Goal: Task Accomplishment & Management: Complete application form

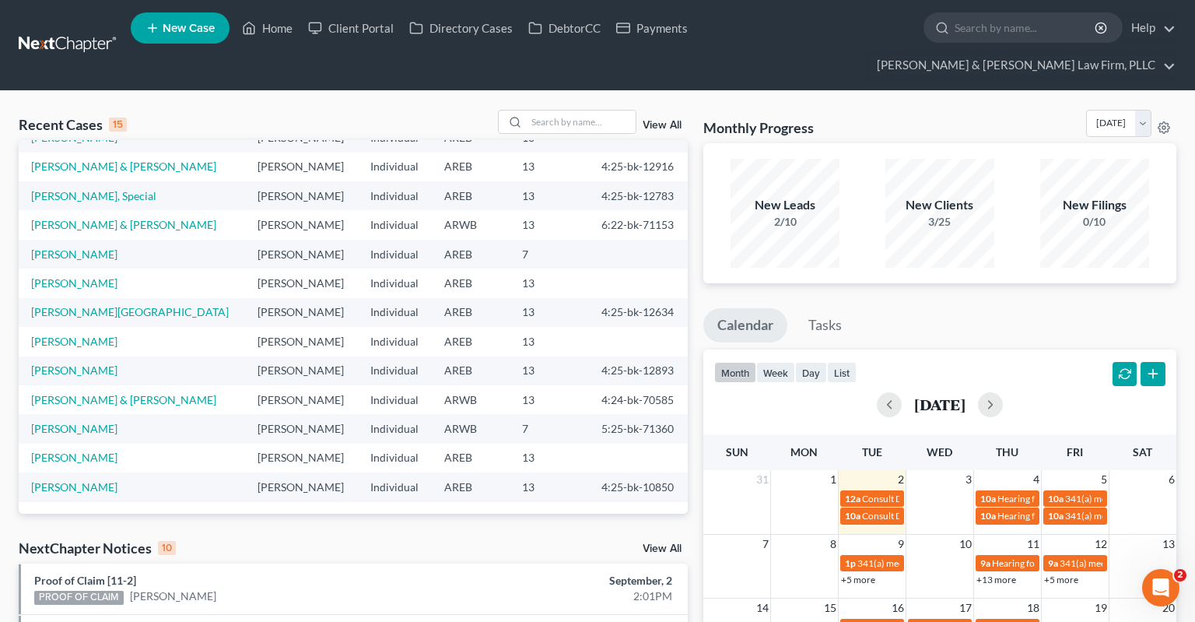
click at [185, 32] on span "New Case" at bounding box center [189, 29] width 52 height 12
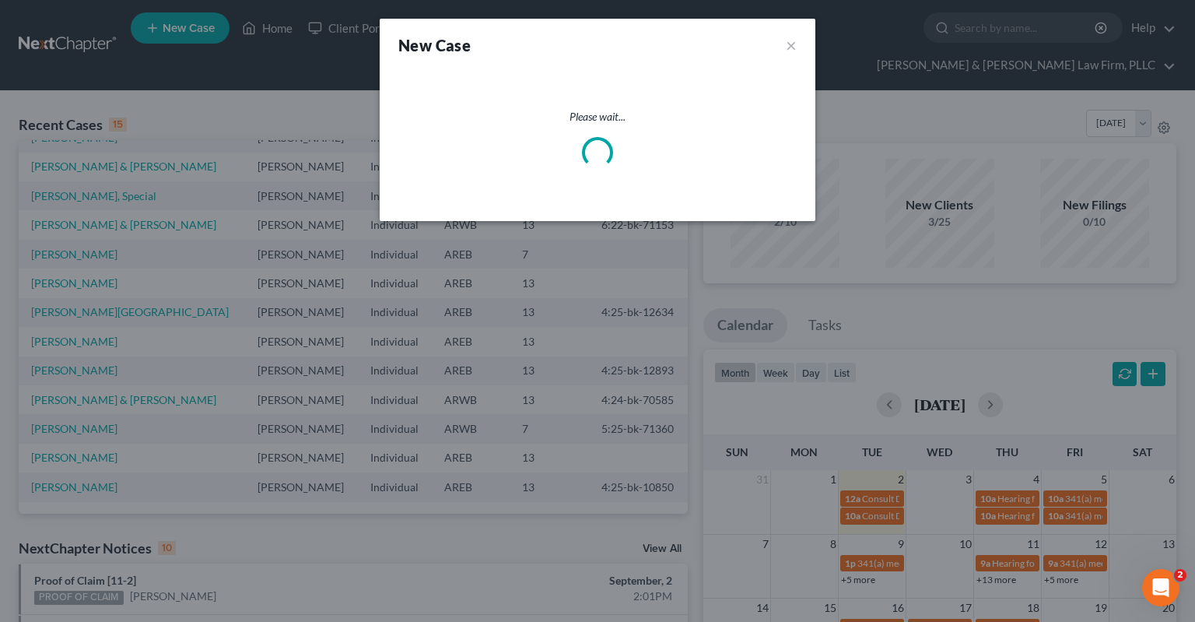
select select "5"
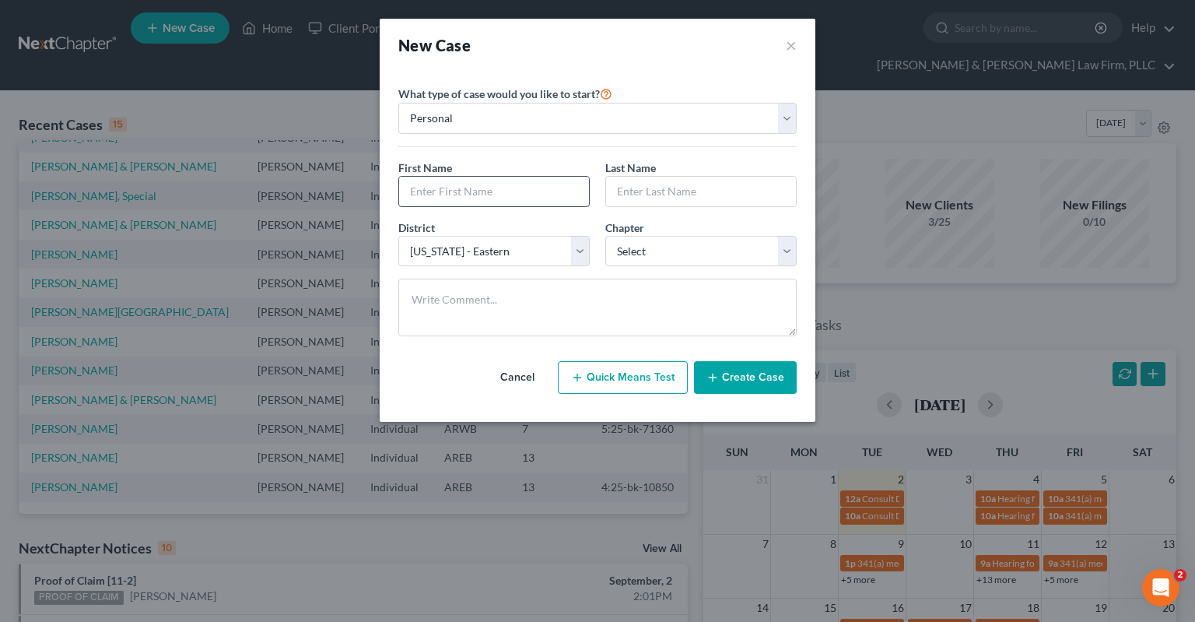
click at [483, 176] on div "First Name *" at bounding box center [494, 183] width 207 height 47
drag, startPoint x: 484, startPoint y: 182, endPoint x: 486, endPoint y: 191, distance: 8.9
click at [486, 184] on input "text" at bounding box center [494, 192] width 190 height 30
type input "[PERSON_NAME]"
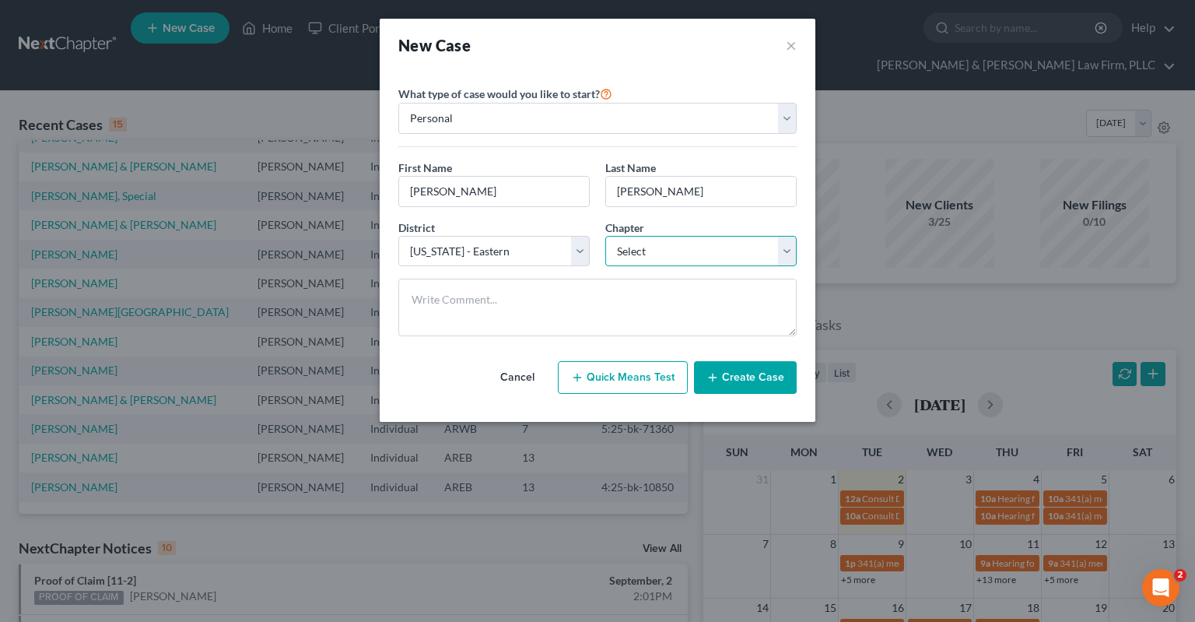
select select "0"
click option "7" at bounding box center [0, 0] width 0 height 0
click at [756, 372] on button "Create Case" at bounding box center [745, 377] width 103 height 33
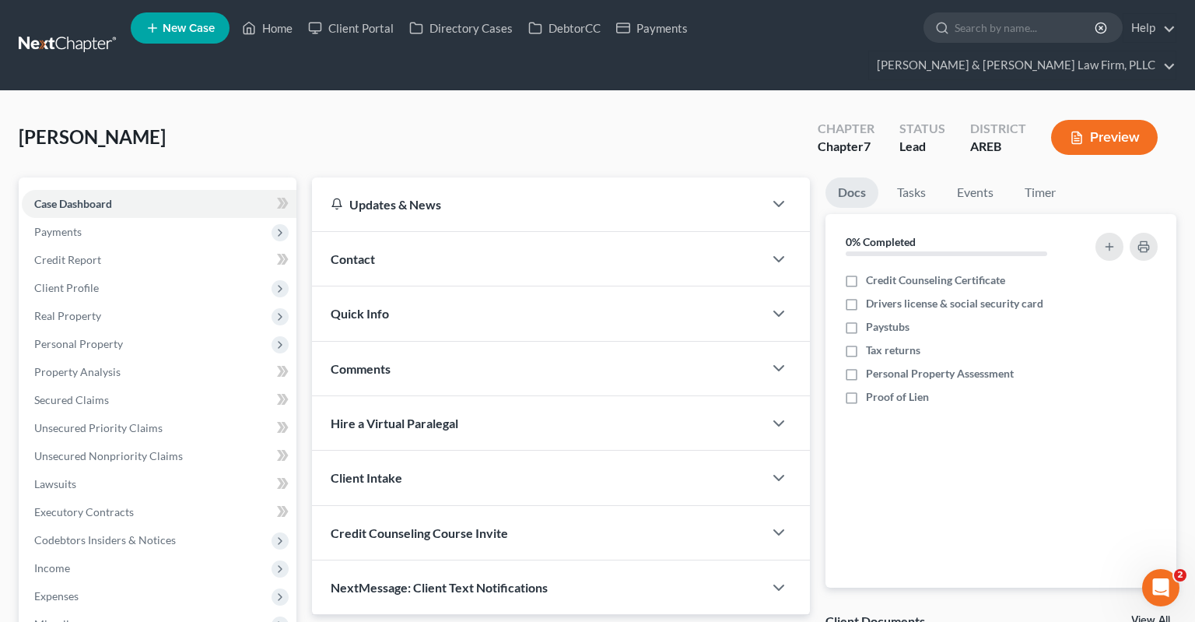
drag, startPoint x: 499, startPoint y: 104, endPoint x: 463, endPoint y: 139, distance: 50.6
click at [407, 232] on div "Contact" at bounding box center [537, 259] width 451 height 54
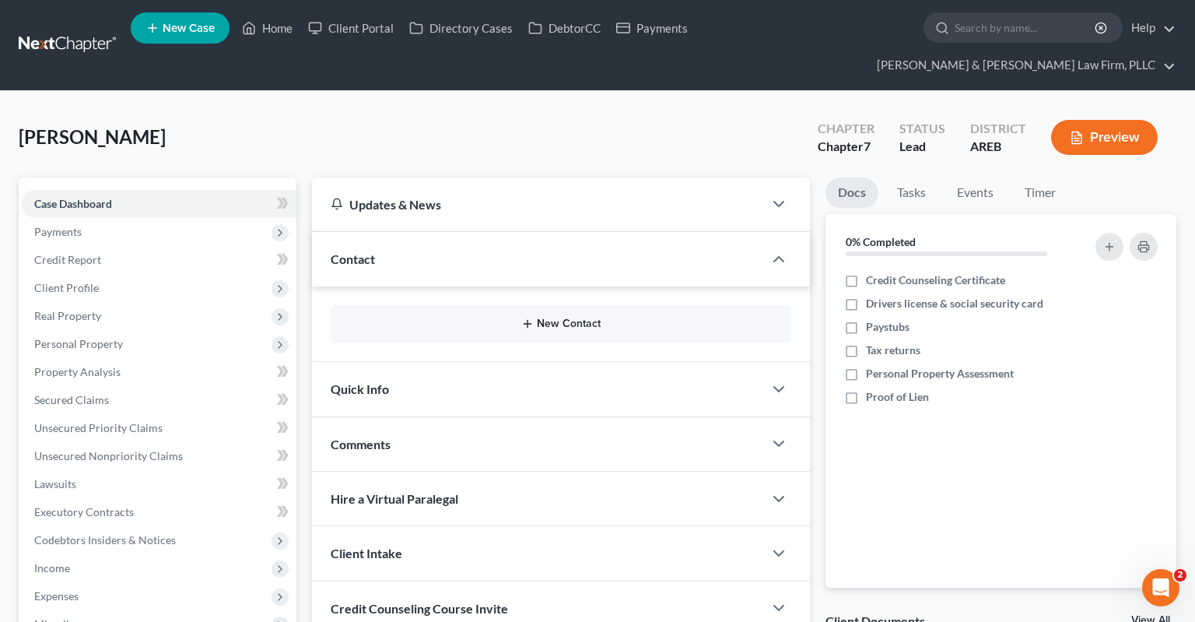
drag, startPoint x: 590, startPoint y: 293, endPoint x: 721, endPoint y: 178, distance: 173.7
click at [590, 318] on button "New Contact" at bounding box center [561, 324] width 436 height 12
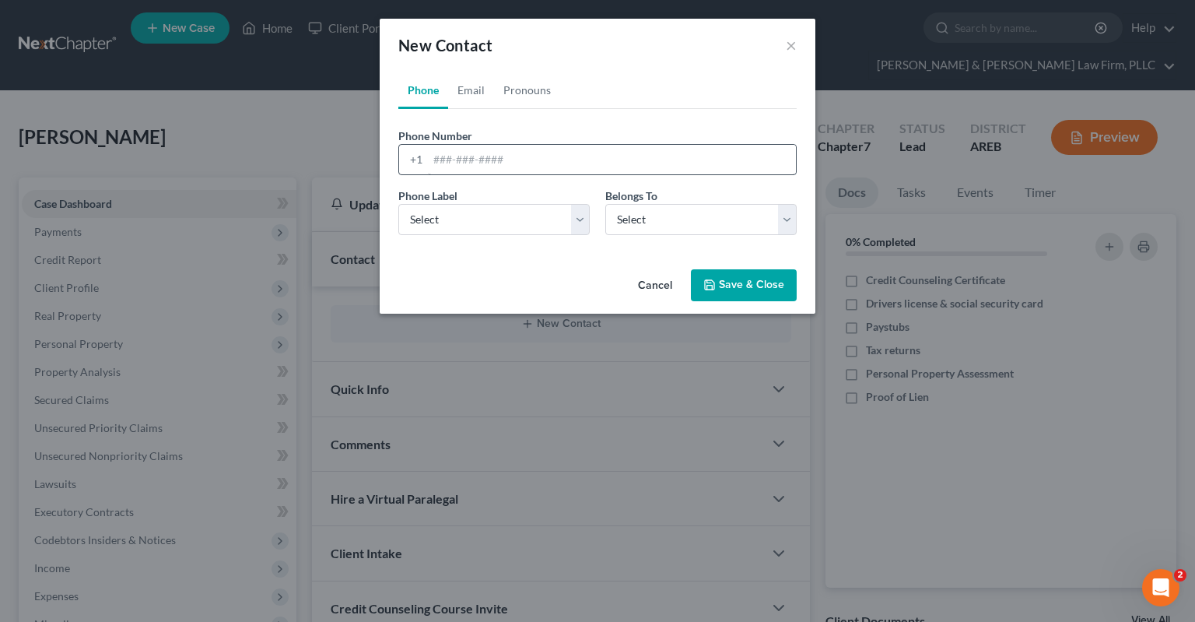
drag, startPoint x: 647, startPoint y: 142, endPoint x: 621, endPoint y: 165, distance: 34.7
click at [637, 151] on div "Phone Number * +1" at bounding box center [598, 151] width 414 height 47
drag, startPoint x: 621, startPoint y: 165, endPoint x: 618, endPoint y: 154, distance: 11.3
click at [621, 168] on input "tel" at bounding box center [612, 160] width 368 height 30
paste input "[PHONE_NUMBER]"
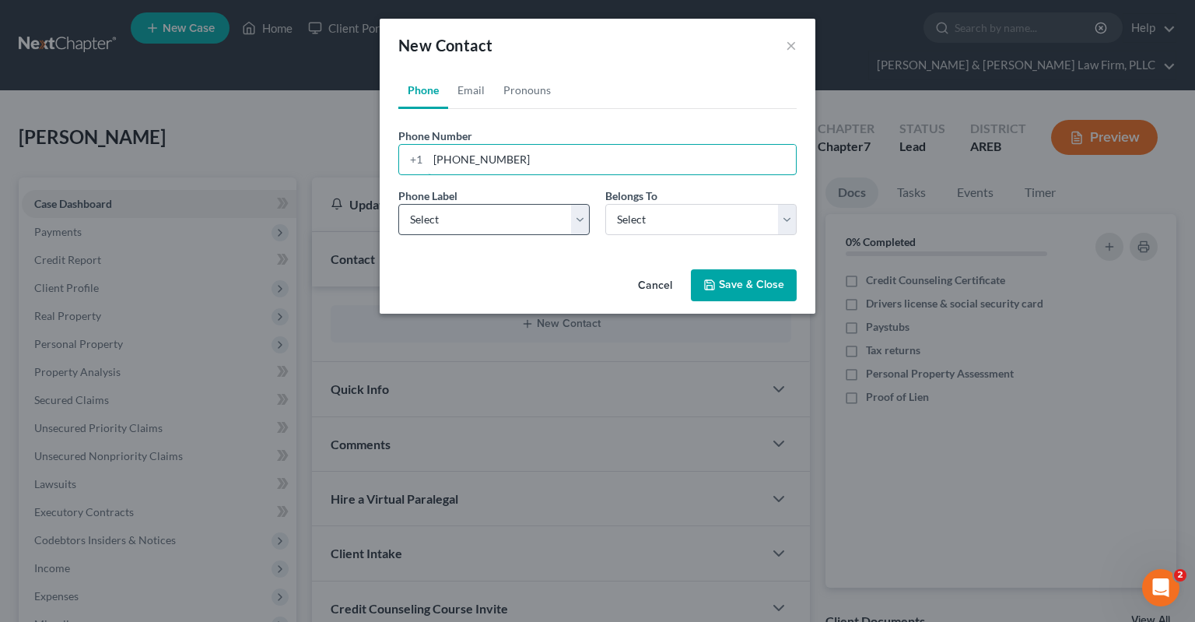
type input "[PHONE_NUMBER]"
click at [398, 204] on select "Select Mobile Home Work Other" at bounding box center [493, 219] width 191 height 31
select select "0"
click option "Mobile" at bounding box center [0, 0] width 0 height 0
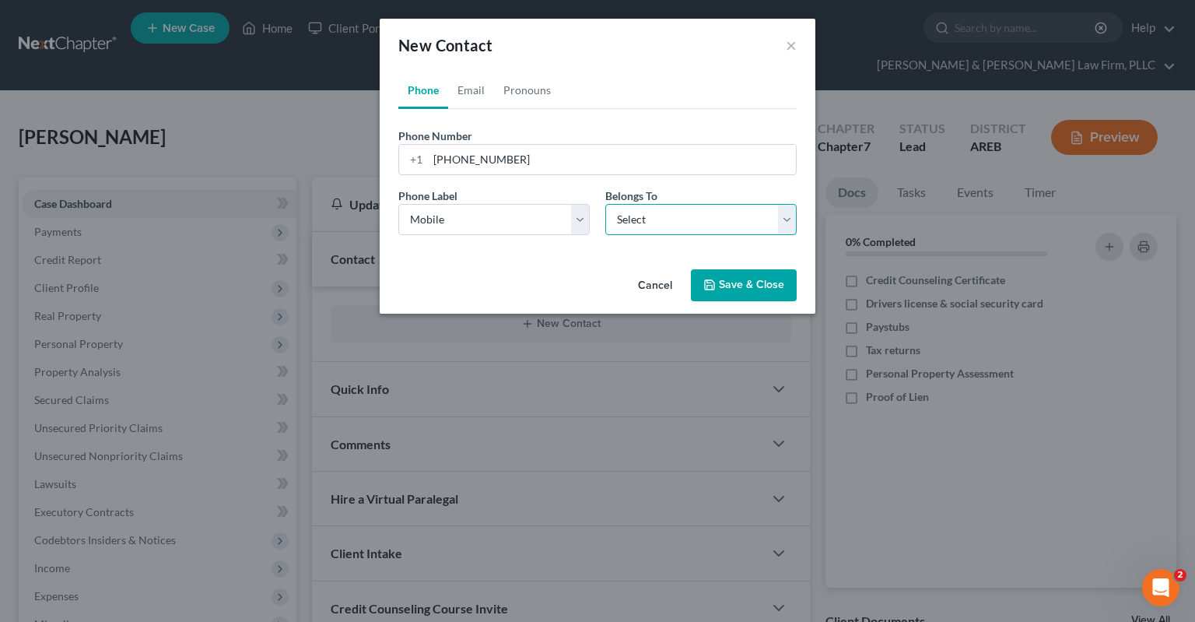
click at [605, 204] on select "Select Client Other" at bounding box center [700, 219] width 191 height 31
select select "0"
click option "Client" at bounding box center [0, 0] width 0 height 0
drag, startPoint x: 481, startPoint y: 95, endPoint x: 552, endPoint y: 104, distance: 71.3
click at [481, 94] on link "Email" at bounding box center [471, 90] width 46 height 37
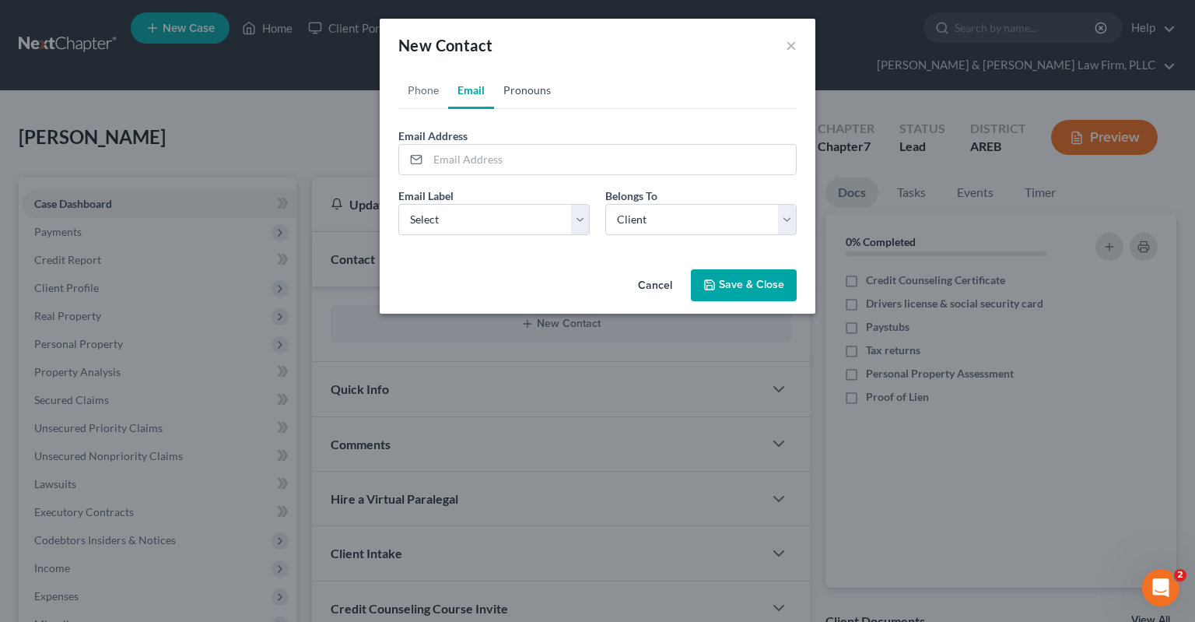
click at [508, 97] on link "Pronouns" at bounding box center [527, 90] width 66 height 37
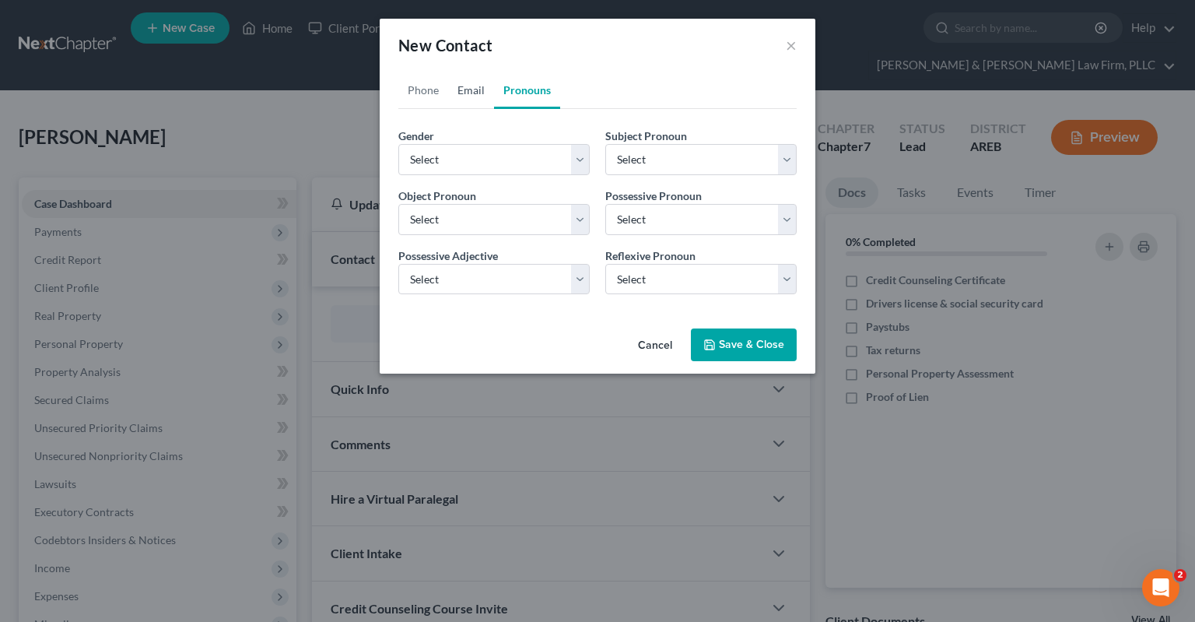
click at [478, 91] on link "Email" at bounding box center [471, 90] width 46 height 37
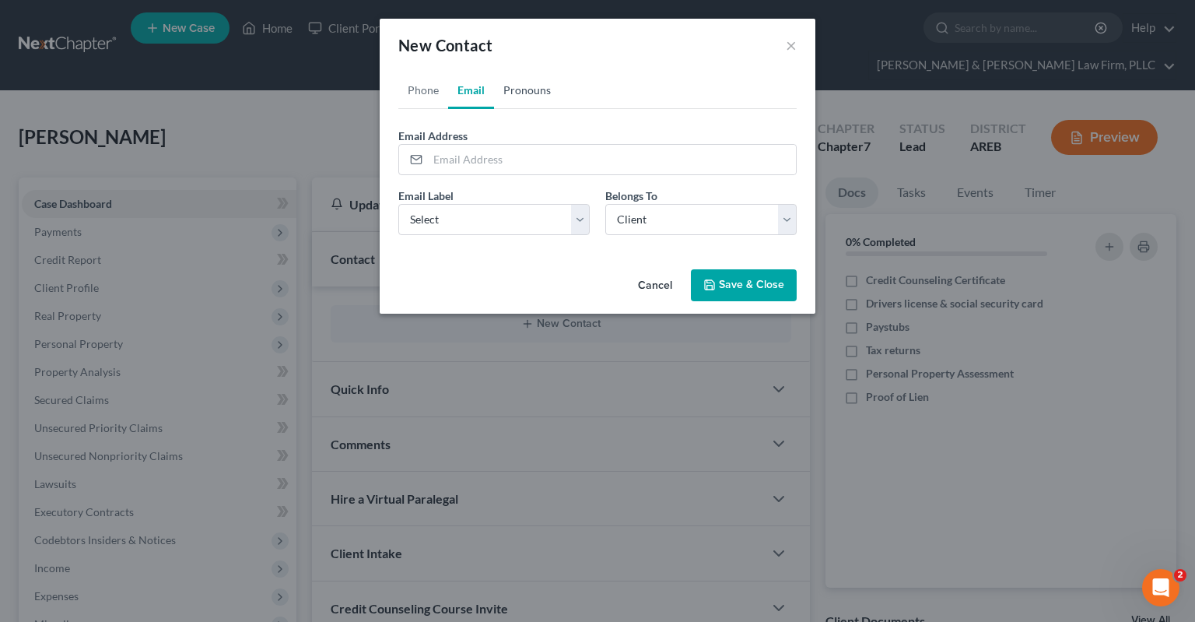
click at [531, 98] on link "Pronouns" at bounding box center [527, 90] width 66 height 37
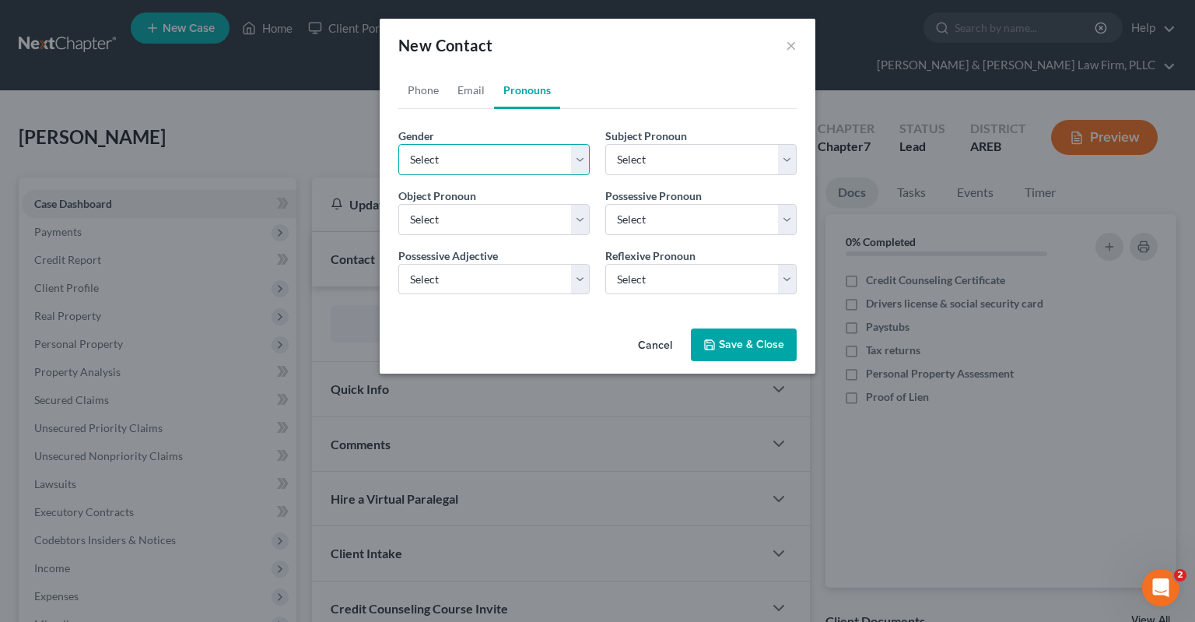
click at [398, 144] on select "Select [DEMOGRAPHIC_DATA] [DEMOGRAPHIC_DATA] [DEMOGRAPHIC_DATA] More Than One P…" at bounding box center [493, 159] width 191 height 31
select select "0"
click option "[DEMOGRAPHIC_DATA]" at bounding box center [0, 0] width 0 height 0
select select "0"
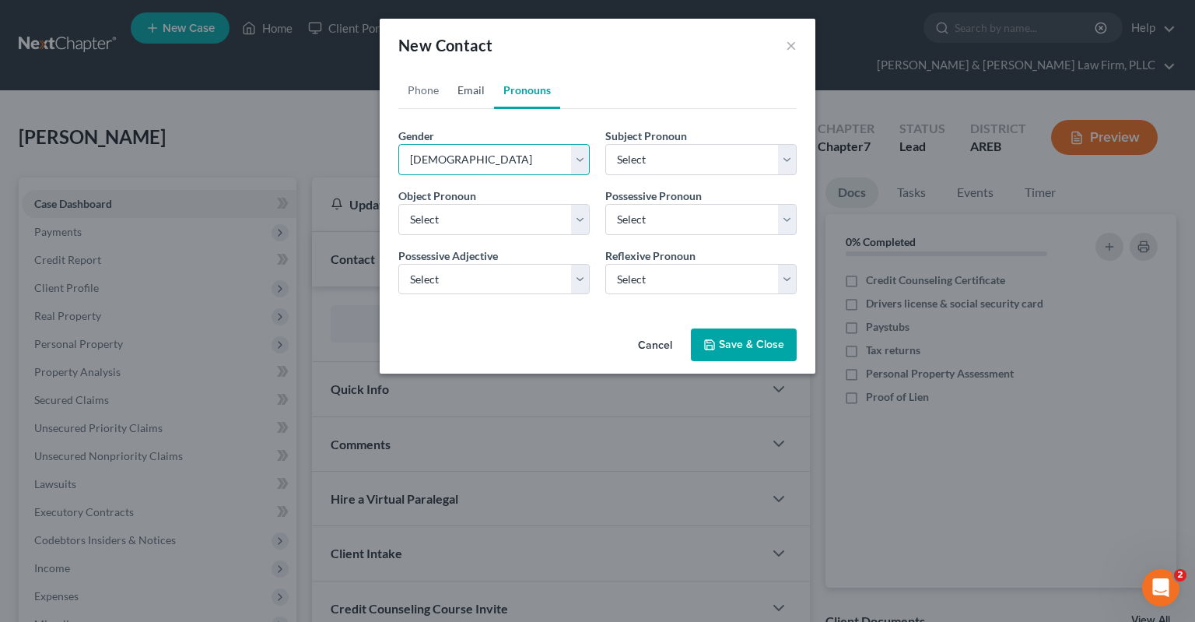
select select "0"
click at [473, 88] on link "Email" at bounding box center [471, 90] width 46 height 37
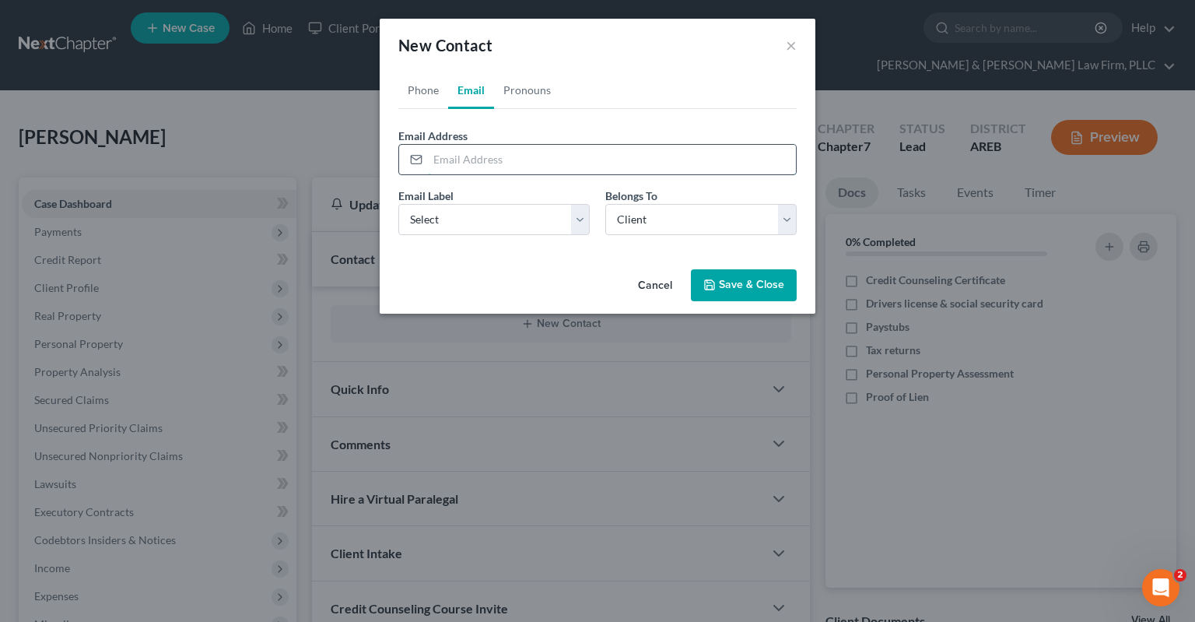
click at [479, 157] on input "email" at bounding box center [612, 160] width 368 height 30
click at [398, 204] on select "Select Home Work Other" at bounding box center [493, 219] width 191 height 31
select select "0"
click option "Home" at bounding box center [0, 0] width 0 height 0
click at [518, 153] on input "email" at bounding box center [612, 160] width 368 height 30
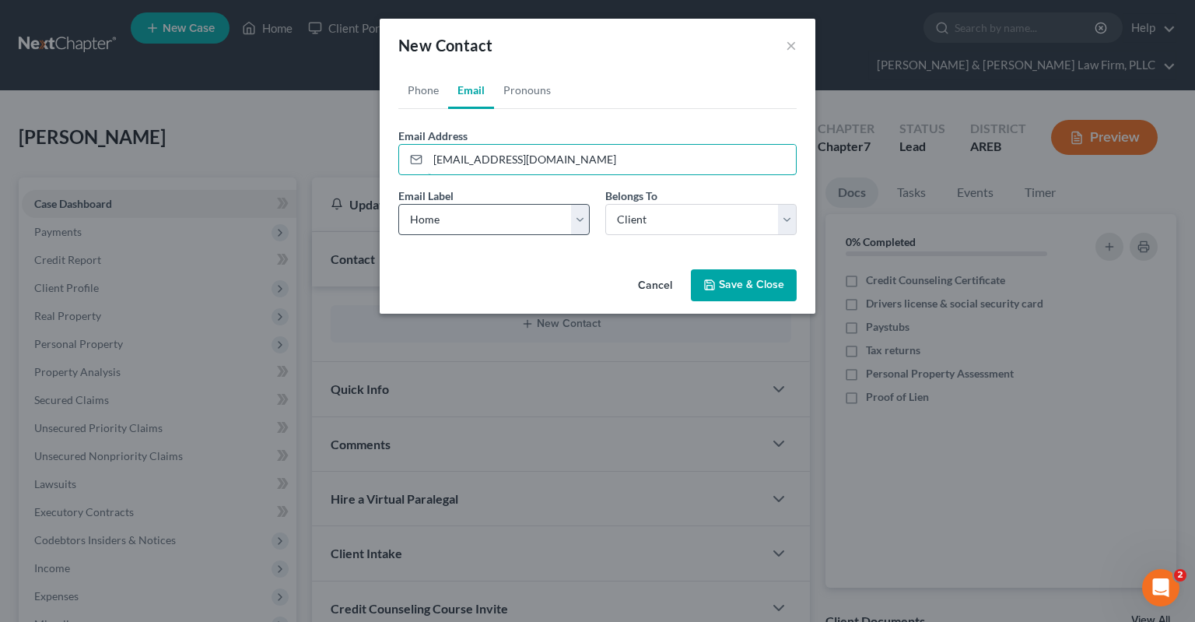
type input "[EMAIL_ADDRESS][DOMAIN_NAME]"
click at [398, 204] on select "Select Home Work Other" at bounding box center [493, 219] width 191 height 31
click option "Home" at bounding box center [0, 0] width 0 height 0
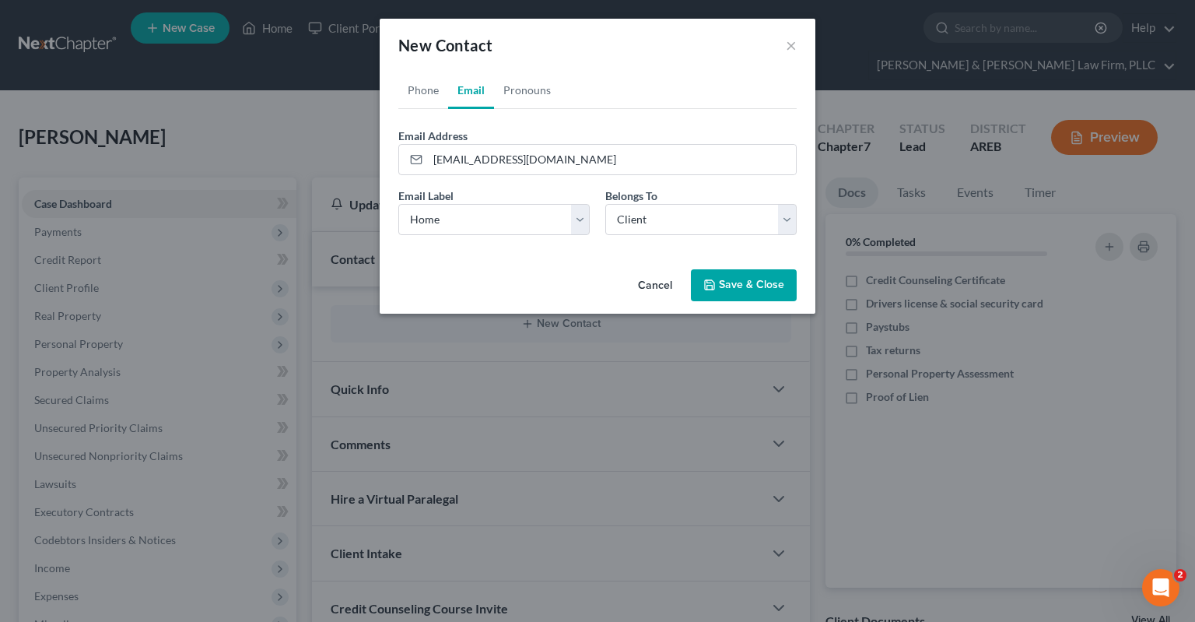
click at [742, 289] on button "Save & Close" at bounding box center [744, 285] width 106 height 33
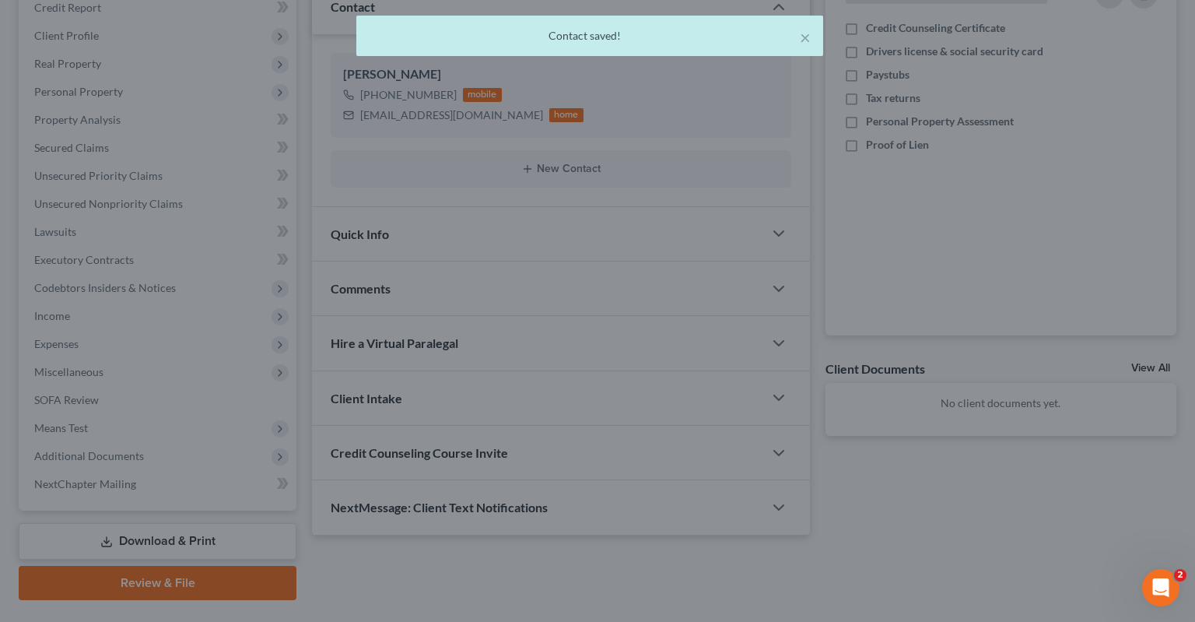
scroll to position [259, 0]
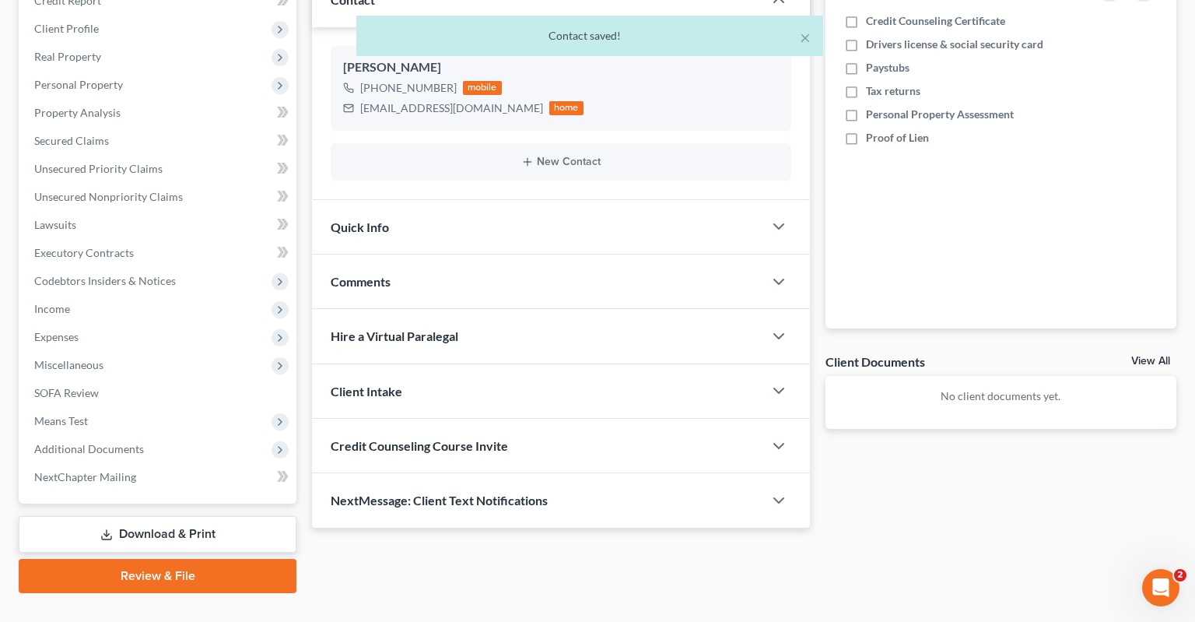
click at [549, 214] on div "Quick Info" at bounding box center [537, 227] width 451 height 54
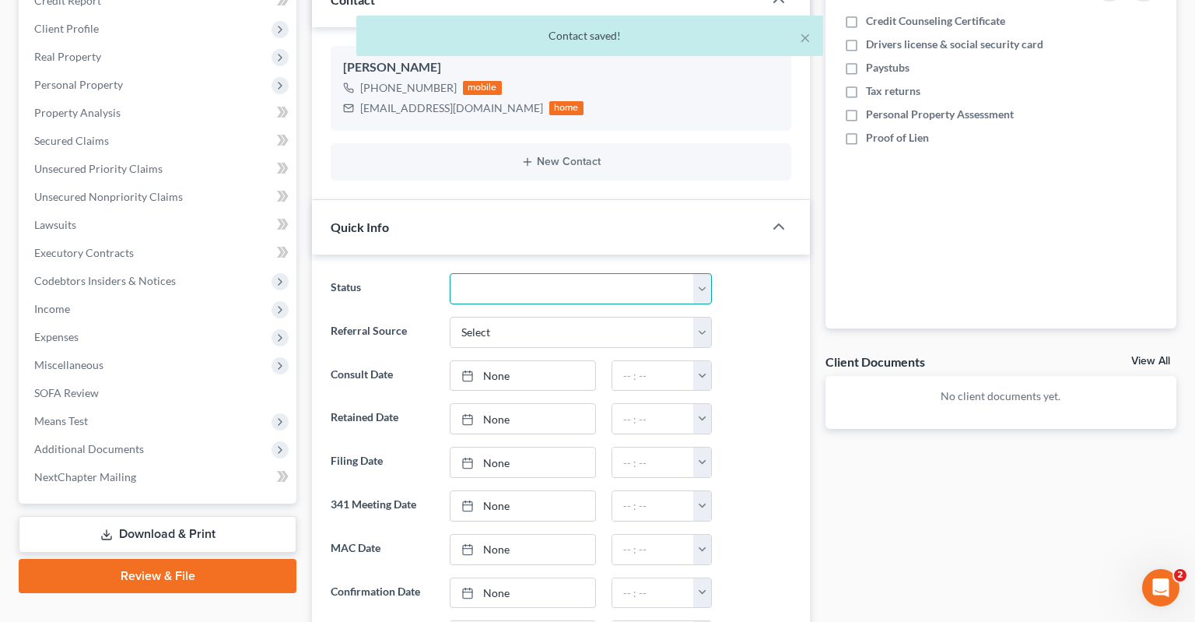
click at [450, 273] on select "Awaiting 341 Chapter 7 - Attended Meeting Confirmed Discharged Dismissed New Co…" at bounding box center [581, 288] width 262 height 31
select select "5"
click option "New Consult" at bounding box center [0, 0] width 0 height 0
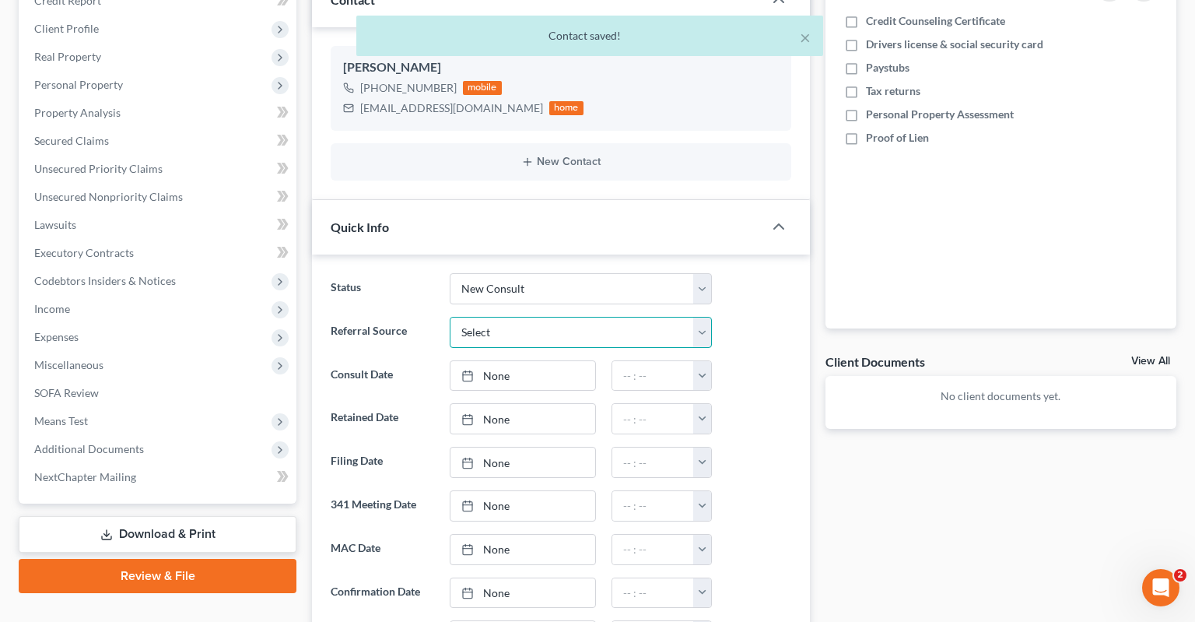
click at [450, 317] on select "Select Word Of Mouth Previous Clients Direct Mail Website Google Search Modern …" at bounding box center [581, 332] width 262 height 31
select select "2"
click option "Direct Mail" at bounding box center [0, 0] width 0 height 0
click at [538, 361] on link "None" at bounding box center [523, 376] width 145 height 30
type input "[DATE]"
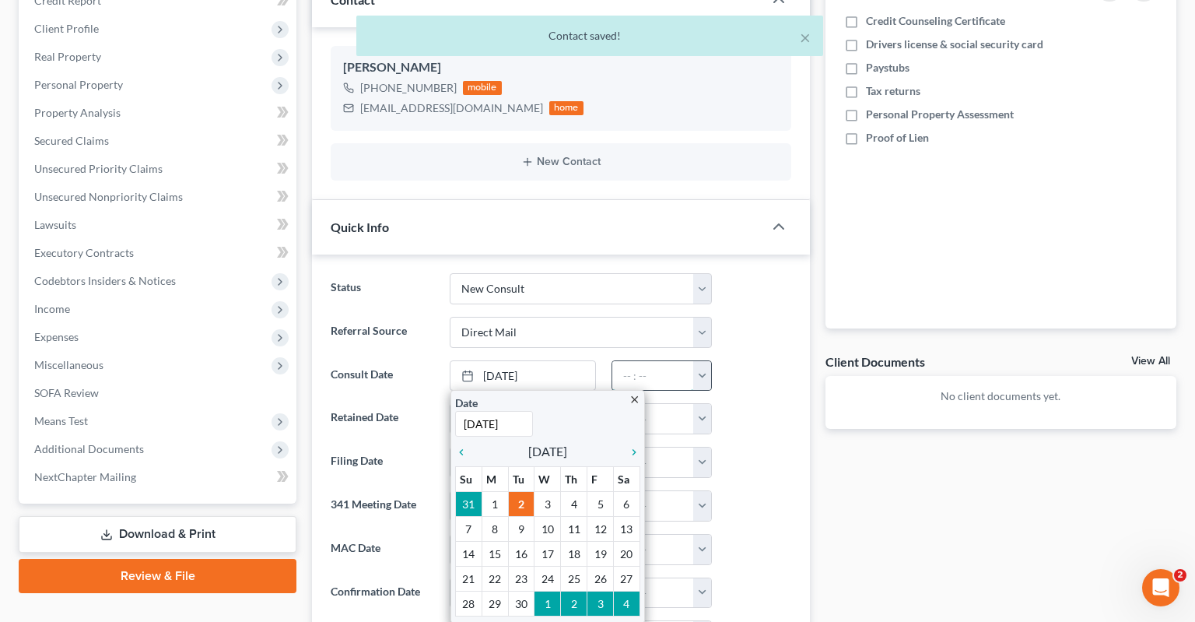
click at [639, 361] on input "text" at bounding box center [653, 376] width 82 height 30
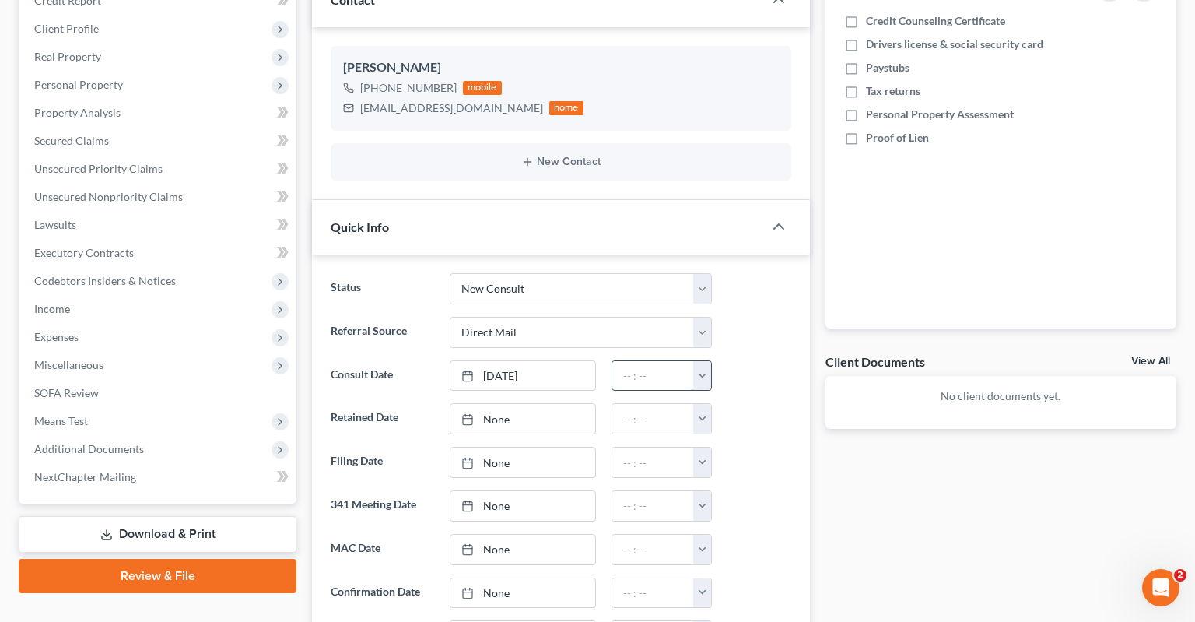
type input "2"
type input "3:00pm"
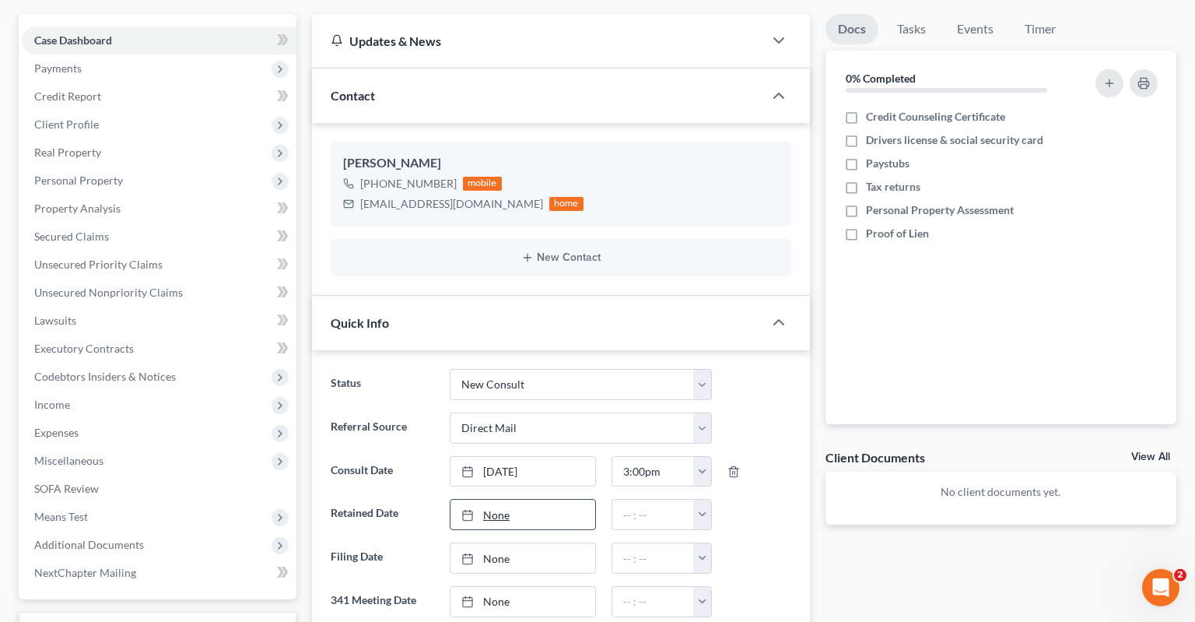
scroll to position [95, 0]
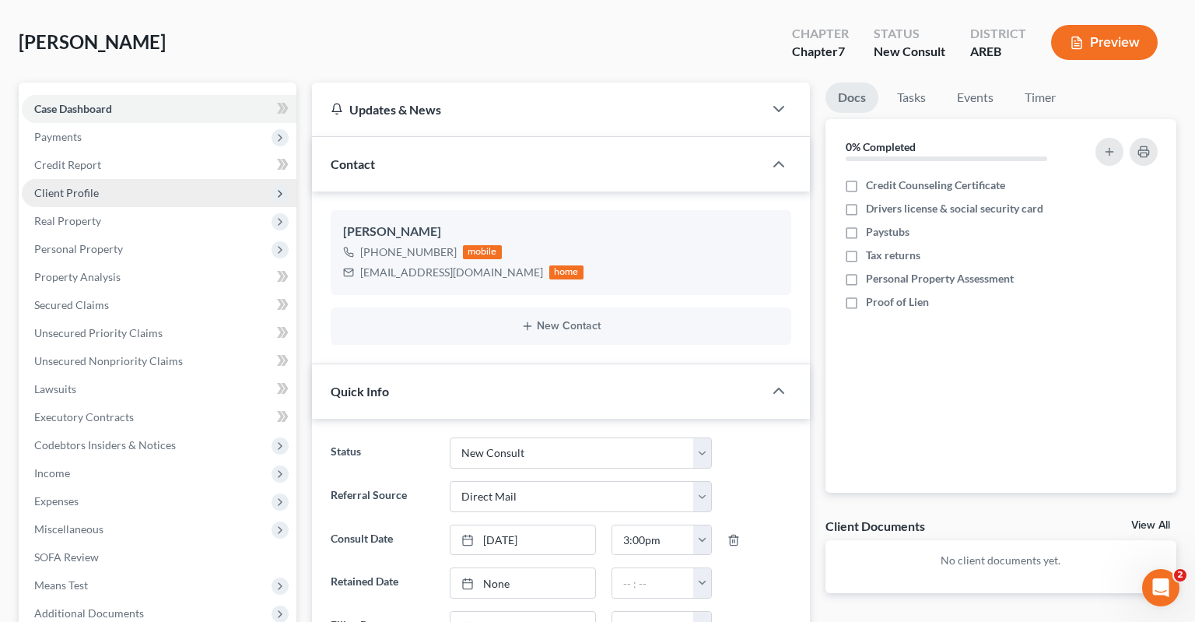
click at [141, 179] on span "Client Profile" at bounding box center [159, 193] width 275 height 28
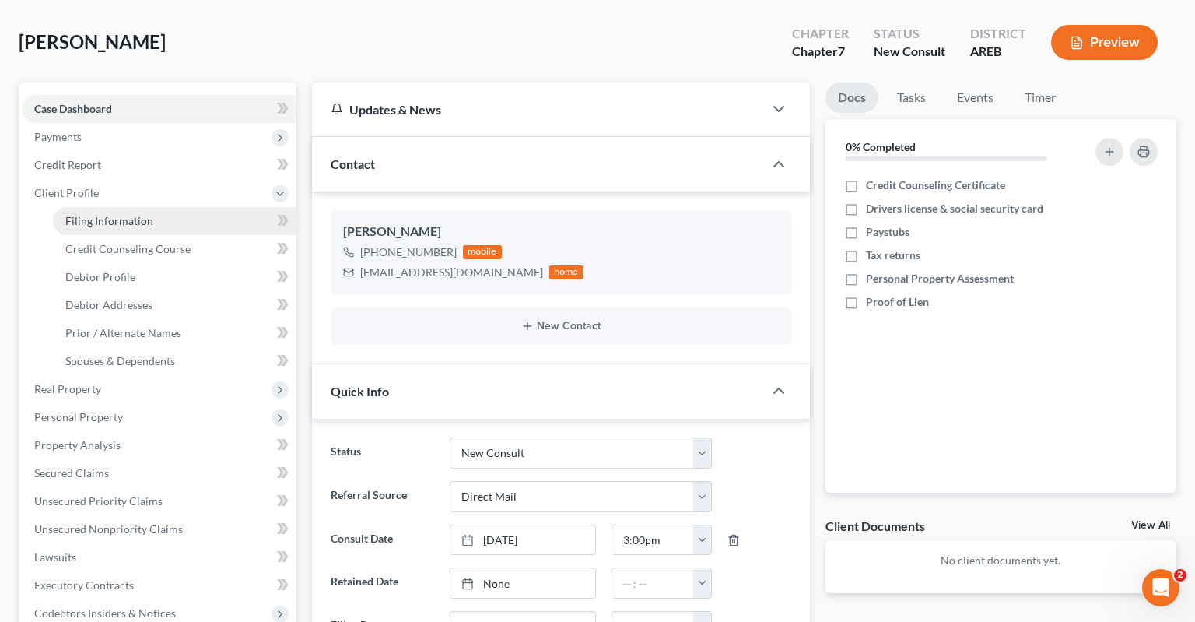
click at [139, 214] on span "Filing Information" at bounding box center [109, 220] width 88 height 13
select select "1"
select select "0"
select select "5"
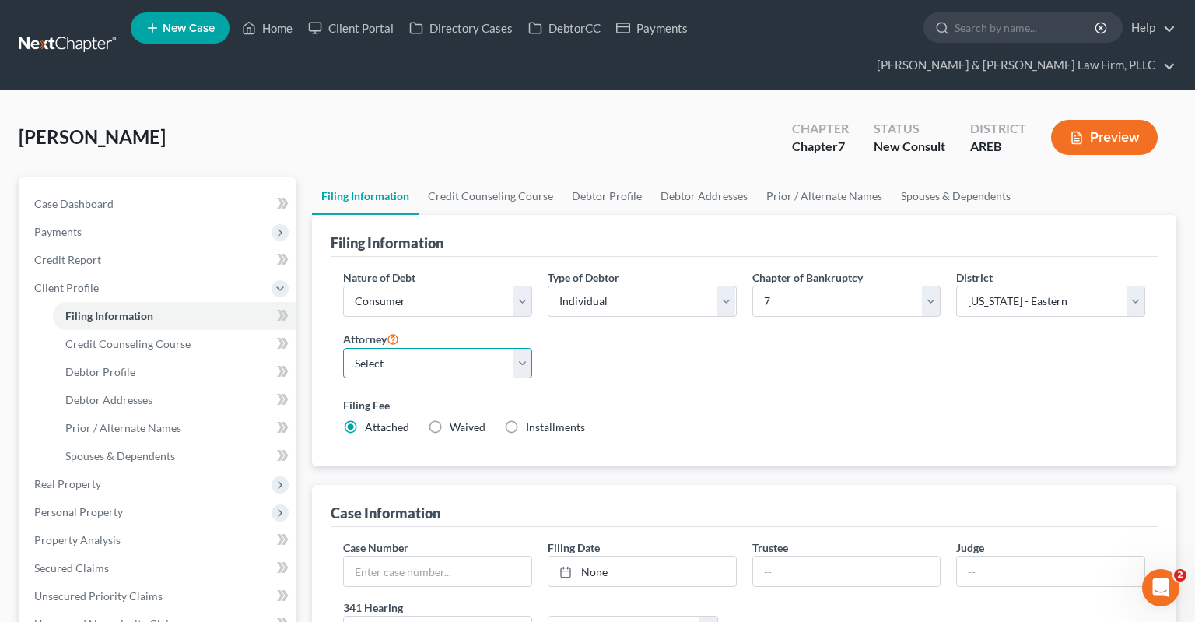
click at [343, 348] on select "Select [PERSON_NAME] - AREB [PERSON_NAME] - ARWB [PERSON_NAME] - AREB [PERSON_N…" at bounding box center [437, 363] width 189 height 31
select select "2"
click option "[PERSON_NAME] - AREB" at bounding box center [0, 0] width 0 height 0
click at [741, 391] on div "Filing Fee Attached Waived Waived Installments Installments" at bounding box center [744, 419] width 818 height 57
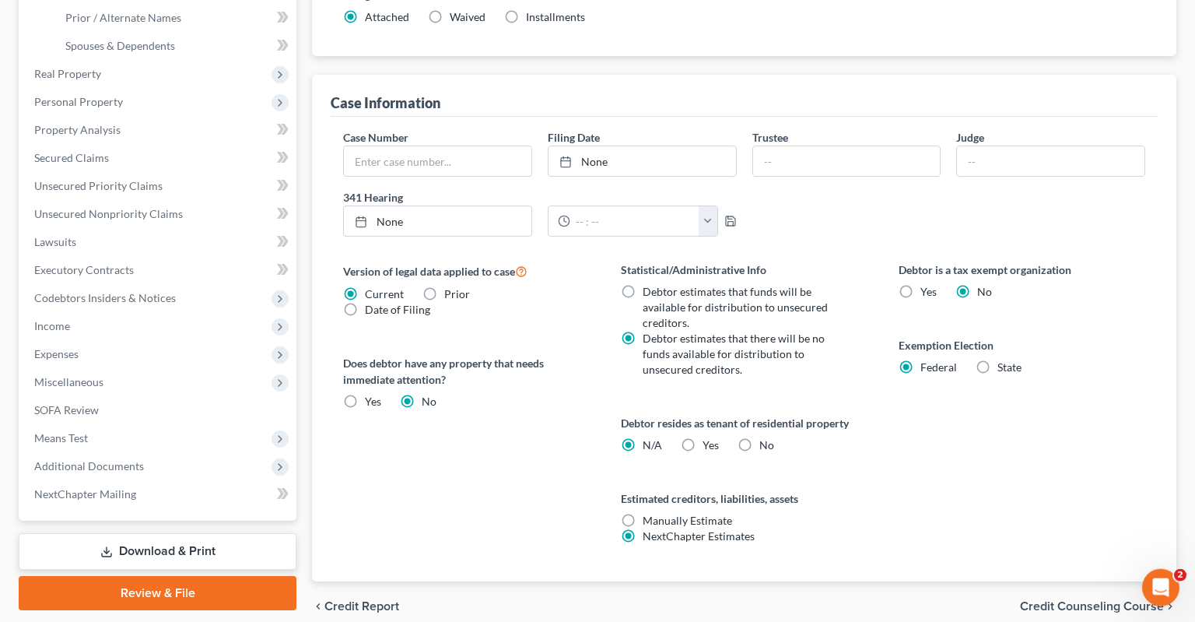
scroll to position [411, 0]
drag, startPoint x: 741, startPoint y: 414, endPoint x: 832, endPoint y: 394, distance: 93.3
click at [760, 437] on label "No" at bounding box center [767, 445] width 15 height 16
click at [766, 437] on input "No" at bounding box center [771, 442] width 10 height 10
radio input "true"
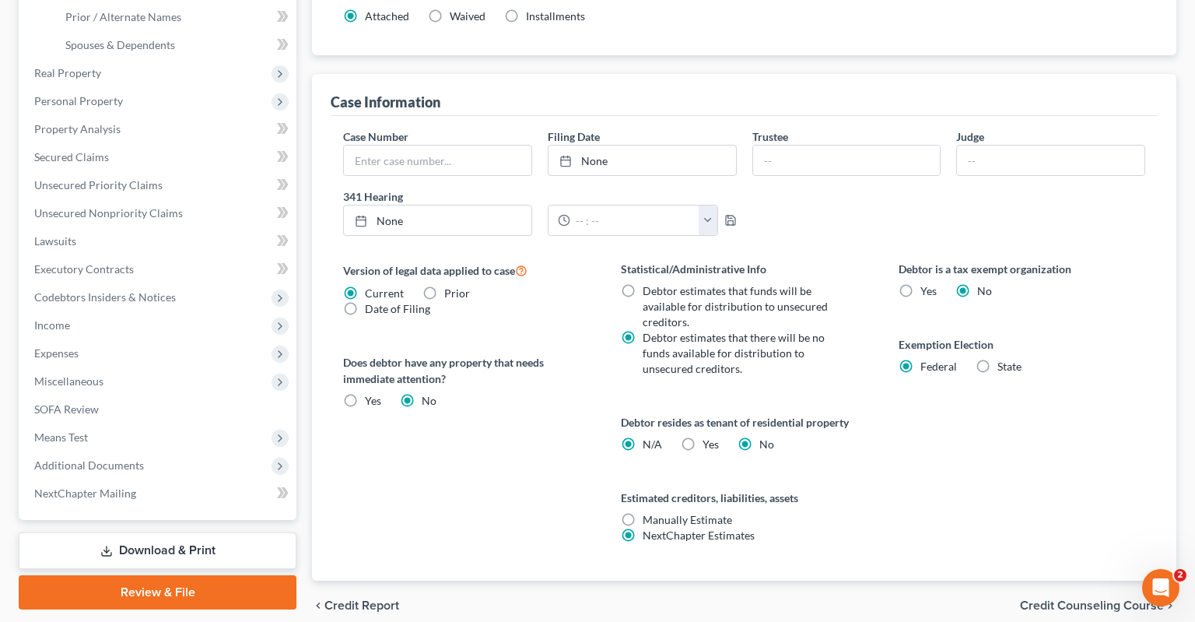
radio input "false"
click at [887, 388] on div "Debtor is a tax exempt organization Yes No Exemption Election Federal State" at bounding box center [1022, 421] width 278 height 320
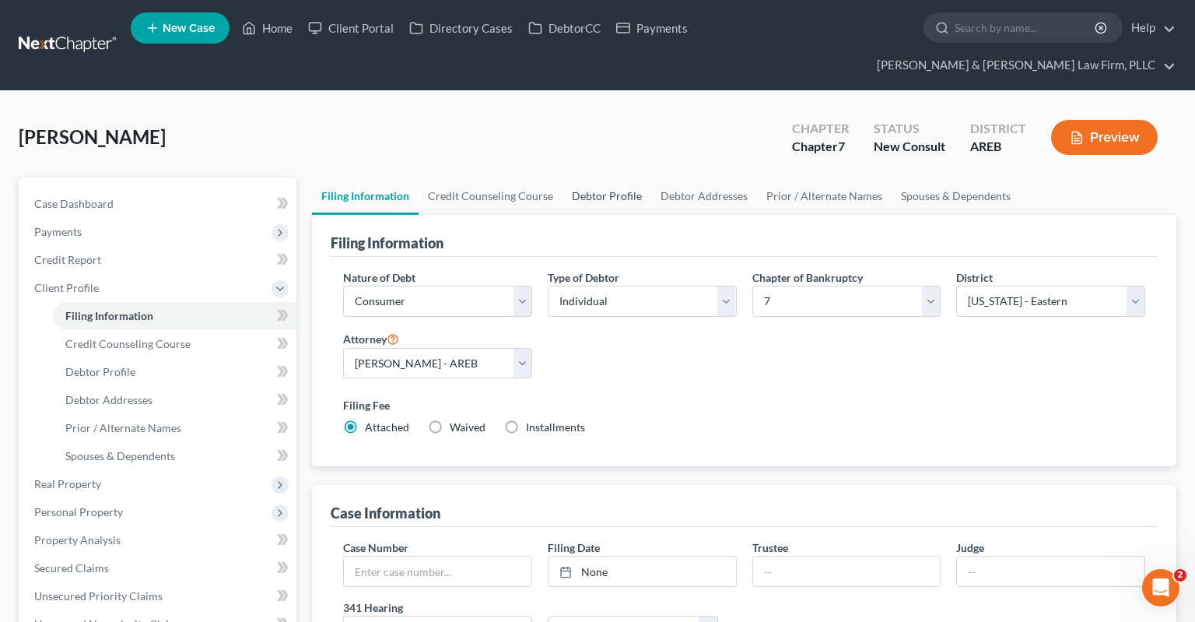
click at [592, 177] on link "Debtor Profile" at bounding box center [607, 195] width 89 height 37
select select "0"
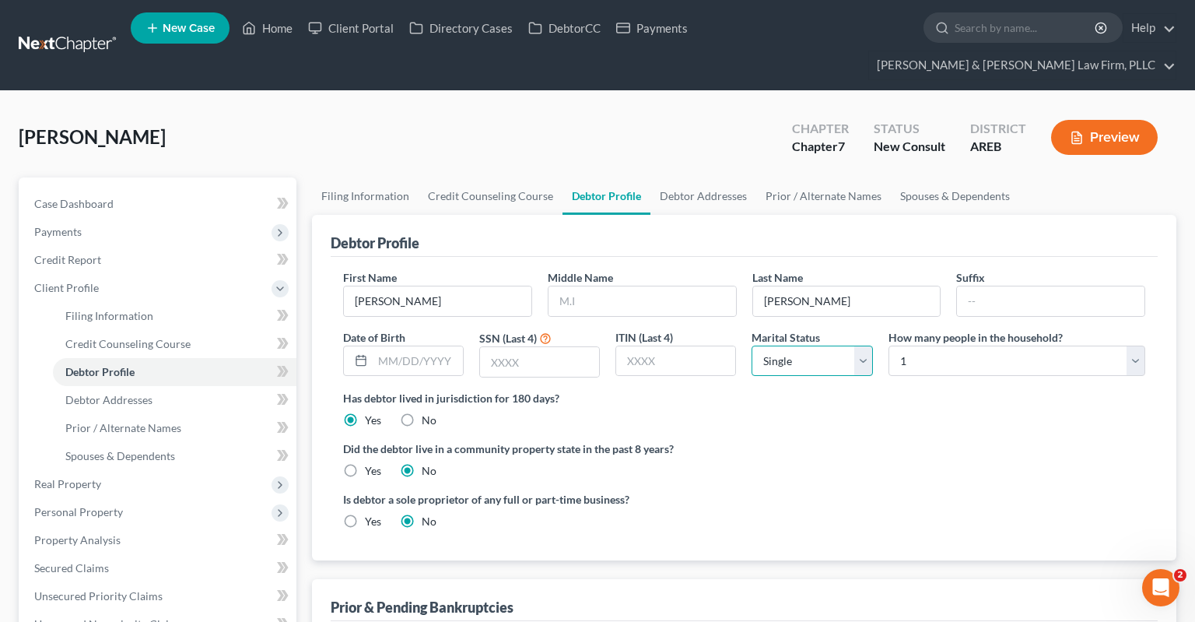
click at [752, 346] on select "Select Single Married Separated Divorced Widowed" at bounding box center [812, 361] width 121 height 31
click option "Single" at bounding box center [0, 0] width 0 height 0
drag, startPoint x: 933, startPoint y: 343, endPoint x: 789, endPoint y: 423, distance: 164.4
click at [783, 440] on label "Did the debtor live in a community property state in the past 8 years?" at bounding box center [744, 448] width 802 height 16
click at [674, 177] on link "Debtor Addresses" at bounding box center [704, 195] width 106 height 37
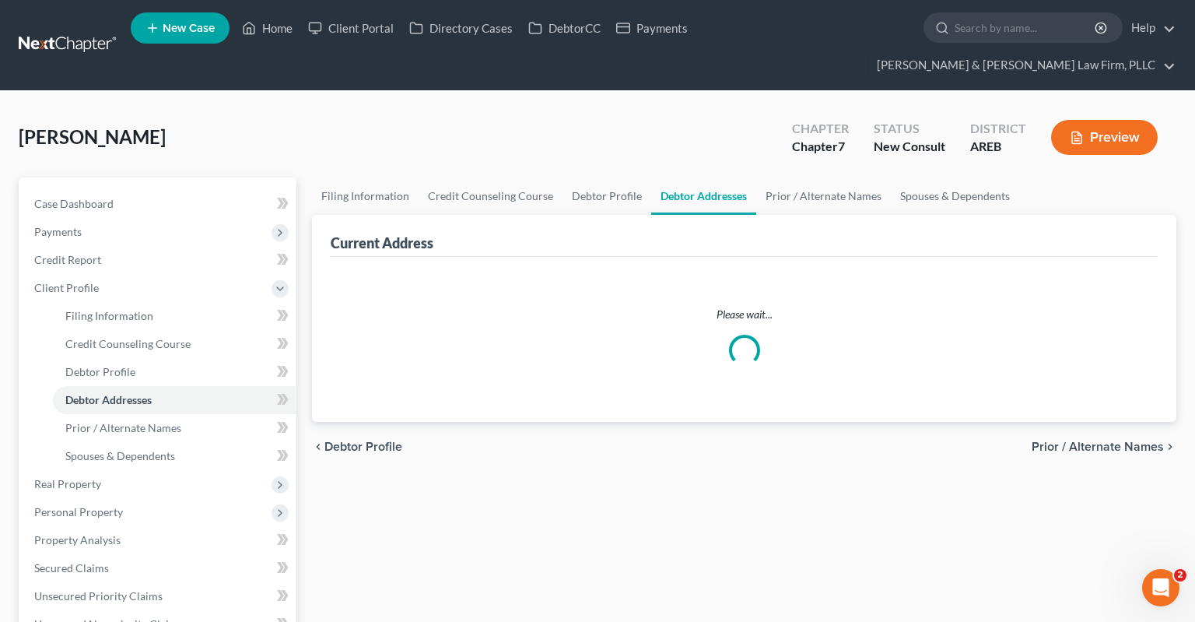
select select "0"
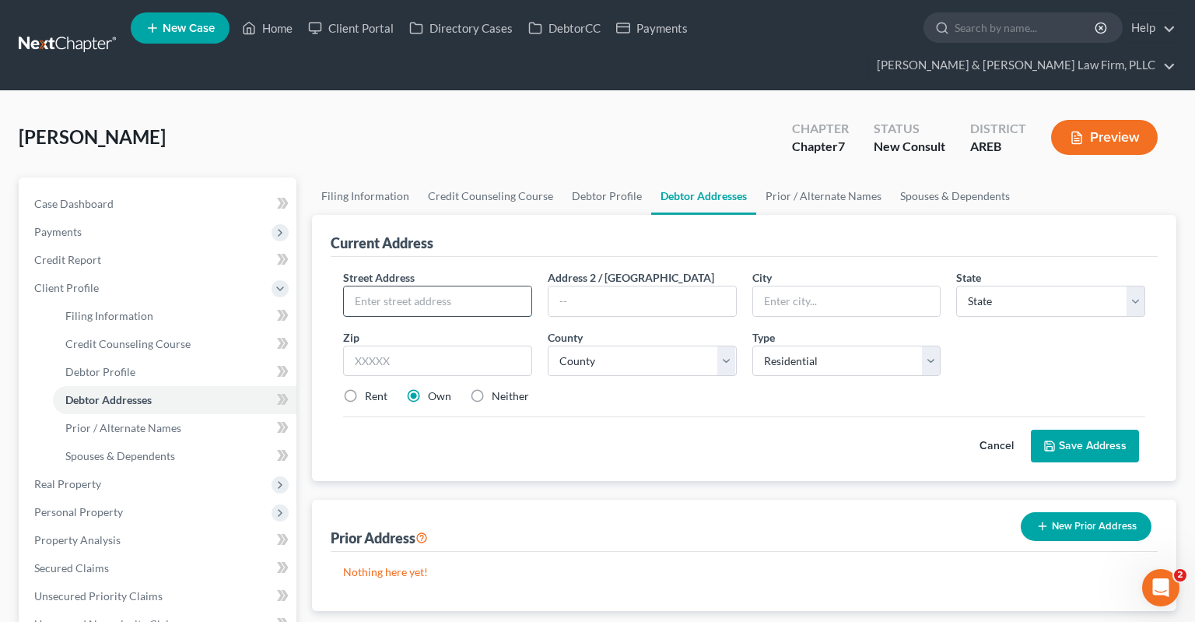
click at [452, 286] on input "text" at bounding box center [438, 301] width 188 height 30
type input "[STREET_ADDRESS]"
type input "Lot 25"
type input "72002"
type input "[PERSON_NAME]"
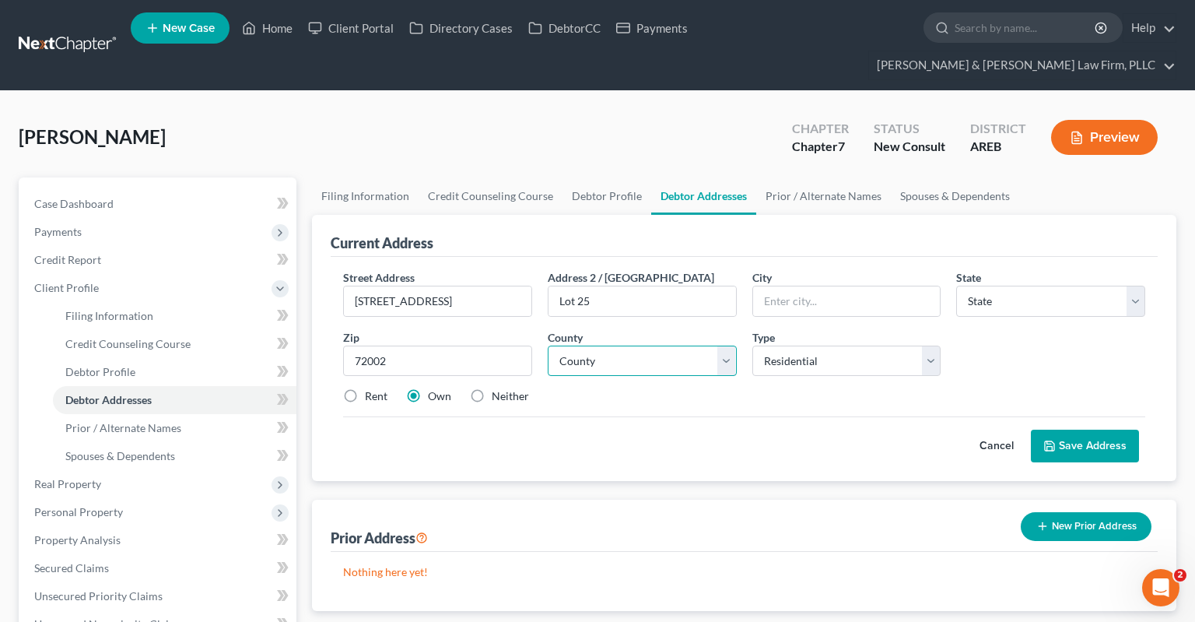
select select "2"
select select "61"
click at [492, 388] on label "Neither" at bounding box center [510, 396] width 37 height 16
click at [498, 388] on input "Neither" at bounding box center [503, 393] width 10 height 10
radio input "true"
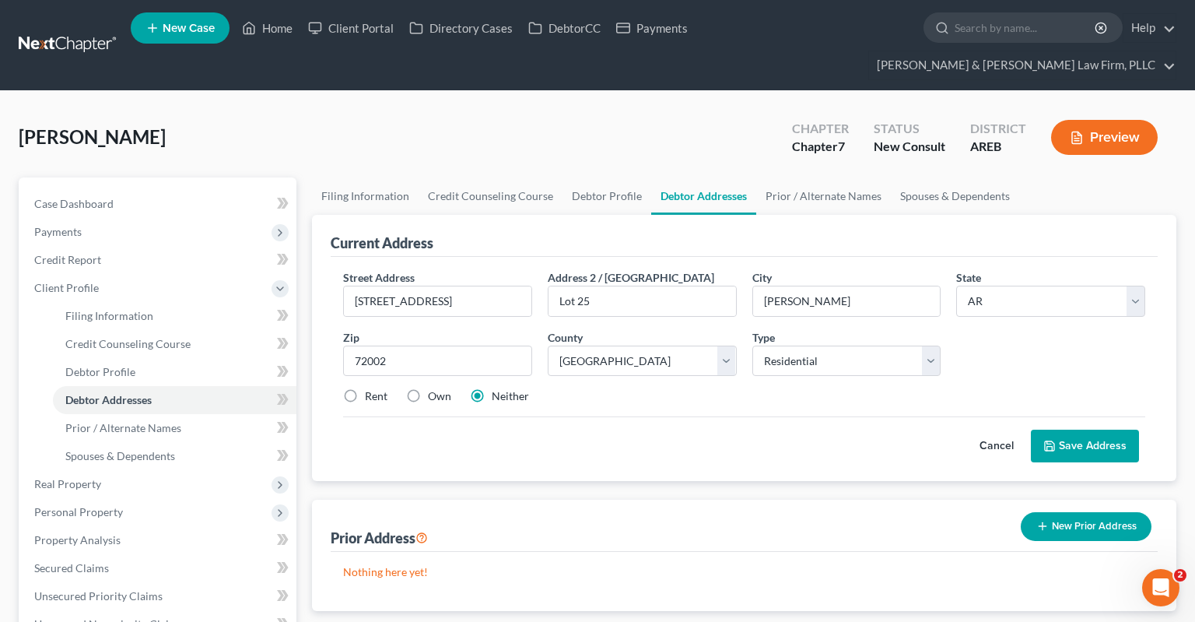
click at [1113, 433] on div "Street Address * [STREET_ADDRESS] * Alexander State * State [US_STATE] AK AR AZ…" at bounding box center [744, 369] width 827 height 224
click at [1102, 430] on button "Save Address" at bounding box center [1085, 446] width 108 height 33
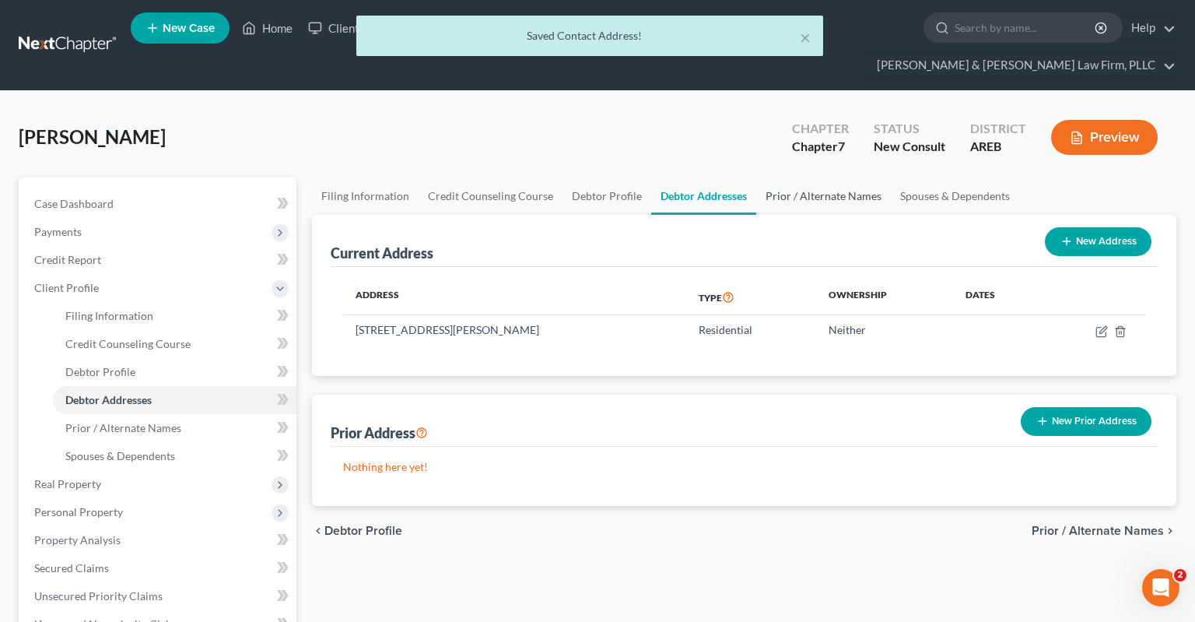
click at [797, 177] on link "Prior / Alternate Names" at bounding box center [823, 195] width 135 height 37
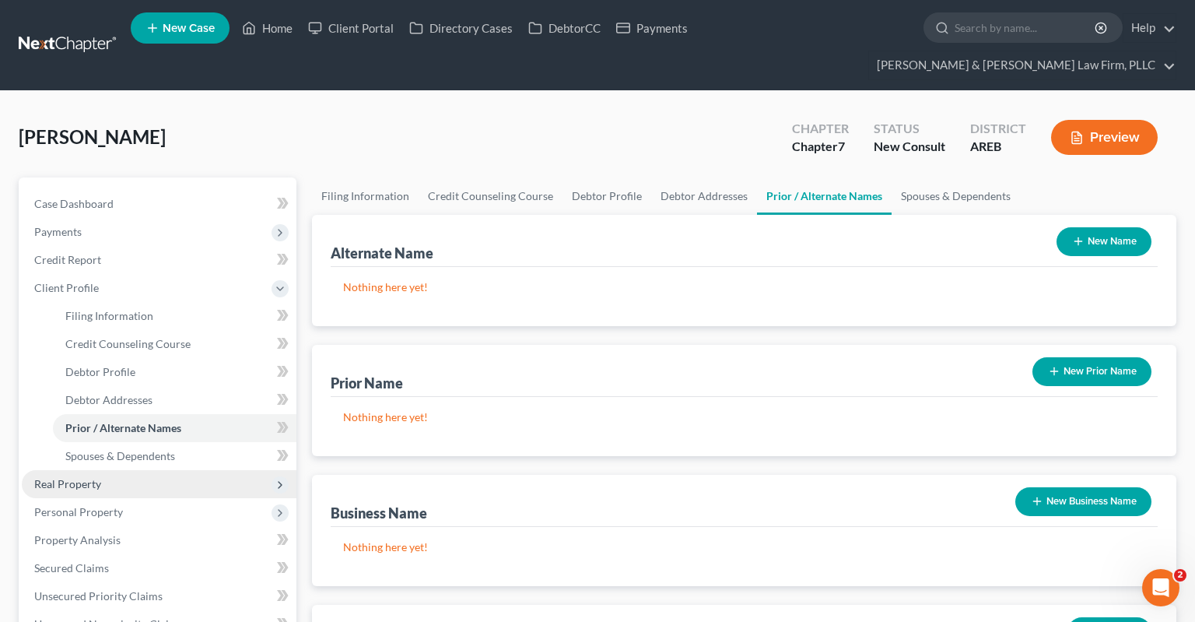
click at [176, 470] on span "Real Property" at bounding box center [159, 484] width 275 height 28
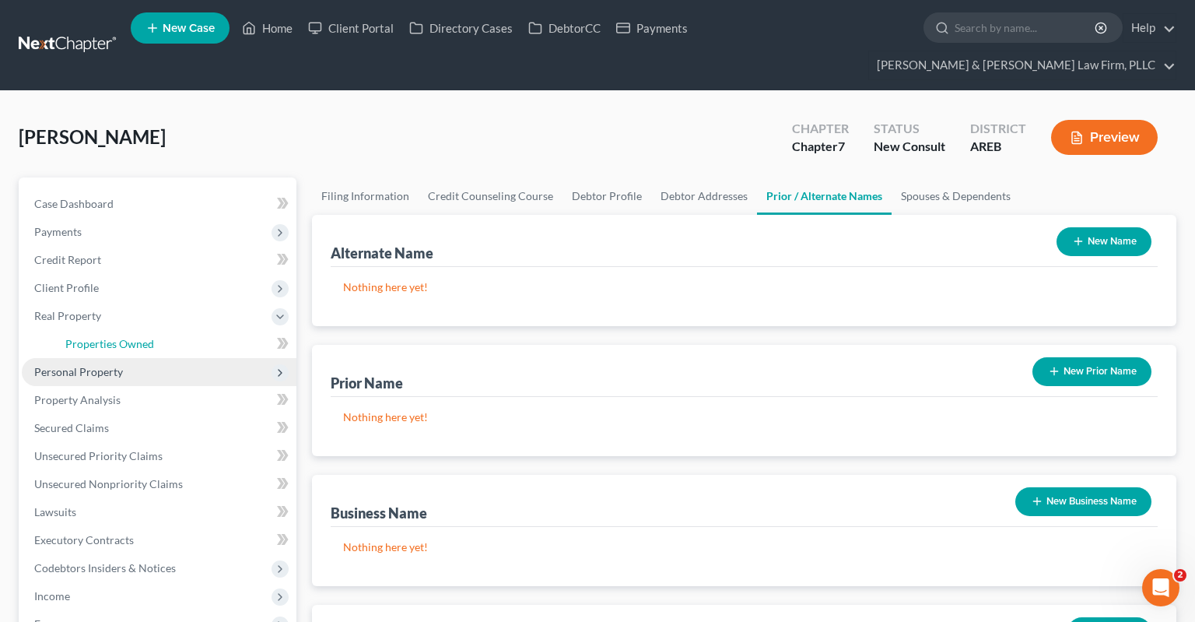
click at [153, 337] on span "Properties Owned" at bounding box center [109, 343] width 89 height 13
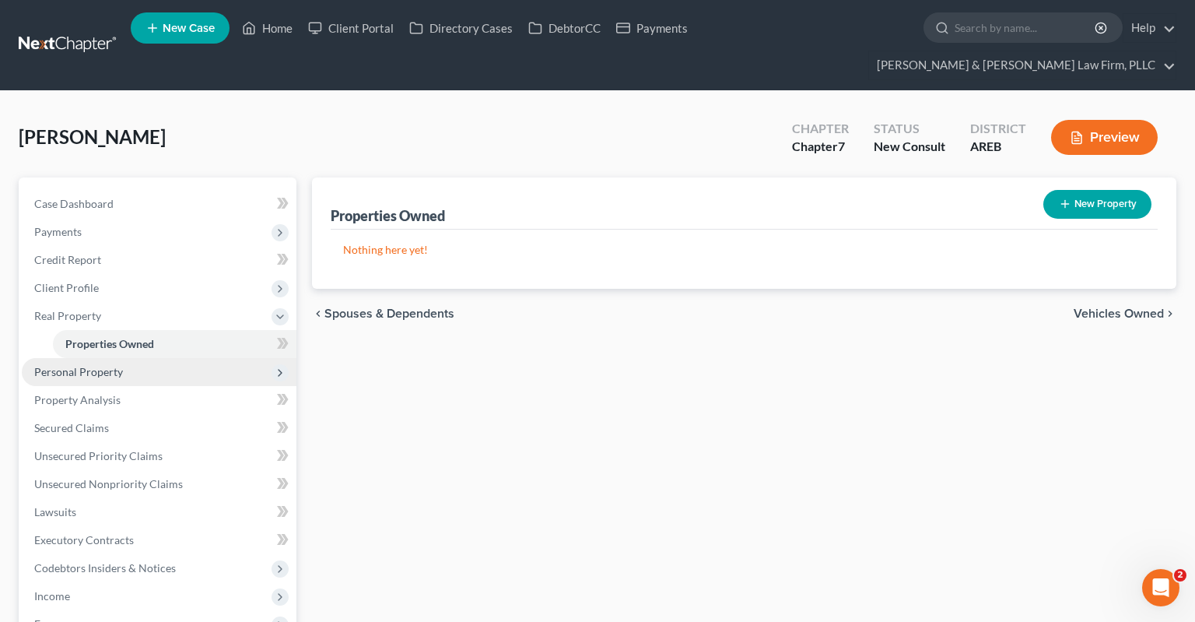
click at [95, 365] on span "Personal Property" at bounding box center [78, 371] width 89 height 13
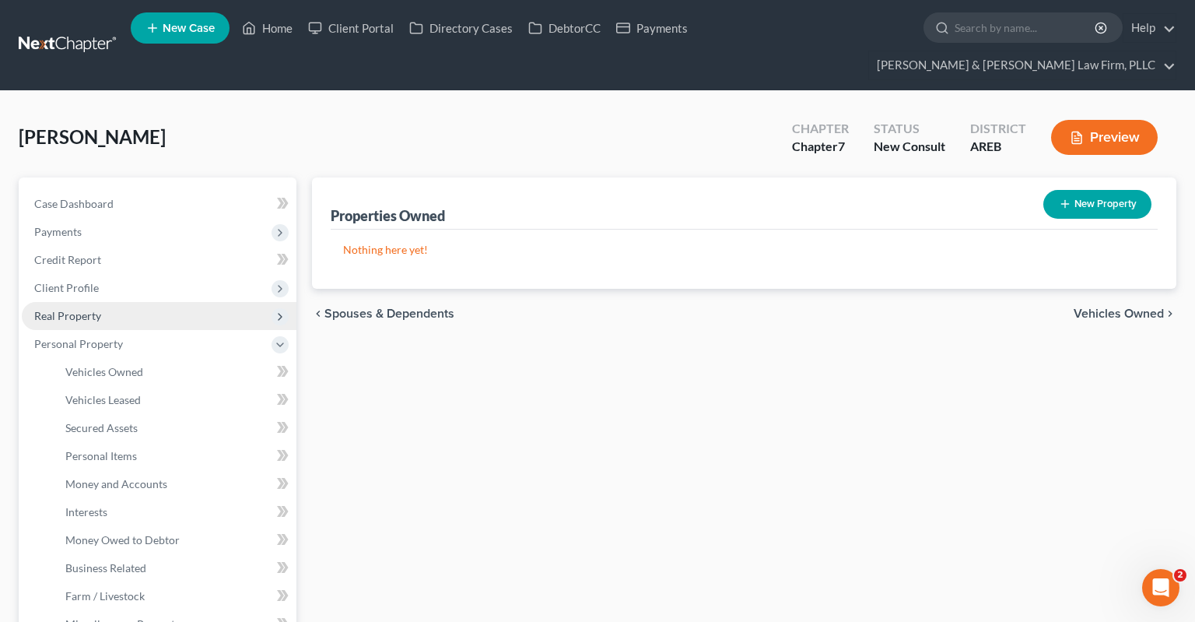
click at [166, 302] on span "Real Property" at bounding box center [159, 316] width 275 height 28
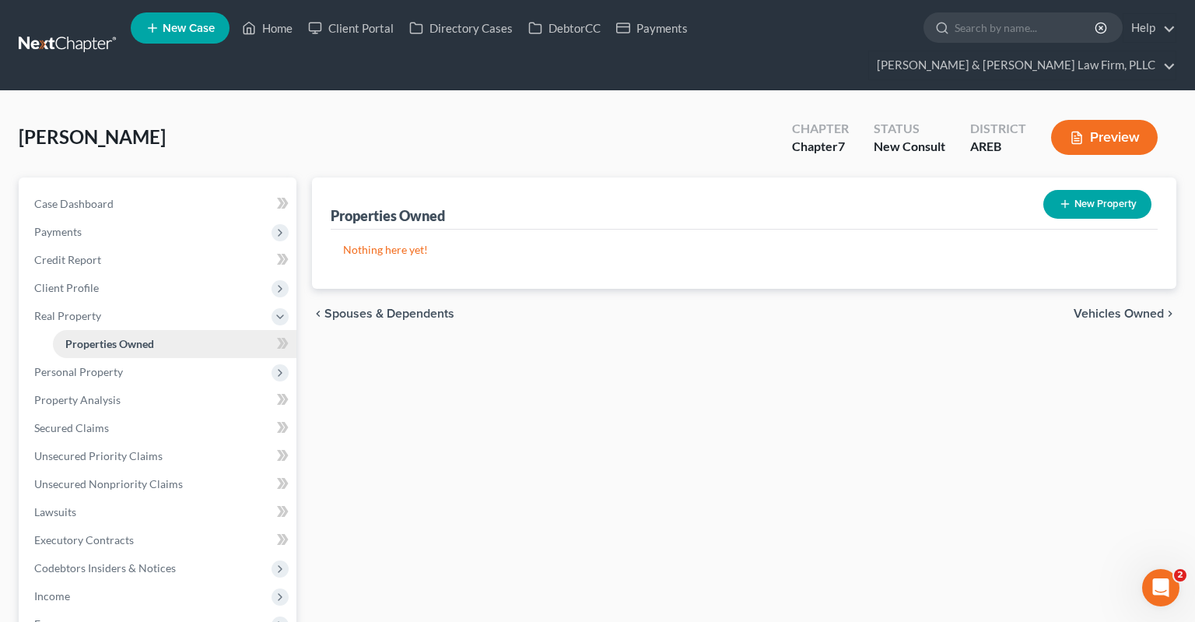
click at [167, 330] on link "Properties Owned" at bounding box center [175, 344] width 244 height 28
click at [135, 358] on span "Personal Property" at bounding box center [159, 372] width 275 height 28
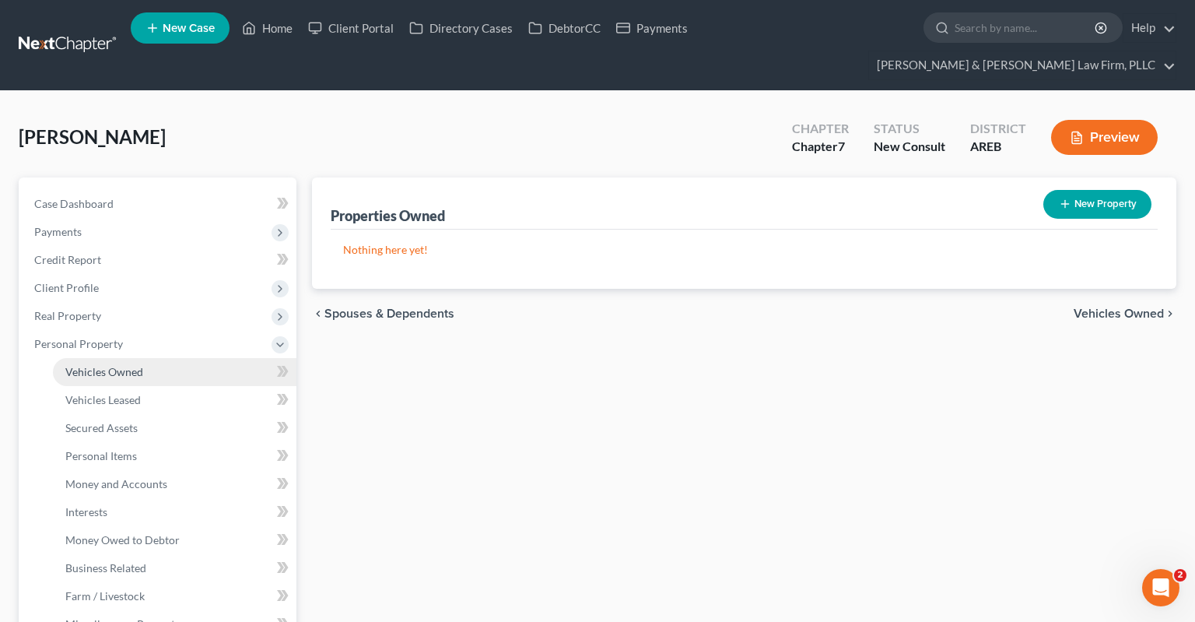
click at [151, 358] on link "Vehicles Owned" at bounding box center [175, 372] width 244 height 28
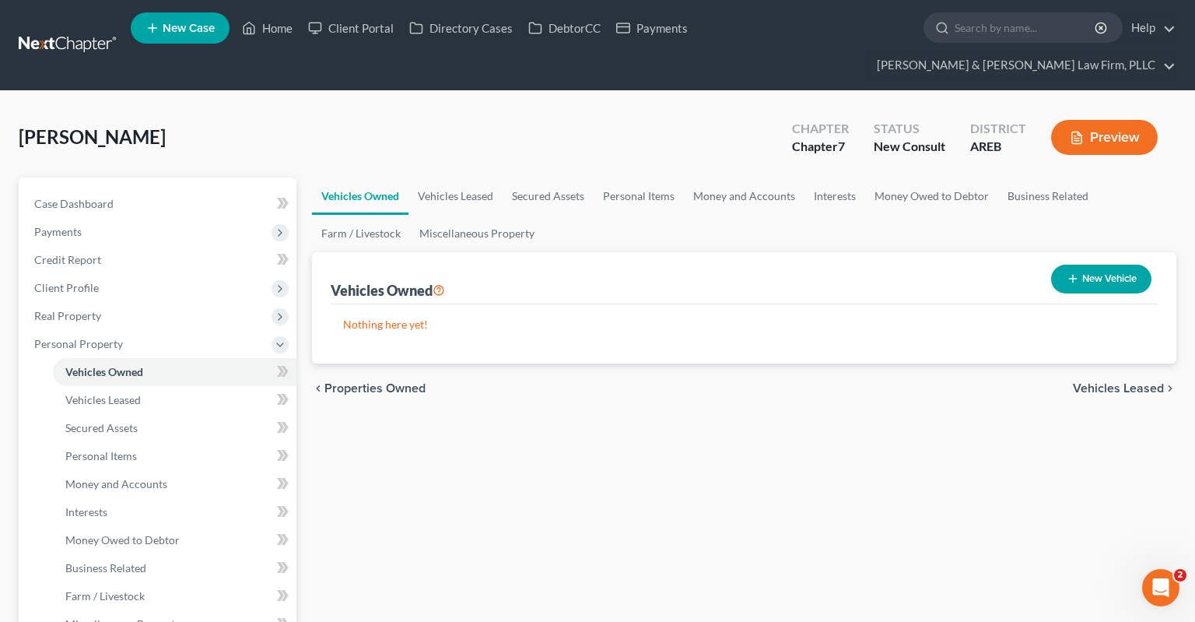
click at [642, 177] on link "Personal Items" at bounding box center [639, 195] width 90 height 37
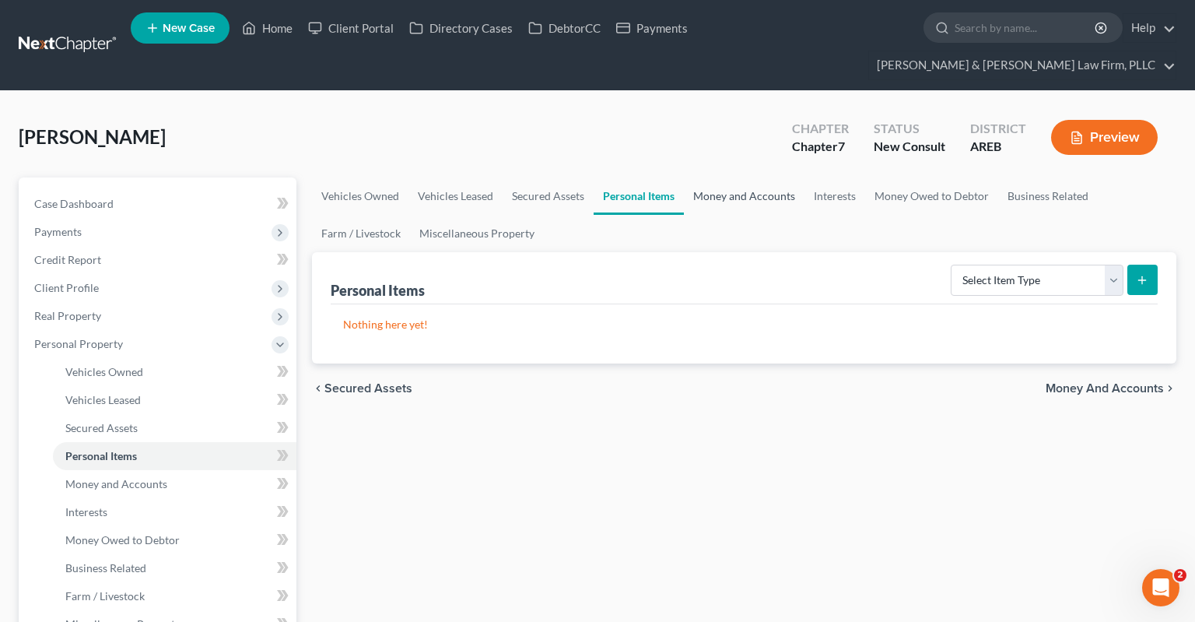
click at [755, 177] on link "Money and Accounts" at bounding box center [744, 195] width 121 height 37
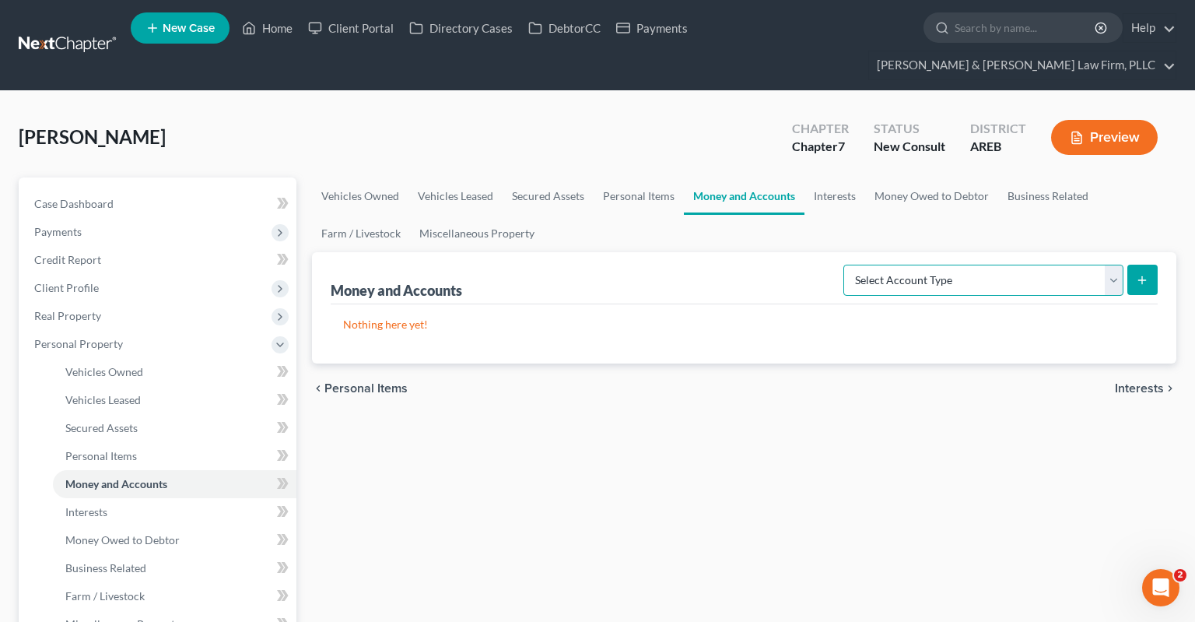
click at [844, 265] on select "Select Account Type Brokerage Cash on Hand Certificates of Deposit Checking Acc…" at bounding box center [984, 280] width 280 height 31
select select "checking"
click option "Checking Account" at bounding box center [0, 0] width 0 height 0
click at [1144, 274] on icon "submit" at bounding box center [1142, 280] width 12 height 12
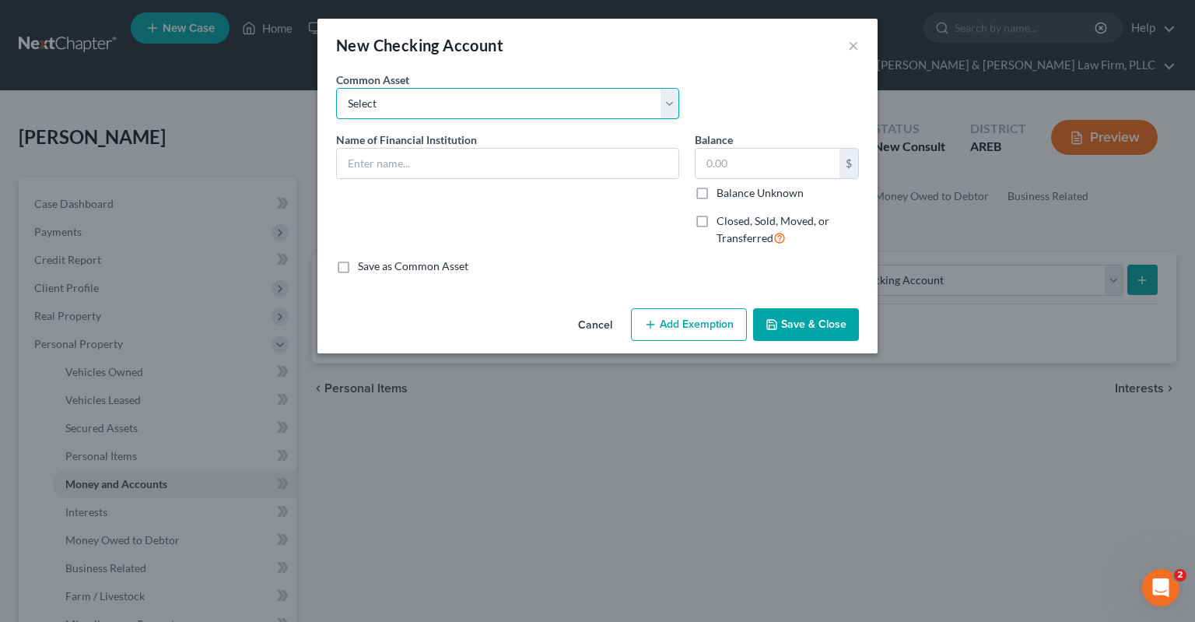
click at [336, 88] on select "Select Checking account" at bounding box center [507, 103] width 343 height 31
select select "0"
click option "Checking account" at bounding box center [0, 0] width 0 height 0
type input "Checking account"
click at [747, 164] on input "text" at bounding box center [768, 164] width 144 height 30
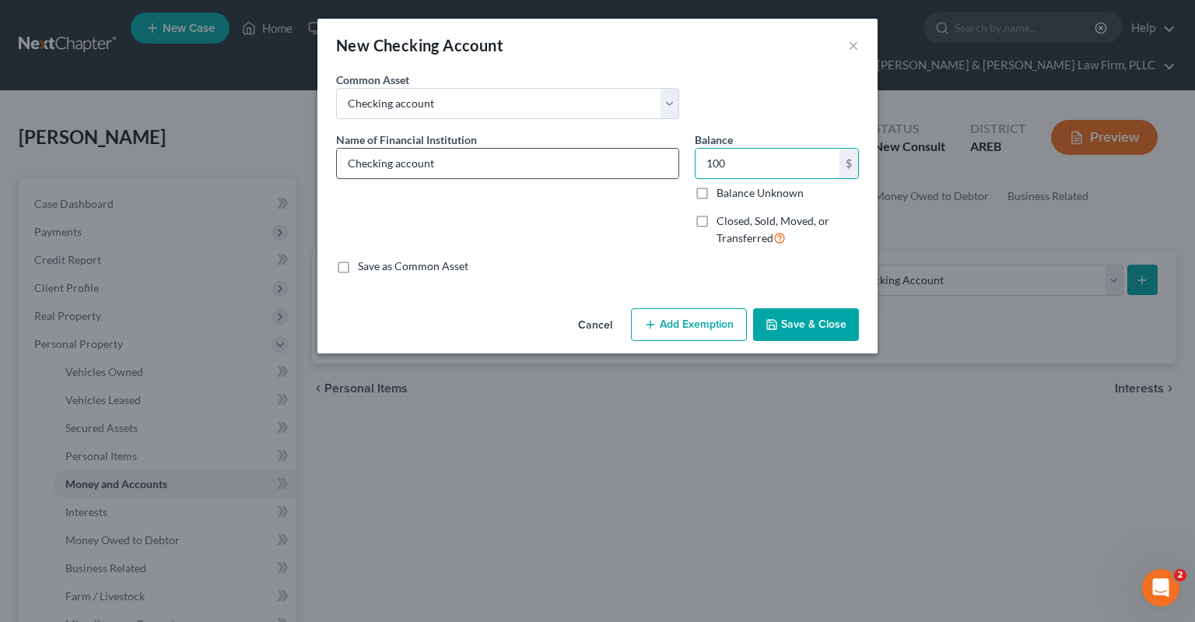
type input "100"
drag, startPoint x: 490, startPoint y: 160, endPoint x: 222, endPoint y: 163, distance: 267.7
click at [352, 161] on input "Checking account" at bounding box center [508, 164] width 342 height 30
type input "C"
type input "Arvest"
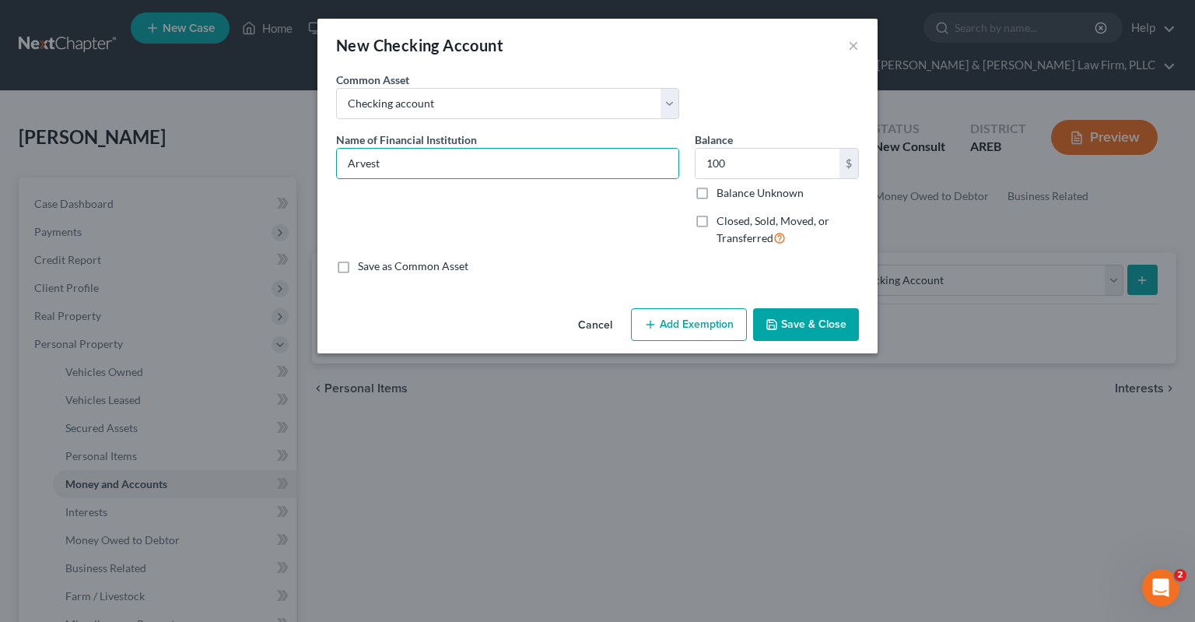
click at [837, 318] on button "Save & Close" at bounding box center [806, 324] width 106 height 33
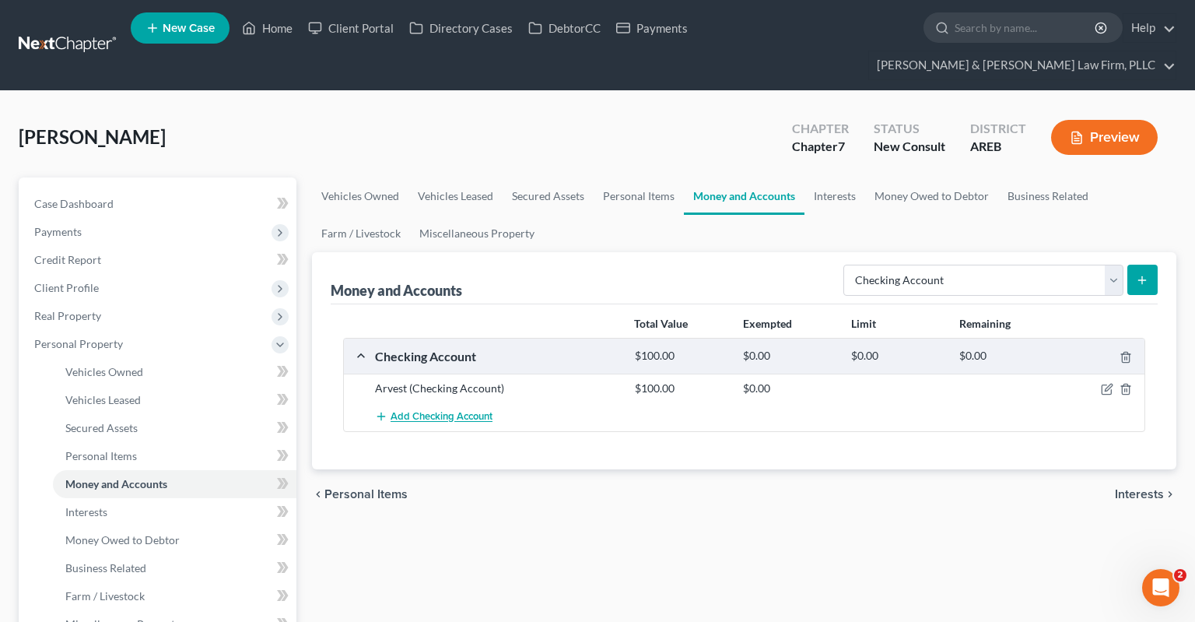
click at [471, 411] on span "Add Checking Account" at bounding box center [442, 417] width 102 height 12
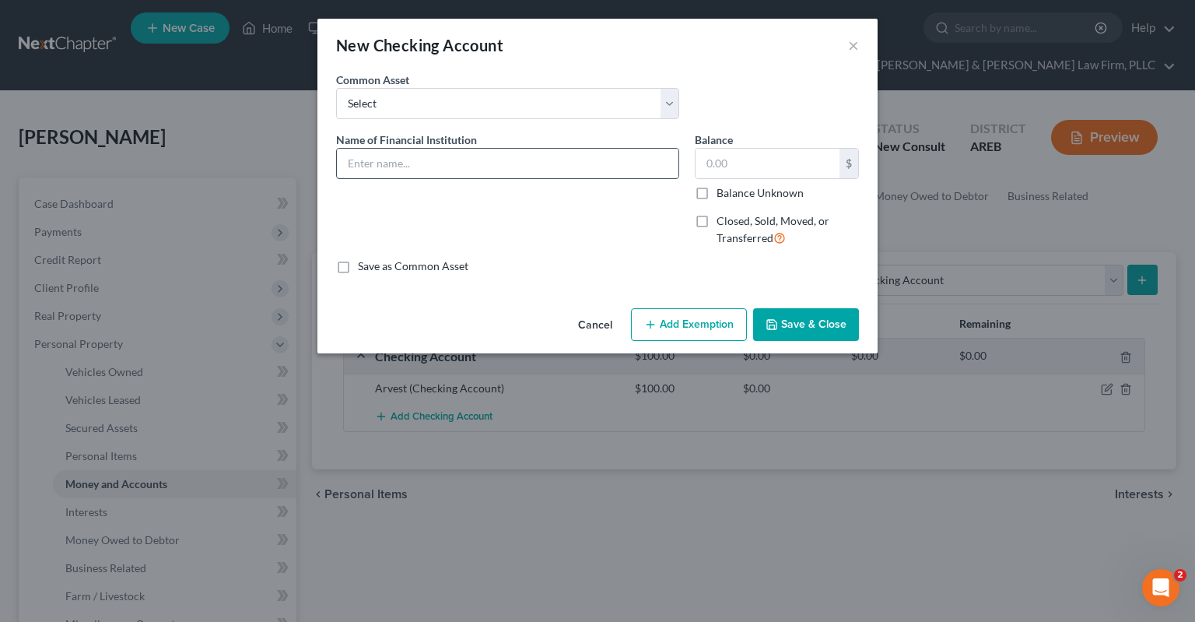
click at [416, 160] on input "text" at bounding box center [508, 164] width 342 height 30
type input "Hurricane Creek FCU"
click at [793, 328] on button "Save & Close" at bounding box center [806, 324] width 106 height 33
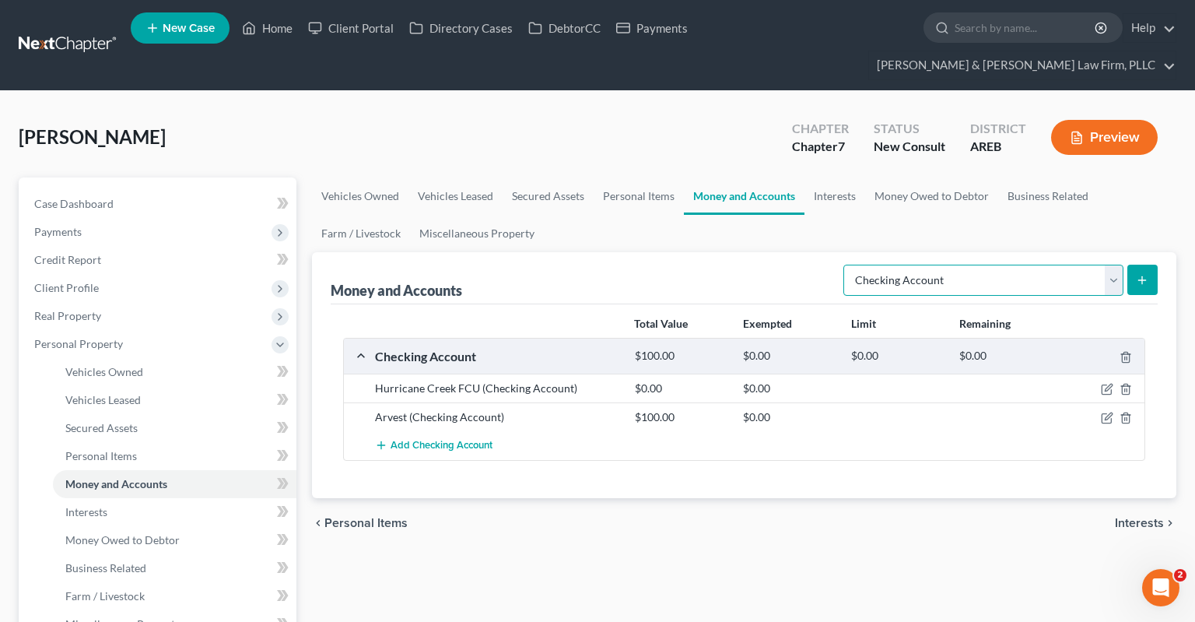
click at [844, 265] on select "Select Account Type Brokerage Cash on Hand Certificates of Deposit Checking Acc…" at bounding box center [984, 280] width 280 height 31
select select "savings"
click option "Savings Account" at bounding box center [0, 0] width 0 height 0
click at [1141, 265] on button "submit" at bounding box center [1143, 280] width 30 height 30
click at [833, 177] on link "Interests" at bounding box center [835, 195] width 61 height 37
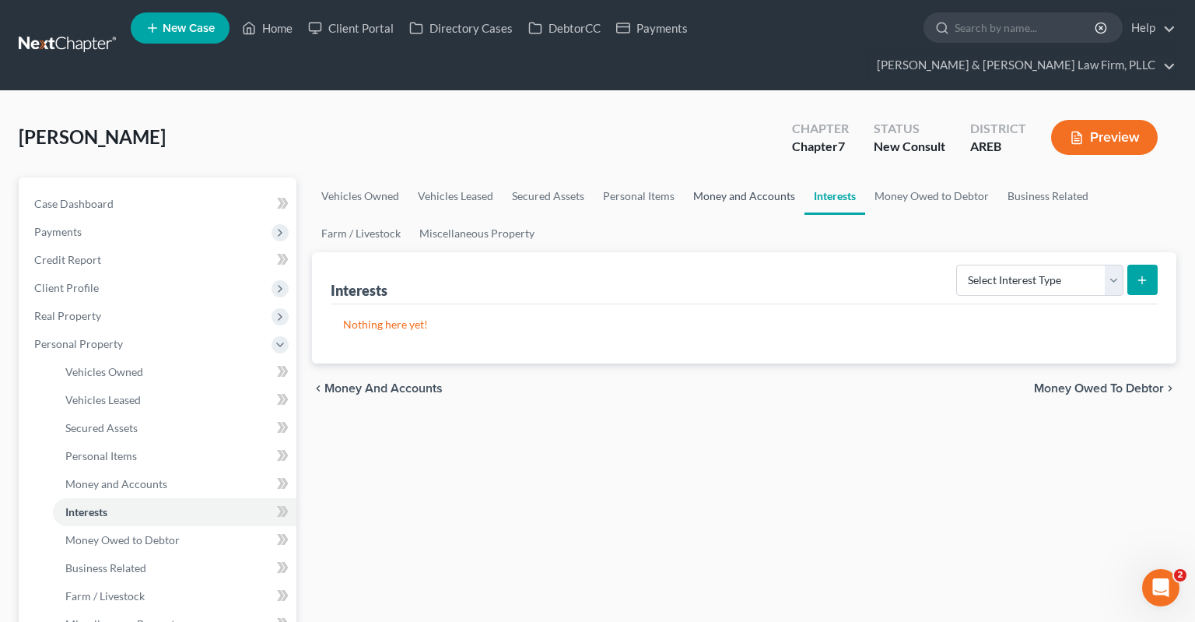
click at [725, 177] on link "Money and Accounts" at bounding box center [744, 195] width 121 height 37
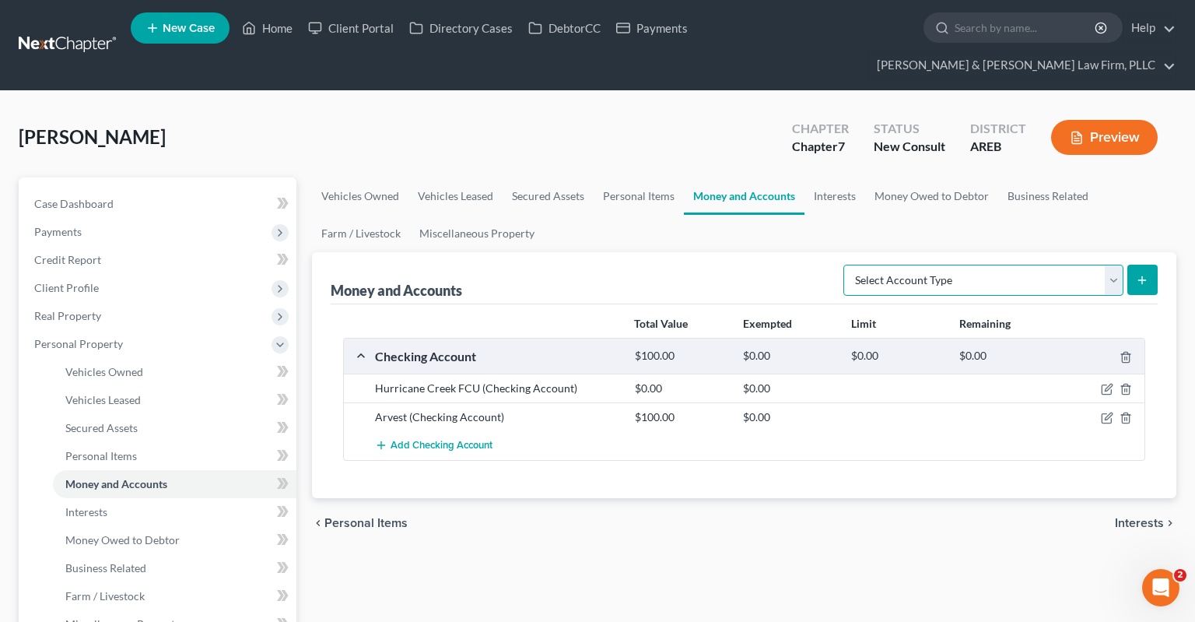
click at [844, 265] on select "Select Account Type Brokerage Cash on Hand Certificates of Deposit Checking Acc…" at bounding box center [984, 280] width 280 height 31
select select "savings"
click option "Savings Account" at bounding box center [0, 0] width 0 height 0
click at [1151, 265] on button "submit" at bounding box center [1143, 280] width 30 height 30
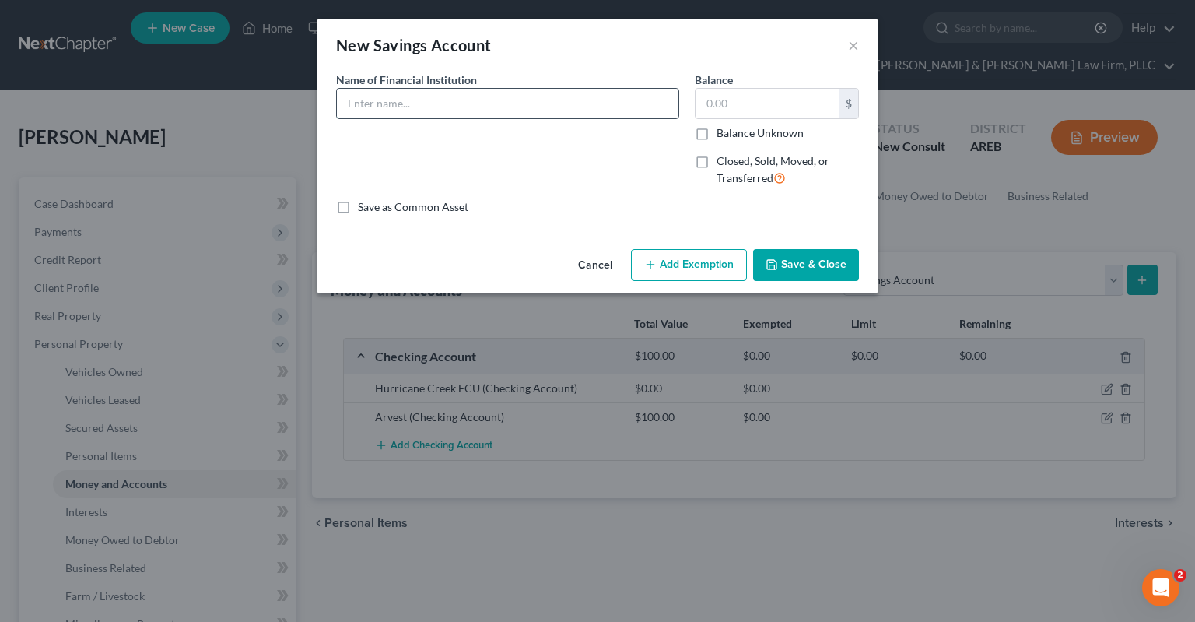
drag, startPoint x: 363, startPoint y: 116, endPoint x: 371, endPoint y: 114, distance: 8.9
click at [380, 105] on input "text" at bounding box center [508, 104] width 342 height 30
type input "Hurricane Creek FCU"
click at [775, 268] on icon "button" at bounding box center [772, 264] width 12 height 12
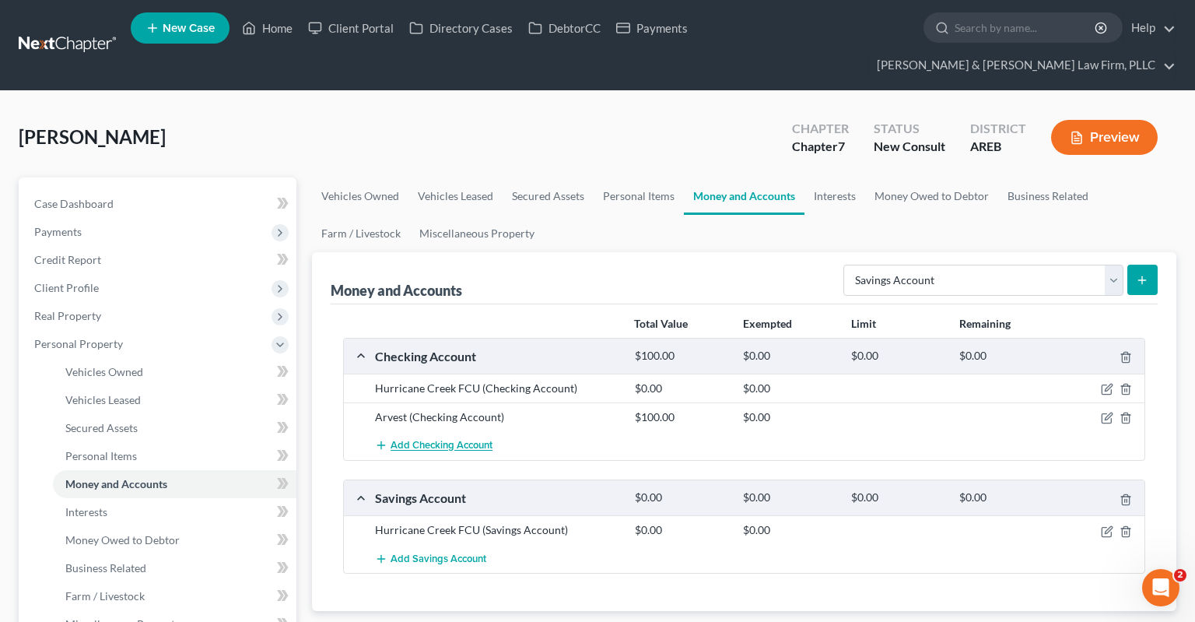
click at [487, 440] on span "Add Checking Account" at bounding box center [442, 446] width 102 height 12
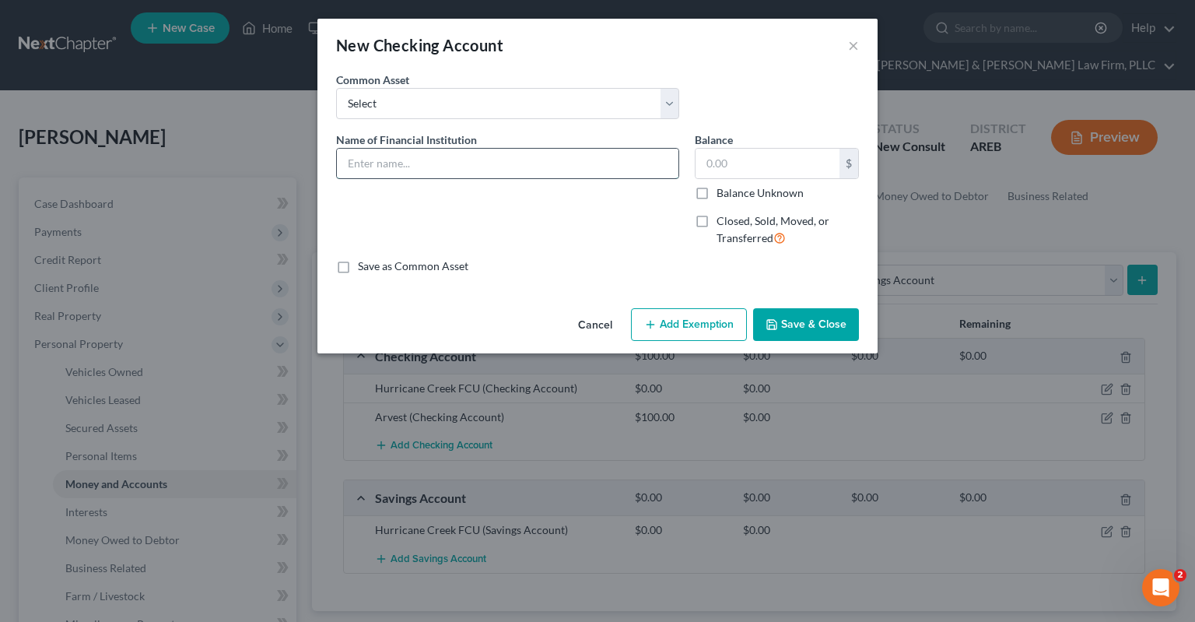
click at [440, 163] on input "text" at bounding box center [508, 164] width 342 height 30
type input "Cash App"
click at [822, 321] on button "Save & Close" at bounding box center [806, 324] width 106 height 33
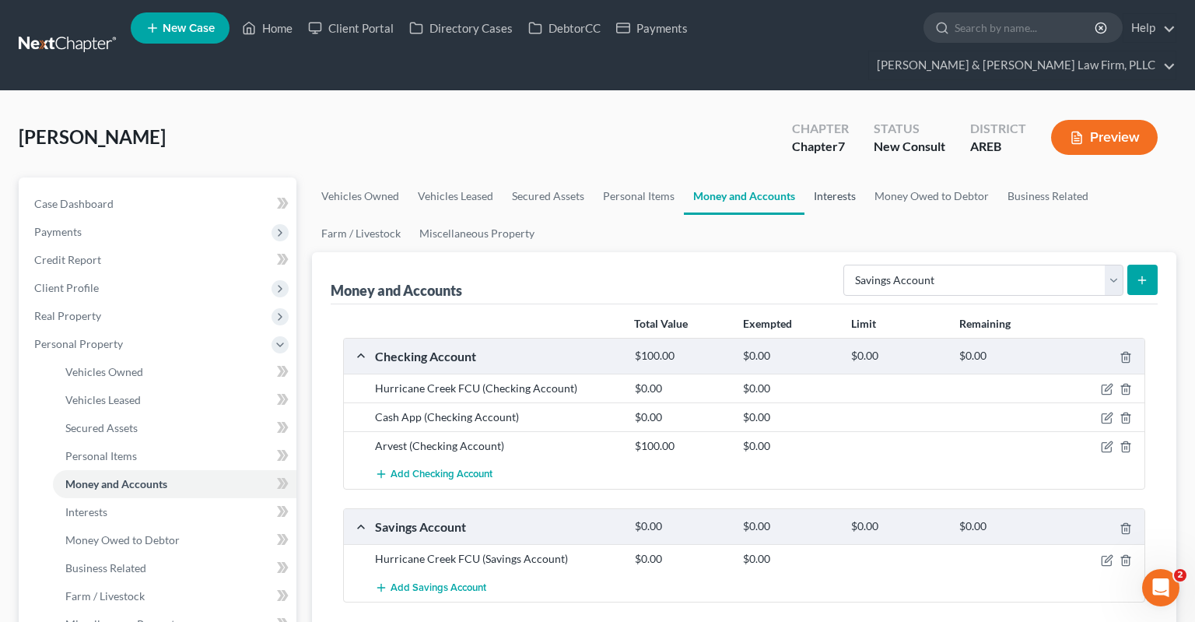
click at [840, 177] on link "Interests" at bounding box center [835, 195] width 61 height 37
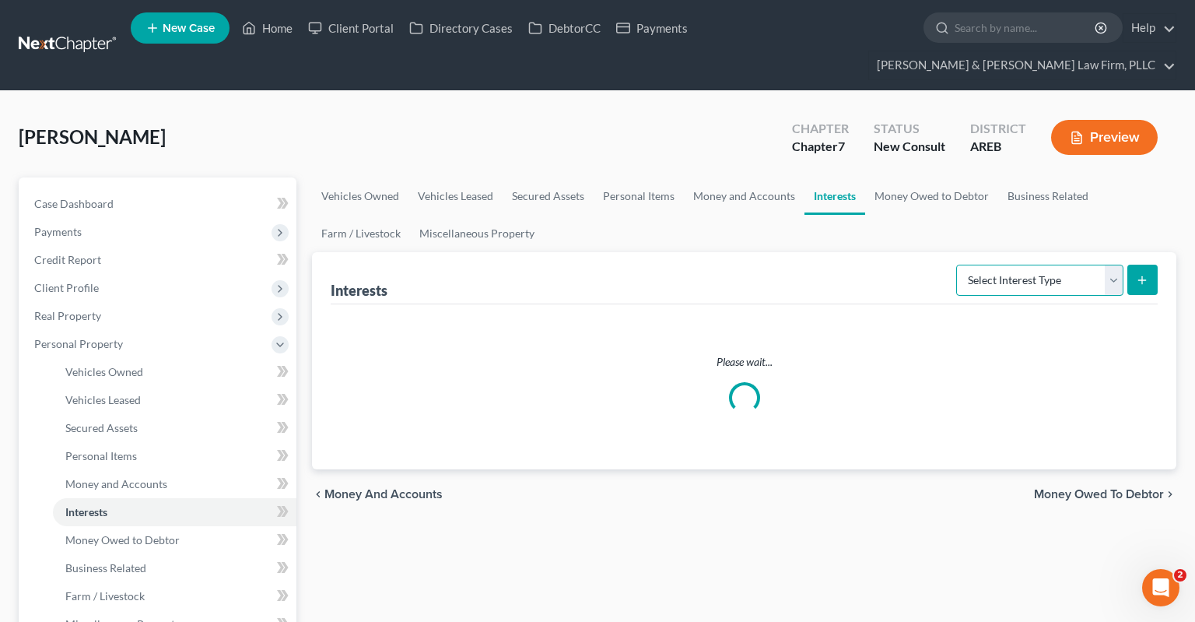
click at [956, 265] on select "Select Interest Type 401K Annuity Bond Education IRA Government Bond Government…" at bounding box center [1039, 280] width 167 height 31
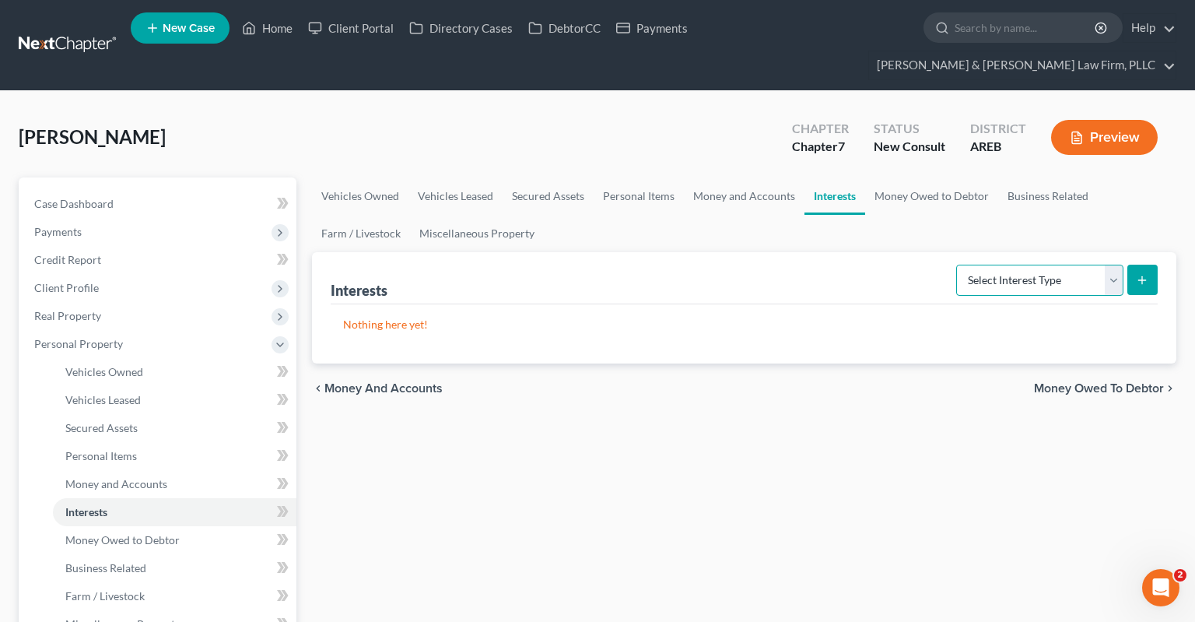
select select "401k"
click option "401K" at bounding box center [0, 0] width 0 height 0
click at [1128, 265] on button "submit" at bounding box center [1143, 280] width 30 height 30
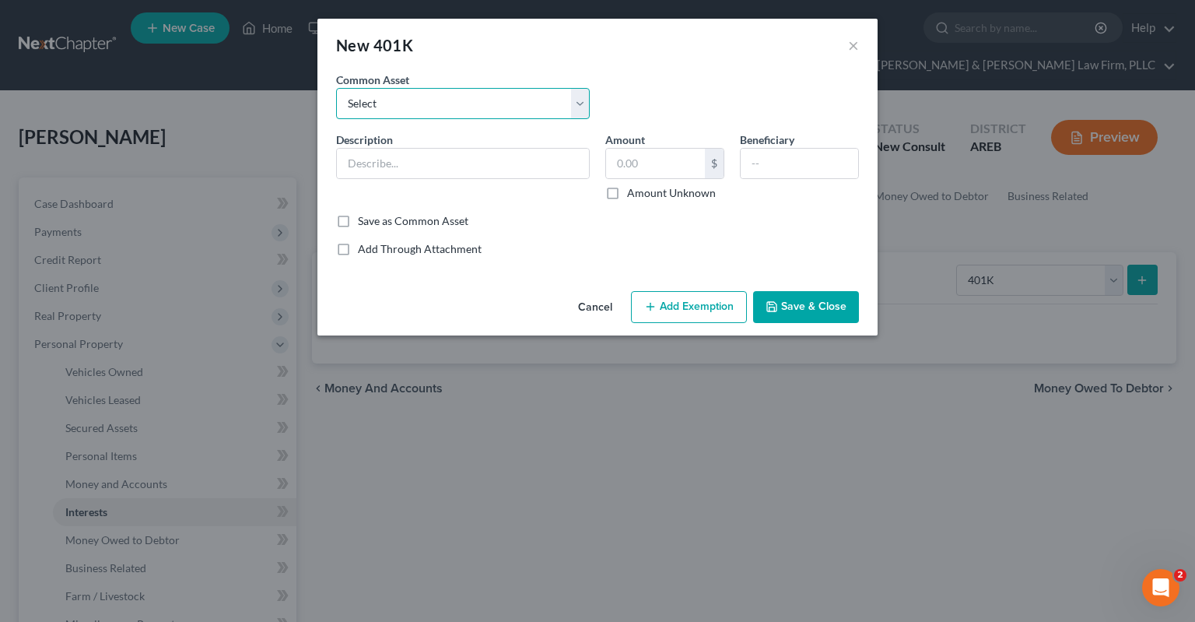
click at [336, 88] on select "Select 401k through work" at bounding box center [463, 103] width 254 height 31
select select "0"
click option "401k through work" at bounding box center [0, 0] width 0 height 0
type input "401k through work"
drag, startPoint x: 679, startPoint y: 173, endPoint x: 696, endPoint y: 172, distance: 16.4
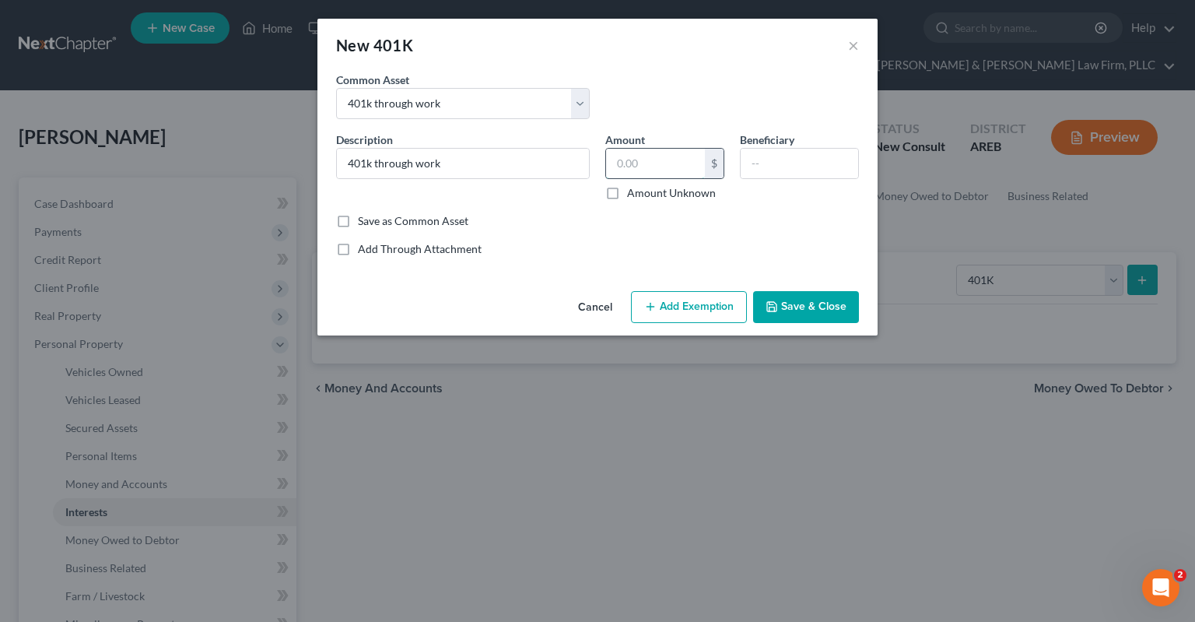
click at [696, 171] on input "text" at bounding box center [655, 164] width 99 height 30
click at [693, 196] on label "Amount Unknown" at bounding box center [671, 193] width 89 height 16
click at [644, 195] on input "Amount Unknown" at bounding box center [638, 190] width 10 height 10
checkbox input "true"
drag, startPoint x: 795, startPoint y: 309, endPoint x: 820, endPoint y: 304, distance: 26.3
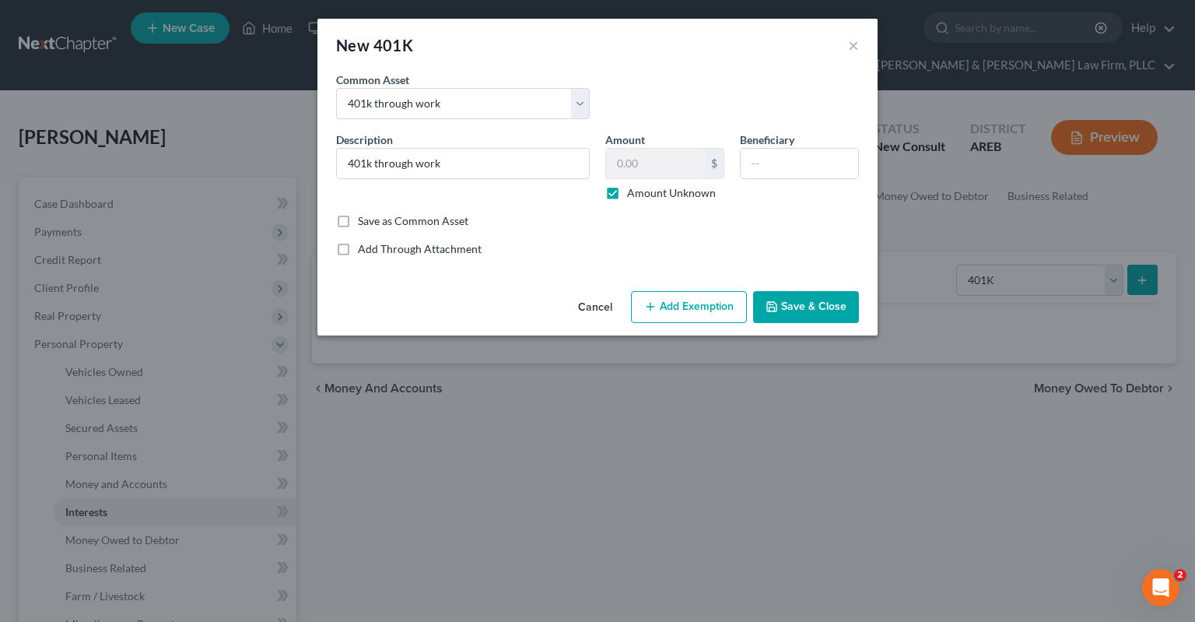
click at [798, 307] on button "Save & Close" at bounding box center [806, 307] width 106 height 33
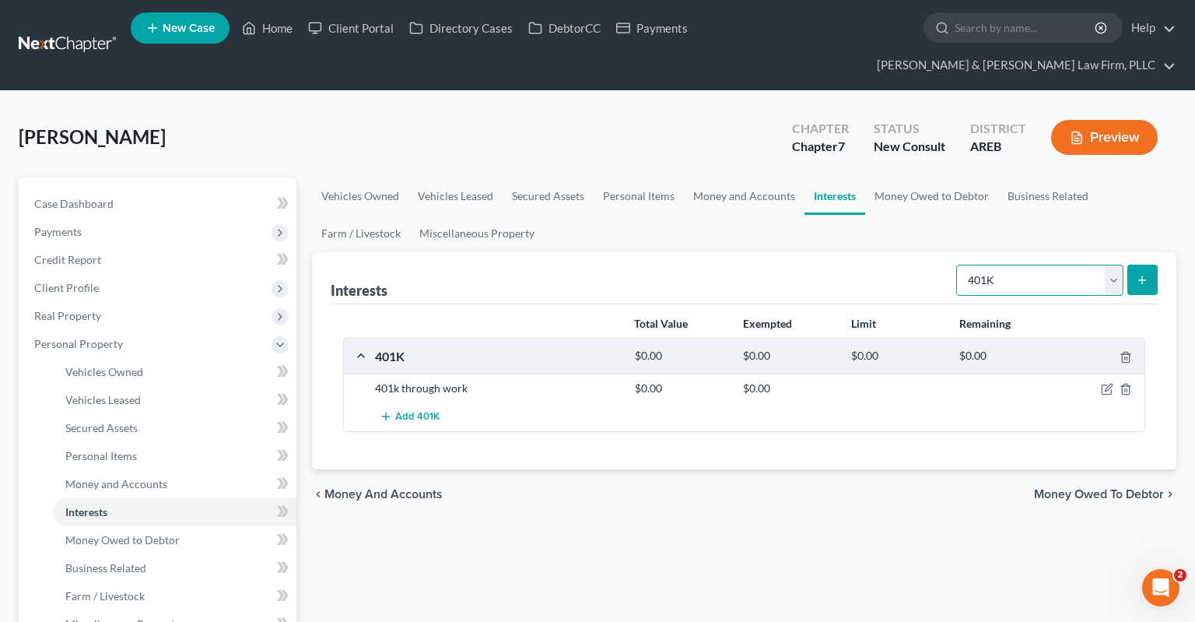
click at [956, 265] on select "Select Interest Type 401K Annuity Bond Education IRA Government Bond Government…" at bounding box center [1039, 280] width 167 height 31
select select "term_life_insurance"
click option "Term Life Insurance" at bounding box center [0, 0] width 0 height 0
click at [1147, 274] on icon "submit" at bounding box center [1142, 280] width 12 height 12
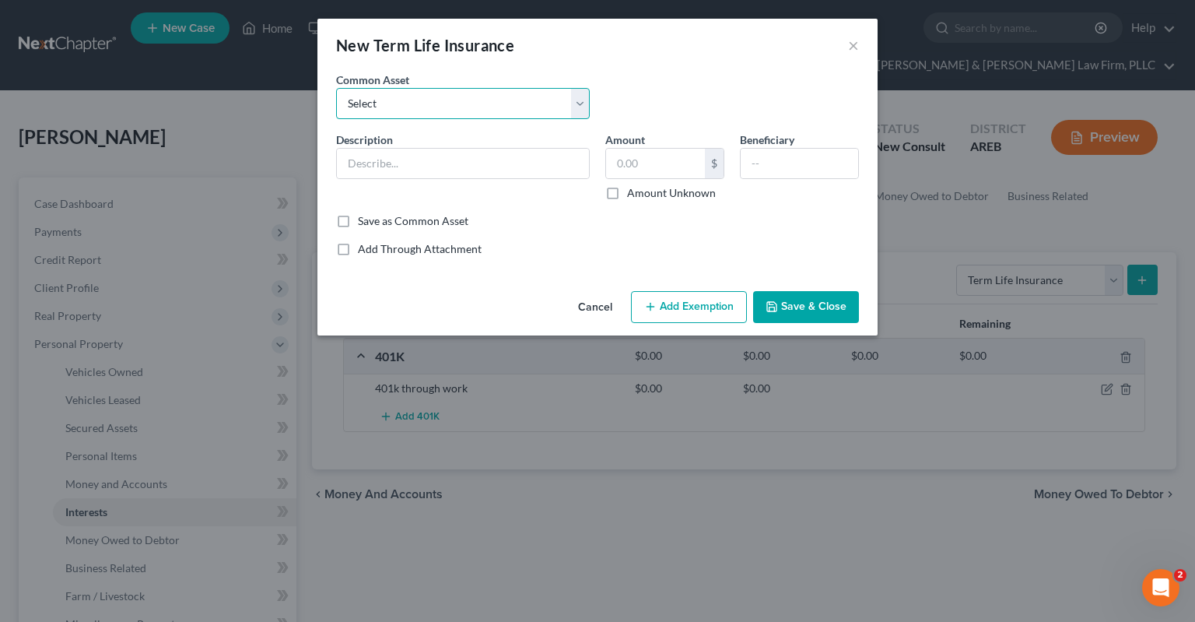
click at [336, 88] on select "Select Term life insurance" at bounding box center [463, 103] width 254 height 31
select select "0"
click option "Term life insurance" at bounding box center [0, 0] width 0 height 0
type input "Term life insurance"
click at [680, 167] on input "text" at bounding box center [655, 164] width 99 height 30
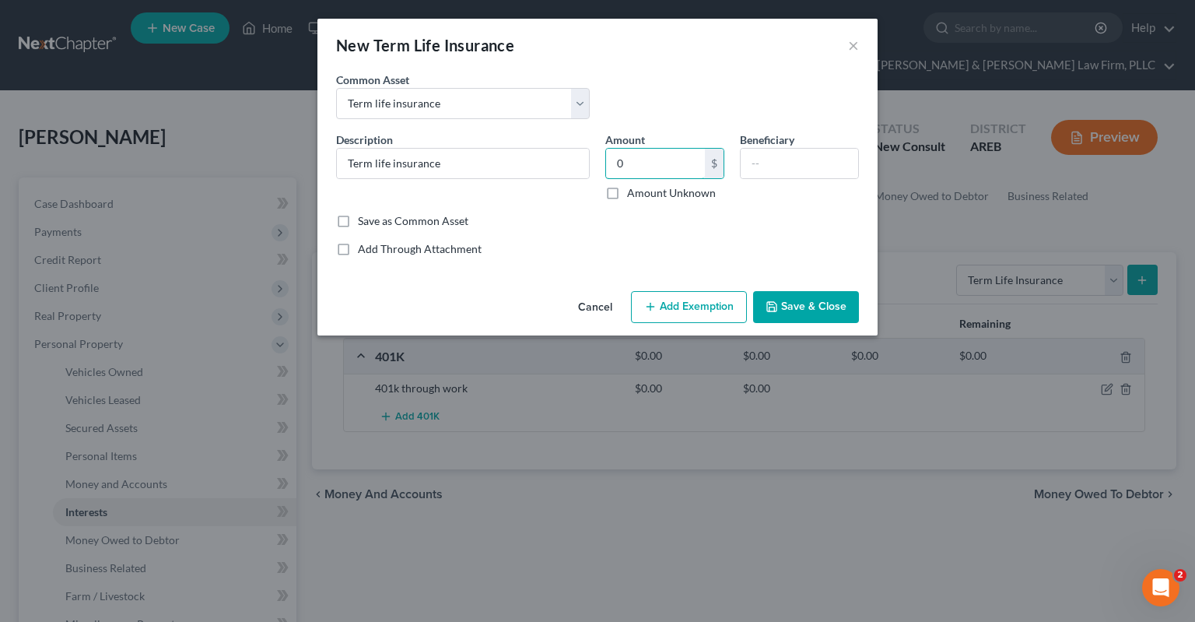
type input "0"
click at [827, 304] on button "Save & Close" at bounding box center [806, 307] width 106 height 33
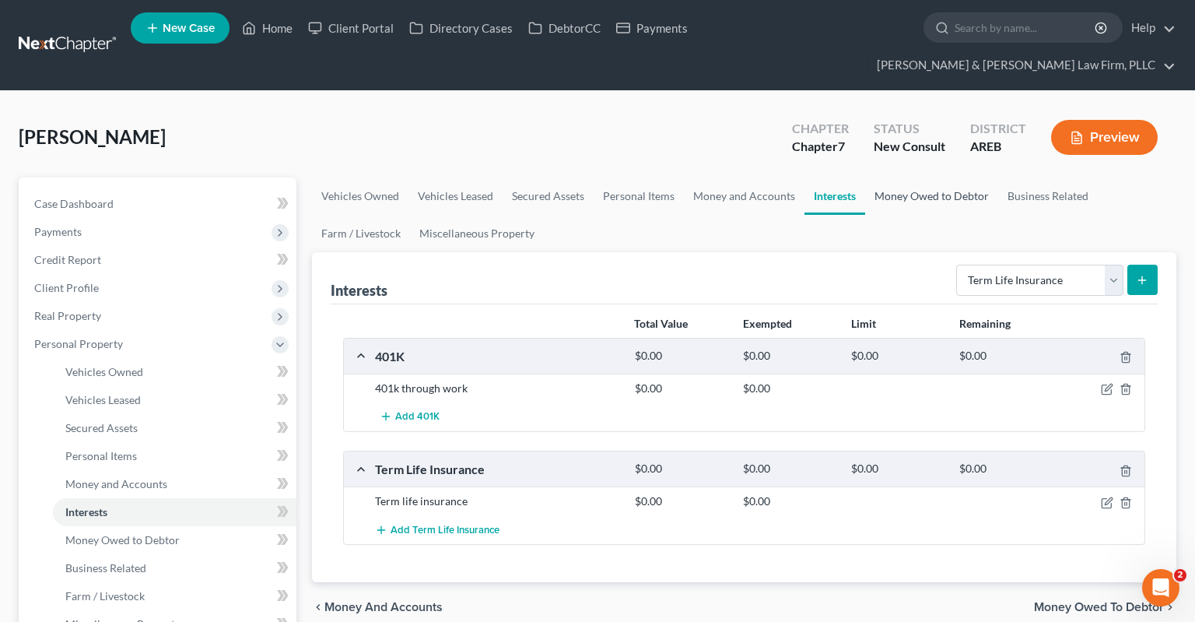
drag, startPoint x: 926, startPoint y: 170, endPoint x: 998, endPoint y: 212, distance: 83.7
click at [926, 177] on link "Money Owed to Debtor" at bounding box center [931, 195] width 133 height 37
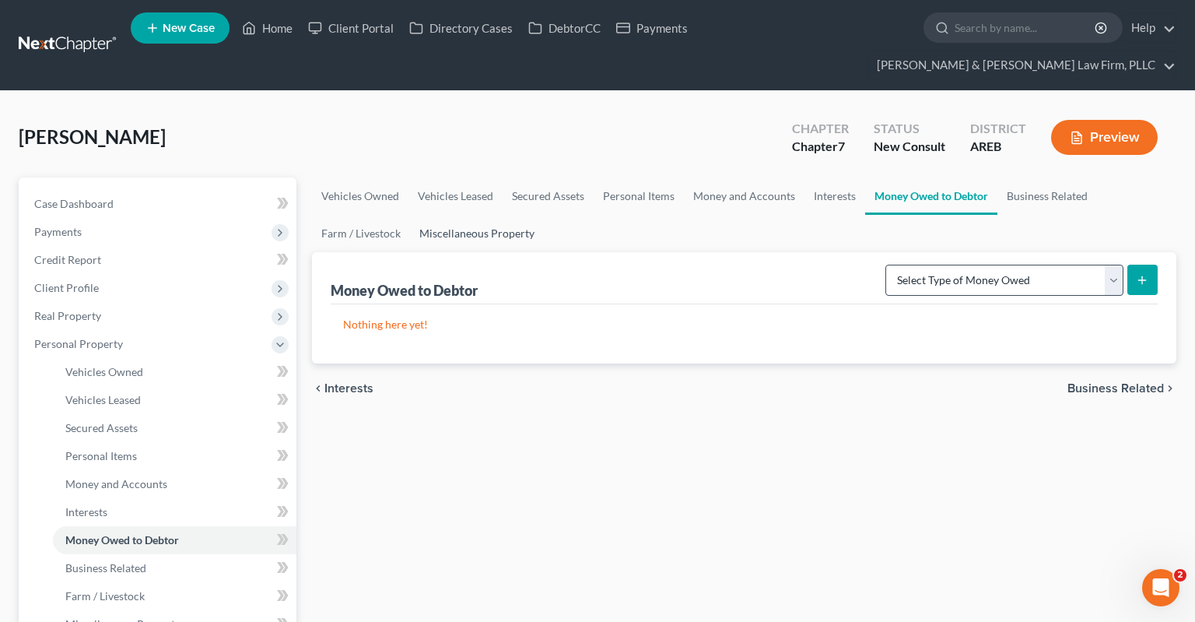
click at [493, 215] on link "Miscellaneous Property" at bounding box center [477, 233] width 134 height 37
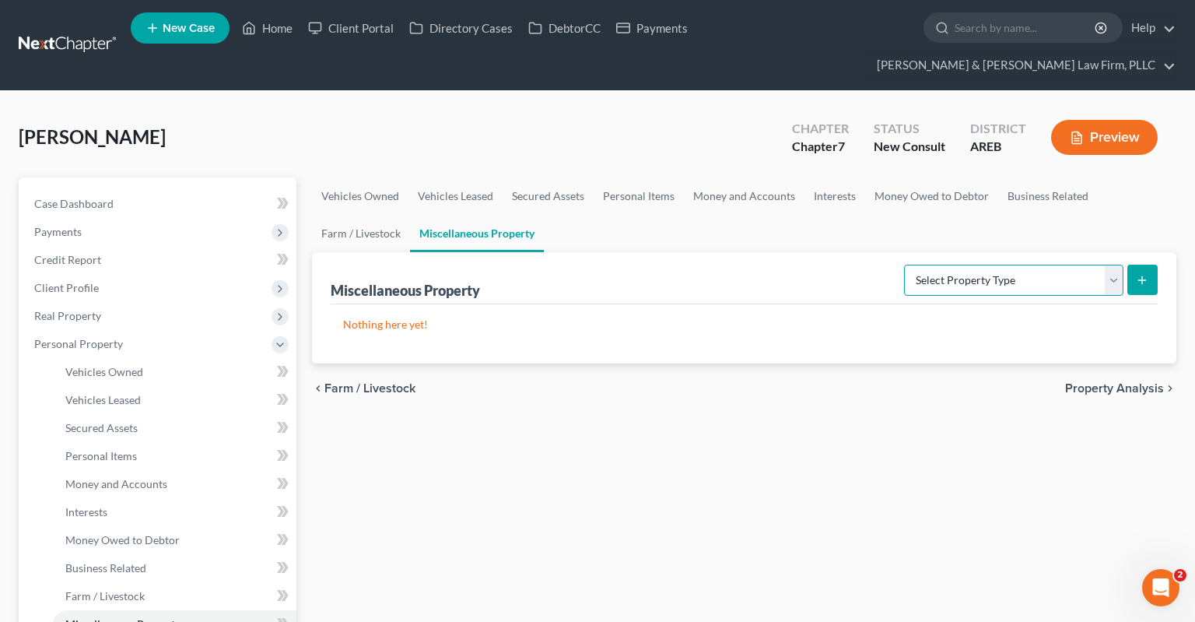
click at [904, 265] on select "Select Property Type Assigned for Creditor Benefit [DATE] Holding for Another N…" at bounding box center [1013, 280] width 219 height 31
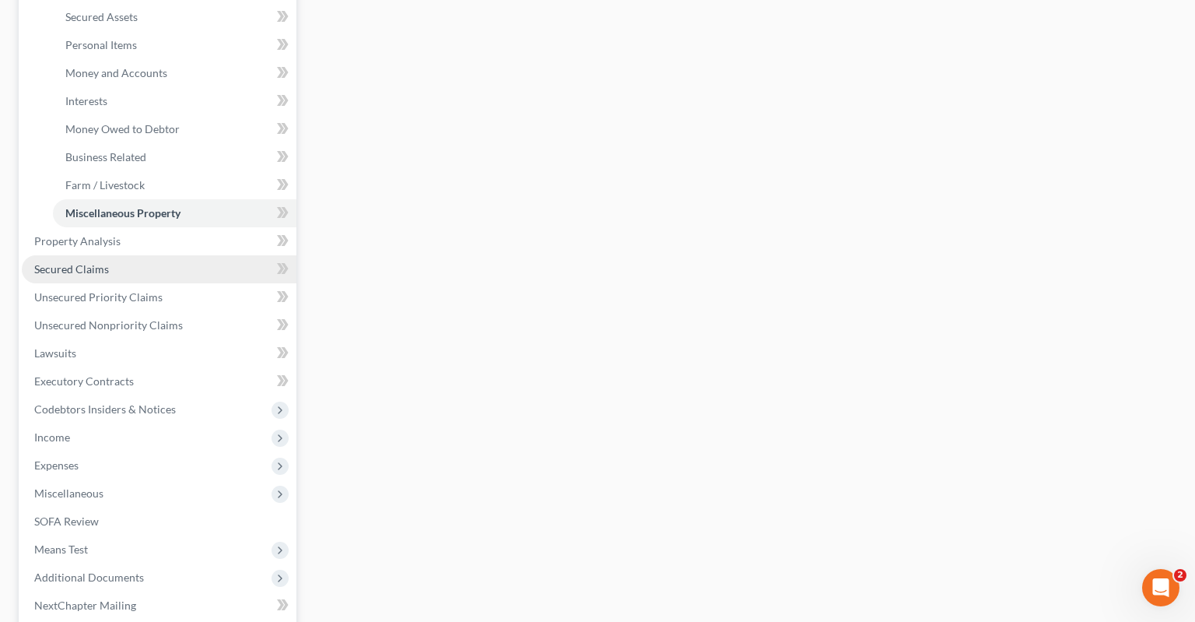
click at [118, 255] on link "Secured Claims" at bounding box center [159, 269] width 275 height 28
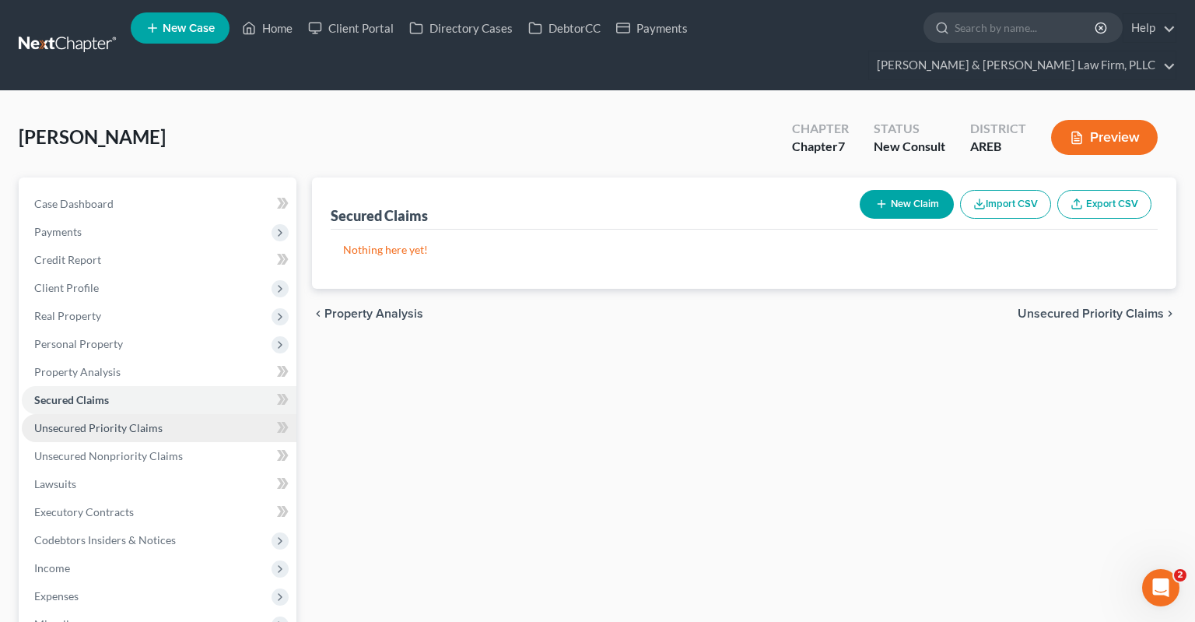
click at [152, 421] on span "Unsecured Priority Claims" at bounding box center [98, 427] width 128 height 13
click at [907, 190] on button "New Claim" at bounding box center [907, 204] width 94 height 29
select select "0"
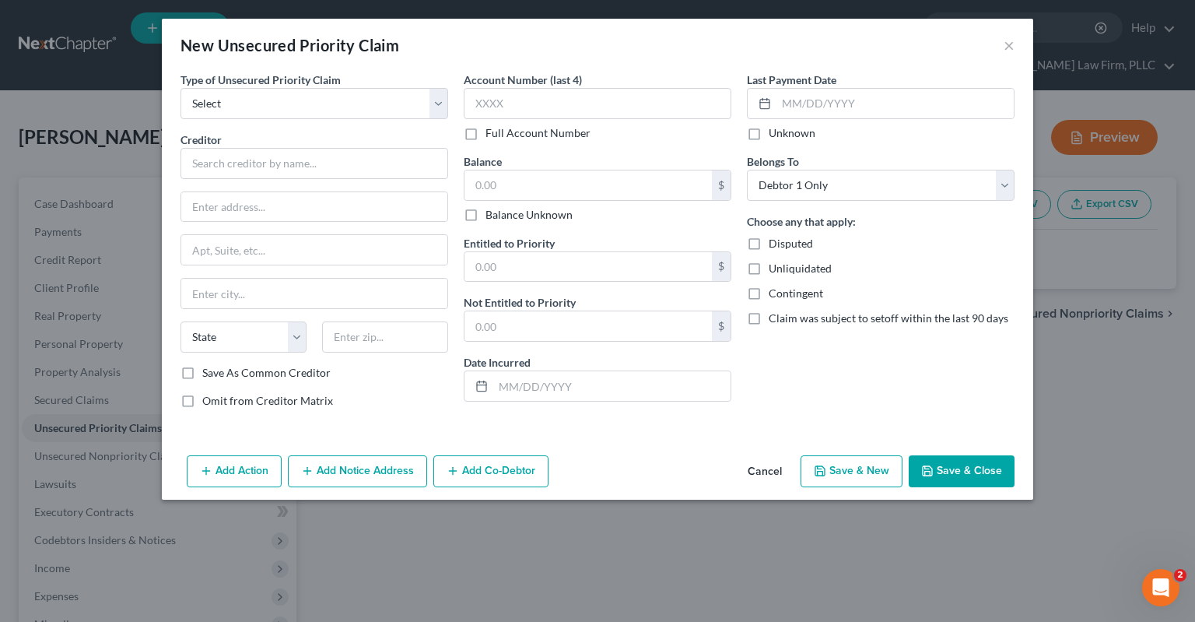
click at [773, 473] on button "Cancel" at bounding box center [764, 472] width 59 height 31
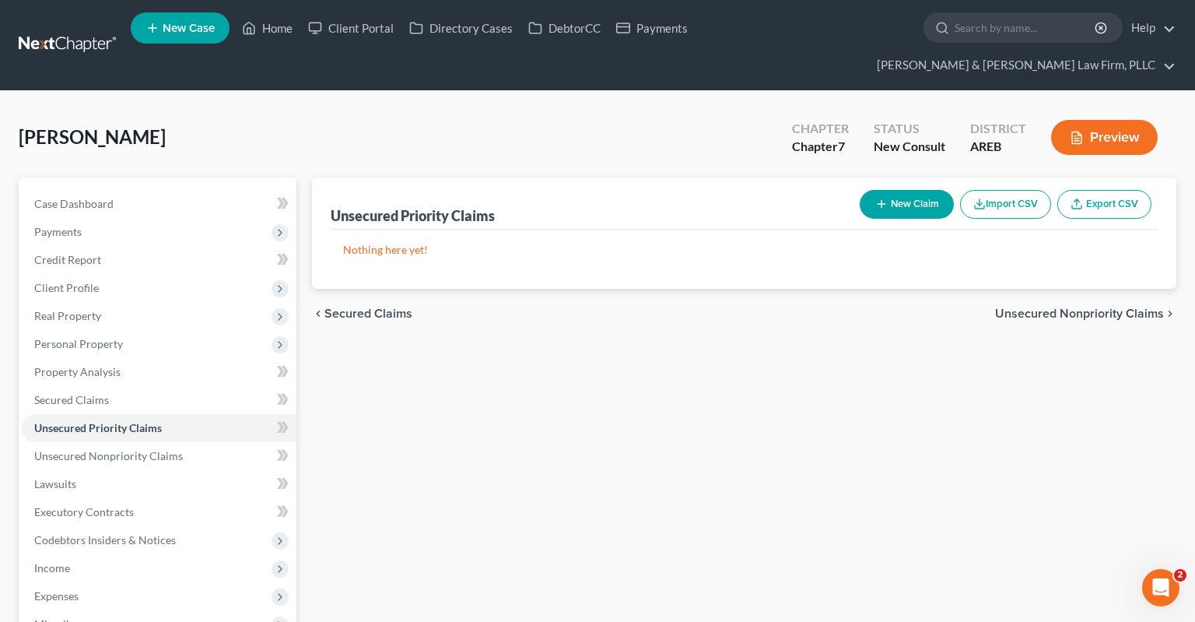
click at [493, 430] on div "Unsecured Priority Claims New Claim Import CSV Export CSV Nothing here yet! Pre…" at bounding box center [744, 514] width 880 height 675
click at [164, 470] on link "Lawsuits" at bounding box center [159, 484] width 275 height 28
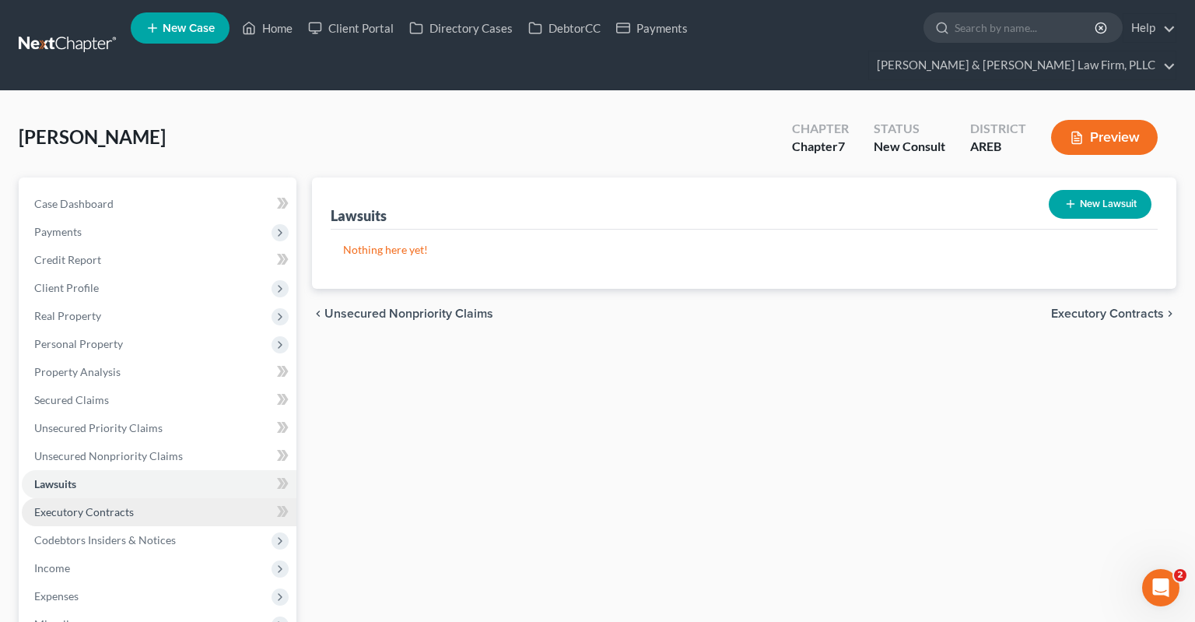
click at [184, 498] on link "Executory Contracts" at bounding box center [159, 512] width 275 height 28
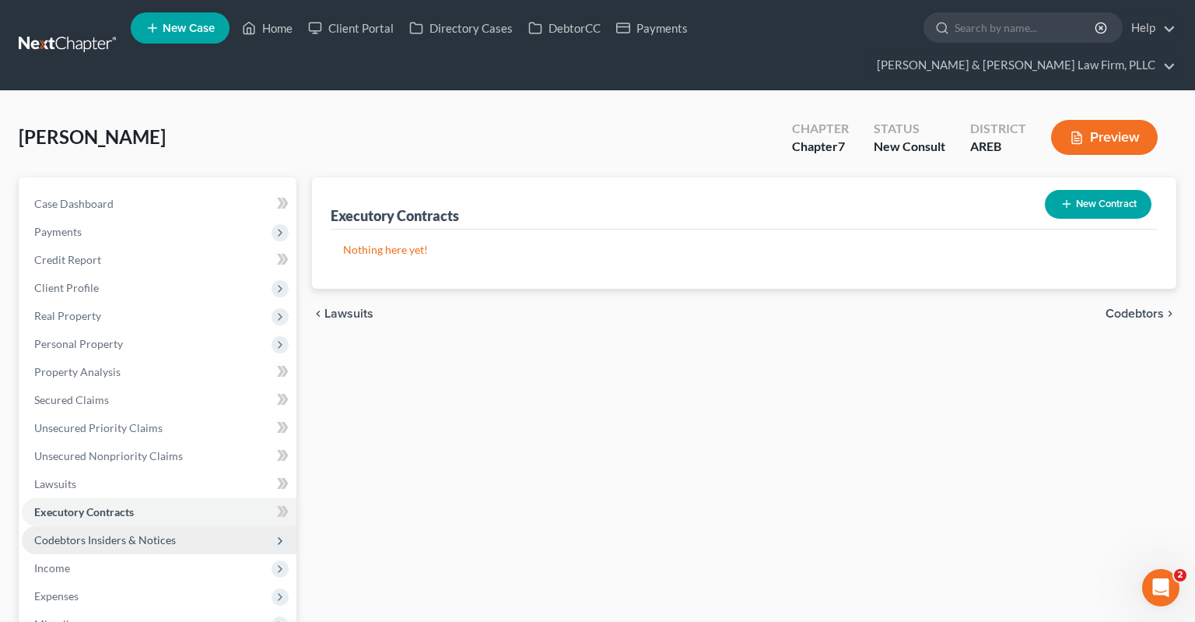
click at [188, 526] on span "Codebtors Insiders & Notices" at bounding box center [159, 540] width 275 height 28
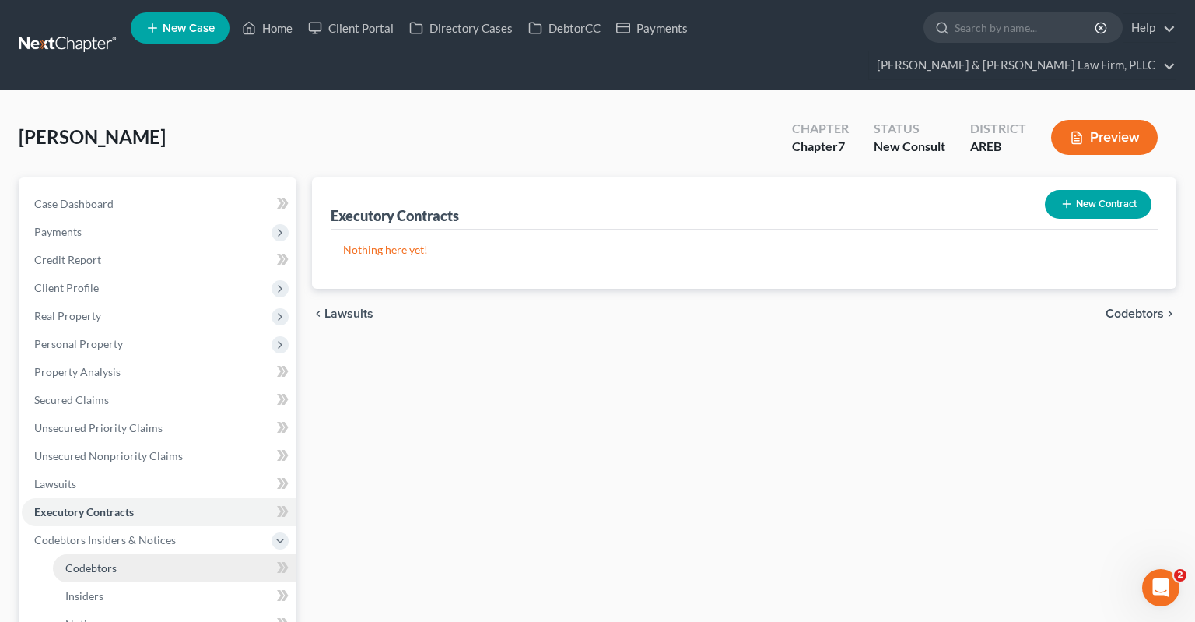
click at [191, 554] on link "Codebtors" at bounding box center [175, 568] width 244 height 28
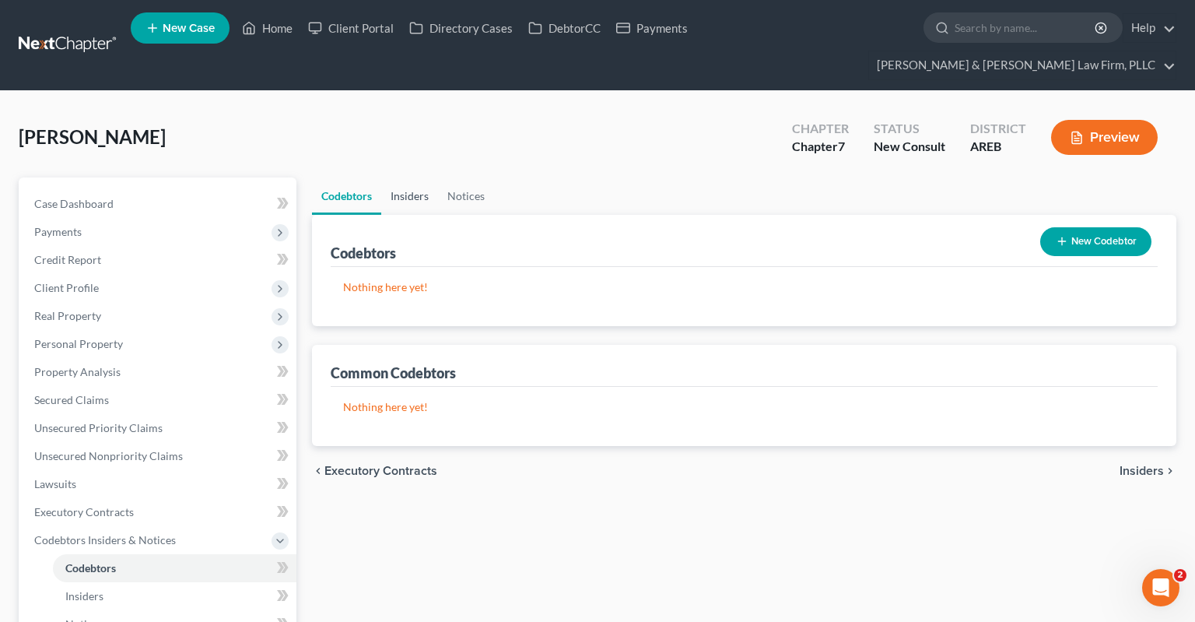
click at [427, 177] on link "Insiders" at bounding box center [409, 195] width 57 height 37
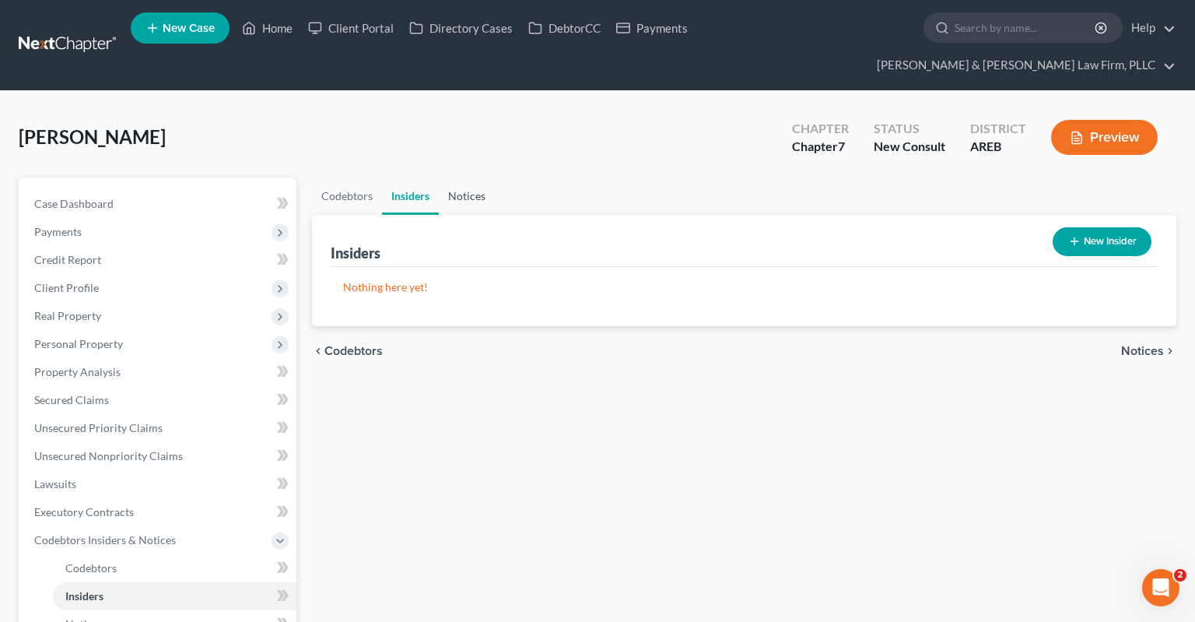
click at [484, 177] on link "Notices" at bounding box center [467, 195] width 56 height 37
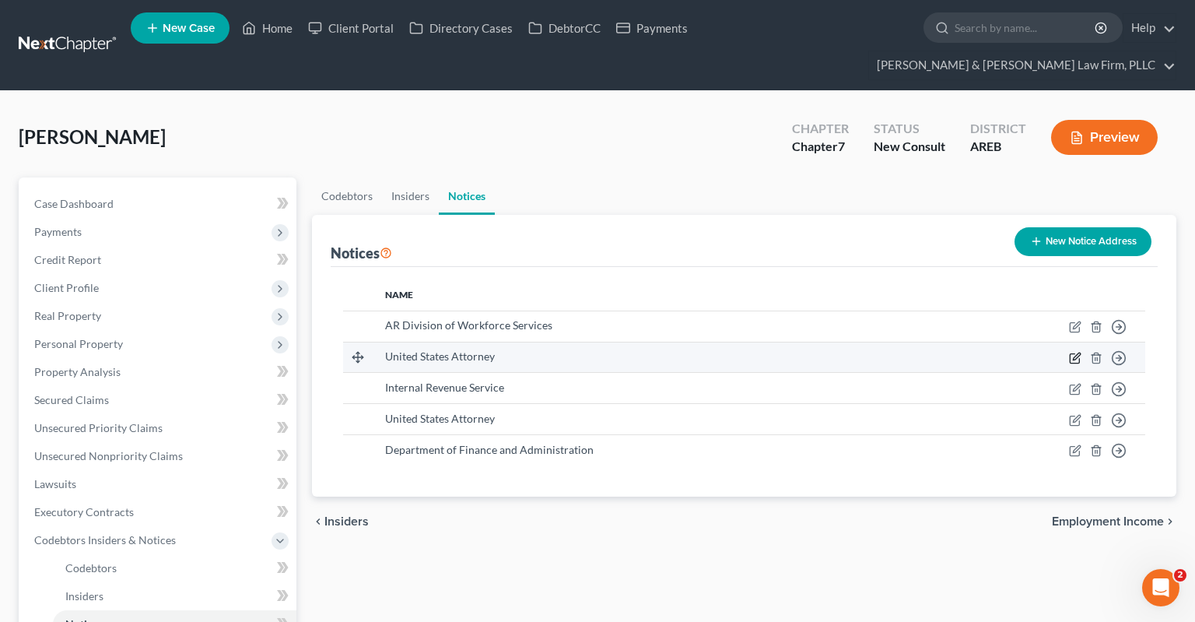
click at [1072, 352] on icon "button" at bounding box center [1075, 358] width 12 height 12
select select "2"
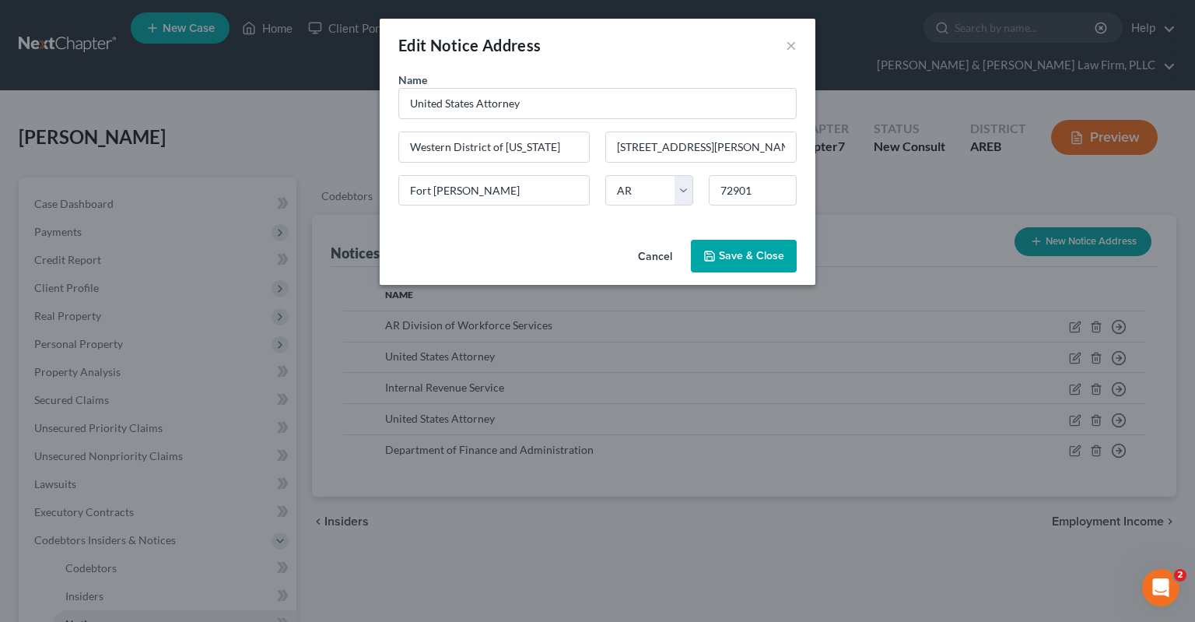
click at [668, 259] on button "Cancel" at bounding box center [655, 256] width 59 height 31
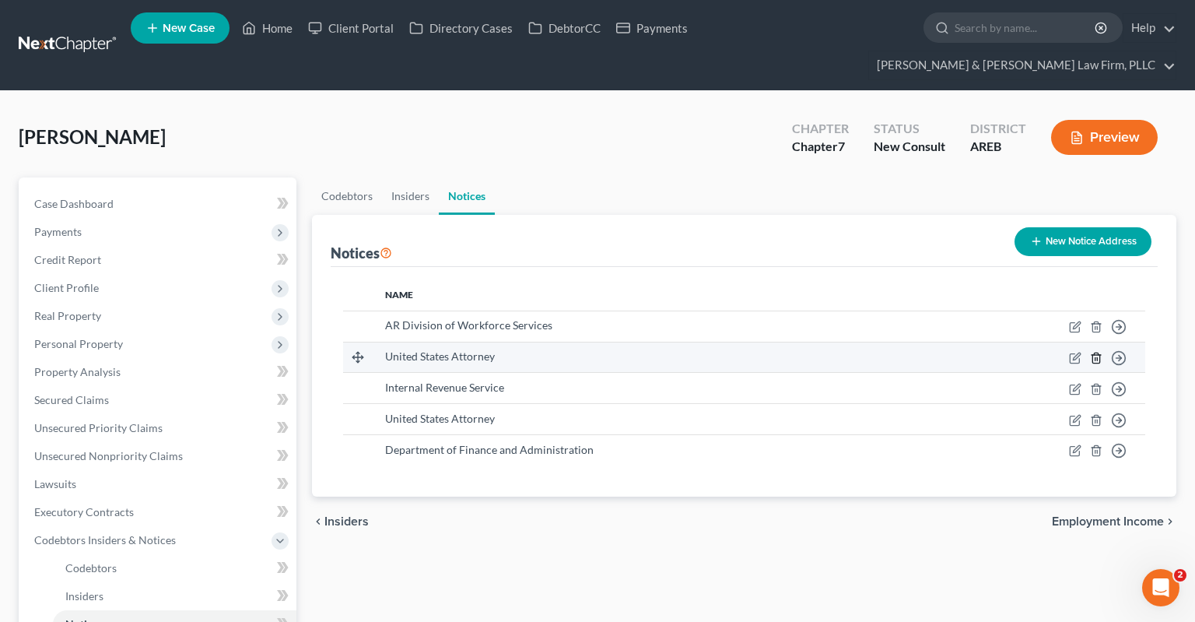
click at [1097, 352] on icon "button" at bounding box center [1096, 358] width 12 height 12
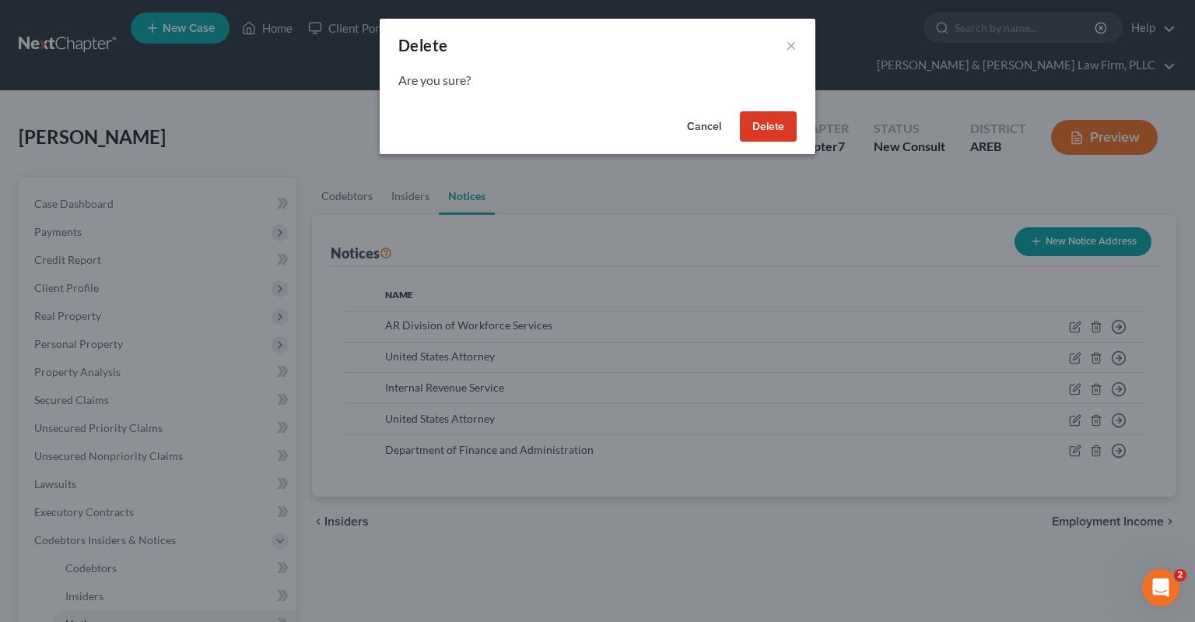
click at [774, 123] on button "Delete" at bounding box center [768, 126] width 57 height 31
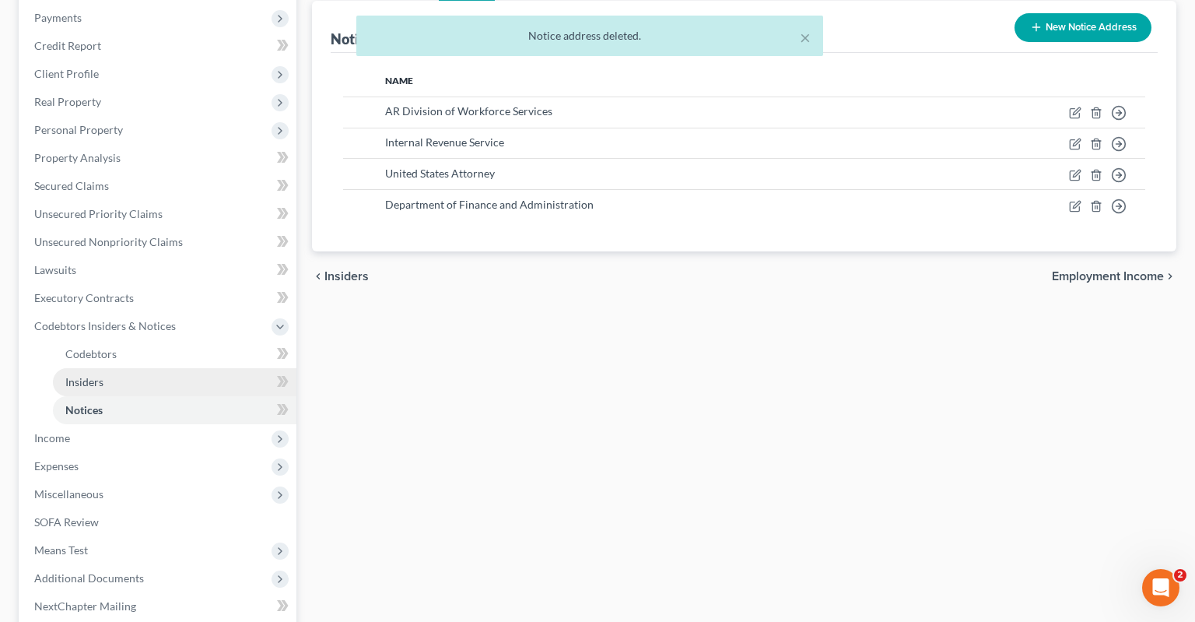
scroll to position [328, 0]
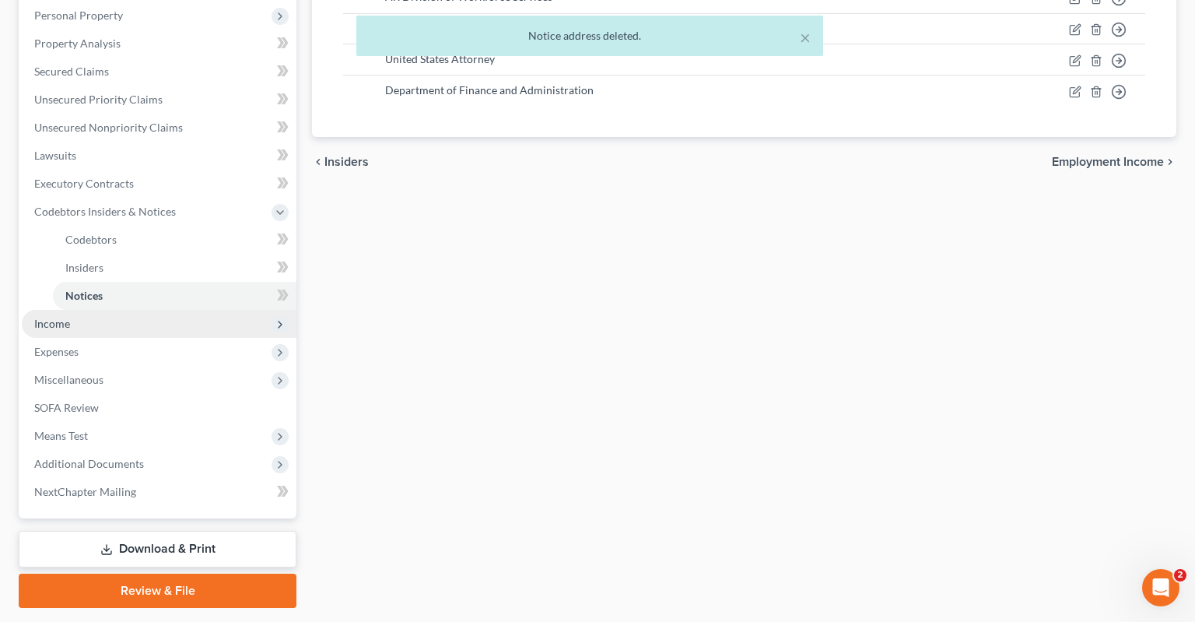
drag, startPoint x: 119, startPoint y: 301, endPoint x: 186, endPoint y: 291, distance: 67.7
click at [120, 310] on span "Income" at bounding box center [159, 324] width 275 height 28
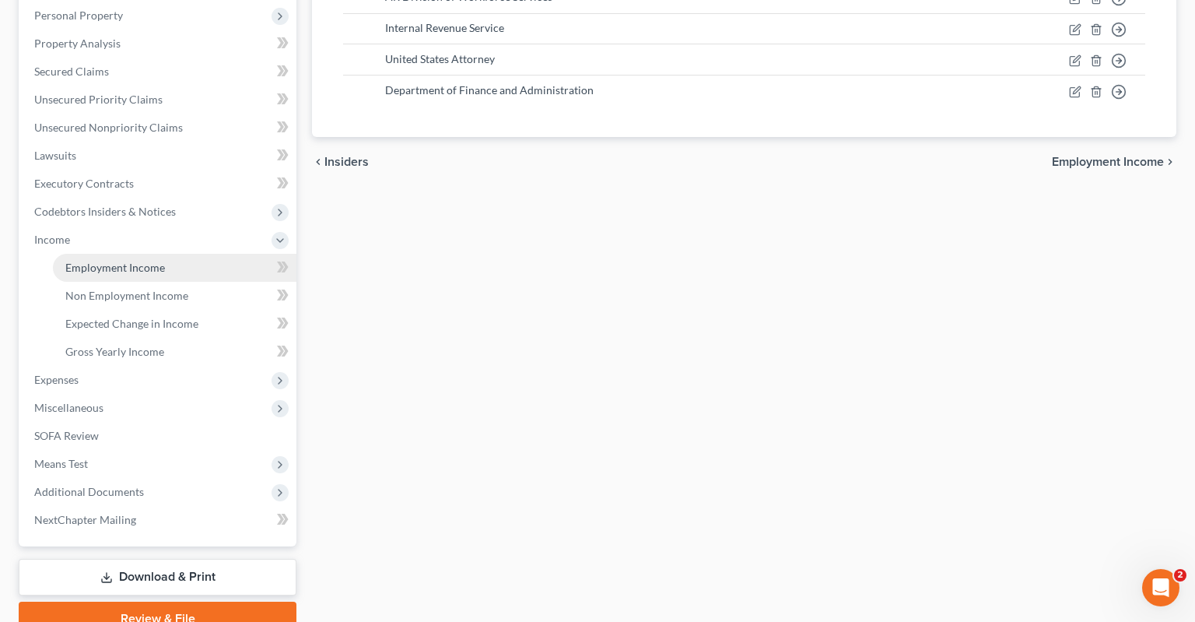
click at [176, 254] on link "Employment Income" at bounding box center [175, 268] width 244 height 28
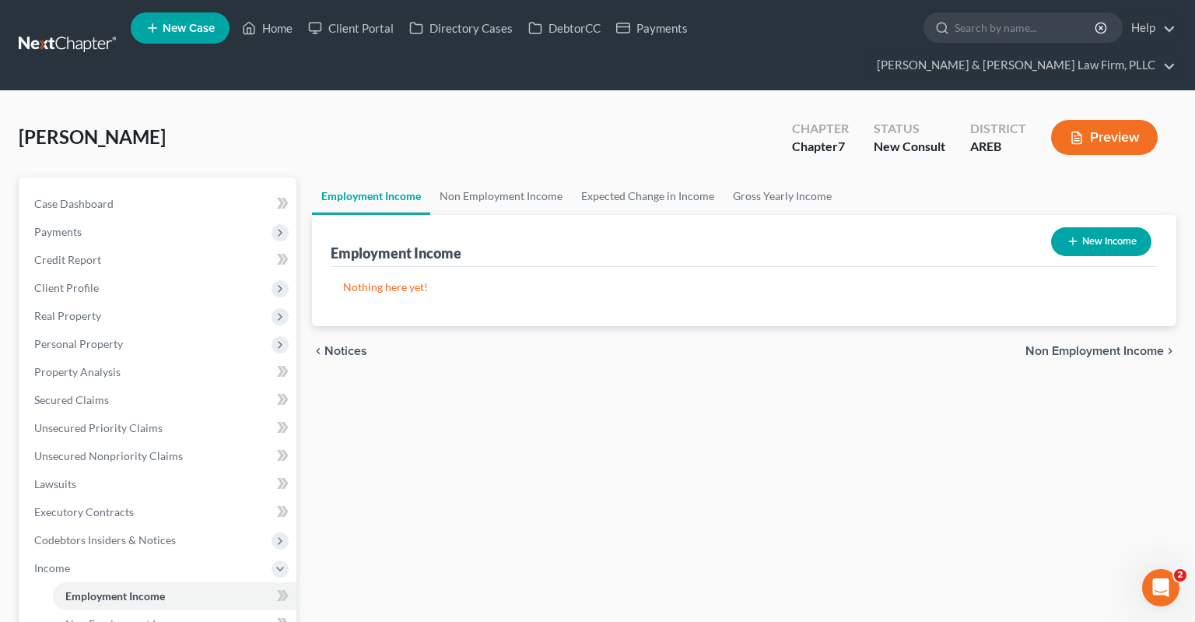
click at [1107, 227] on button "New Income" at bounding box center [1101, 241] width 100 height 29
select select "0"
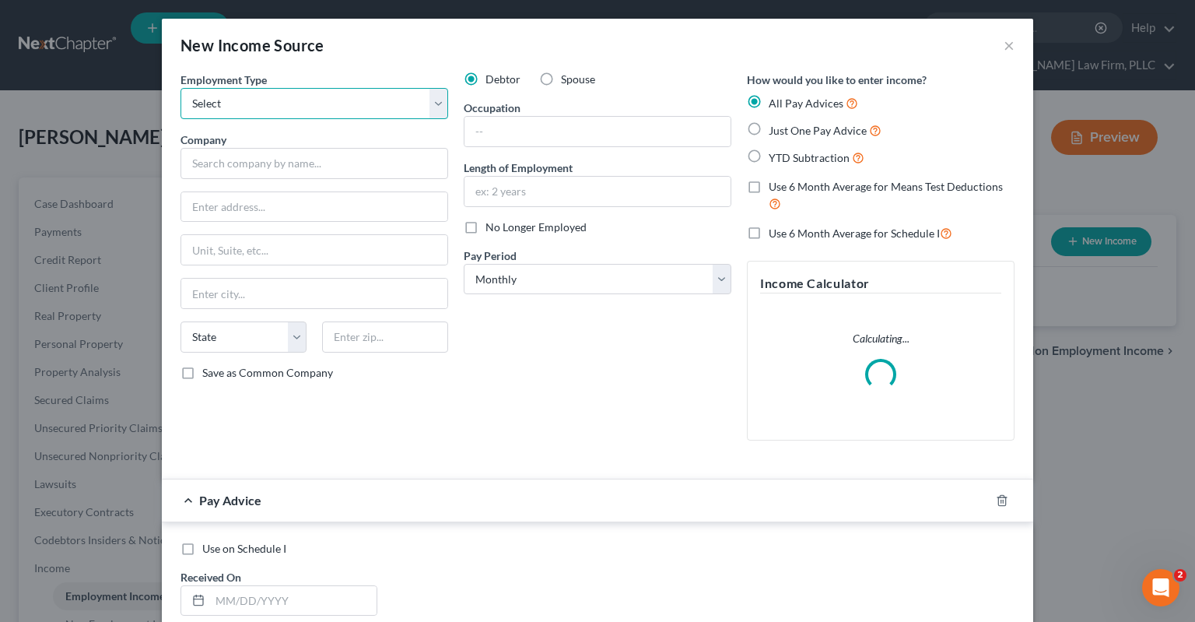
click at [181, 88] on select "Select Full or [DEMOGRAPHIC_DATA] Employment Self Employment" at bounding box center [315, 103] width 268 height 31
select select "0"
click option "Full or [DEMOGRAPHIC_DATA] Employment" at bounding box center [0, 0] width 0 height 0
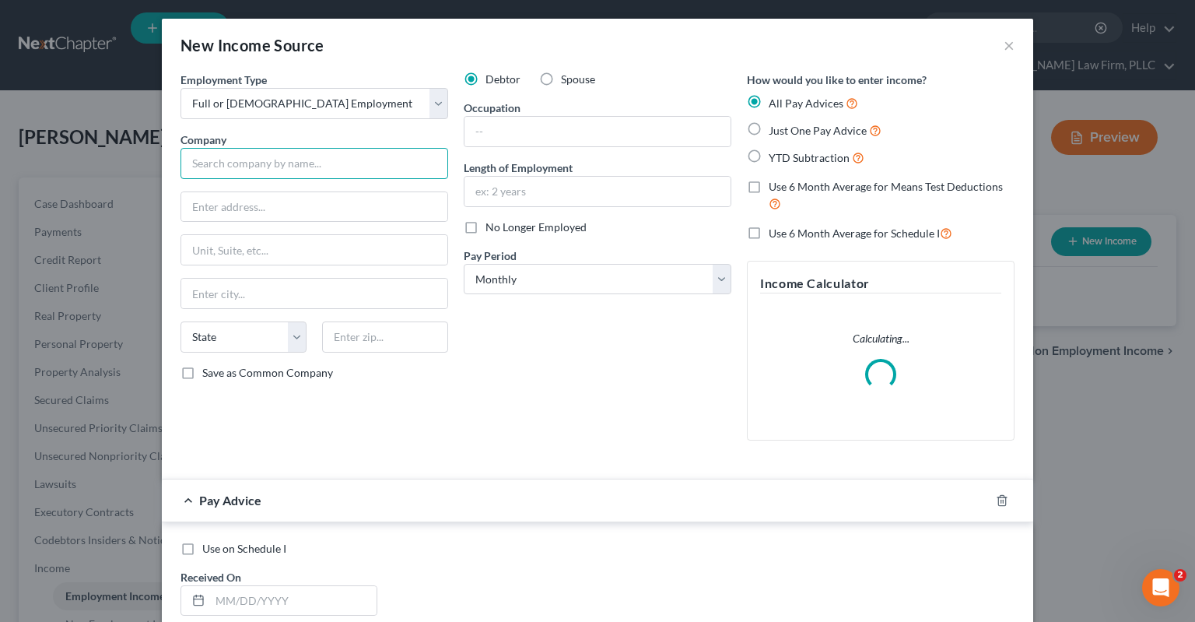
click at [307, 173] on input "text" at bounding box center [315, 163] width 268 height 31
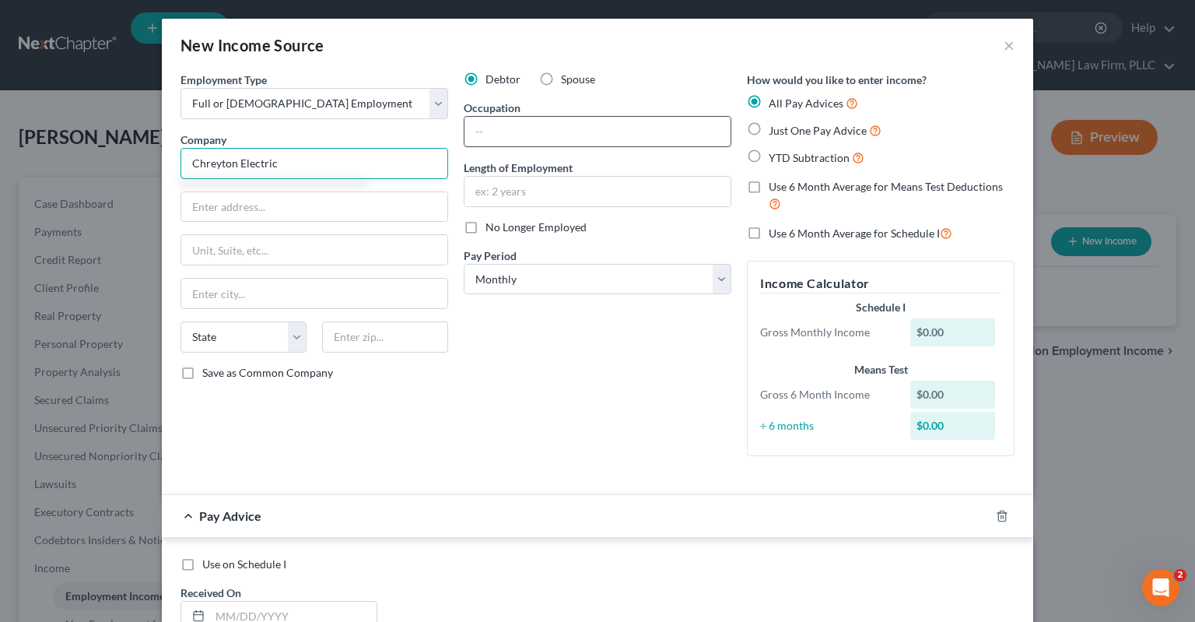
type input "Chreyton Electric"
click at [506, 139] on input "text" at bounding box center [598, 132] width 266 height 30
type input "Electrical apprentice"
click at [532, 188] on input "text" at bounding box center [598, 192] width 266 height 30
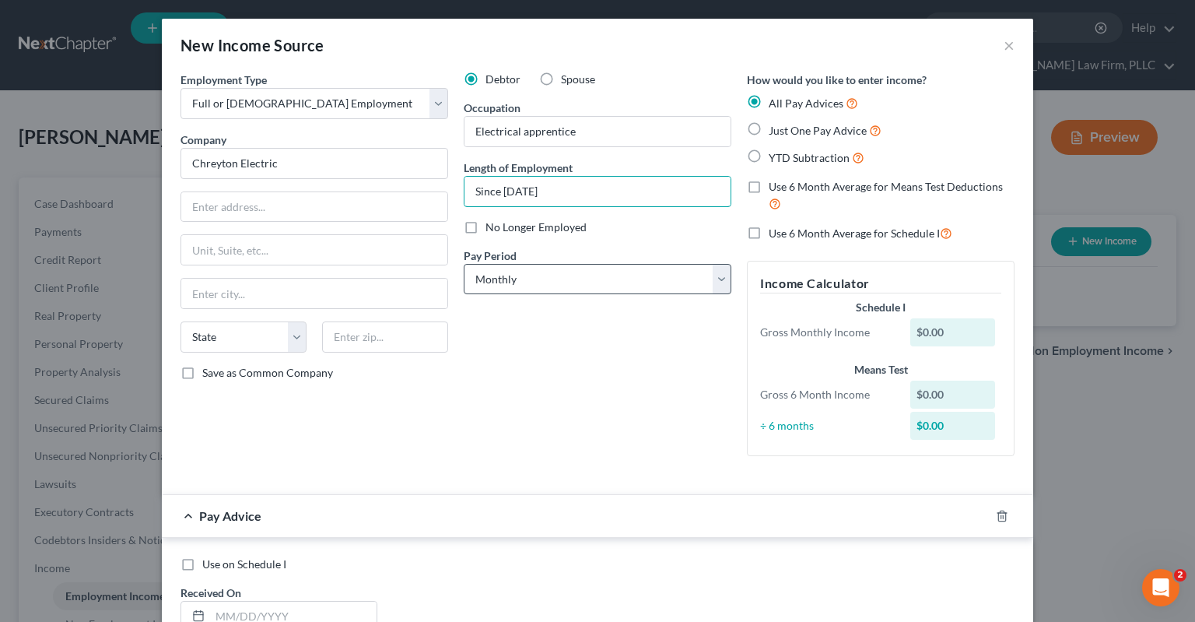
type input "Since [DATE]"
click at [464, 264] on select "Select Monthly Twice Monthly Every Other Week Weekly" at bounding box center [598, 279] width 268 height 31
select select "2"
click option "Every Other Week" at bounding box center [0, 0] width 0 height 0
click at [807, 126] on span "Just One Pay Advice" at bounding box center [818, 130] width 98 height 13
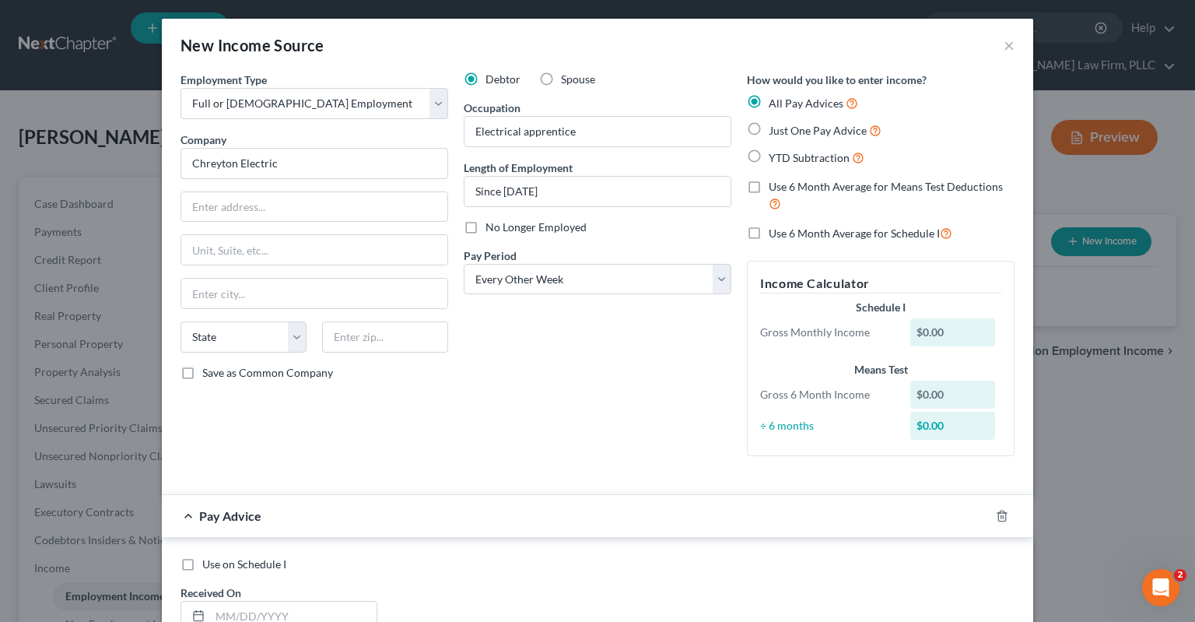
click at [785, 126] on input "Just One Pay Advice" at bounding box center [780, 126] width 10 height 10
radio input "true"
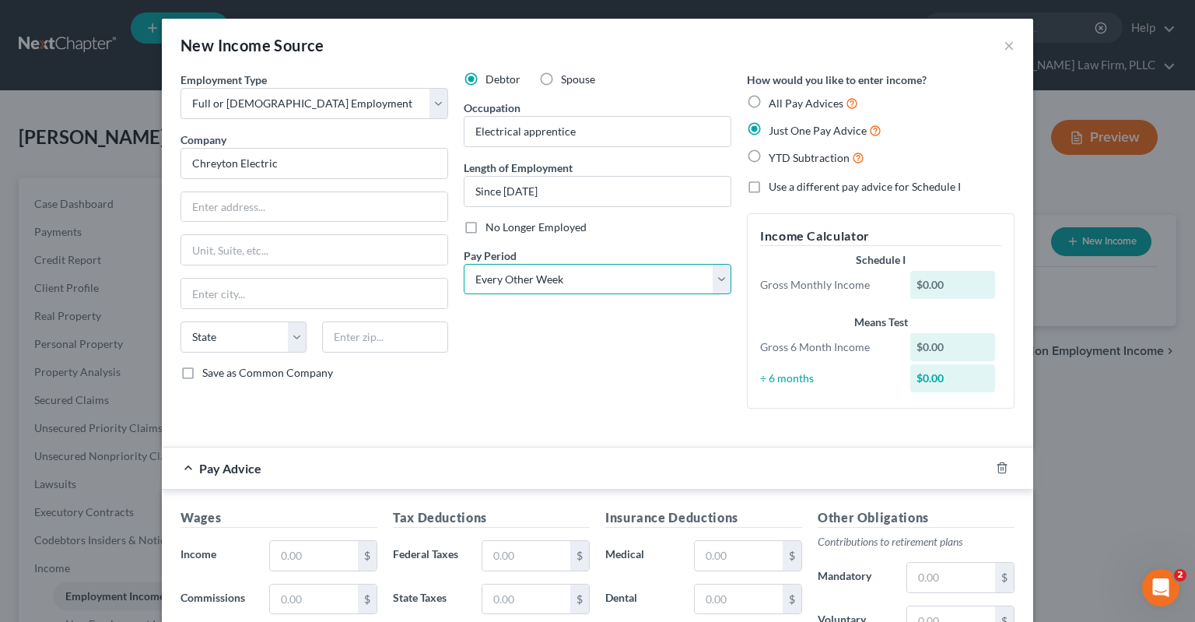
click at [464, 264] on select "Select Monthly Twice Monthly Every Other Week Weekly" at bounding box center [598, 279] width 268 height 31
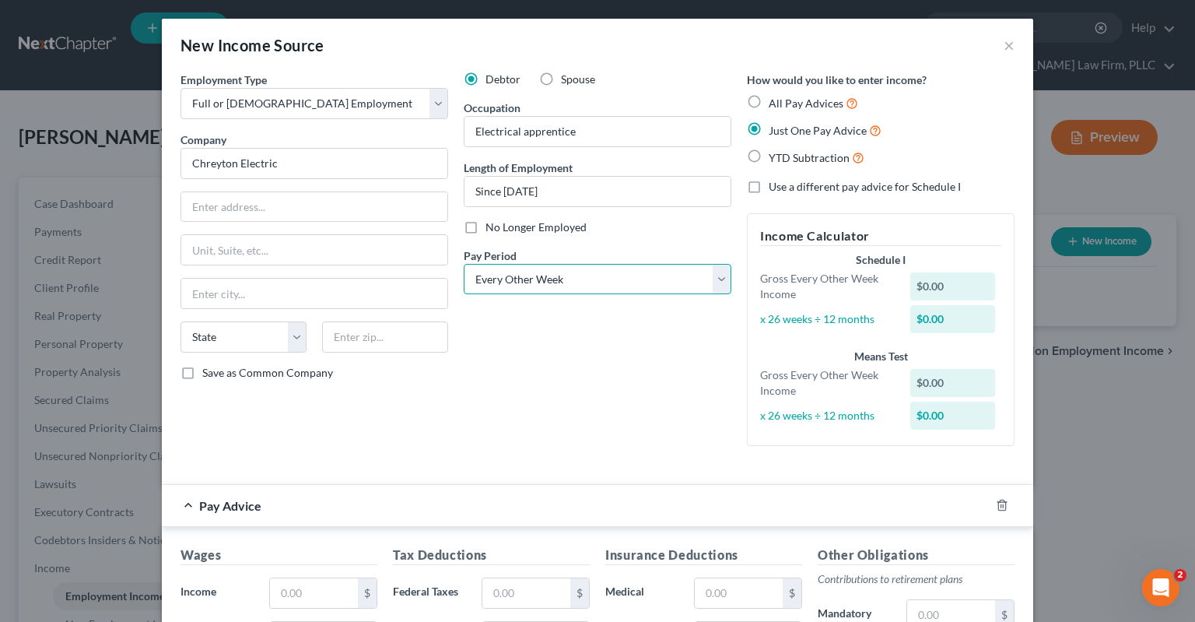
select select "3"
click option "Weekly" at bounding box center [0, 0] width 0 height 0
click at [577, 376] on div "Debtor Spouse Occupation Electrical apprentice Length of Employment Since [DATE…" at bounding box center [597, 265] width 283 height 387
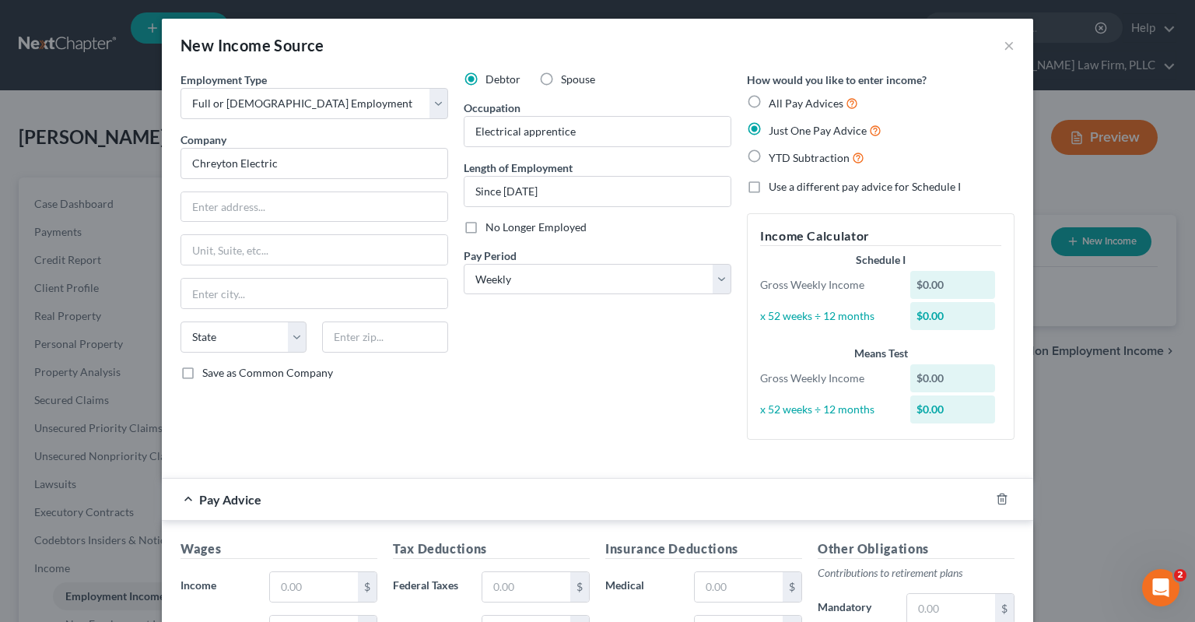
scroll to position [235, 0]
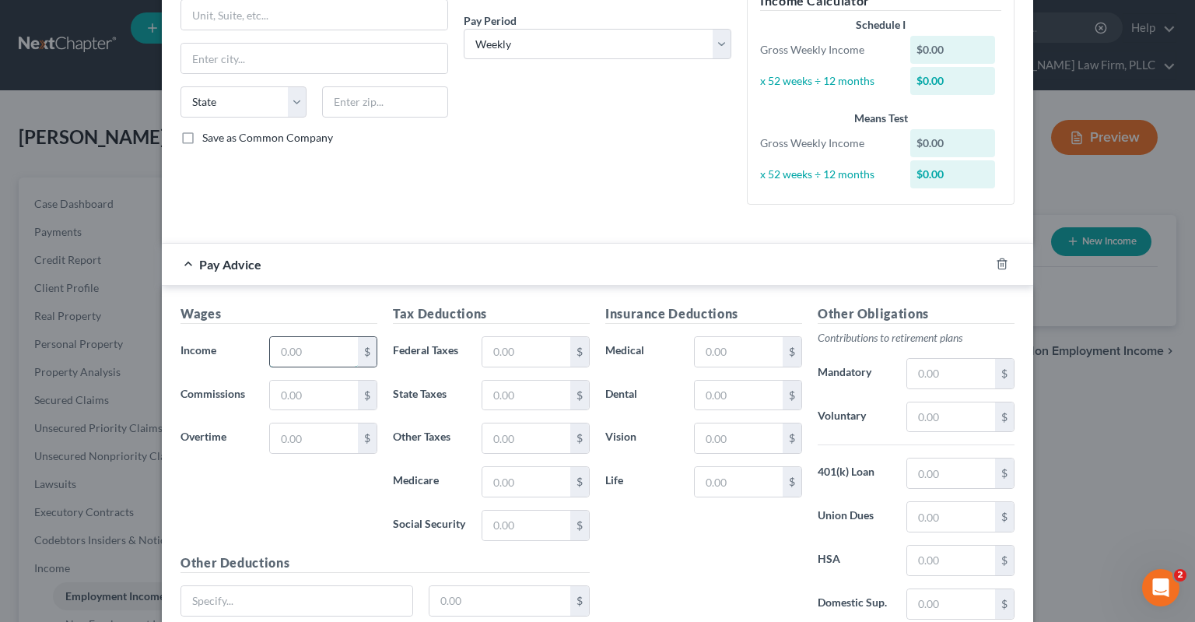
click at [341, 349] on input "text" at bounding box center [314, 352] width 88 height 30
type input "800"
type input "150"
type input "300"
drag, startPoint x: 588, startPoint y: 163, endPoint x: 609, endPoint y: 175, distance: 24.0
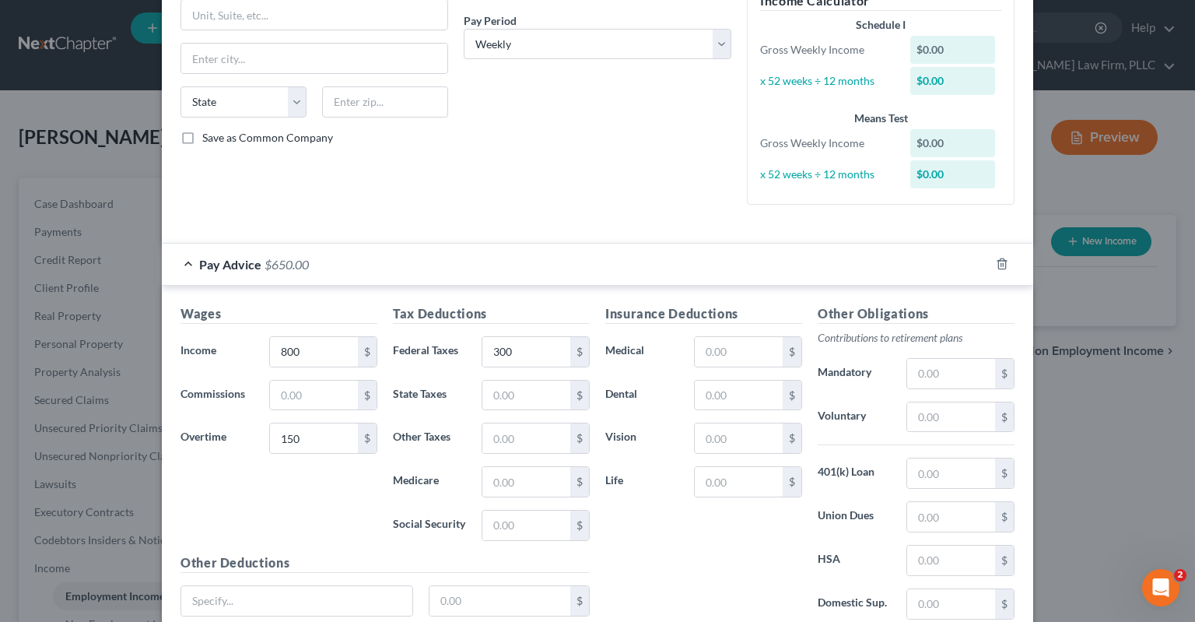
click at [595, 163] on div "Debtor Spouse Occupation Electrical apprentice Length of Employment Since [DATE…" at bounding box center [597, 27] width 283 height 381
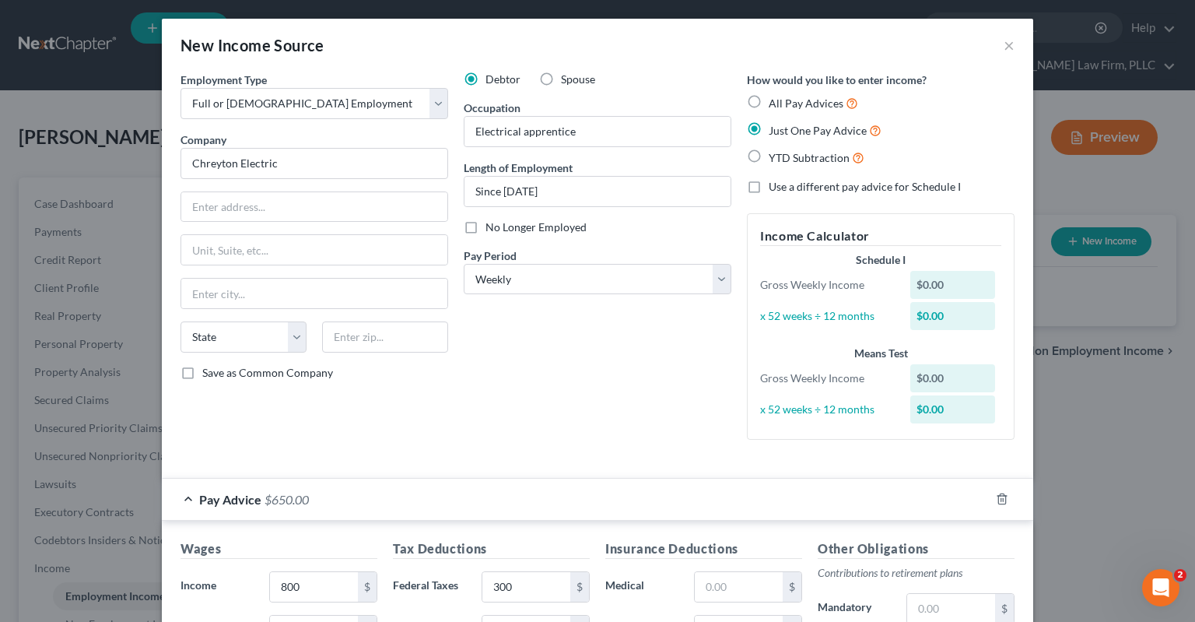
scroll to position [361, 0]
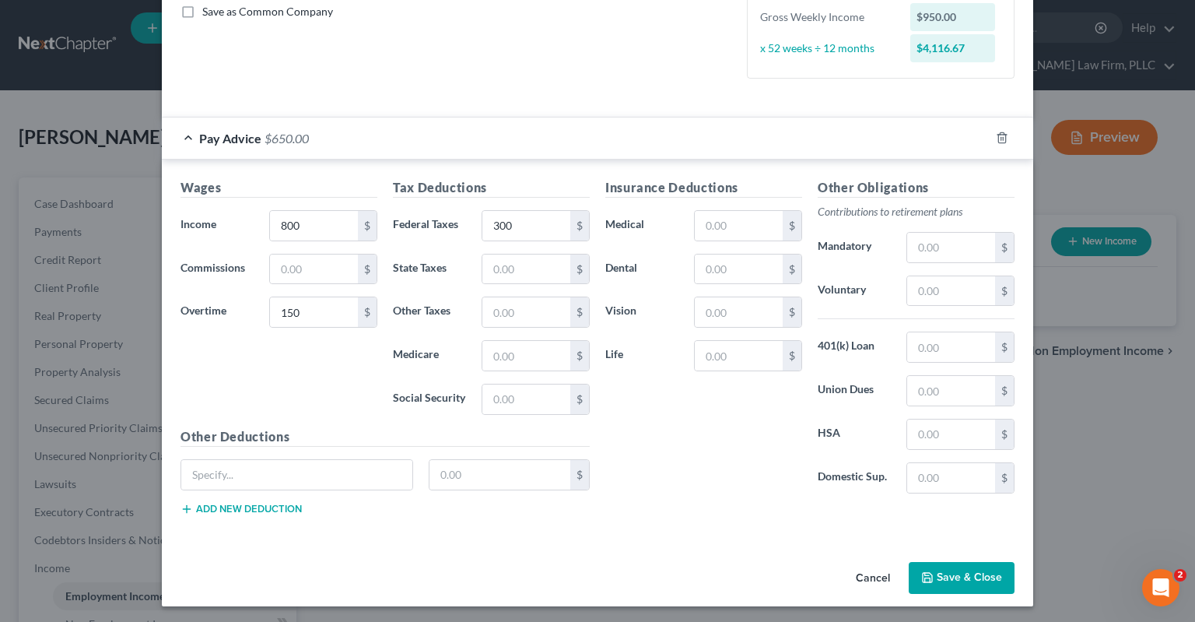
drag, startPoint x: 935, startPoint y: 549, endPoint x: 938, endPoint y: 562, distance: 13.4
click at [935, 552] on div "Employment Type * Select Full or [DEMOGRAPHIC_DATA] Employment Self Employment …" at bounding box center [598, 132] width 872 height 845
click at [940, 568] on button "Save & Close" at bounding box center [962, 578] width 106 height 33
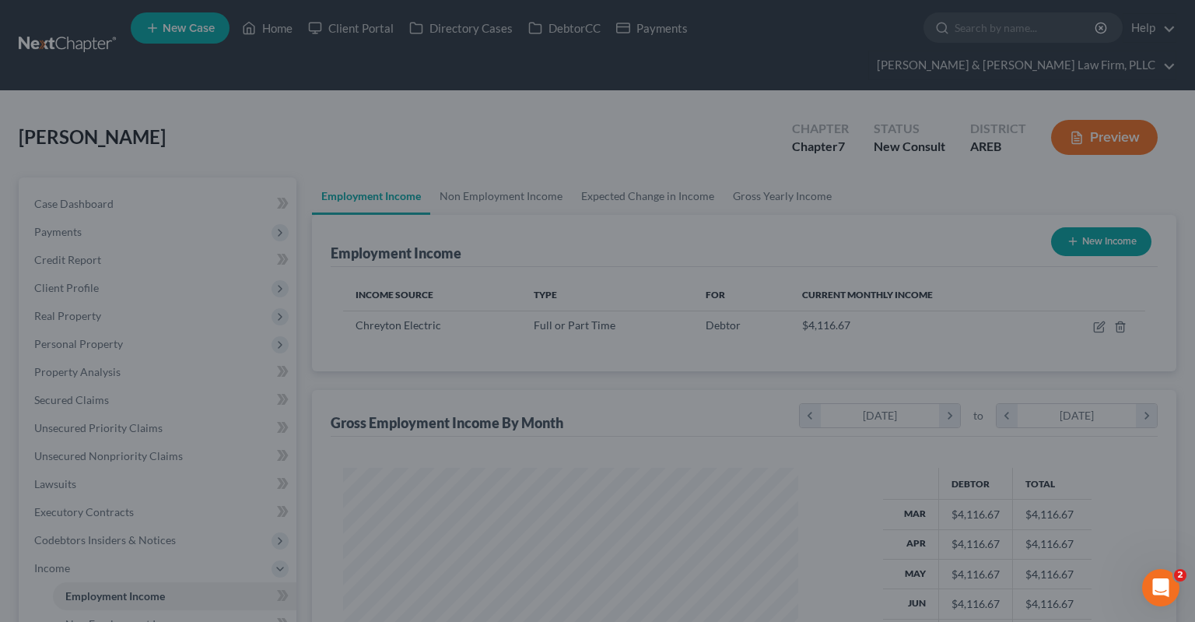
scroll to position [278, 486]
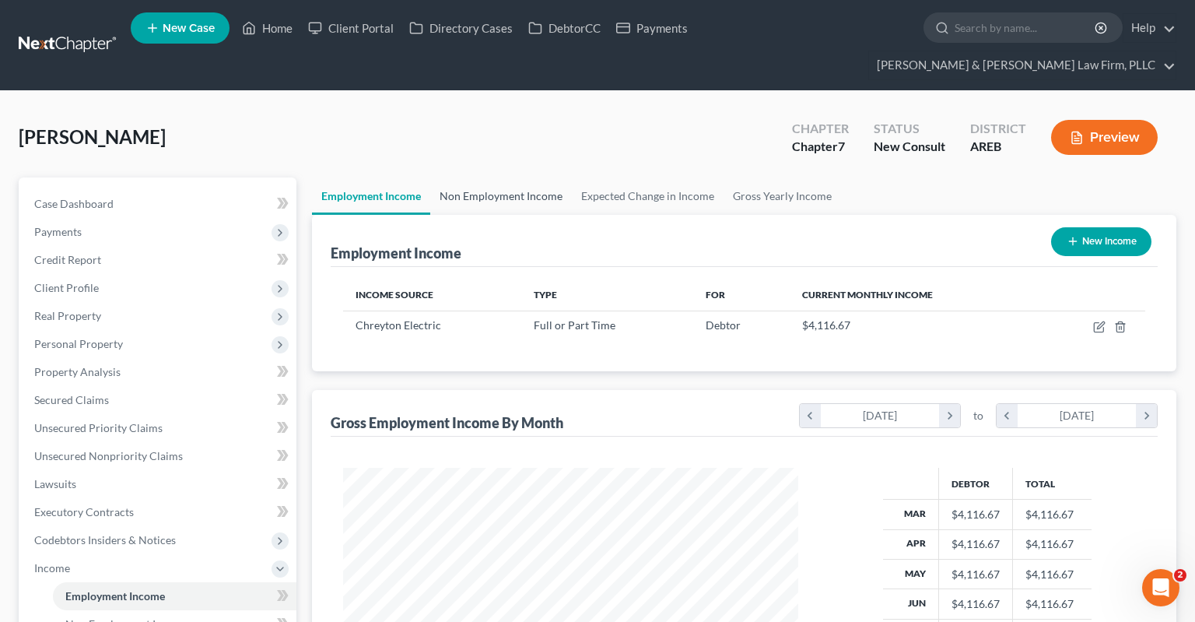
click at [511, 177] on link "Non Employment Income" at bounding box center [501, 195] width 142 height 37
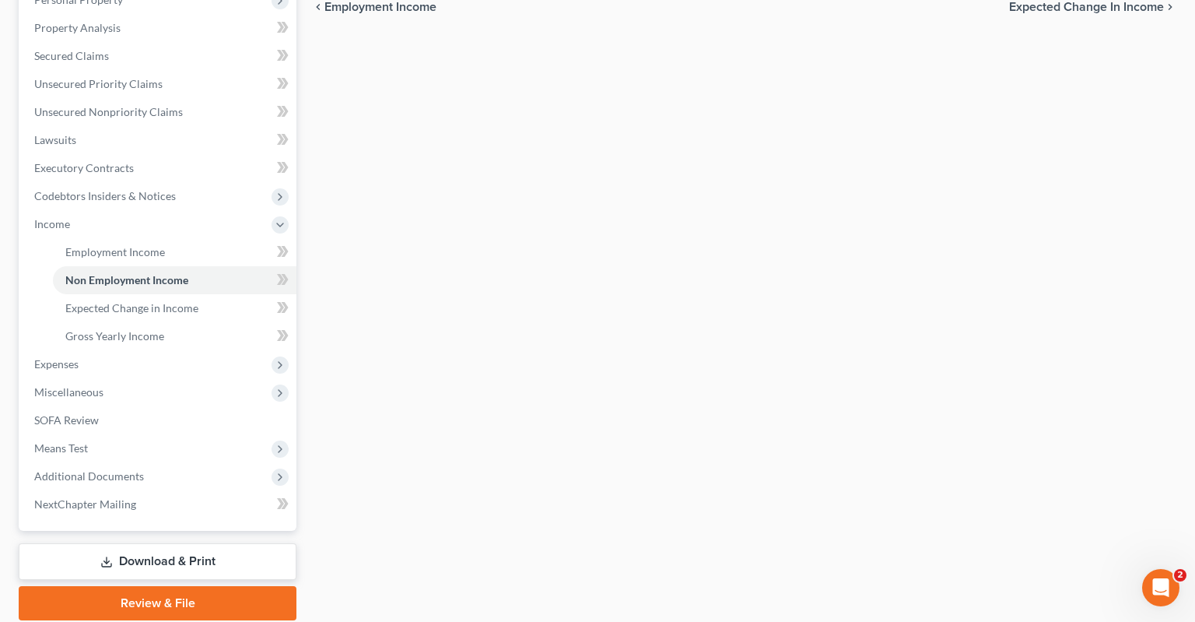
scroll to position [371, 0]
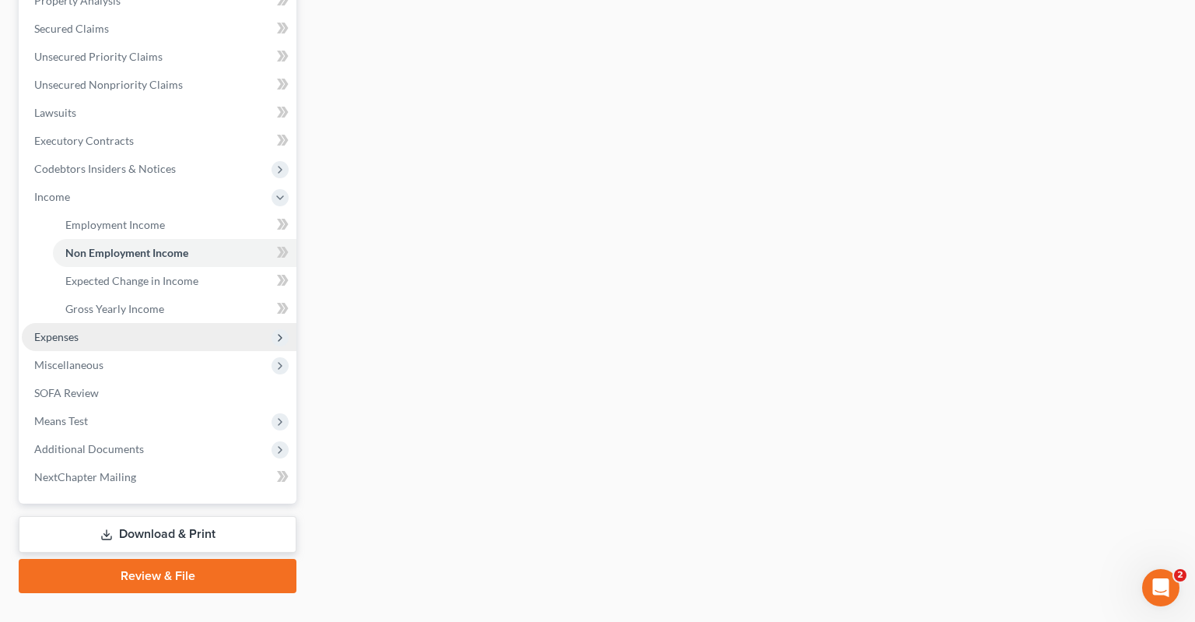
click at [132, 323] on span "Expenses" at bounding box center [159, 337] width 275 height 28
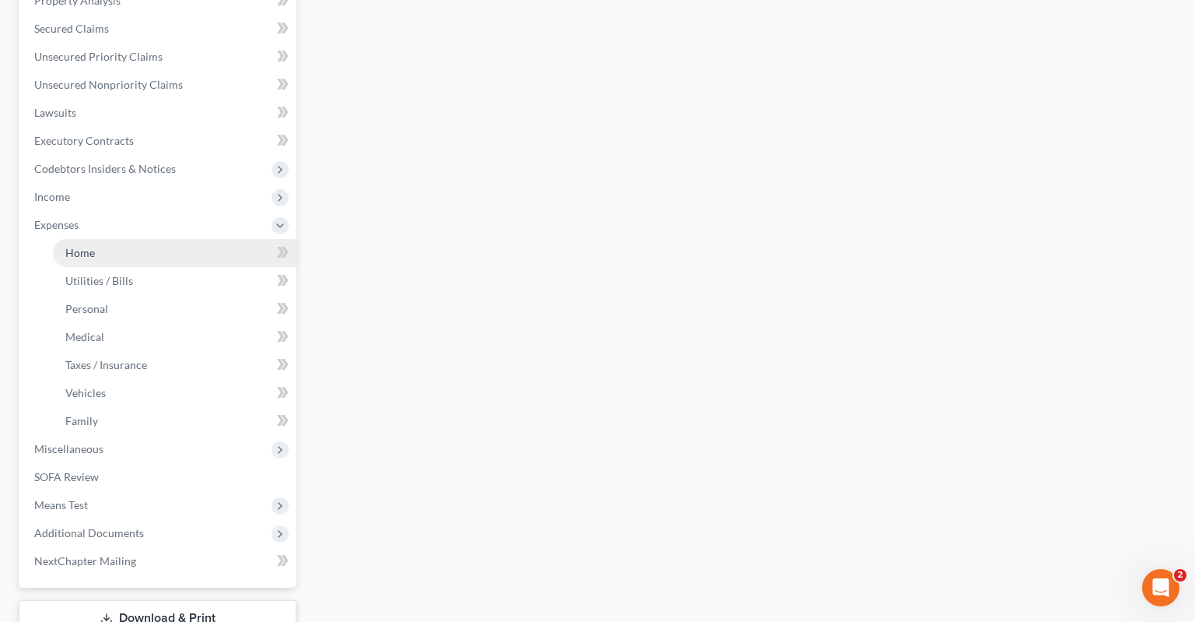
click at [132, 239] on link "Home" at bounding box center [175, 253] width 244 height 28
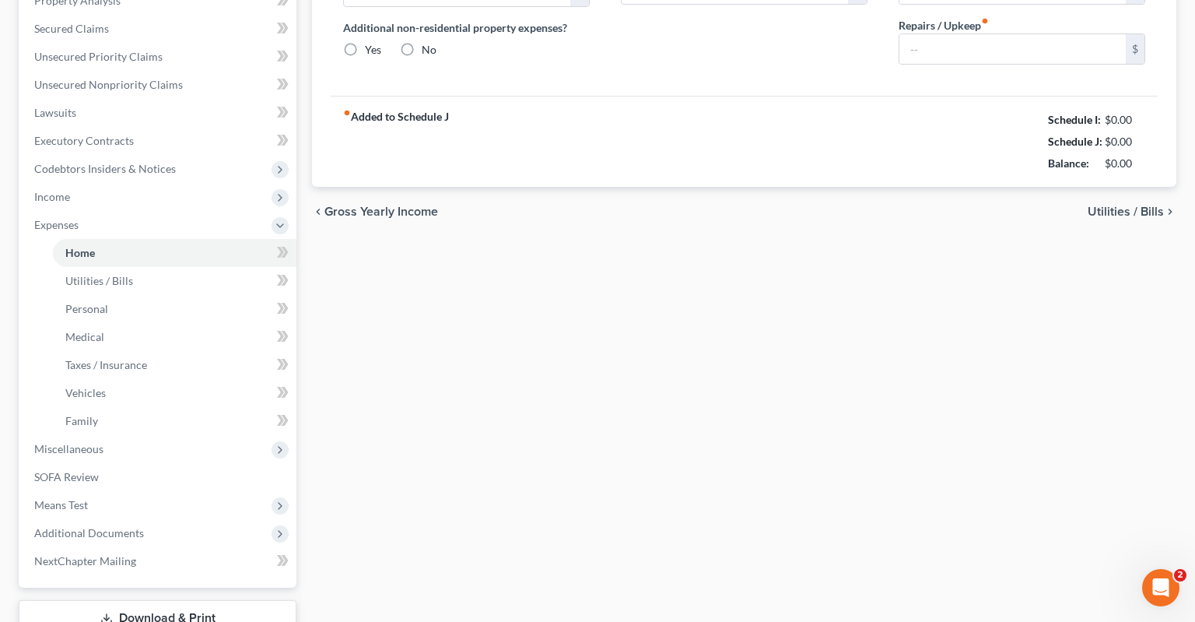
type input "0.00"
radio input "true"
type input "0.00"
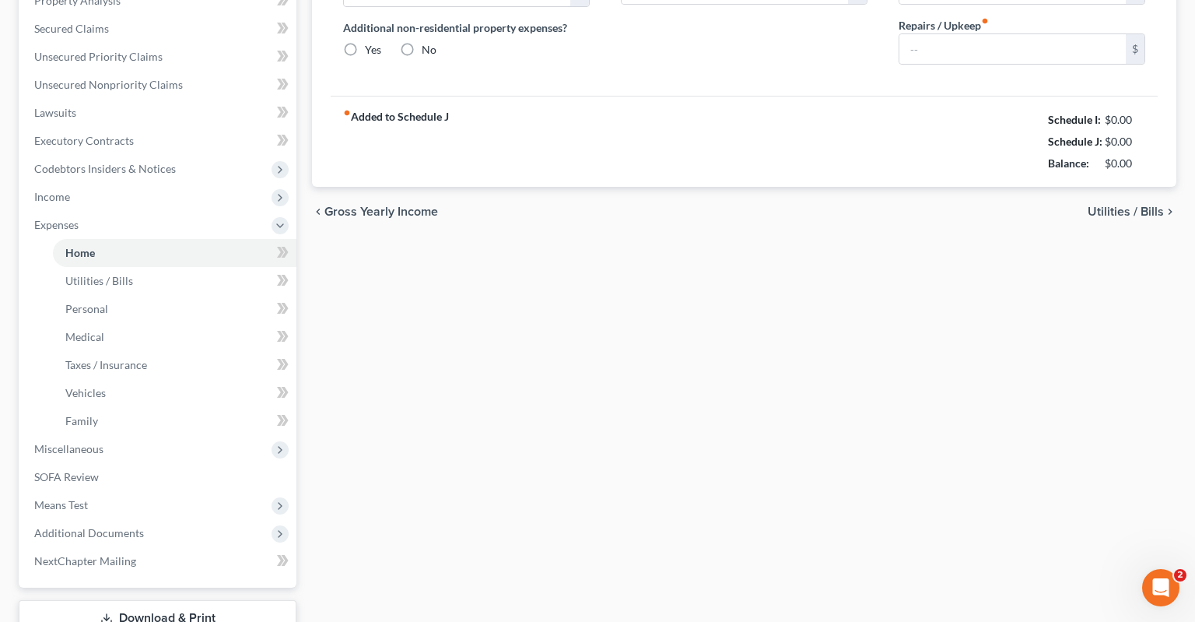
type input "0.00"
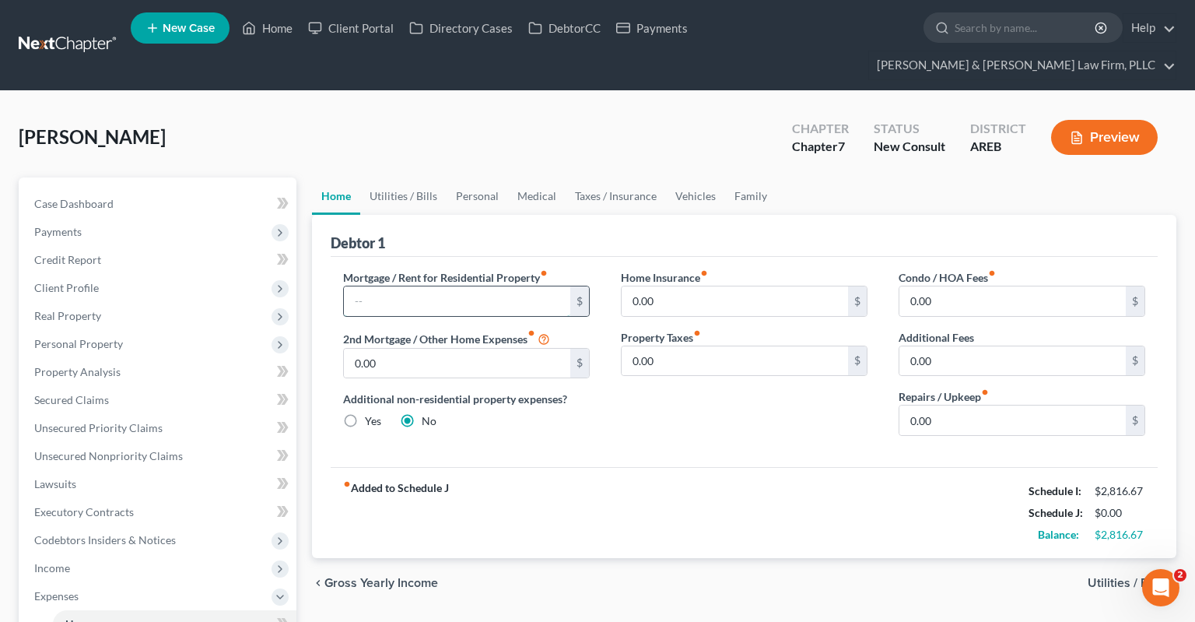
click at [437, 286] on input "text" at bounding box center [457, 301] width 226 height 30
paste input "433.33"
type input "433.33"
click at [549, 121] on div "[PERSON_NAME] Upgraded Chapter Chapter 7 Status New Consult District AREB Previ…" at bounding box center [598, 144] width 1158 height 68
click at [471, 177] on link "Personal" at bounding box center [477, 195] width 61 height 37
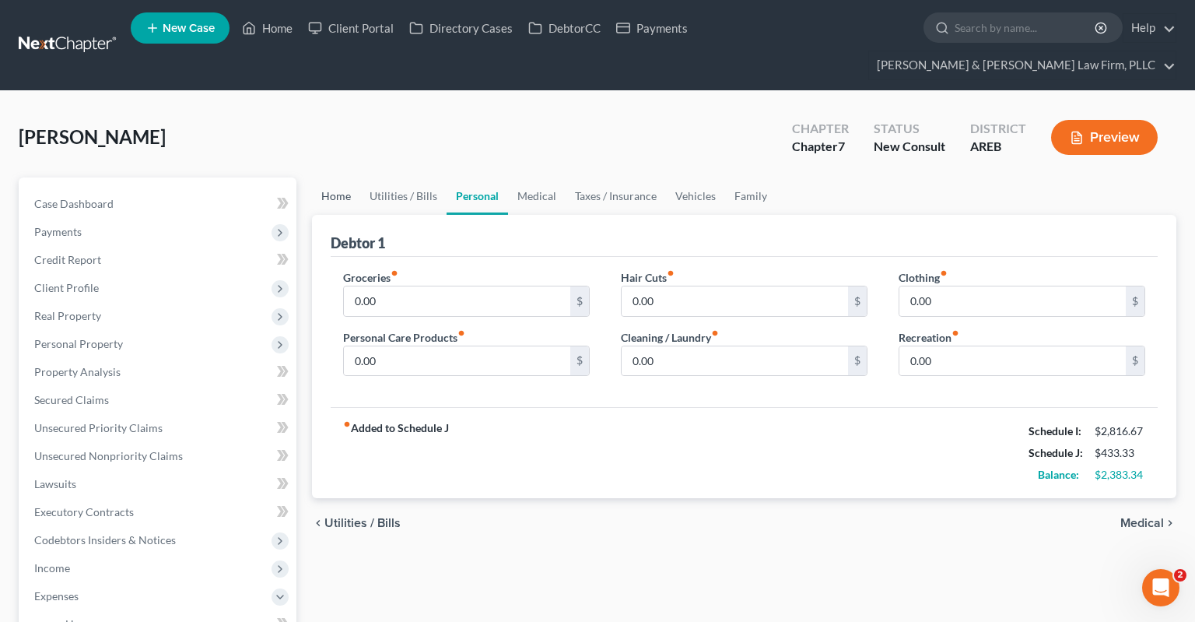
click at [332, 177] on link "Home" at bounding box center [336, 195] width 48 height 37
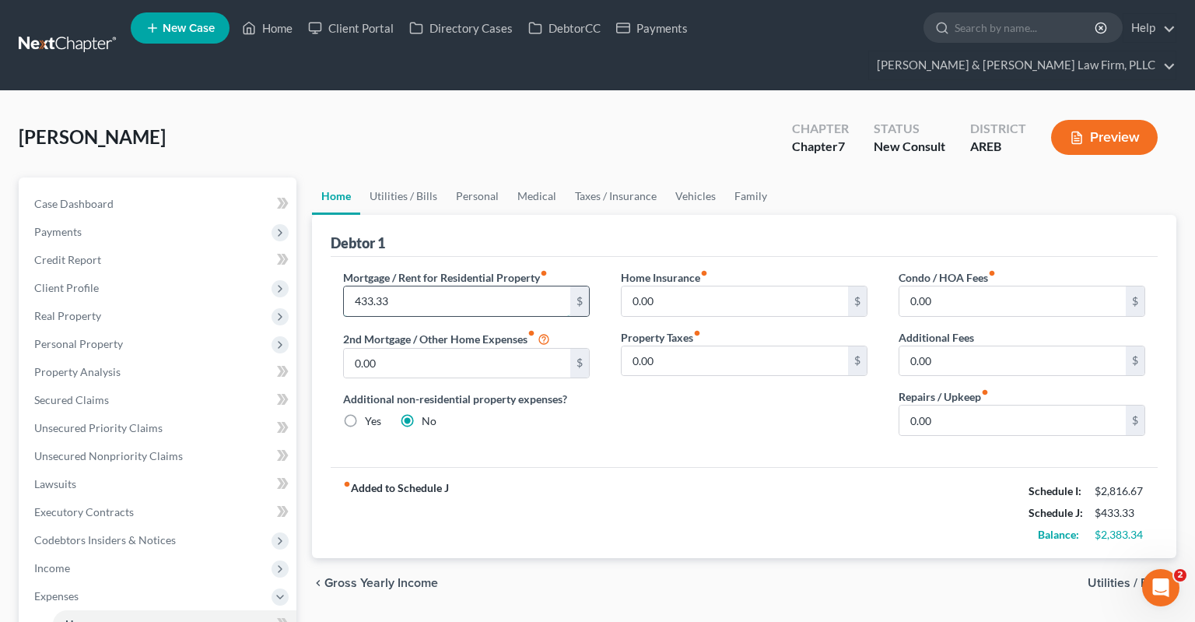
click at [421, 286] on input "433.33" at bounding box center [457, 301] width 226 height 30
click at [459, 177] on link "Personal" at bounding box center [477, 195] width 61 height 37
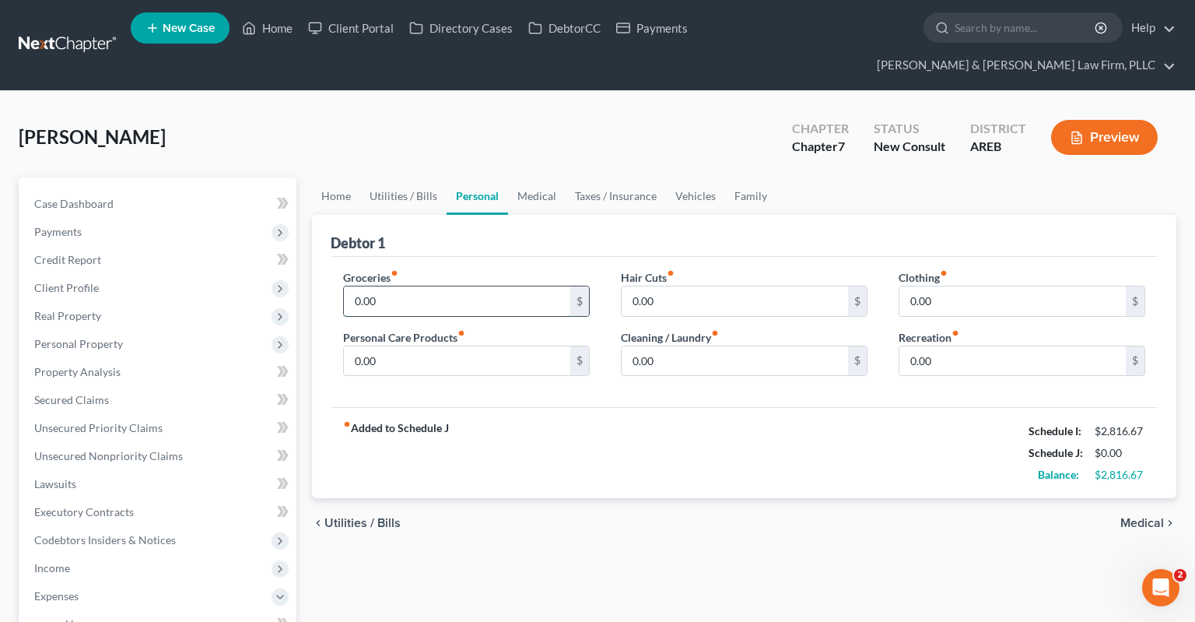
click at [444, 286] on input "0.00" at bounding box center [457, 301] width 226 height 30
click at [353, 177] on link "Home" at bounding box center [336, 195] width 48 height 37
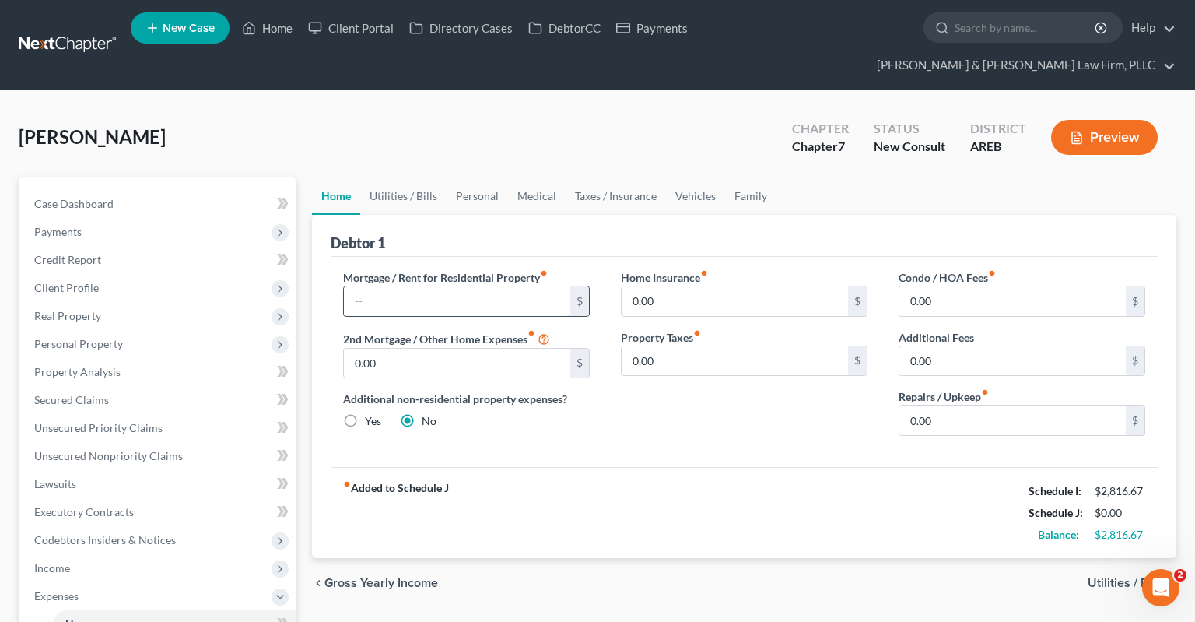
click at [417, 286] on input "text" at bounding box center [457, 301] width 226 height 30
type input "433.33"
click at [488, 177] on link "Personal" at bounding box center [477, 195] width 61 height 37
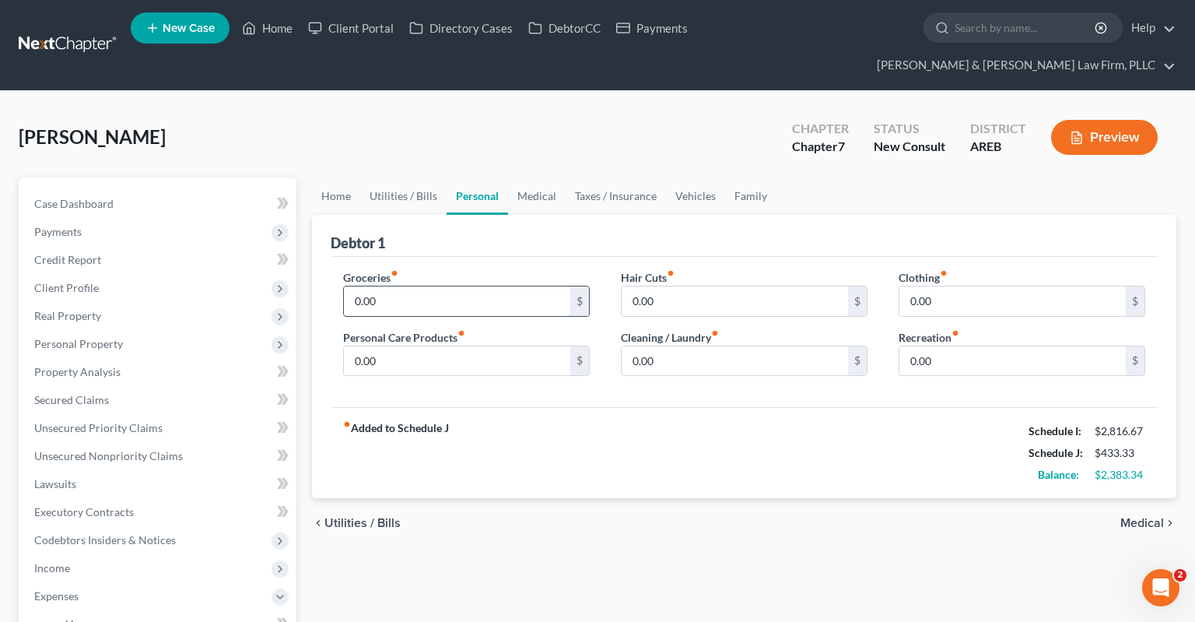
click at [403, 286] on input "0.00" at bounding box center [457, 301] width 226 height 30
type input "433.33"
click at [942, 286] on input "0.00" at bounding box center [1013, 301] width 226 height 30
type input "0"
type input "100"
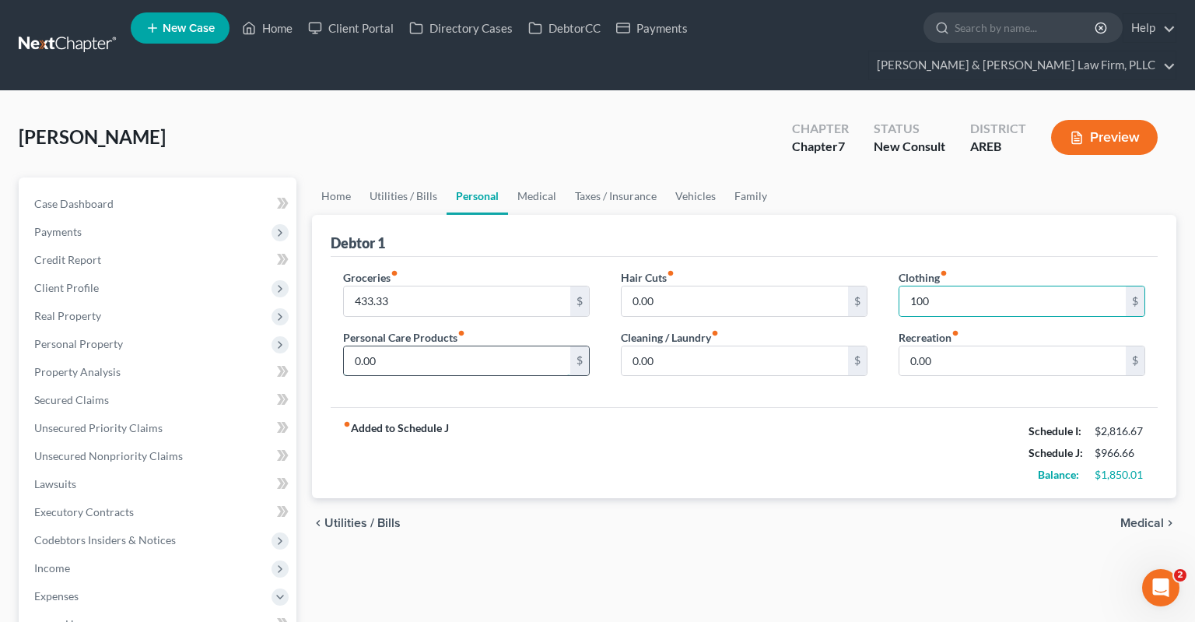
drag, startPoint x: 408, startPoint y: 336, endPoint x: 412, endPoint y: 328, distance: 8.7
click at [412, 346] on input "0.00" at bounding box center [457, 361] width 226 height 30
type input "50"
click at [400, 177] on link "Utilities / Bills" at bounding box center [403, 195] width 86 height 37
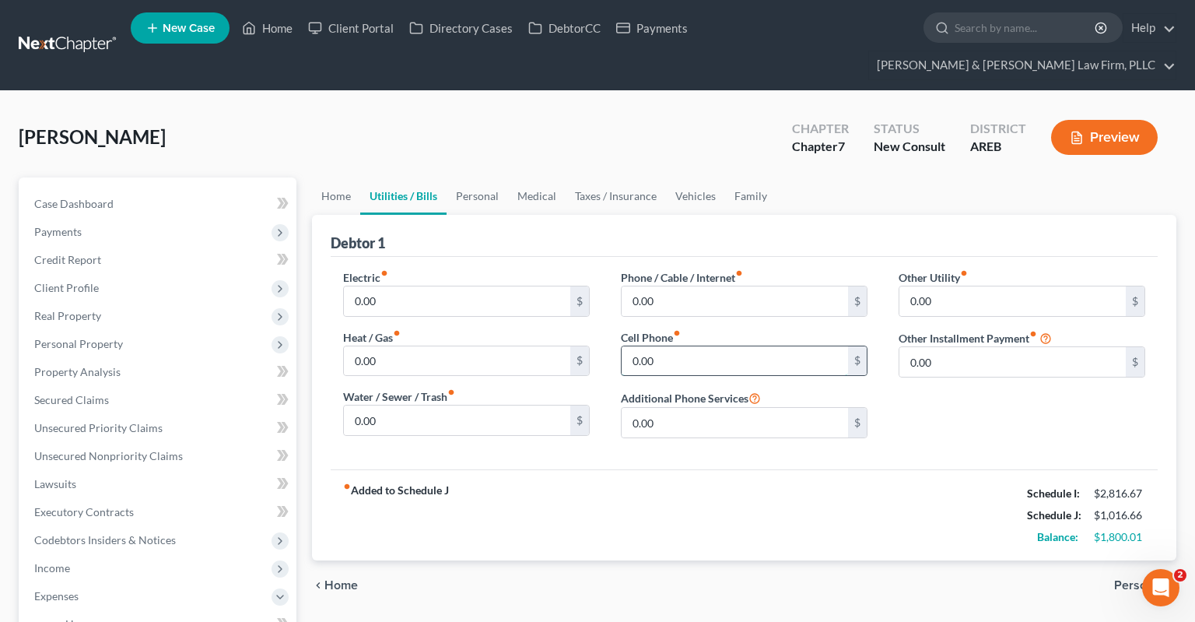
click at [677, 346] on input "0.00" at bounding box center [735, 361] width 226 height 30
click at [754, 177] on link "Family" at bounding box center [750, 195] width 51 height 37
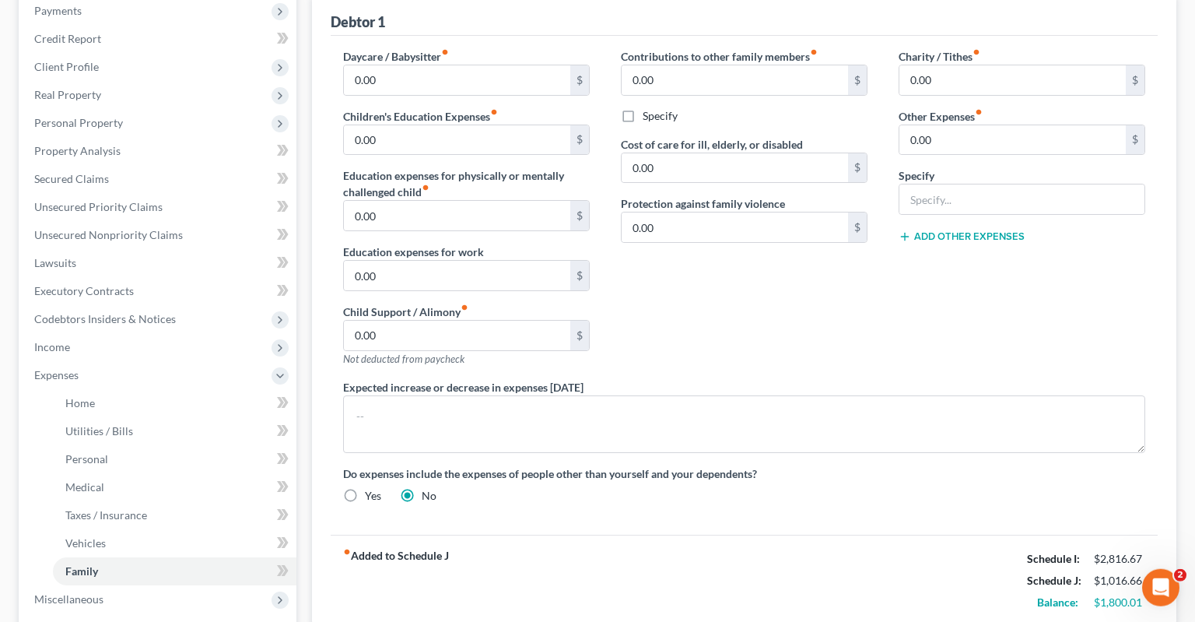
scroll to position [246, 0]
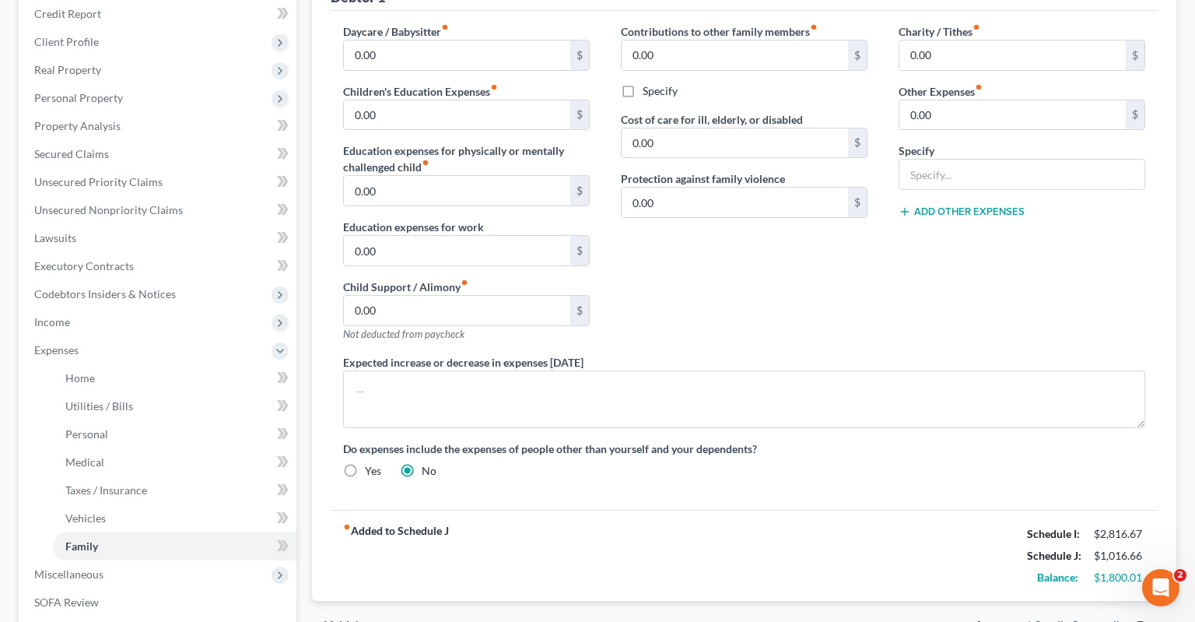
click at [543, 454] on div "Daycare / Babysitter fiber_manual_record 0.00 $ Children's Education Expenses f…" at bounding box center [744, 260] width 827 height 499
click at [540, 398] on div "Daycare / Babysitter fiber_manual_record 0.00 $ Children's Education Expenses f…" at bounding box center [745, 257] width 834 height 468
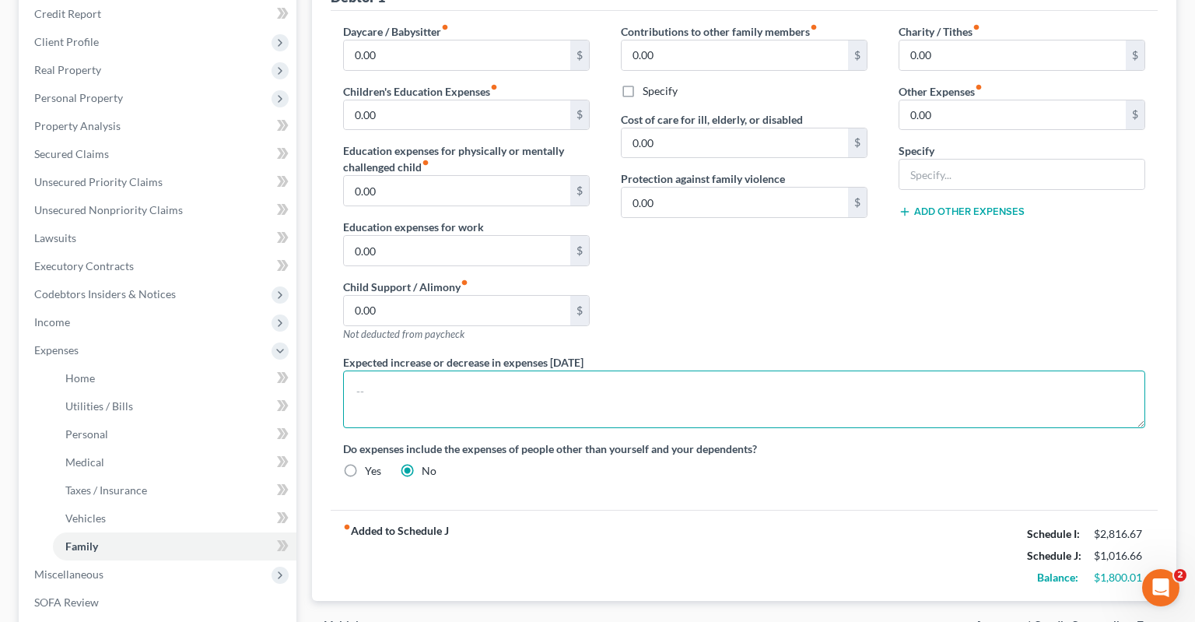
click at [539, 381] on textarea at bounding box center [744, 399] width 802 height 58
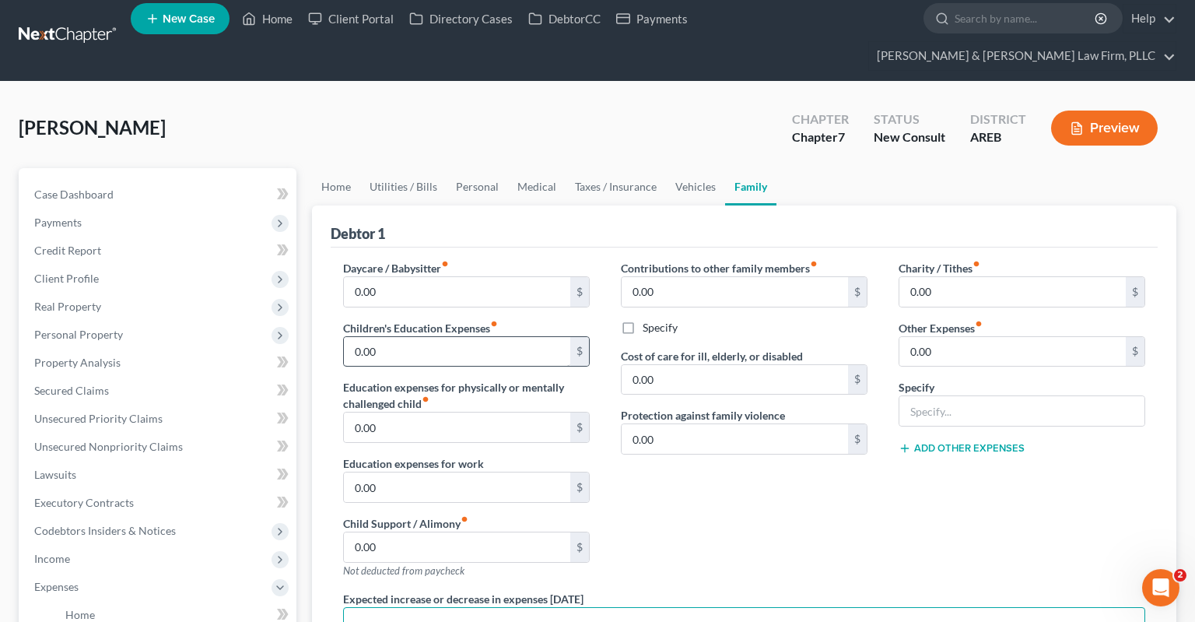
scroll to position [0, 0]
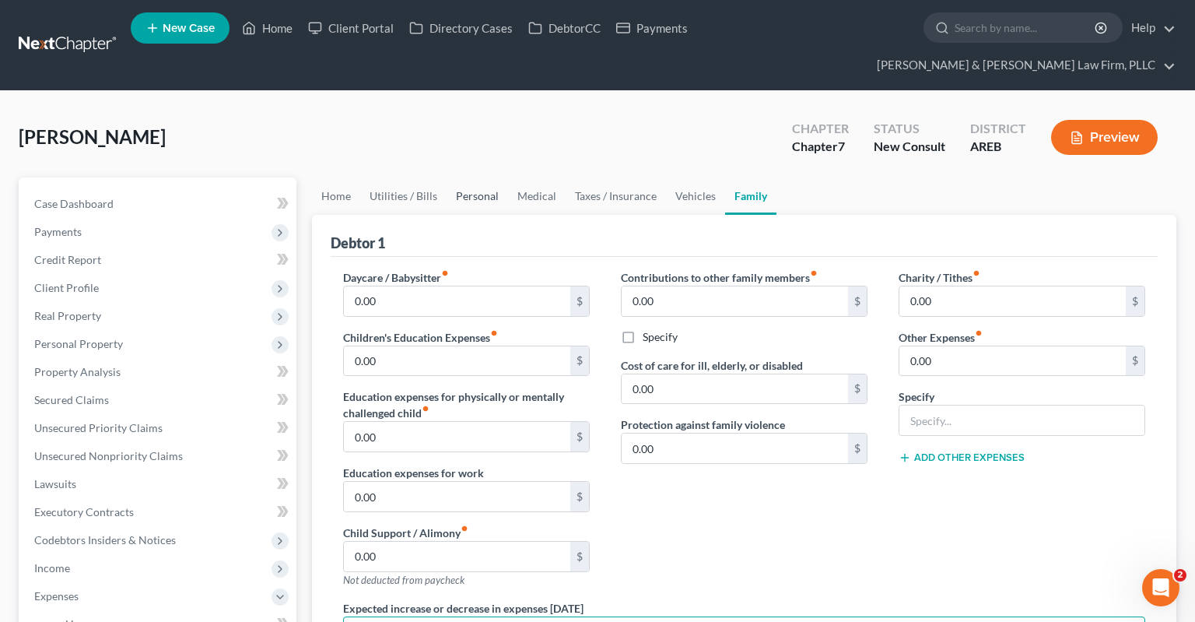
type textarea "Debtor lives with parents and pays them $100/week for rent and utilities."
click at [484, 177] on link "Personal" at bounding box center [477, 195] width 61 height 37
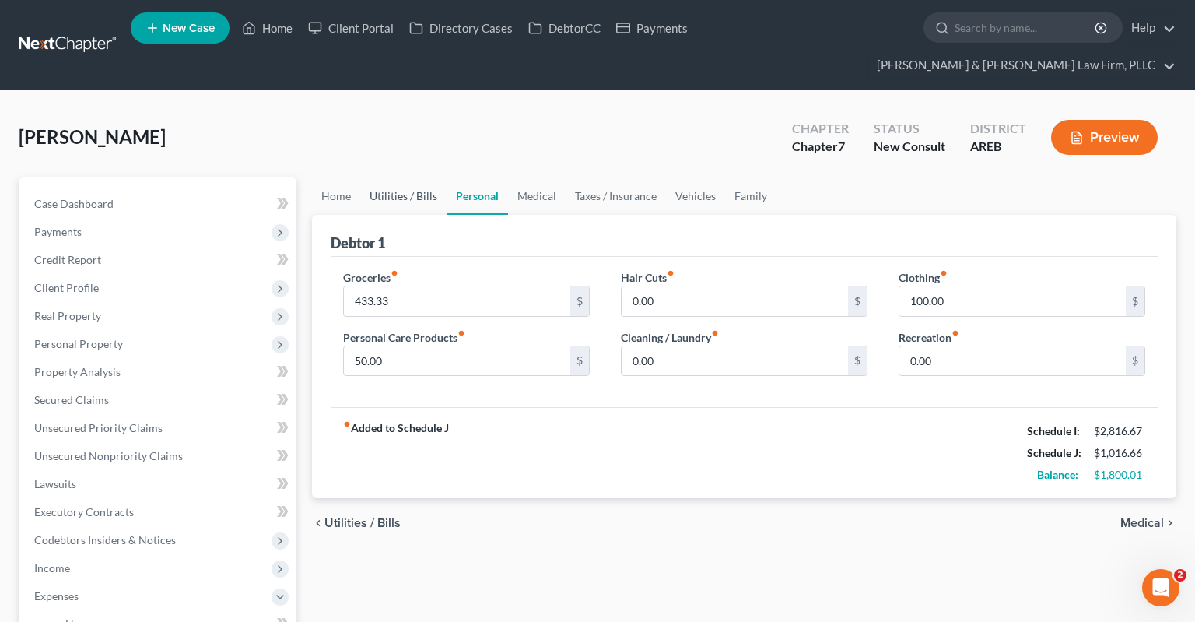
click at [412, 177] on link "Utilities / Bills" at bounding box center [403, 195] width 86 height 37
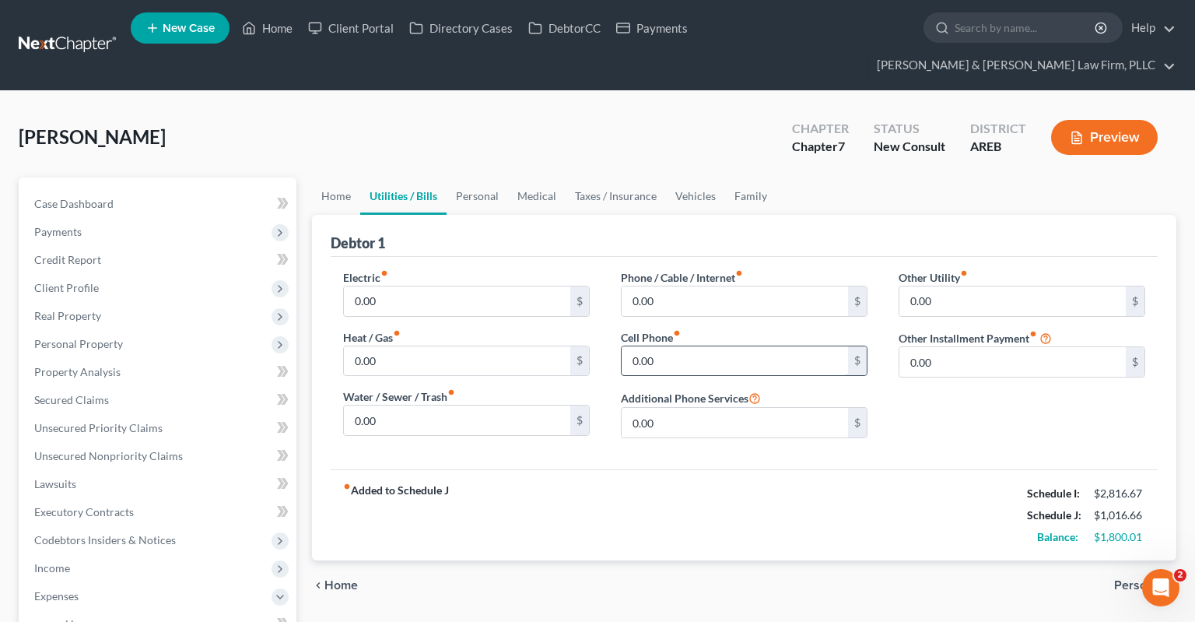
click at [683, 346] on input "0.00" at bounding box center [735, 361] width 226 height 30
type input "113"
click at [490, 177] on link "Personal" at bounding box center [477, 195] width 61 height 37
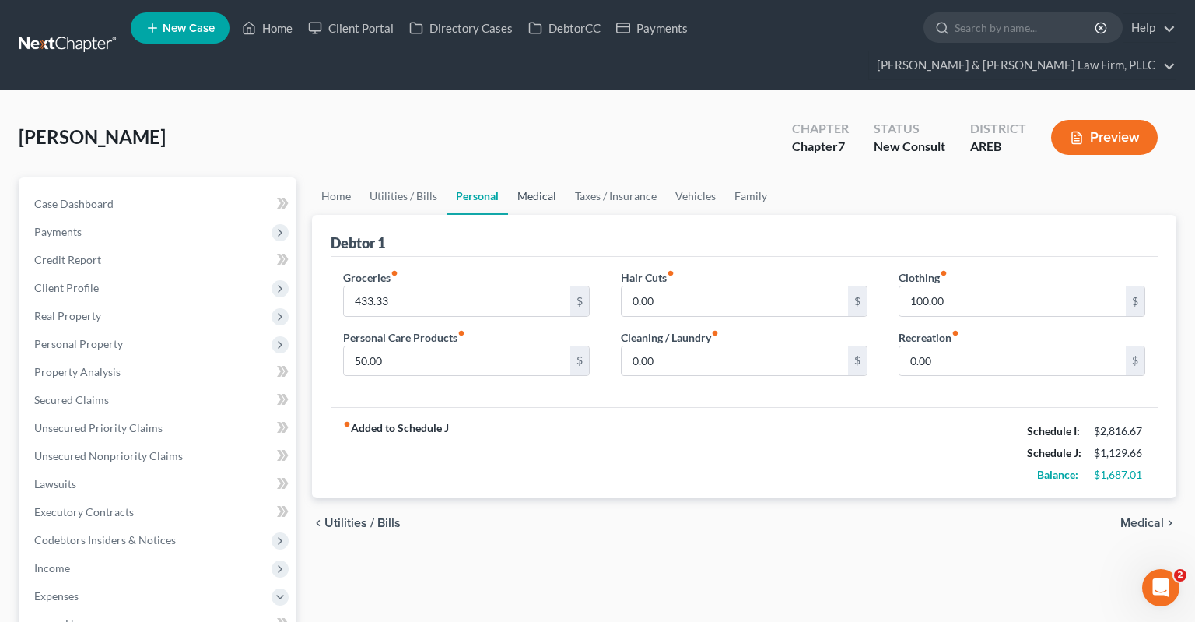
click at [557, 177] on link "Medical" at bounding box center [537, 195] width 58 height 37
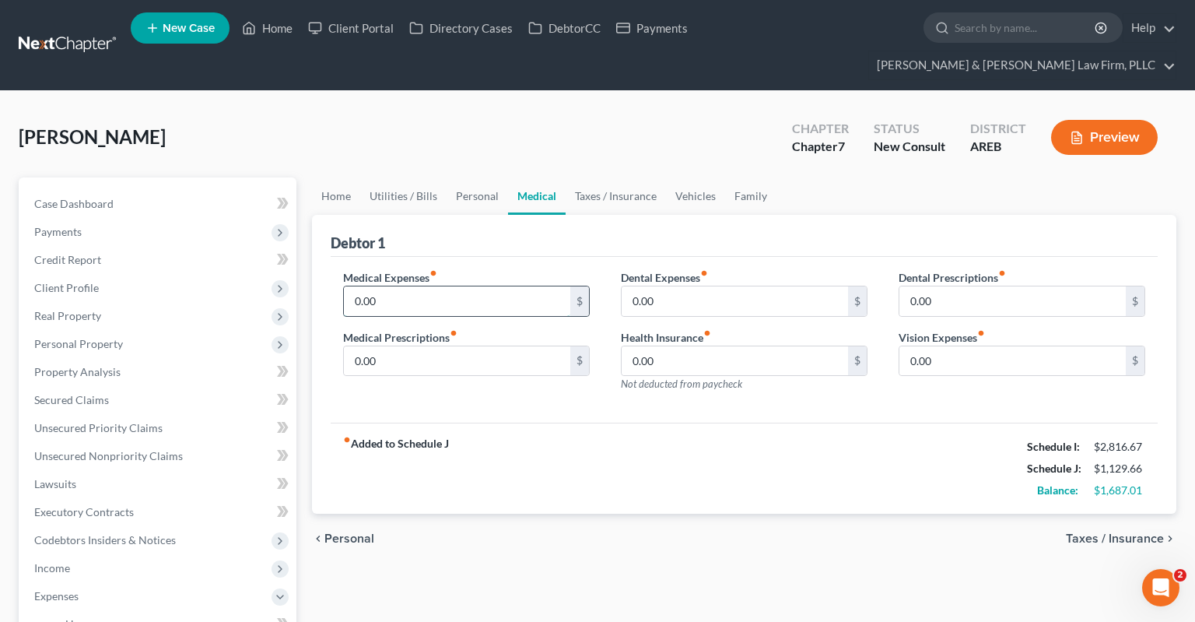
click at [500, 286] on input "0.00" at bounding box center [457, 301] width 226 height 30
click at [638, 177] on link "Taxes / Insurance" at bounding box center [616, 195] width 100 height 37
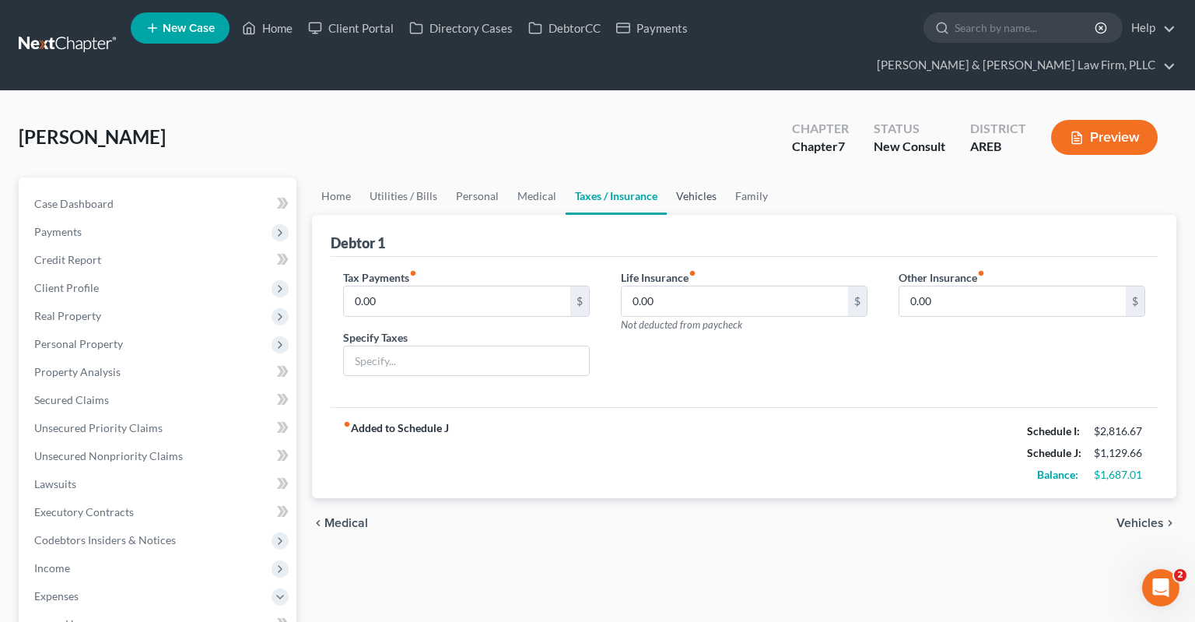
click at [680, 177] on link "Vehicles" at bounding box center [696, 195] width 59 height 37
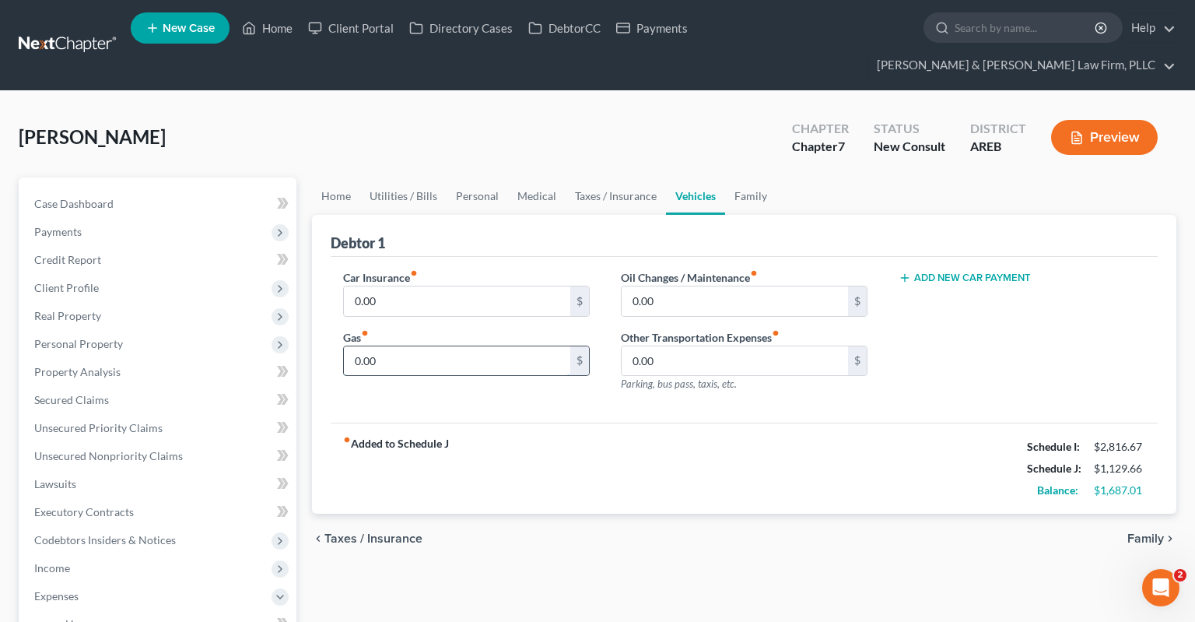
click at [423, 346] on input "0.00" at bounding box center [457, 361] width 226 height 30
type input "260"
click at [698, 286] on input "0.00" at bounding box center [735, 301] width 226 height 30
type input "100"
click at [466, 286] on input "0.00" at bounding box center [457, 301] width 226 height 30
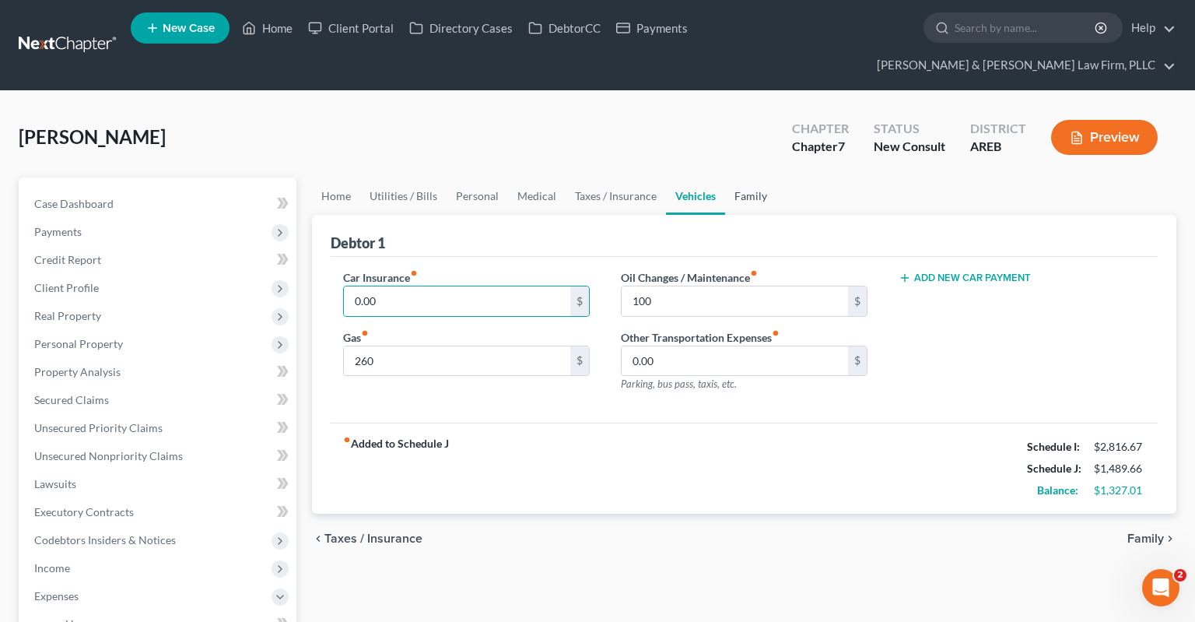
click at [750, 177] on link "Family" at bounding box center [750, 195] width 51 height 37
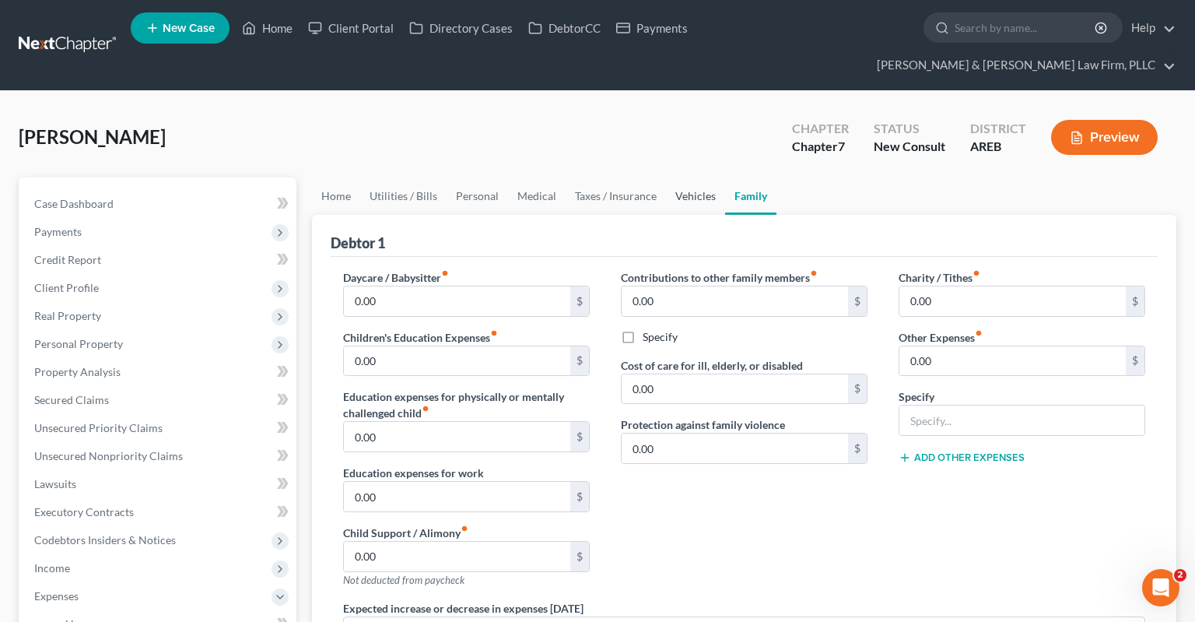
click at [684, 177] on link "Vehicles" at bounding box center [695, 195] width 59 height 37
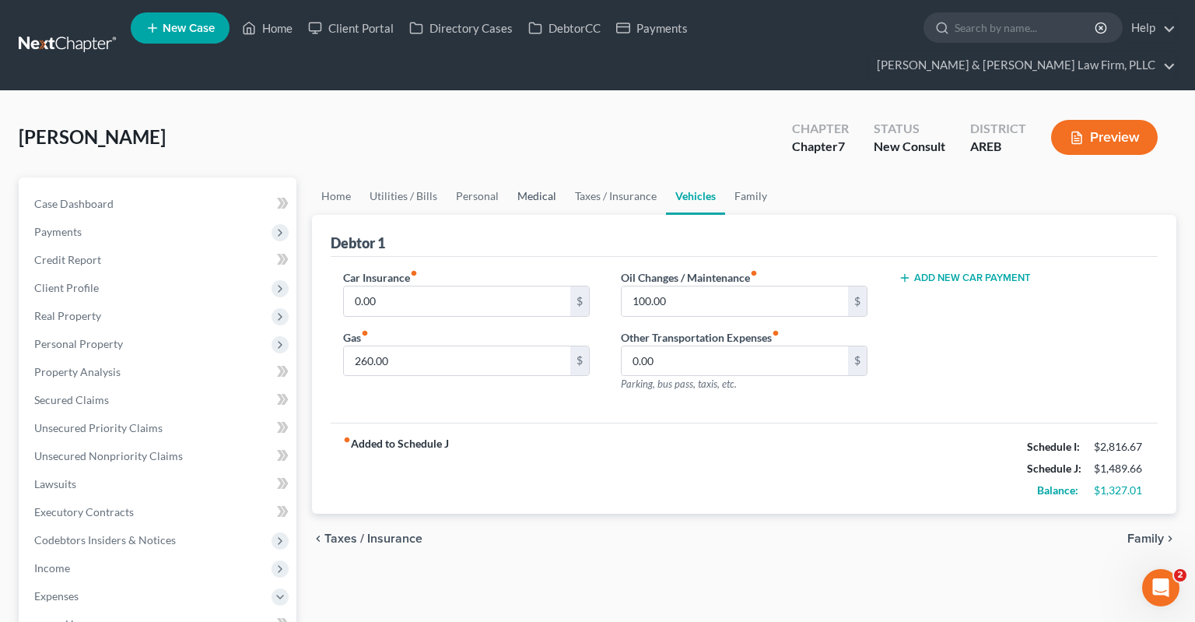
click at [543, 177] on link "Medical" at bounding box center [537, 195] width 58 height 37
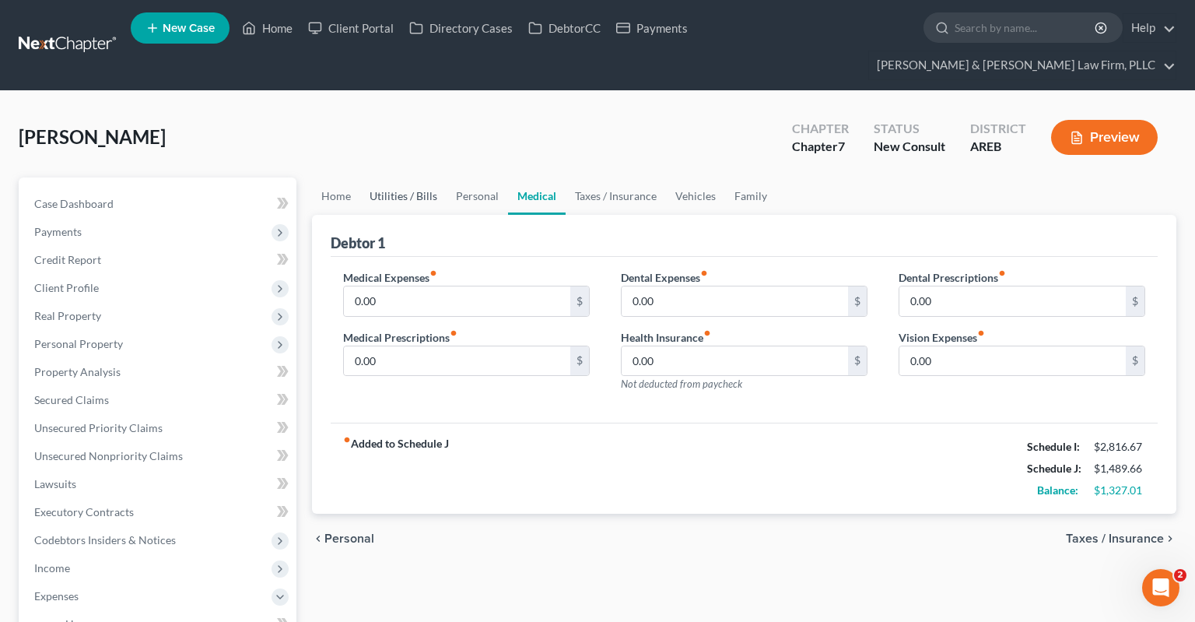
click at [443, 177] on link "Utilities / Bills" at bounding box center [403, 195] width 86 height 37
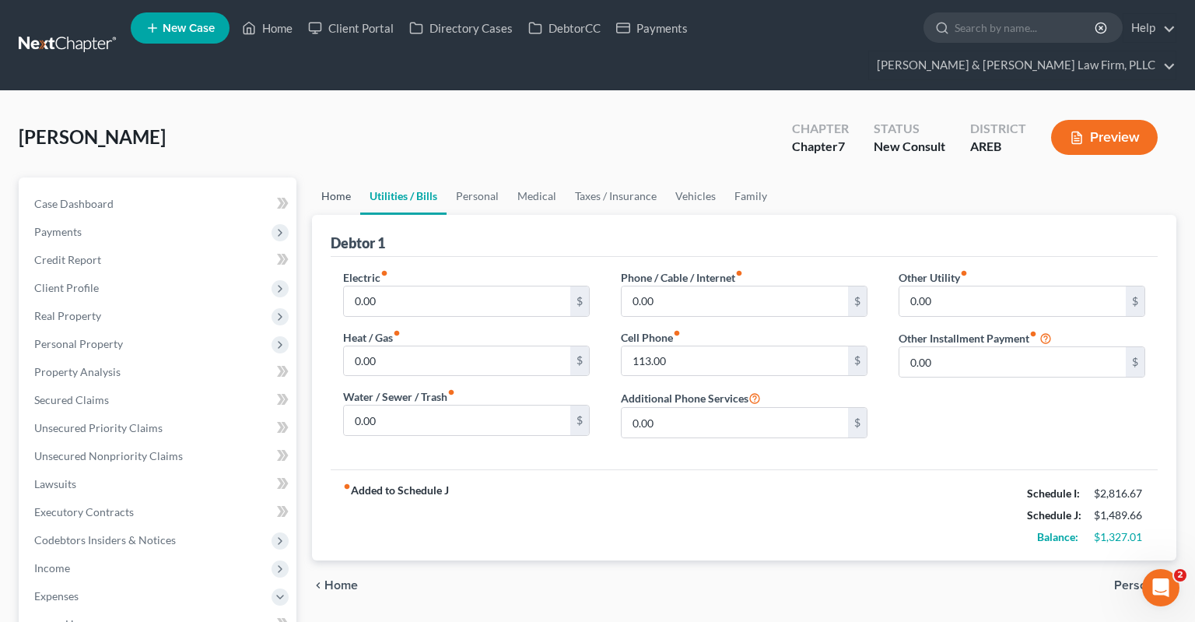
click at [344, 179] on link "Home" at bounding box center [336, 195] width 48 height 37
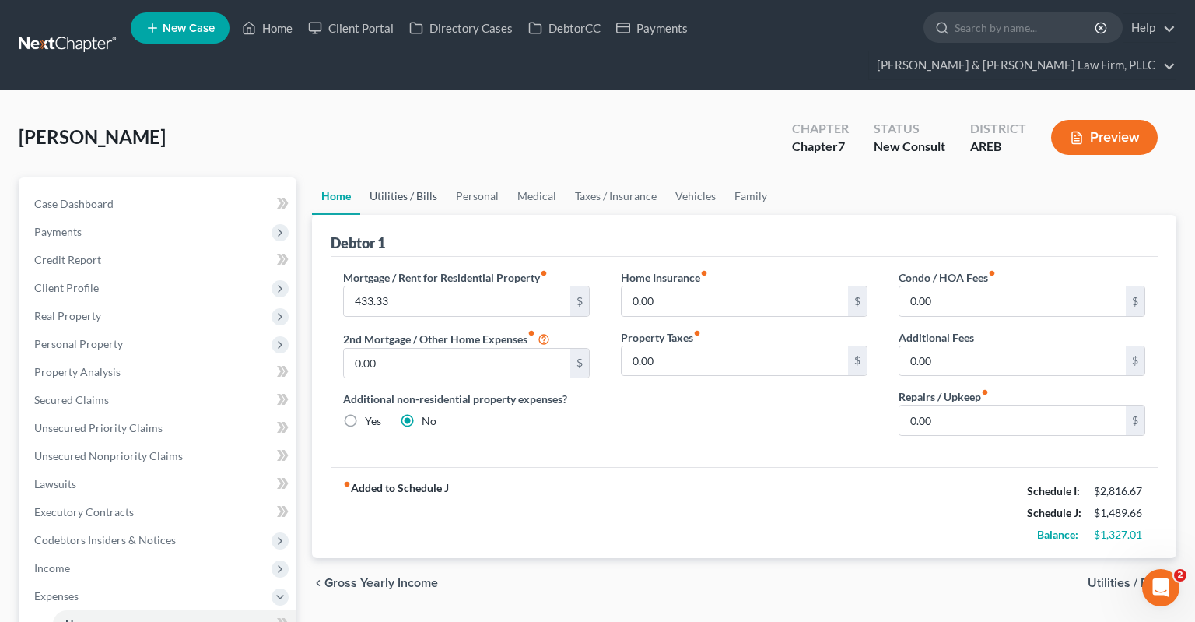
click at [381, 177] on link "Utilities / Bills" at bounding box center [403, 195] width 86 height 37
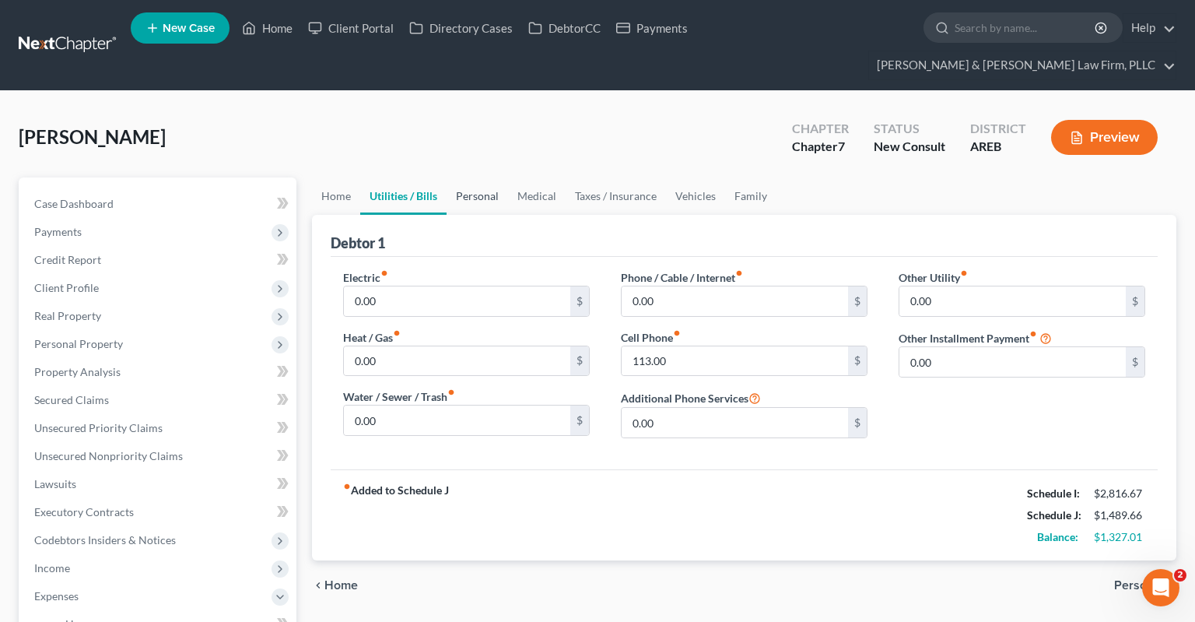
click at [472, 177] on link "Personal" at bounding box center [477, 195] width 61 height 37
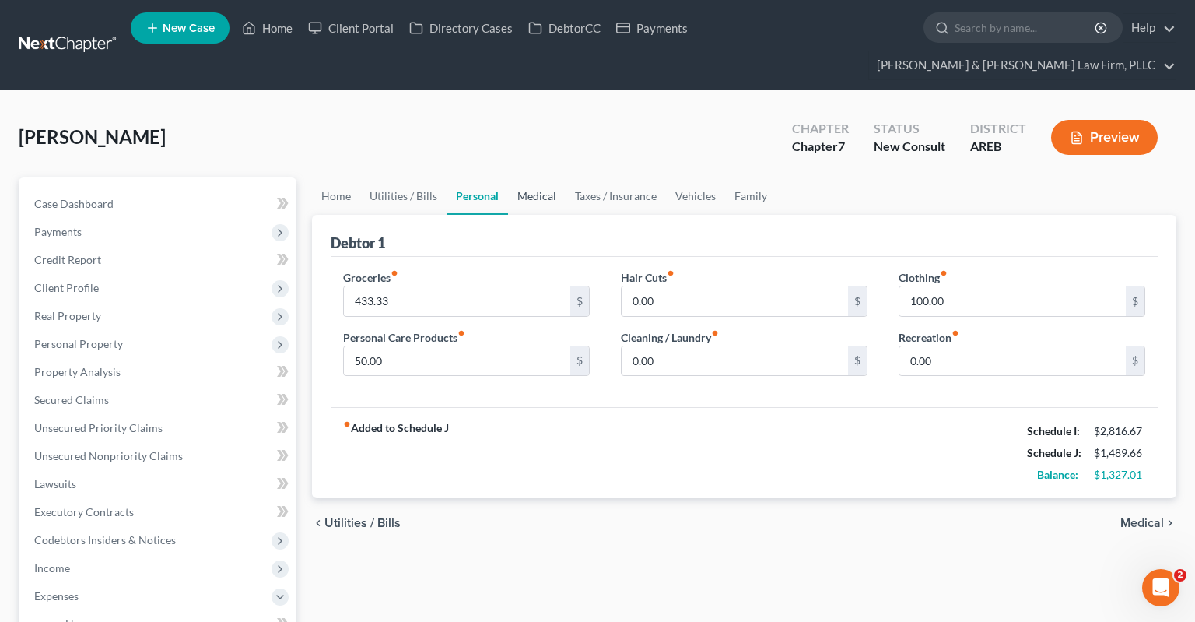
click at [546, 177] on link "Medical" at bounding box center [537, 195] width 58 height 37
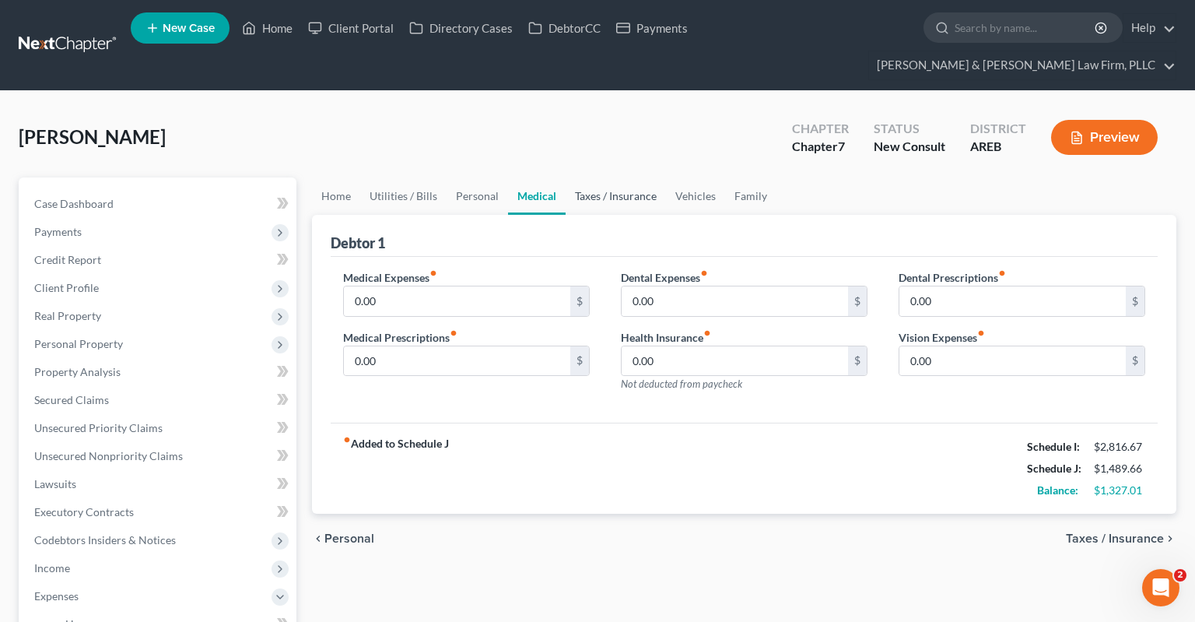
click at [589, 177] on link "Taxes / Insurance" at bounding box center [616, 195] width 100 height 37
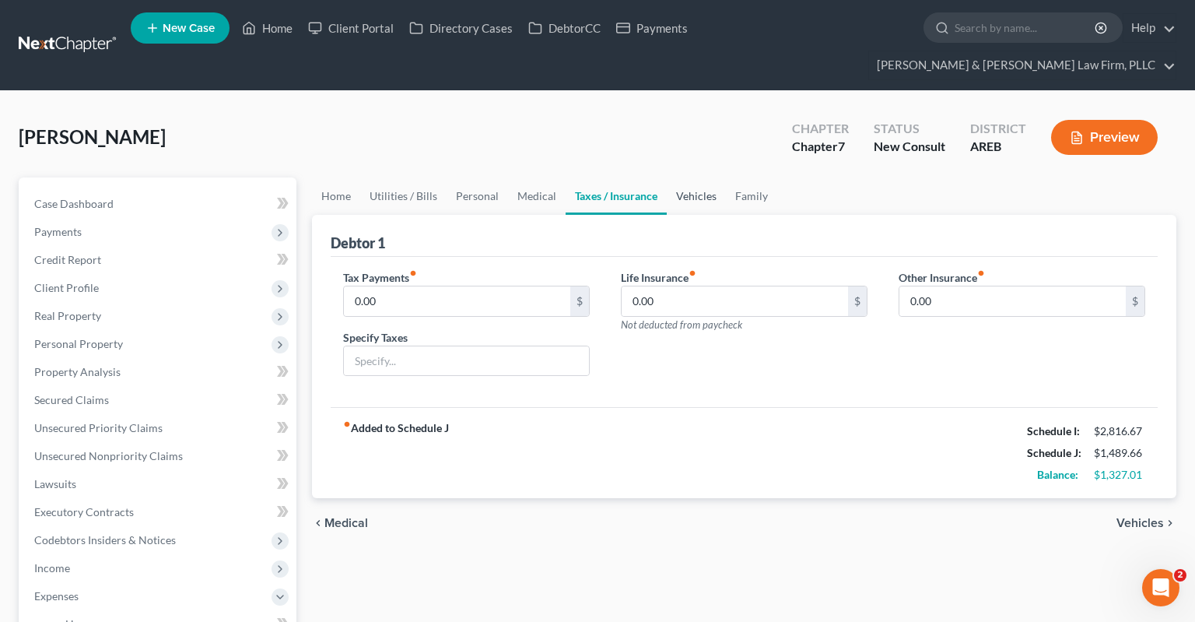
click at [704, 177] on link "Vehicles" at bounding box center [696, 195] width 59 height 37
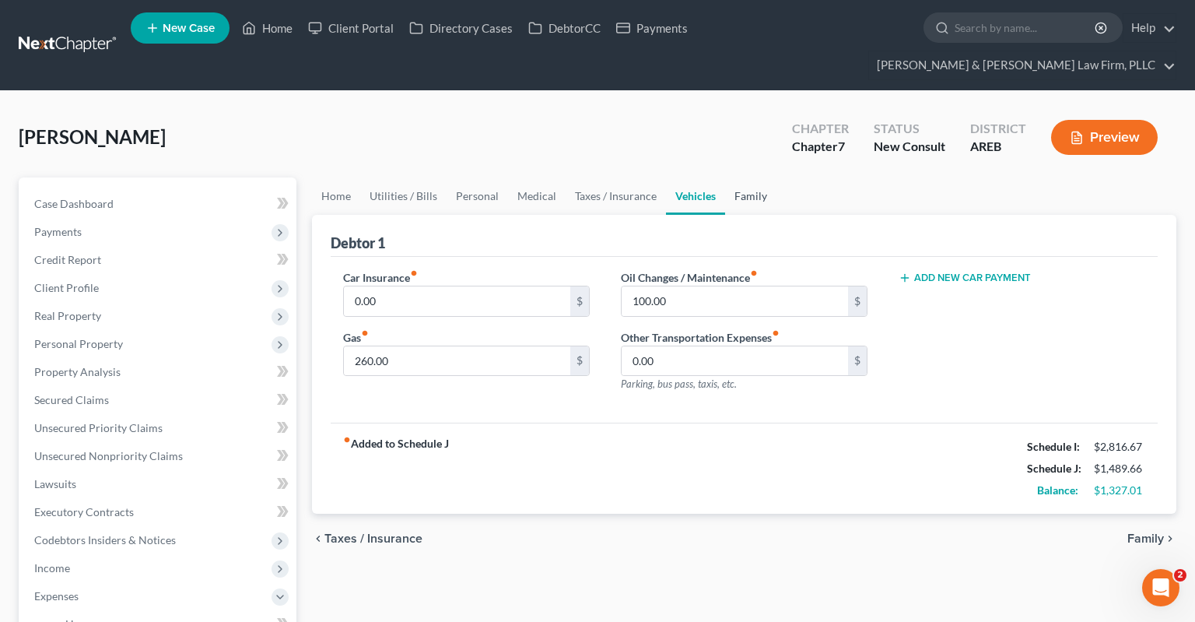
click at [761, 177] on link "Family" at bounding box center [750, 195] width 51 height 37
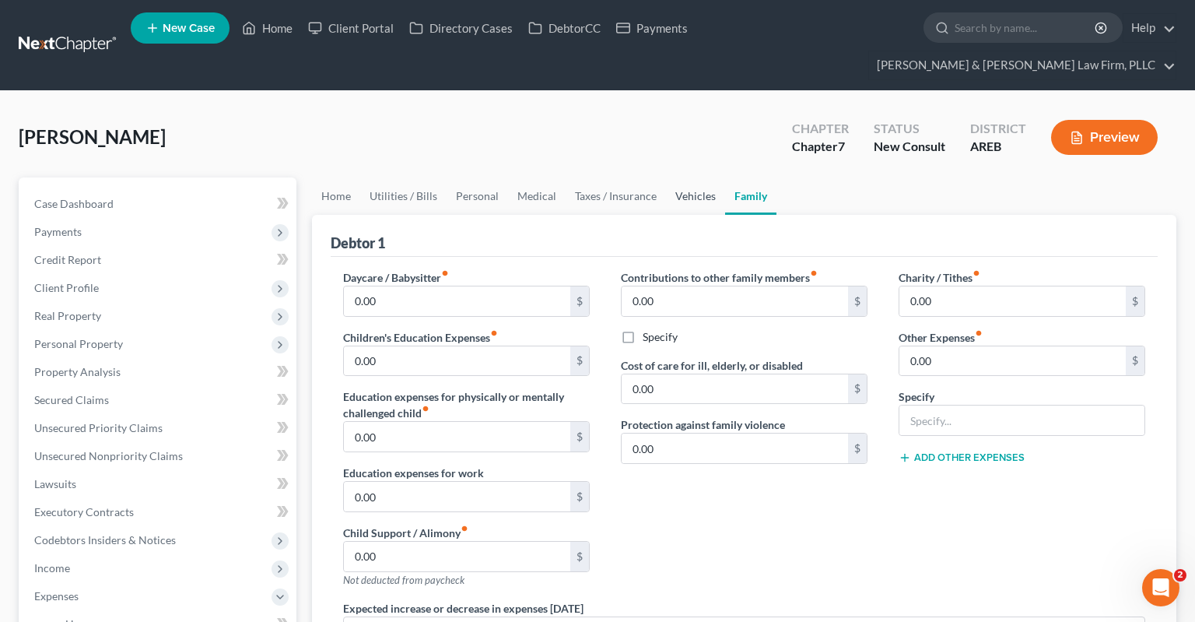
click at [693, 177] on link "Vehicles" at bounding box center [695, 195] width 59 height 37
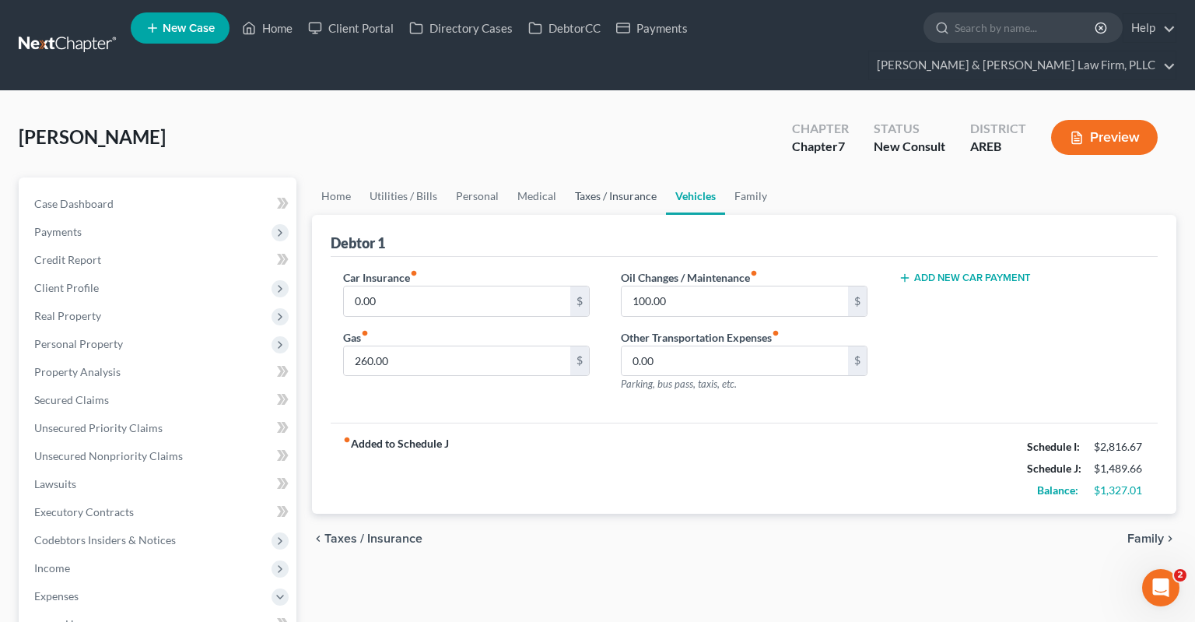
click at [620, 177] on link "Taxes / Insurance" at bounding box center [616, 195] width 100 height 37
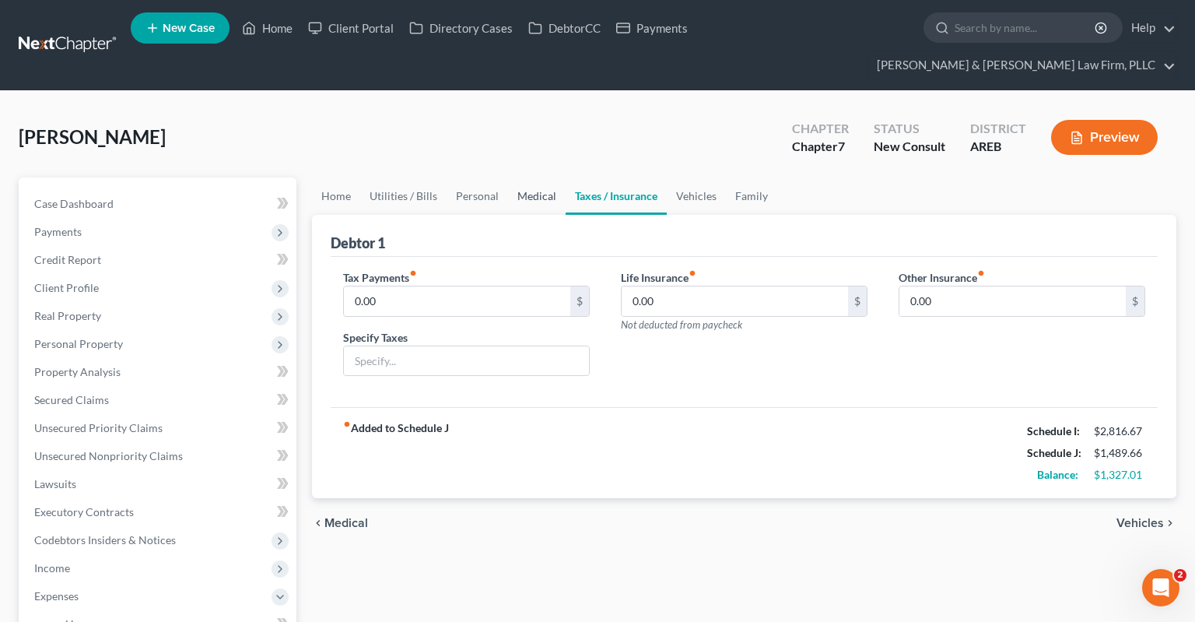
click at [526, 177] on link "Medical" at bounding box center [537, 195] width 58 height 37
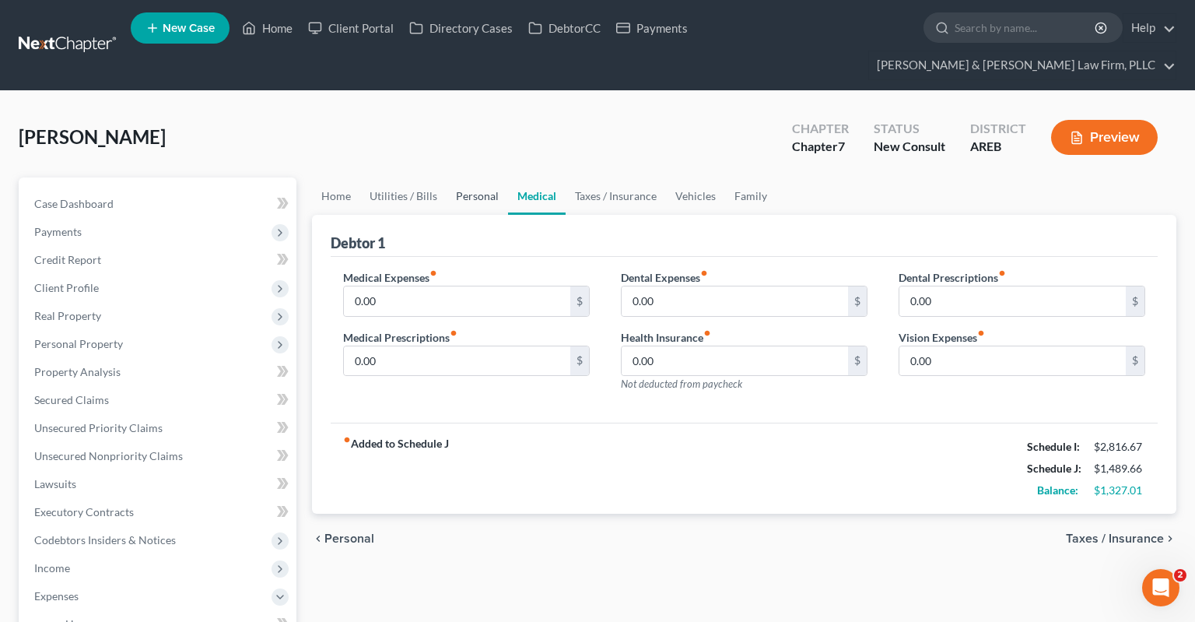
click at [462, 177] on link "Personal" at bounding box center [477, 195] width 61 height 37
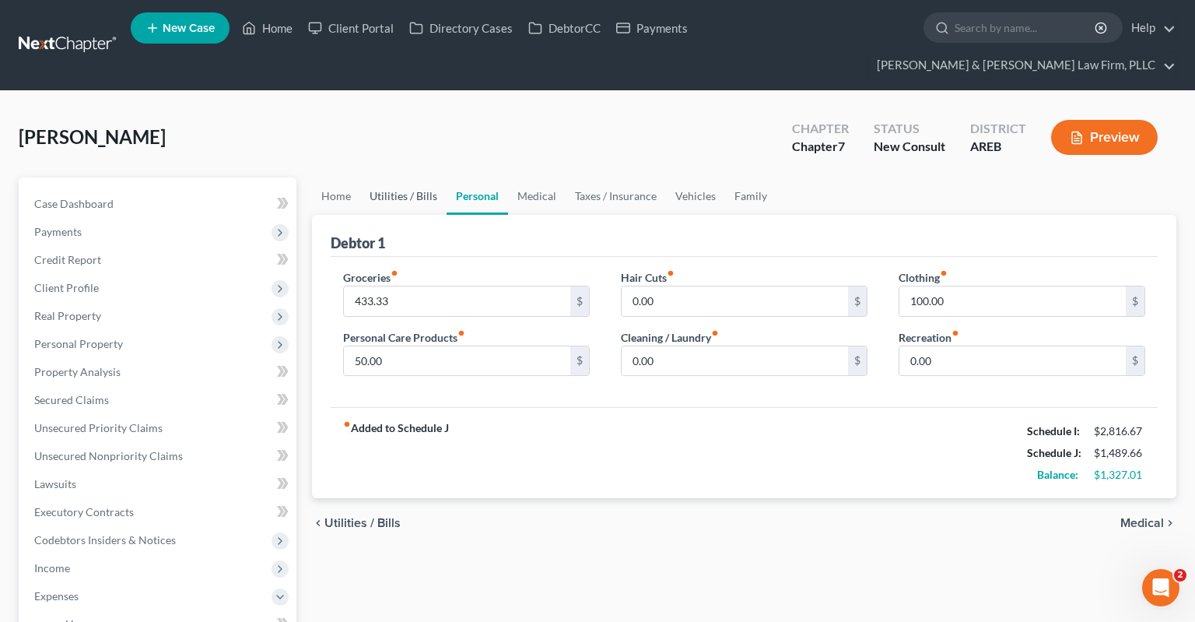
click at [419, 177] on link "Utilities / Bills" at bounding box center [403, 195] width 86 height 37
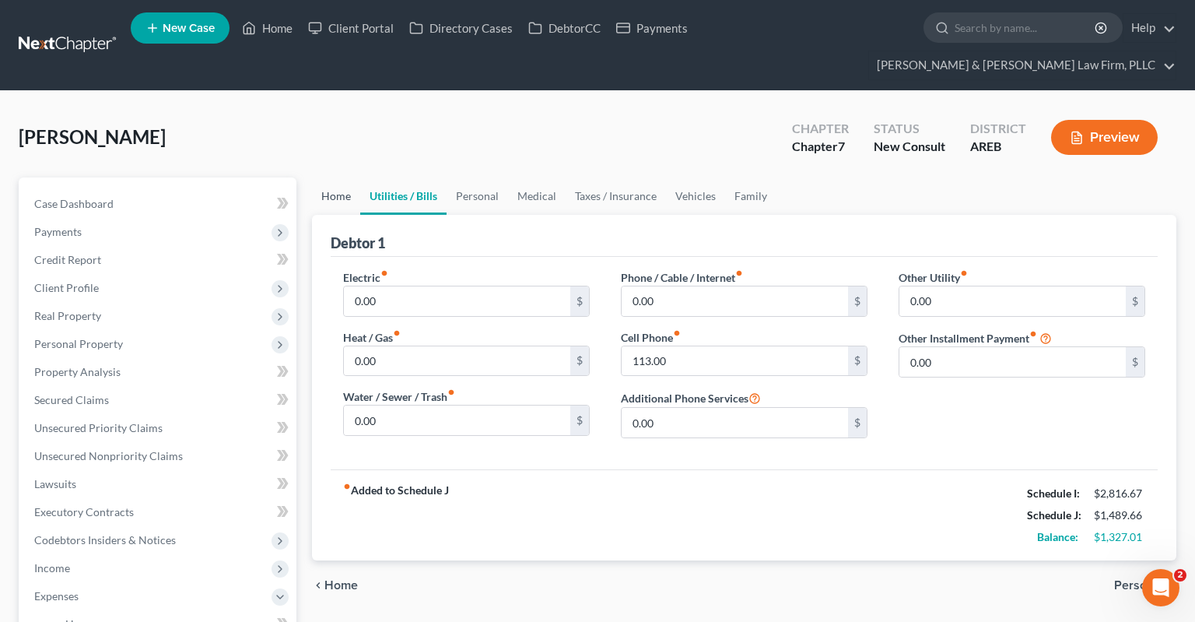
click at [319, 177] on link "Home" at bounding box center [336, 195] width 48 height 37
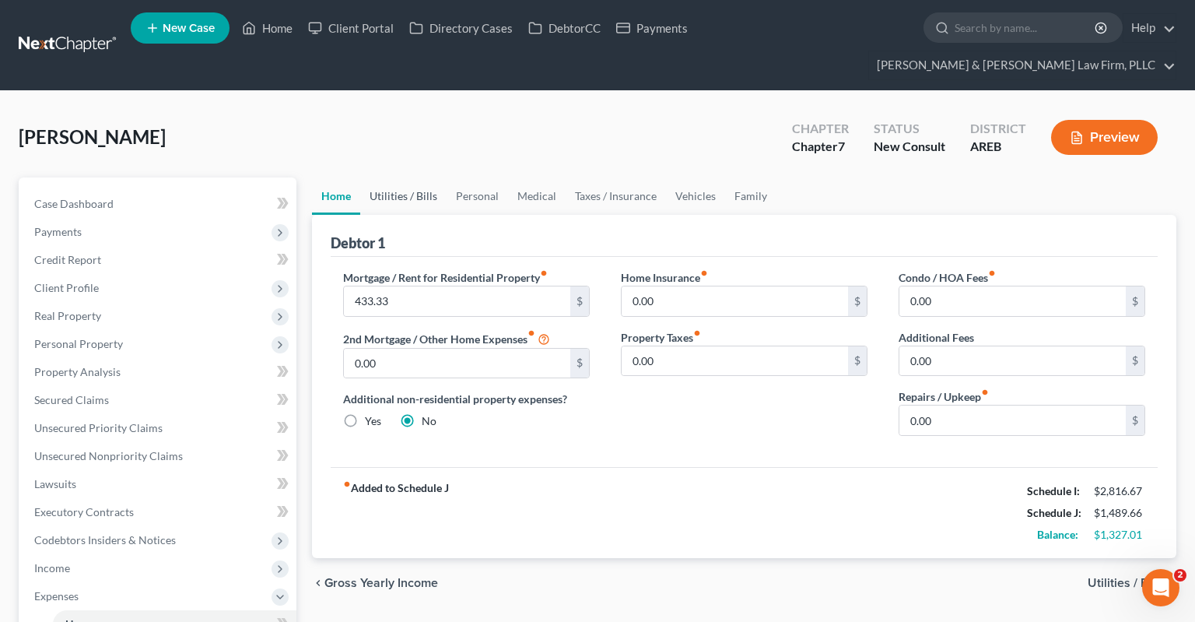
click at [381, 177] on link "Utilities / Bills" at bounding box center [403, 195] width 86 height 37
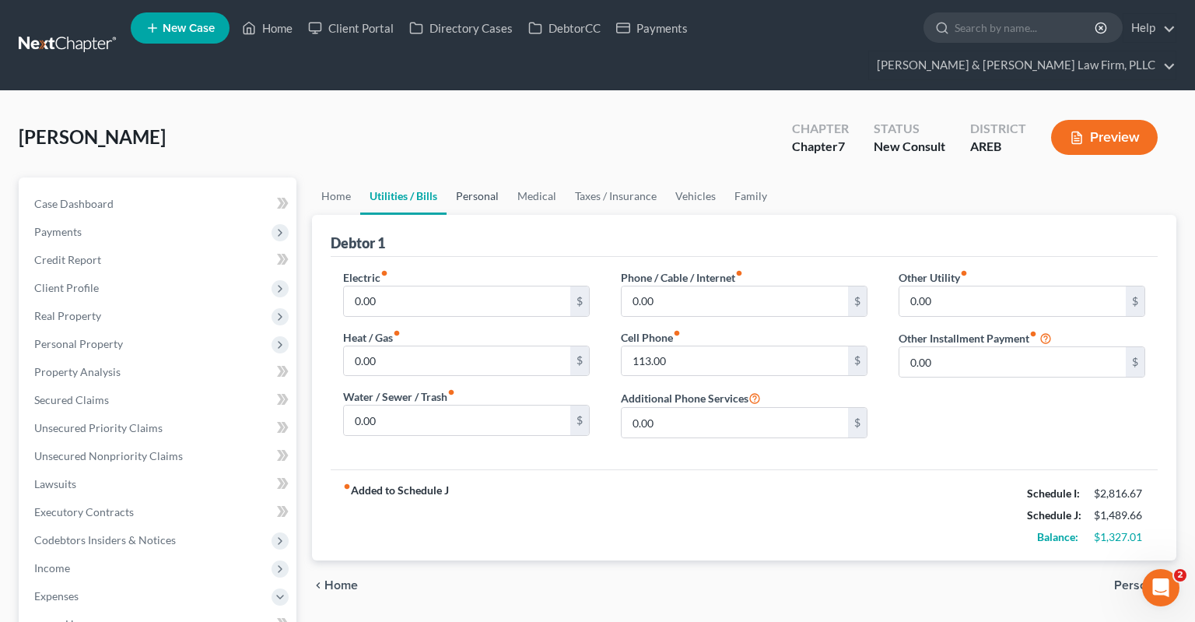
click at [484, 178] on link "Personal" at bounding box center [477, 195] width 61 height 37
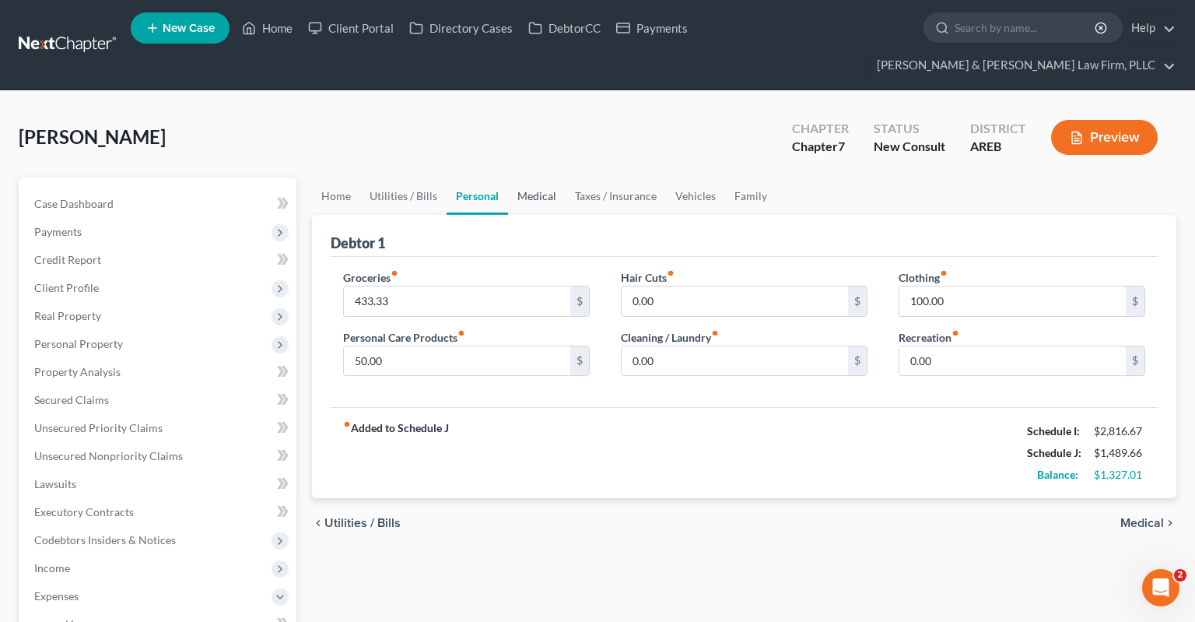
click at [528, 181] on link "Medical" at bounding box center [537, 195] width 58 height 37
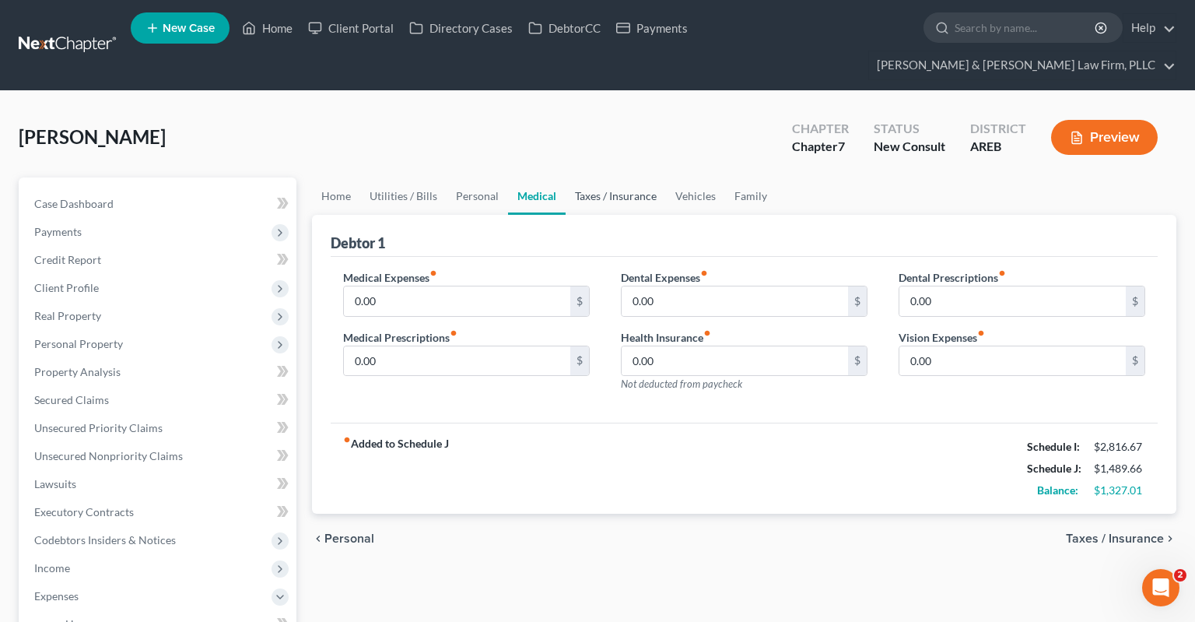
click at [610, 178] on link "Taxes / Insurance" at bounding box center [616, 195] width 100 height 37
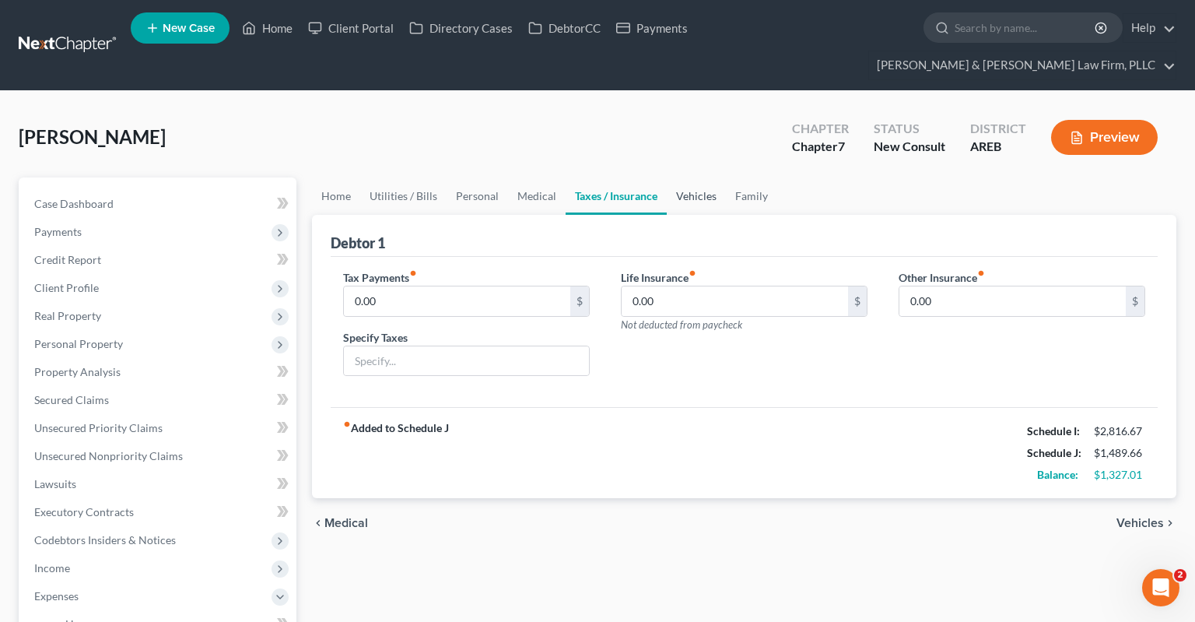
click at [710, 178] on link "Vehicles" at bounding box center [696, 195] width 59 height 37
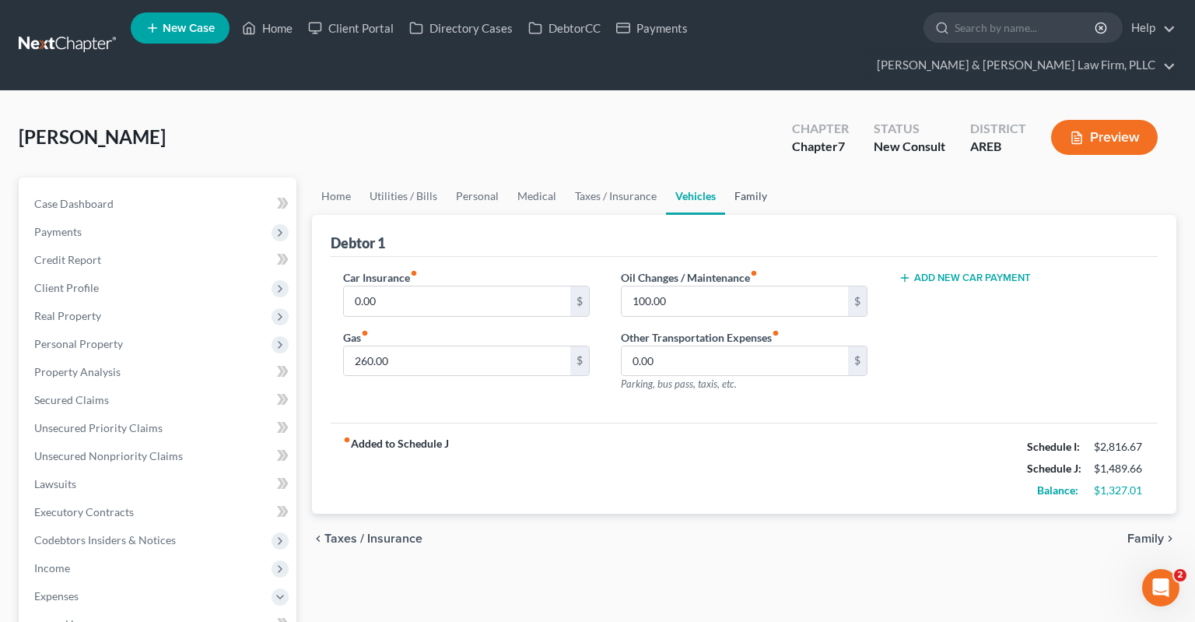
click at [765, 177] on link "Family" at bounding box center [750, 195] width 51 height 37
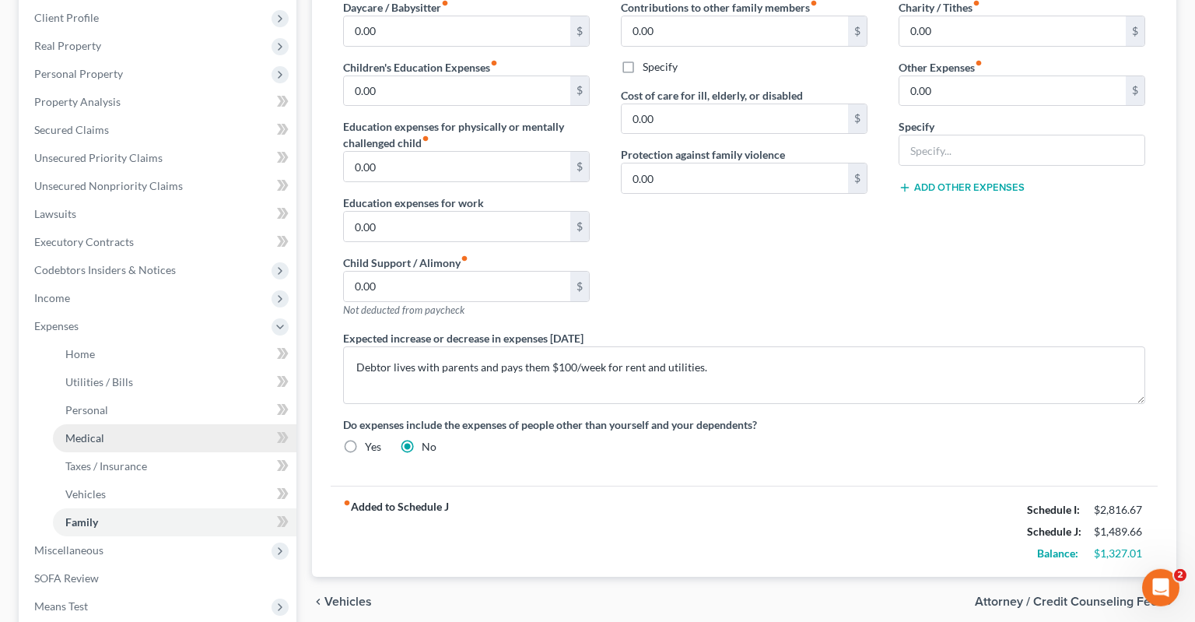
scroll to position [328, 0]
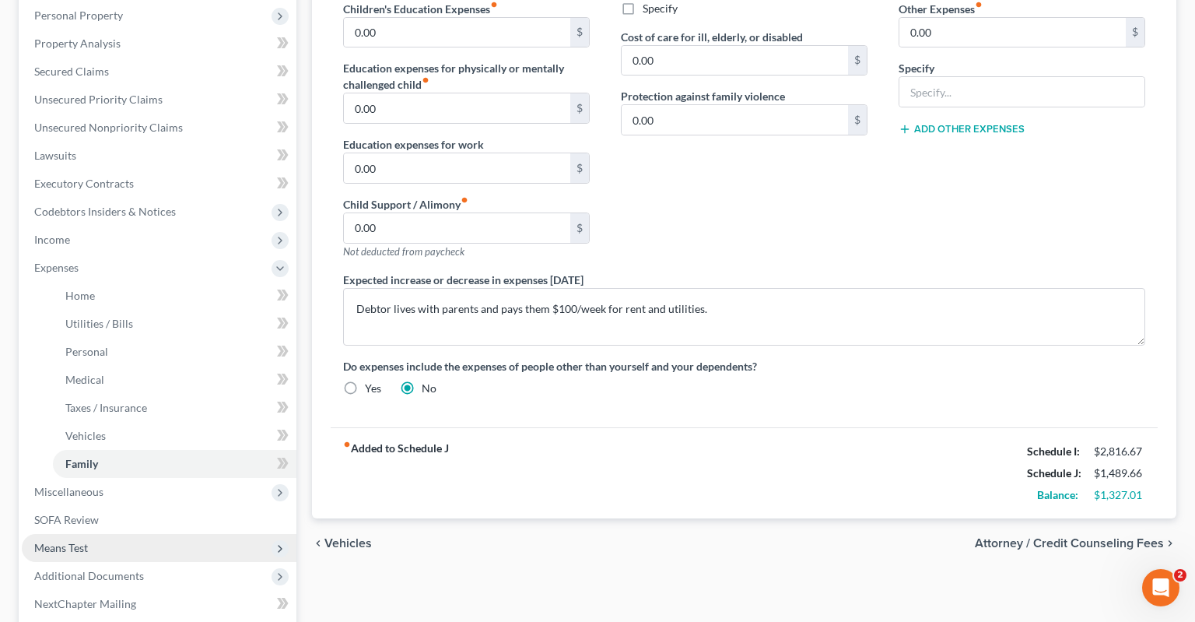
click at [132, 534] on span "Means Test" at bounding box center [159, 548] width 275 height 28
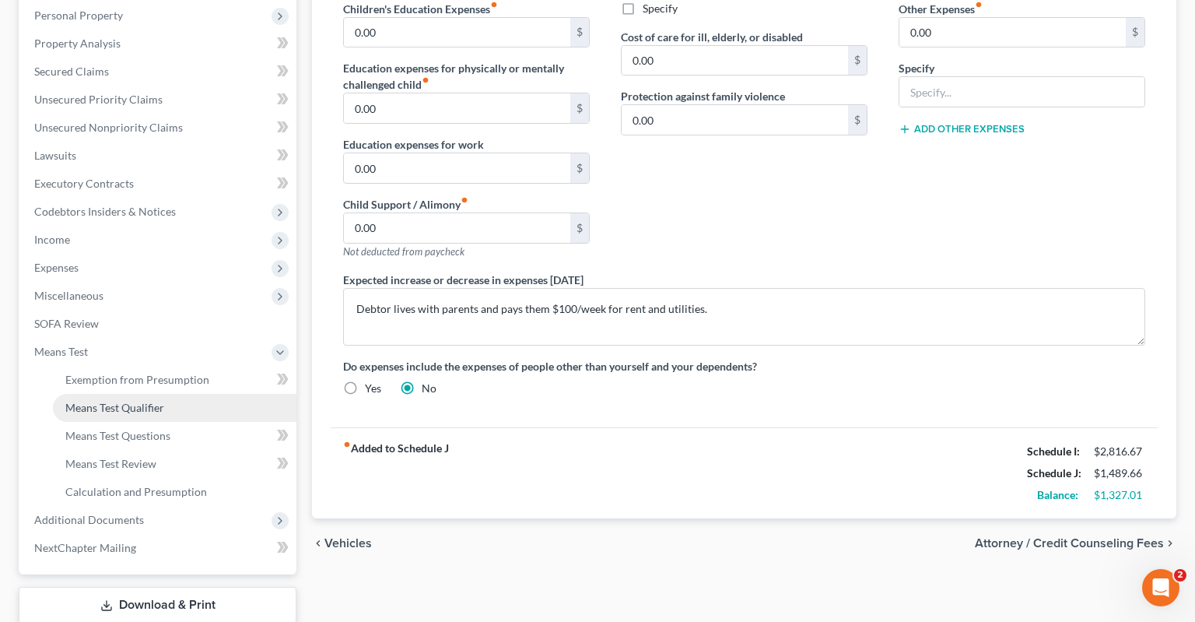
click at [167, 394] on link "Means Test Qualifier" at bounding box center [175, 408] width 244 height 28
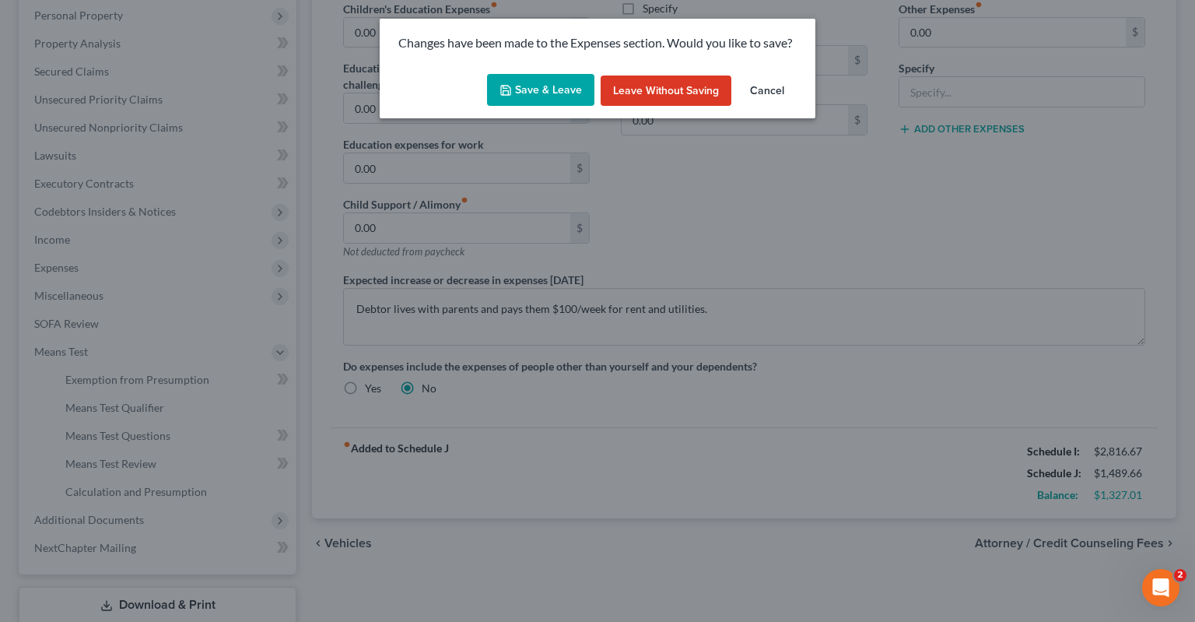
click at [568, 87] on button "Save & Leave" at bounding box center [540, 90] width 107 height 33
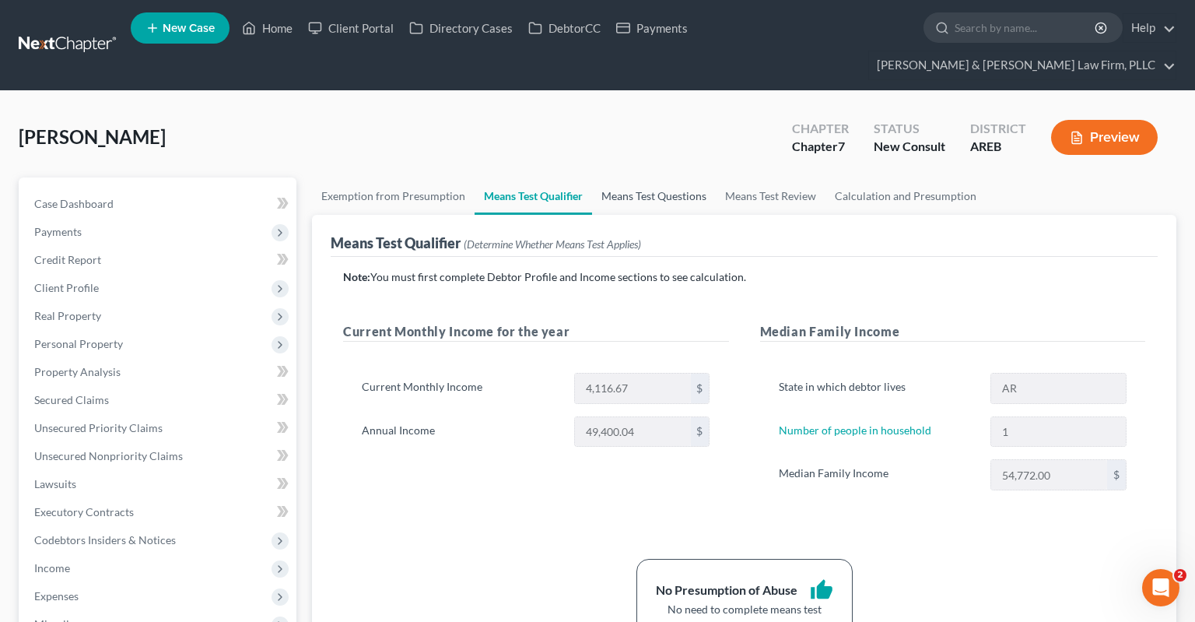
drag, startPoint x: 658, startPoint y: 191, endPoint x: 658, endPoint y: 183, distance: 7.8
click at [658, 185] on ui-view "Exemption from Presumption Means Test Qualifier Means Test Questions Means Test…" at bounding box center [744, 459] width 865 height 565
click at [778, 177] on link "Means Test Review" at bounding box center [771, 195] width 110 height 37
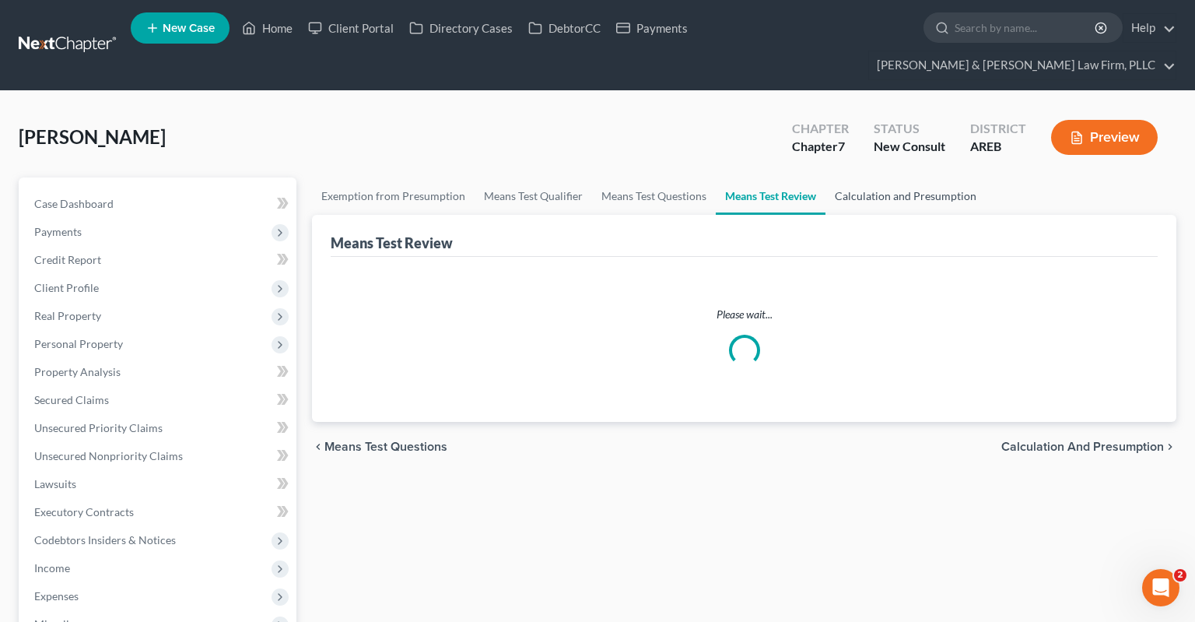
click at [865, 177] on link "Calculation and Presumption" at bounding box center [906, 195] width 160 height 37
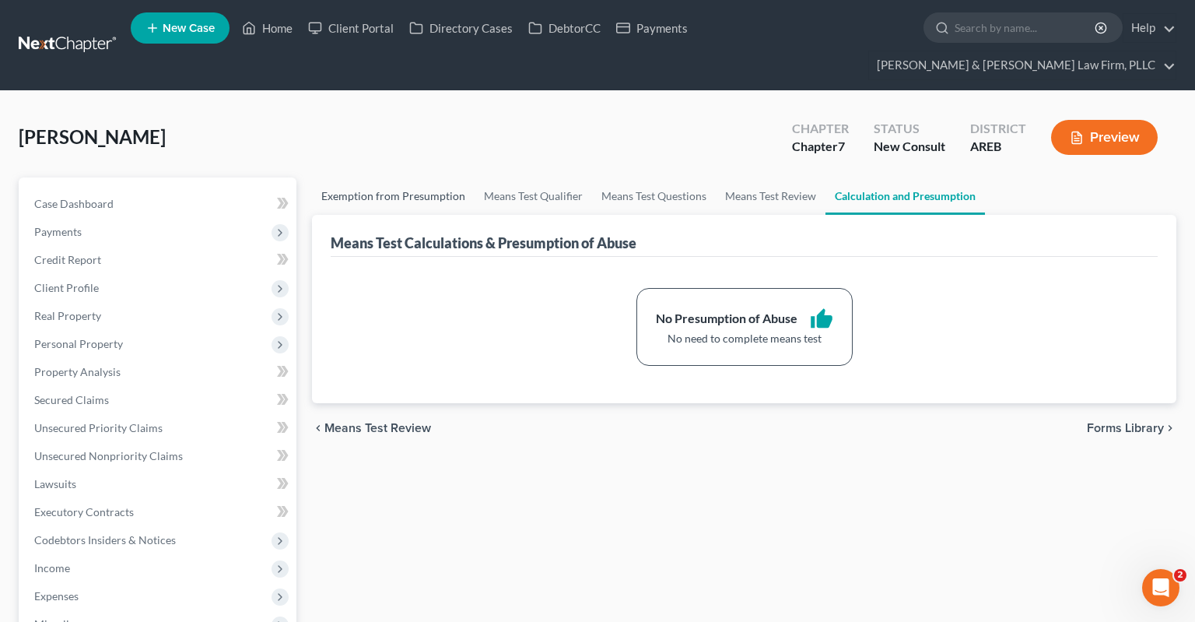
click at [427, 177] on link "Exemption from Presumption" at bounding box center [393, 195] width 163 height 37
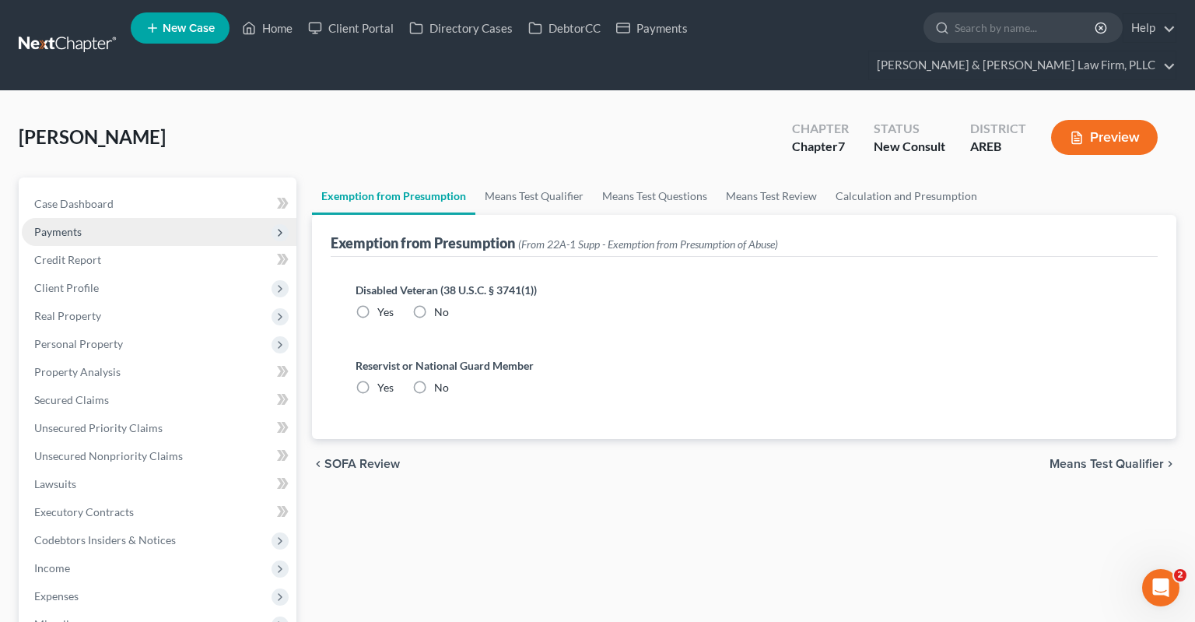
click at [138, 218] on span "Payments" at bounding box center [159, 232] width 275 height 28
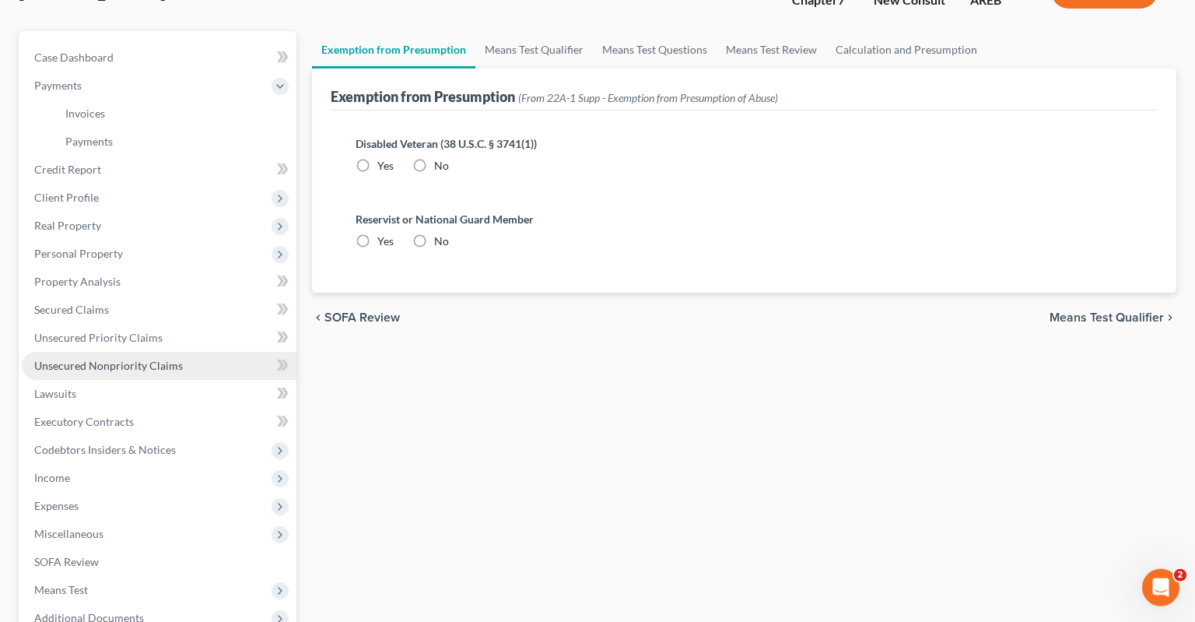
scroll to position [246, 0]
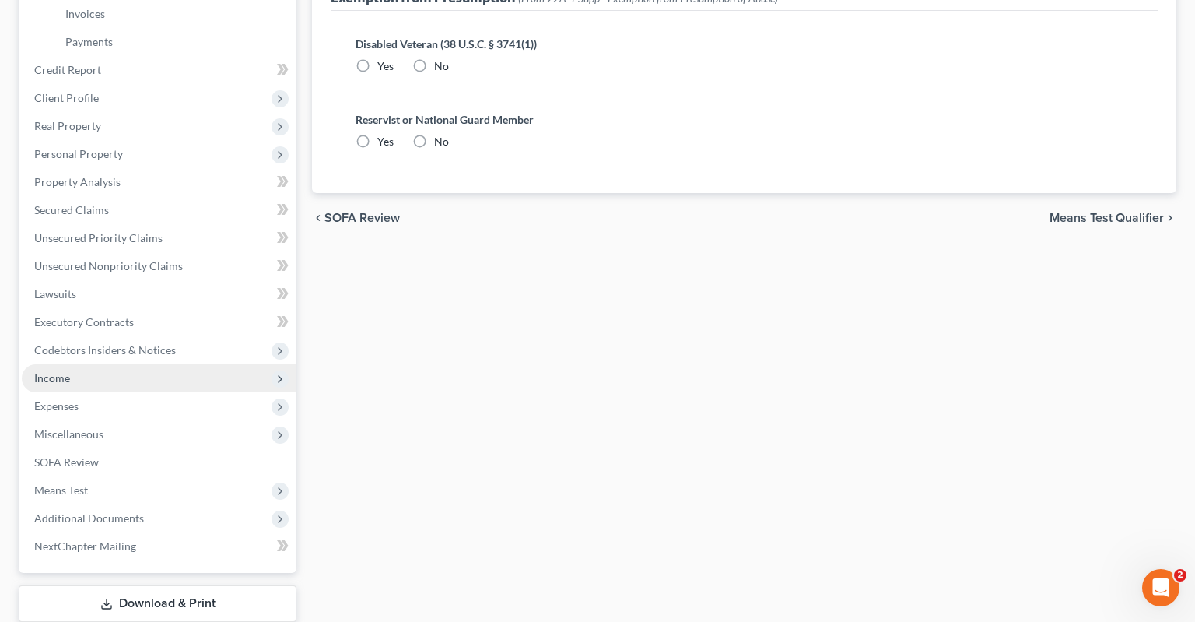
click at [196, 364] on span "Income" at bounding box center [159, 378] width 275 height 28
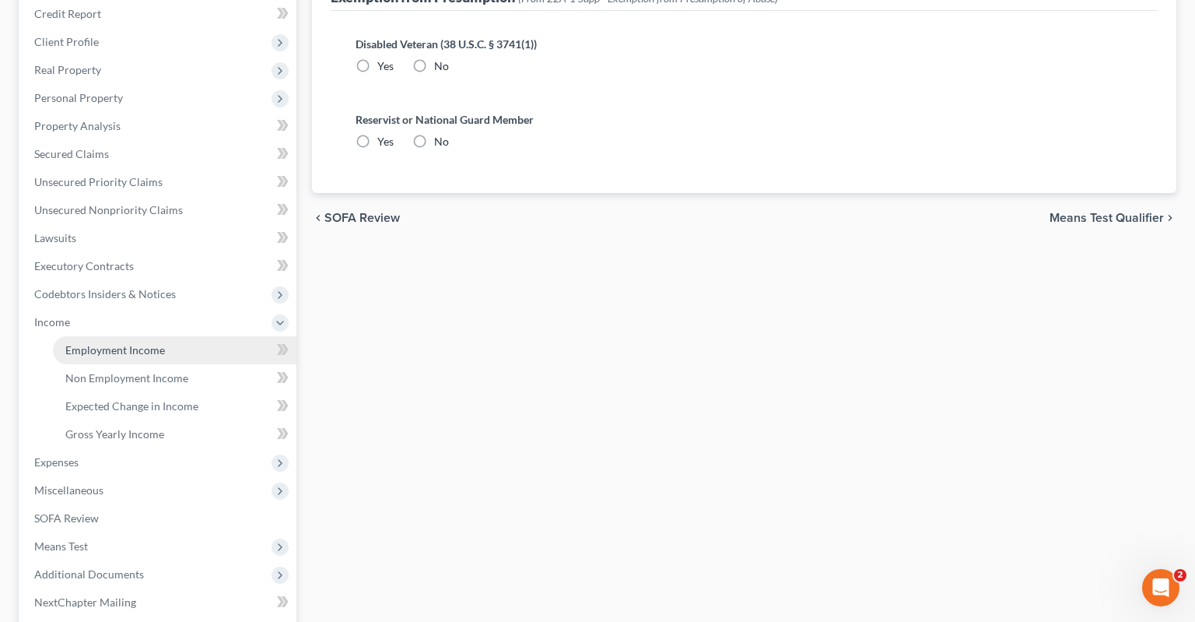
click at [189, 336] on link "Employment Income" at bounding box center [175, 350] width 244 height 28
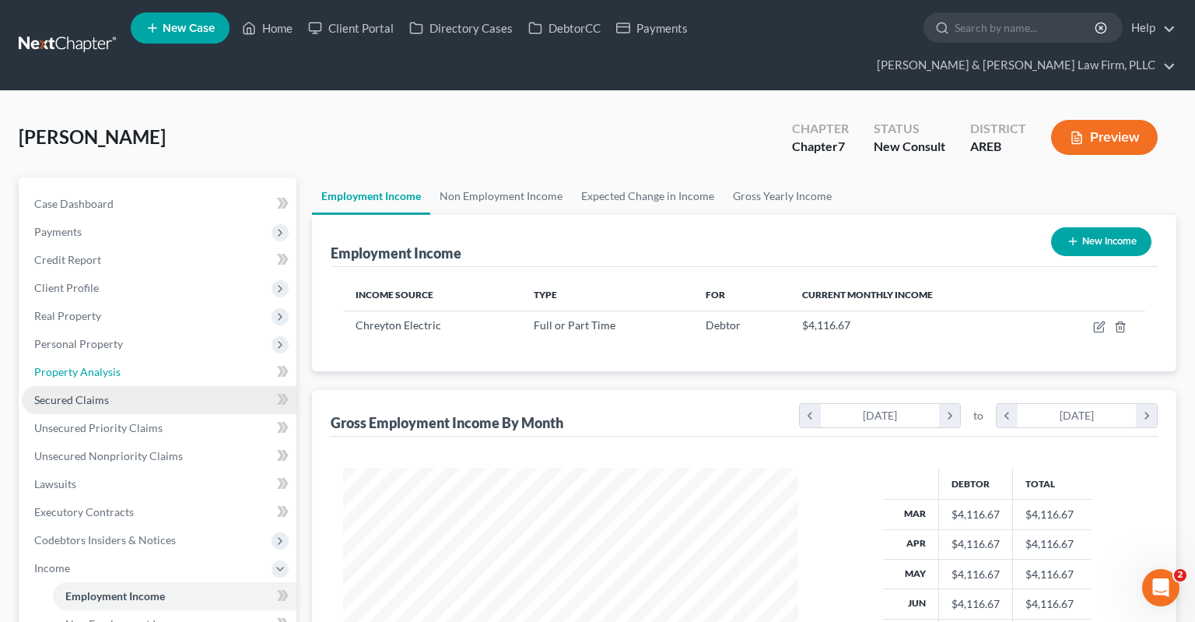
drag, startPoint x: 90, startPoint y: 350, endPoint x: 157, endPoint y: 360, distance: 67.6
click at [90, 358] on link "Property Analysis" at bounding box center [159, 372] width 275 height 28
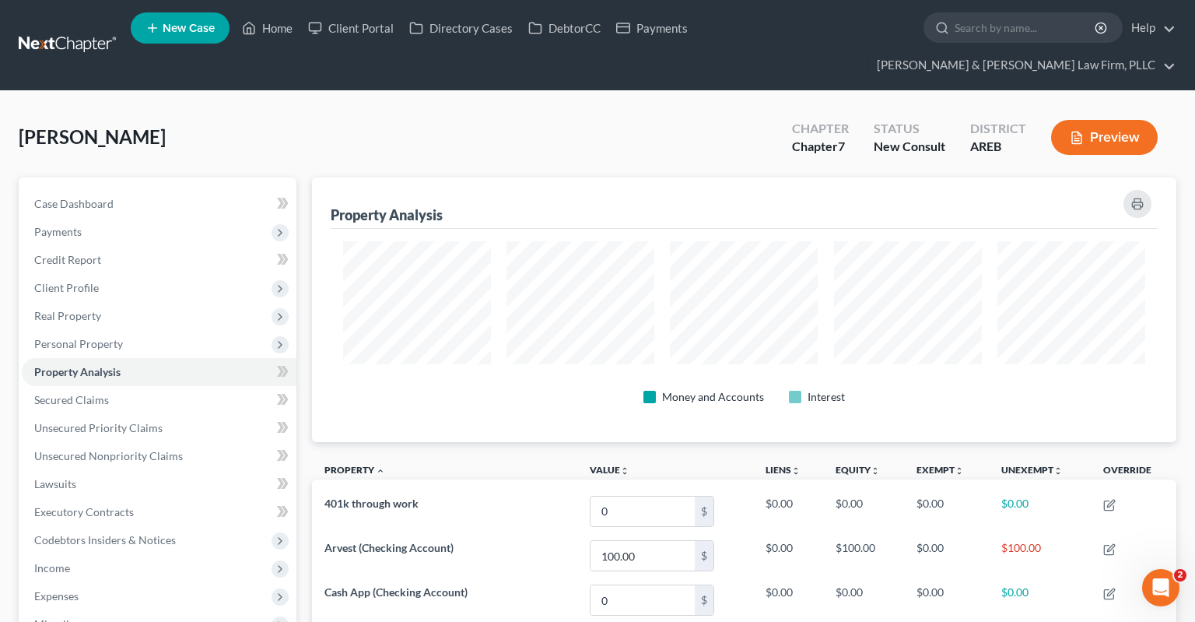
click at [652, 128] on div "[PERSON_NAME] Upgraded Chapter Chapter 7 Status New Consult District AREB Previ…" at bounding box center [598, 144] width 1158 height 68
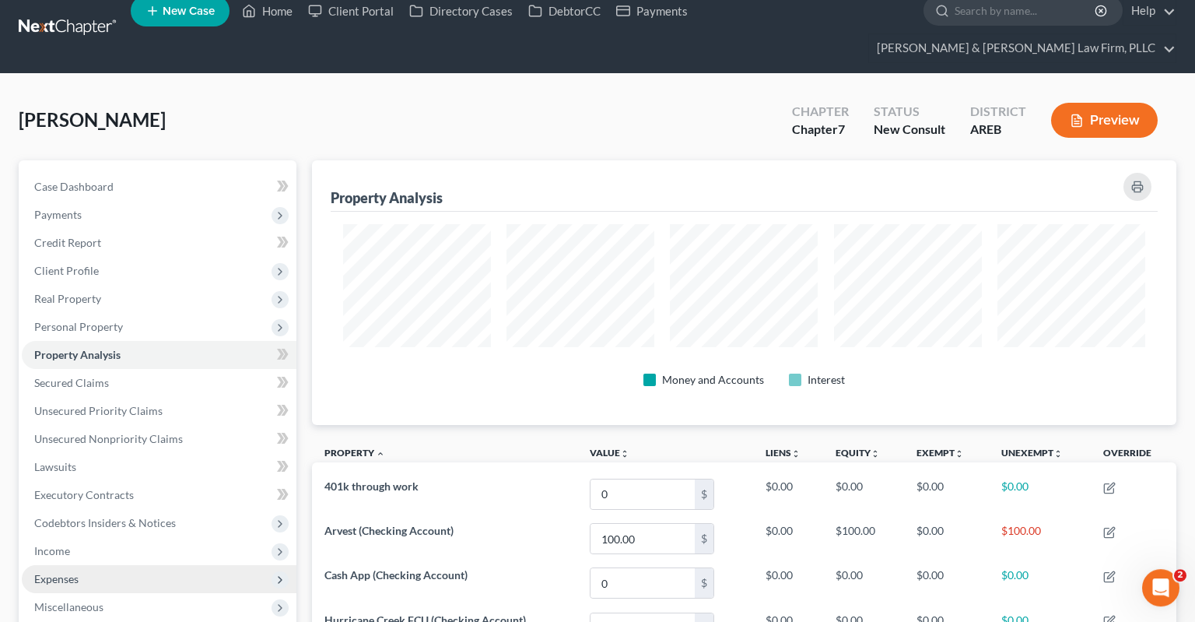
scroll to position [164, 0]
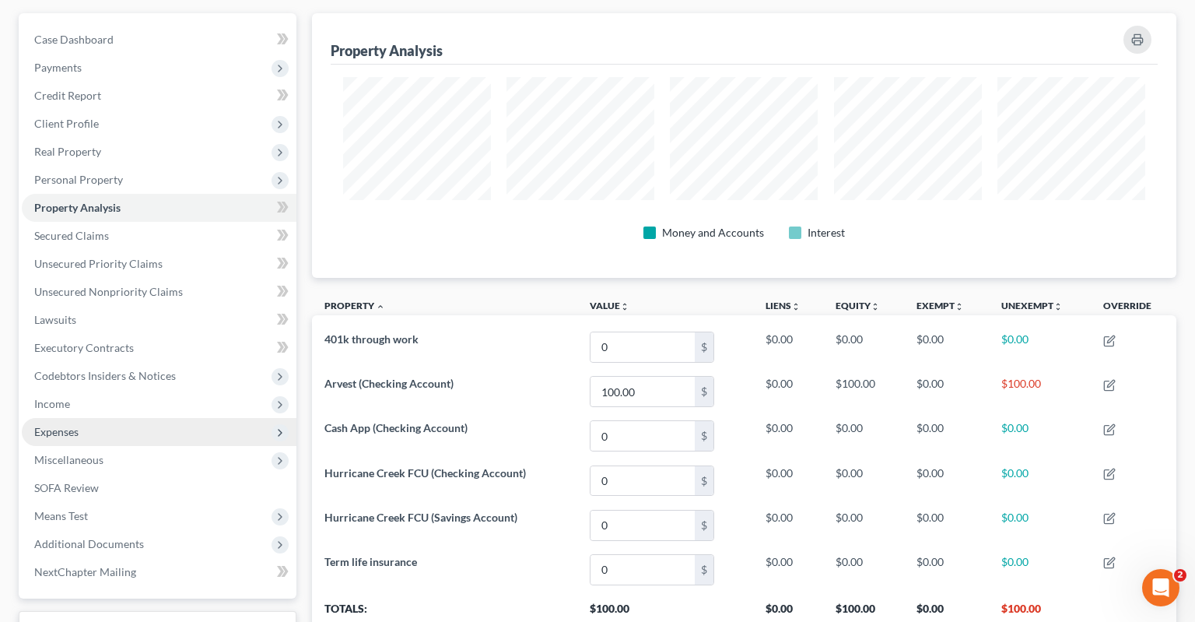
click at [119, 418] on span "Expenses" at bounding box center [159, 432] width 275 height 28
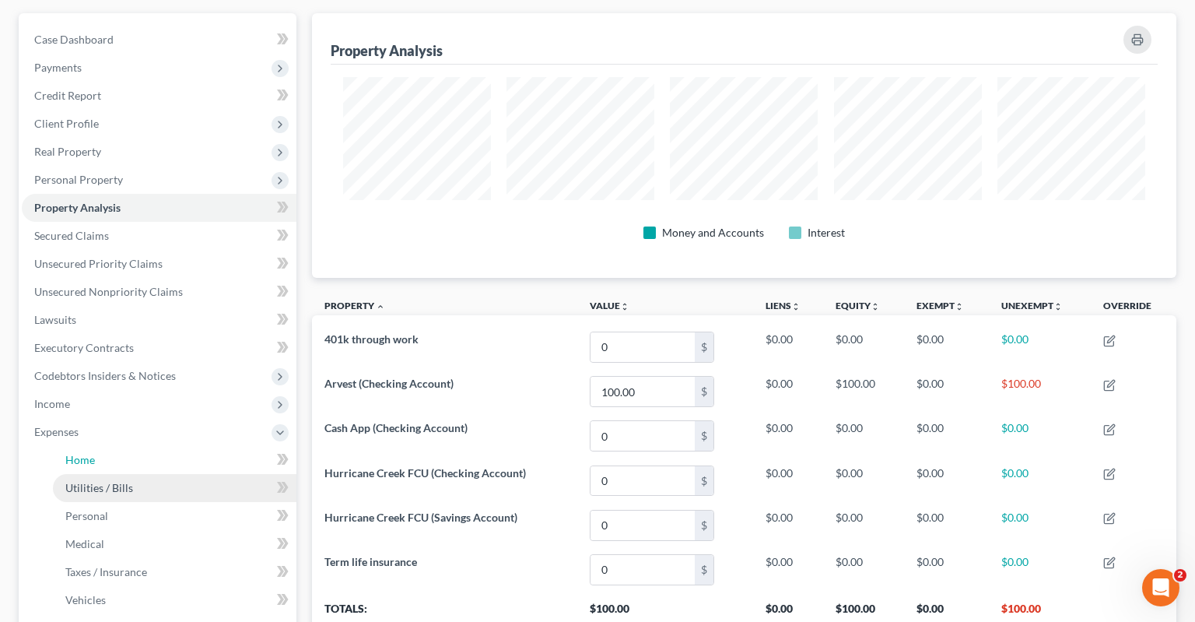
click at [142, 446] on link "Home" at bounding box center [175, 460] width 244 height 28
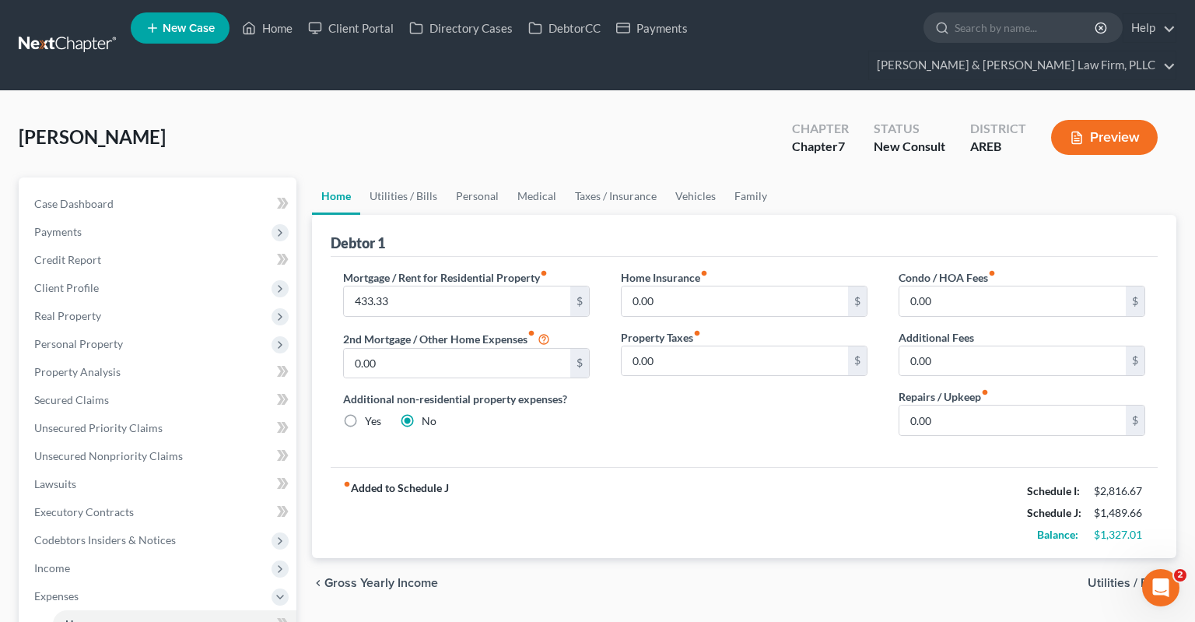
click at [774, 577] on div "chevron_left Gross Yearly Income Utilities / Bills chevron_right" at bounding box center [744, 583] width 865 height 50
click at [525, 114] on div "[PERSON_NAME] Upgraded Chapter Chapter 7 Status New Consult District AREB Previ…" at bounding box center [598, 144] width 1158 height 68
click at [390, 177] on link "Utilities / Bills" at bounding box center [403, 195] width 86 height 37
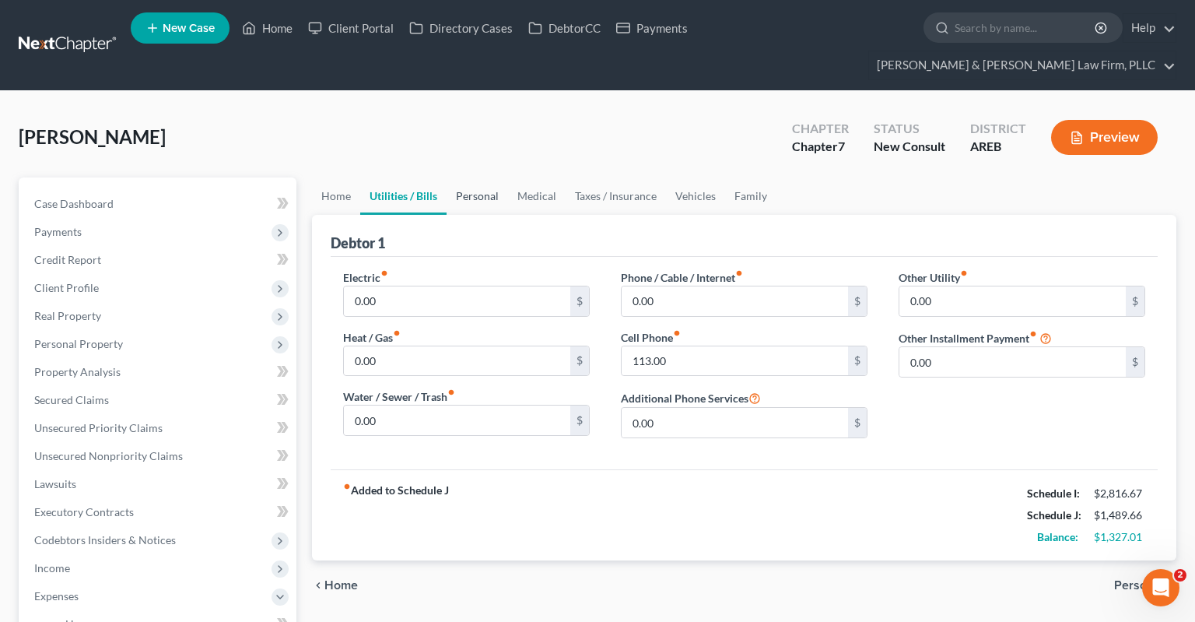
click at [489, 179] on link "Personal" at bounding box center [477, 195] width 61 height 37
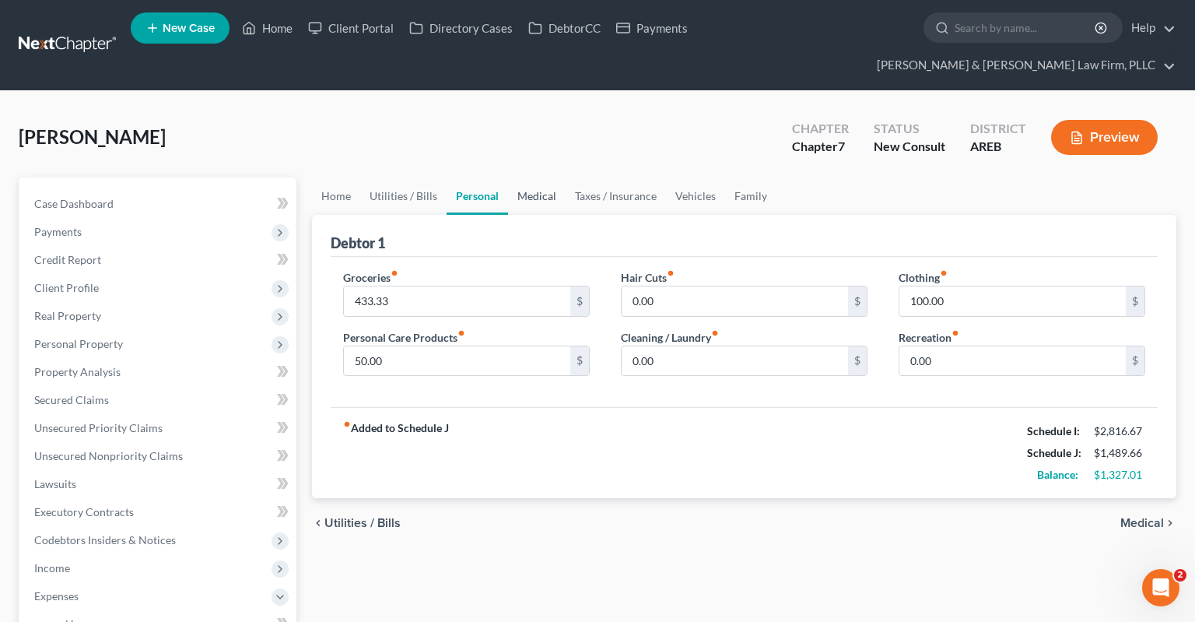
click at [548, 177] on link "Medical" at bounding box center [537, 195] width 58 height 37
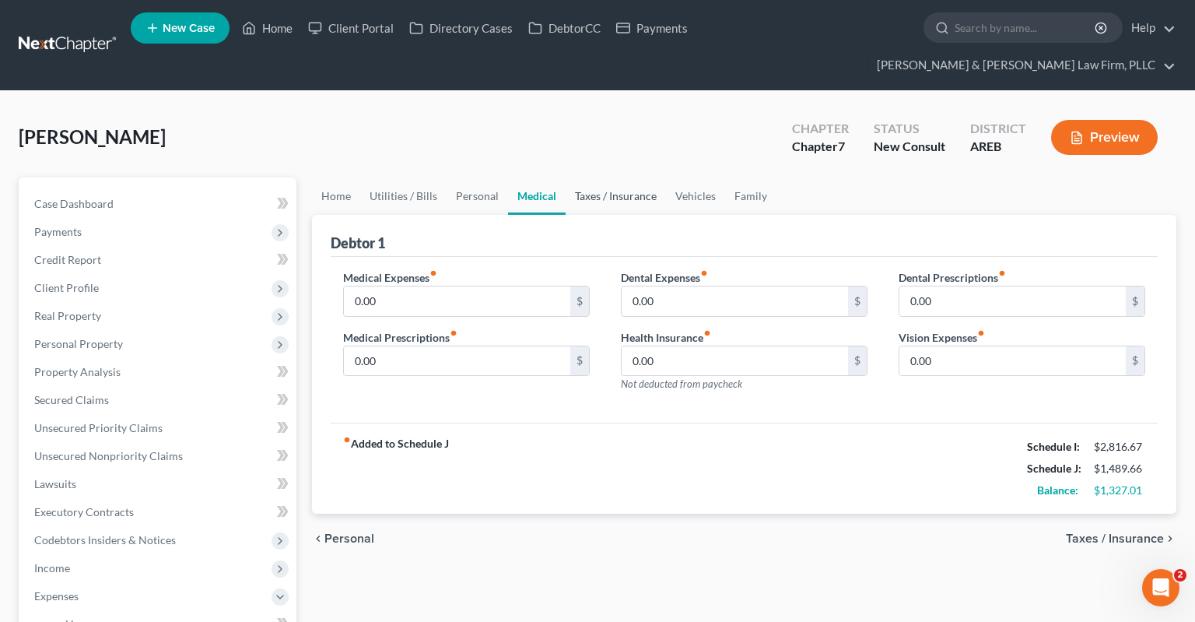
click at [612, 177] on link "Taxes / Insurance" at bounding box center [616, 195] width 100 height 37
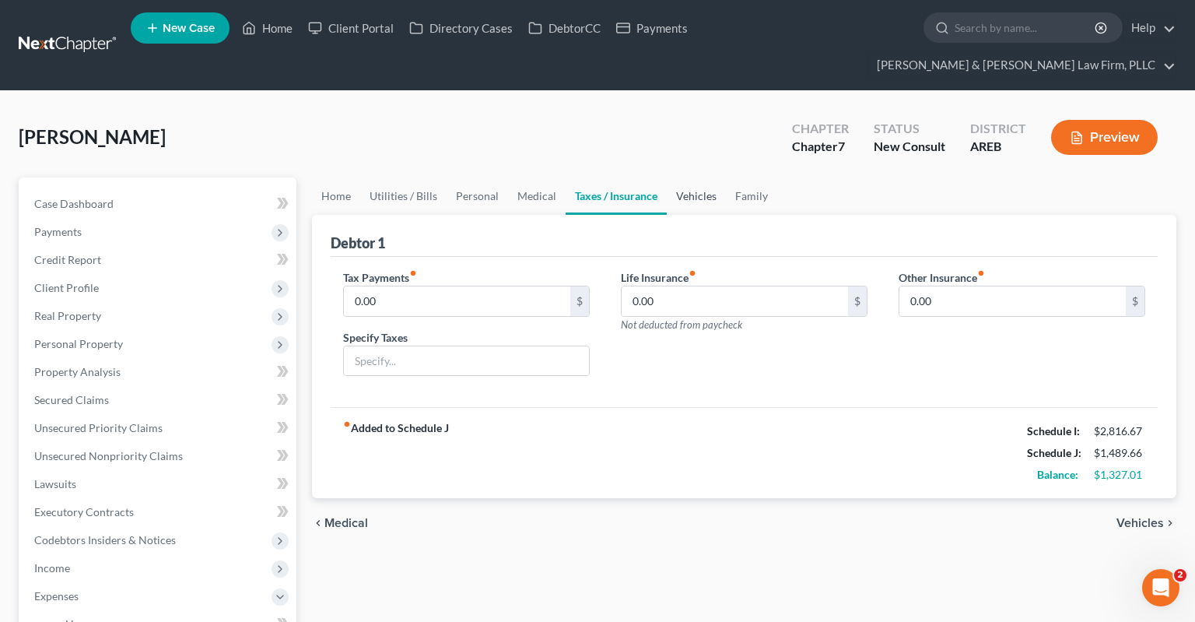
click at [687, 180] on link "Vehicles" at bounding box center [696, 195] width 59 height 37
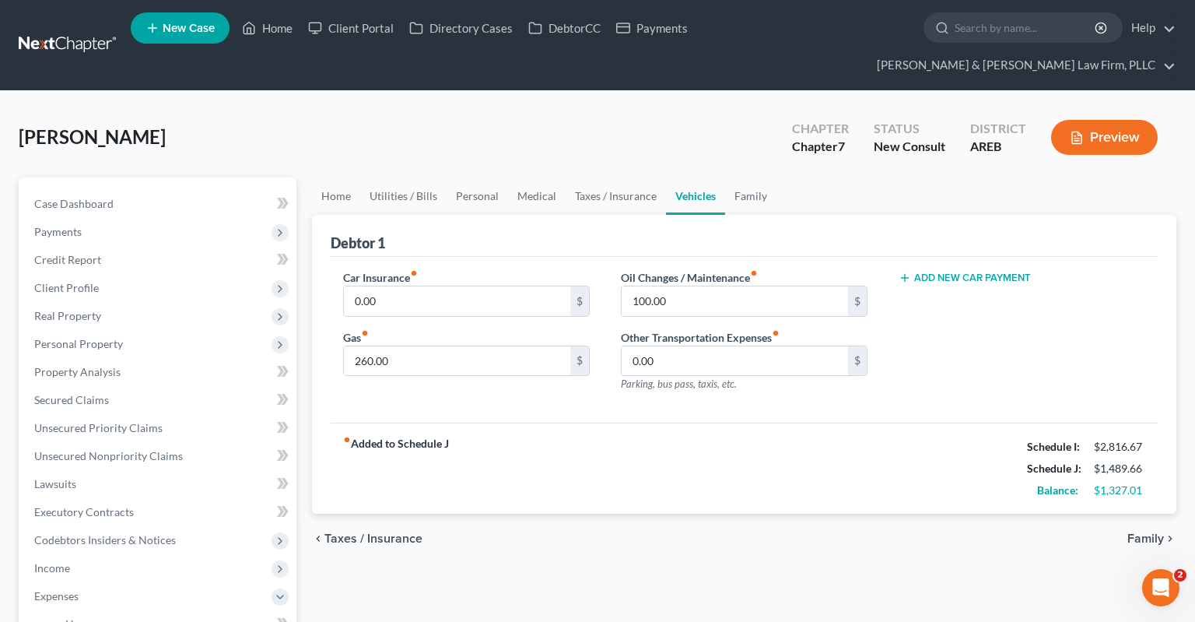
click at [686, 177] on link "Vehicles" at bounding box center [695, 195] width 59 height 37
click at [595, 177] on link "Taxes / Insurance" at bounding box center [616, 195] width 100 height 37
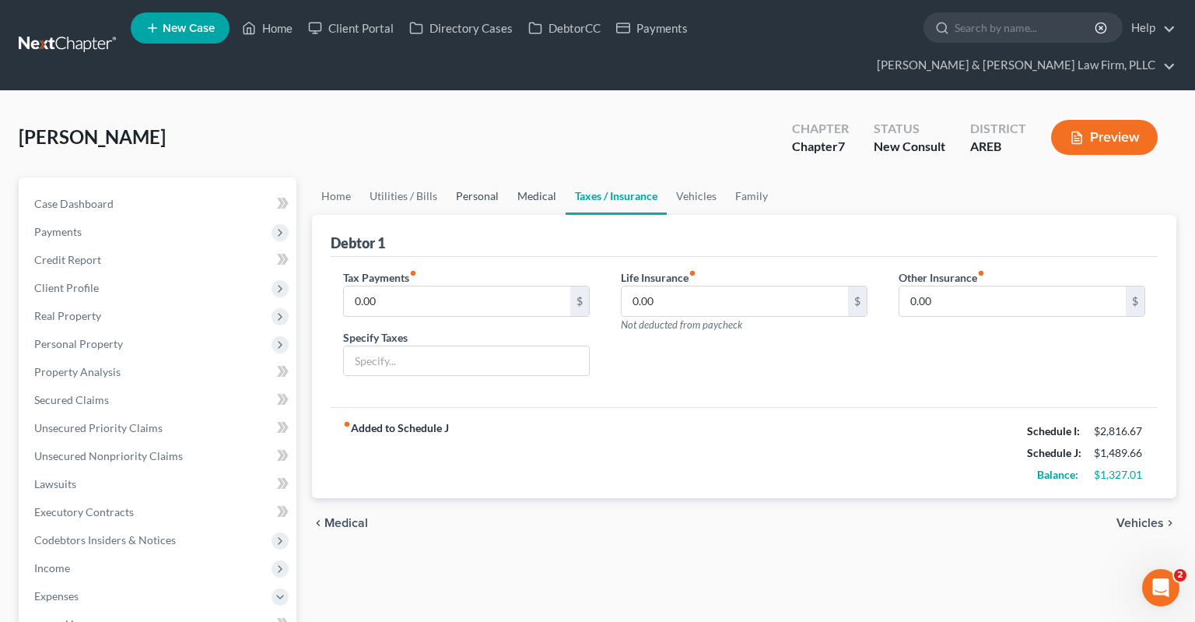
click at [528, 177] on link "Medical" at bounding box center [537, 195] width 58 height 37
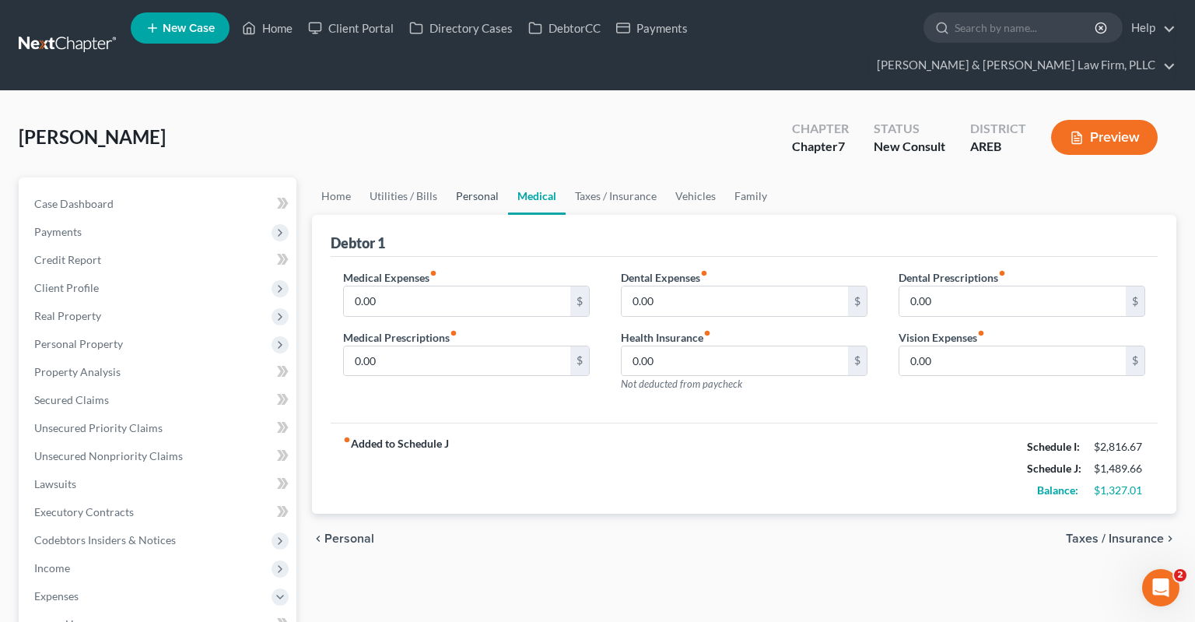
click at [470, 177] on link "Personal" at bounding box center [477, 195] width 61 height 37
drag, startPoint x: 412, startPoint y: 170, endPoint x: 369, endPoint y: 169, distance: 43.6
click at [412, 177] on link "Utilities / Bills" at bounding box center [403, 195] width 86 height 37
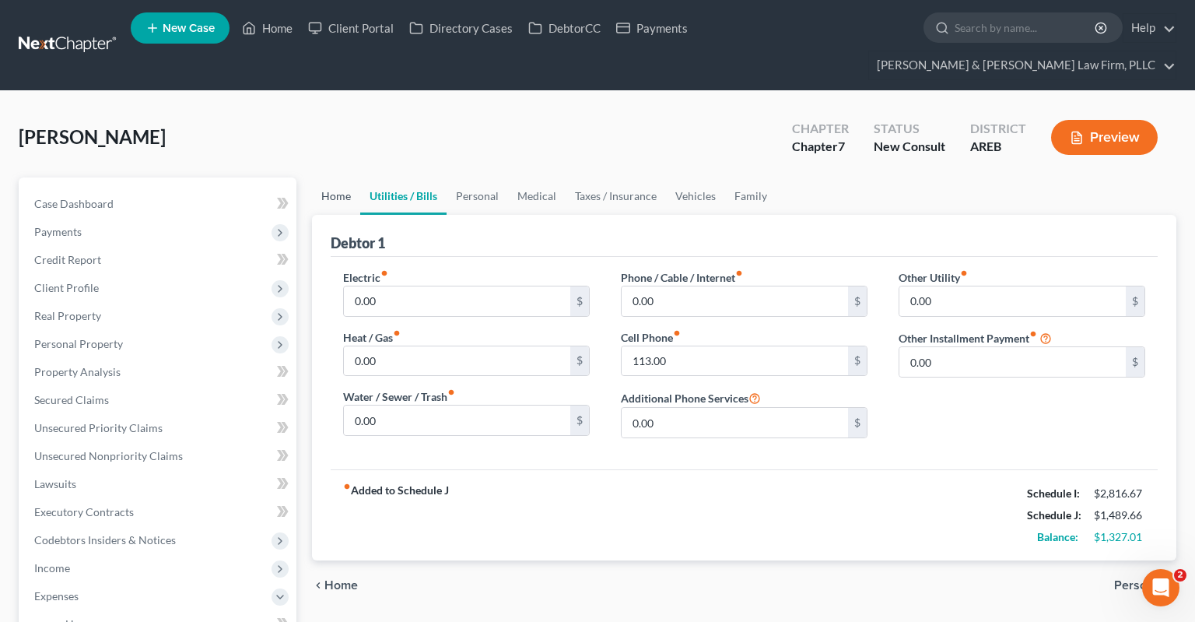
click at [330, 177] on link "Home" at bounding box center [336, 195] width 48 height 37
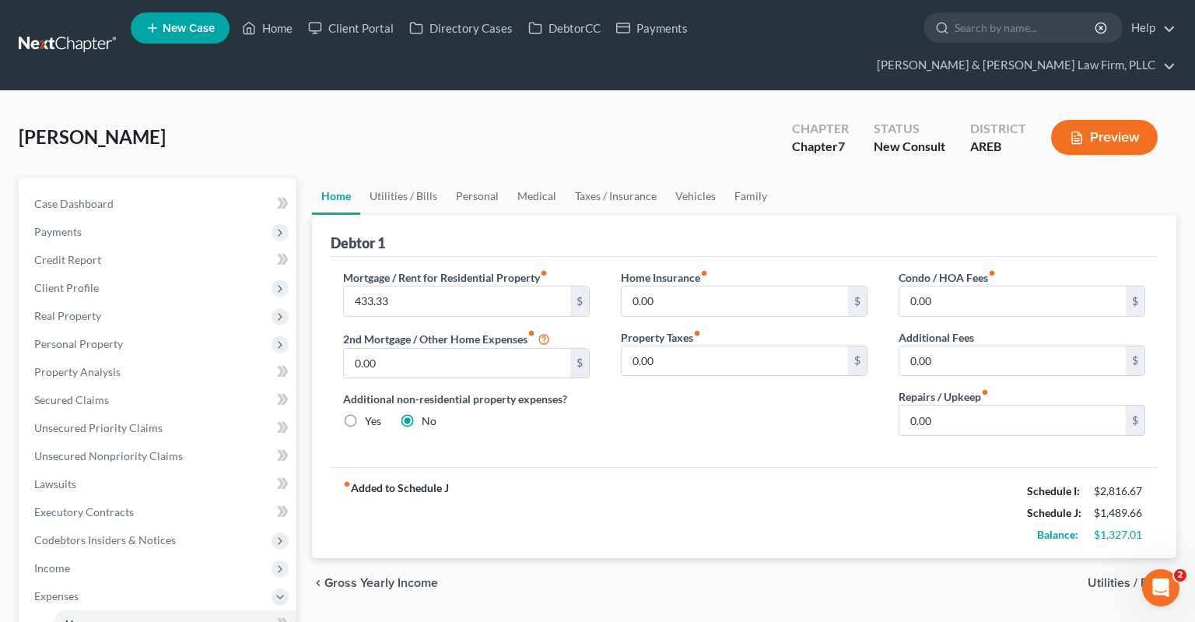
click at [396, 139] on div "[PERSON_NAME] Upgraded Chapter Chapter 7 Status New Consult District AREB Previ…" at bounding box center [598, 144] width 1158 height 68
click at [177, 554] on span "Income" at bounding box center [159, 568] width 275 height 28
drag, startPoint x: 209, startPoint y: 570, endPoint x: 397, endPoint y: 416, distance: 243.3
click at [209, 582] on link "Employment Income" at bounding box center [175, 596] width 244 height 28
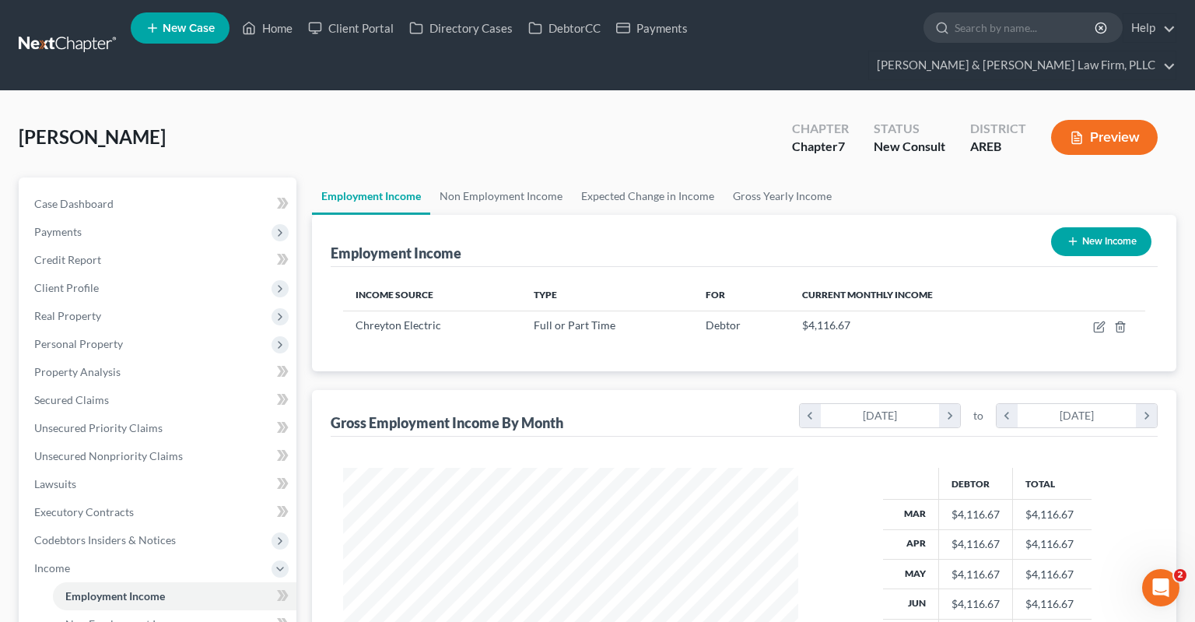
scroll to position [278, 486]
click at [577, 110] on div "[PERSON_NAME] Upgraded Chapter Chapter 7 Status New Consult District AREB Previ…" at bounding box center [598, 144] width 1158 height 68
click at [606, 125] on div "[PERSON_NAME] Upgraded Chapter Chapter 7 Status New Consult District AREB Previ…" at bounding box center [598, 144] width 1158 height 68
click at [655, 118] on div "[PERSON_NAME] Upgraded Chapter Chapter 7 Status New Consult District AREB Previ…" at bounding box center [598, 144] width 1158 height 68
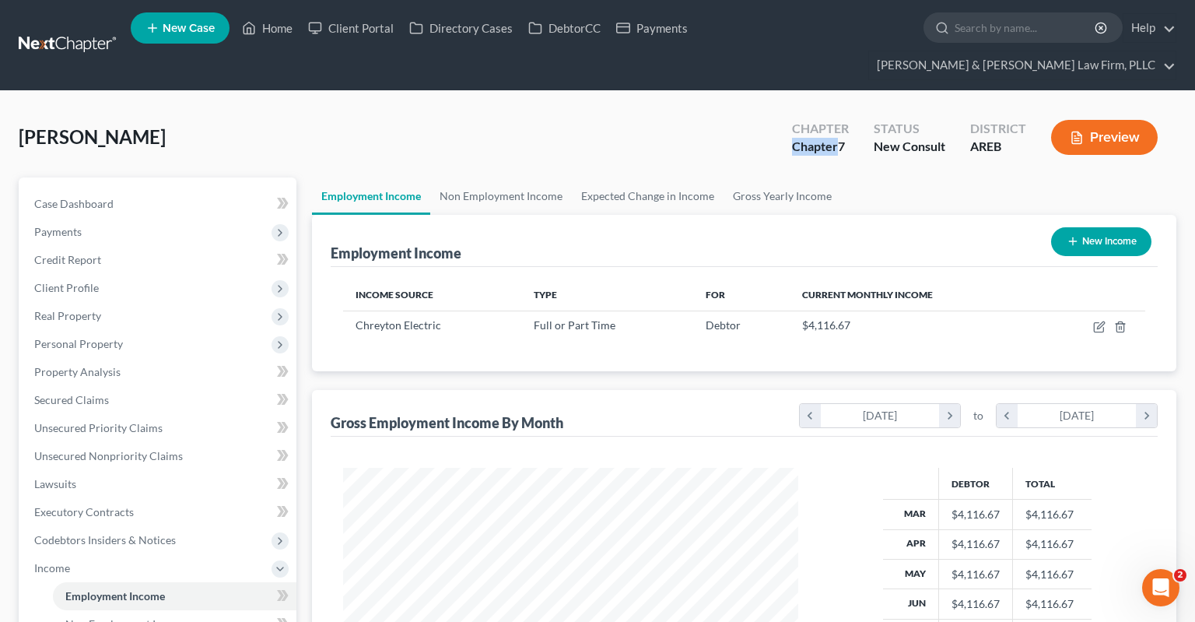
click at [655, 118] on div "[PERSON_NAME] Upgraded Chapter Chapter 7 Status New Consult District AREB Previ…" at bounding box center [598, 144] width 1158 height 68
click at [636, 120] on div "[PERSON_NAME] Upgraded Chapter Chapter 7 Status New Consult District AREB Previ…" at bounding box center [598, 144] width 1158 height 68
click at [612, 127] on div "[PERSON_NAME] Upgraded Chapter Chapter 7 Status New Consult District AREB Previ…" at bounding box center [598, 144] width 1158 height 68
click at [612, 126] on div "[PERSON_NAME] Upgraded Chapter Chapter 7 Status New Consult District AREB Previ…" at bounding box center [598, 144] width 1158 height 68
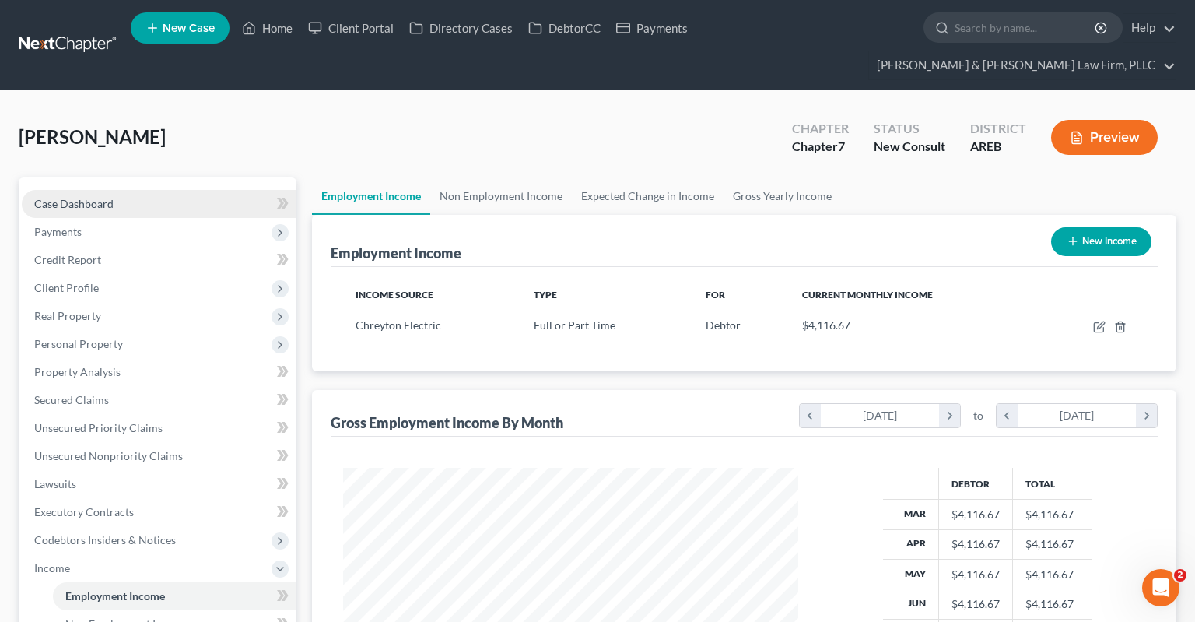
click at [87, 190] on link "Case Dashboard" at bounding box center [159, 204] width 275 height 28
select select "2"
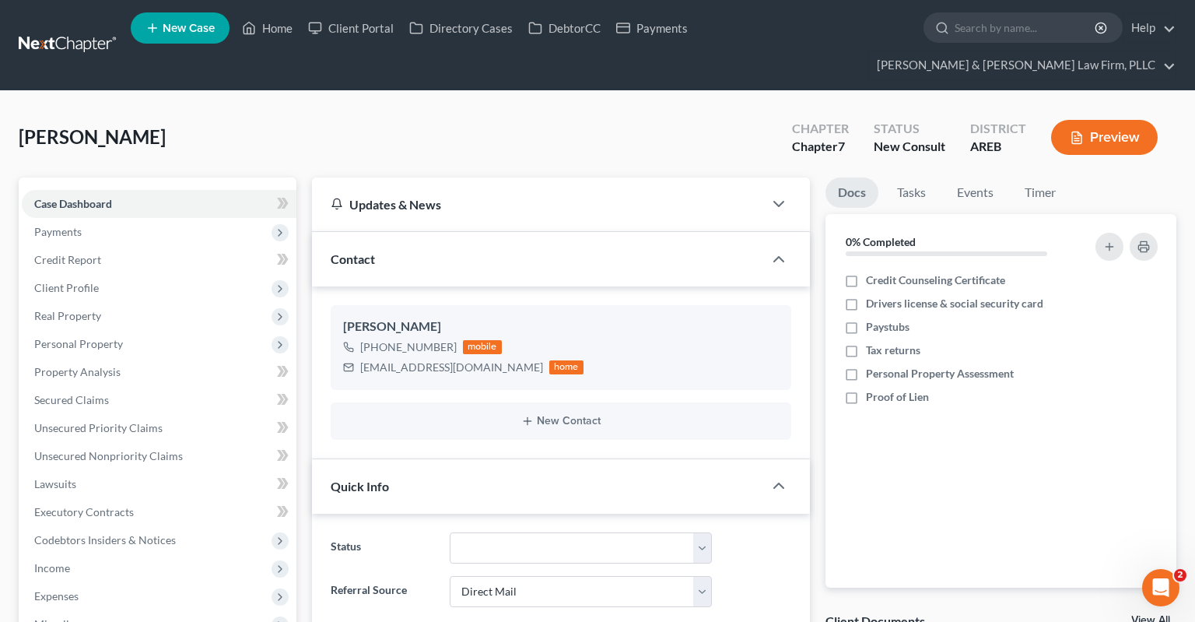
click at [413, 115] on div "[PERSON_NAME] Upgraded Chapter Chapter 7 Status New Consult District AREB Previ…" at bounding box center [598, 144] width 1158 height 68
click at [366, 360] on div "[EMAIL_ADDRESS][DOMAIN_NAME]" at bounding box center [451, 368] width 183 height 16
drag, startPoint x: 366, startPoint y: 338, endPoint x: 478, endPoint y: 341, distance: 112.1
click at [462, 360] on div "[EMAIL_ADDRESS][DOMAIN_NAME]" at bounding box center [451, 368] width 183 height 16
click at [487, 360] on div "[EMAIL_ADDRESS][DOMAIN_NAME]" at bounding box center [451, 368] width 183 height 16
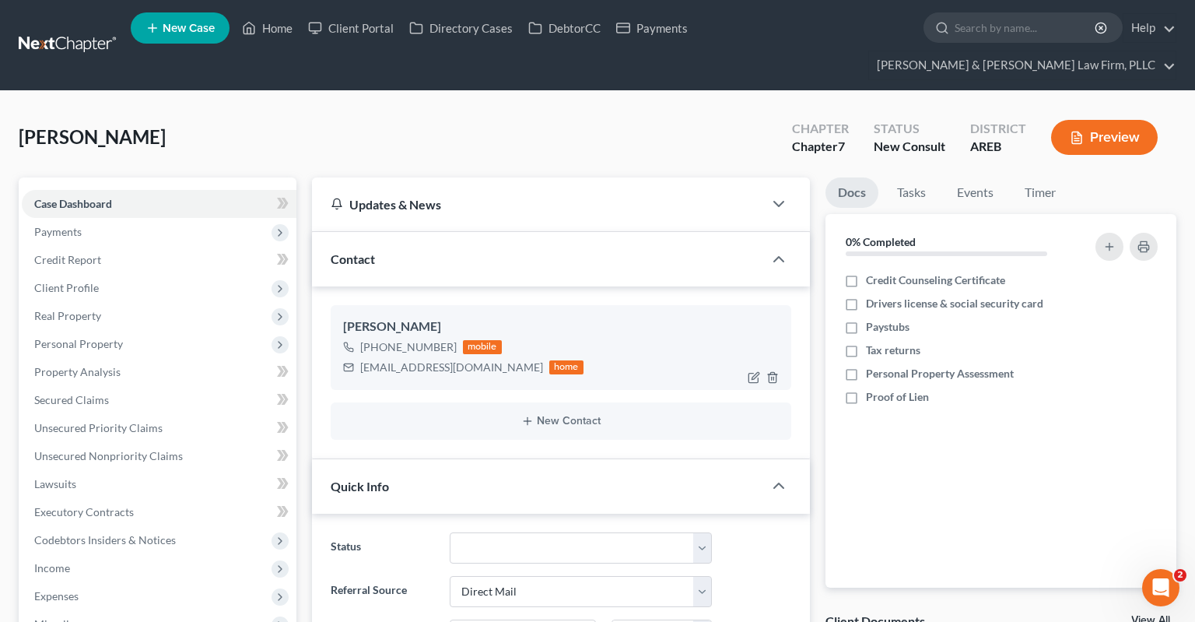
drag, startPoint x: 356, startPoint y: 335, endPoint x: 366, endPoint y: 335, distance: 9.4
click at [366, 357] on div "[EMAIL_ADDRESS][DOMAIN_NAME] home" at bounding box center [463, 367] width 240 height 20
click at [366, 360] on div "[EMAIL_ADDRESS][DOMAIN_NAME]" at bounding box center [451, 368] width 183 height 16
drag, startPoint x: 358, startPoint y: 341, endPoint x: 494, endPoint y: 343, distance: 136.2
click at [494, 357] on div "[EMAIL_ADDRESS][DOMAIN_NAME] home" at bounding box center [463, 367] width 240 height 20
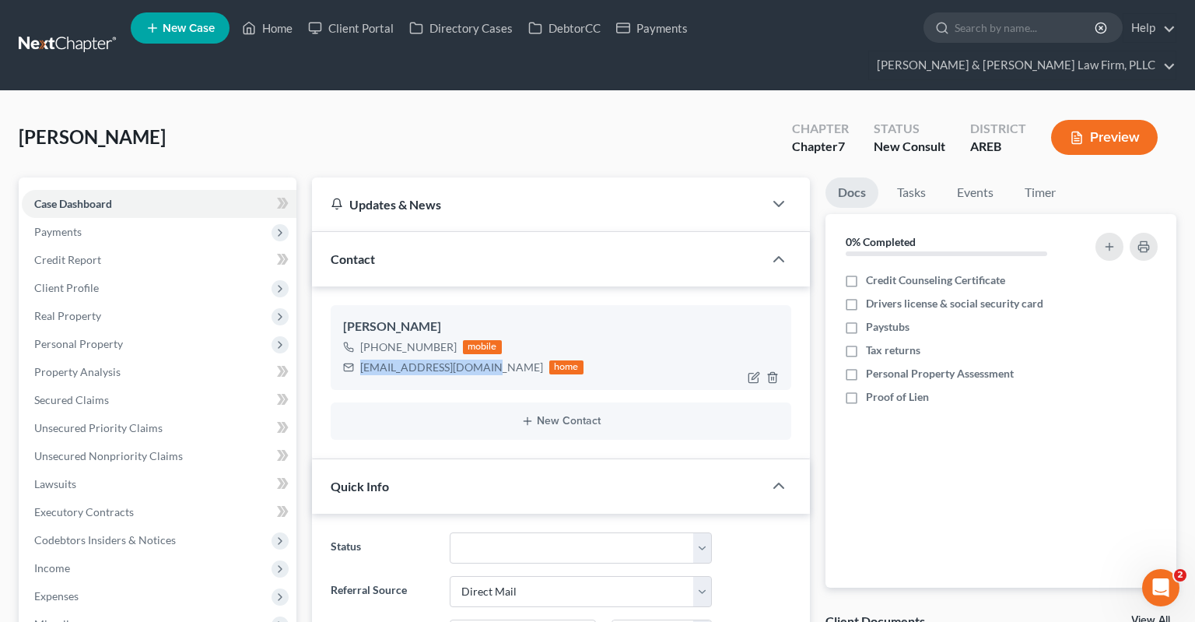
copy div "[EMAIL_ADDRESS][DOMAIN_NAME]"
click at [555, 123] on div "[PERSON_NAME] Upgraded Chapter Chapter 7 Status New Consult District AREB Previ…" at bounding box center [598, 144] width 1158 height 68
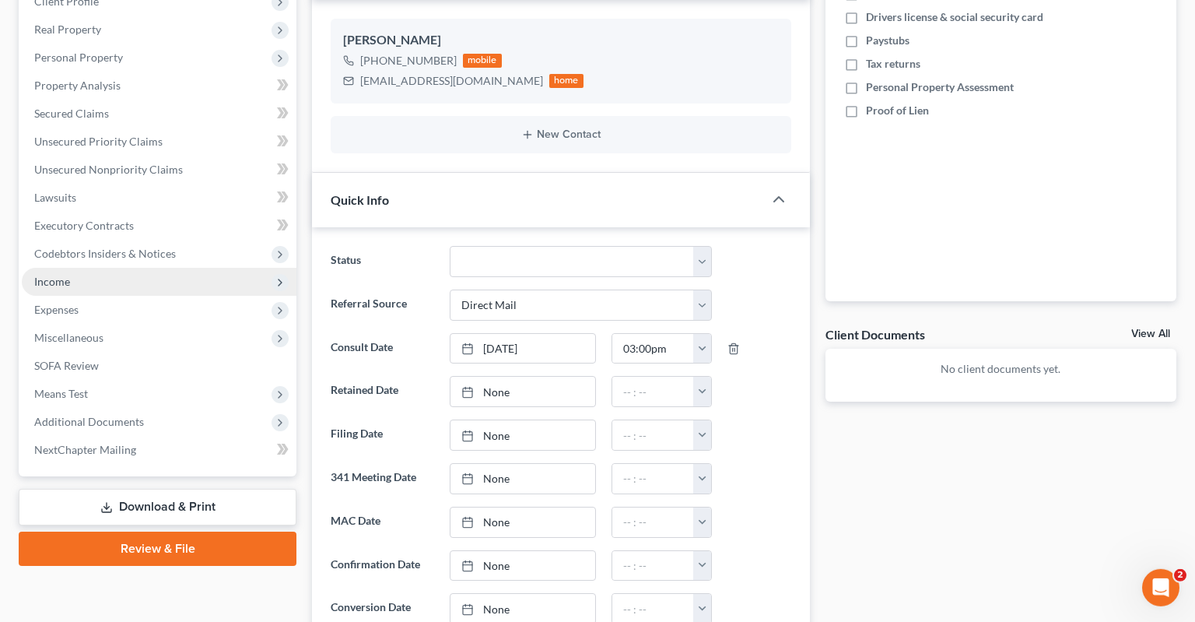
scroll to position [328, 0]
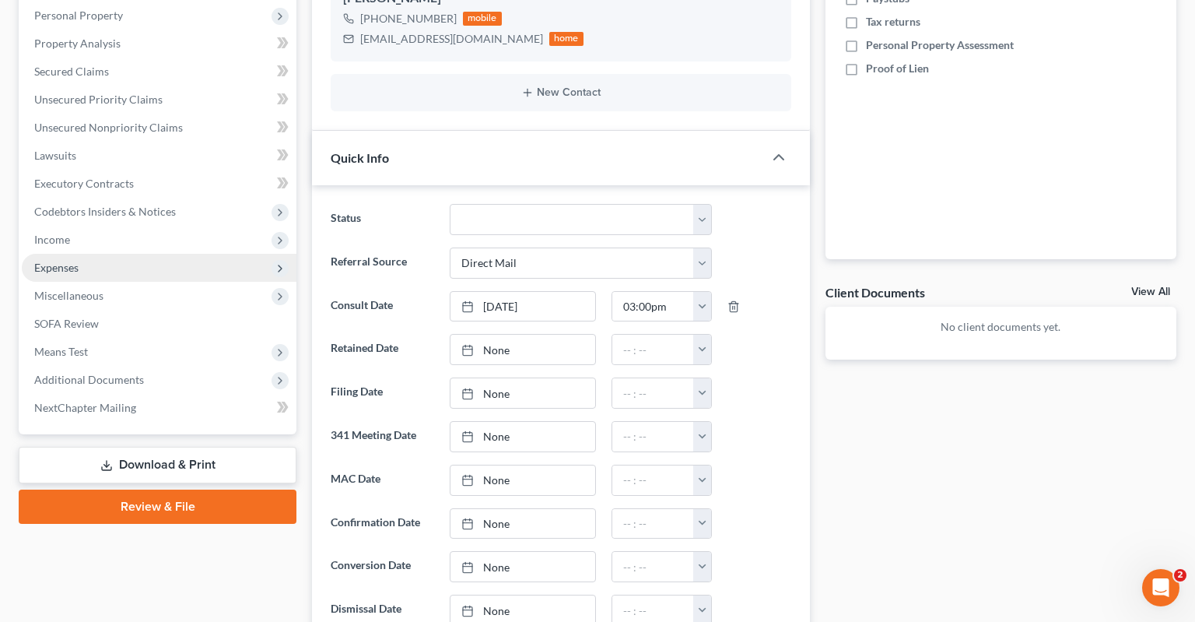
click at [156, 366] on span "Additional Documents" at bounding box center [159, 380] width 275 height 28
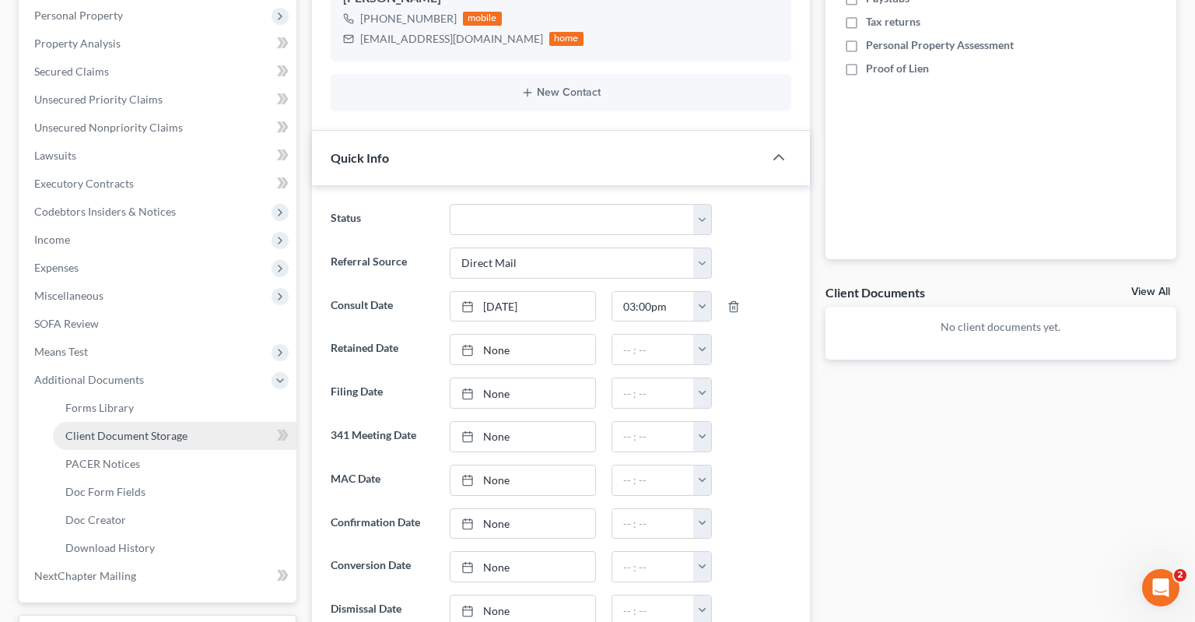
click at [170, 429] on span "Client Document Storage" at bounding box center [126, 435] width 122 height 13
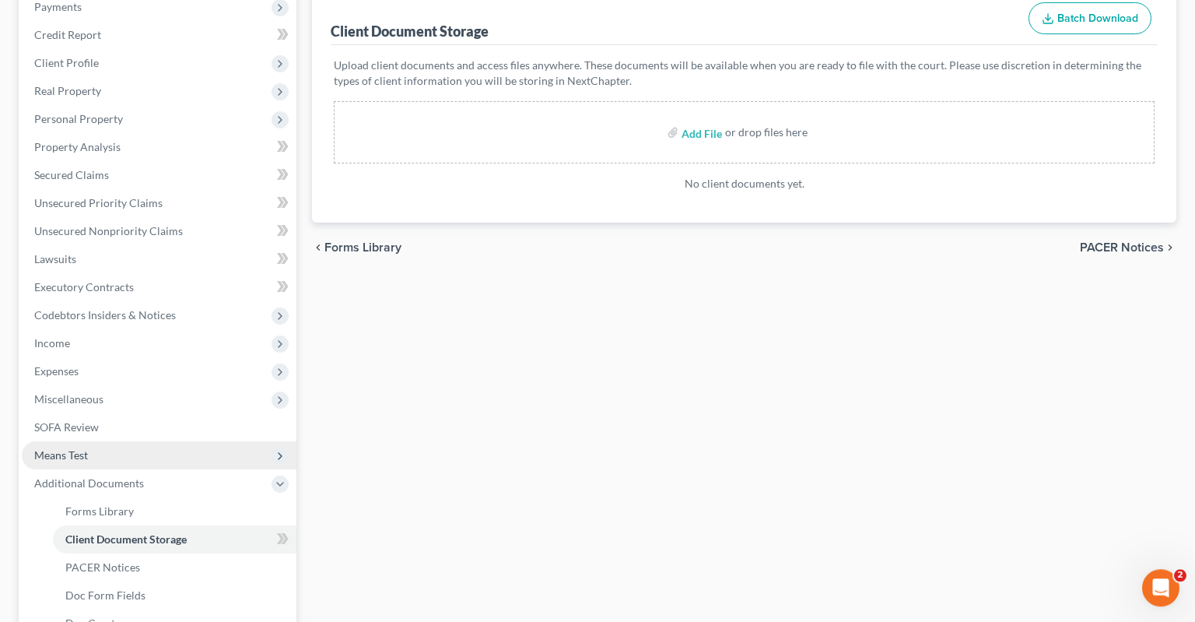
scroll to position [328, 0]
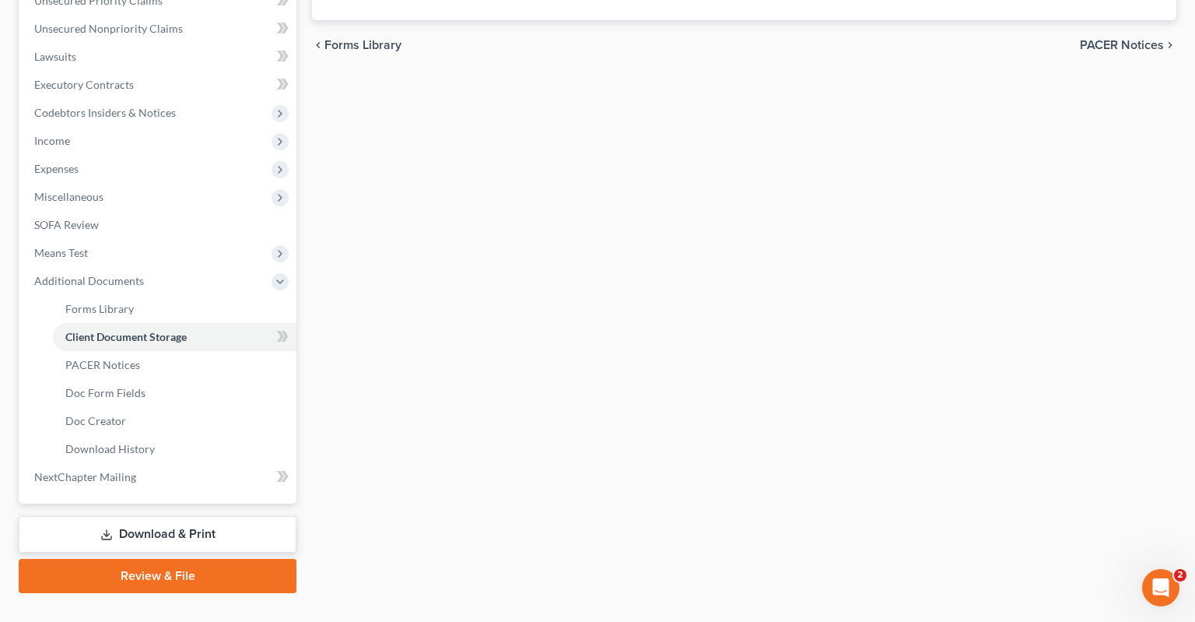
click at [155, 516] on link "Download & Print" at bounding box center [158, 534] width 278 height 37
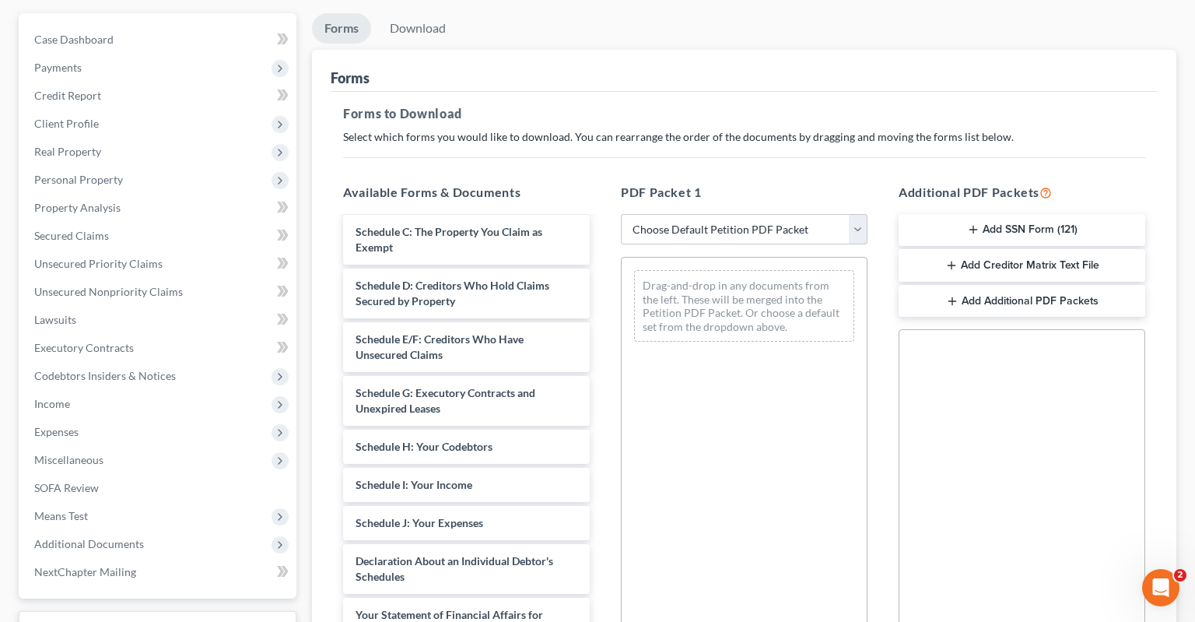
scroll to position [156, 0]
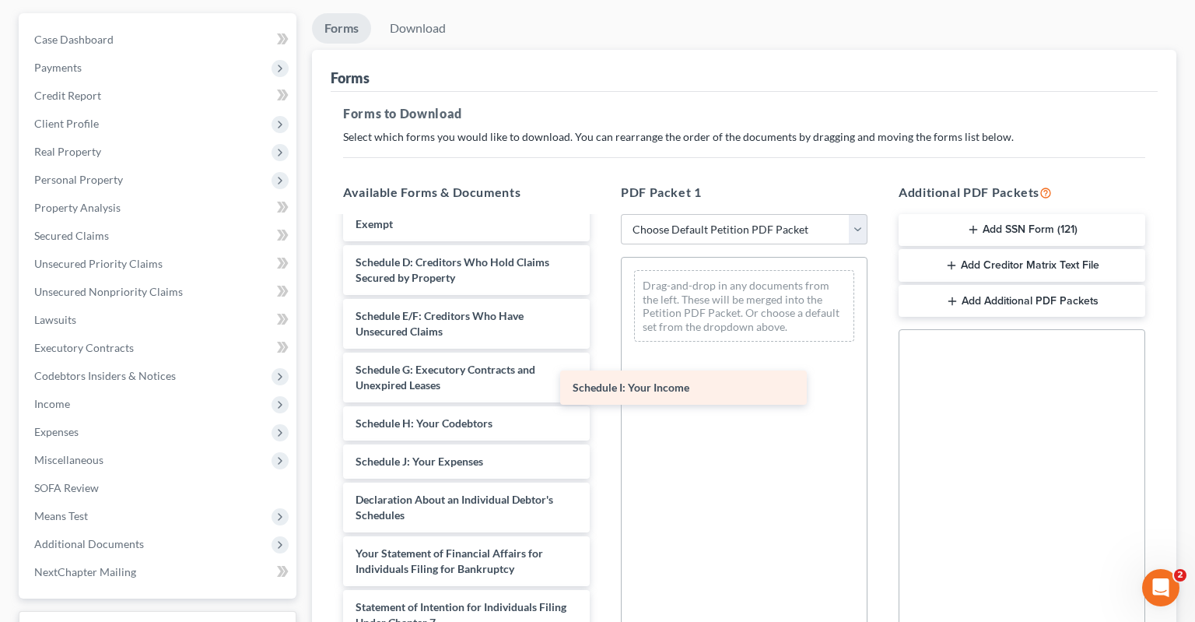
drag, startPoint x: 475, startPoint y: 428, endPoint x: 720, endPoint y: 388, distance: 248.3
click at [602, 381] on div "Schedule I: Your Income Voluntary Petition for Individuals Filing for Bankruptc…" at bounding box center [467, 461] width 272 height 800
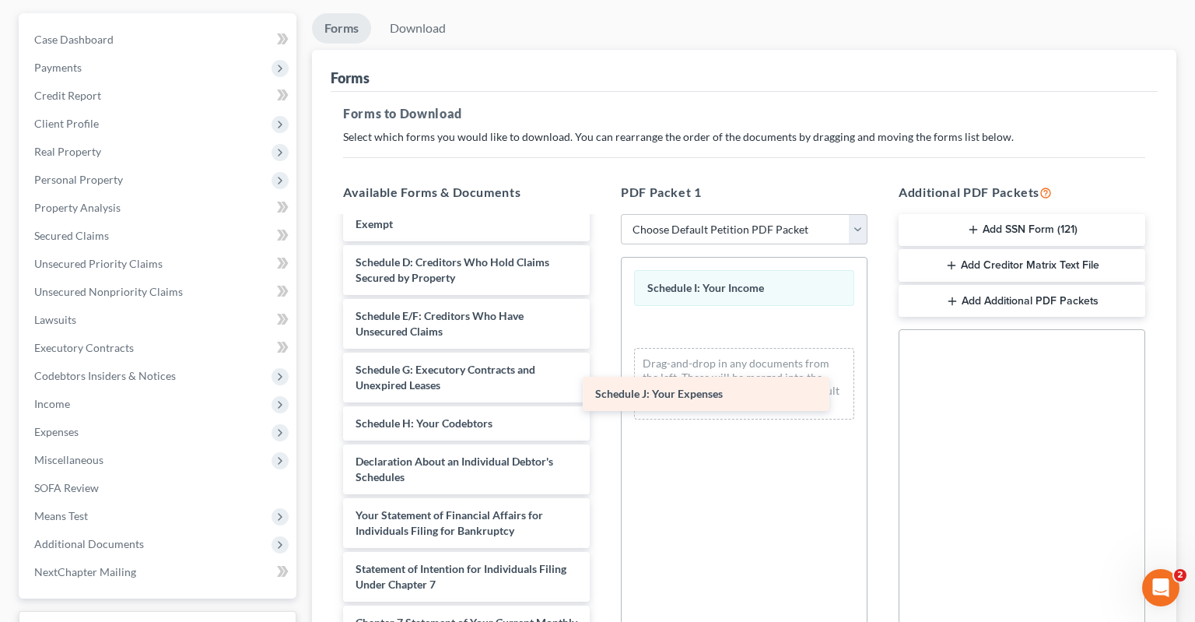
drag, startPoint x: 507, startPoint y: 434, endPoint x: 737, endPoint y: 397, distance: 232.6
click at [602, 397] on div "Schedule J: Your Expenses Voluntary Petition for Individuals Filing for Bankrup…" at bounding box center [467, 442] width 272 height 762
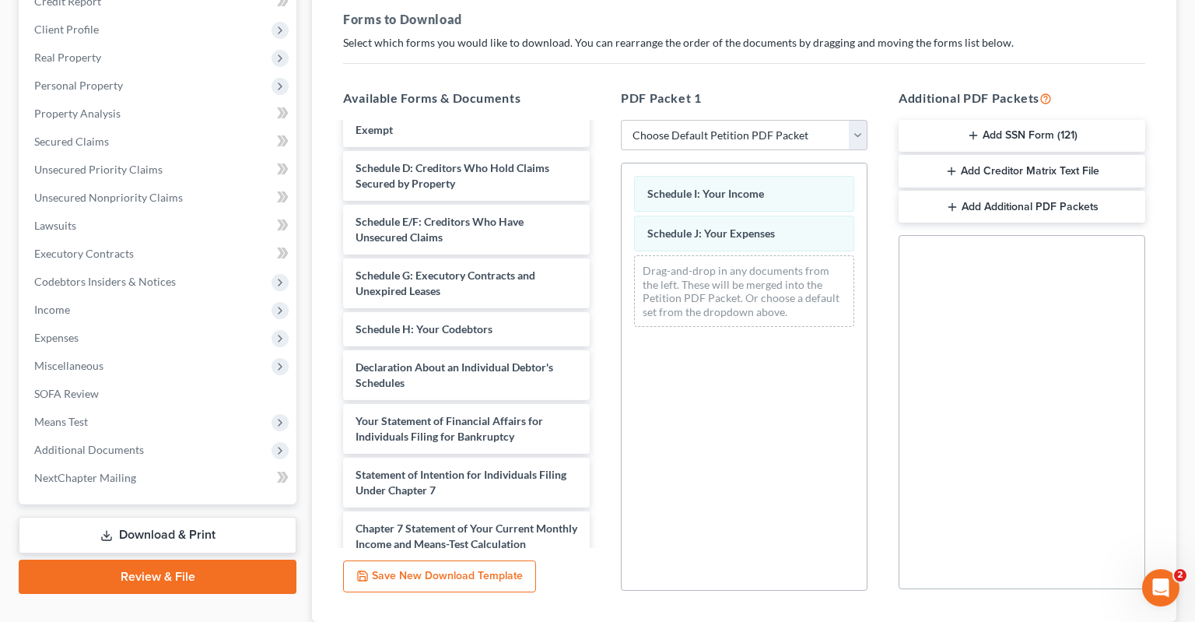
scroll to position [338, 0]
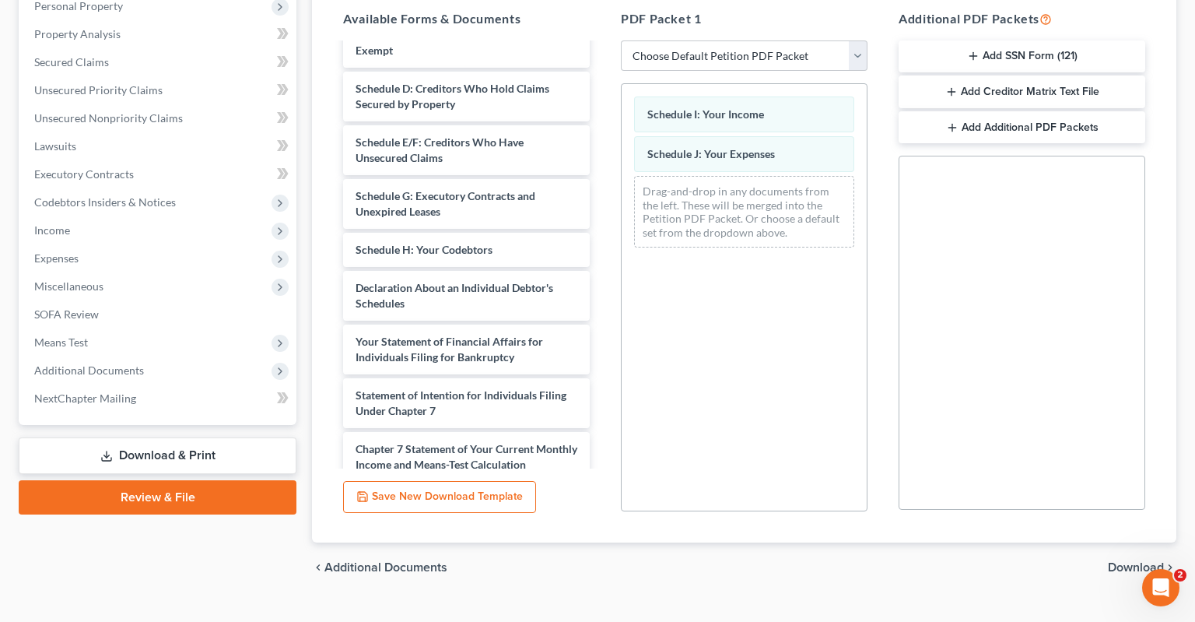
click at [1130, 561] on span "Download" at bounding box center [1136, 567] width 56 height 12
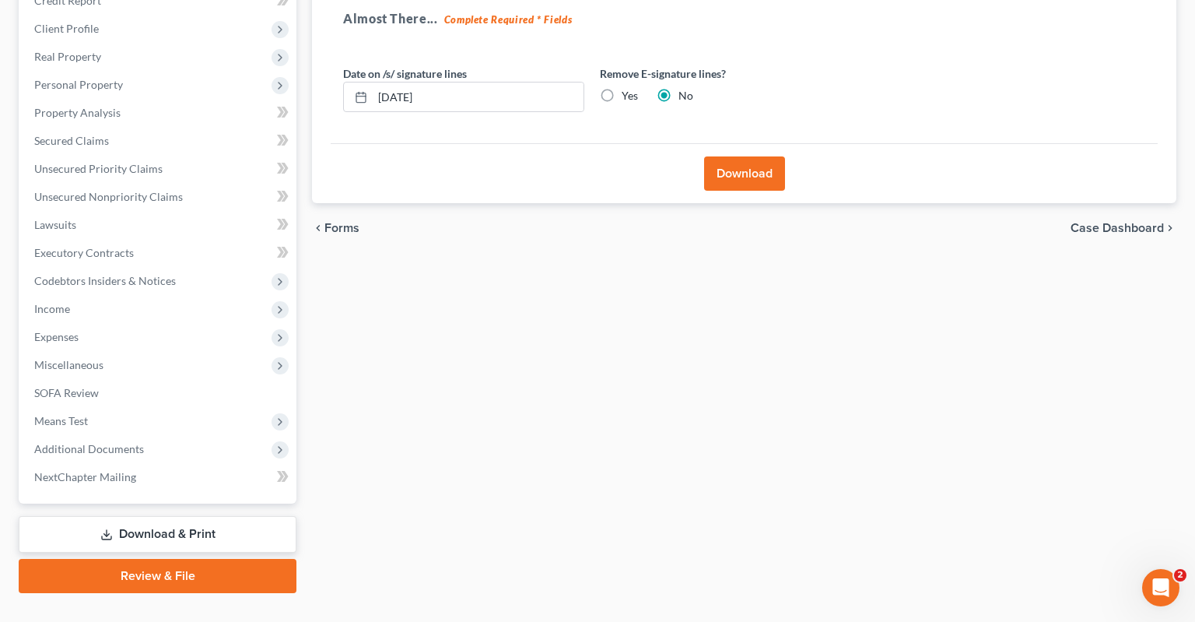
scroll to position [0, 0]
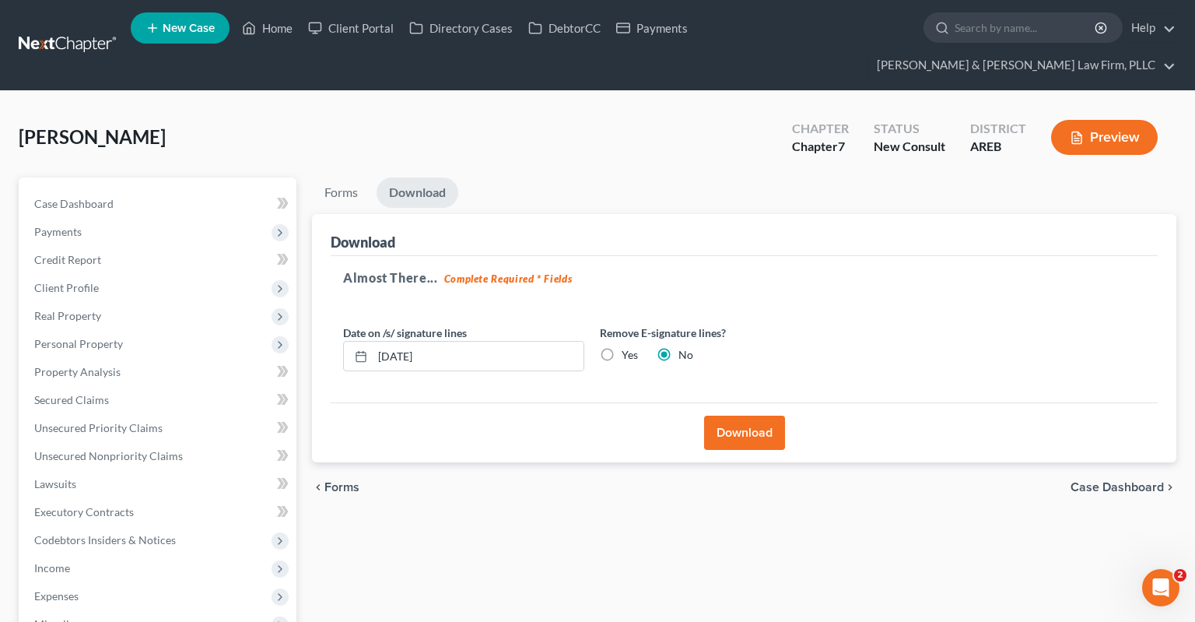
click at [742, 416] on button "Download" at bounding box center [744, 433] width 81 height 34
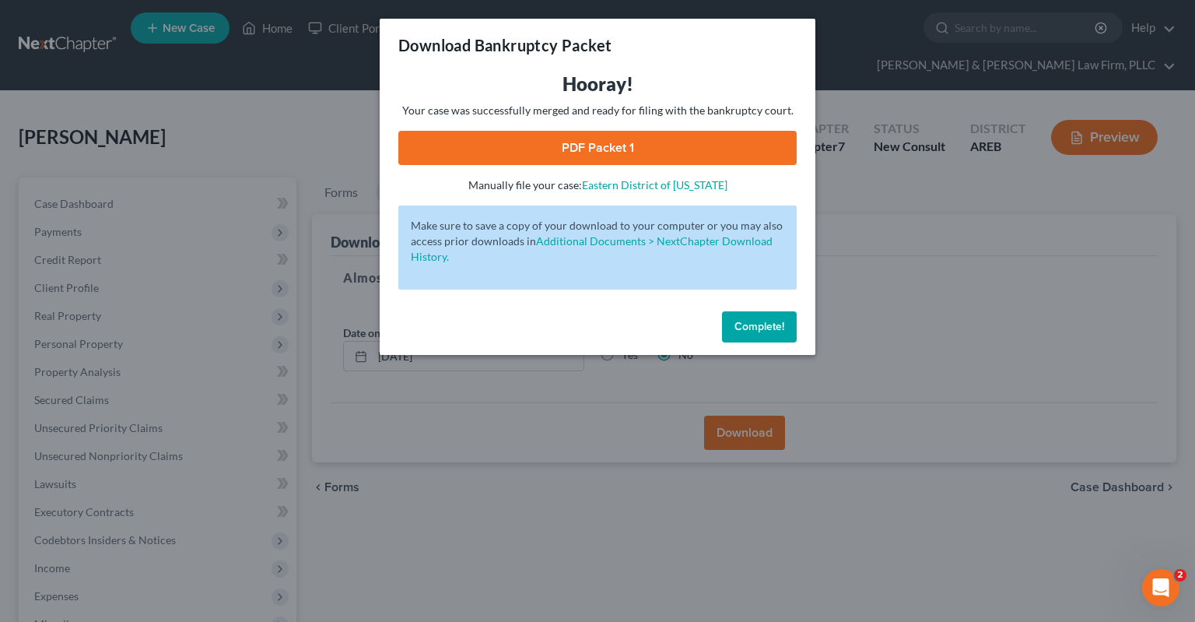
click at [592, 135] on link "PDF Packet 1" at bounding box center [597, 148] width 398 height 34
click at [761, 318] on button "Complete!" at bounding box center [759, 326] width 75 height 31
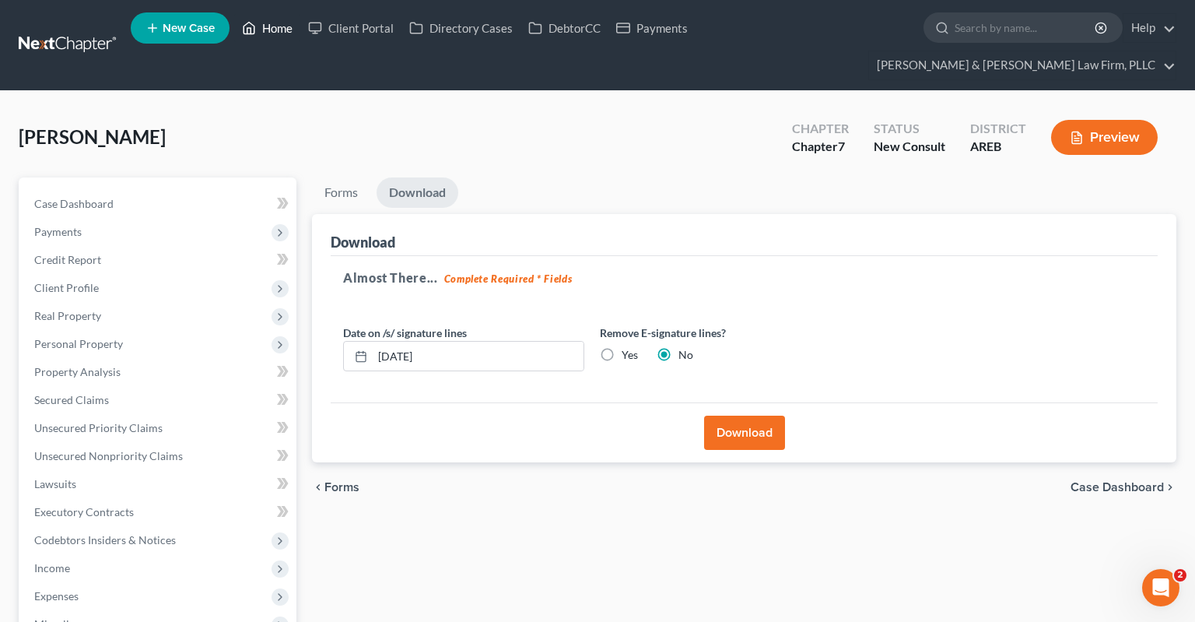
click at [266, 33] on link "Home" at bounding box center [267, 28] width 66 height 28
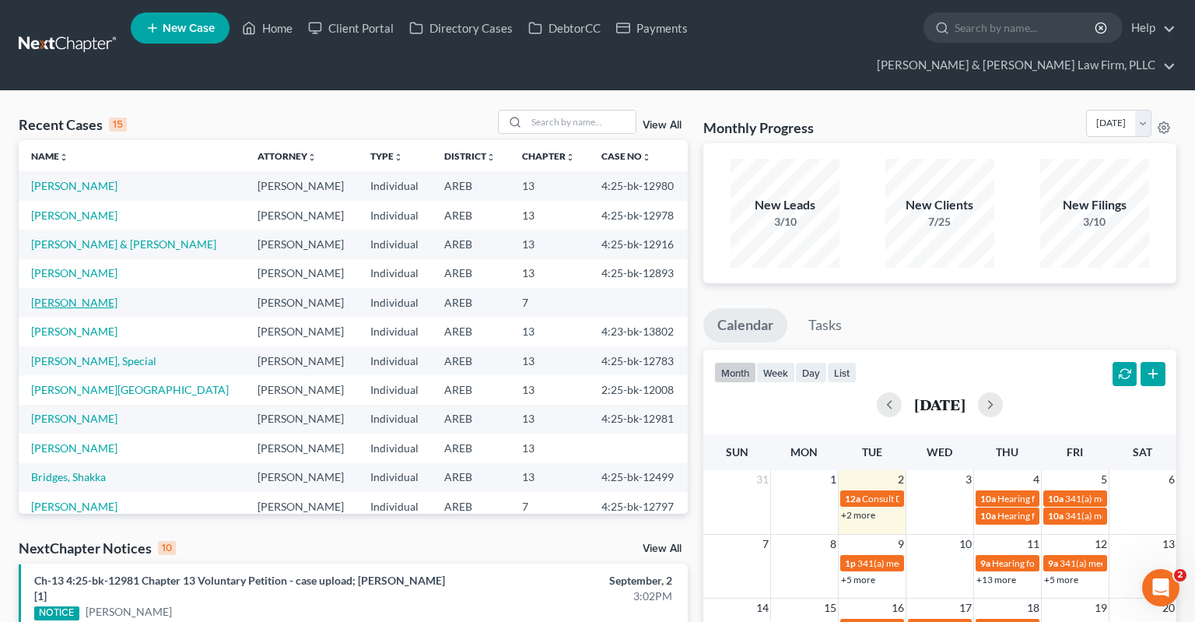
click at [82, 296] on link "[PERSON_NAME]" at bounding box center [74, 302] width 86 height 13
select select "2"
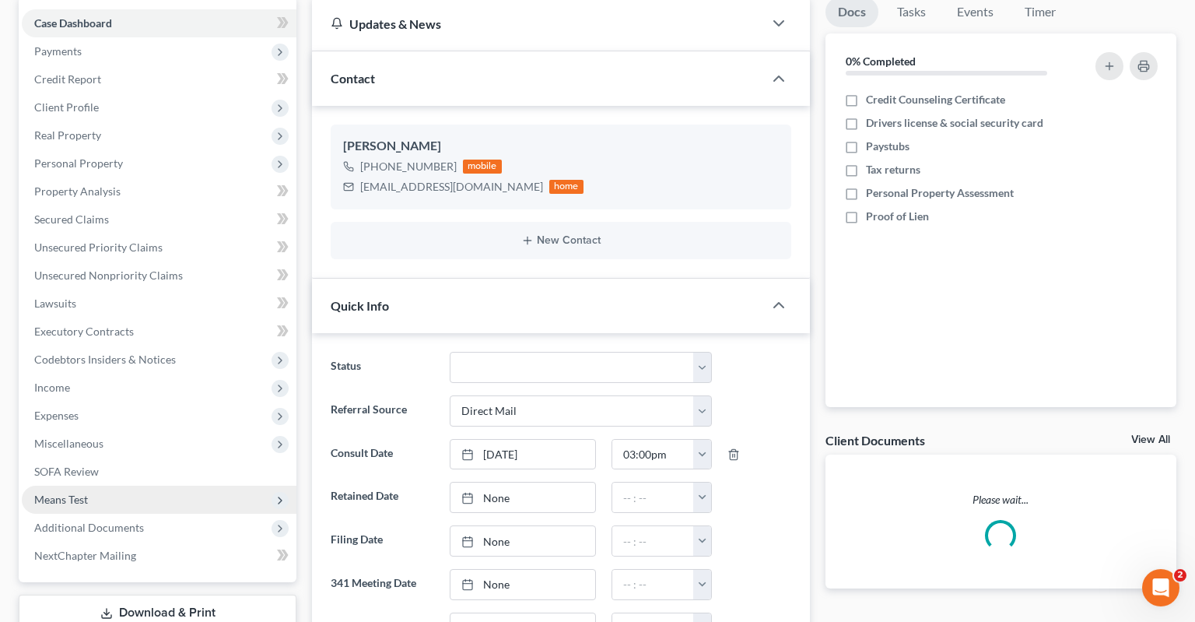
scroll to position [328, 0]
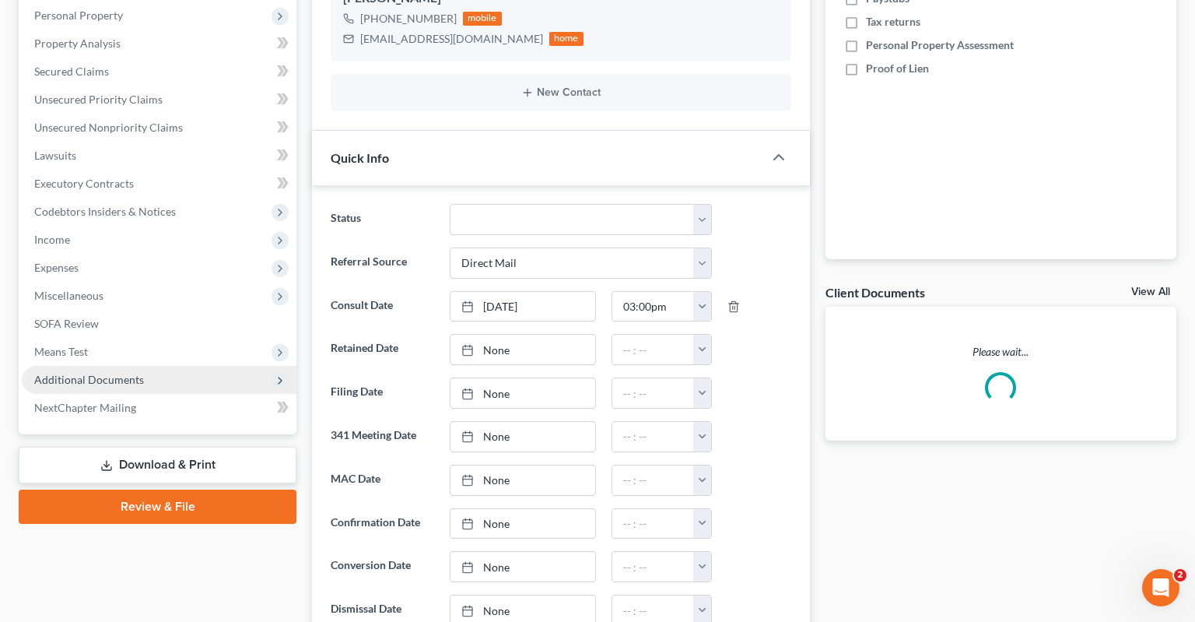
click at [189, 366] on span "Additional Documents" at bounding box center [159, 380] width 275 height 28
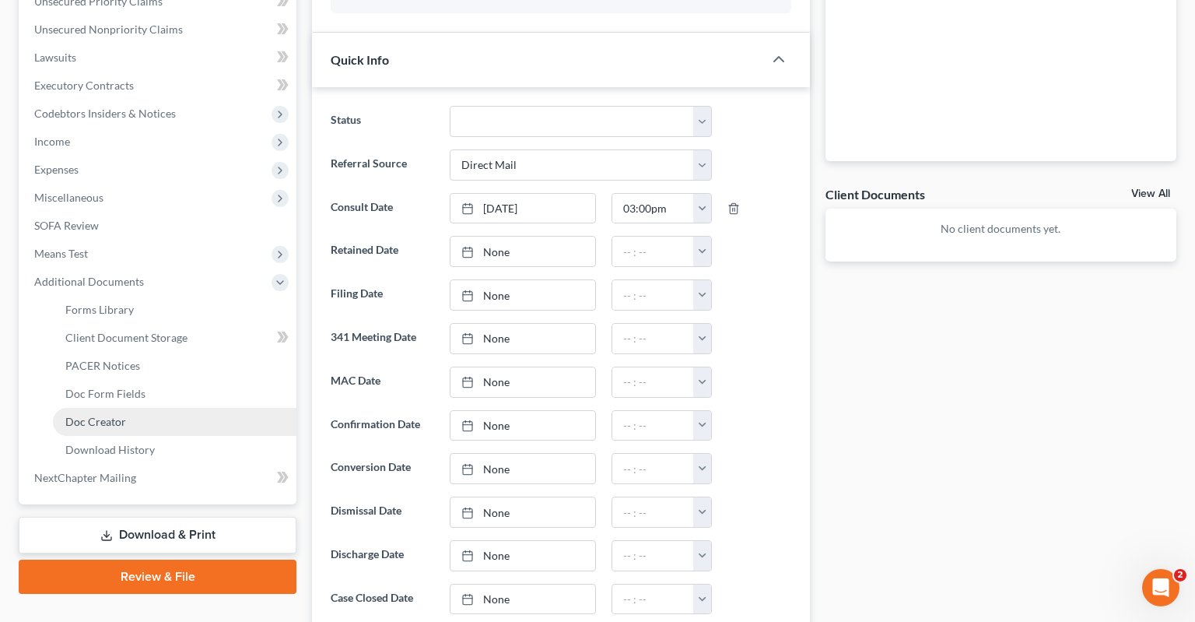
scroll to position [493, 0]
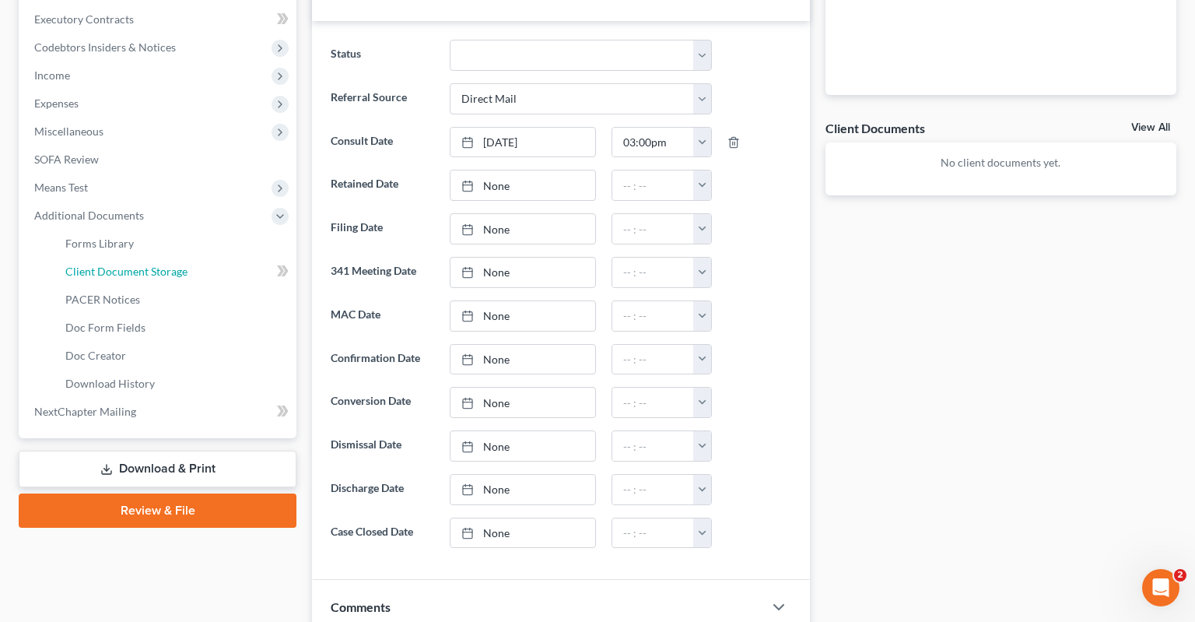
click at [201, 258] on link "Client Document Storage" at bounding box center [175, 272] width 244 height 28
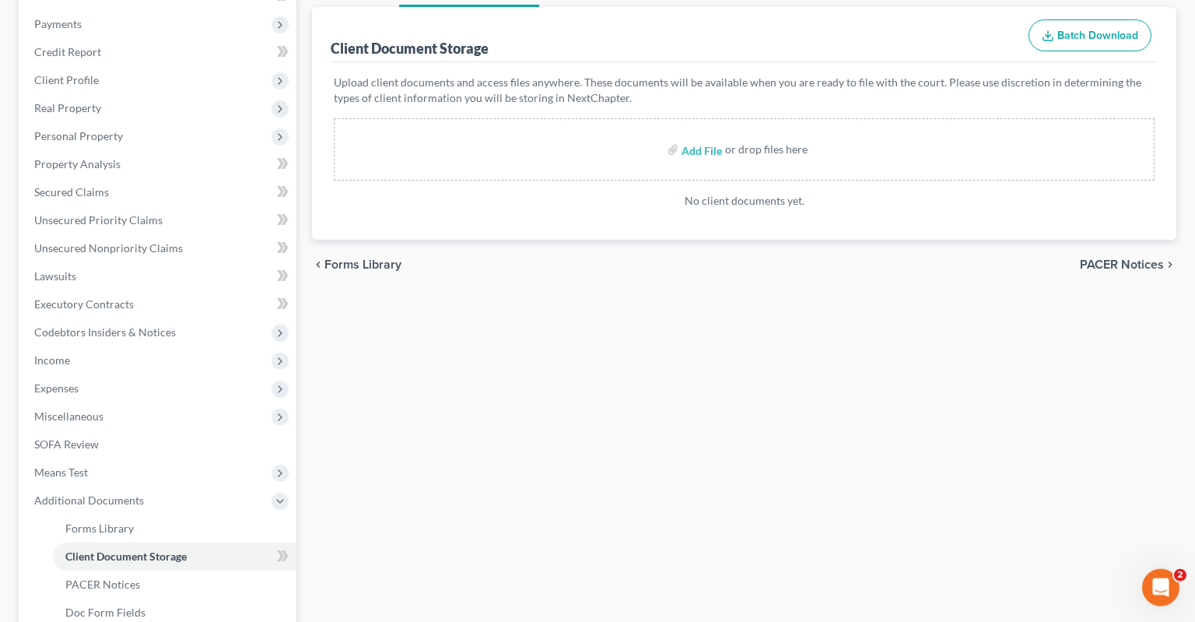
scroll to position [181, 0]
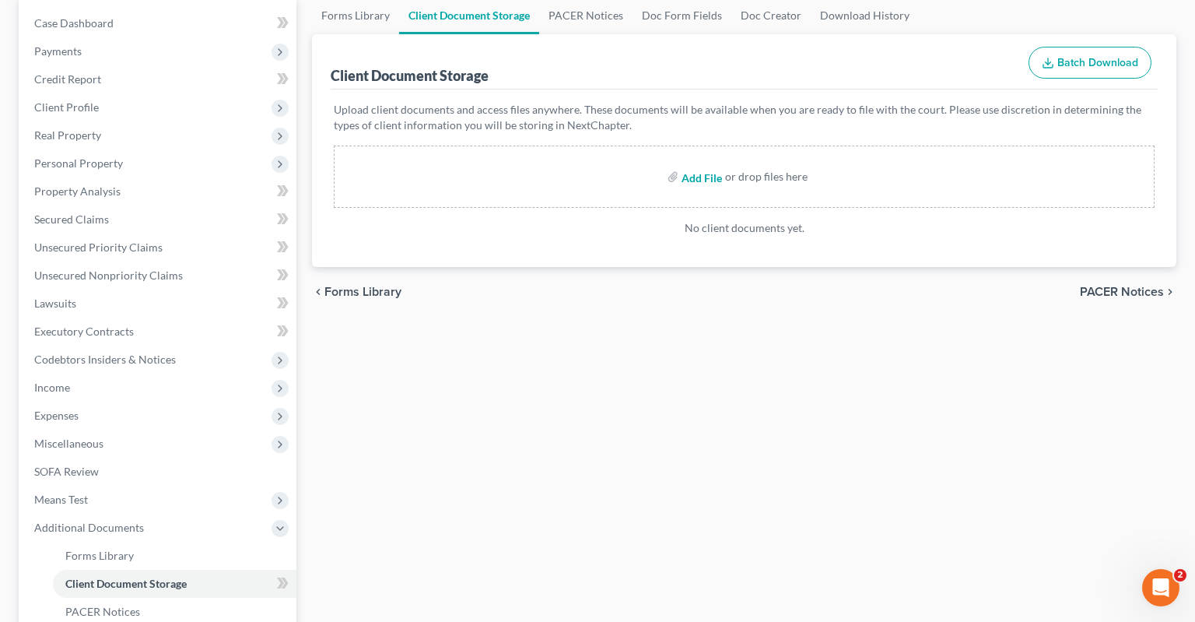
click at [707, 163] on input "file" at bounding box center [700, 177] width 37 height 28
type input "C:\fakepath\Consult sheet.docx"
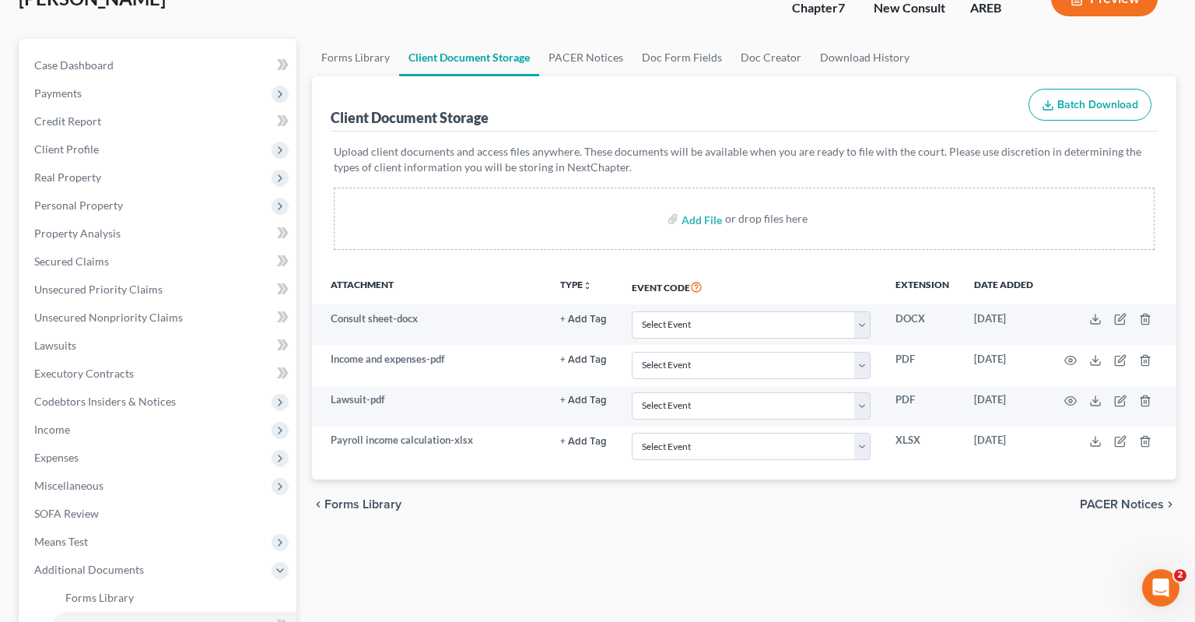
scroll to position [0, 0]
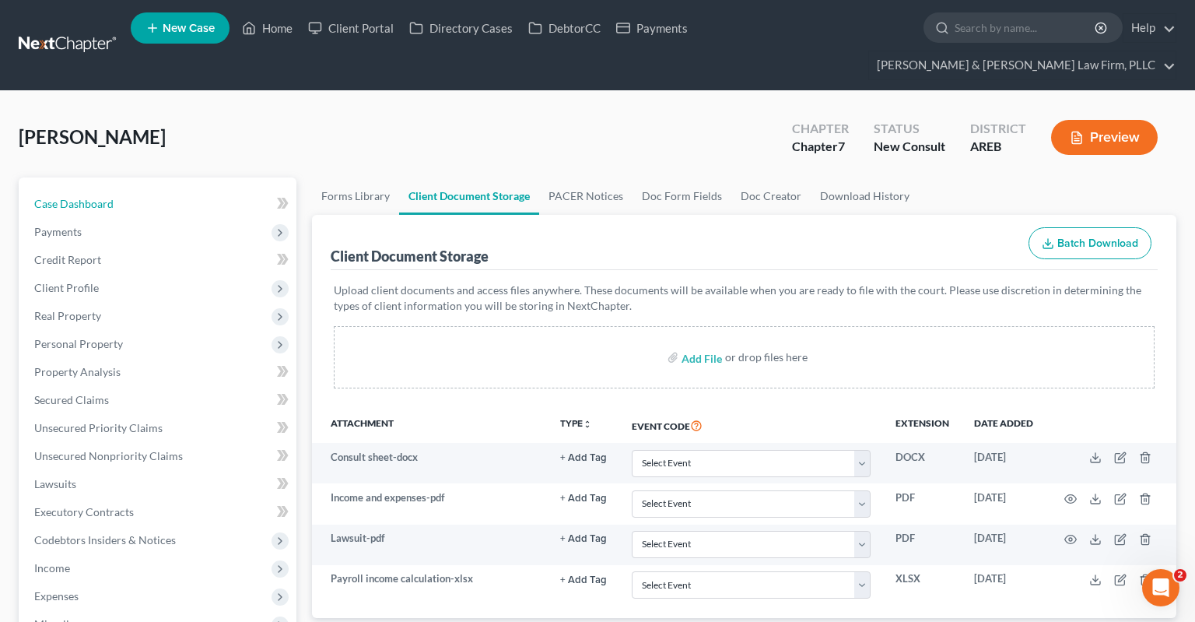
click at [134, 190] on link "Case Dashboard" at bounding box center [159, 204] width 275 height 28
select select "2"
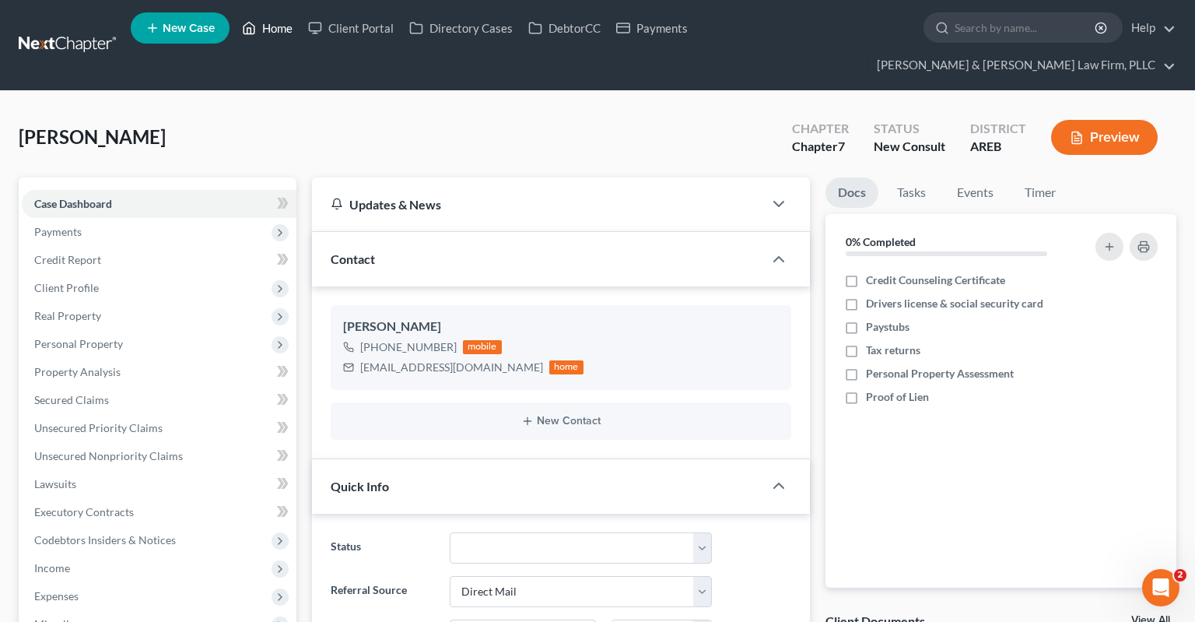
click at [286, 38] on link "Home" at bounding box center [267, 28] width 66 height 28
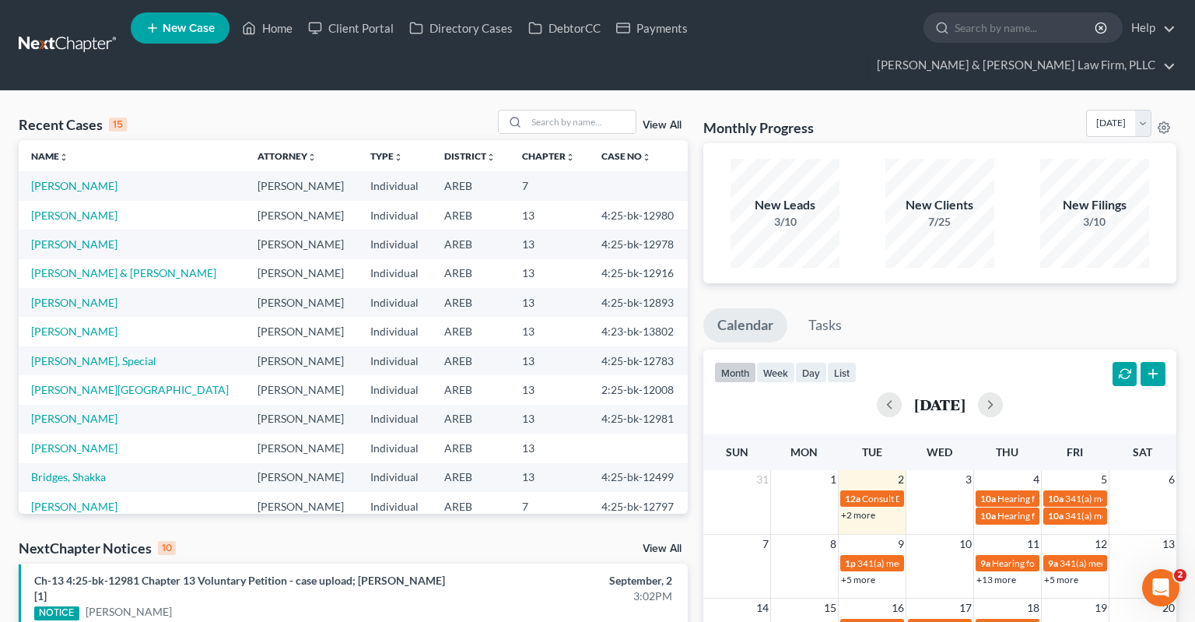
click at [195, 43] on link "New Case" at bounding box center [180, 27] width 99 height 31
select select "5"
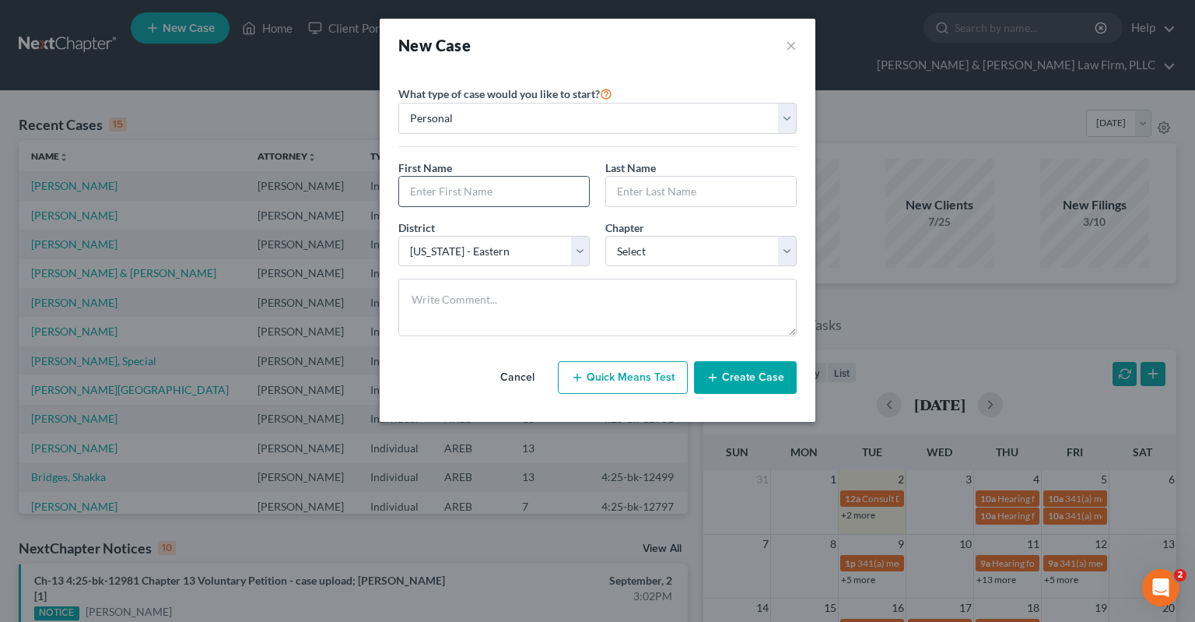
click at [549, 198] on input "text" at bounding box center [494, 192] width 190 height 30
type input "[PERSON_NAME]"
type input "King"
drag, startPoint x: 690, startPoint y: 245, endPoint x: 577, endPoint y: 243, distance: 112.1
click at [398, 236] on select "Select [US_STATE] - [GEOGRAPHIC_DATA] [US_STATE] - [GEOGRAPHIC_DATA][US_STATE] …" at bounding box center [493, 251] width 191 height 31
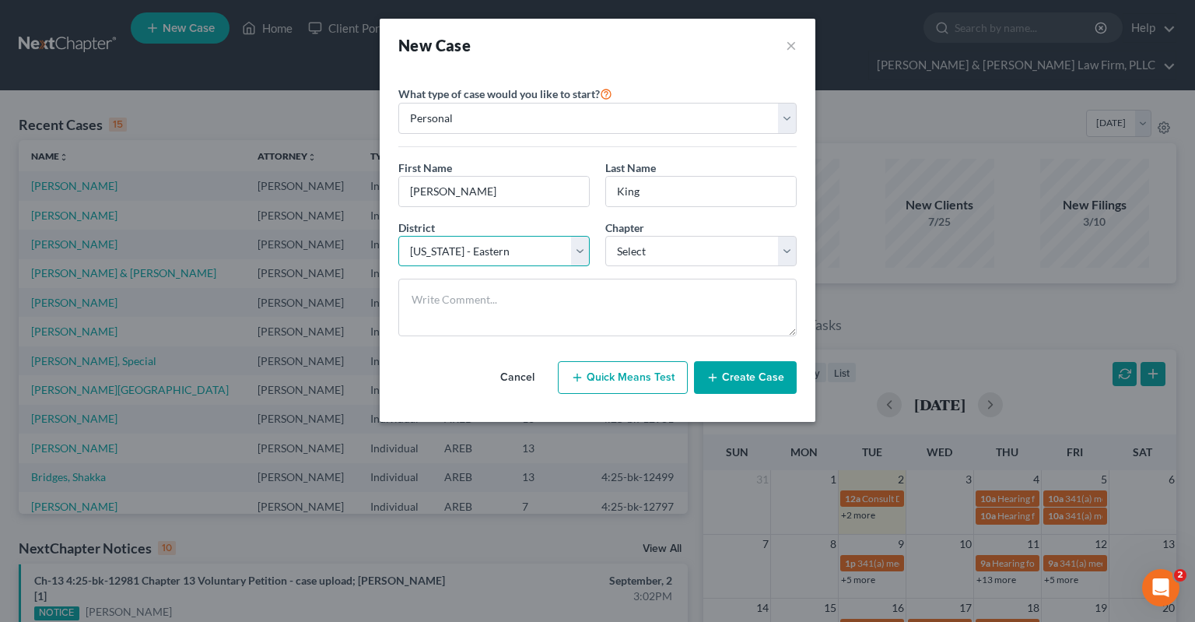
select select "6"
click option "[US_STATE] - Western" at bounding box center [0, 0] width 0 height 0
click at [681, 260] on select "Select 7 11 12 13" at bounding box center [700, 251] width 191 height 31
click at [605, 236] on select "Select 7 11 12 13" at bounding box center [700, 251] width 191 height 31
select select "0"
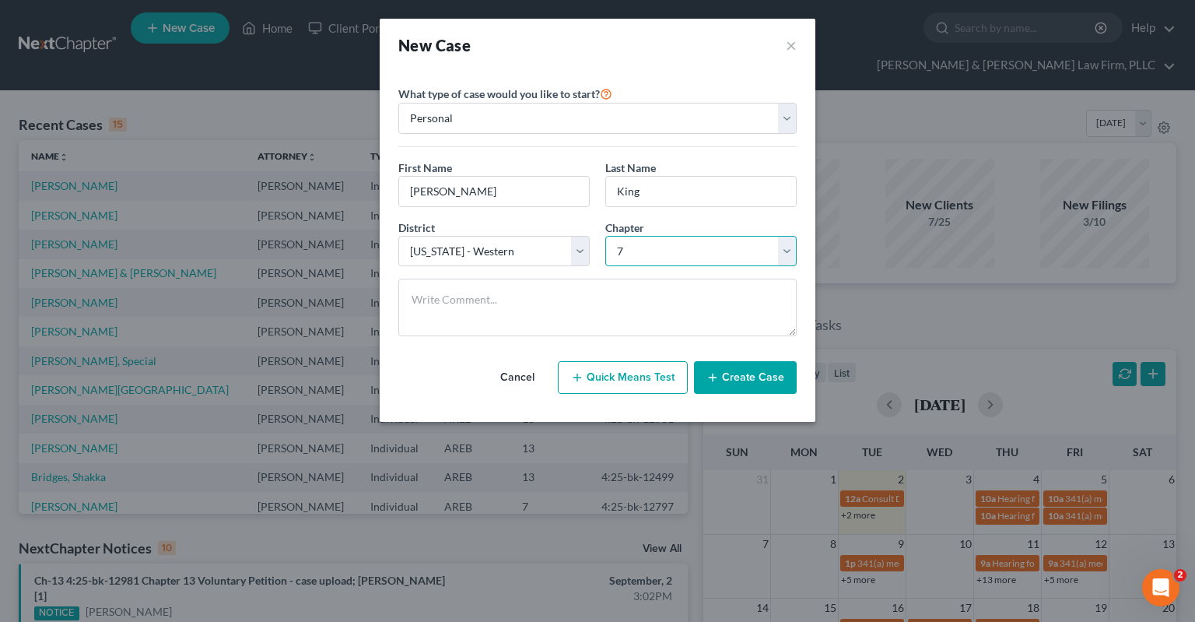
click option "7" at bounding box center [0, 0] width 0 height 0
click at [730, 386] on button "Create Case" at bounding box center [745, 377] width 103 height 33
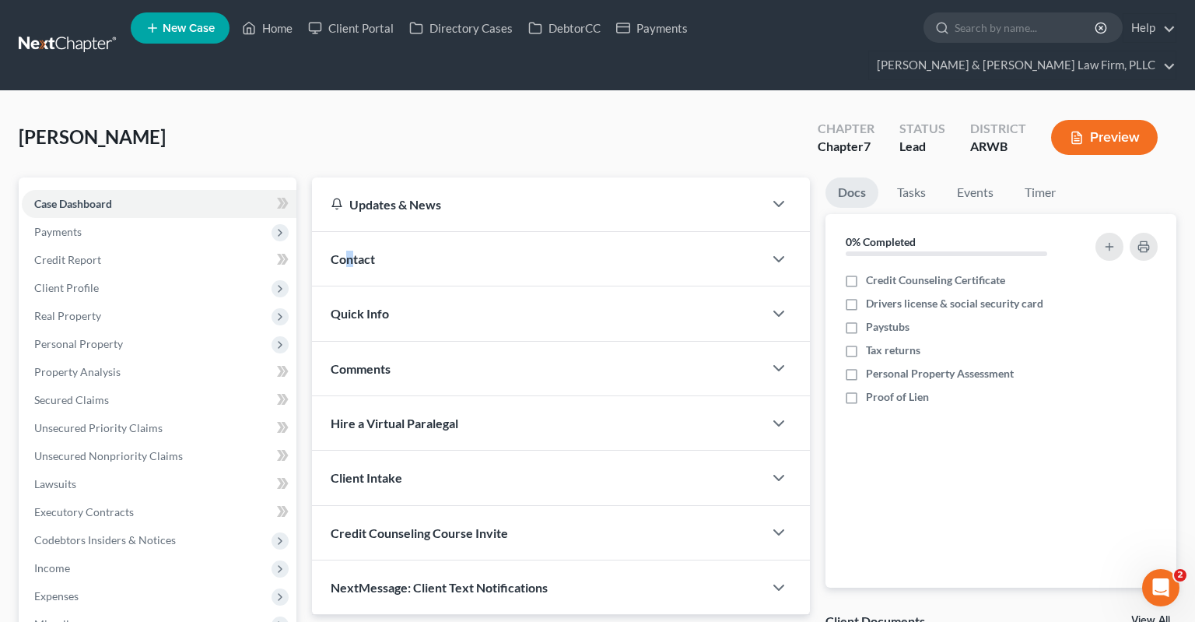
click at [351, 232] on div "Contact" at bounding box center [537, 259] width 451 height 54
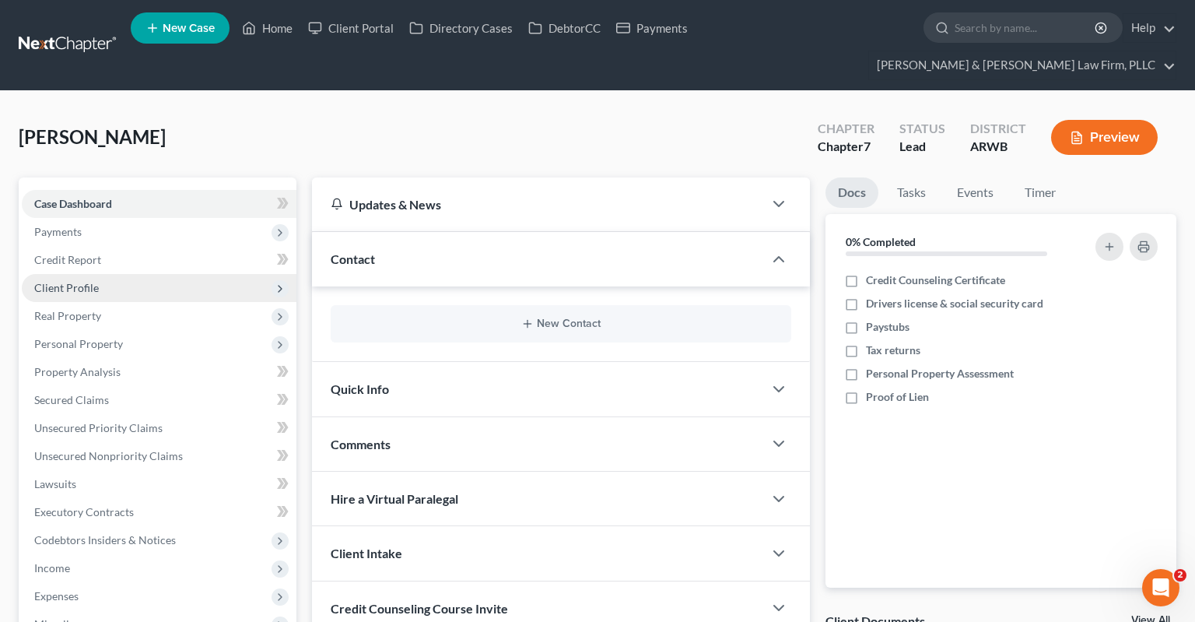
click at [124, 274] on span "Client Profile" at bounding box center [159, 288] width 275 height 28
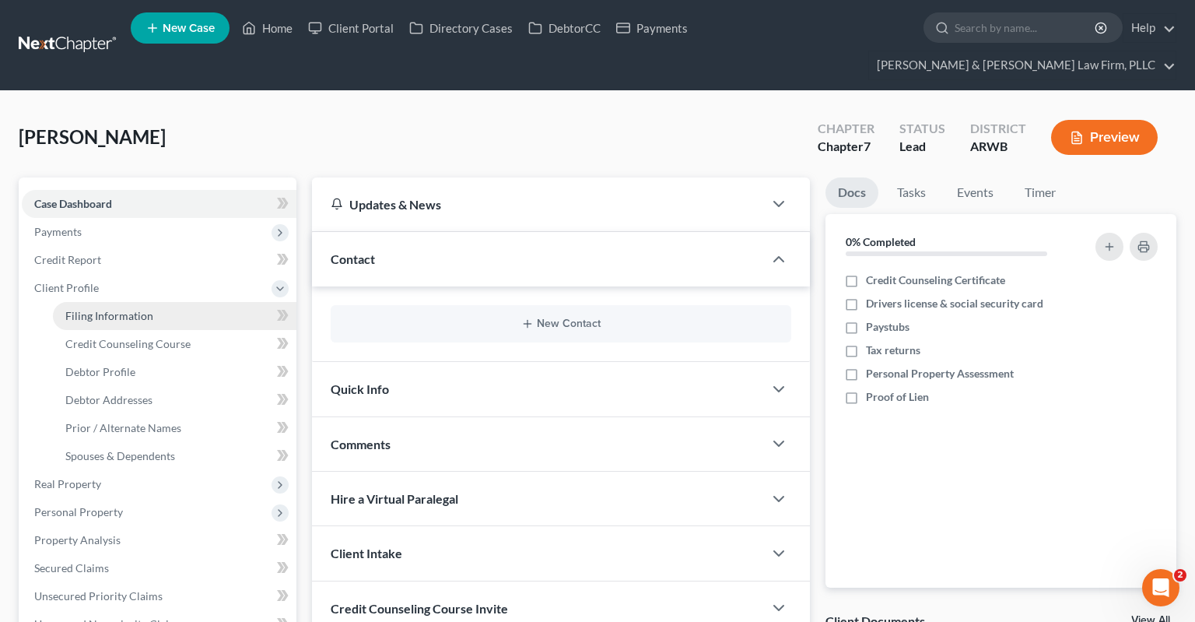
click at [147, 309] on span "Filing Information" at bounding box center [109, 315] width 88 height 13
select select "1"
select select "0"
select select "6"
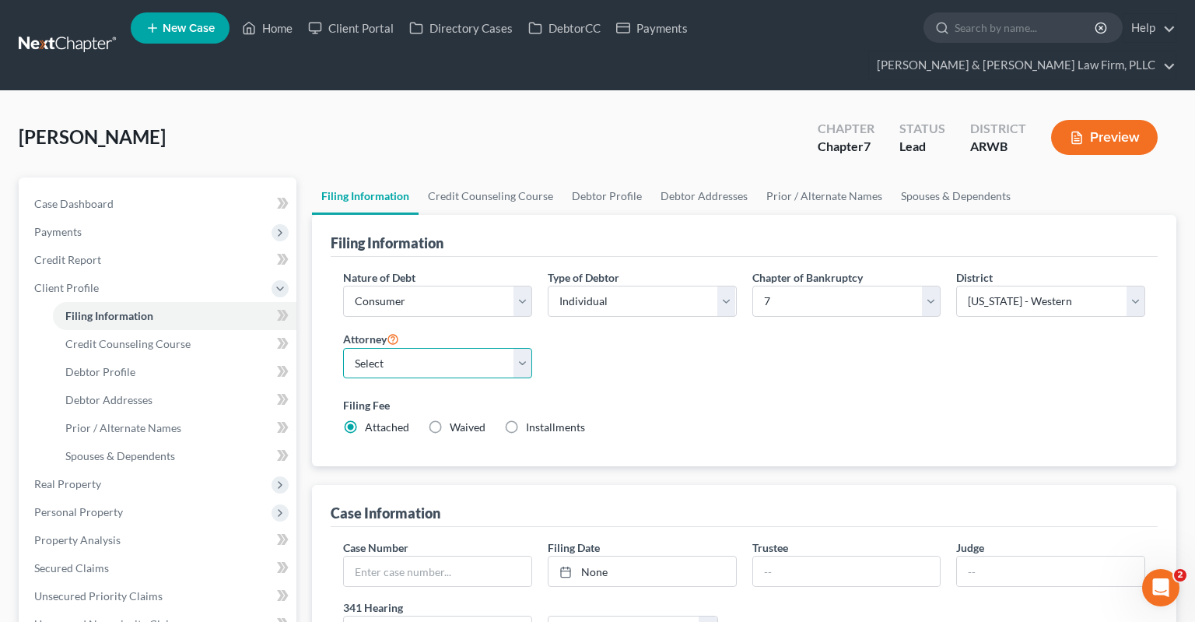
click at [343, 348] on select "Select [PERSON_NAME] - AREB [PERSON_NAME] - ARWB [PERSON_NAME] - AREB [PERSON_N…" at bounding box center [437, 363] width 189 height 31
select select "3"
click option "[PERSON_NAME] - ARWB" at bounding box center [0, 0] width 0 height 0
click at [548, 286] on select "Select Individual Joint" at bounding box center [642, 301] width 189 height 31
select select "1"
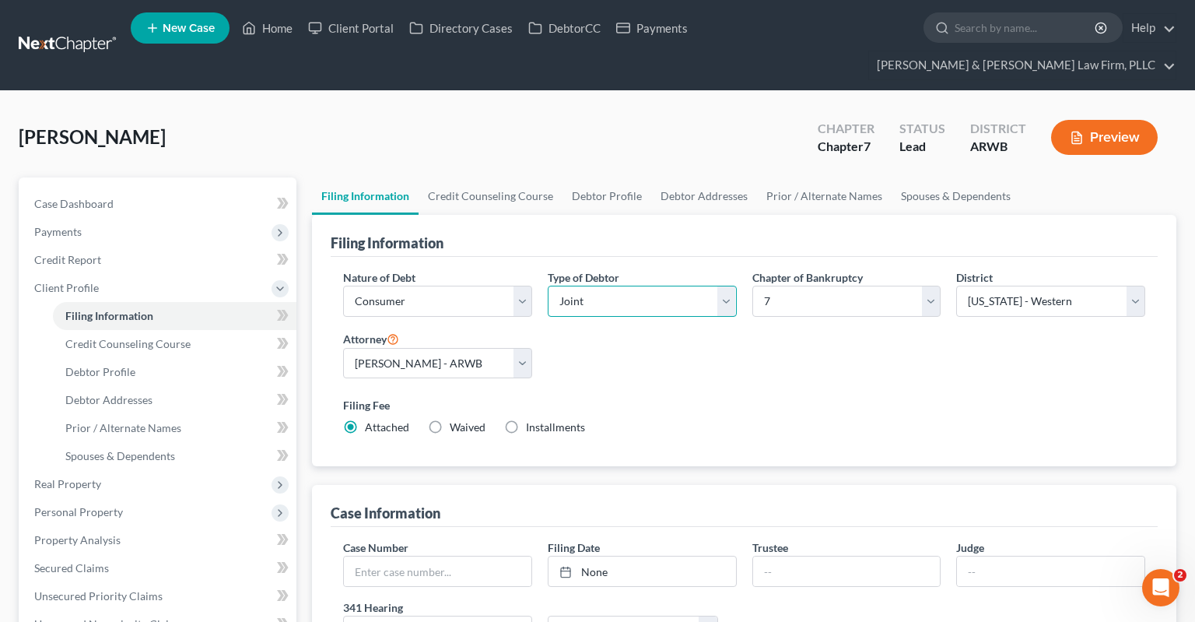
click option "Joint" at bounding box center [0, 0] width 0 height 0
click at [771, 177] on link "Joint Debtor Profile" at bounding box center [814, 195] width 115 height 37
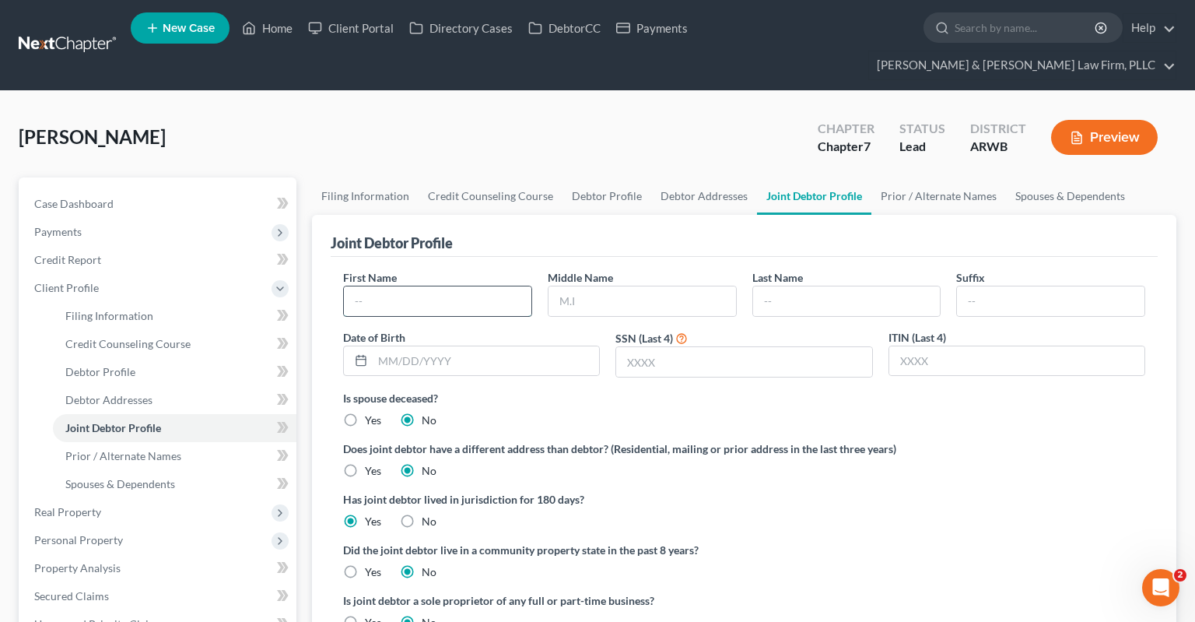
click at [474, 286] on input "text" at bounding box center [438, 301] width 188 height 30
type input "[PERSON_NAME]"
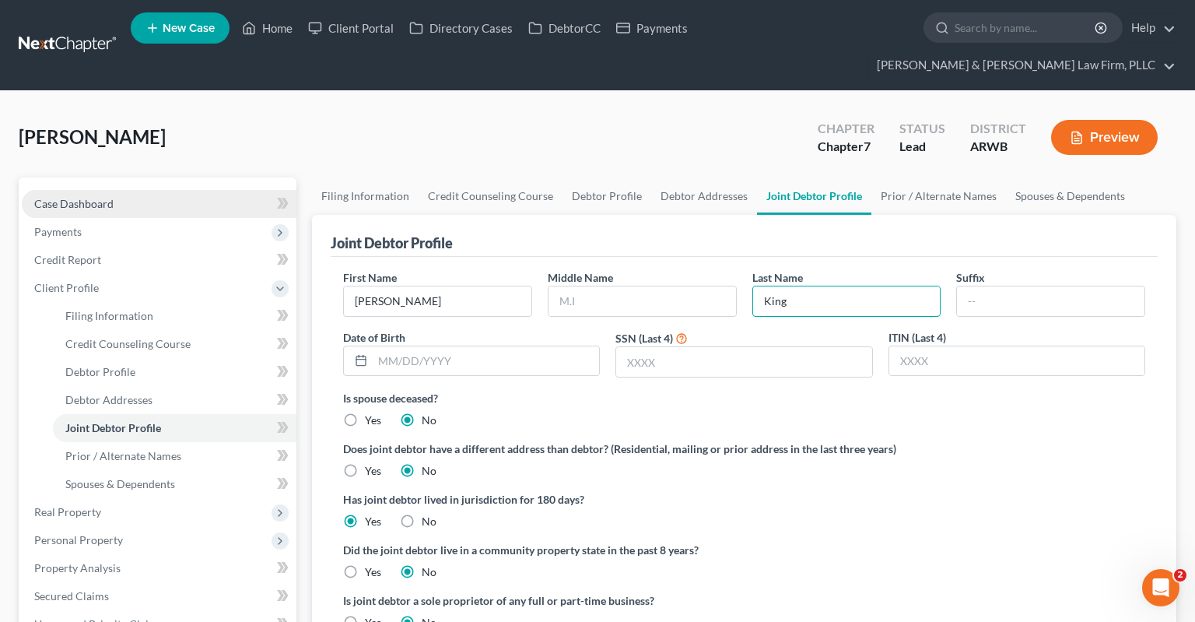
type input "King"
click at [167, 190] on link "Case Dashboard" at bounding box center [159, 204] width 275 height 28
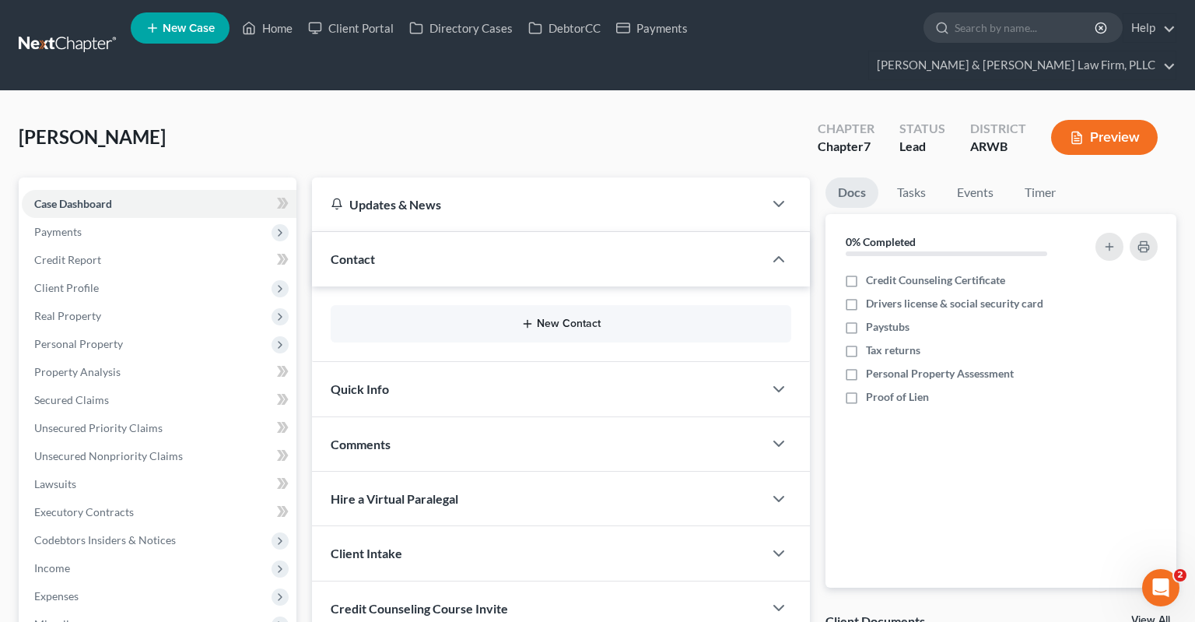
drag, startPoint x: 551, startPoint y: 293, endPoint x: 786, endPoint y: 618, distance: 401.3
click at [553, 318] on button "New Contact" at bounding box center [561, 324] width 436 height 12
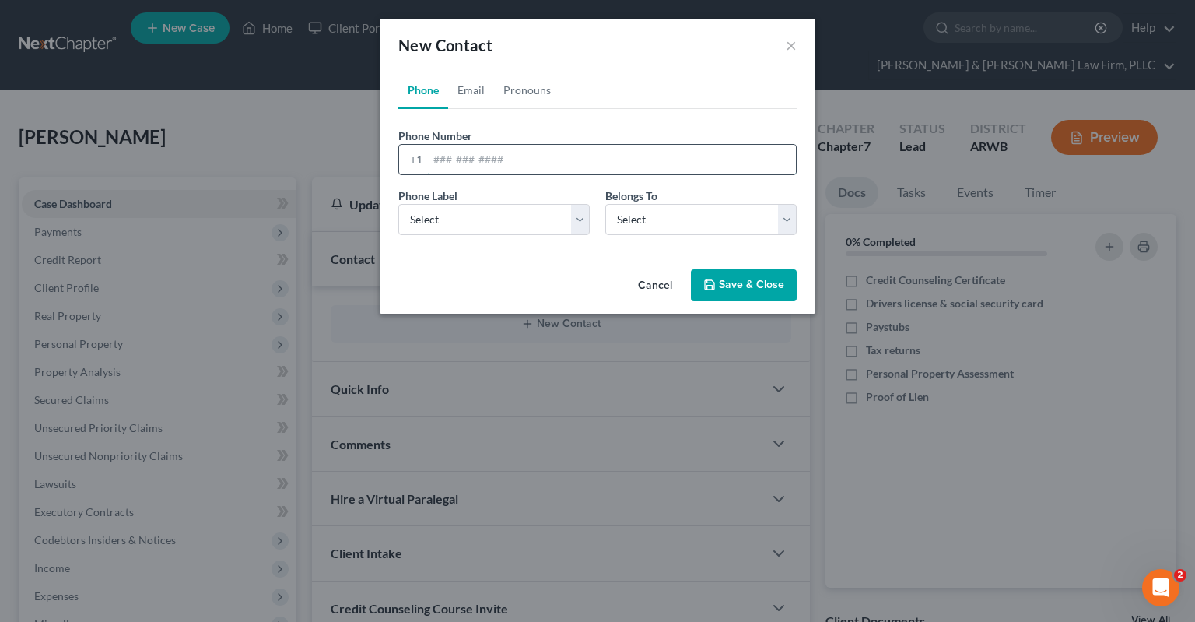
click at [456, 161] on input "tel" at bounding box center [612, 160] width 368 height 30
paste input "[PHONE_NUMBER]"
type input "[PHONE_NUMBER]"
click at [398, 204] on select "Select Mobile Home Work Other" at bounding box center [493, 219] width 191 height 31
select select "0"
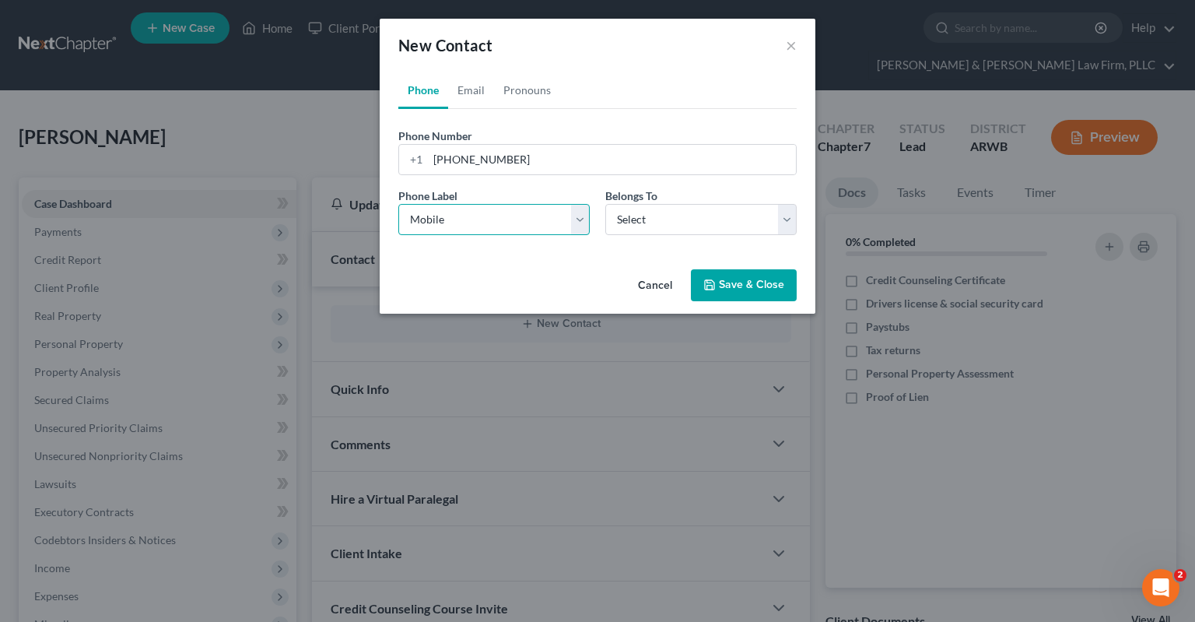
click option "Mobile" at bounding box center [0, 0] width 0 height 0
click at [649, 224] on select "Select Client Spouse Other" at bounding box center [700, 219] width 191 height 31
select select "0"
click option "Client" at bounding box center [0, 0] width 0 height 0
click at [732, 285] on button "Save & Close" at bounding box center [744, 285] width 106 height 33
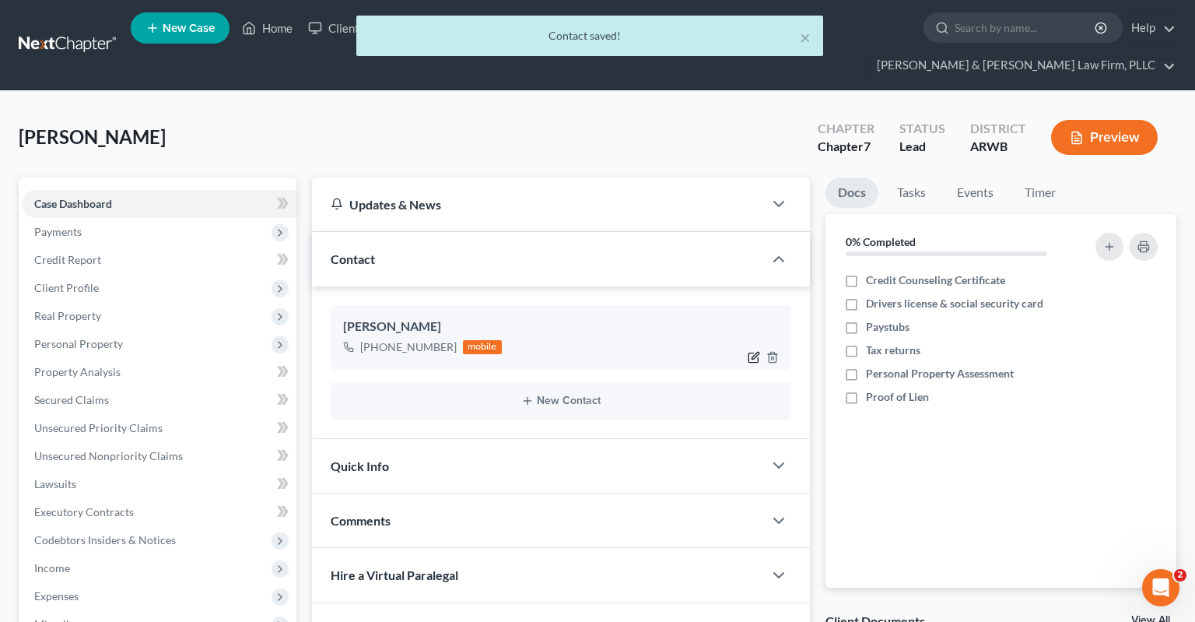
click at [752, 351] on icon "button" at bounding box center [754, 357] width 12 height 12
select select "0"
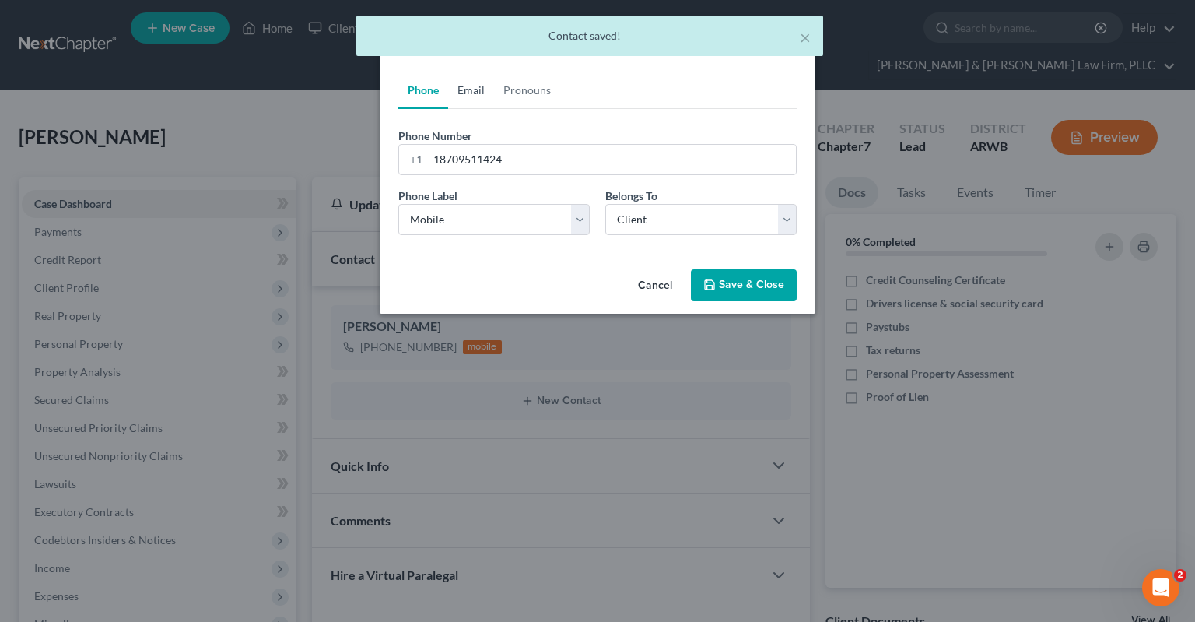
drag, startPoint x: 465, startPoint y: 98, endPoint x: 469, endPoint y: 183, distance: 84.9
click at [465, 98] on link "Email" at bounding box center [471, 90] width 46 height 37
click at [476, 163] on input "email" at bounding box center [612, 160] width 368 height 30
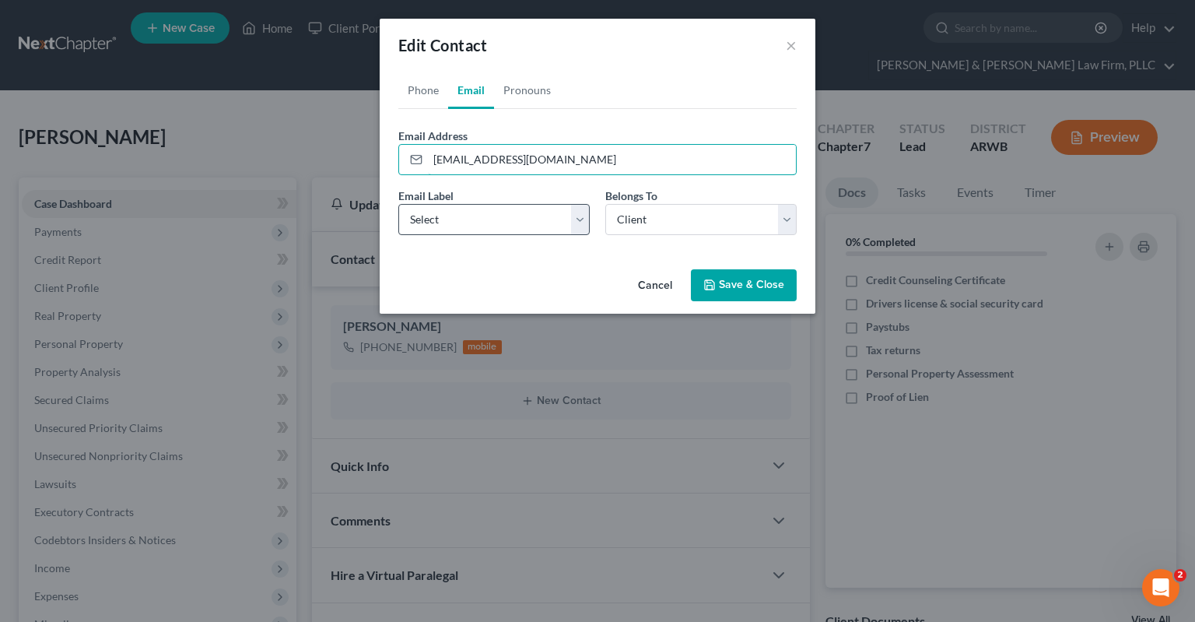
type input "[EMAIL_ADDRESS][DOMAIN_NAME]"
click at [398, 204] on select "Select Home Work Other" at bounding box center [493, 219] width 191 height 31
select select "0"
click option "Home" at bounding box center [0, 0] width 0 height 0
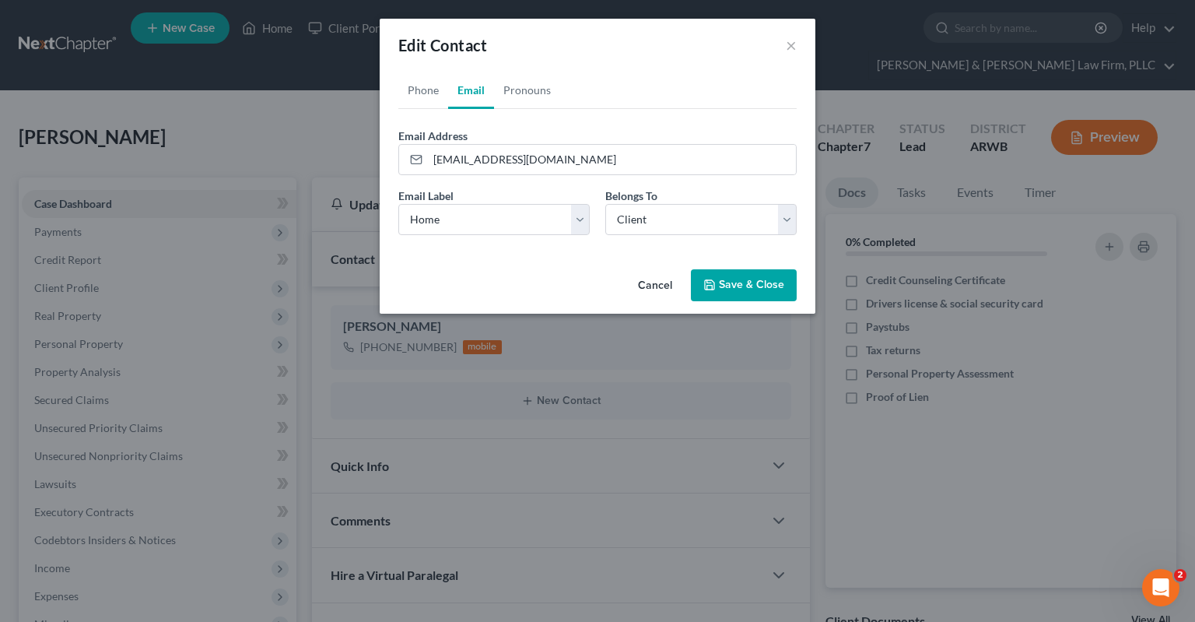
click at [635, 221] on select "Select Client Spouse Other" at bounding box center [700, 219] width 191 height 31
select select "1"
click option "Spouse" at bounding box center [0, 0] width 0 height 0
select select "1"
click at [436, 104] on link "Phone" at bounding box center [423, 90] width 50 height 37
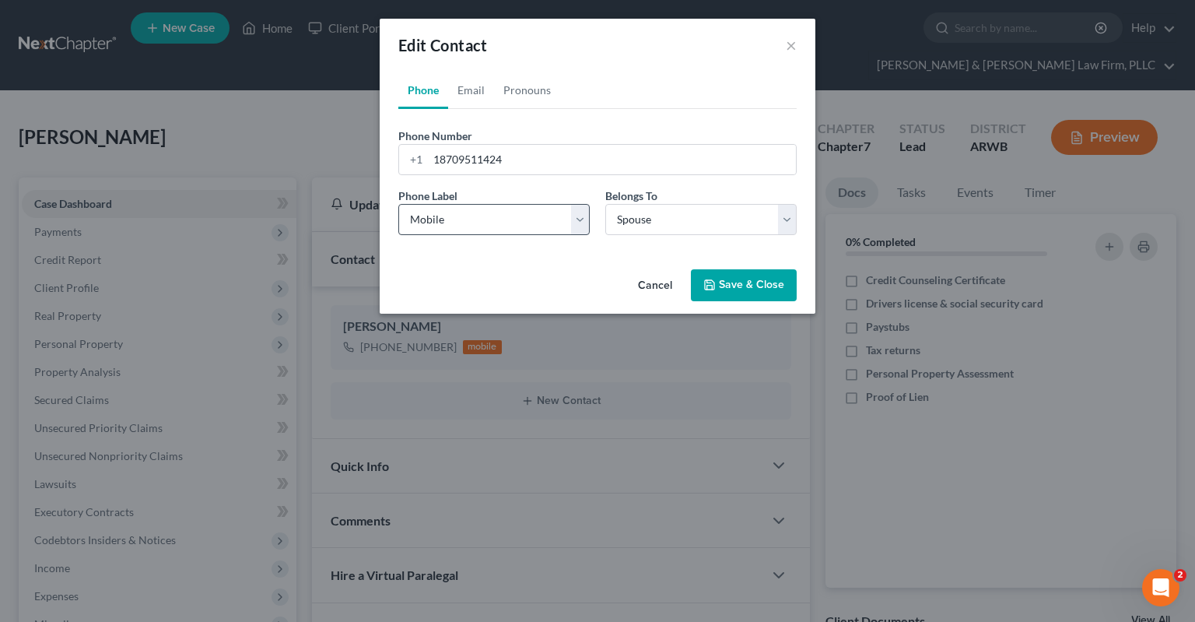
click at [714, 282] on icon "button" at bounding box center [709, 284] width 9 height 9
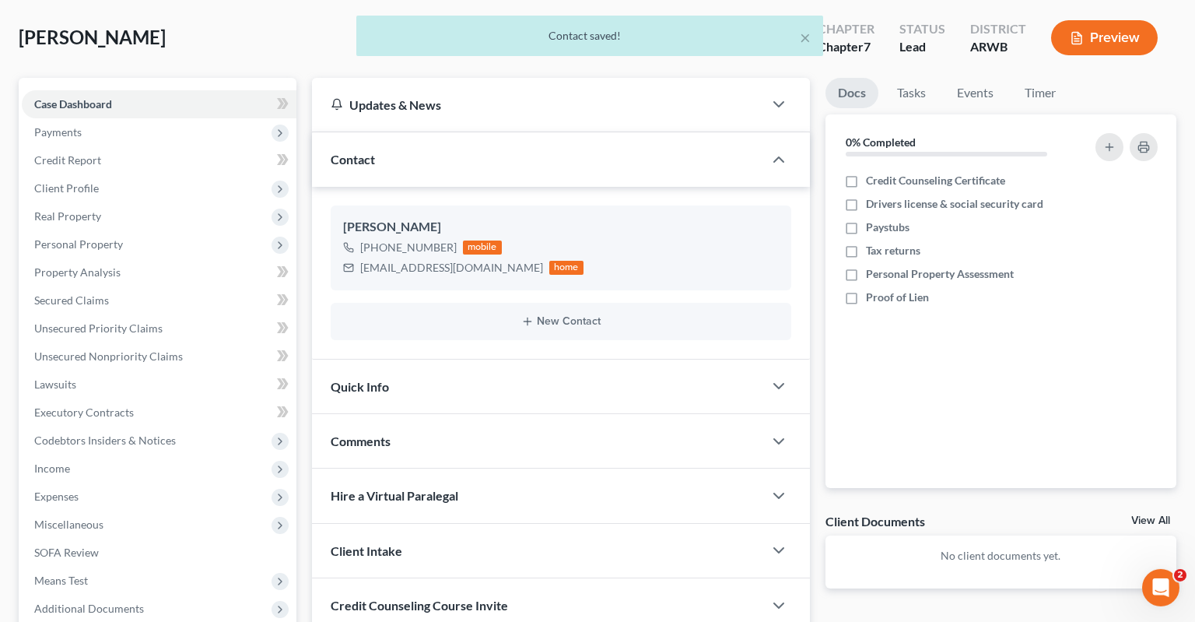
scroll to position [164, 0]
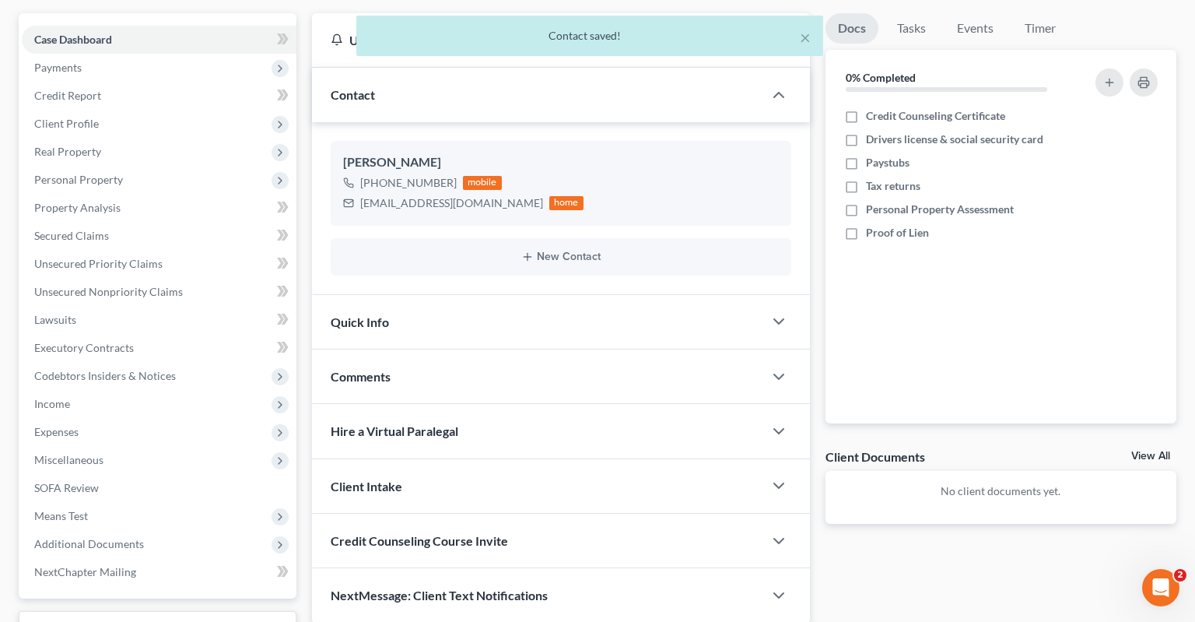
click at [447, 295] on div "Quick Info" at bounding box center [537, 322] width 451 height 54
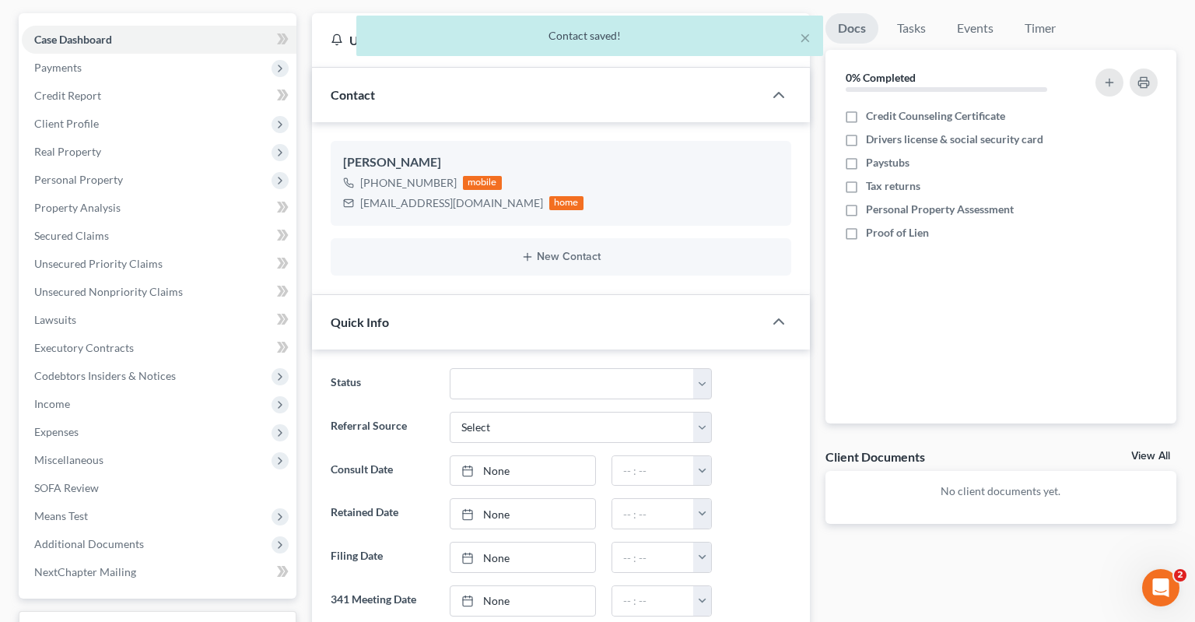
scroll to position [259, 0]
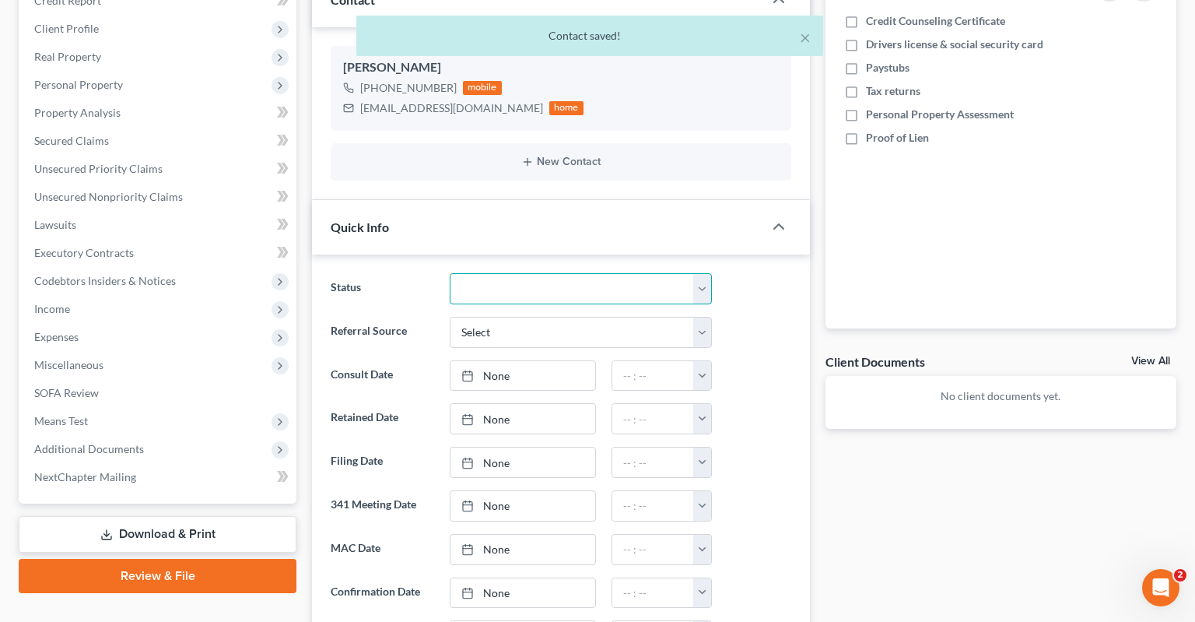
click at [450, 273] on select "Awaiting 341 Chapter 7 - Attended Meeting Confirmed Discharged Dismissed New Co…" at bounding box center [581, 288] width 262 height 31
select select "5"
click option "New Consult" at bounding box center [0, 0] width 0 height 0
click at [581, 404] on link "None" at bounding box center [523, 419] width 145 height 30
type input "[DATE]"
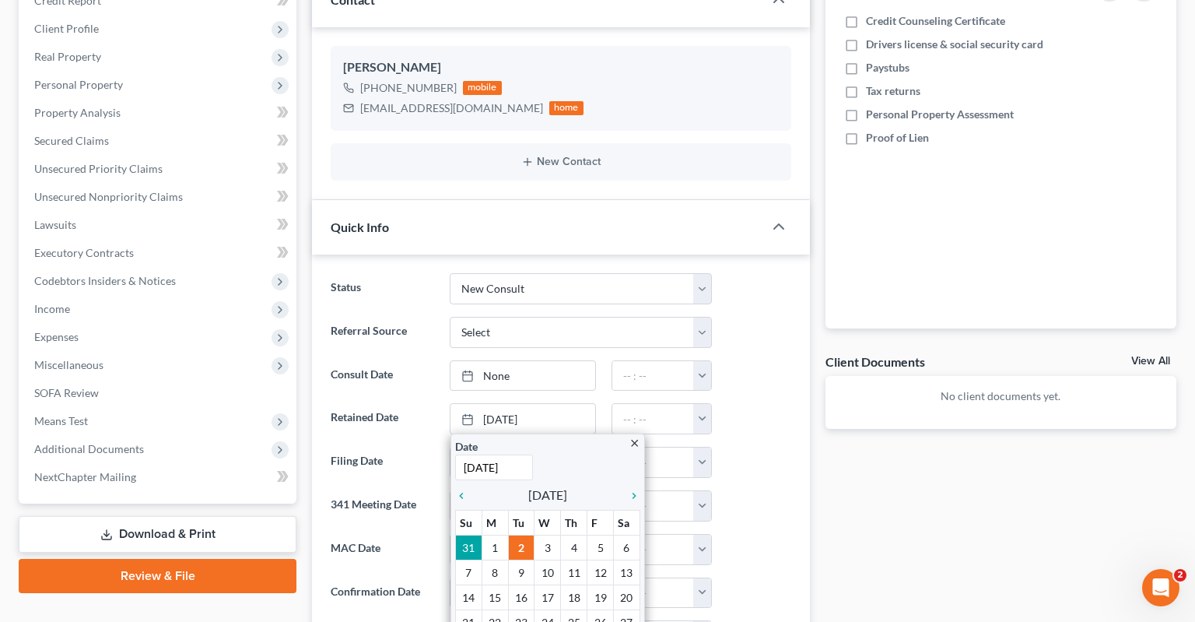
drag, startPoint x: 617, startPoint y: 266, endPoint x: 798, endPoint y: 255, distance: 180.9
click at [798, 273] on div "Status Awaiting 341 Chapter 7 - Attended Meeting Confirmed Discharged Dismissed…" at bounding box center [561, 288] width 476 height 31
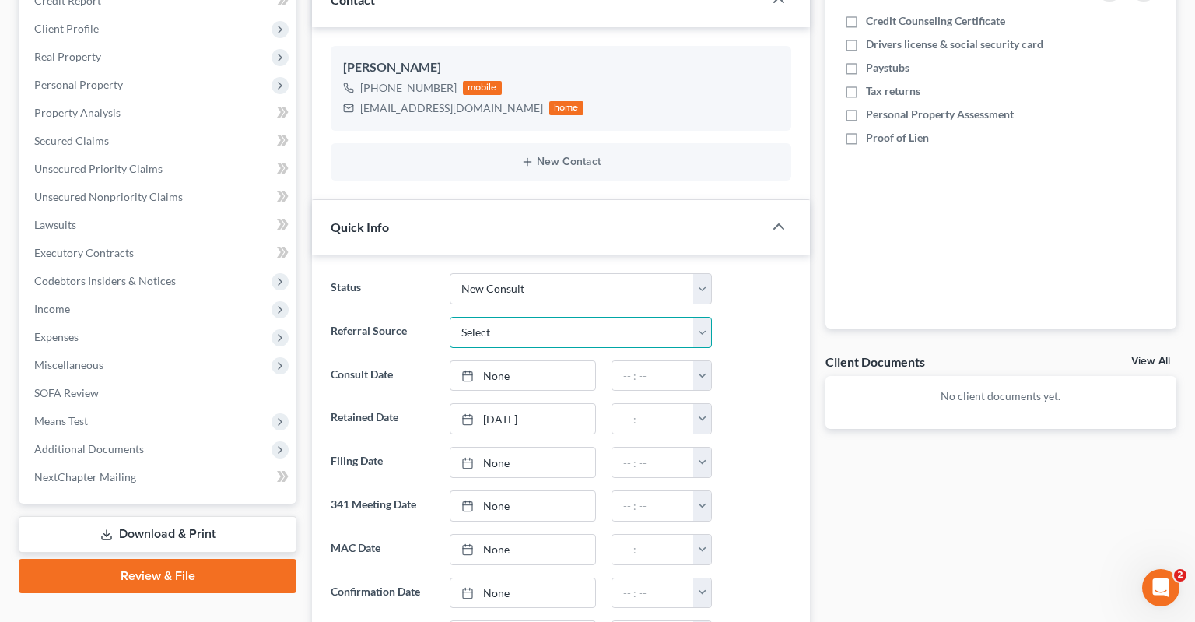
click at [450, 317] on select "Select Word Of Mouth Previous Clients Direct Mail Website Google Search Modern …" at bounding box center [581, 332] width 262 height 31
select select "2"
click option "Direct Mail" at bounding box center [0, 0] width 0 height 0
click at [549, 404] on link "[DATE]" at bounding box center [523, 419] width 145 height 30
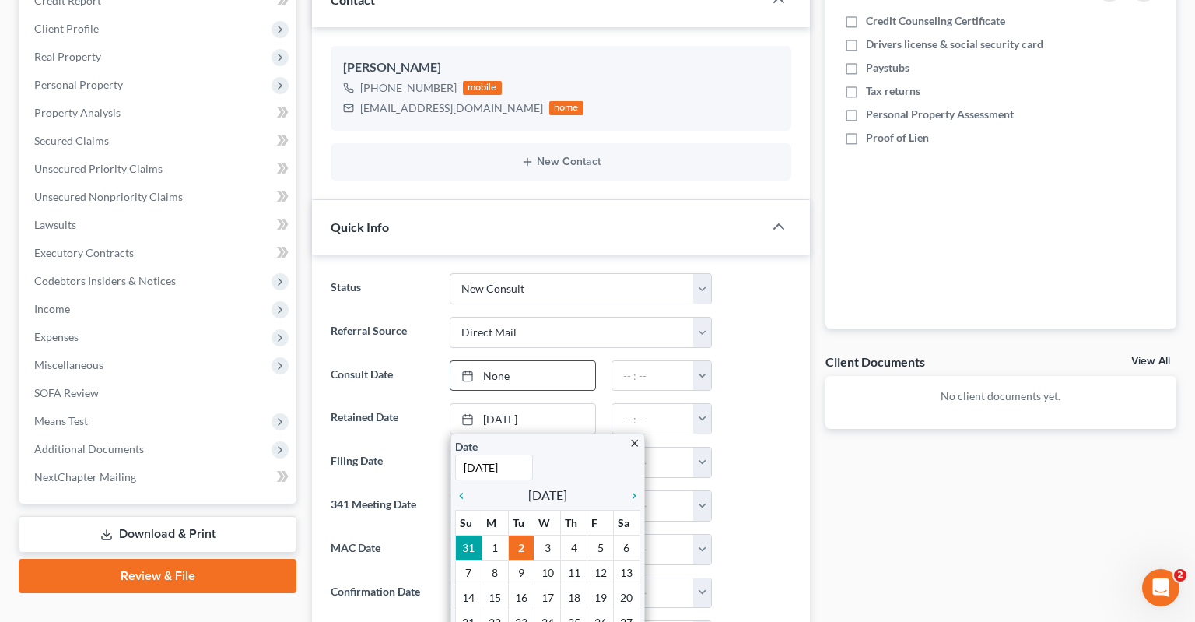
click at [542, 361] on link "None" at bounding box center [523, 376] width 145 height 30
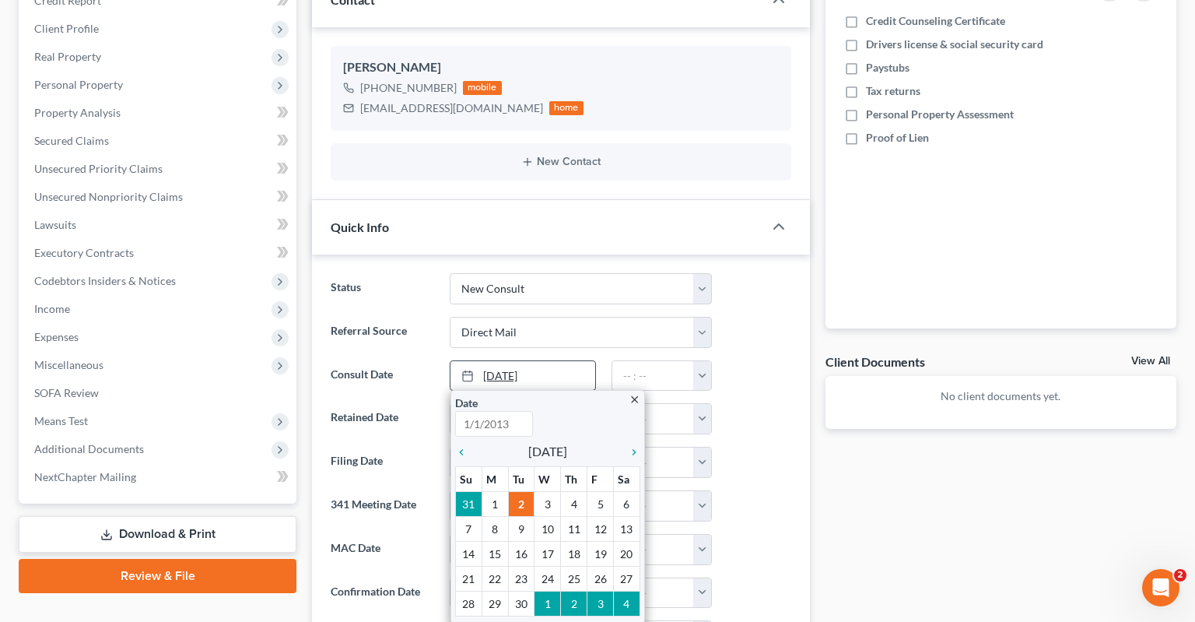
type input "[DATE]"
select select "4"
click option "Google Search" at bounding box center [0, 0] width 0 height 0
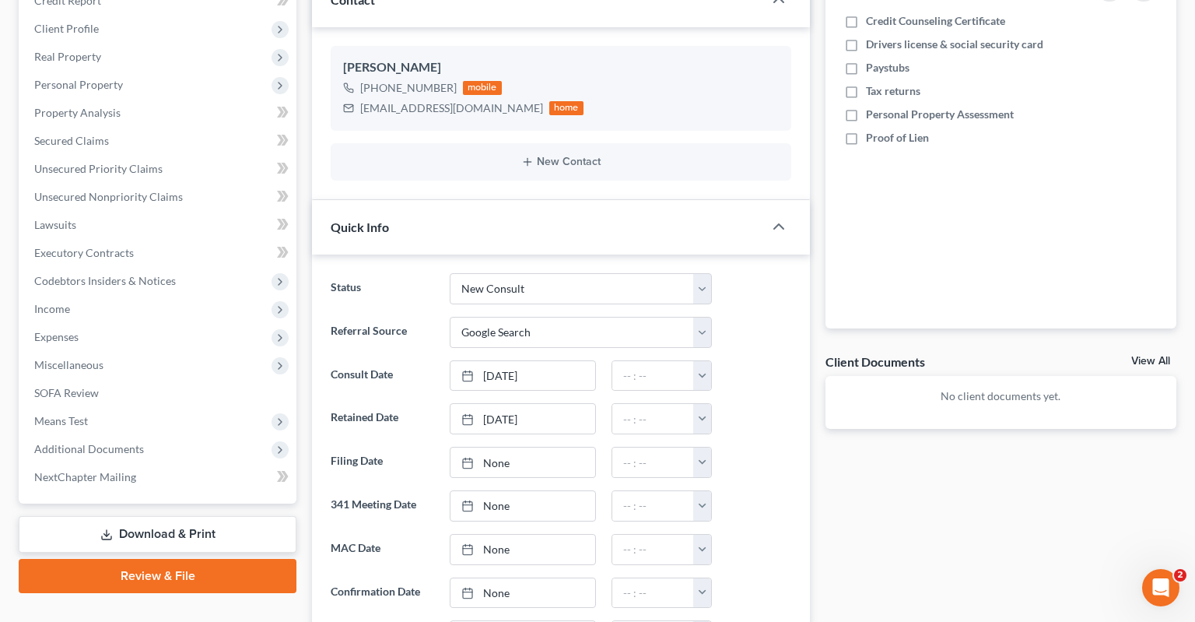
drag, startPoint x: 767, startPoint y: 312, endPoint x: 499, endPoint y: 405, distance: 284.0
click at [770, 317] on div "Referral Source Select Word Of Mouth Previous Clients Direct Mail Website Googl…" at bounding box center [561, 332] width 476 height 31
click at [651, 361] on input "text" at bounding box center [653, 376] width 82 height 30
type input "4:00pm"
click at [764, 410] on ng-include "Status Awaiting 341 Chapter 7 - Attended Meeting Confirmed Discharged Dismissed…" at bounding box center [561, 527] width 461 height 508
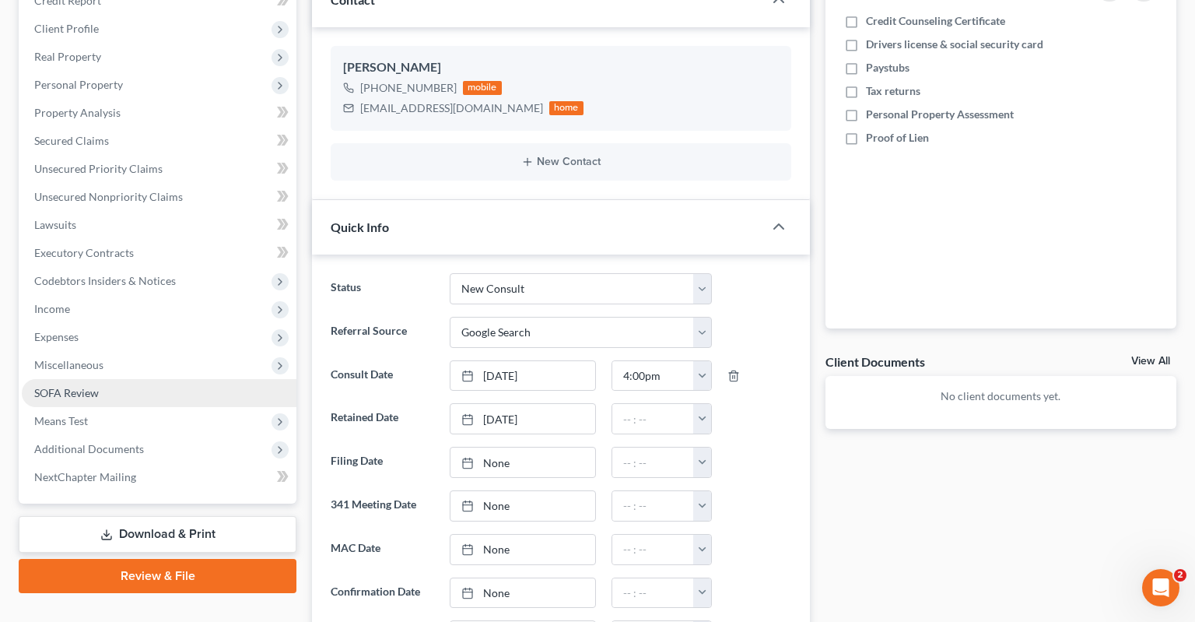
scroll to position [0, 0]
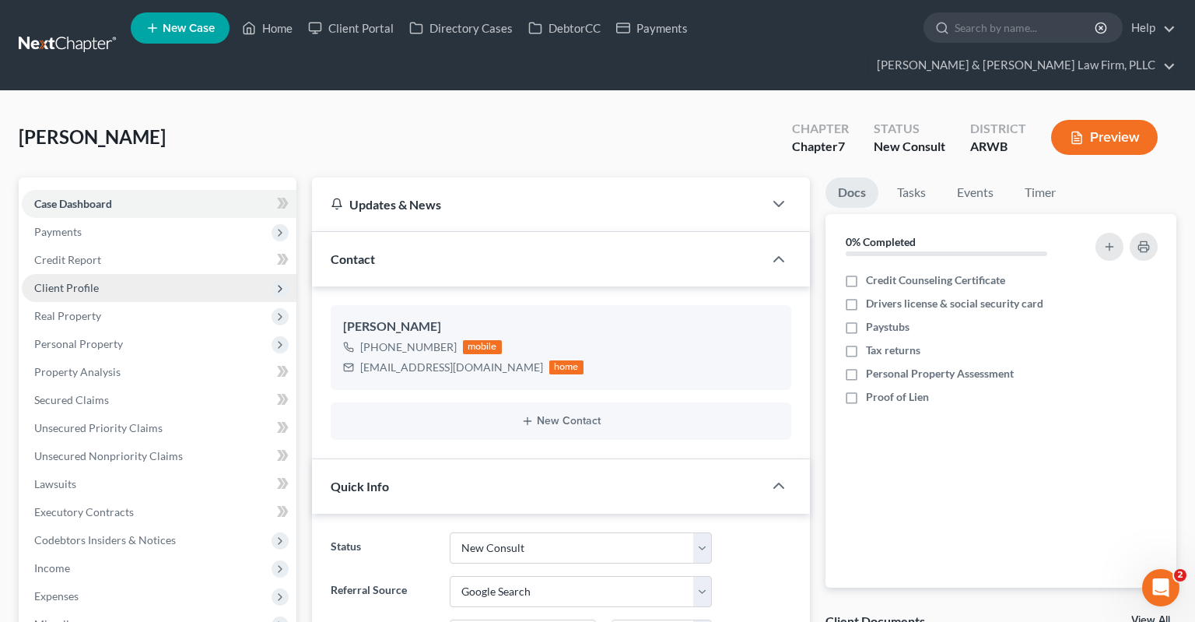
click at [132, 274] on span "Client Profile" at bounding box center [159, 288] width 275 height 28
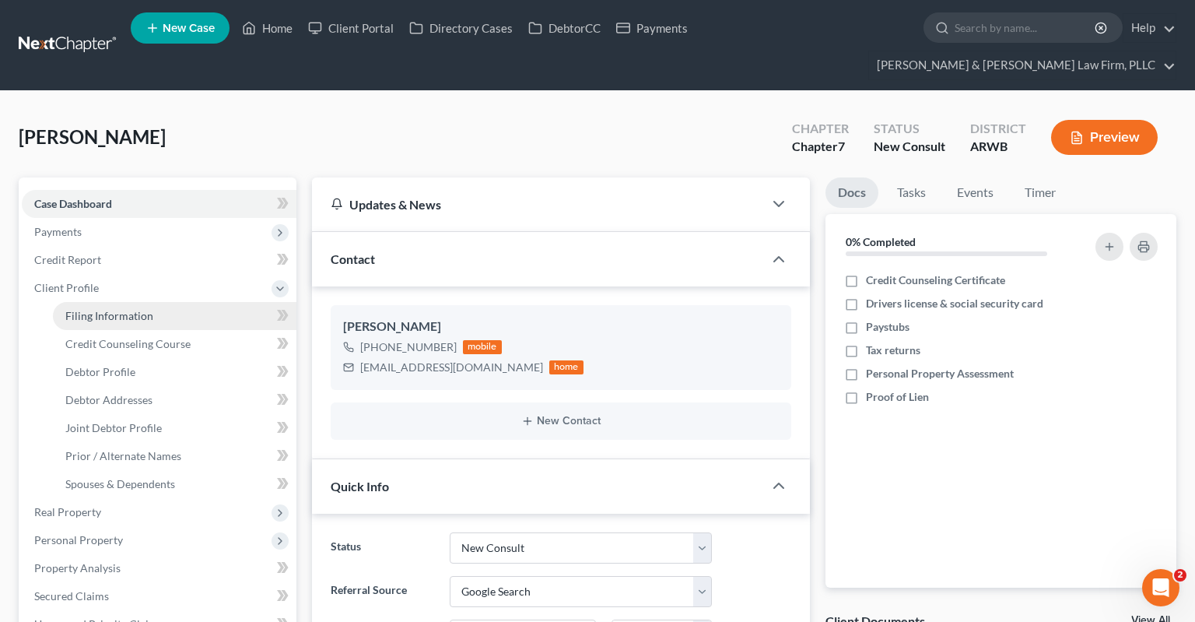
click at [124, 309] on span "Filing Information" at bounding box center [109, 315] width 88 height 13
select select "1"
select select "0"
select select "6"
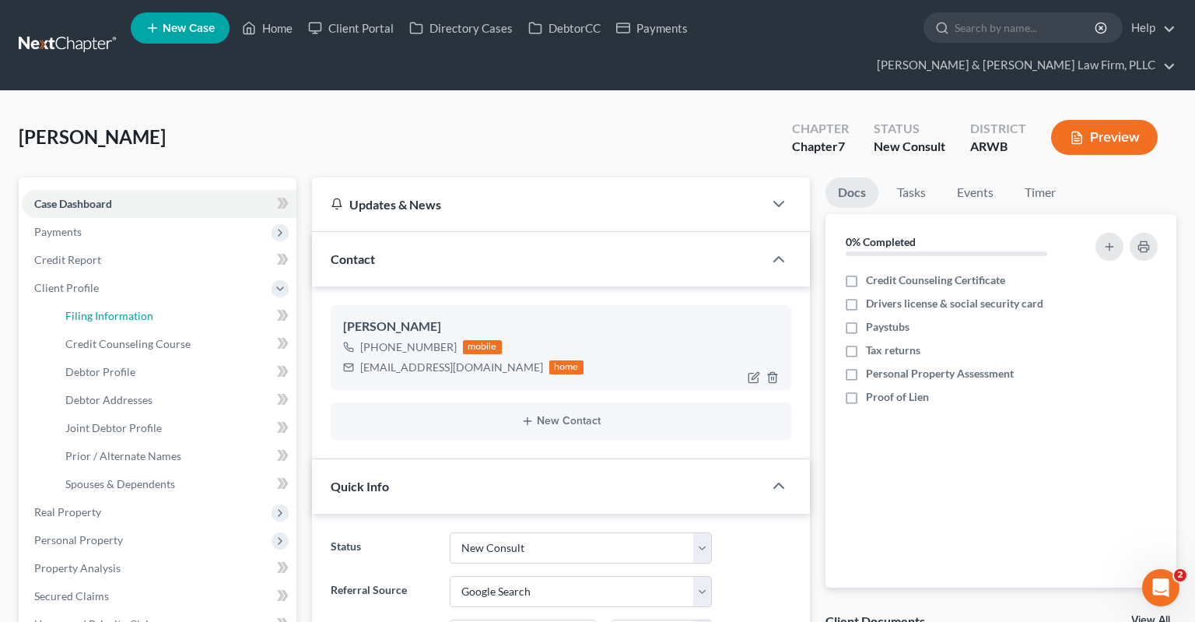
select select "3"
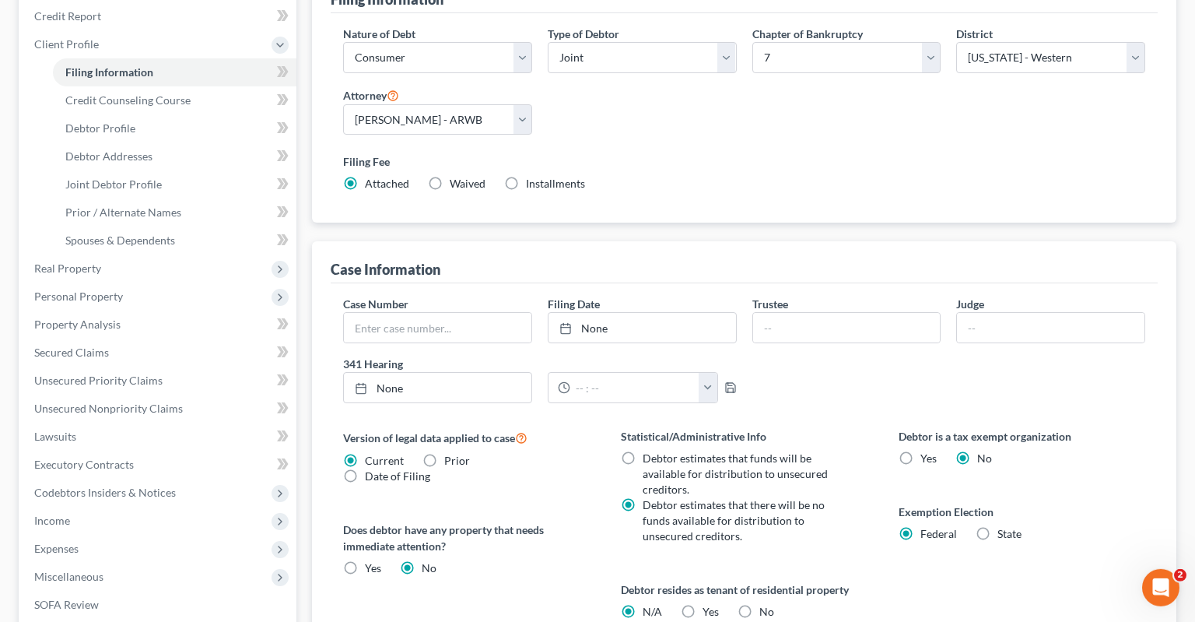
scroll to position [246, 0]
drag, startPoint x: 734, startPoint y: 577, endPoint x: 749, endPoint y: 576, distance: 14.9
click at [760, 602] on label "No" at bounding box center [767, 610] width 15 height 16
drag, startPoint x: 749, startPoint y: 576, endPoint x: 861, endPoint y: 496, distance: 137.8
click at [760, 602] on label "No" at bounding box center [767, 610] width 15 height 16
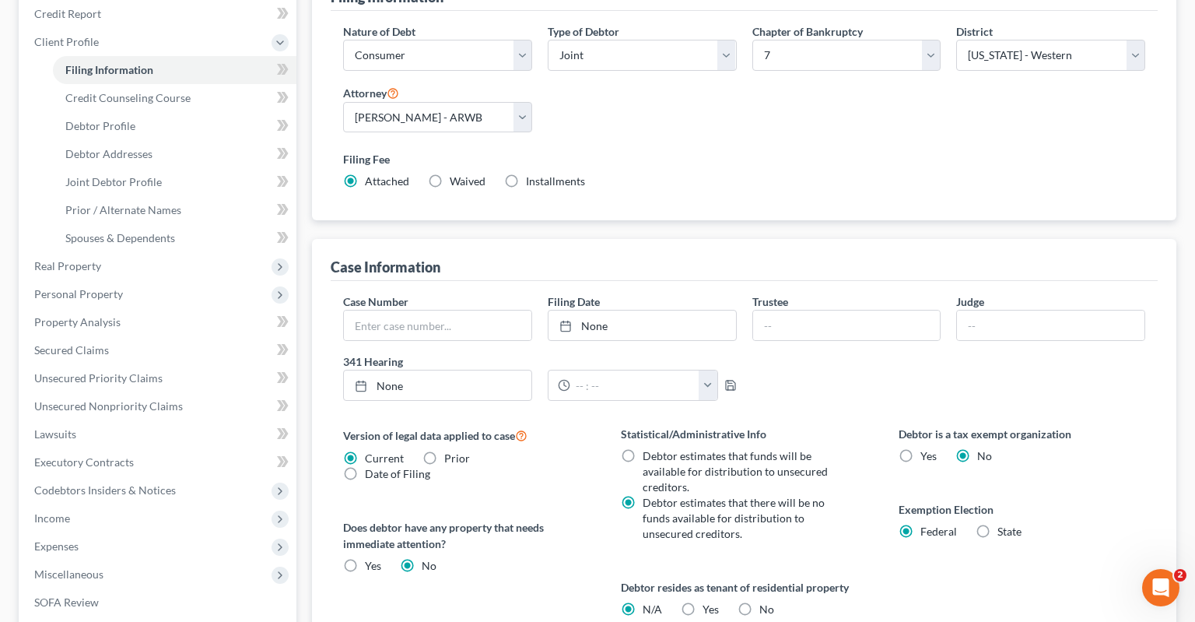
click at [766, 602] on input "No" at bounding box center [771, 607] width 10 height 10
radio input "true"
click at [851, 581] on div "Debtor resides as tenant of residential property N/A Yes Yes No" at bounding box center [744, 598] width 247 height 38
radio input "false"
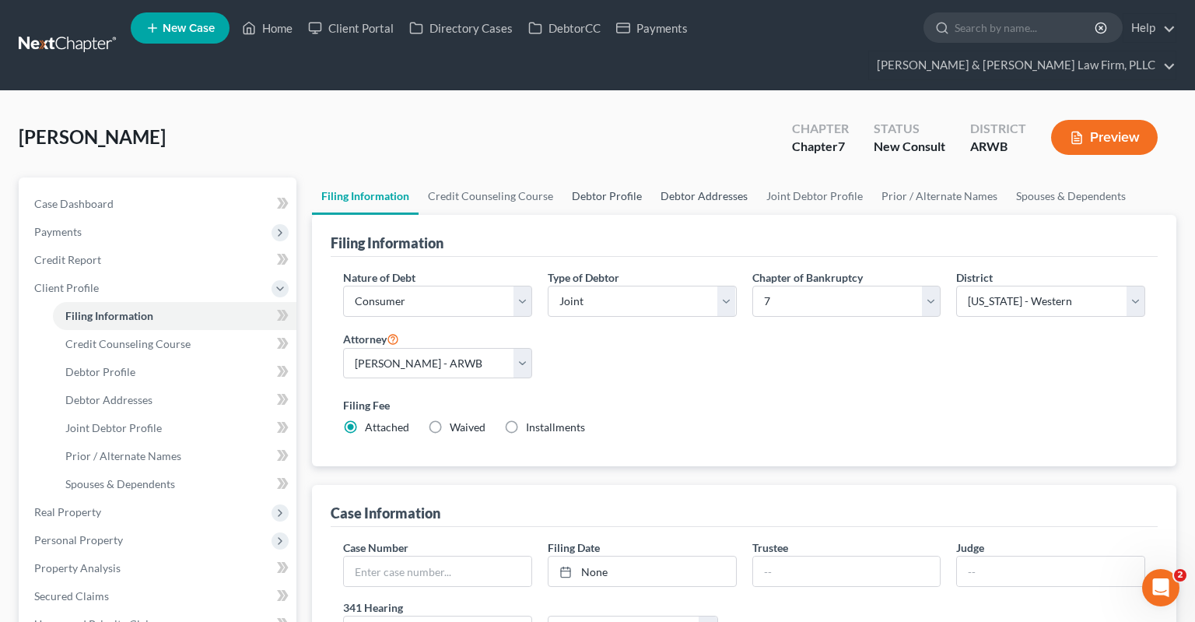
drag, startPoint x: 609, startPoint y: 177, endPoint x: 664, endPoint y: 176, distance: 55.3
click at [608, 177] on link "Debtor Profile" at bounding box center [607, 195] width 89 height 37
select select "1"
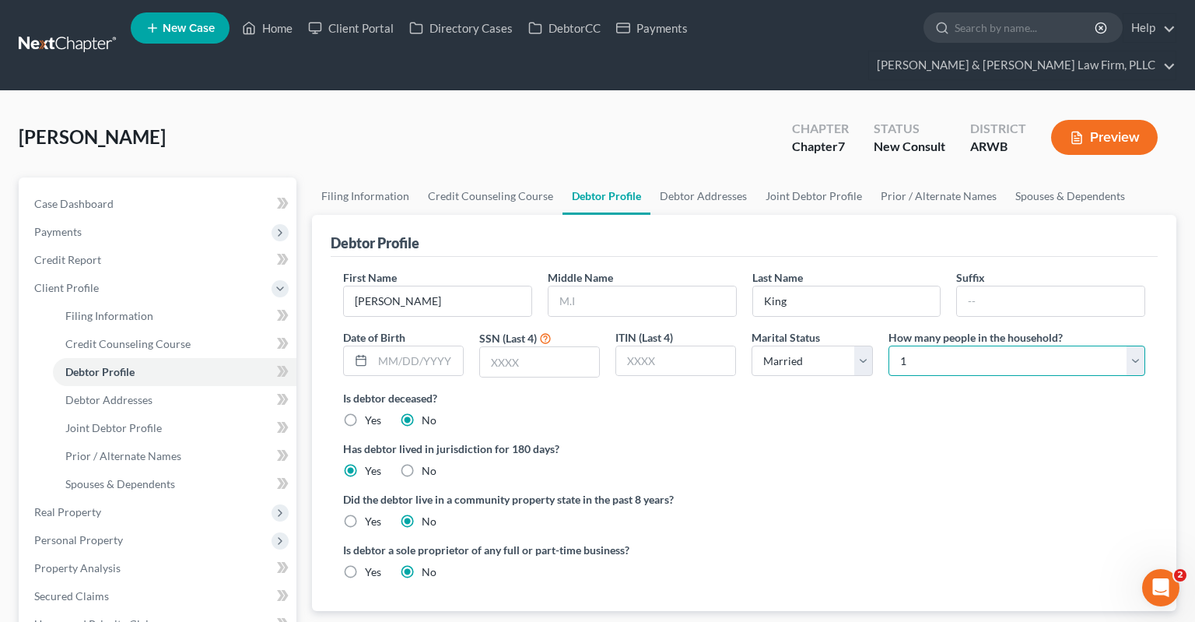
click at [889, 346] on select "Select 1 2 3 4 5 6 7 8 9 10 11 12 13 14 15 16 17 18 19 20" at bounding box center [1017, 361] width 257 height 31
click option "2" at bounding box center [0, 0] width 0 height 0
click at [889, 346] on select "Select 1 2 3 4 5 6 7 8 9 10 11 12 13 14 15 16 17 18 19 20" at bounding box center [1017, 361] width 257 height 31
select select "2"
click option "3" at bounding box center [0, 0] width 0 height 0
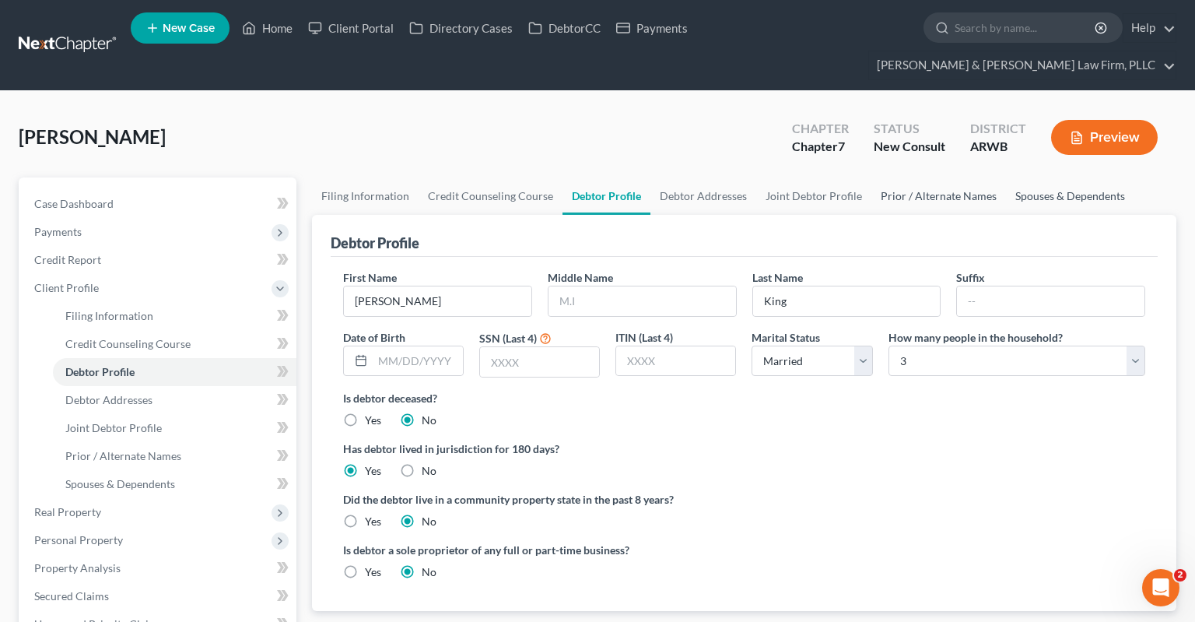
click at [1024, 177] on link "Spouses & Dependents" at bounding box center [1070, 195] width 128 height 37
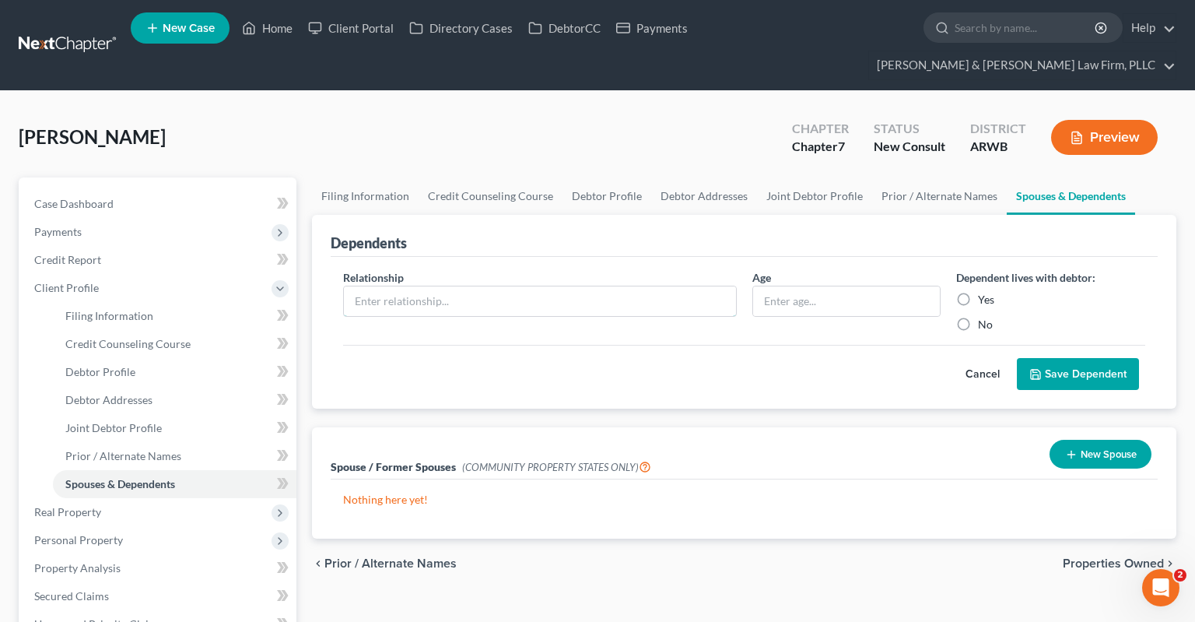
drag, startPoint x: 543, startPoint y: 274, endPoint x: 632, endPoint y: 298, distance: 91.9
click at [543, 286] on input "text" at bounding box center [540, 301] width 392 height 30
type input "Daughter"
type input "9 yrs"
click at [1094, 358] on button "Save Dependent" at bounding box center [1078, 374] width 122 height 33
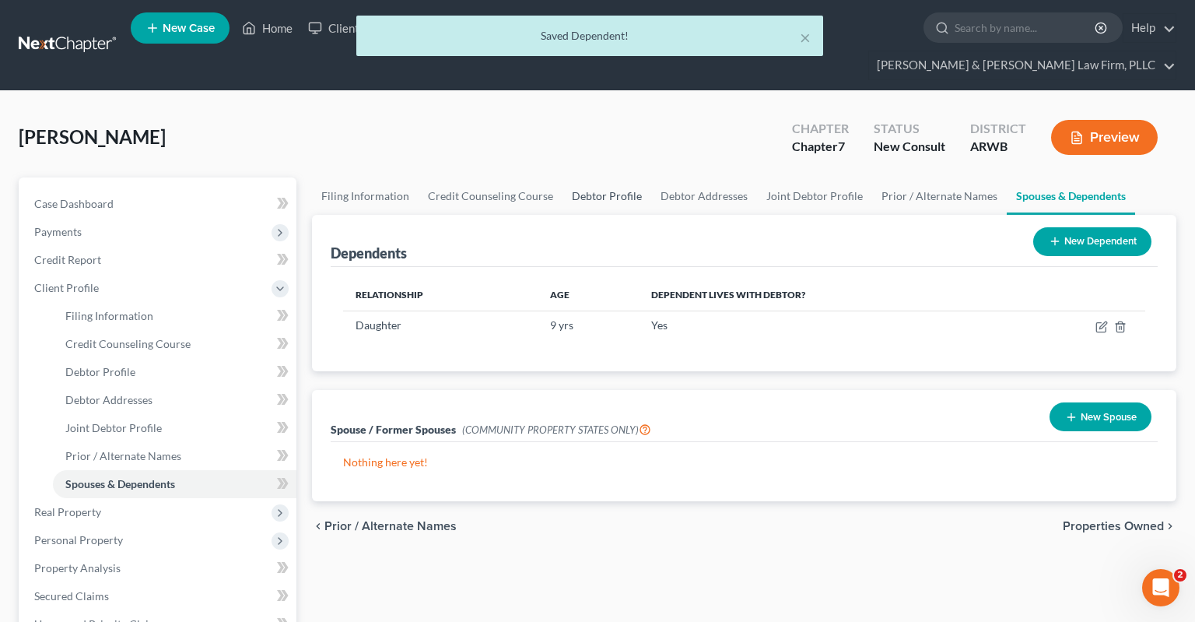
drag, startPoint x: 624, startPoint y: 172, endPoint x: 725, endPoint y: 228, distance: 115.0
click at [624, 177] on link "Debtor Profile" at bounding box center [607, 195] width 89 height 37
select select "1"
select select "2"
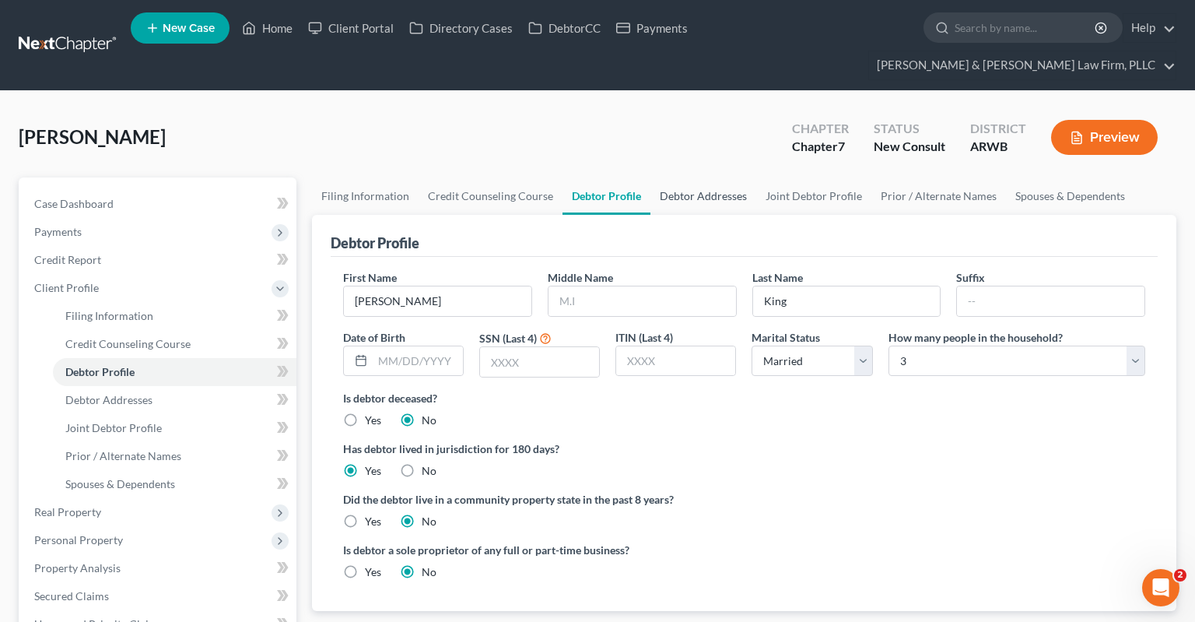
drag, startPoint x: 742, startPoint y: 174, endPoint x: 730, endPoint y: 185, distance: 16.5
click at [742, 177] on link "Debtor Addresses" at bounding box center [704, 195] width 106 height 37
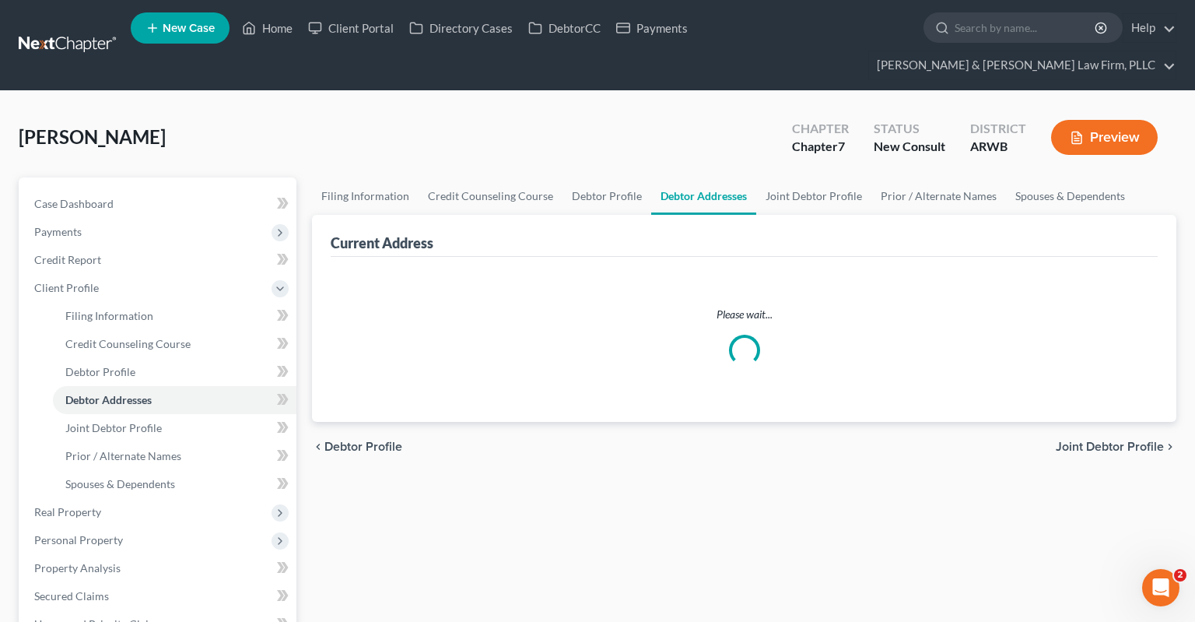
select select "0"
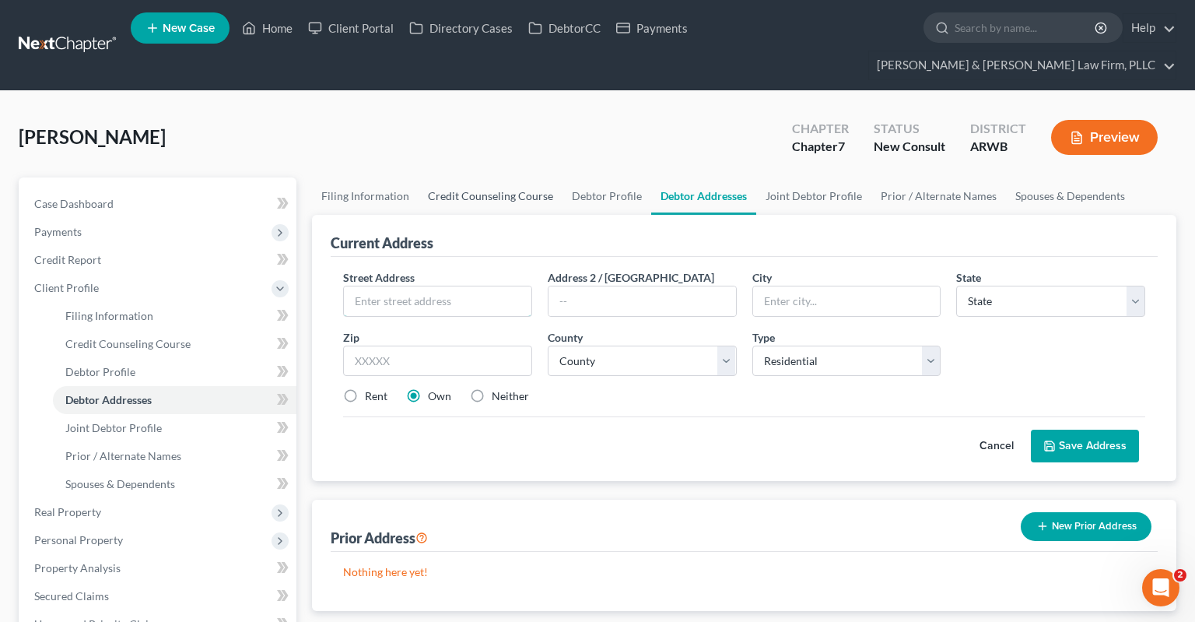
click at [453, 286] on input "text" at bounding box center [438, 301] width 188 height 30
type input "1132 Lapile R"
type input "71765"
type input "Strong"
select select "2"
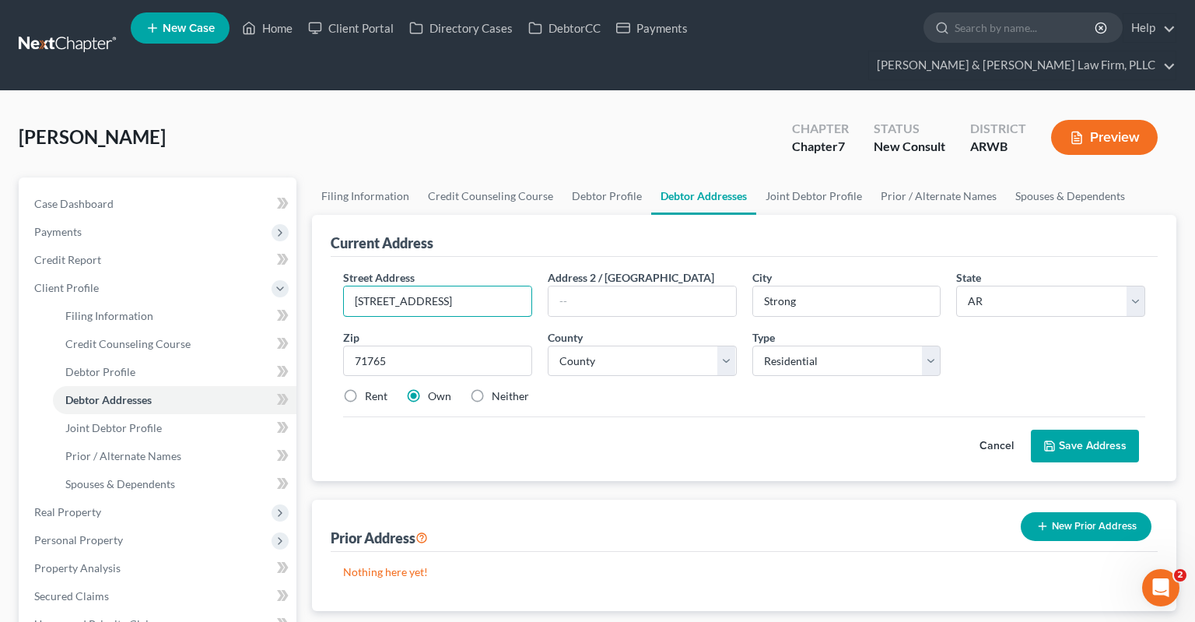
type input "[STREET_ADDRESS]"
click at [548, 346] on select "County [US_STATE][GEOGRAPHIC_DATA] [GEOGRAPHIC_DATA] [GEOGRAPHIC_DATA] [GEOGRAP…" at bounding box center [642, 361] width 189 height 31
select select "69"
click option "[GEOGRAPHIC_DATA]" at bounding box center [0, 0] width 0 height 0
click at [1107, 430] on button "Save Address" at bounding box center [1085, 446] width 108 height 33
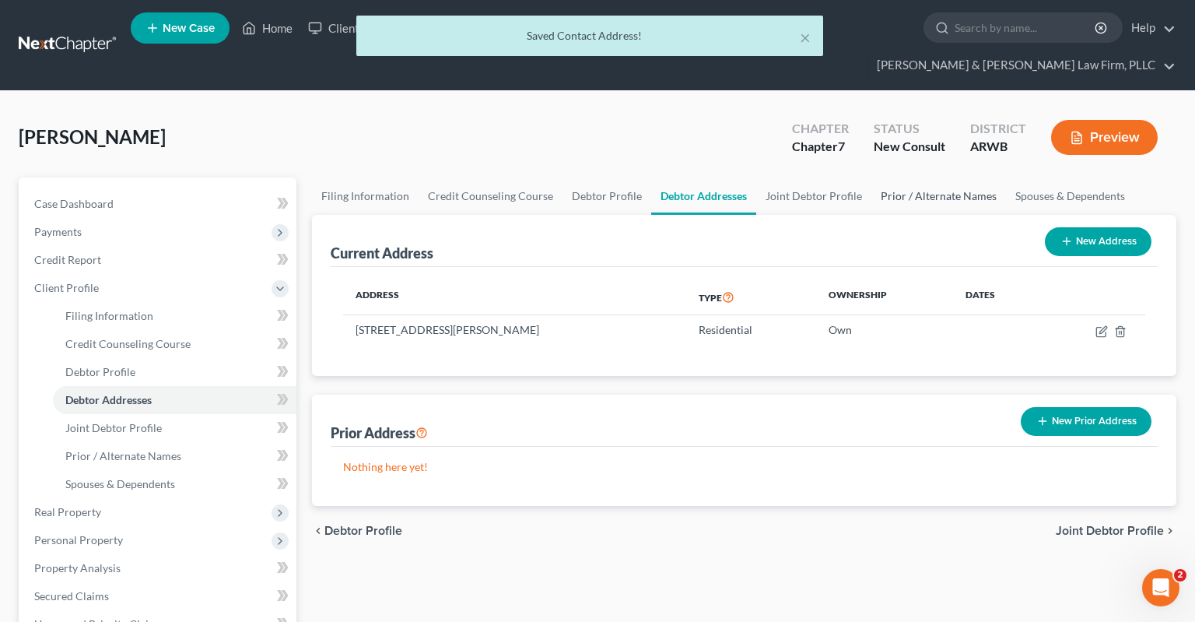
click at [903, 177] on link "Prior / Alternate Names" at bounding box center [939, 195] width 135 height 37
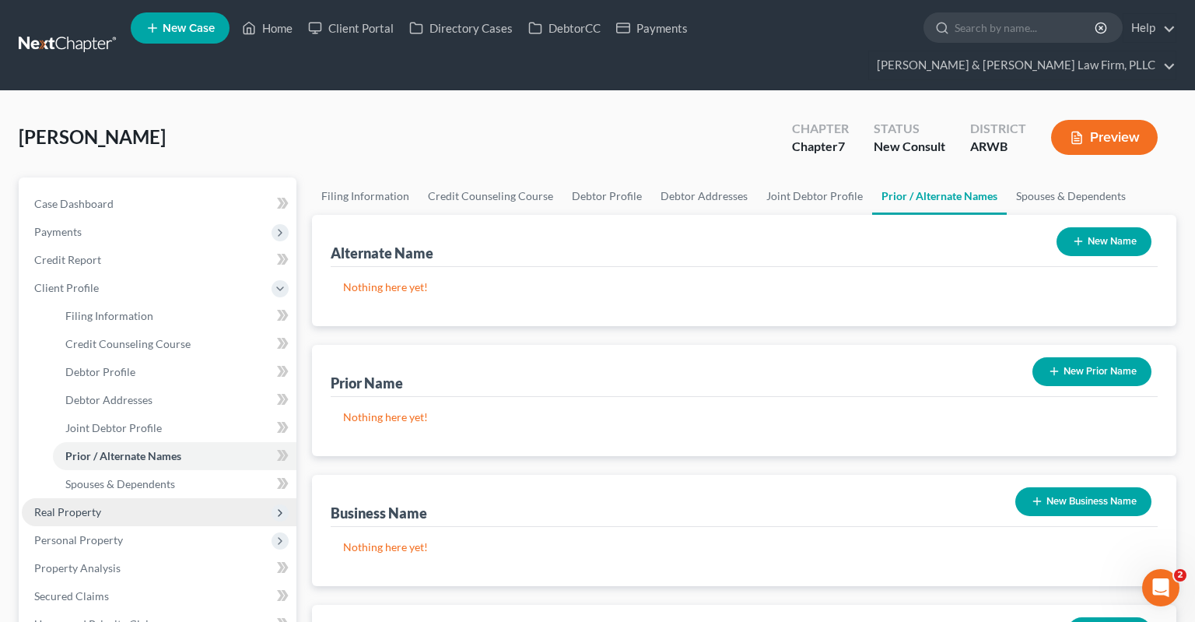
click at [152, 498] on span "Real Property" at bounding box center [159, 512] width 275 height 28
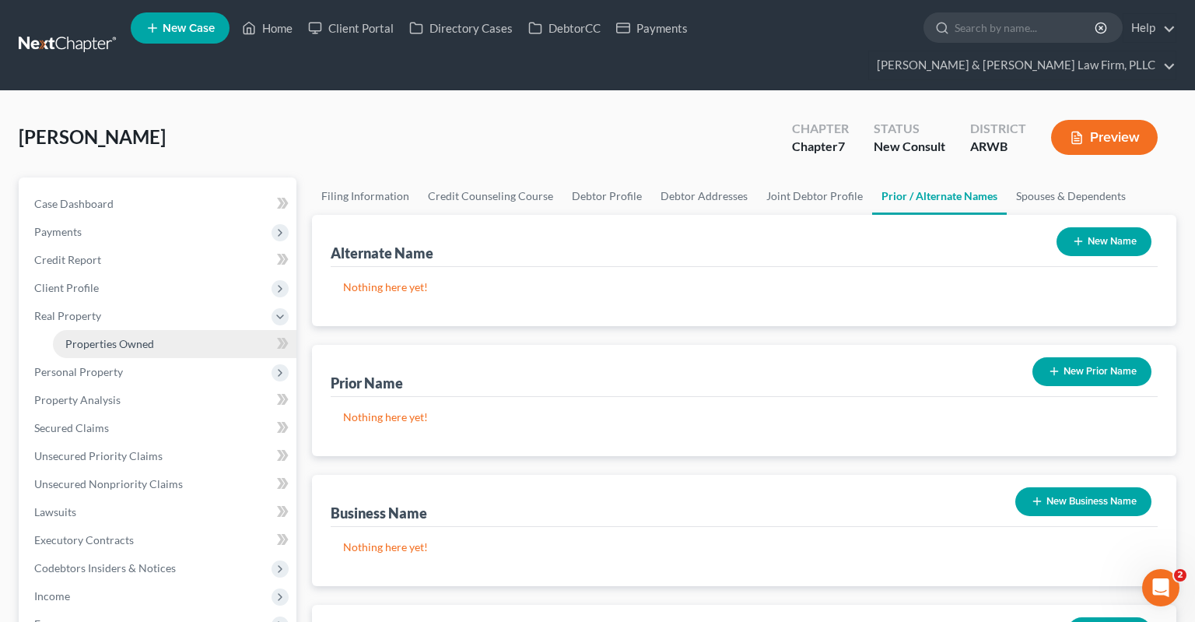
click at [146, 330] on link "Properties Owned" at bounding box center [175, 344] width 244 height 28
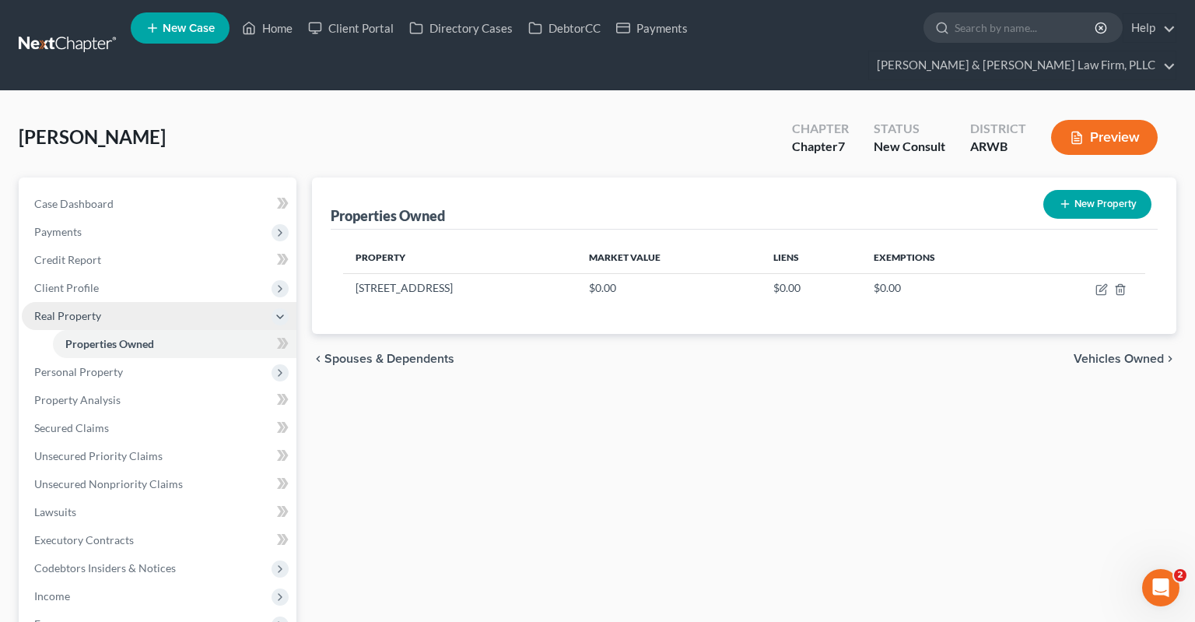
drag, startPoint x: 139, startPoint y: 263, endPoint x: 172, endPoint y: 293, distance: 45.2
click at [139, 274] on span "Client Profile" at bounding box center [159, 288] width 275 height 28
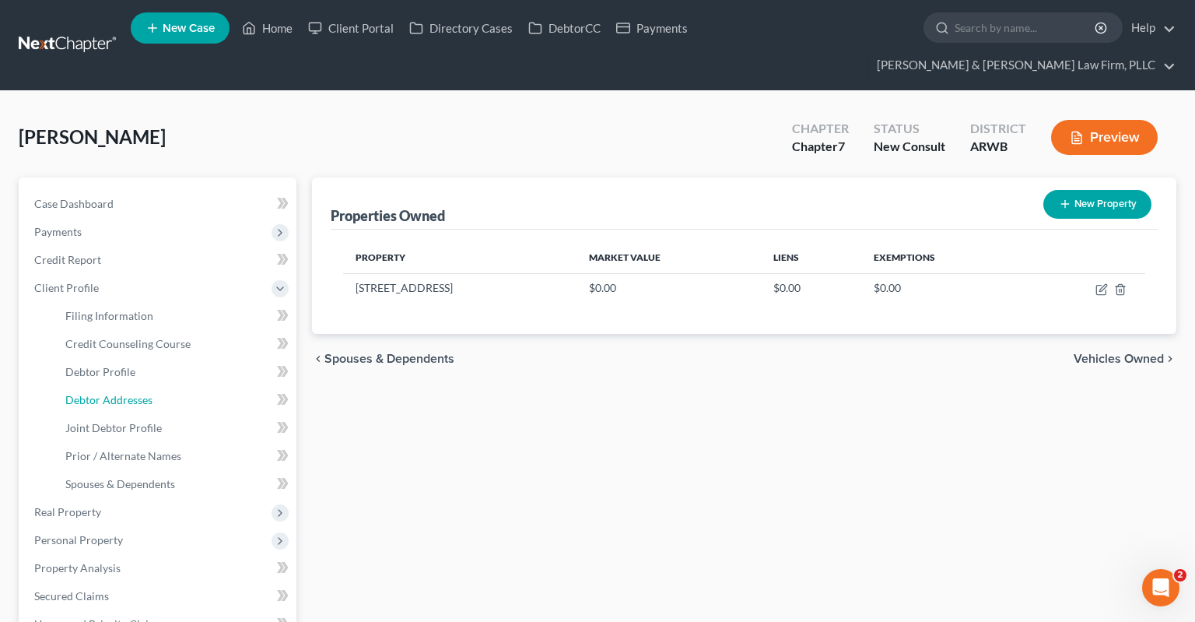
drag, startPoint x: 187, startPoint y: 371, endPoint x: 371, endPoint y: 356, distance: 185.0
click at [191, 386] on link "Debtor Addresses" at bounding box center [175, 400] width 244 height 28
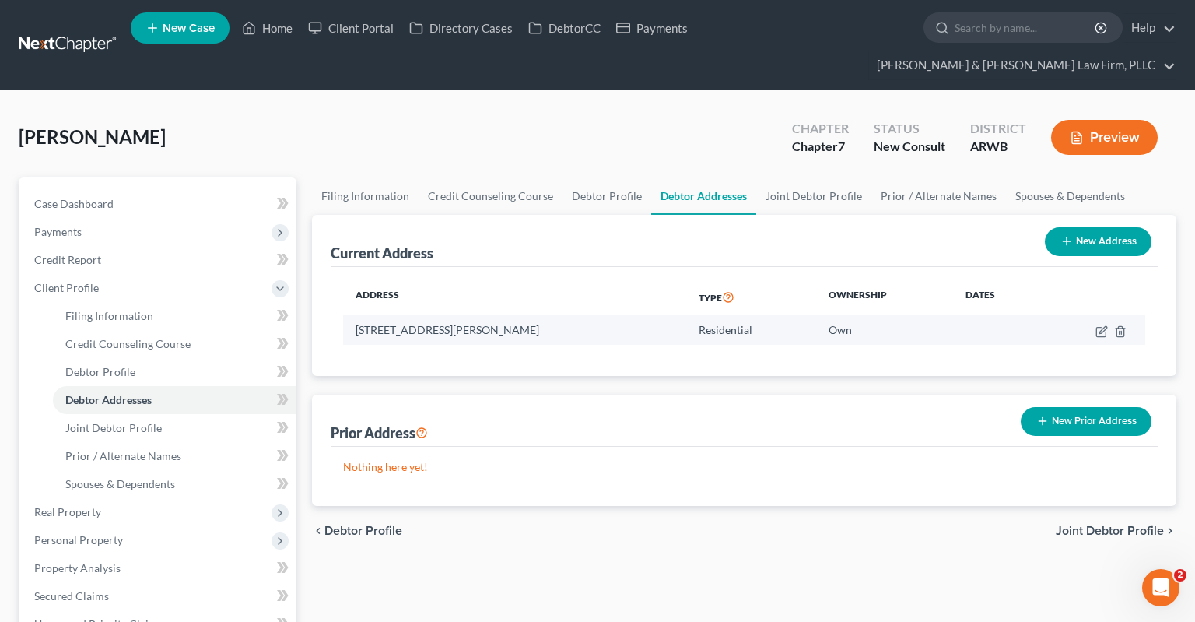
drag, startPoint x: 356, startPoint y: 300, endPoint x: 598, endPoint y: 301, distance: 242.0
click at [598, 315] on td "[STREET_ADDRESS][PERSON_NAME]" at bounding box center [514, 330] width 343 height 30
copy td "[STREET_ADDRESS][PERSON_NAME]"
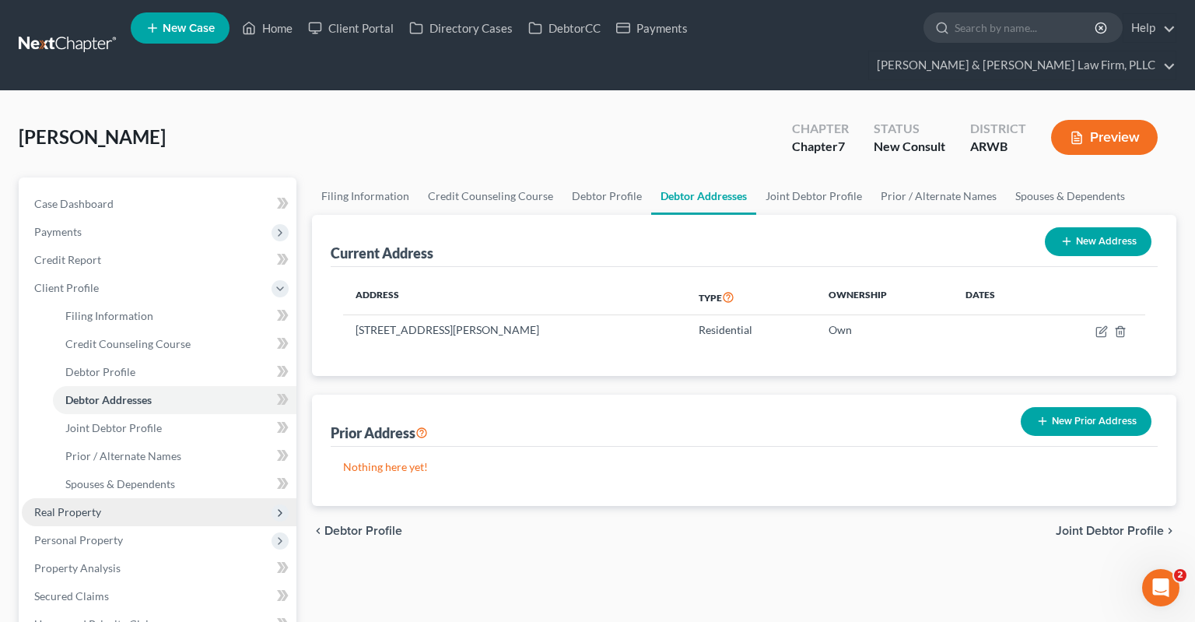
click at [132, 498] on span "Real Property" at bounding box center [159, 512] width 275 height 28
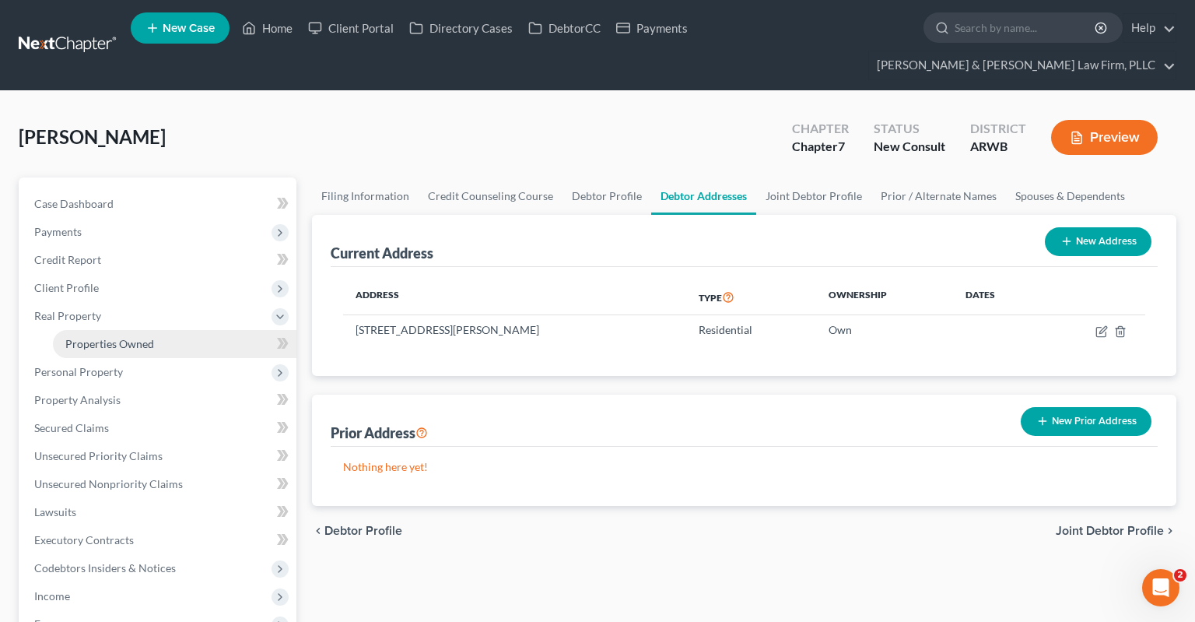
click at [185, 330] on link "Properties Owned" at bounding box center [175, 344] width 244 height 28
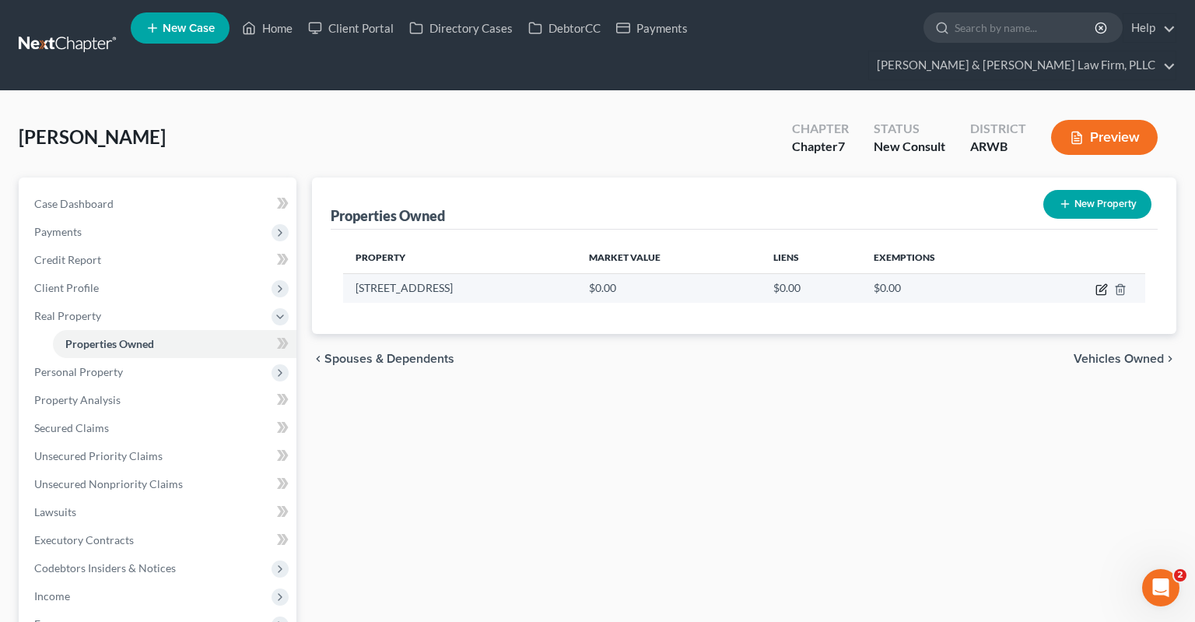
click at [1101, 284] on icon "button" at bounding box center [1103, 287] width 7 height 7
select select "2"
select select "69"
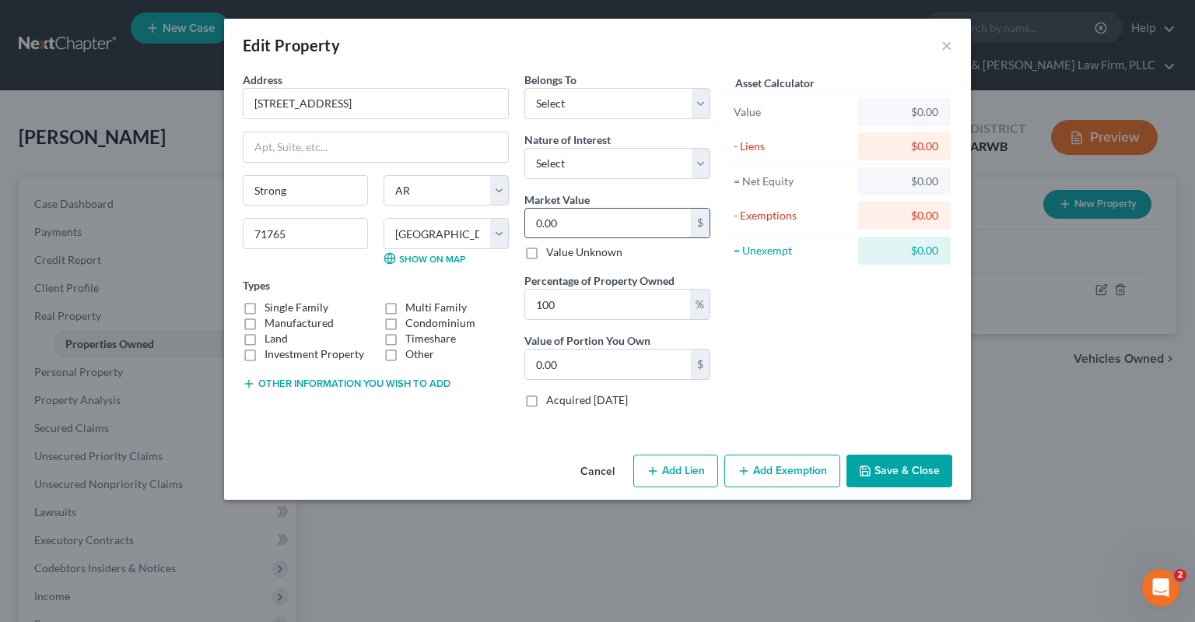
click at [599, 220] on input "0.00" at bounding box center [608, 224] width 166 height 30
type input "9"
type input "9.00"
type input "90"
type input "90.00"
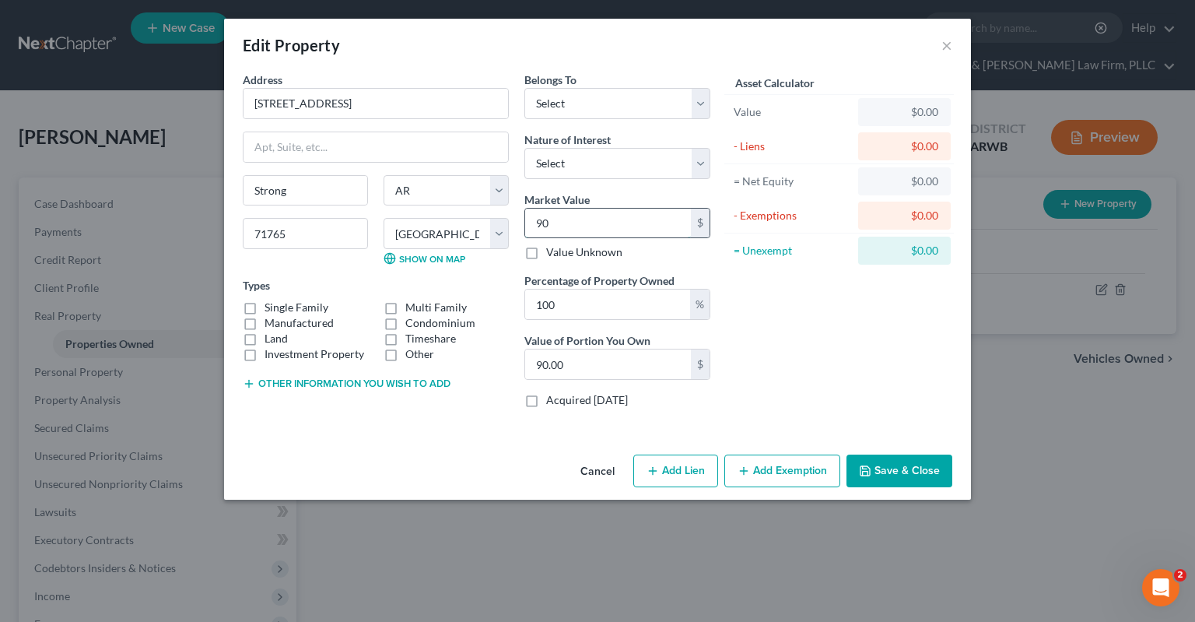
type input "900"
type input "900.00"
type input "9000"
type input "9,000.00"
type input "9,0000"
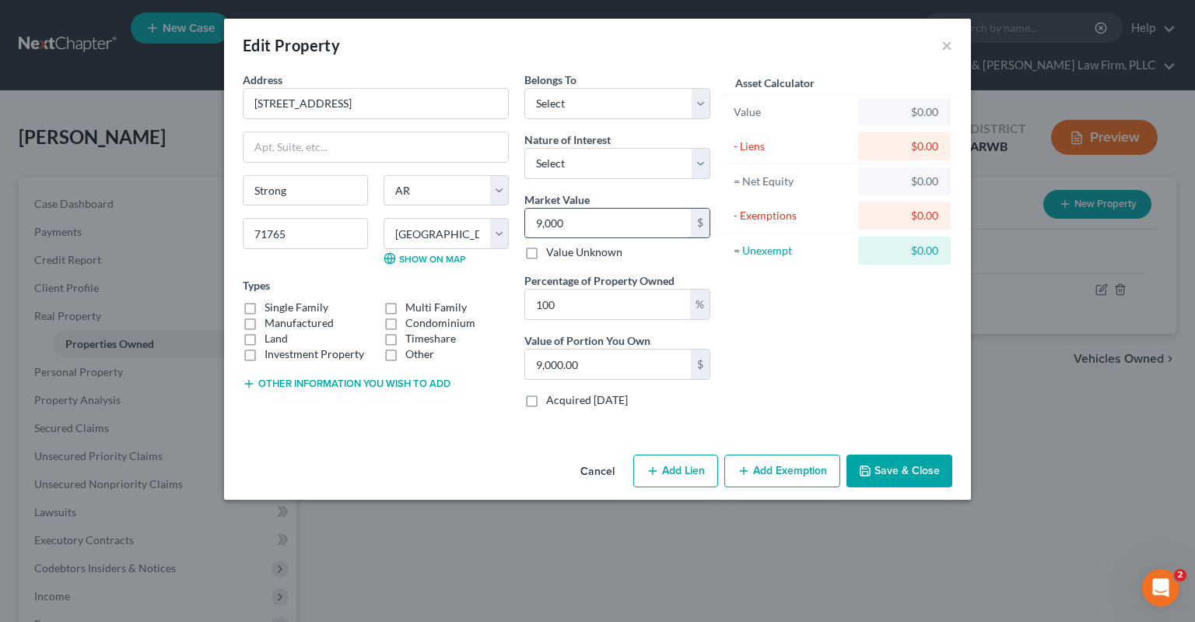
type input "90,000.00"
type input "90,000"
click at [265, 304] on label "Single Family" at bounding box center [297, 308] width 64 height 16
click at [271, 304] on input "Single Family" at bounding box center [276, 305] width 10 height 10
checkbox input "true"
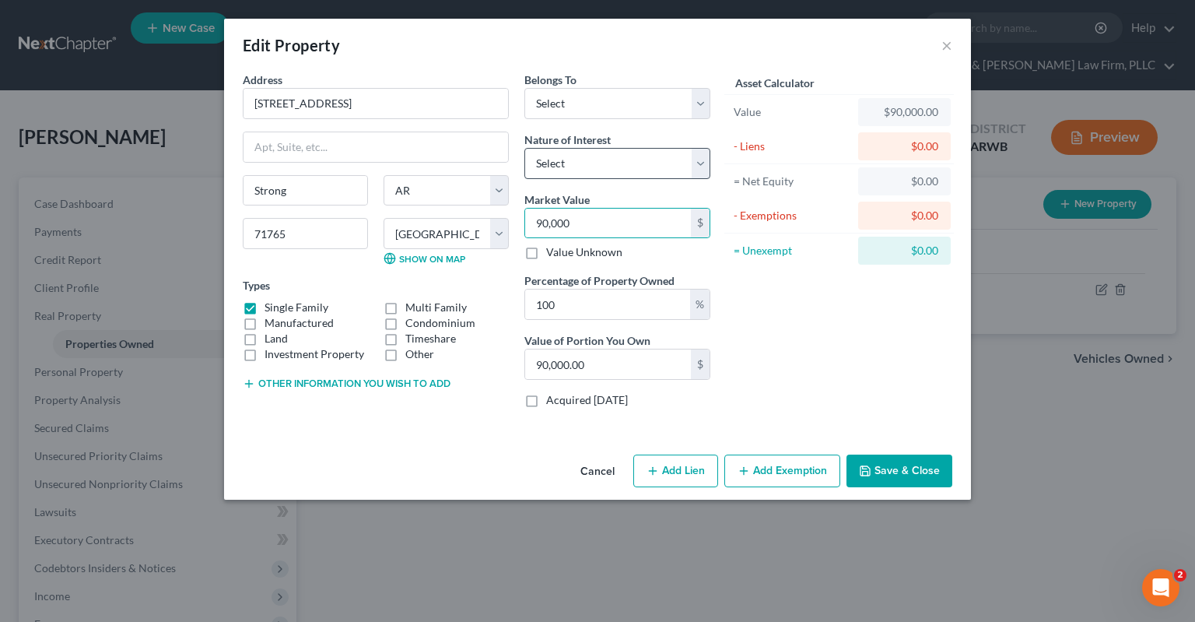
click at [265, 336] on label "Land" at bounding box center [276, 339] width 23 height 16
click at [271, 336] on input "Land" at bounding box center [276, 336] width 10 height 10
checkbox input "true"
click at [661, 478] on button "Add Lien" at bounding box center [675, 470] width 85 height 33
select select "0"
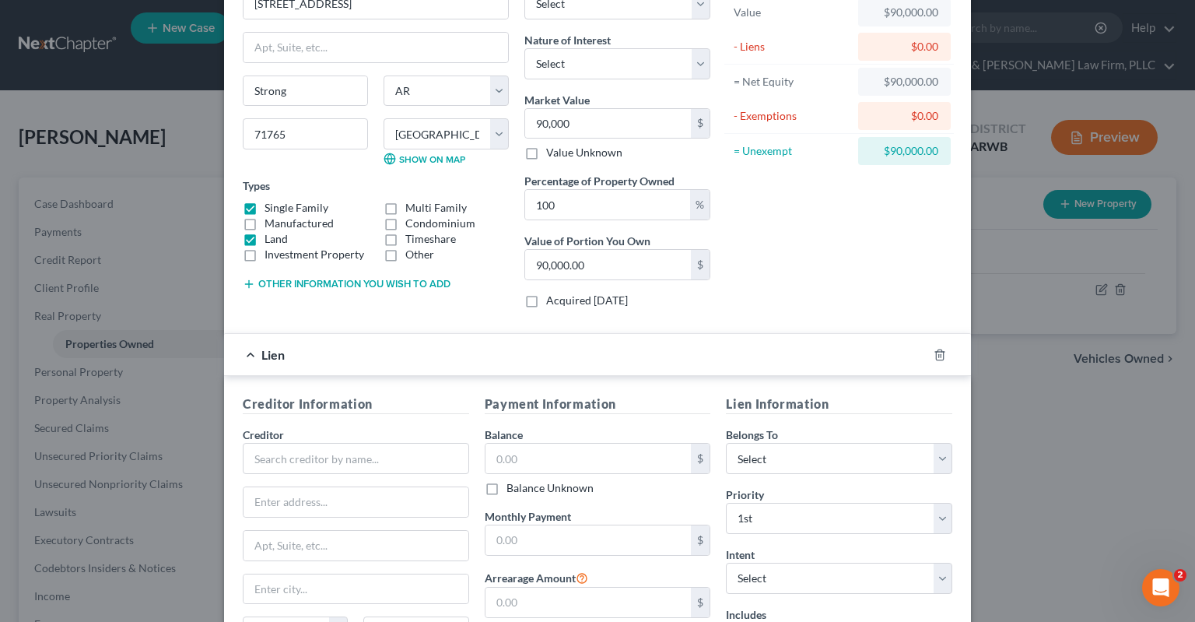
scroll to position [156, 0]
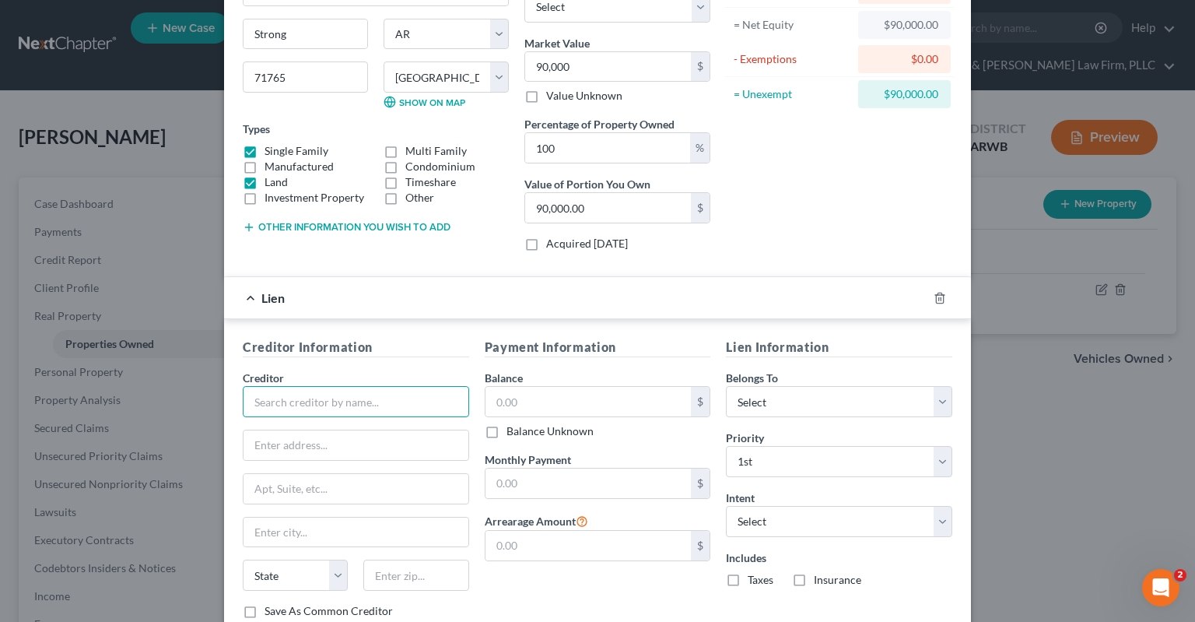
click at [362, 395] on input "text" at bounding box center [356, 401] width 226 height 31
type input "[PERSON_NAME] Fargo"
drag, startPoint x: 556, startPoint y: 397, endPoint x: 557, endPoint y: 406, distance: 9.4
click at [556, 398] on input "text" at bounding box center [589, 402] width 206 height 30
click at [618, 400] on input "49,000" at bounding box center [589, 402] width 206 height 30
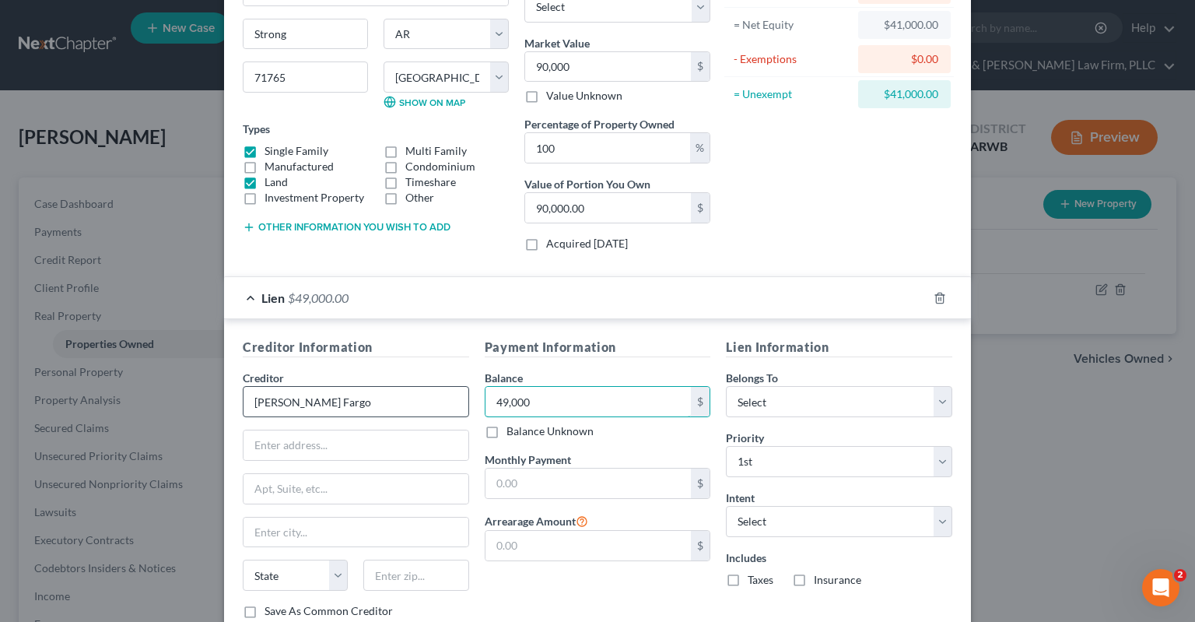
click at [486, 397] on input "49,000" at bounding box center [589, 402] width 206 height 30
click at [486, 393] on input "49,000" at bounding box center [589, 402] width 206 height 30
click at [486, 391] on input "49,000" at bounding box center [589, 402] width 206 height 30
click at [622, 410] on input "49,000" at bounding box center [589, 402] width 206 height 30
type input "49,217"
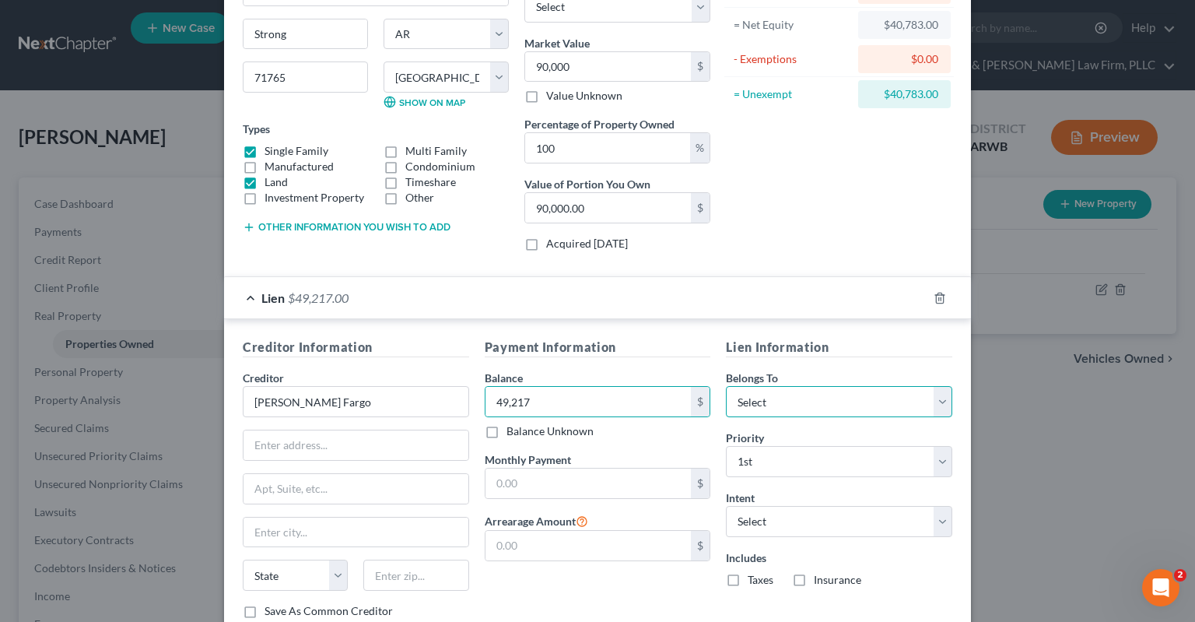
click at [726, 386] on select "Select Debtor 1 Only Debtor 2 Only Debtor 1 And Debtor 2 Only At Least One Of T…" at bounding box center [839, 401] width 226 height 31
select select "2"
click option "Debtor 1 And Debtor 2 Only" at bounding box center [0, 0] width 0 height 0
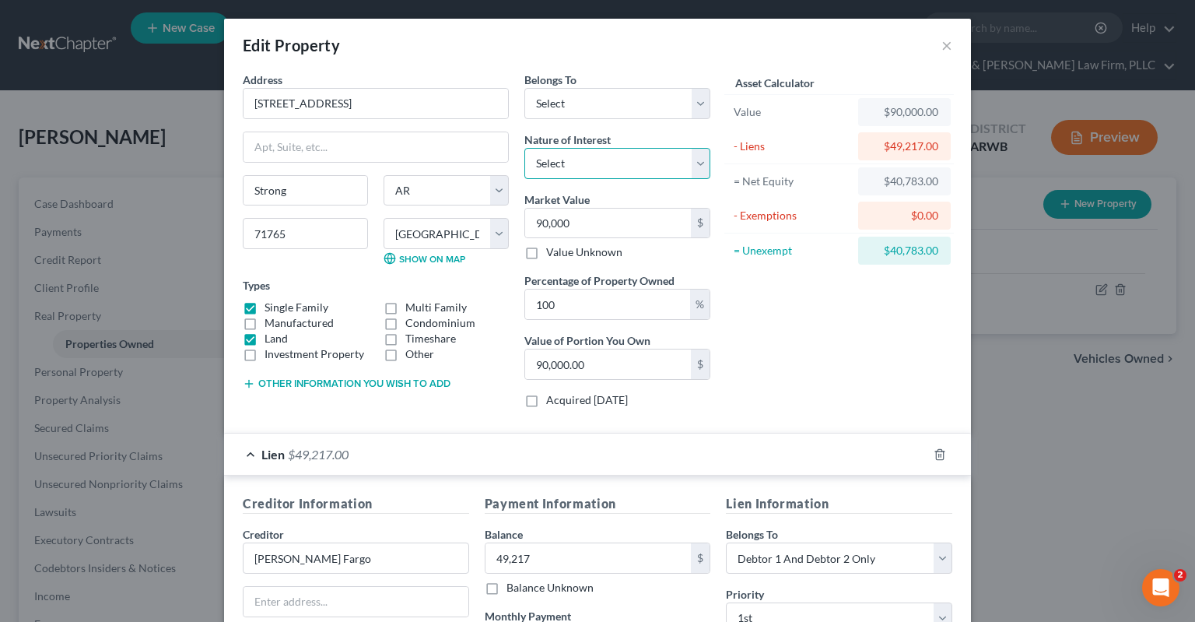
click at [525, 148] on select "Select Fee Simple Joint Tenant Life Estate Equitable Interest Future Interest T…" at bounding box center [618, 163] width 186 height 31
click at [525, 88] on select "Select Debtor 1 Only Debtor 2 Only Debtor 1 And Debtor 2 Only At Least One Of T…" at bounding box center [618, 103] width 186 height 31
select select "2"
click option "Debtor 1 And Debtor 2 Only" at bounding box center [0, 0] width 0 height 0
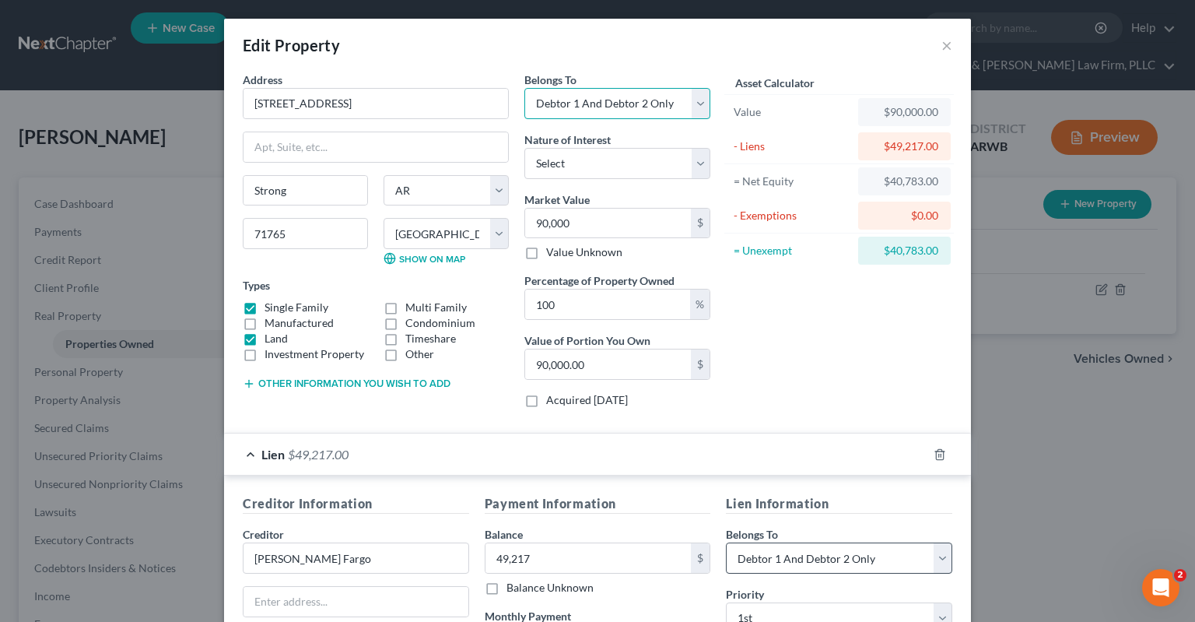
scroll to position [260, 0]
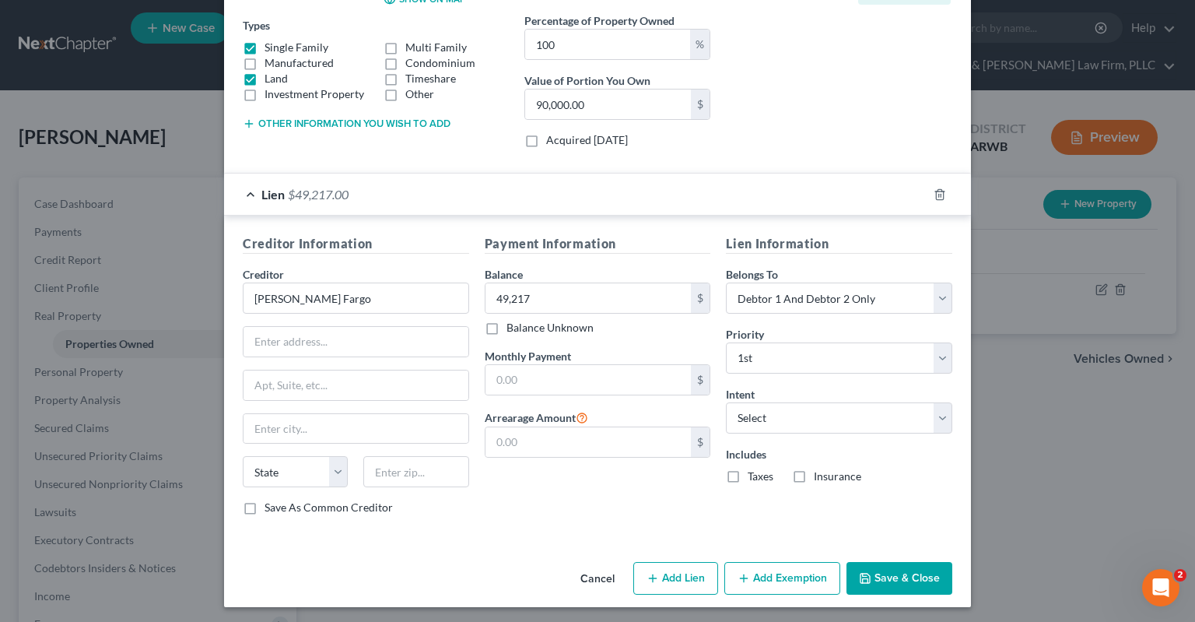
click at [750, 570] on button "Add Exemption" at bounding box center [783, 578] width 116 height 33
select select "2"
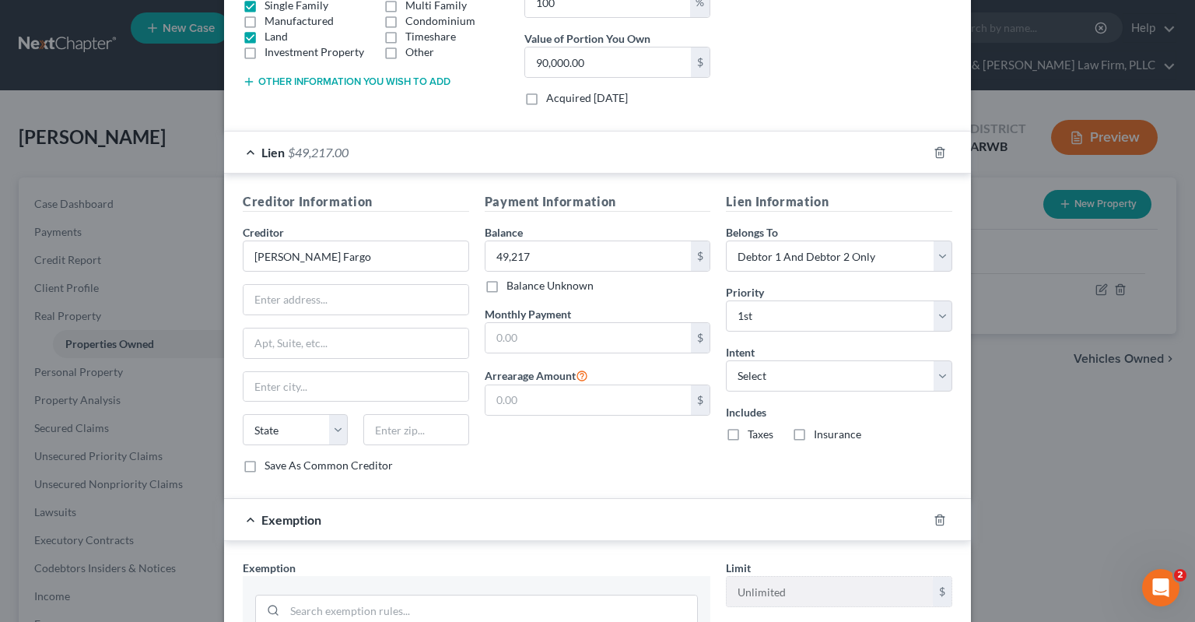
scroll to position [677, 0]
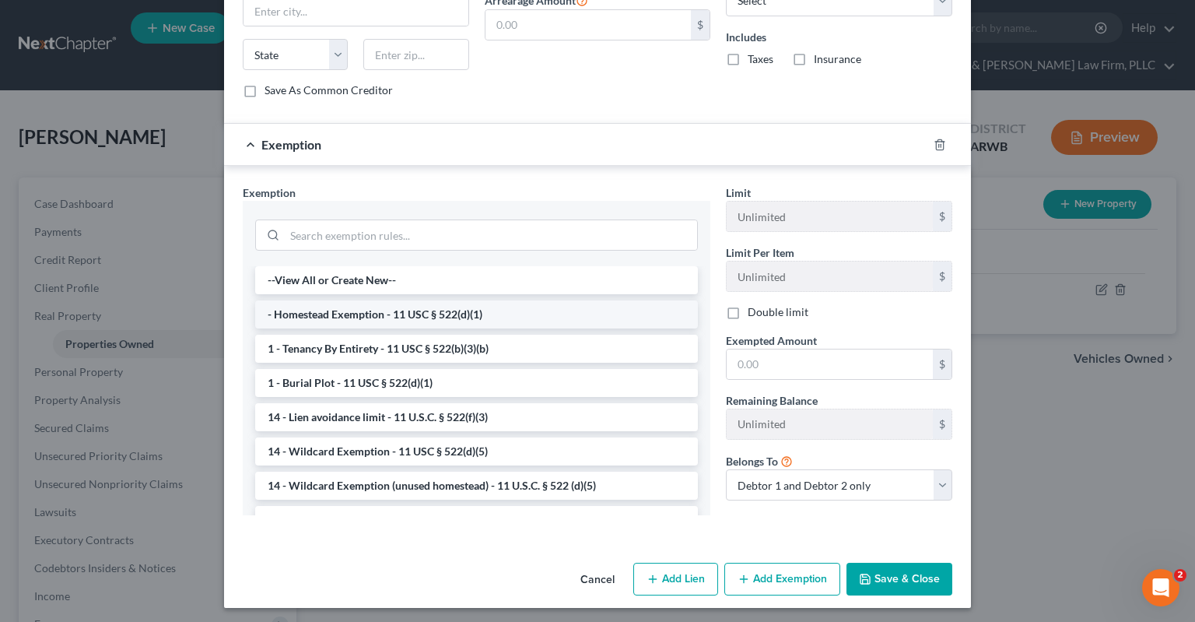
click at [410, 307] on li "- Homestead Exemption - 11 USC § 522(d)(1)" at bounding box center [476, 314] width 443 height 28
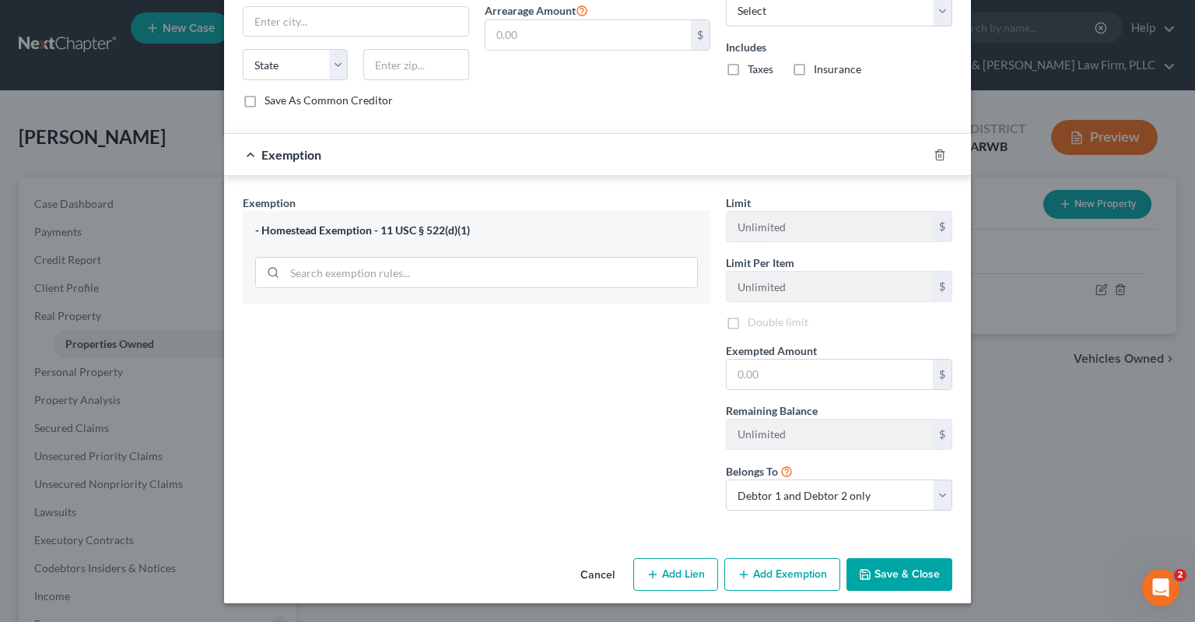
scroll to position [662, 0]
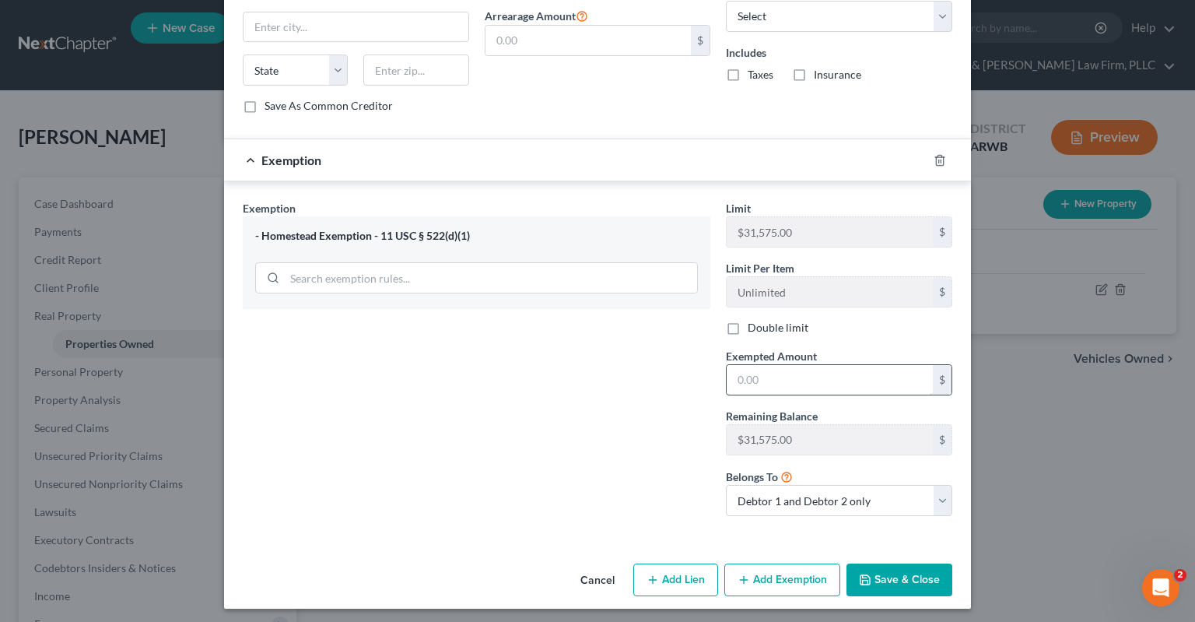
click at [791, 375] on input "text" at bounding box center [830, 380] width 206 height 30
type input "31,575"
click at [748, 321] on label "Double limit" at bounding box center [778, 328] width 61 height 16
click at [754, 321] on input "Double limit" at bounding box center [759, 325] width 10 height 10
checkbox input "true"
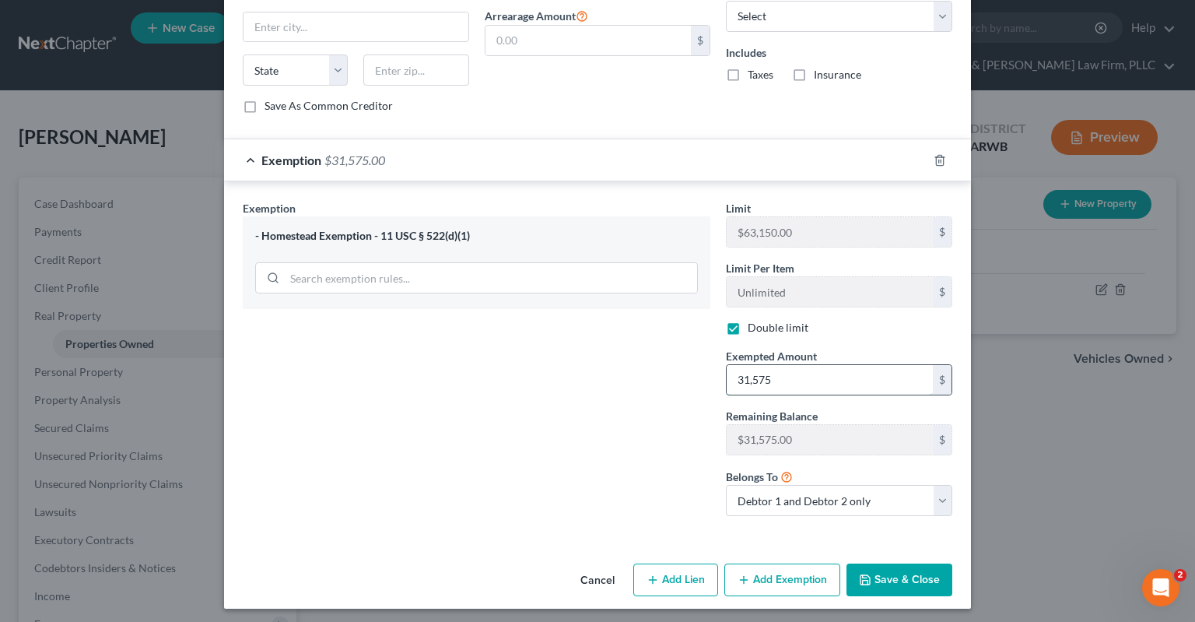
drag, startPoint x: 714, startPoint y: 372, endPoint x: 800, endPoint y: 361, distance: 87.1
click at [727, 366] on input "31,575" at bounding box center [830, 380] width 206 height 30
drag, startPoint x: 834, startPoint y: 366, endPoint x: 651, endPoint y: 345, distance: 184.1
click at [727, 365] on input "31,575" at bounding box center [830, 380] width 206 height 30
type input "40,783"
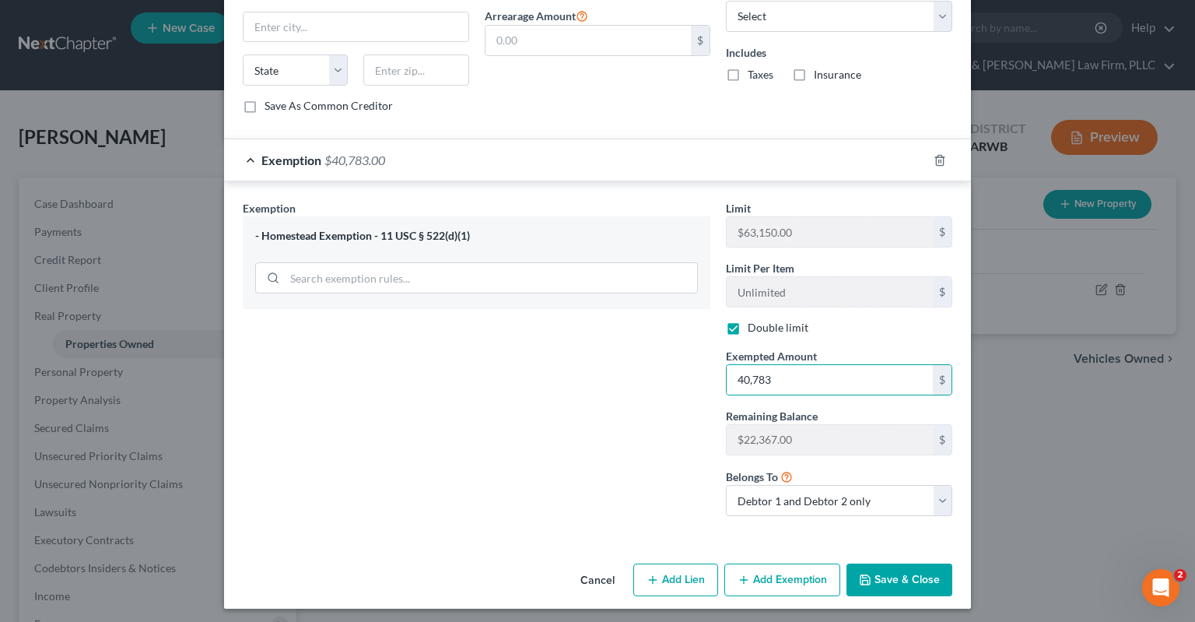
click at [914, 581] on button "Save & Close" at bounding box center [900, 579] width 106 height 33
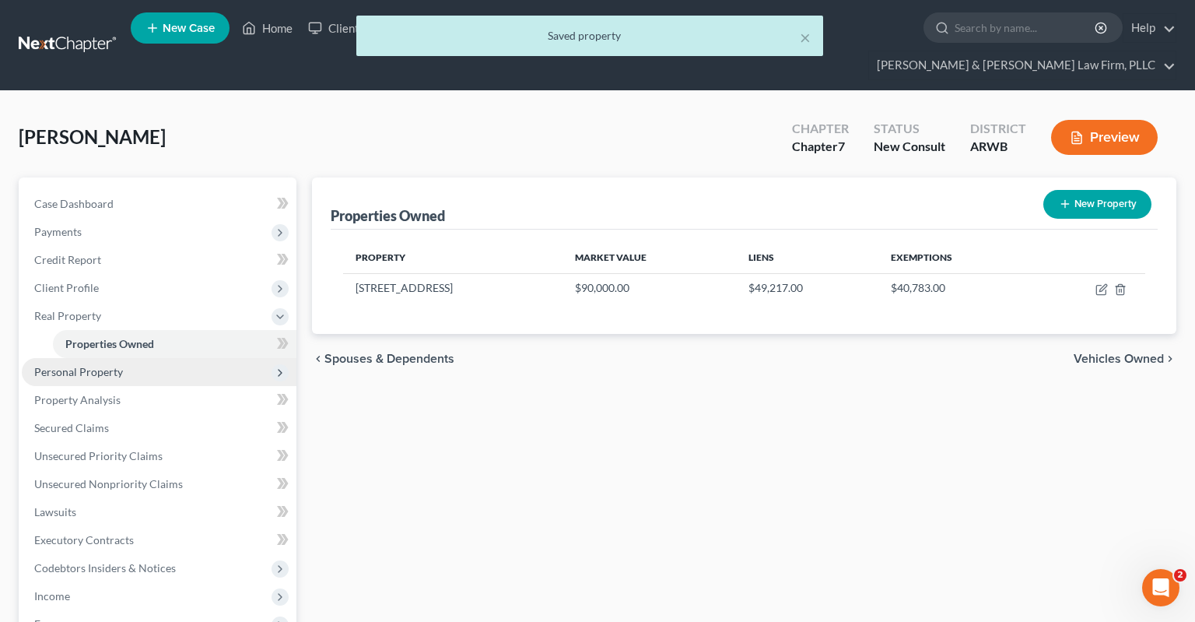
drag, startPoint x: 146, startPoint y: 344, endPoint x: 155, endPoint y: 346, distance: 9.6
click at [145, 358] on span "Personal Property" at bounding box center [159, 372] width 275 height 28
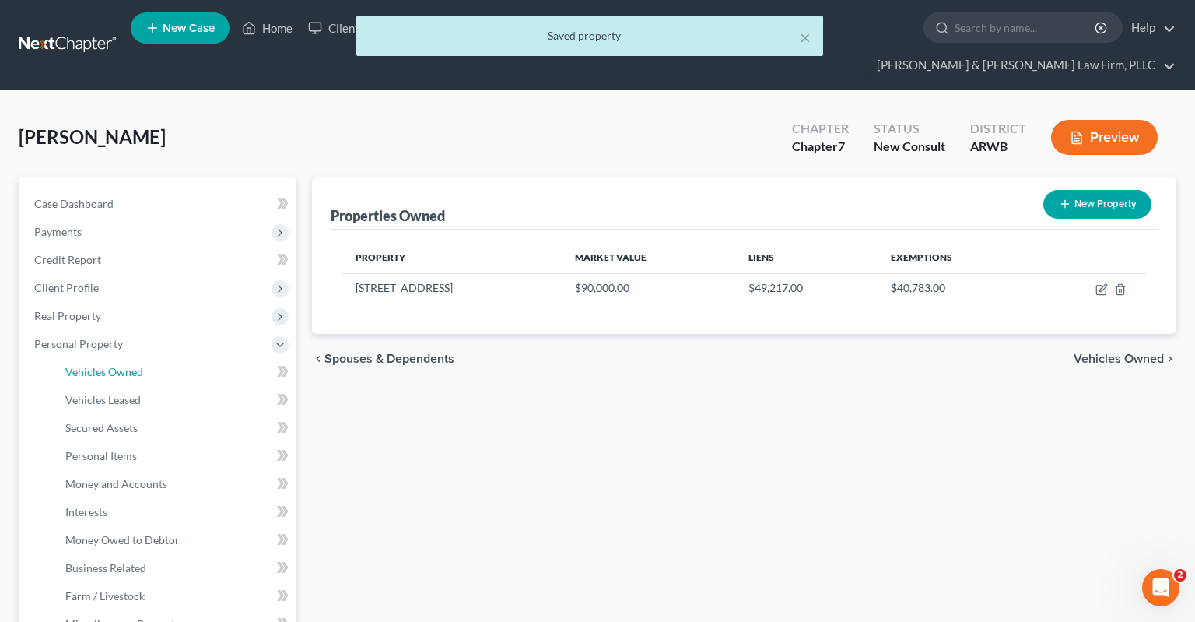
click at [132, 358] on link "Vehicles Owned" at bounding box center [175, 372] width 244 height 28
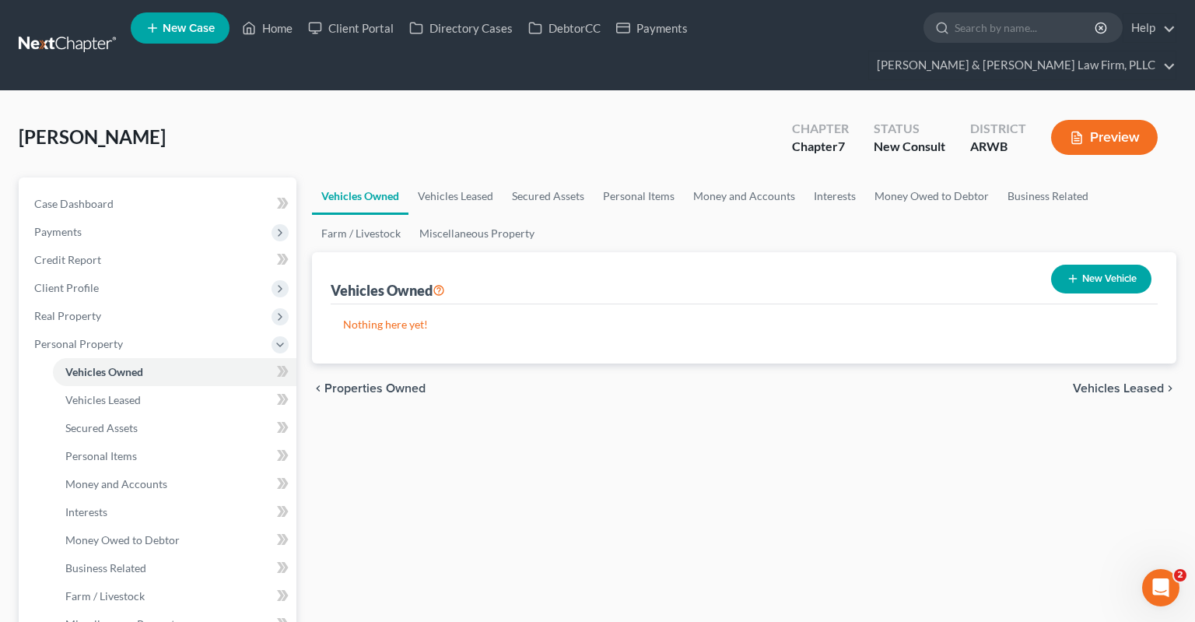
click at [1072, 265] on button "New Vehicle" at bounding box center [1101, 279] width 100 height 29
select select "0"
select select "2"
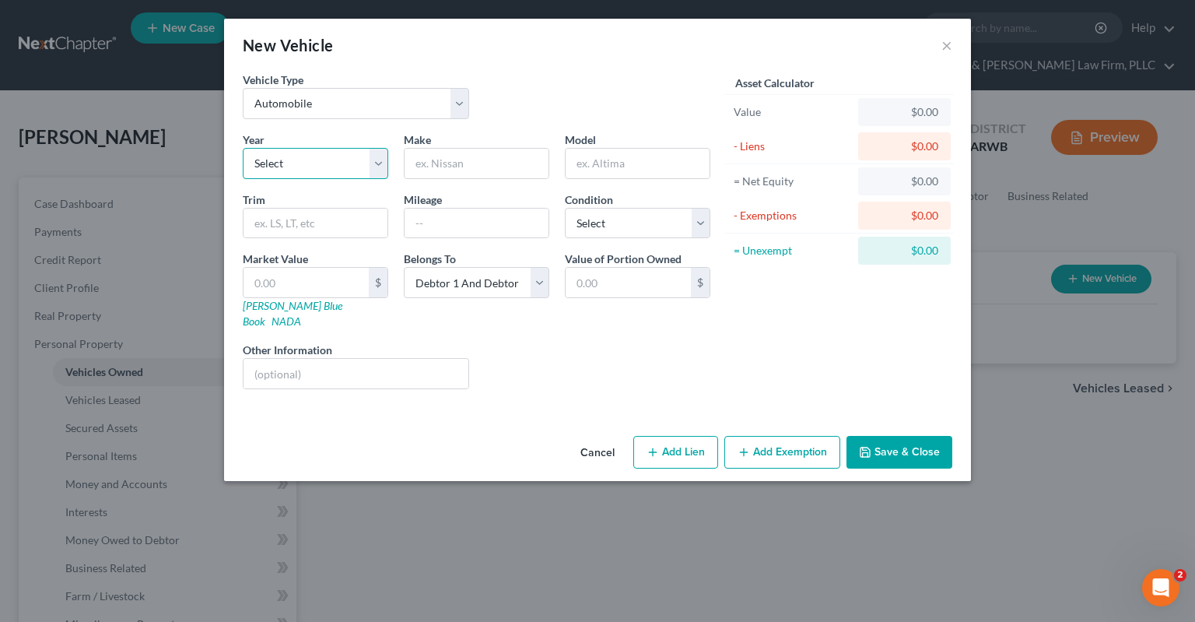
click at [243, 148] on select "Select 2026 2025 2024 2023 2022 2021 2020 2019 2018 2017 2016 2015 2014 2013 20…" at bounding box center [316, 163] width 146 height 31
select select "9"
click option "2017" at bounding box center [0, 0] width 0 height 0
type input "Toyota"
type input "Corolla"
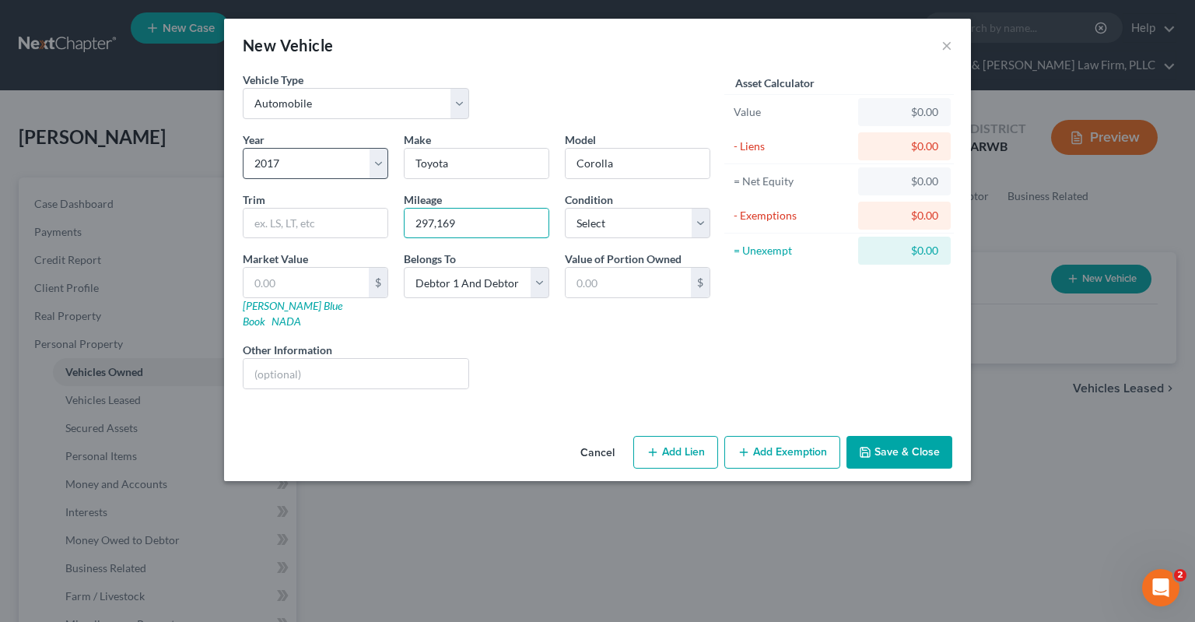
type input "297,169"
select select "2"
drag, startPoint x: 475, startPoint y: 219, endPoint x: 482, endPoint y: 272, distance: 53.4
click at [405, 217] on input "297,169" at bounding box center [477, 224] width 144 height 30
click at [302, 286] on input "text" at bounding box center [306, 283] width 125 height 30
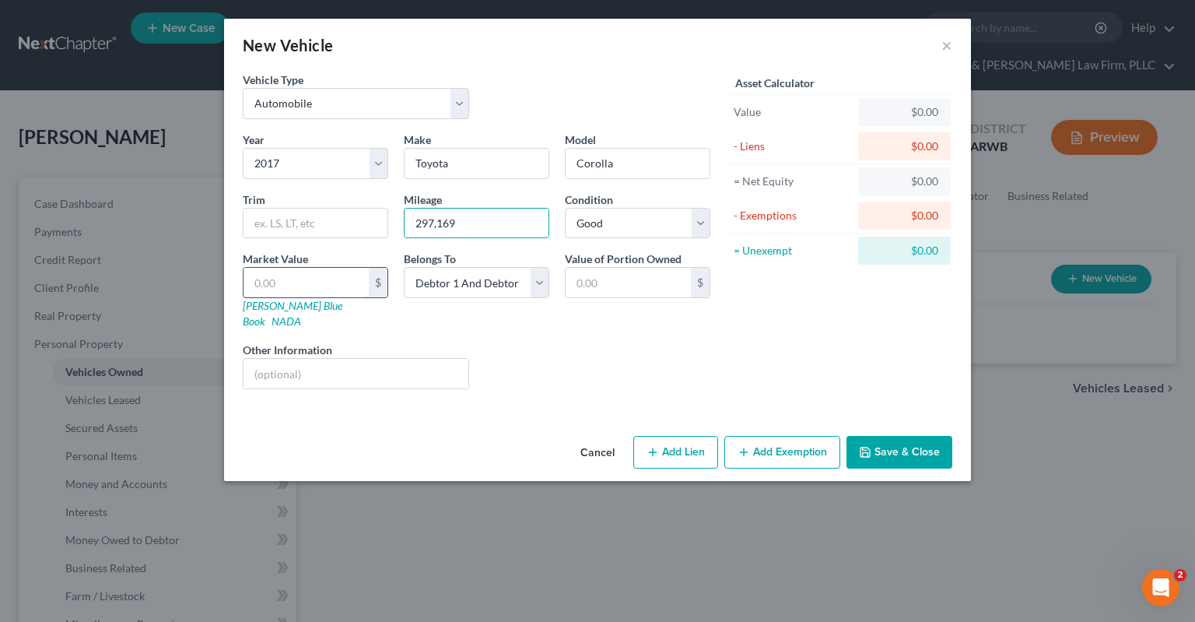
paste input "$4,800"
type input "4,800"
type input "4,800.00"
type input "4,800"
drag, startPoint x: 596, startPoint y: 361, endPoint x: 655, endPoint y: 350, distance: 59.4
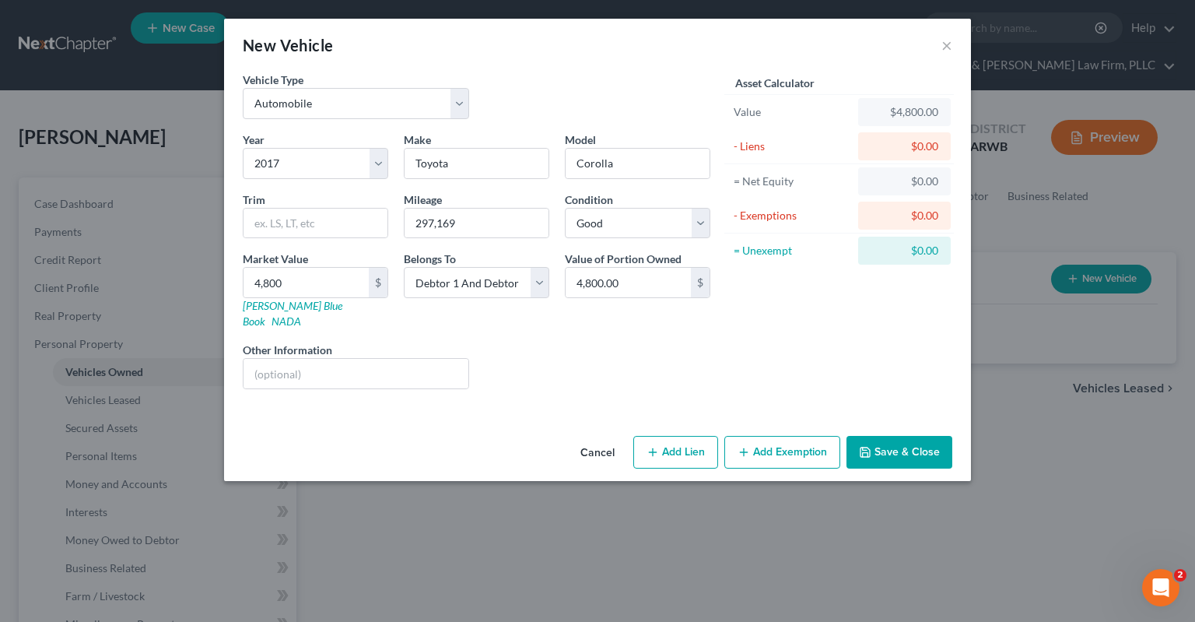
click at [609, 360] on div "Liens Select" at bounding box center [598, 365] width 242 height 47
click at [900, 436] on button "Save & Close" at bounding box center [900, 452] width 106 height 33
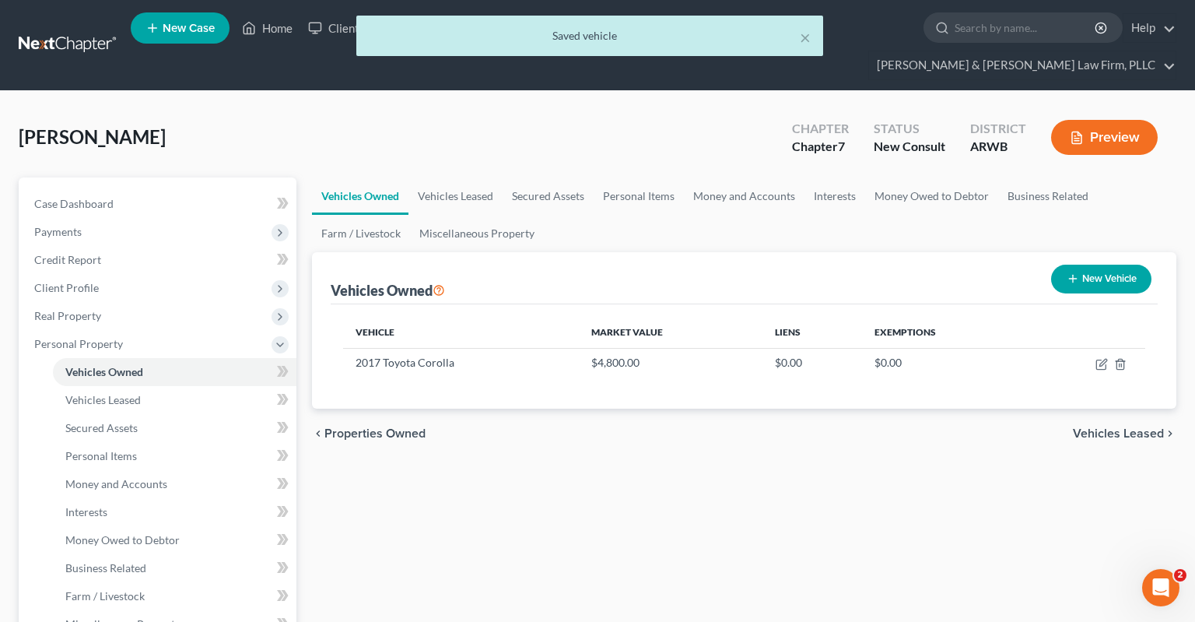
click at [1058, 265] on button "New Vehicle" at bounding box center [1101, 279] width 100 height 29
select select "0"
select select "2"
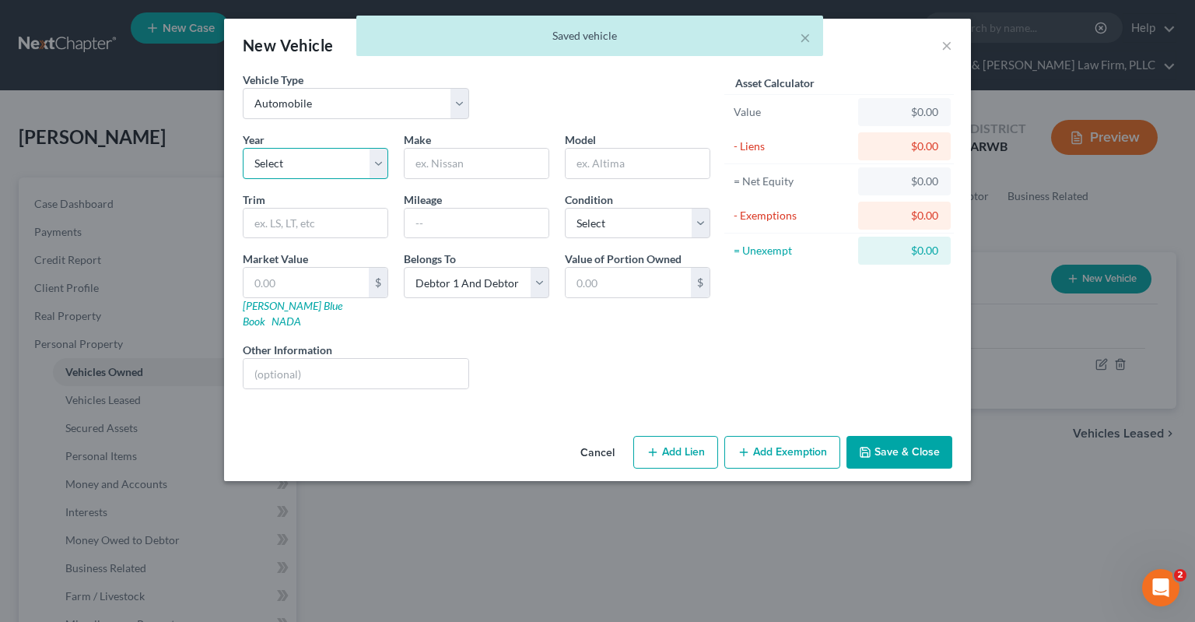
click at [243, 148] on select "Select 2026 2025 2024 2023 2022 2021 2020 2019 2018 2017 2016 2015 2014 2013 20…" at bounding box center [316, 163] width 146 height 31
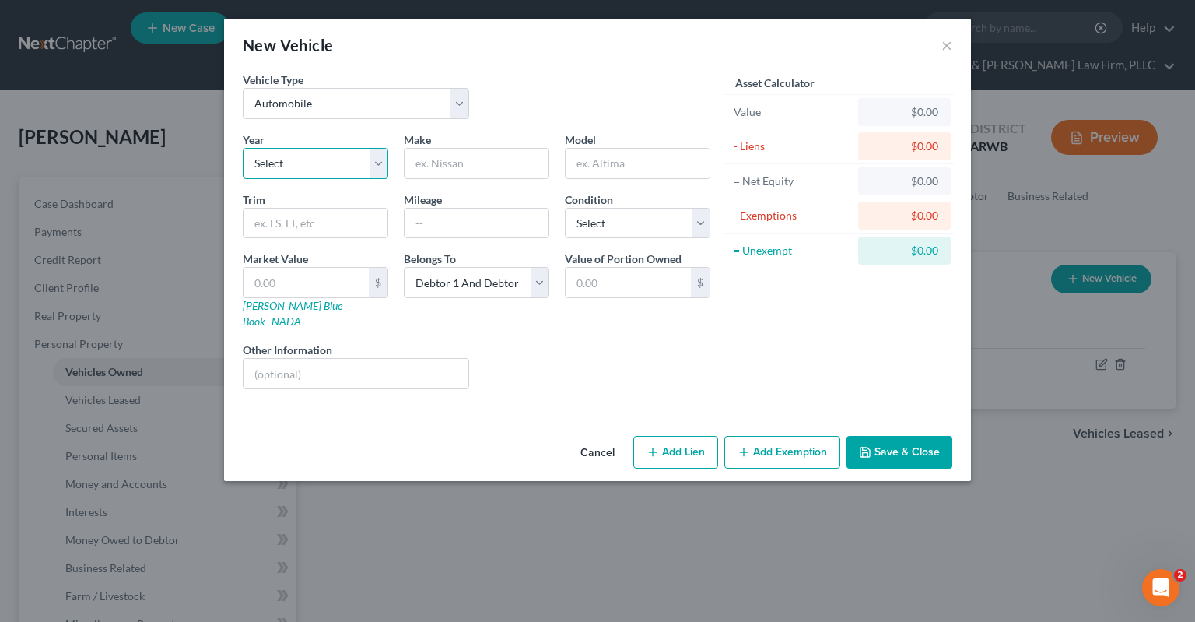
select select "9"
click option "2017" at bounding box center [0, 0] width 0 height 0
click at [481, 167] on input "text" at bounding box center [477, 164] width 144 height 30
type input "Ford"
type input "F-150 XL"
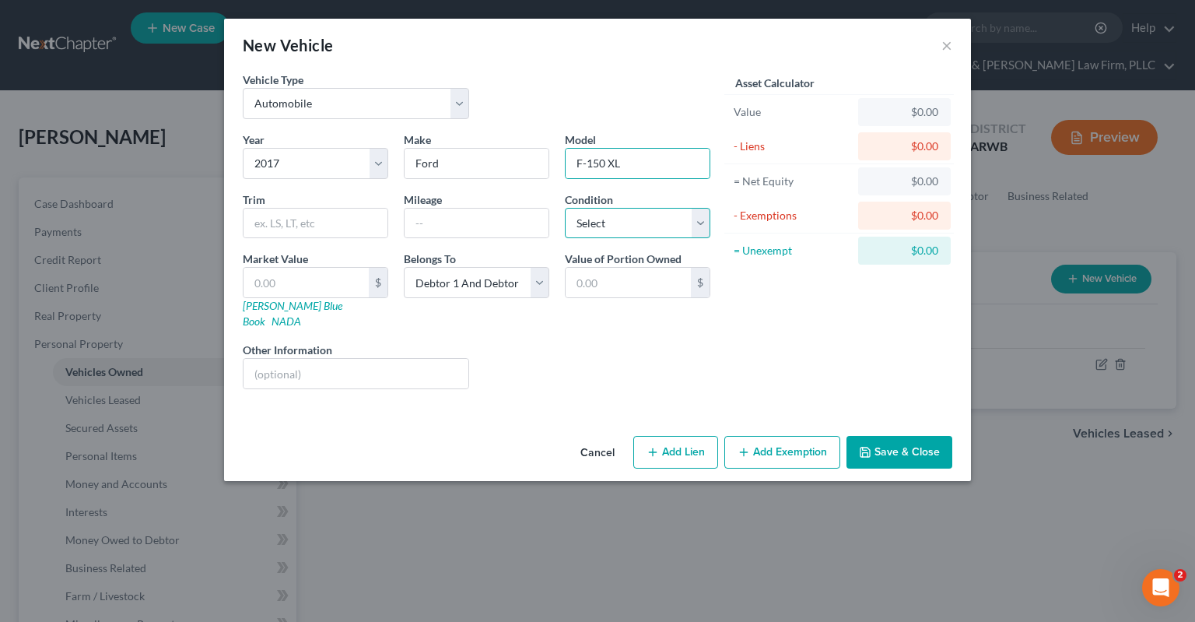
click at [565, 208] on select "Select Excellent Very Good Good Fair Poor" at bounding box center [638, 223] width 146 height 31
select select "2"
click option "Good" at bounding box center [0, 0] width 0 height 0
click at [482, 216] on input "text" at bounding box center [477, 224] width 144 height 30
type input "109,000"
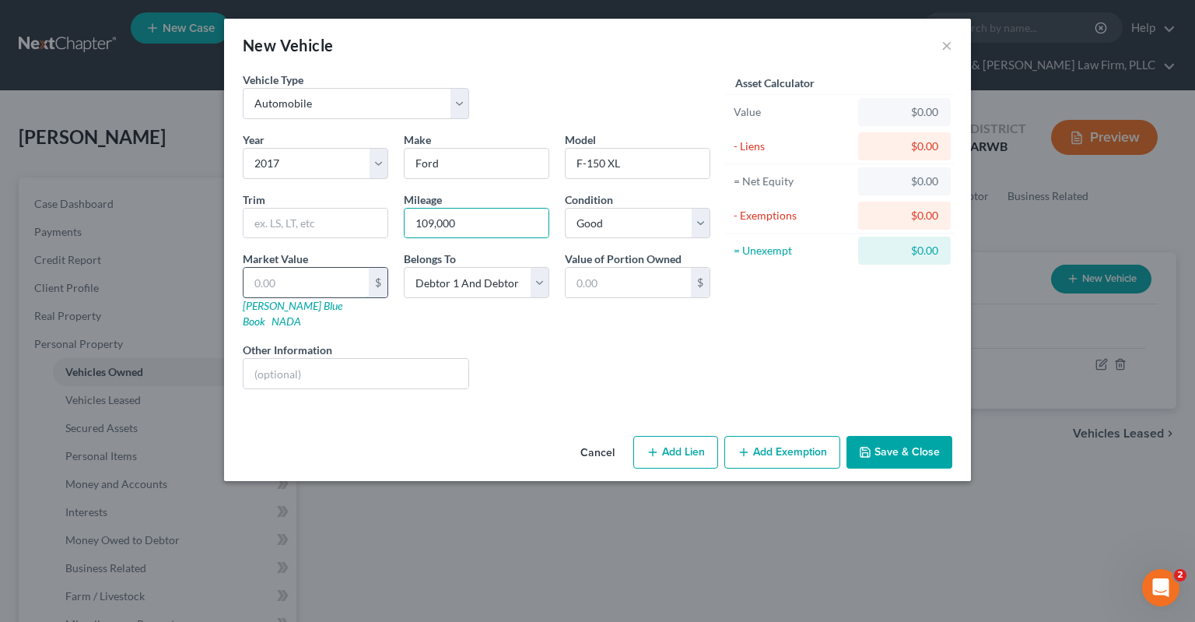
click at [321, 290] on input "text" at bounding box center [306, 283] width 125 height 30
paste input "$16,113"
type input "$16,113"
type input "16,113.00"
type input "16,113"
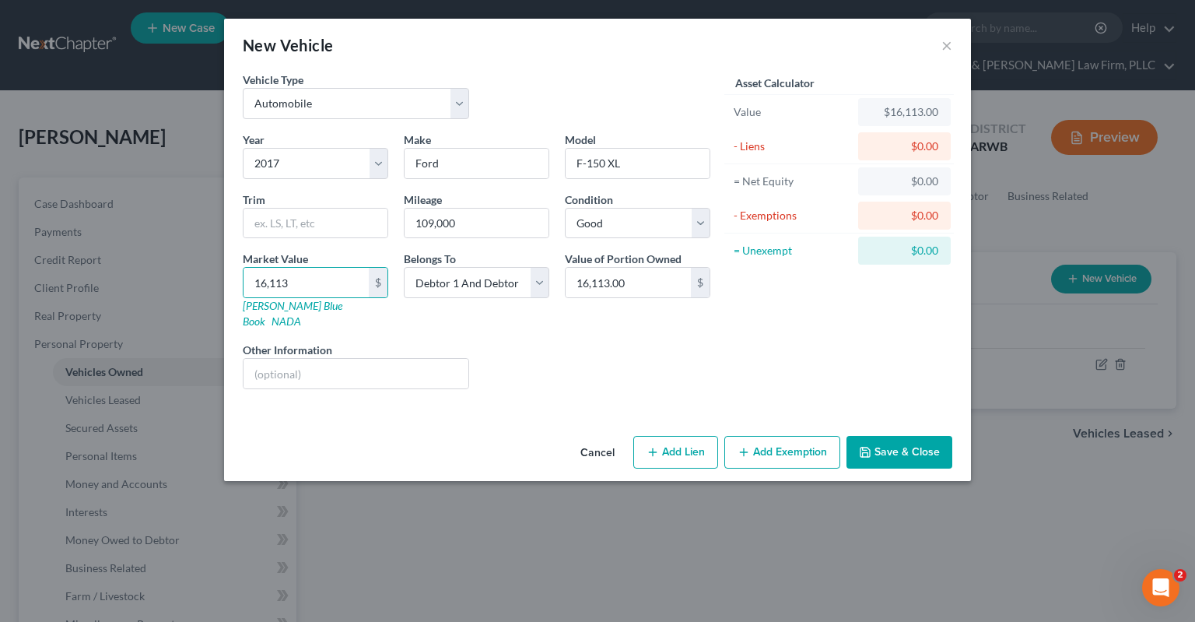
click at [677, 436] on button "Add Lien" at bounding box center [675, 452] width 85 height 33
select select "2"
select select "0"
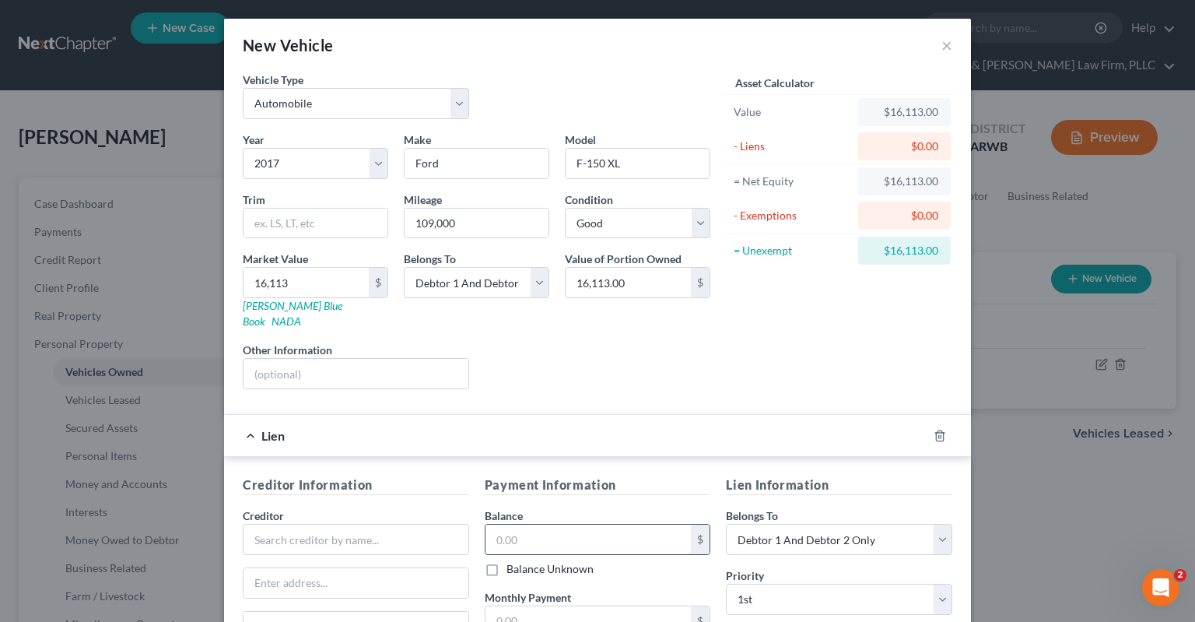
click at [604, 525] on input "text" at bounding box center [589, 540] width 206 height 30
type input "23,000"
click at [409, 524] on input "text" at bounding box center [356, 539] width 226 height 31
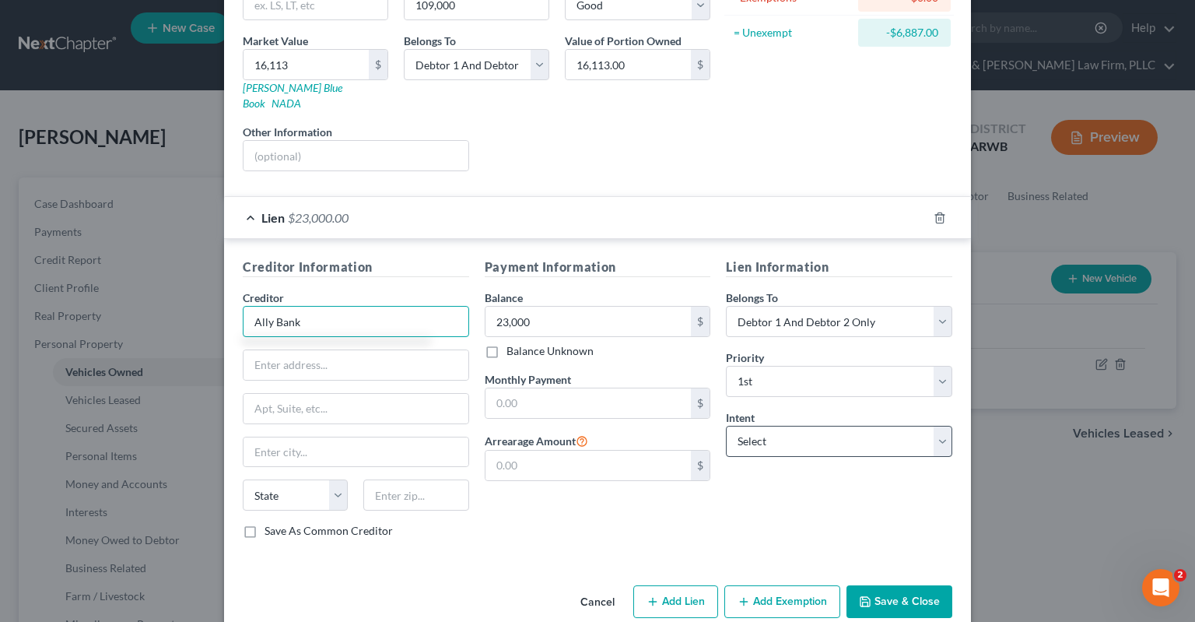
scroll to position [226, 0]
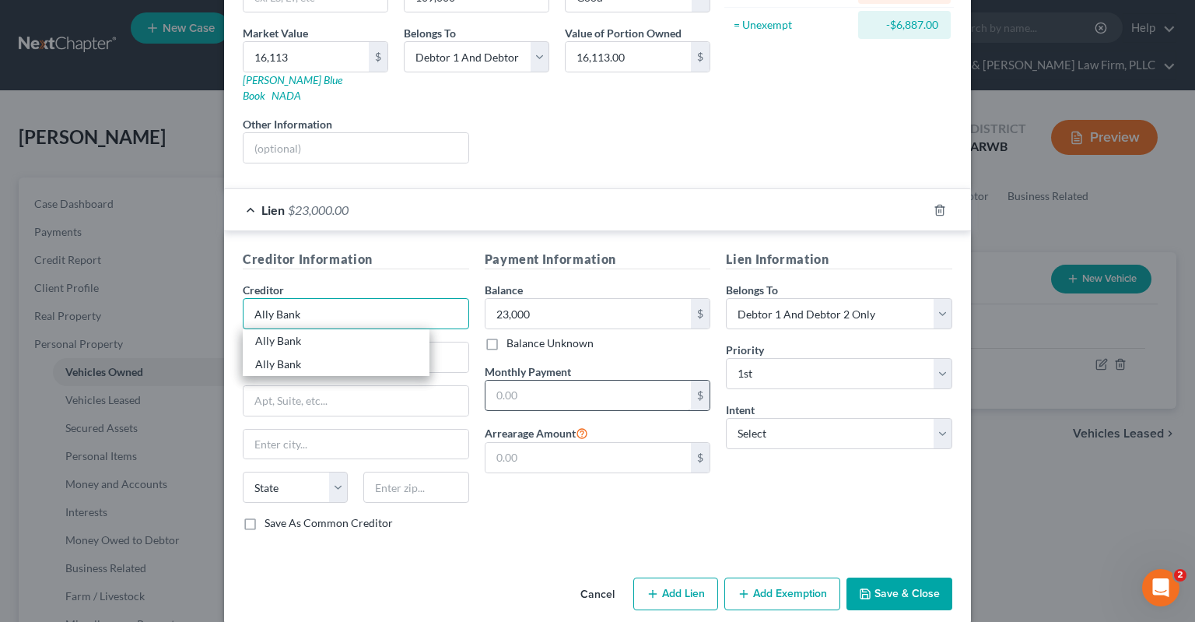
type input "Ally Bank"
drag, startPoint x: 616, startPoint y: 363, endPoint x: 616, endPoint y: 381, distance: 17.9
click at [616, 381] on input "text" at bounding box center [589, 396] width 206 height 30
type input "547"
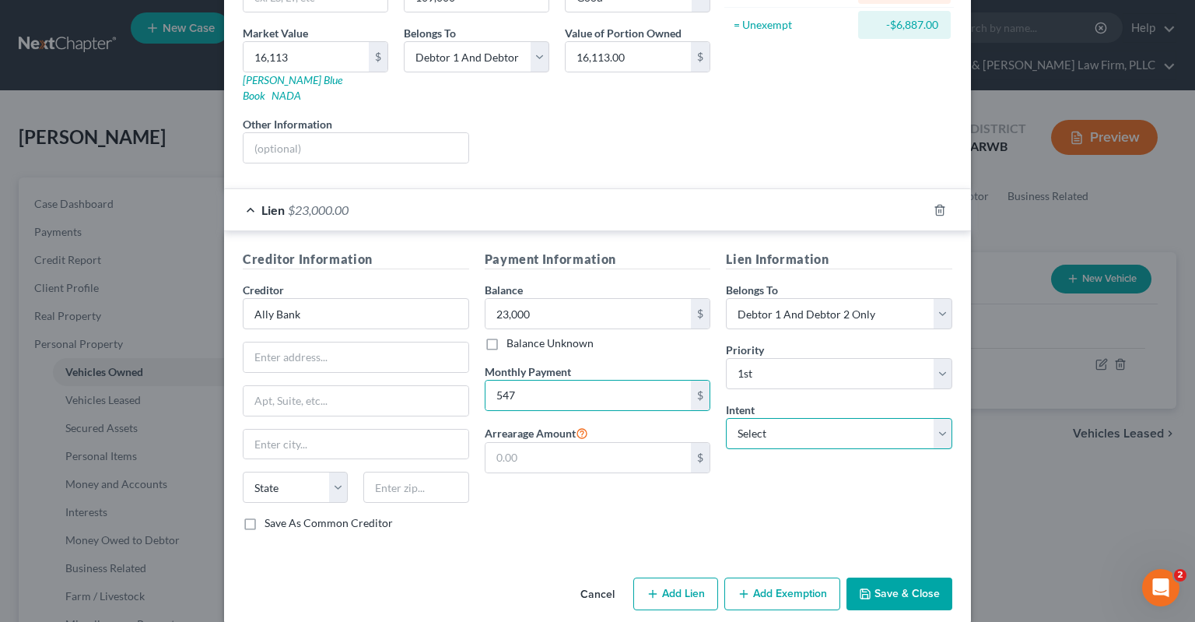
click at [726, 418] on select "Select Surrender Redeem Reaffirm Avoid Other" at bounding box center [839, 433] width 226 height 31
select select "2"
click option "Reaffirm" at bounding box center [0, 0] width 0 height 0
click at [710, 139] on div "Liens Select" at bounding box center [598, 139] width 242 height 47
click at [907, 577] on button "Save & Close" at bounding box center [900, 593] width 106 height 33
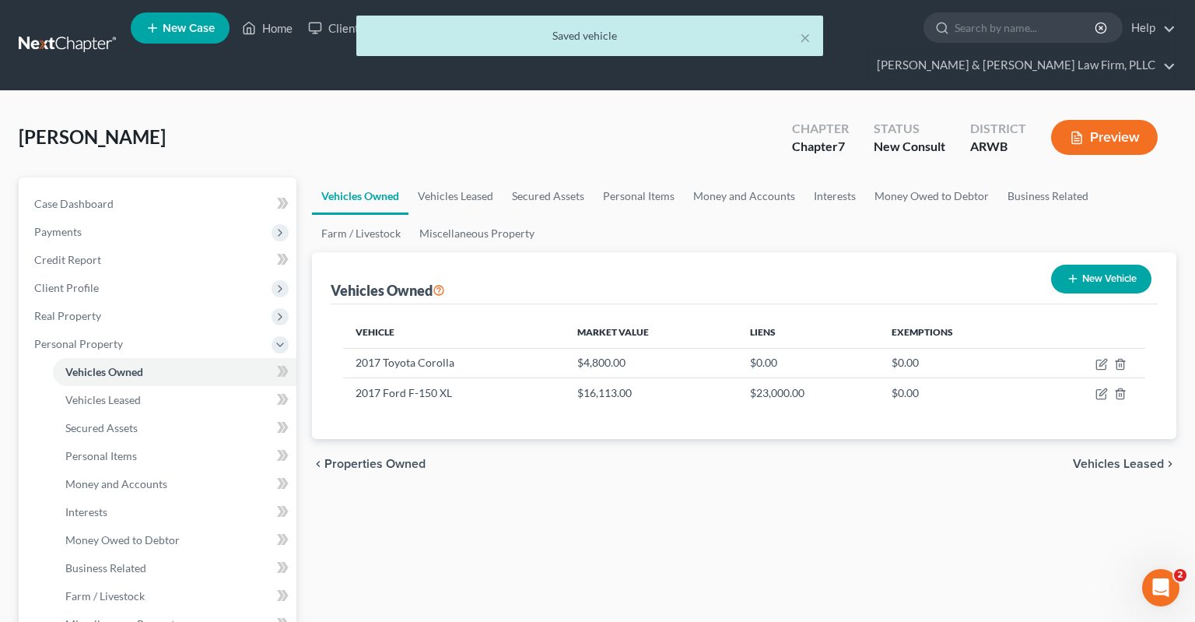
drag, startPoint x: 643, startPoint y: 462, endPoint x: 679, endPoint y: 487, distance: 44.7
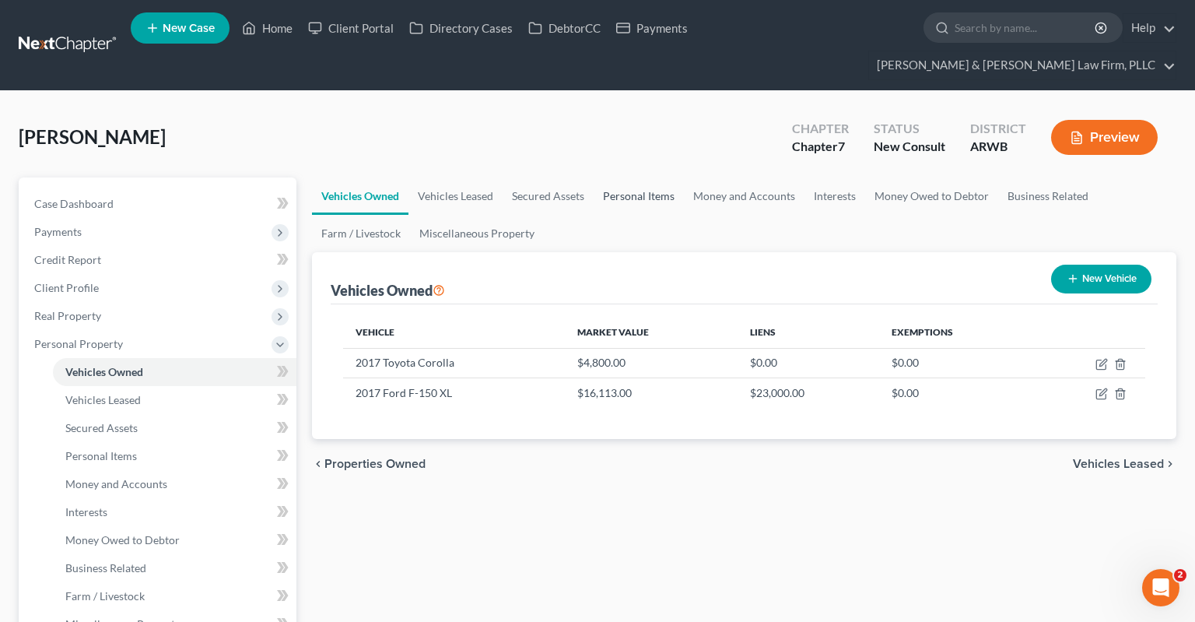
click at [609, 177] on link "Personal Items" at bounding box center [639, 195] width 90 height 37
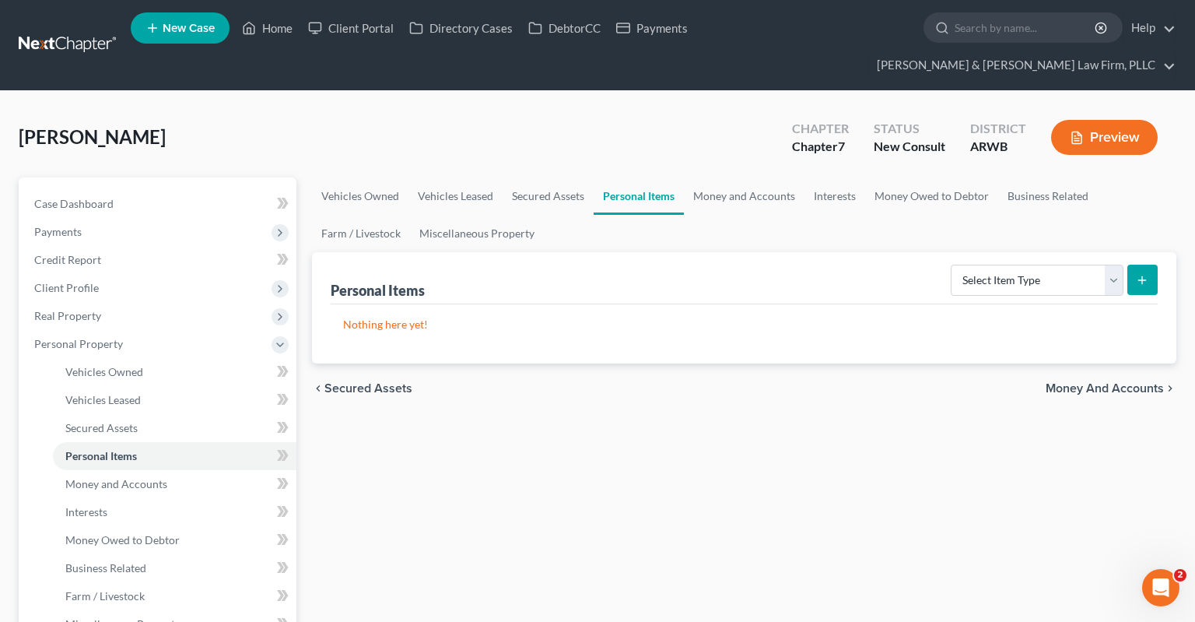
click at [756, 191] on ul "Vehicles Owned Vehicles Leased Secured Assets Personal Items Money and Accounts…" at bounding box center [744, 214] width 865 height 75
click at [749, 177] on link "Money and Accounts" at bounding box center [744, 195] width 121 height 37
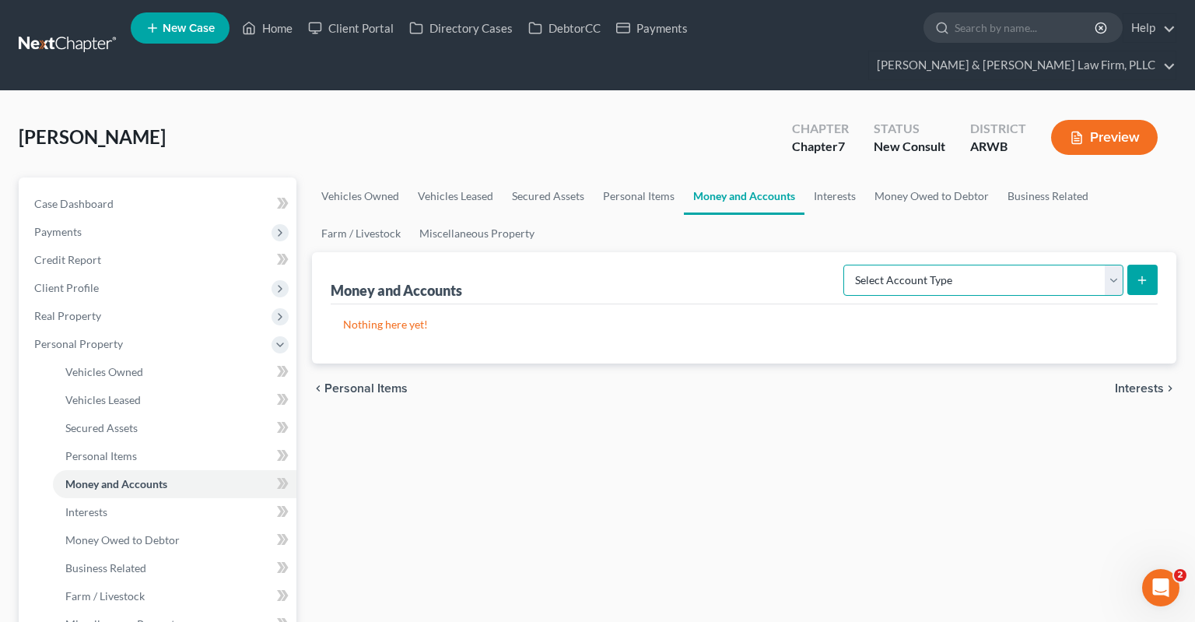
click at [844, 265] on select "Select Account Type Brokerage Cash on Hand Certificates of Deposit Checking Acc…" at bounding box center [984, 280] width 280 height 31
select select "checking"
click option "Checking Account" at bounding box center [0, 0] width 0 height 0
click at [1134, 265] on button "submit" at bounding box center [1143, 280] width 30 height 30
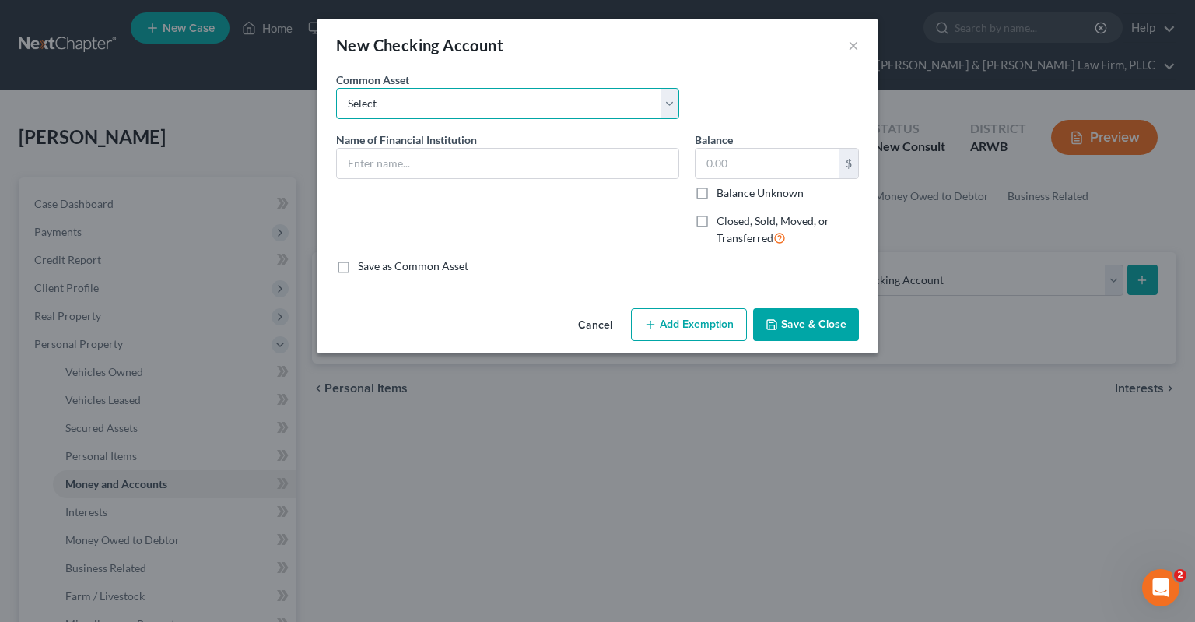
click at [336, 88] on select "Select Checking account" at bounding box center [507, 103] width 343 height 31
click at [451, 102] on select "Select Checking account" at bounding box center [507, 103] width 343 height 31
click at [509, 72] on div "Common Asset Select Checking account" at bounding box center [507, 95] width 359 height 47
click at [487, 170] on input "text" at bounding box center [508, 164] width 342 height 30
type input "f"
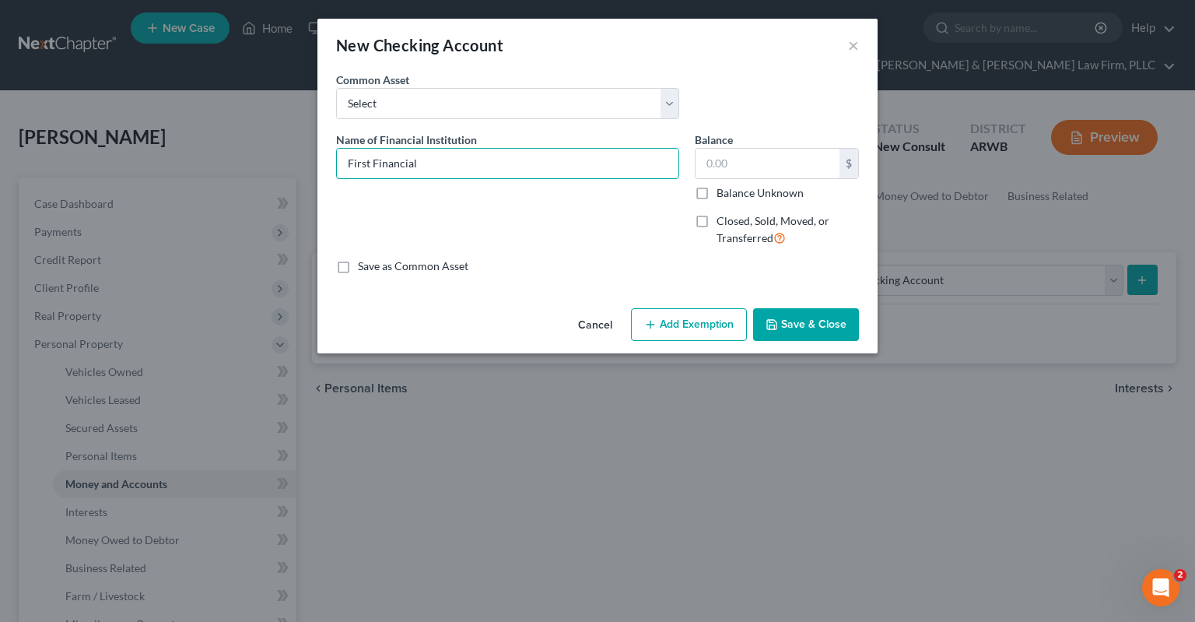
type input "First Financial"
click at [822, 323] on button "Save & Close" at bounding box center [806, 324] width 106 height 33
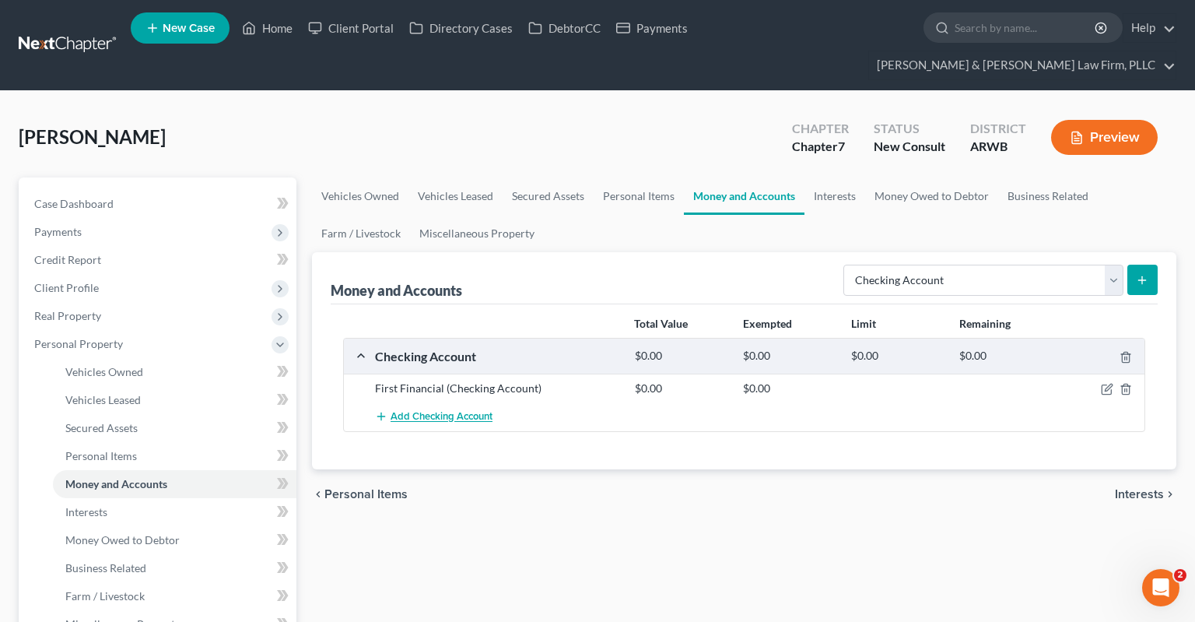
click at [476, 411] on span "Add Checking Account" at bounding box center [442, 417] width 102 height 12
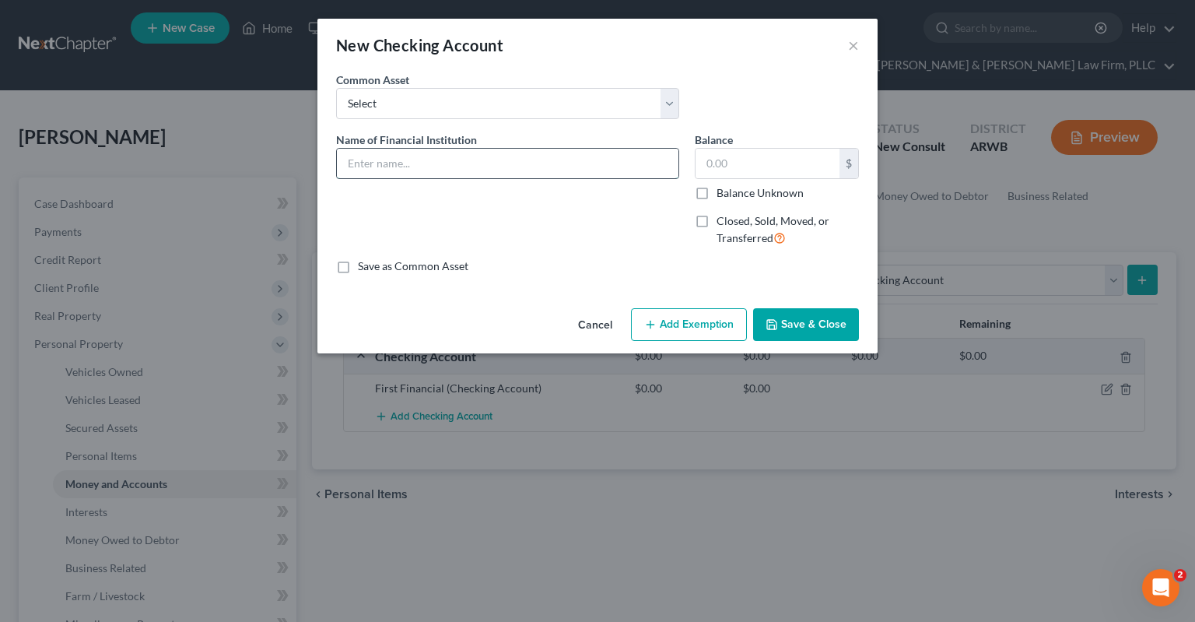
drag, startPoint x: 402, startPoint y: 161, endPoint x: 402, endPoint y: 170, distance: 9.3
click at [403, 167] on input "text" at bounding box center [508, 164] width 342 height 30
type input "Commercial Capital"
drag, startPoint x: 785, startPoint y: 326, endPoint x: 793, endPoint y: 330, distance: 8.7
click at [788, 328] on button "Save & Close" at bounding box center [806, 324] width 106 height 33
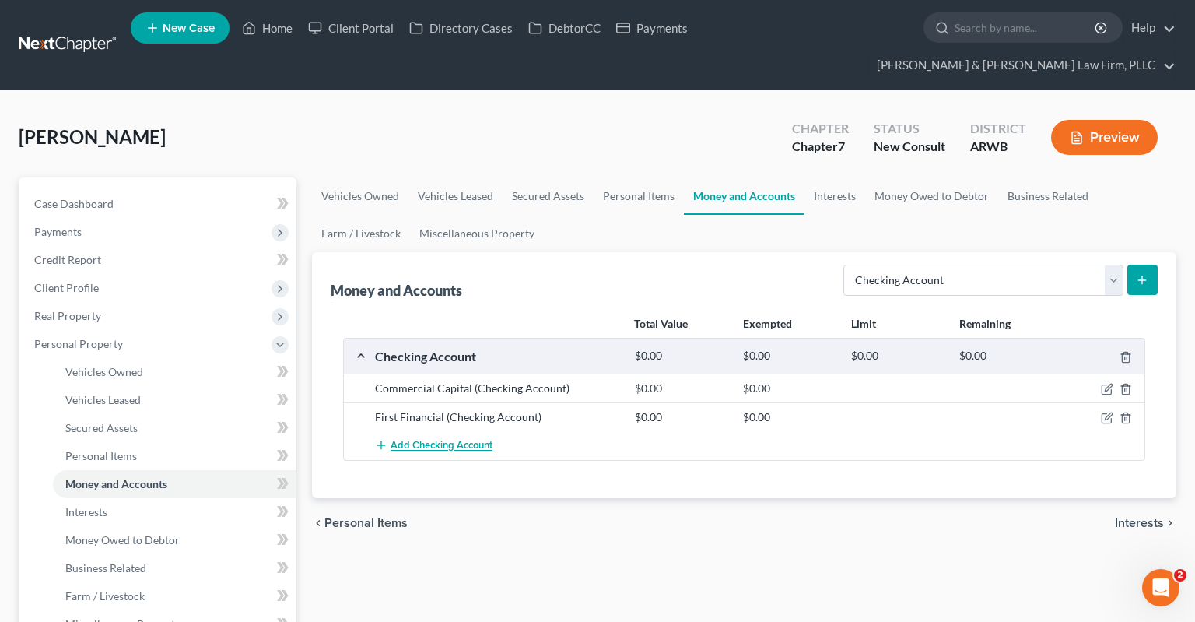
click at [481, 440] on span "Add Checking Account" at bounding box center [442, 446] width 102 height 12
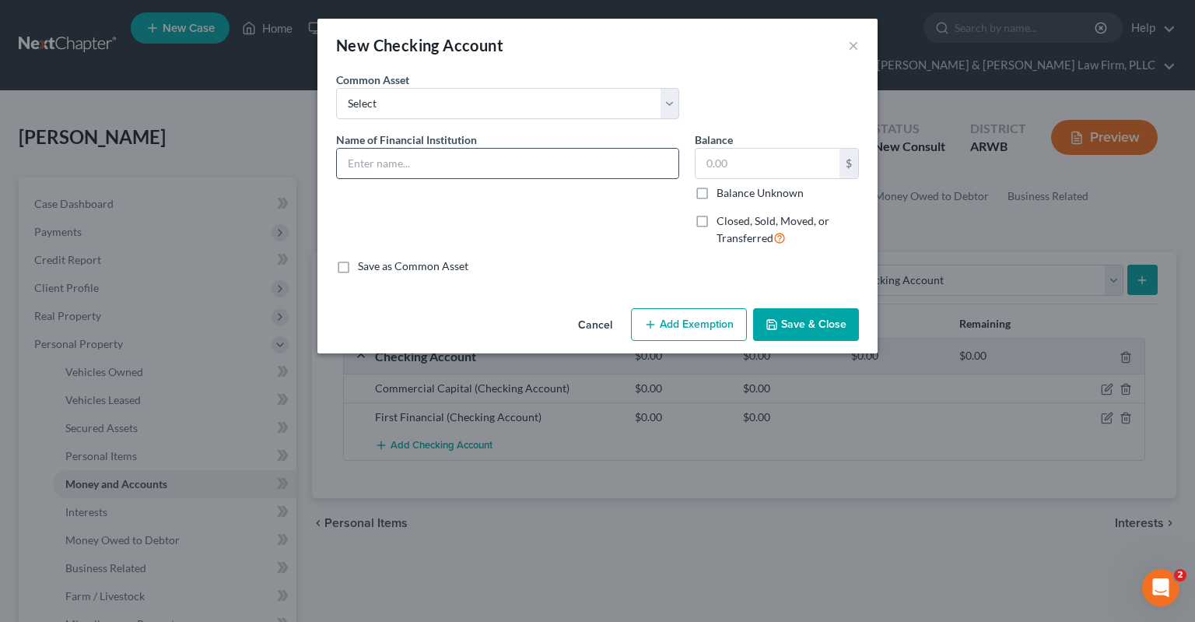
click at [428, 164] on input "text" at bounding box center [508, 164] width 342 height 30
type input "Cash App"
click at [810, 328] on button "Save & Close" at bounding box center [806, 324] width 106 height 33
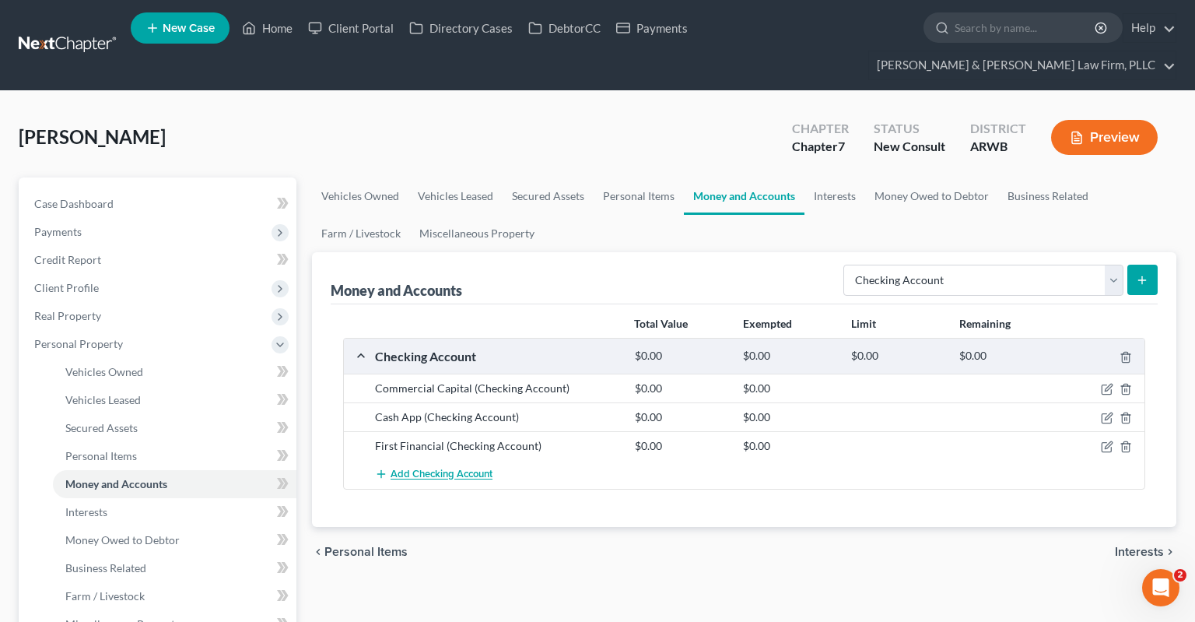
click at [452, 460] on button "Add Checking Account" at bounding box center [434, 474] width 118 height 29
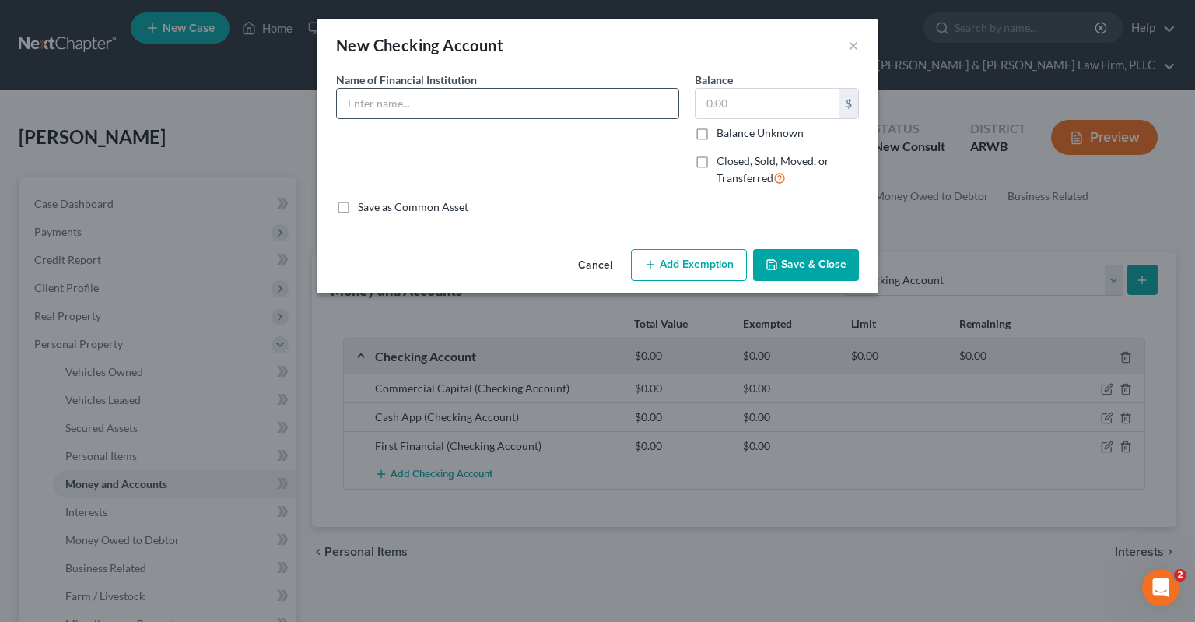
click at [409, 110] on input "text" at bounding box center [508, 104] width 342 height 30
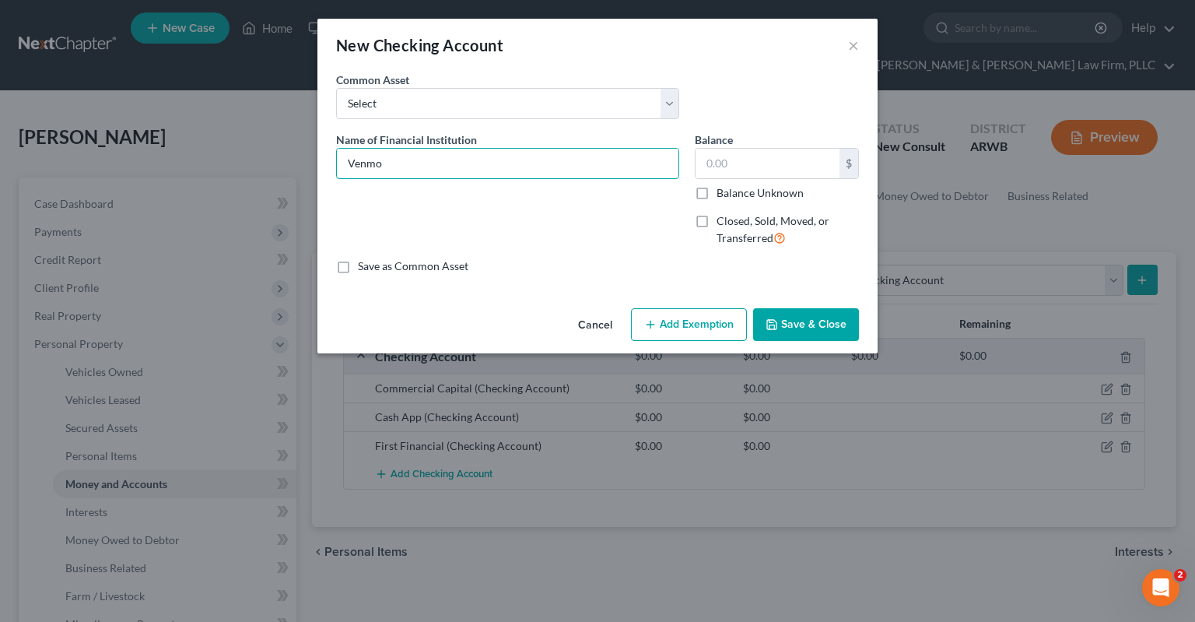
type input "Venmo"
click at [798, 335] on button "Save & Close" at bounding box center [806, 324] width 106 height 33
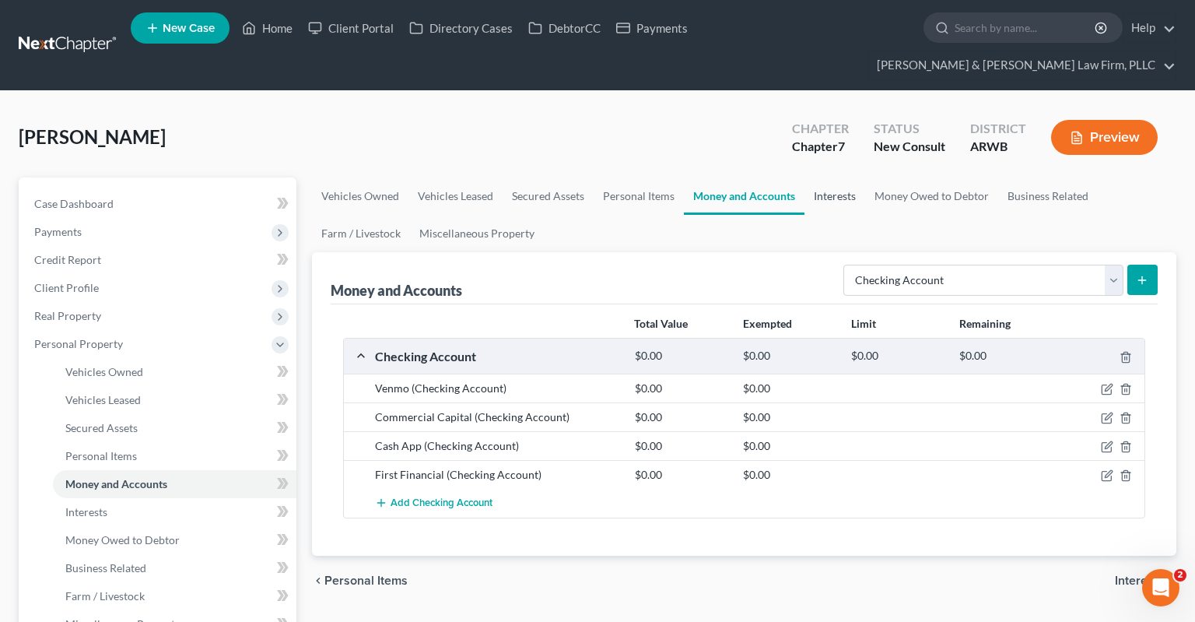
click at [826, 177] on link "Interests" at bounding box center [835, 195] width 61 height 37
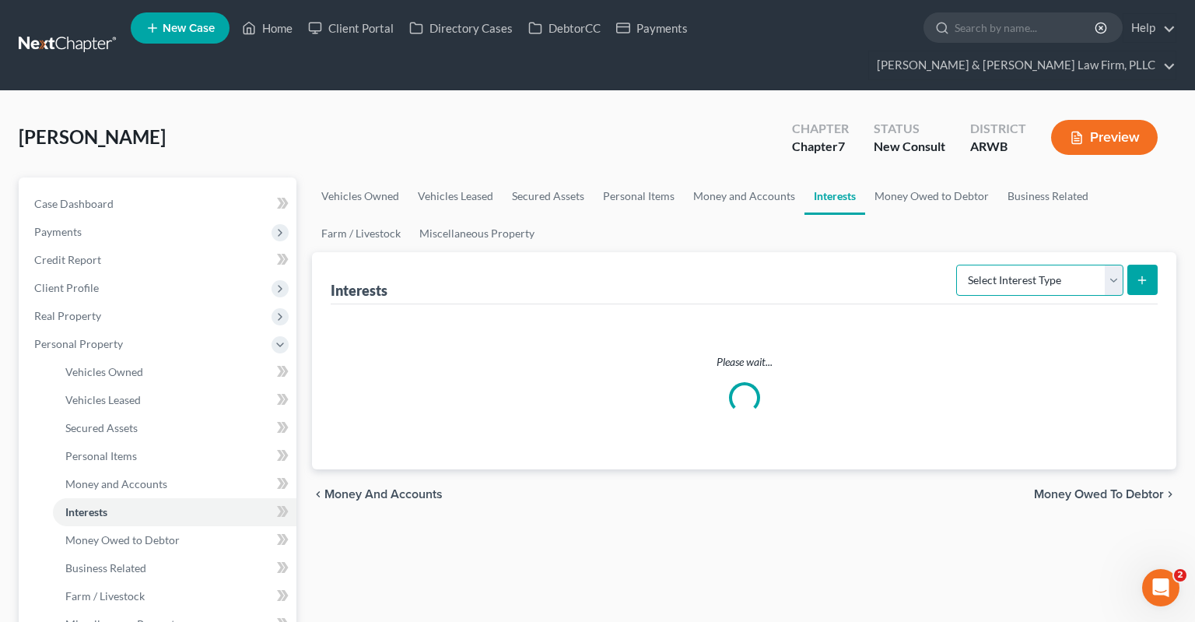
click at [956, 265] on select "Select Interest Type 401K Annuity Bond Education IRA Government Bond Government…" at bounding box center [1039, 280] width 167 height 31
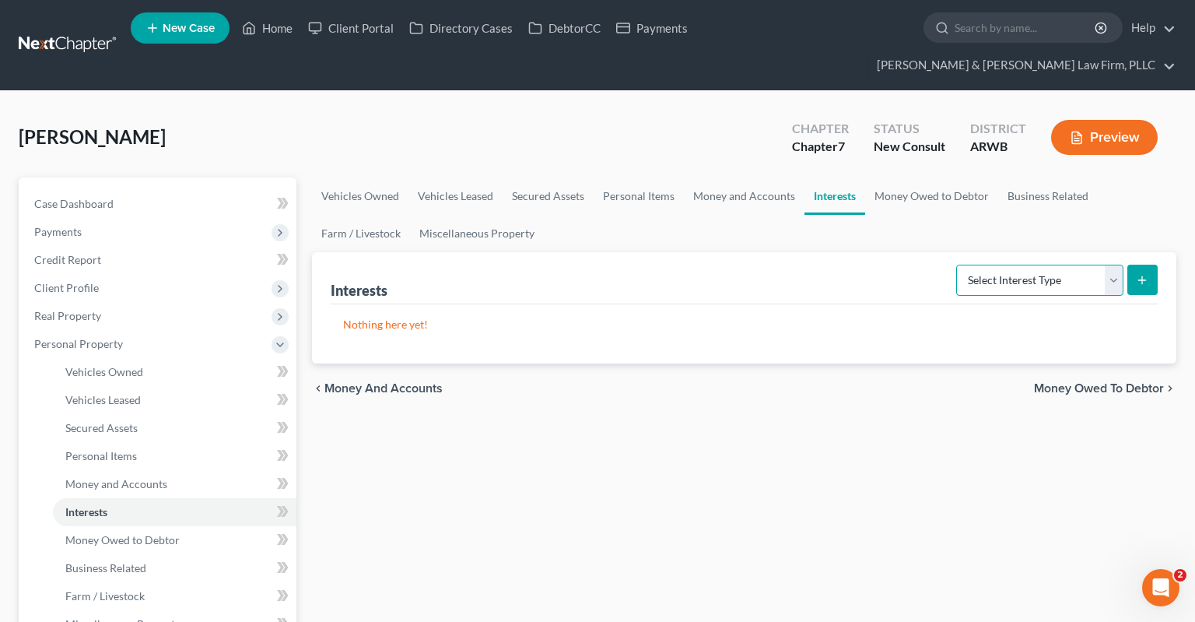
select select "pension_plan"
click option "Pension Plan" at bounding box center [0, 0] width 0 height 0
click at [1139, 274] on icon "submit" at bounding box center [1142, 280] width 12 height 12
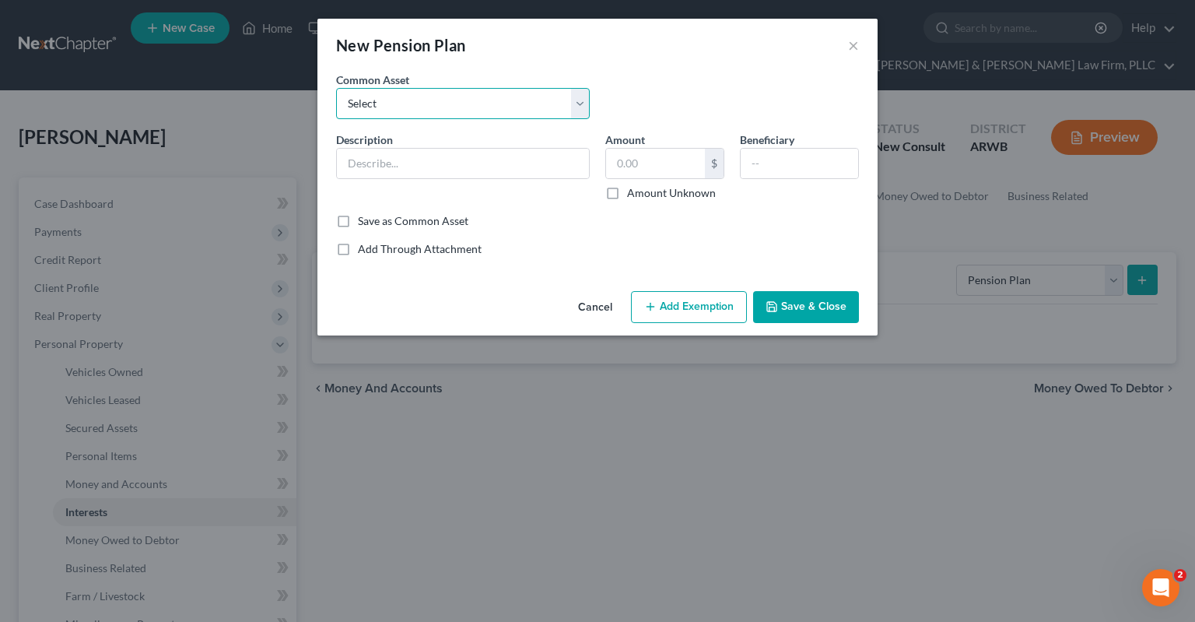
click at [336, 88] on select "Select Pension" at bounding box center [463, 103] width 254 height 31
click option "Pension" at bounding box center [0, 0] width 0 height 0
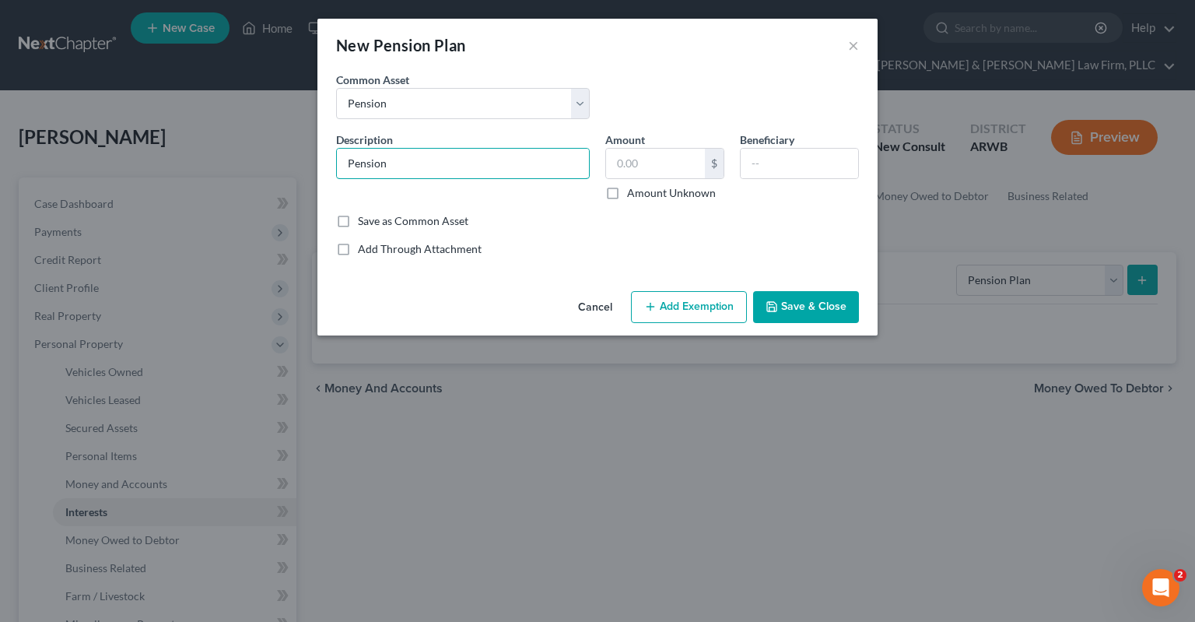
drag, startPoint x: 452, startPoint y: 160, endPoint x: 185, endPoint y: 132, distance: 268.4
click at [337, 149] on input "Pension" at bounding box center [463, 164] width 252 height 30
click at [637, 167] on input "text" at bounding box center [655, 164] width 99 height 30
click at [819, 310] on button "Save & Close" at bounding box center [806, 307] width 106 height 33
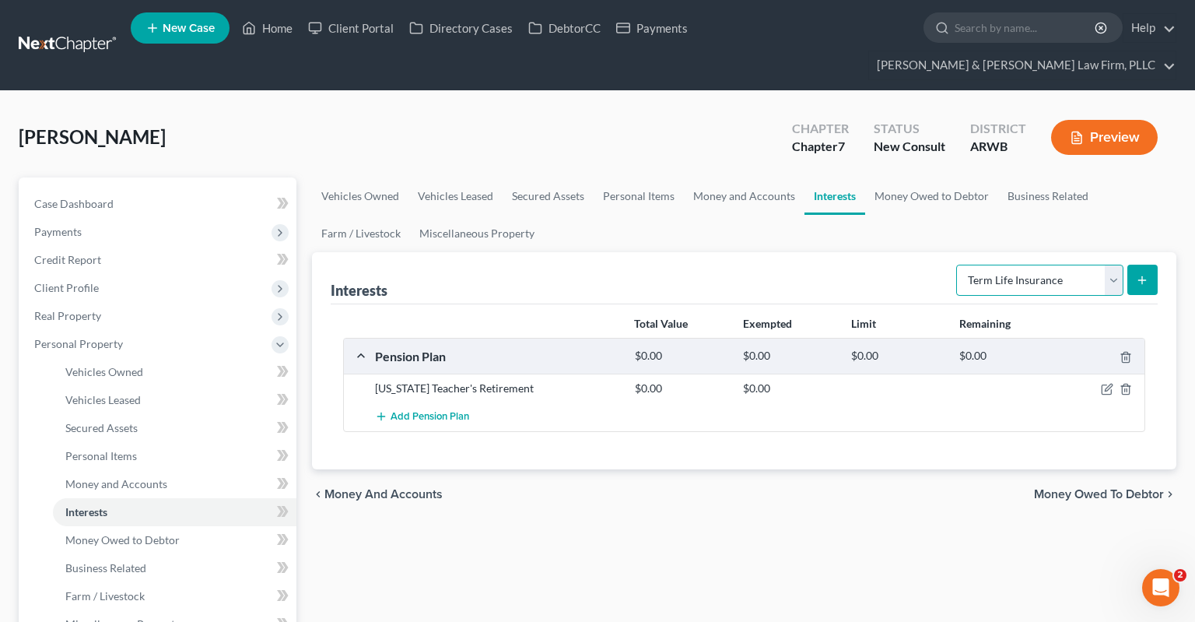
click option "Term Life Insurance" at bounding box center [0, 0] width 0 height 0
click at [1150, 265] on button "submit" at bounding box center [1143, 280] width 30 height 30
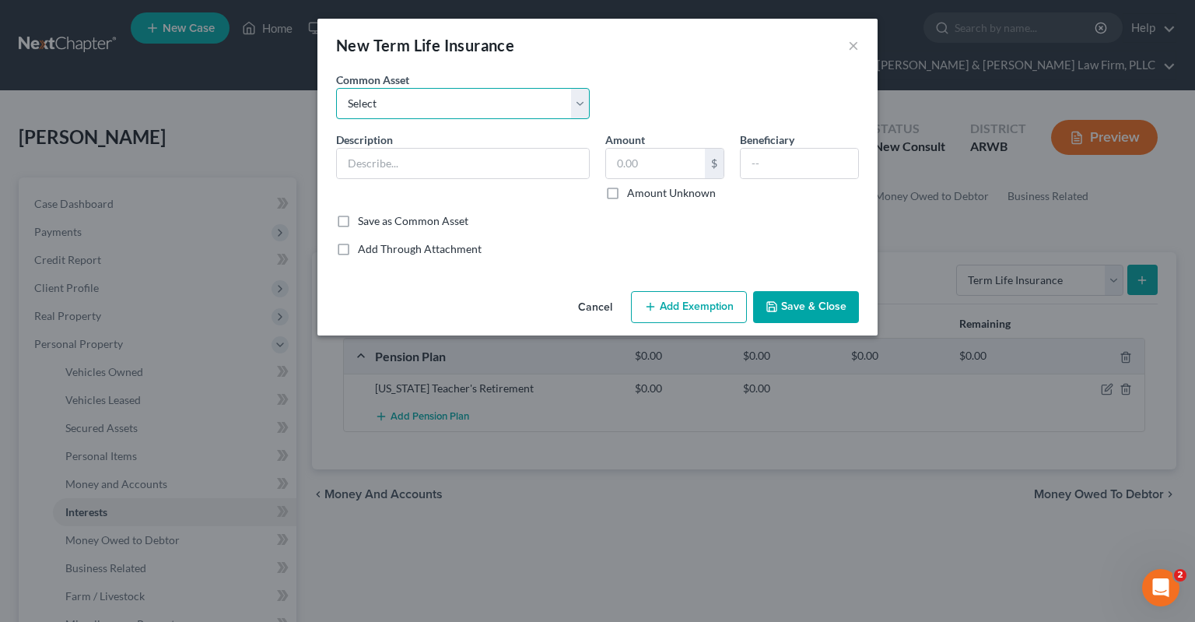
click at [336, 88] on select "Select Term life insurance" at bounding box center [463, 103] width 254 height 31
click option "Term life insurance" at bounding box center [0, 0] width 0 height 0
click at [683, 161] on input "text" at bounding box center [655, 164] width 99 height 30
click at [814, 310] on button "Save & Close" at bounding box center [806, 307] width 106 height 33
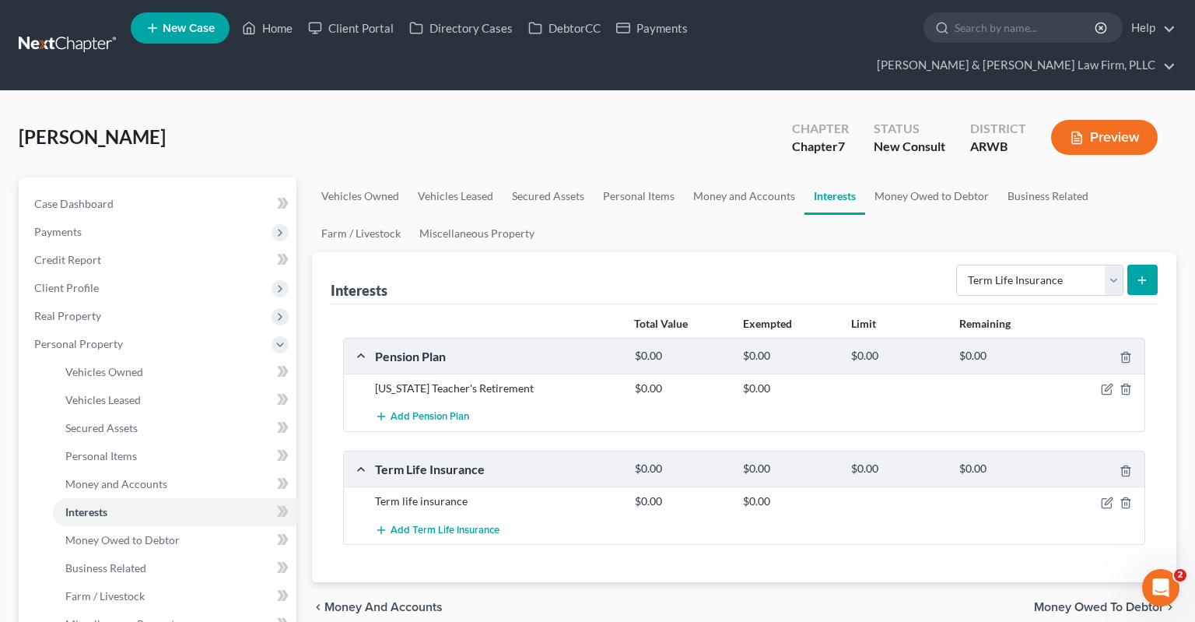
click at [878, 216] on ul "Vehicles Owned Vehicles Leased Secured Assets Personal Items Money and Accounts…" at bounding box center [744, 214] width 865 height 75
click at [898, 211] on ul "Vehicles Owned Vehicles Leased Secured Assets Personal Items Money and Accounts…" at bounding box center [744, 214] width 865 height 75
click at [907, 216] on ul "Vehicles Owned Vehicles Leased Secured Assets Personal Items Money and Accounts…" at bounding box center [744, 214] width 865 height 75
click at [1109, 497] on icon "button" at bounding box center [1107, 503] width 12 height 12
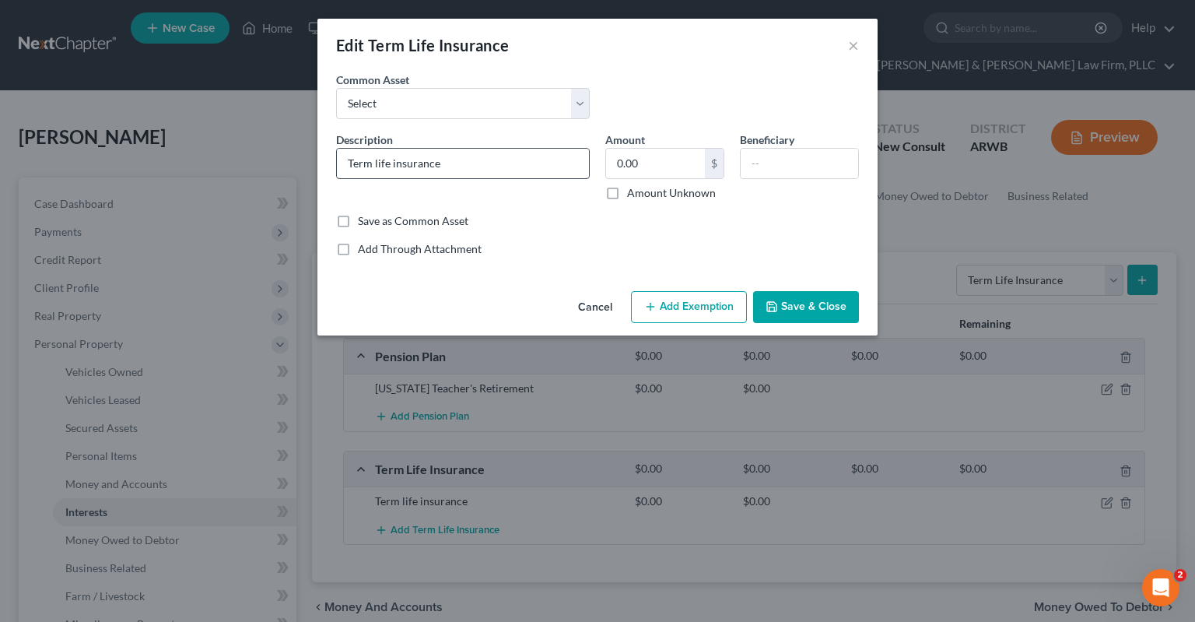
click at [516, 181] on div "Description * Term life insurance" at bounding box center [462, 166] width 269 height 69
click at [520, 163] on input "Term life insurance" at bounding box center [463, 164] width 252 height 30
drag, startPoint x: 767, startPoint y: 297, endPoint x: 789, endPoint y: 272, distance: 33.6
click at [767, 297] on button "Save & Close" at bounding box center [806, 307] width 106 height 33
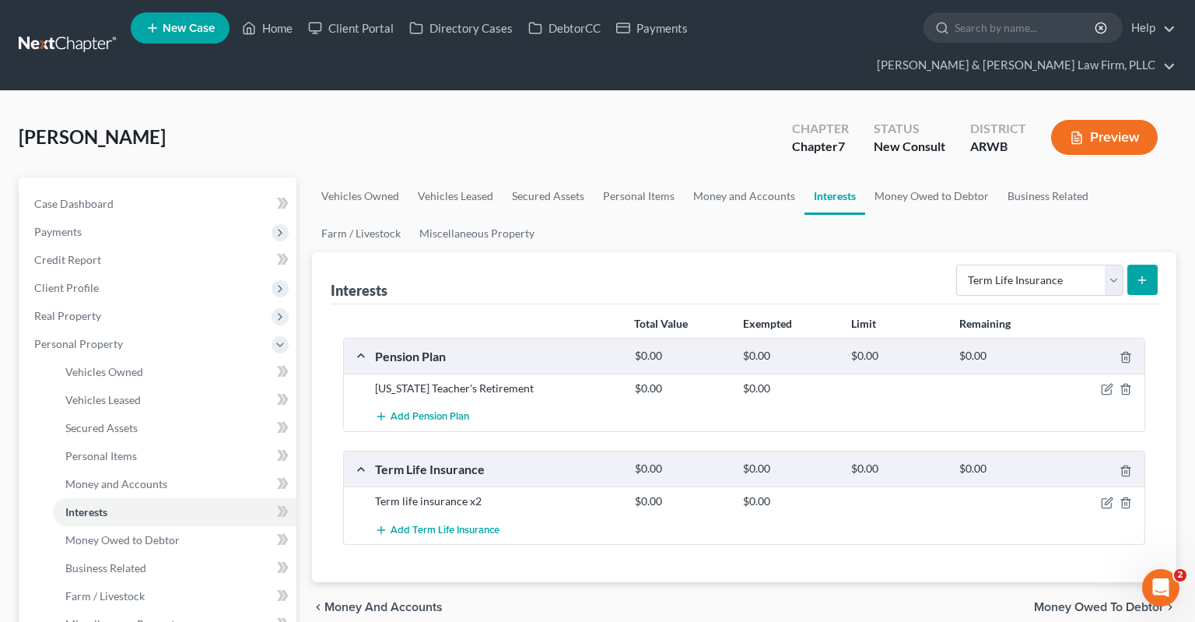
click at [976, 252] on div "Interests Select Interest Type 401K Annuity Bond Education IRA Government Bond …" at bounding box center [744, 278] width 827 height 52
click at [978, 258] on div "Select Interest Type 401K Annuity Bond Education IRA Government Bond Government…" at bounding box center [1054, 278] width 208 height 41
drag, startPoint x: 986, startPoint y: 249, endPoint x: 951, endPoint y: 215, distance: 49.0
click at [884, 177] on link "Money Owed to Debtor" at bounding box center [931, 195] width 133 height 37
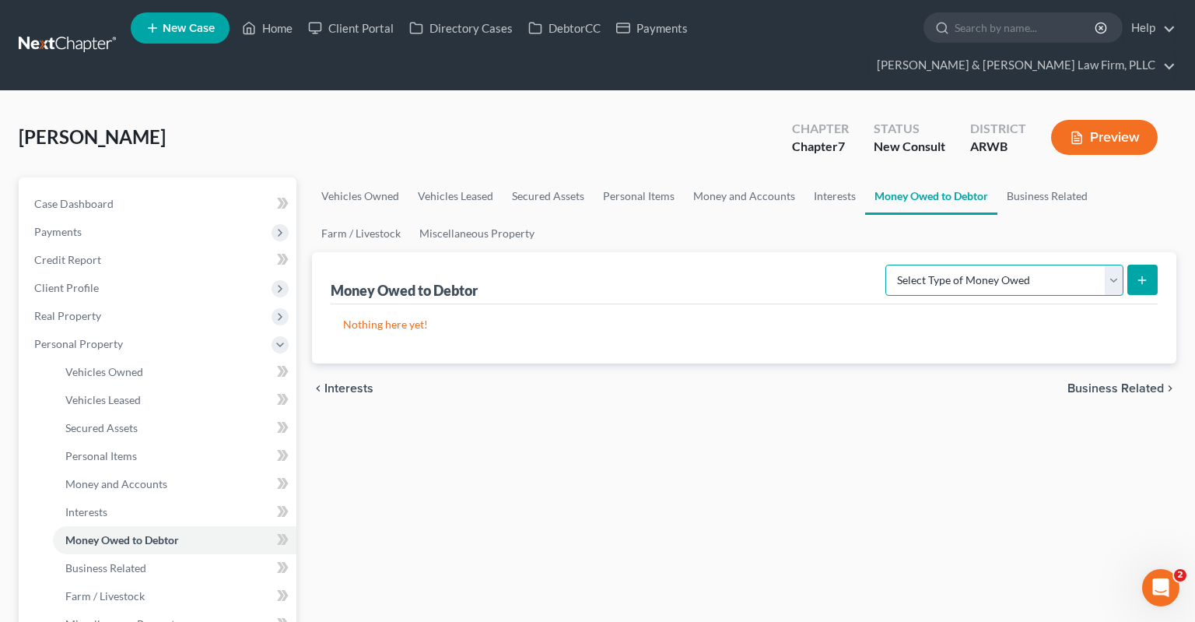
click at [886, 265] on select "Select Type of Money Owed Accounts Receivable Alimony Child Support Claims Agai…" at bounding box center [1005, 280] width 238 height 31
click at [540, 215] on link "Miscellaneous Property" at bounding box center [477, 233] width 134 height 37
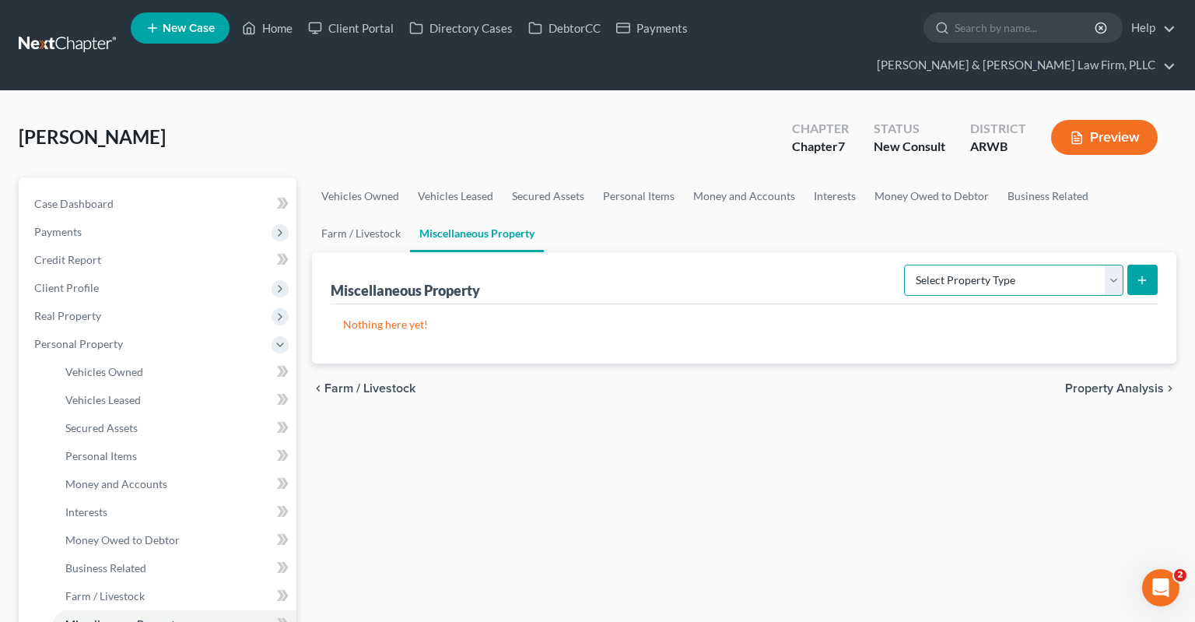
click at [904, 265] on select "Select Property Type Assigned for Creditor Benefit [DATE] Holding for Another N…" at bounding box center [1013, 280] width 219 height 31
drag, startPoint x: 996, startPoint y: 256, endPoint x: 390, endPoint y: 439, distance: 633.2
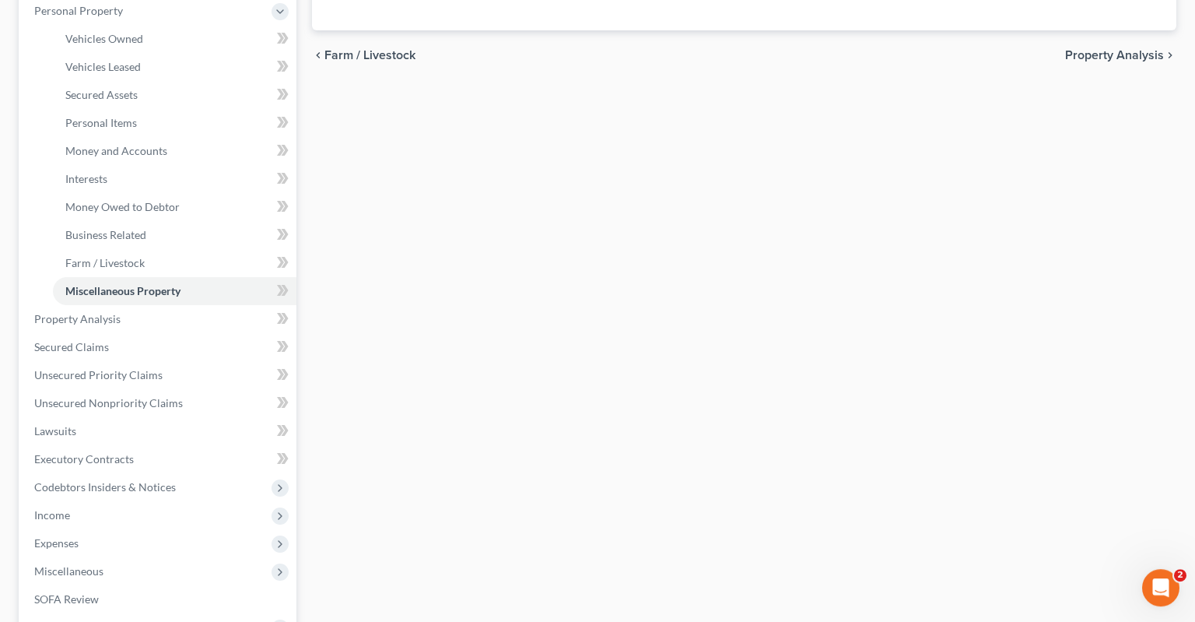
scroll to position [411, 0]
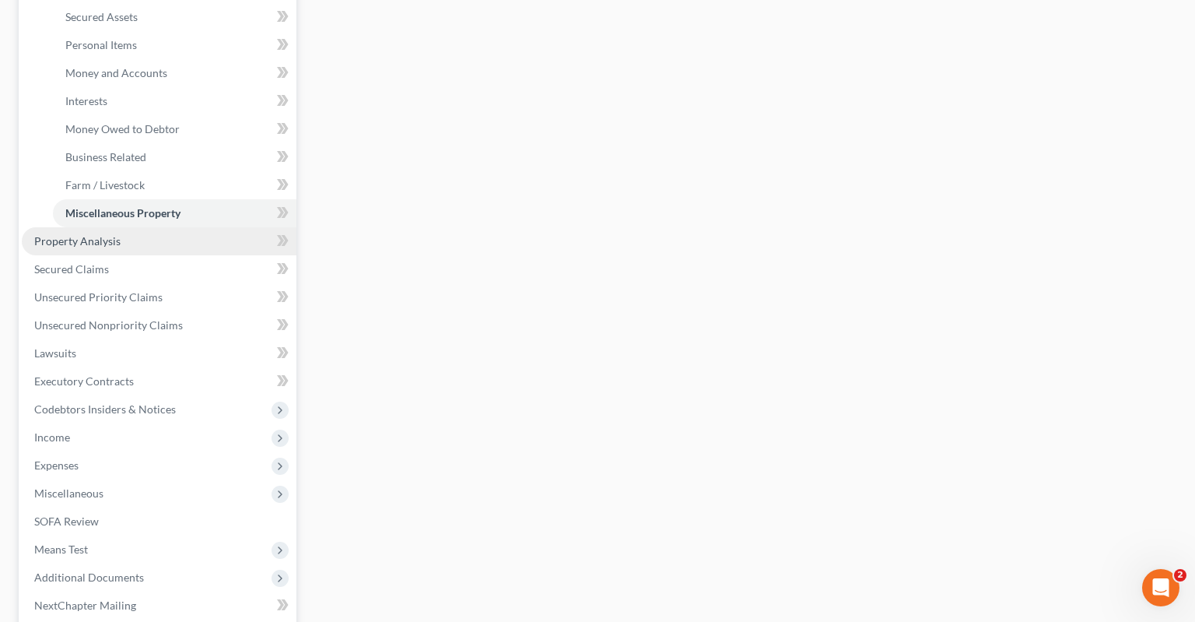
click at [192, 227] on link "Property Analysis" at bounding box center [159, 241] width 275 height 28
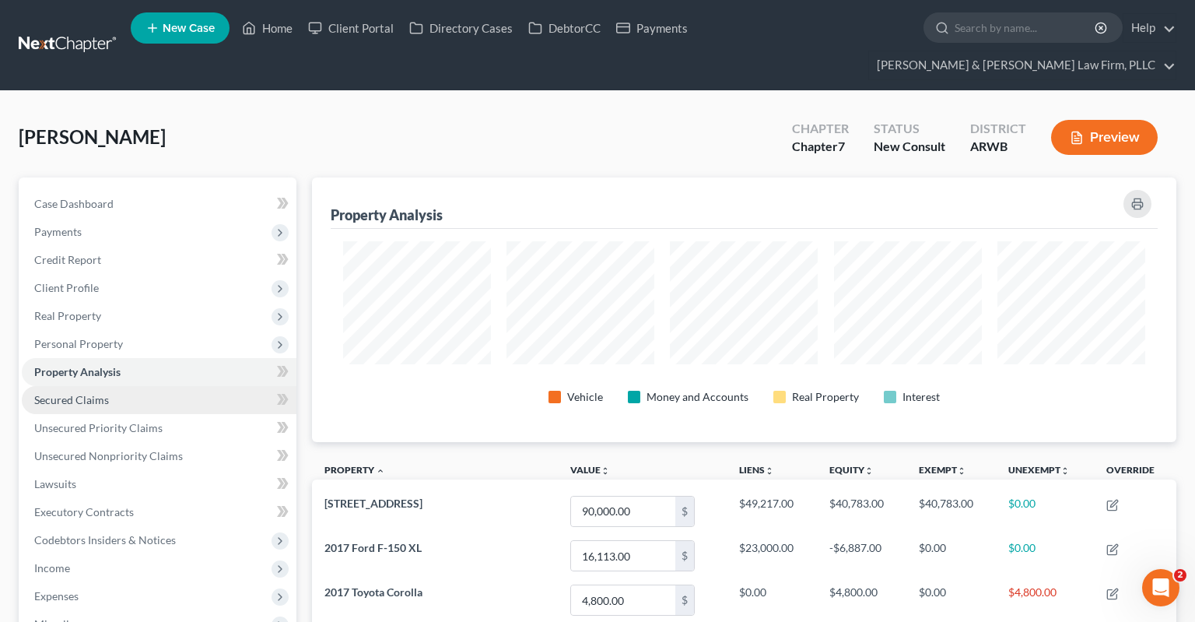
click at [142, 386] on link "Secured Claims" at bounding box center [159, 400] width 275 height 28
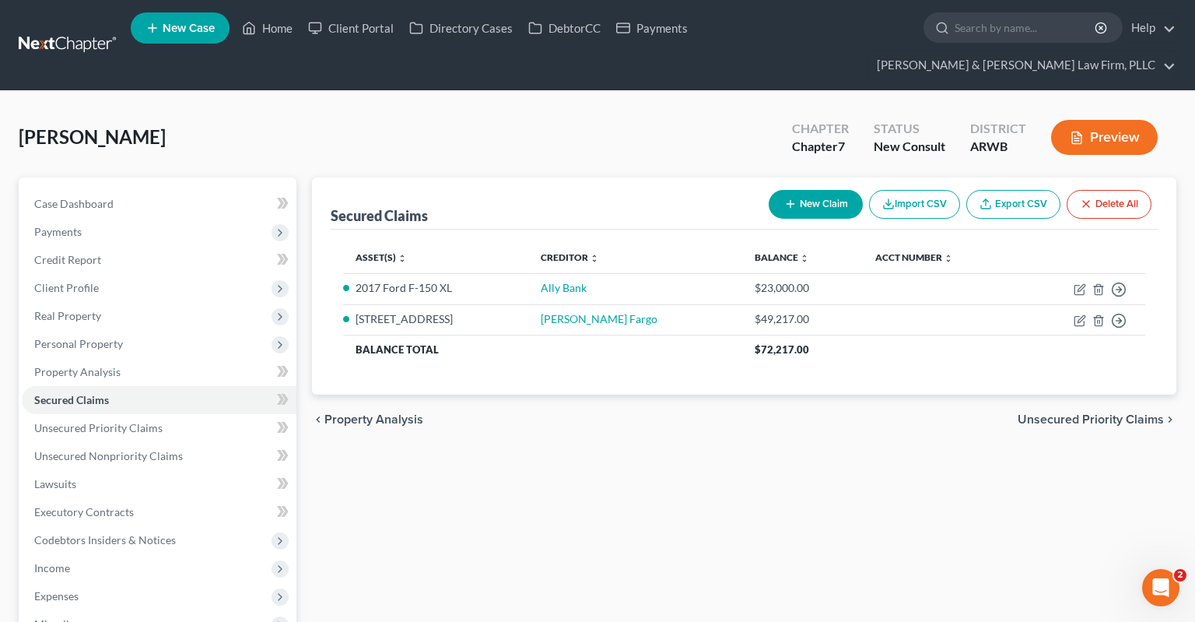
click at [423, 457] on div "Secured Claims New Claim Import CSV Export CSV Delete All Asset(s) expand_more …" at bounding box center [744, 514] width 880 height 675
click at [224, 414] on link "Unsecured Priority Claims" at bounding box center [159, 428] width 275 height 28
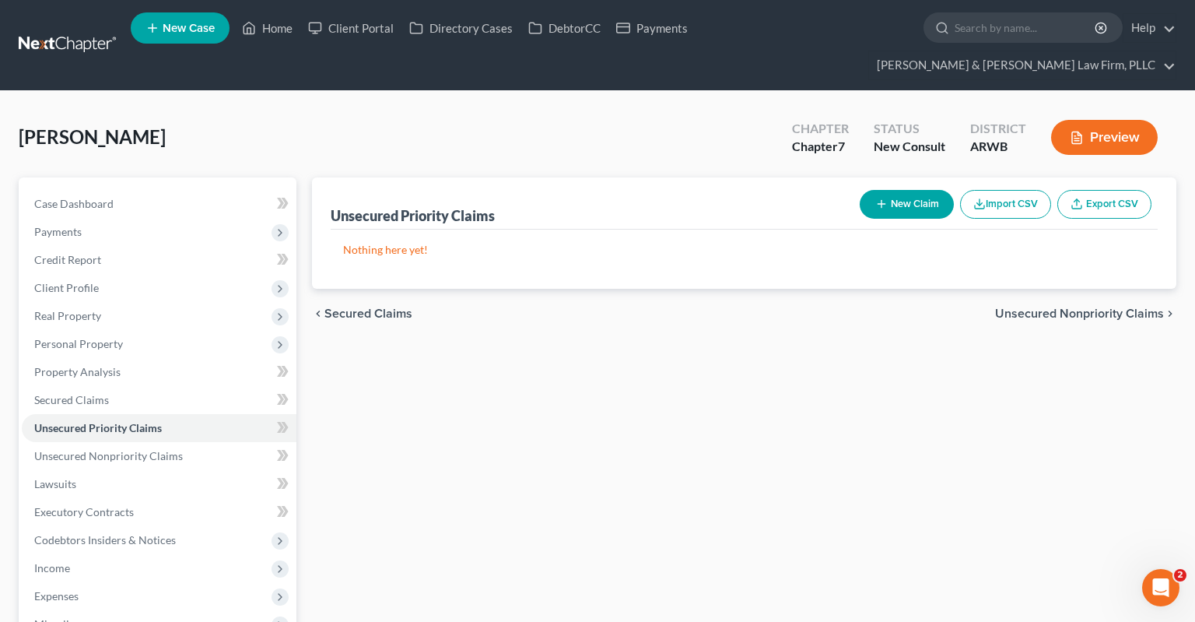
click at [636, 512] on div "Unsecured Priority Claims New Claim Import CSV Export CSV Nothing here yet! Pre…" at bounding box center [744, 514] width 880 height 675
click at [129, 470] on link "Lawsuits" at bounding box center [159, 484] width 275 height 28
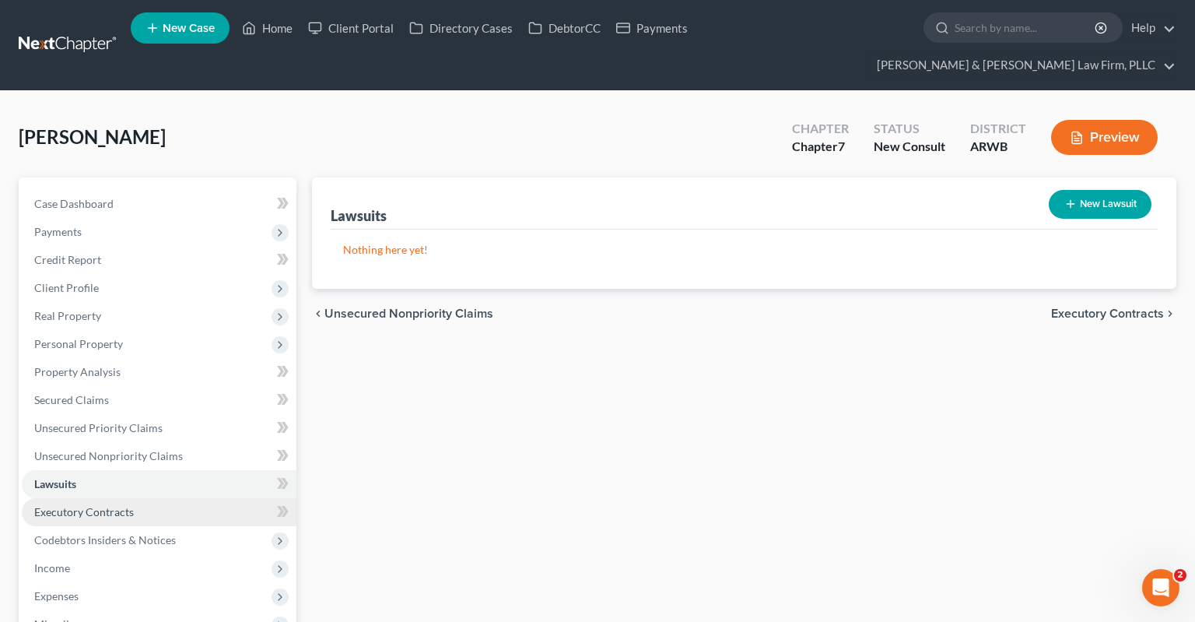
click at [141, 498] on link "Executory Contracts" at bounding box center [159, 512] width 275 height 28
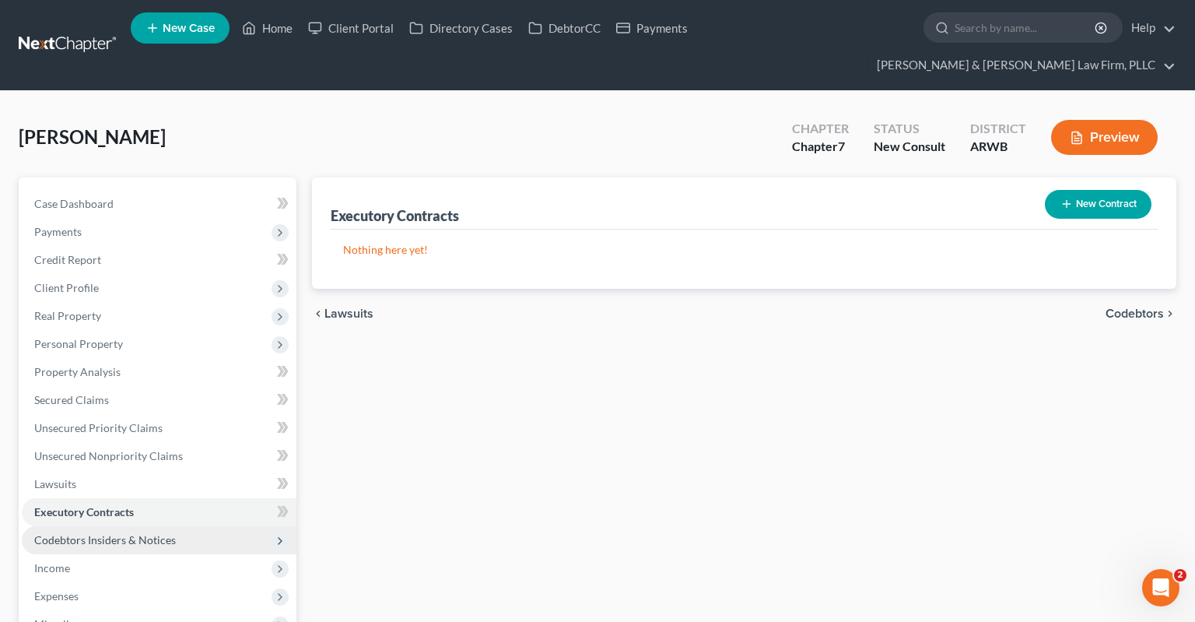
click at [98, 533] on span "Codebtors Insiders & Notices" at bounding box center [105, 539] width 142 height 13
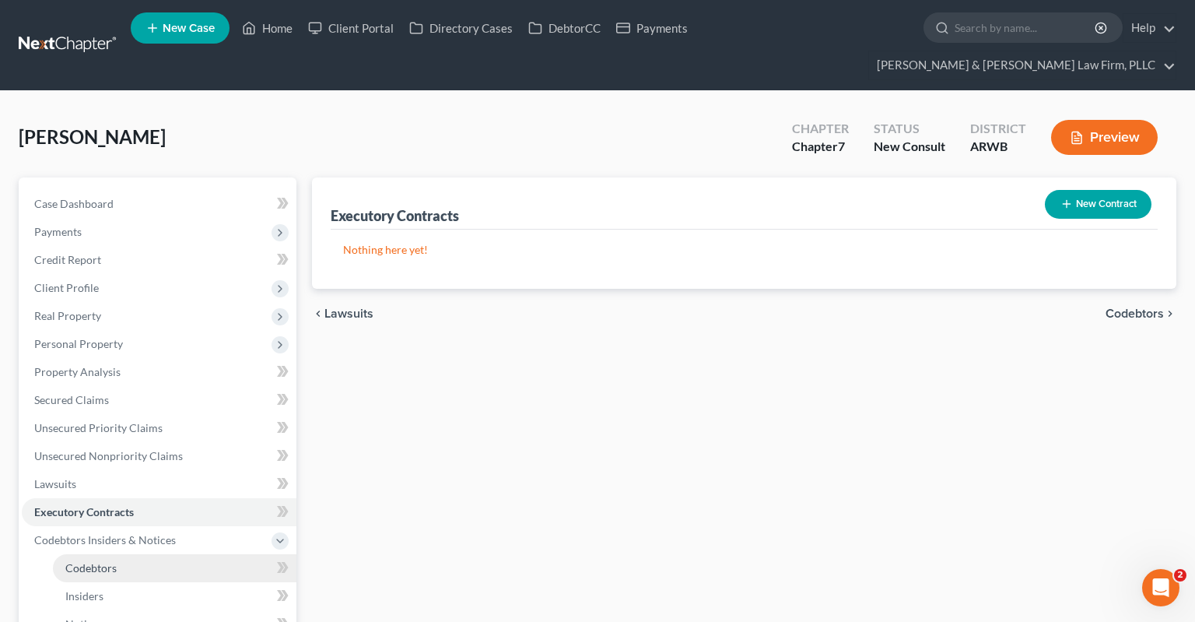
click at [170, 554] on link "Codebtors" at bounding box center [175, 568] width 244 height 28
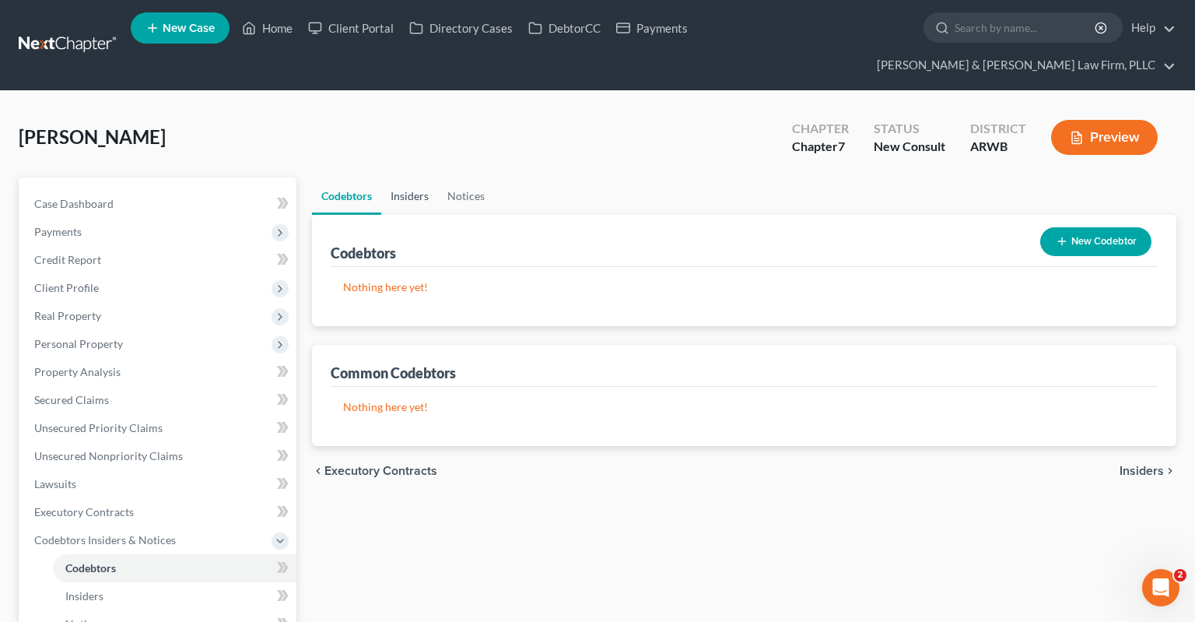
click at [409, 177] on link "Insiders" at bounding box center [409, 195] width 57 height 37
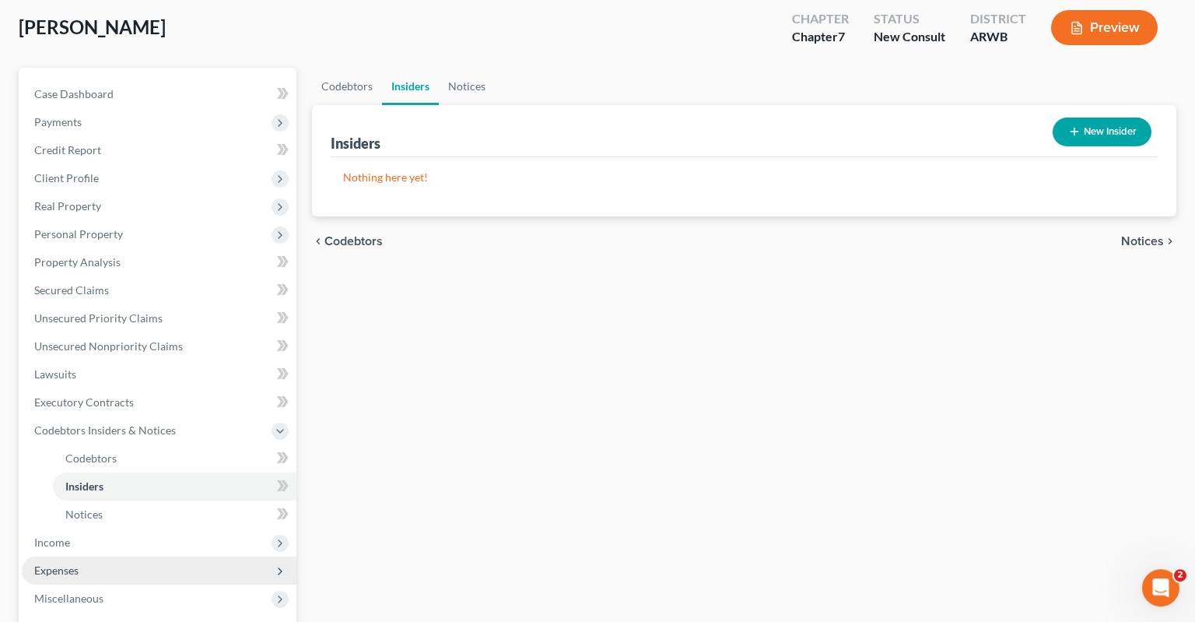
scroll to position [246, 0]
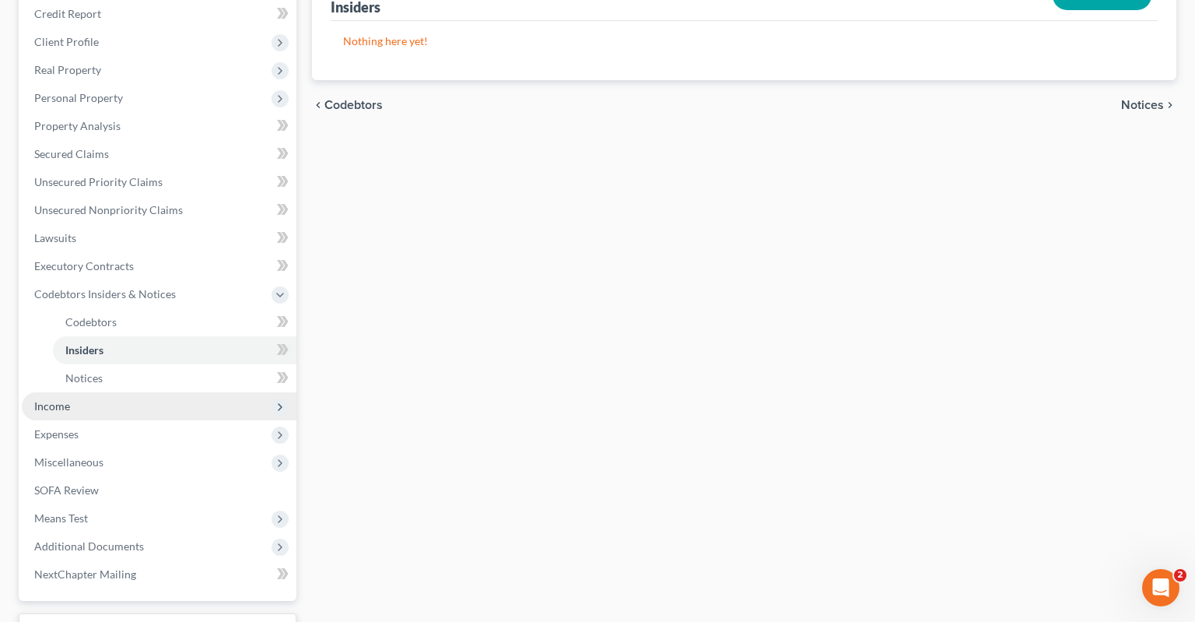
drag, startPoint x: 142, startPoint y: 378, endPoint x: 171, endPoint y: 378, distance: 29.6
click at [142, 392] on span "Income" at bounding box center [159, 406] width 275 height 28
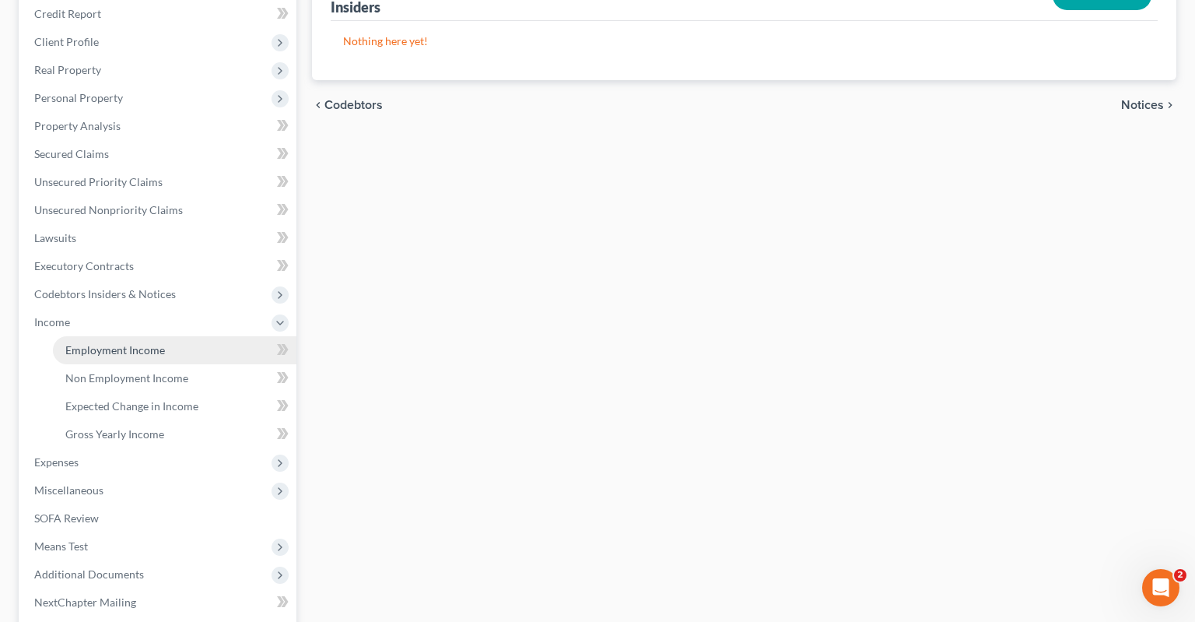
click at [157, 343] on span "Employment Income" at bounding box center [115, 349] width 100 height 13
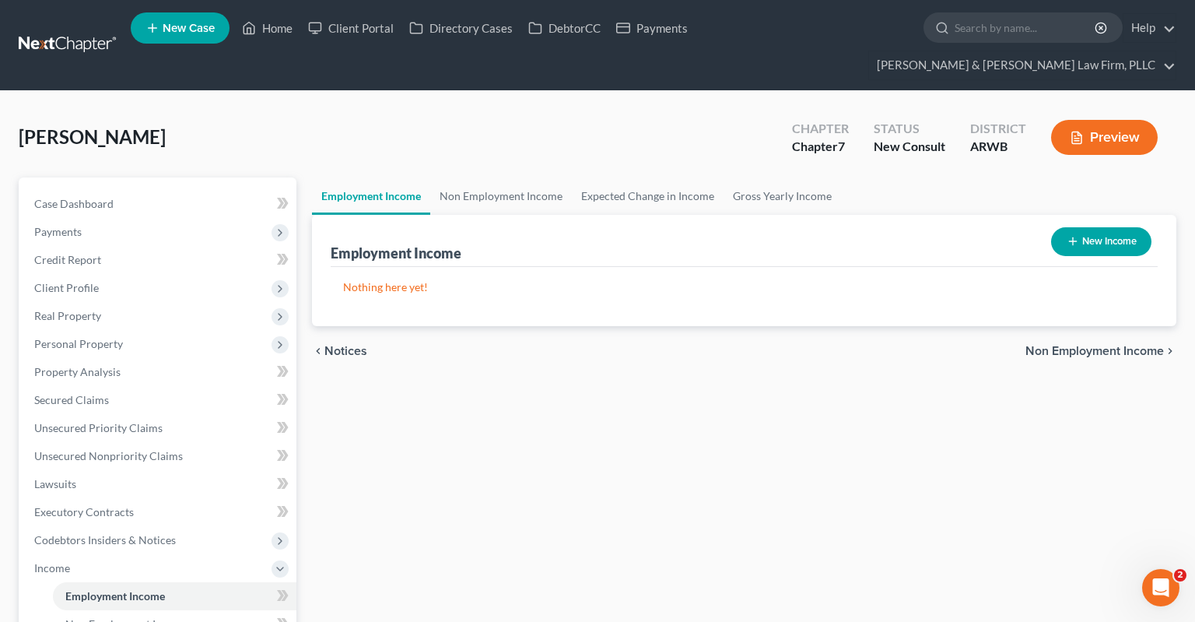
click at [1067, 235] on icon "button" at bounding box center [1073, 241] width 12 height 12
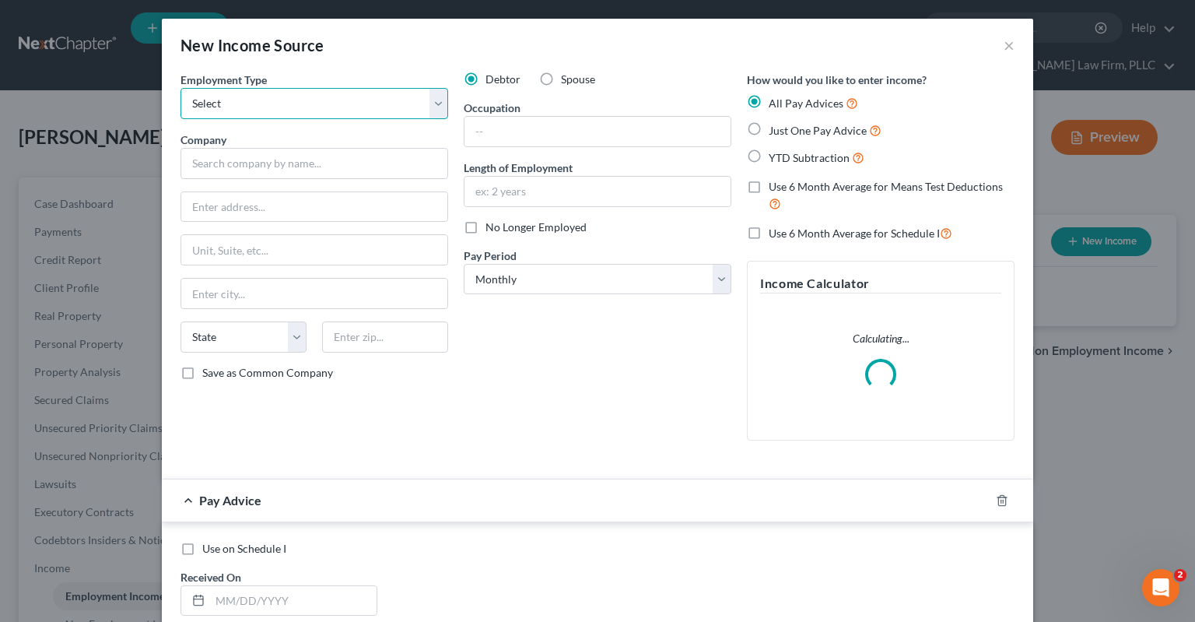
click at [181, 88] on select "Select Full or [DEMOGRAPHIC_DATA] Employment Self Employment" at bounding box center [315, 103] width 268 height 31
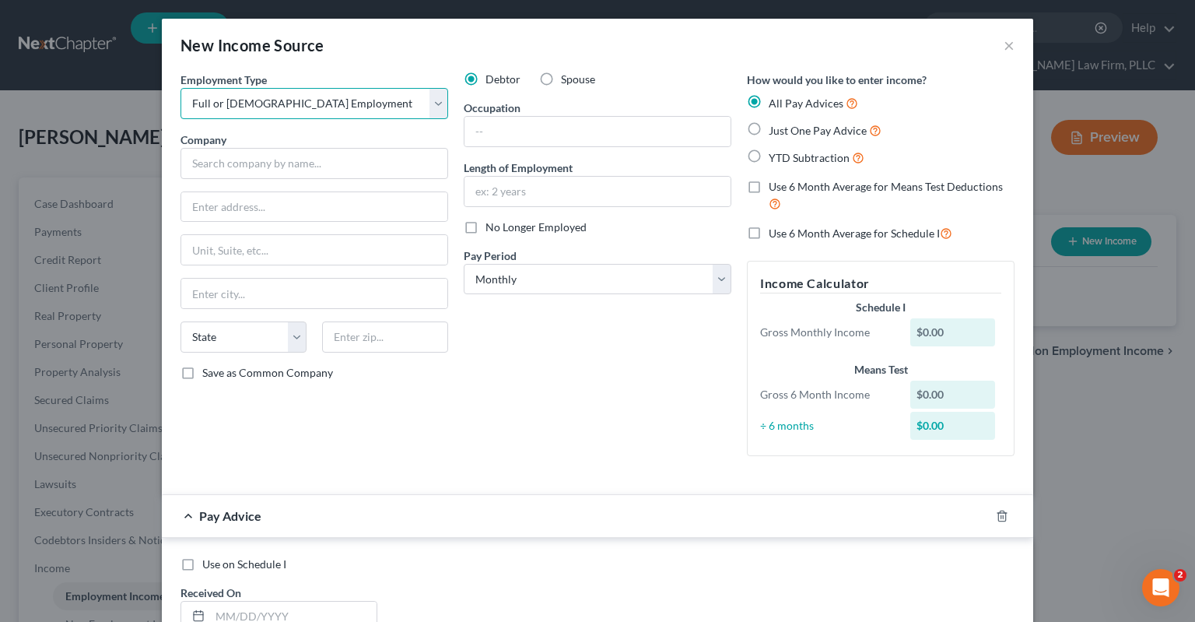
click option "Full or [DEMOGRAPHIC_DATA] Employment" at bounding box center [0, 0] width 0 height 0
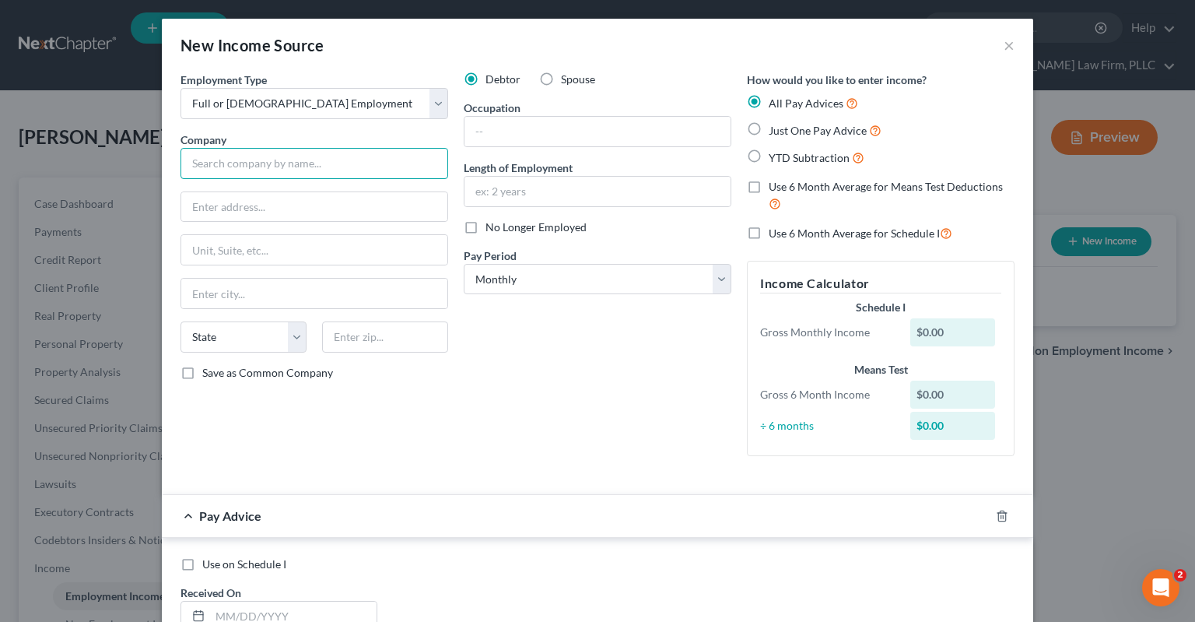
drag, startPoint x: 297, startPoint y: 167, endPoint x: 410, endPoint y: 146, distance: 115.4
click at [299, 167] on input "text" at bounding box center [315, 163] width 268 height 31
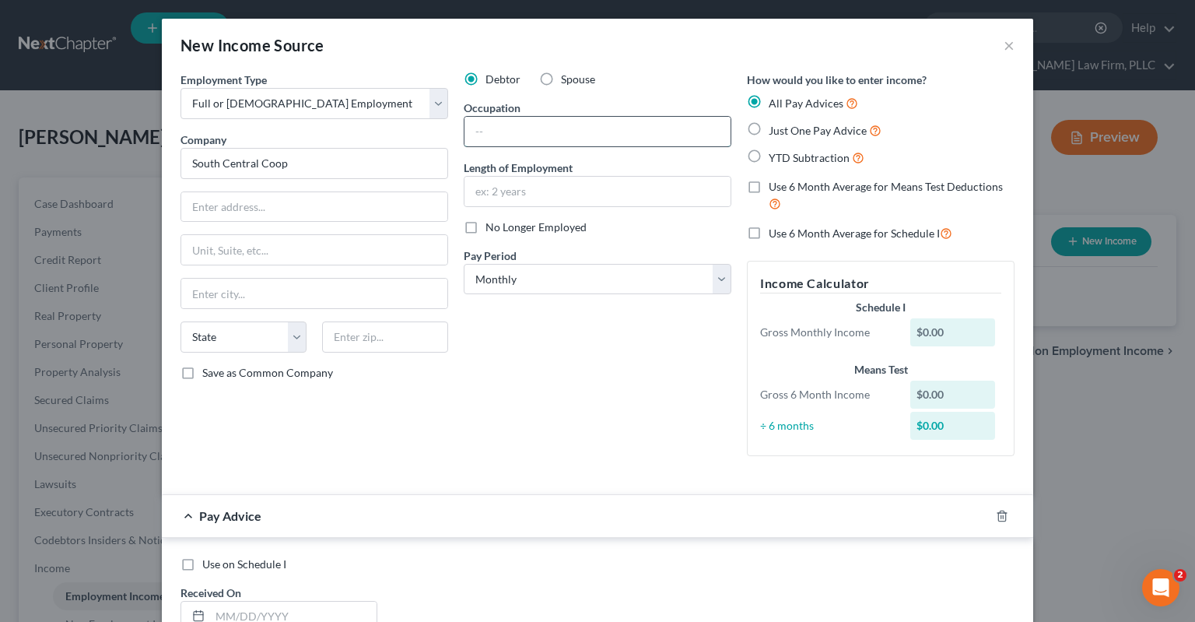
click at [533, 130] on input "text" at bounding box center [598, 132] width 266 height 30
click at [606, 195] on input "text" at bounding box center [598, 192] width 266 height 30
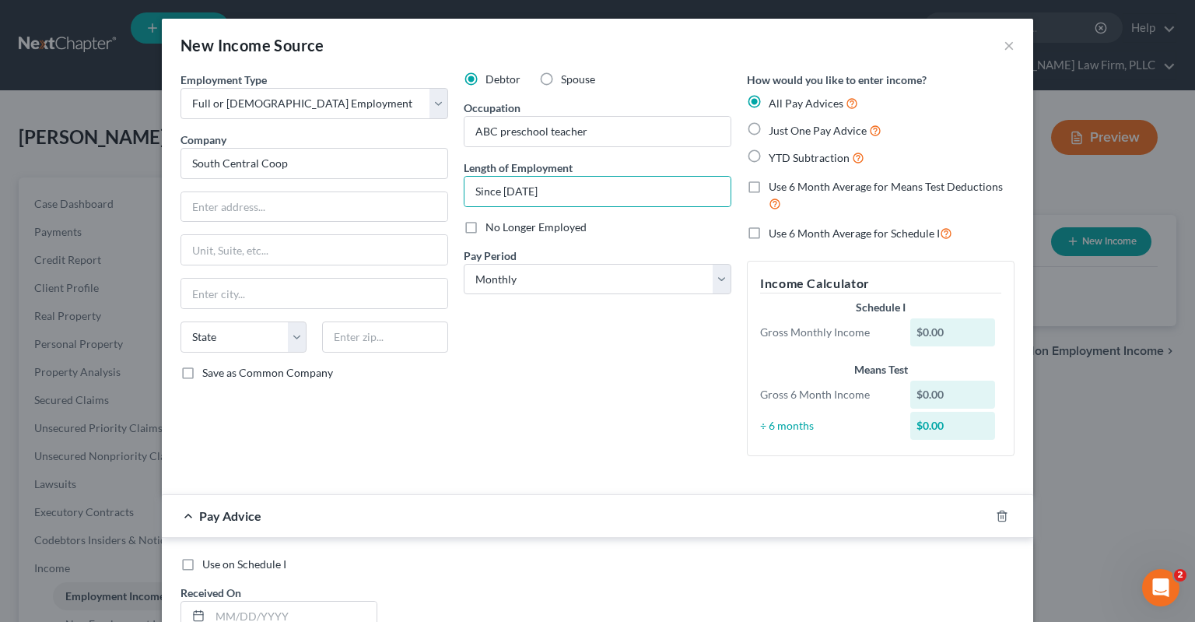
click at [810, 128] on span "Just One Pay Advice" at bounding box center [818, 130] width 98 height 13
click at [785, 128] on input "Just One Pay Advice" at bounding box center [780, 126] width 10 height 10
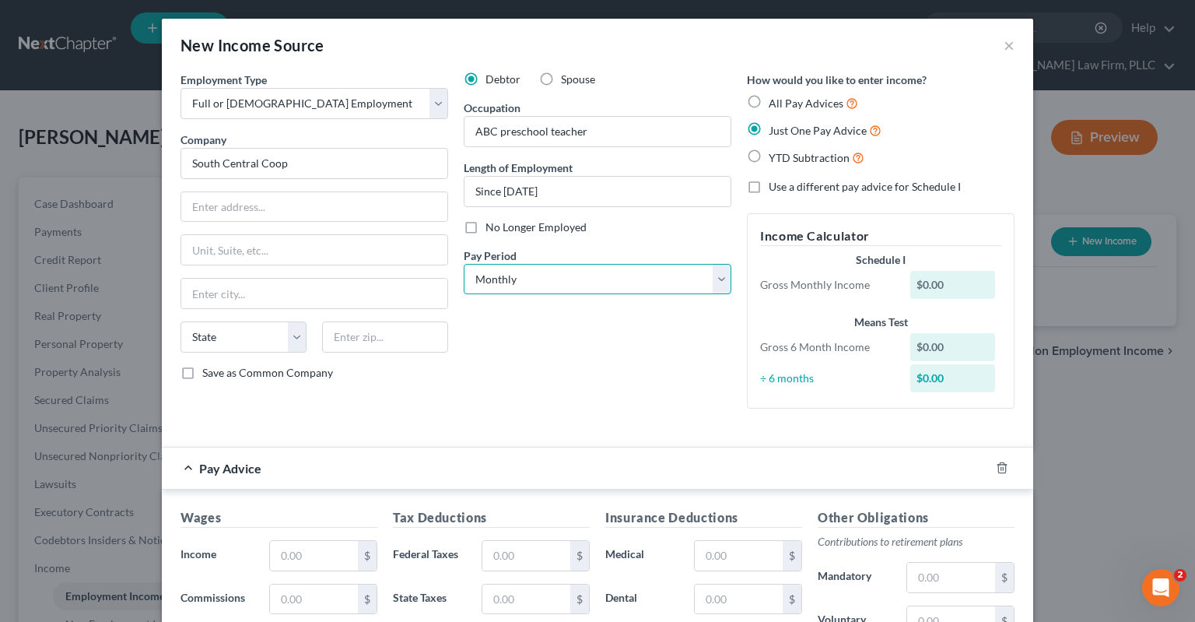
click at [464, 264] on select "Select Monthly Twice Monthly Every Other Week Weekly" at bounding box center [598, 279] width 268 height 31
click option "Every Other Week" at bounding box center [0, 0] width 0 height 0
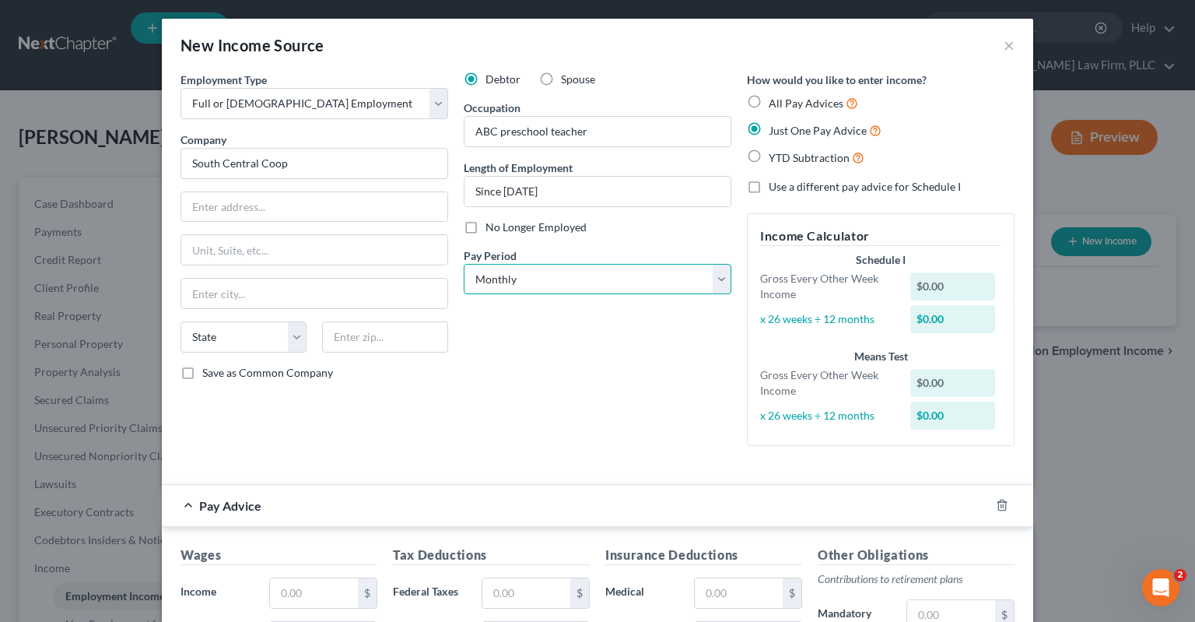
click option "Monthly" at bounding box center [0, 0] width 0 height 0
drag, startPoint x: 643, startPoint y: 381, endPoint x: 677, endPoint y: 362, distance: 39.4
click at [647, 381] on div "Debtor Spouse Occupation ABC preschool teacher Length of Employment Since [DATE…" at bounding box center [597, 265] width 283 height 387
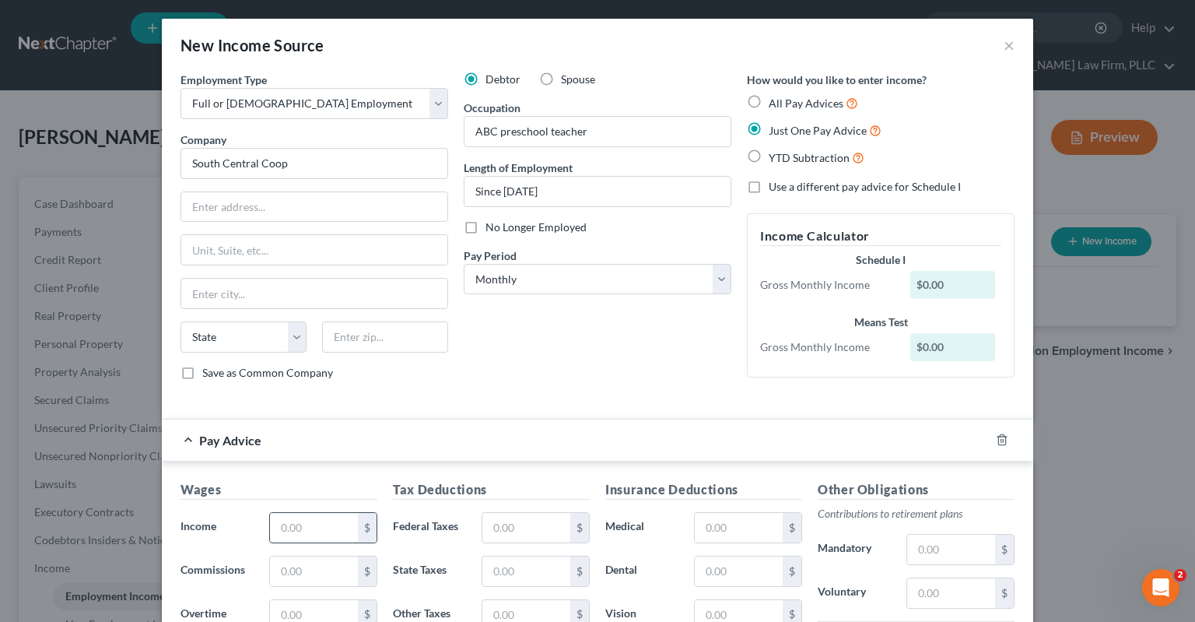
click at [339, 521] on input "text" at bounding box center [314, 528] width 88 height 30
drag, startPoint x: 332, startPoint y: 514, endPoint x: 363, endPoint y: 503, distance: 33.0
click at [328, 518] on input "text" at bounding box center [314, 528] width 88 height 30
click at [522, 518] on input "text" at bounding box center [527, 528] width 88 height 30
drag, startPoint x: 523, startPoint y: 341, endPoint x: 535, endPoint y: 341, distance: 11.7
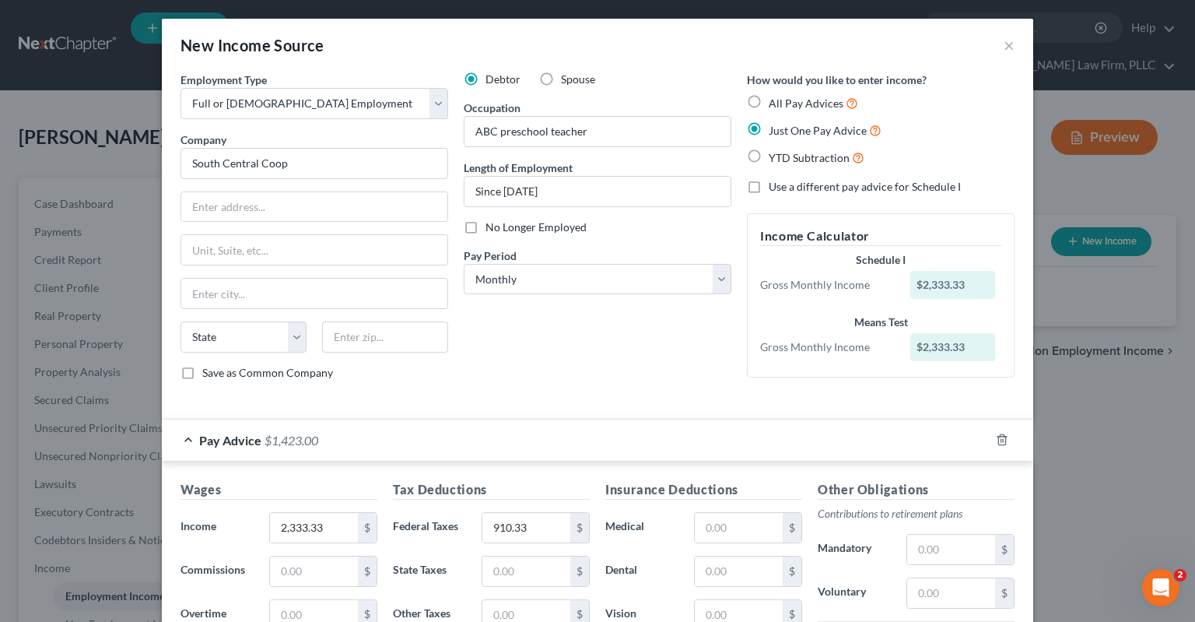
click at [529, 341] on div "Debtor Spouse Occupation ABC preschool teacher Length of Employment Since [DATE…" at bounding box center [597, 232] width 283 height 321
click at [561, 79] on label "Spouse" at bounding box center [578, 80] width 34 height 16
click at [561, 77] on label "Spouse" at bounding box center [578, 80] width 34 height 16
click at [567, 77] on input "Spouse" at bounding box center [572, 77] width 10 height 10
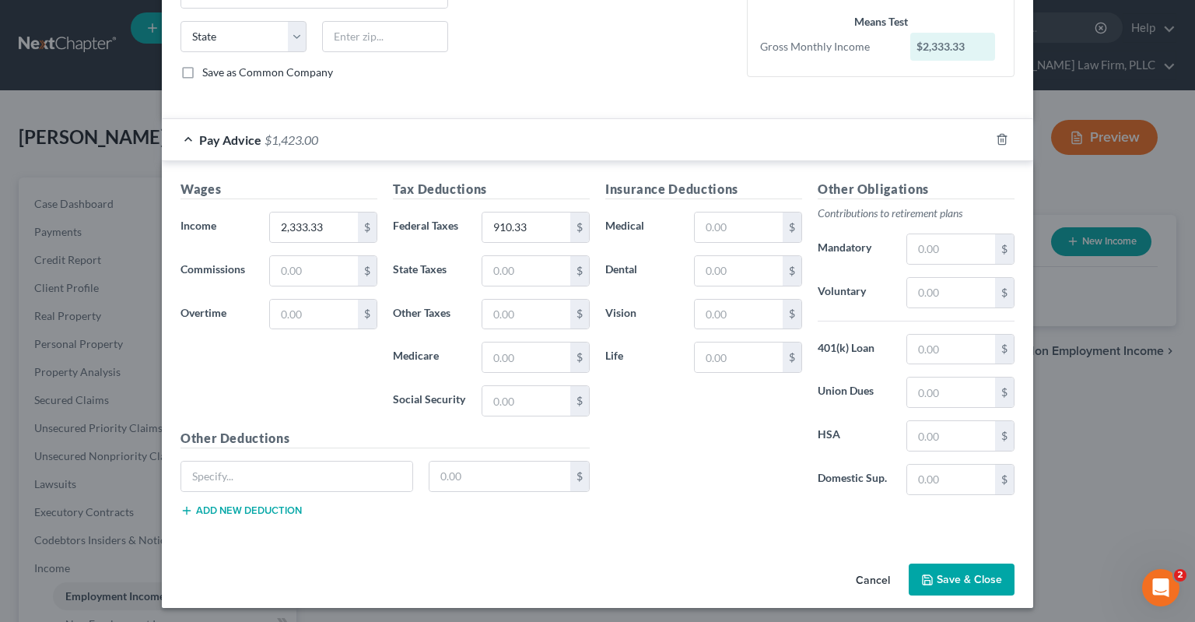
click at [953, 553] on div "New Income Source × Employment Type * Select Full or [DEMOGRAPHIC_DATA] Employm…" at bounding box center [598, 163] width 872 height 890
drag, startPoint x: 960, startPoint y: 572, endPoint x: 960, endPoint y: 556, distance: 16.4
click at [963, 574] on button "Save & Close" at bounding box center [962, 579] width 106 height 33
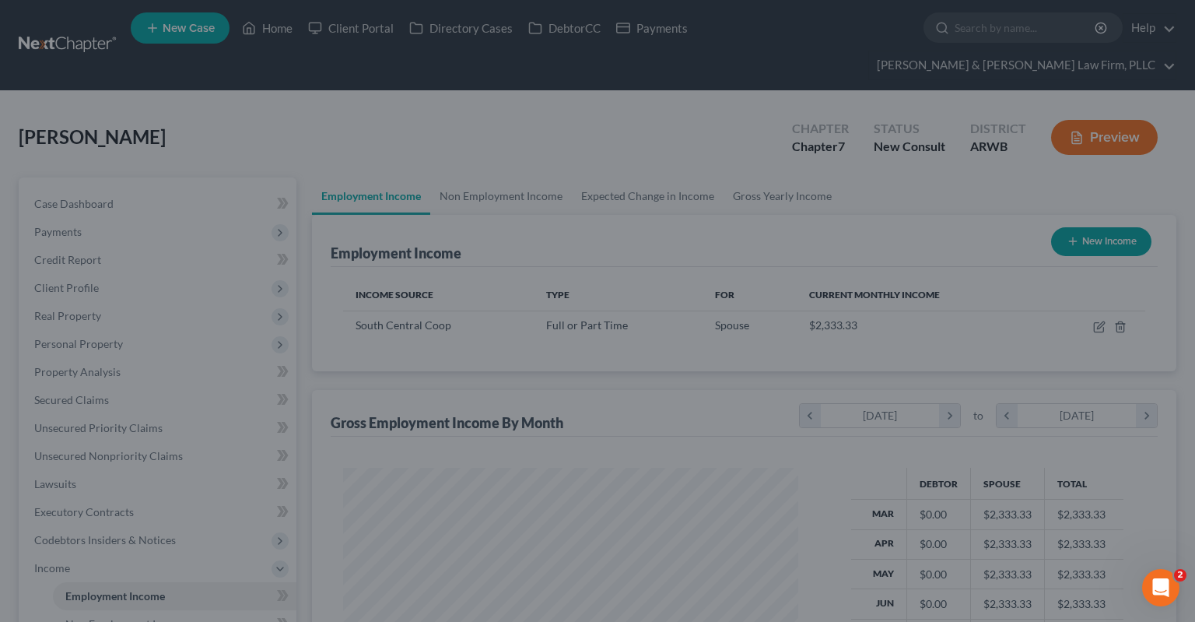
scroll to position [278, 486]
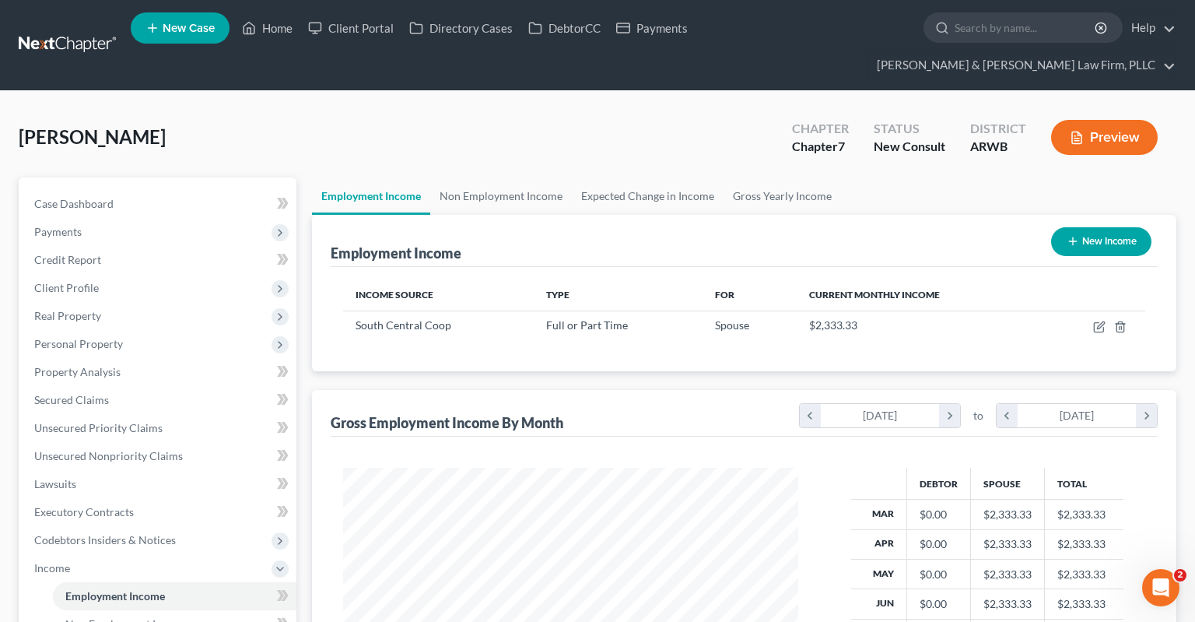
click at [1083, 227] on button "New Income" at bounding box center [1101, 241] width 100 height 29
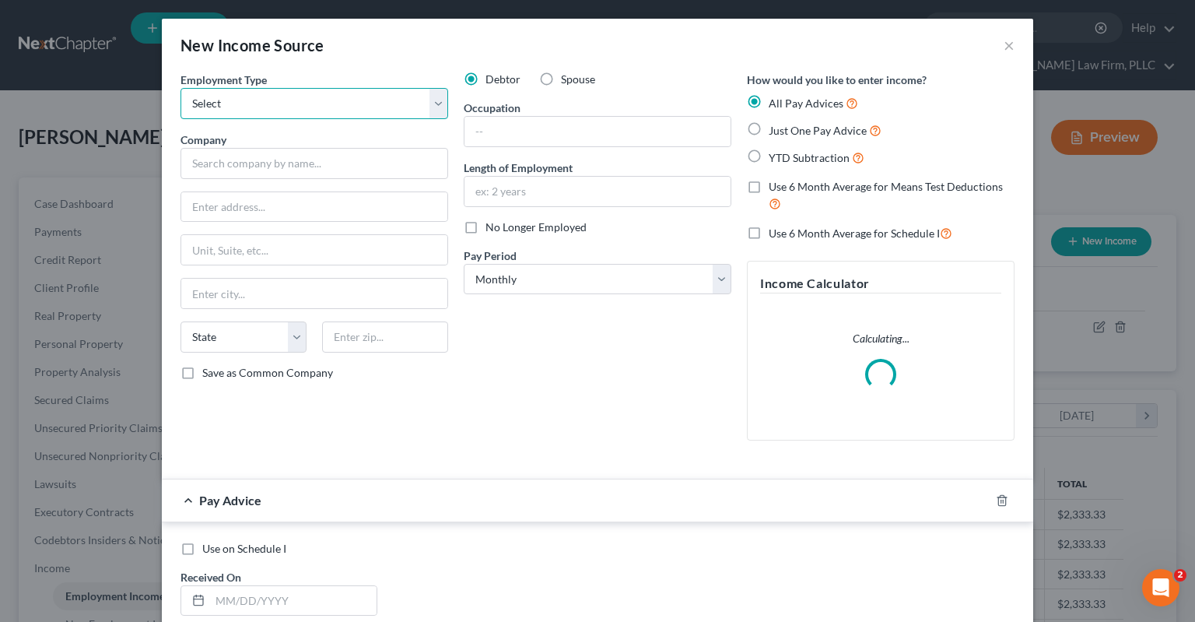
click at [181, 88] on select "Select Full or [DEMOGRAPHIC_DATA] Employment Self Employment" at bounding box center [315, 103] width 268 height 31
click option "Full or [DEMOGRAPHIC_DATA] Employment" at bounding box center [0, 0] width 0 height 0
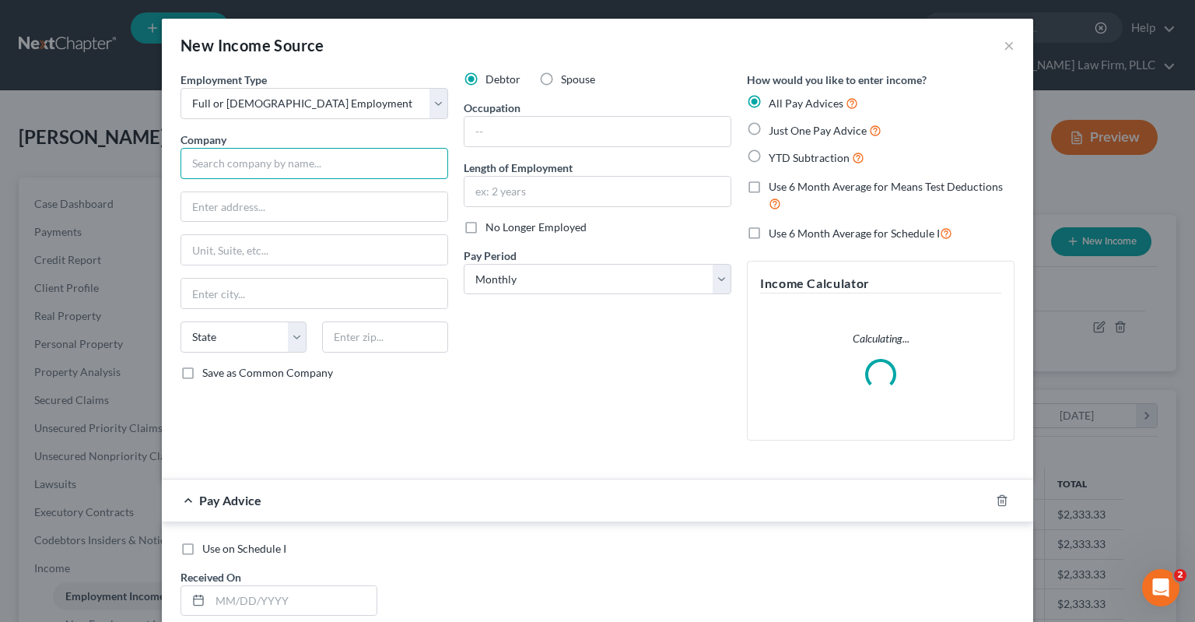
drag, startPoint x: 348, startPoint y: 169, endPoint x: 403, endPoint y: 171, distance: 55.3
click at [350, 169] on input "text" at bounding box center [315, 163] width 268 height 31
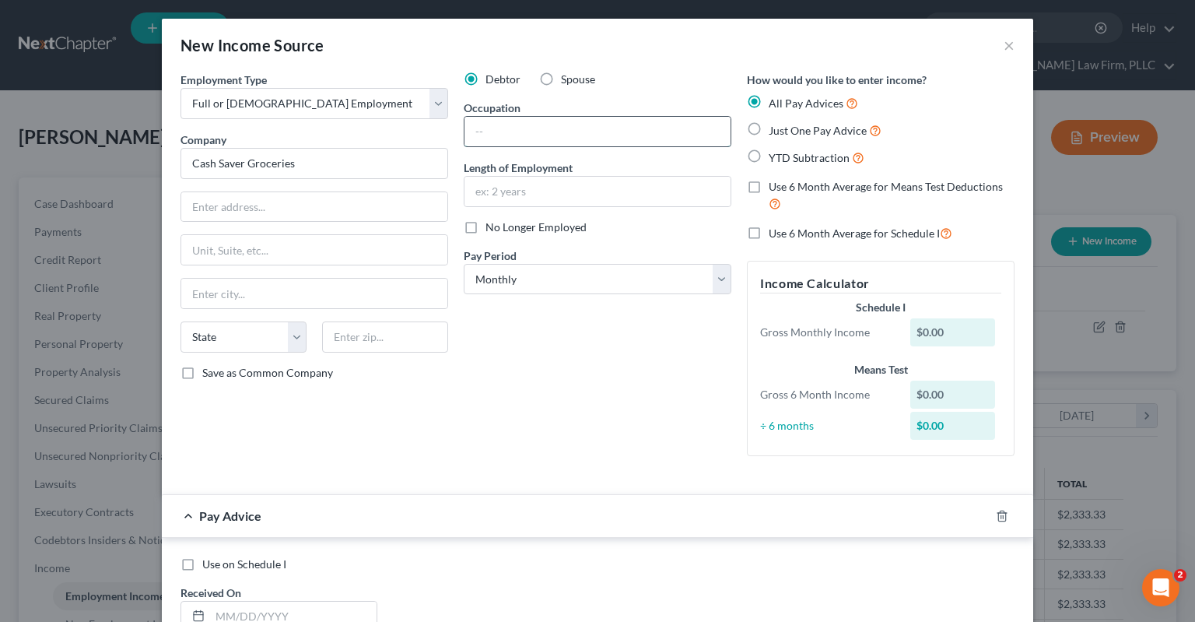
click at [628, 132] on input "text" at bounding box center [598, 132] width 266 height 30
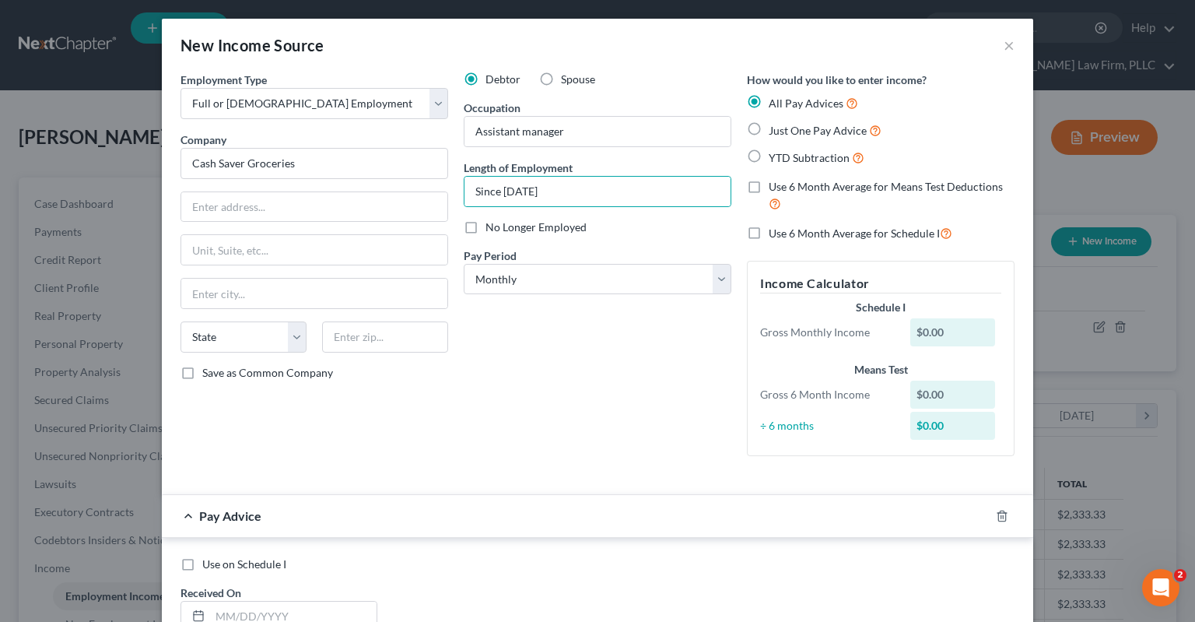
click at [769, 135] on label "Just One Pay Advice" at bounding box center [825, 130] width 113 height 18
click at [775, 132] on input "Just One Pay Advice" at bounding box center [780, 126] width 10 height 10
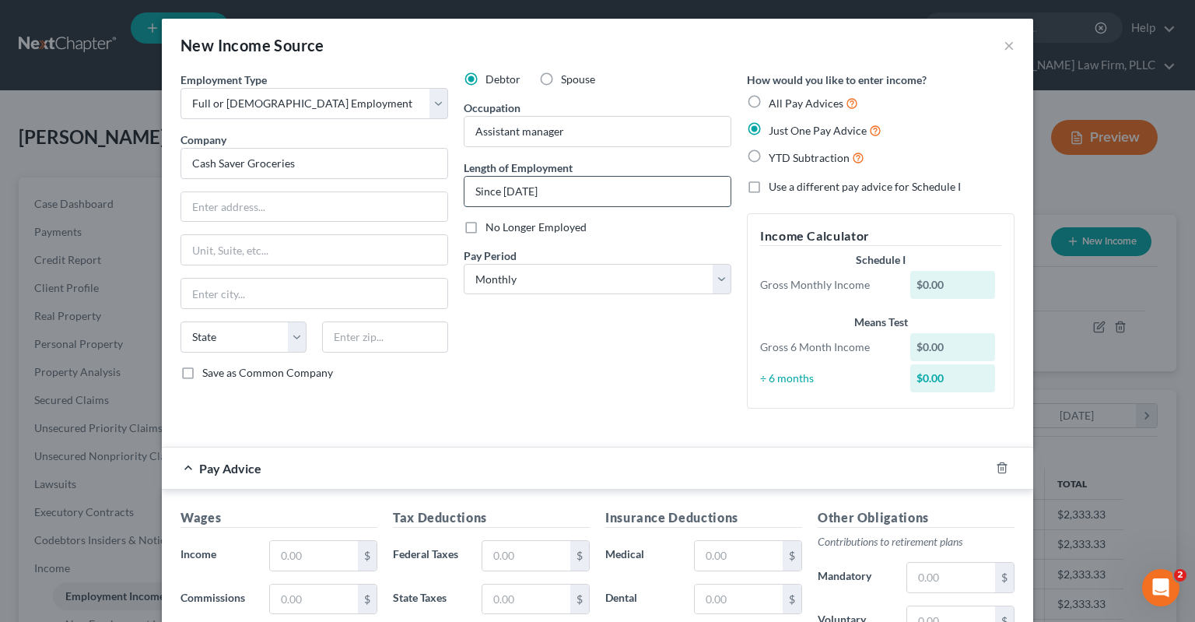
click at [563, 195] on input "Since [DATE]" at bounding box center [598, 192] width 266 height 30
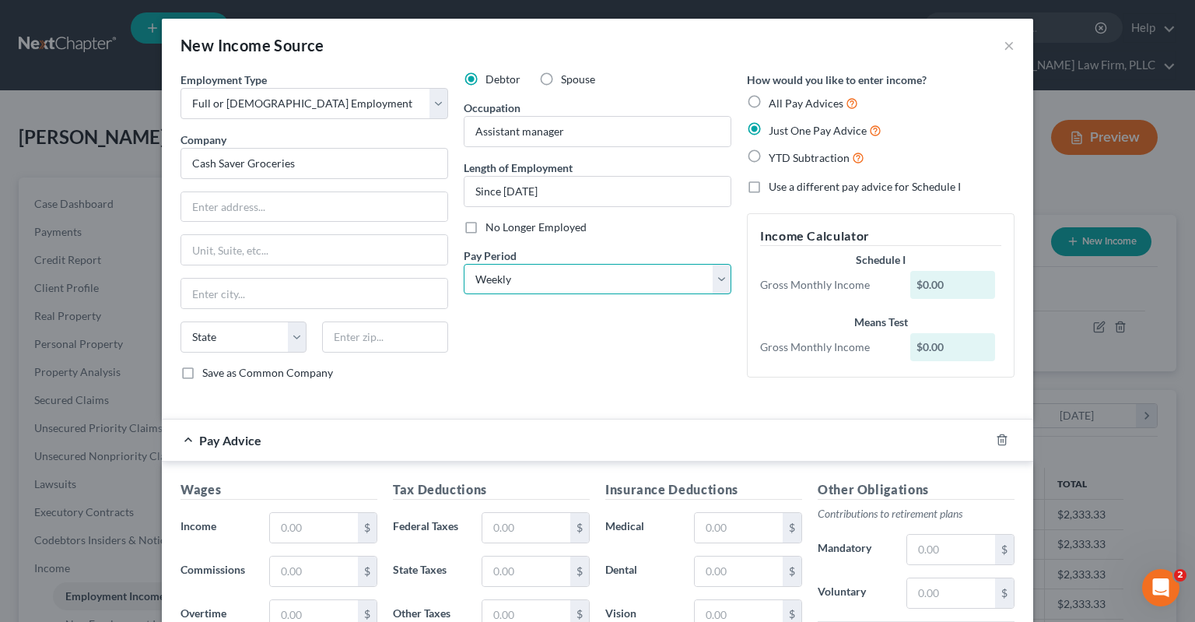
click option "Weekly" at bounding box center [0, 0] width 0 height 0
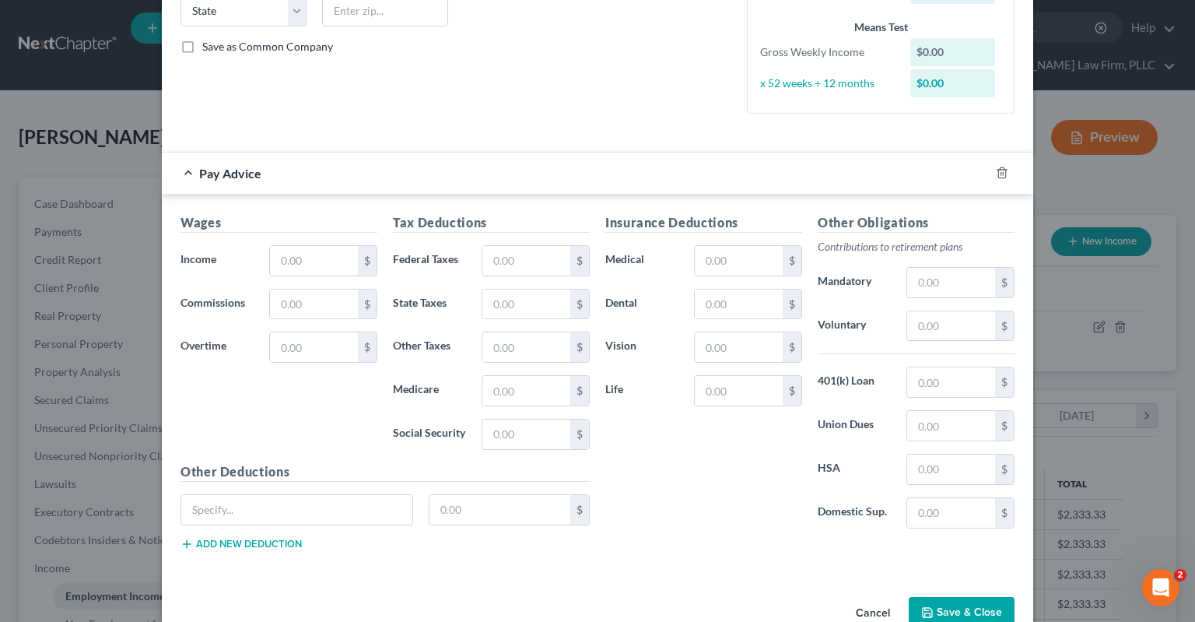
scroll to position [361, 0]
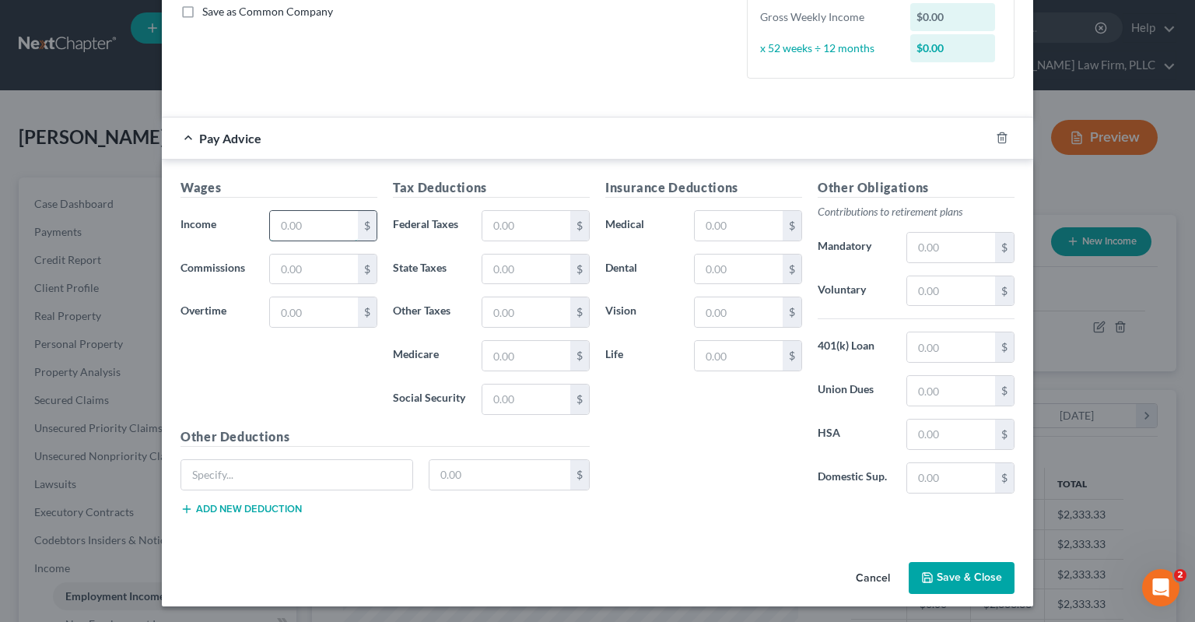
click at [350, 216] on input "text" at bounding box center [314, 226] width 88 height 30
click at [950, 581] on button "Save & Close" at bounding box center [962, 578] width 106 height 33
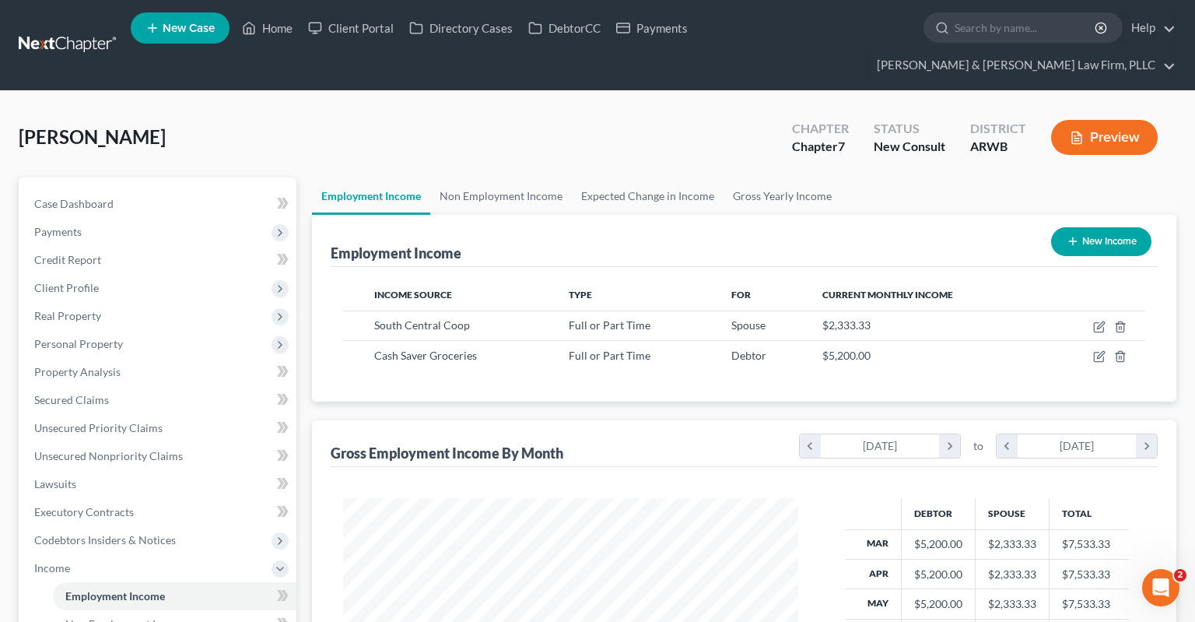
click at [1092, 227] on button "New Income" at bounding box center [1101, 241] width 100 height 29
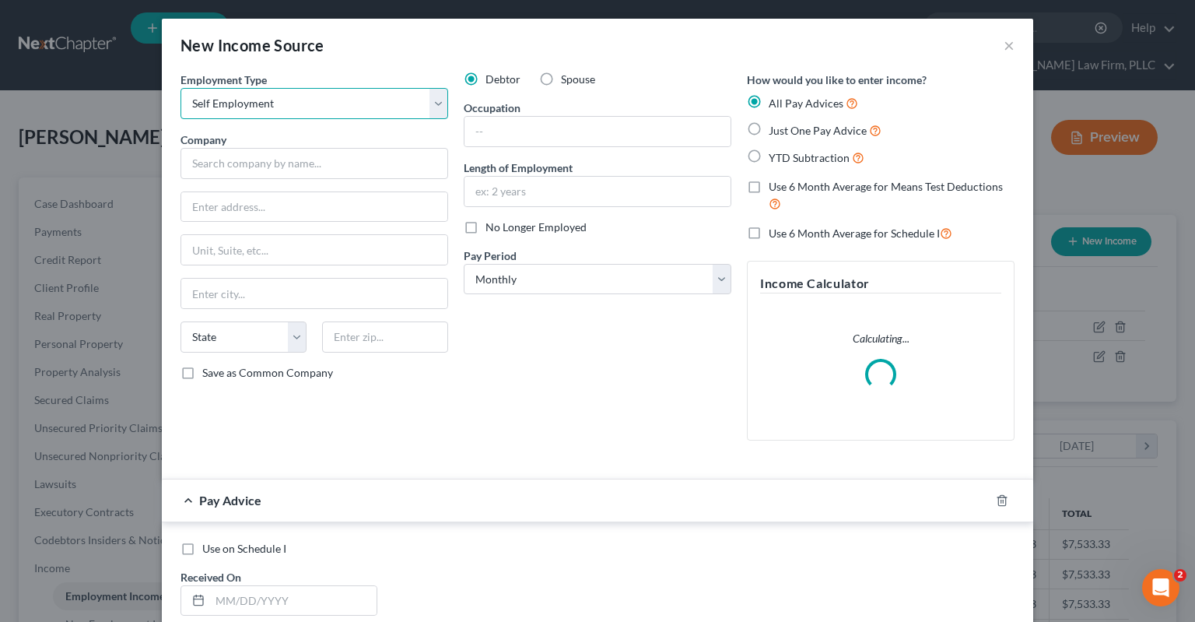
click option "Self Employment" at bounding box center [0, 0] width 0 height 0
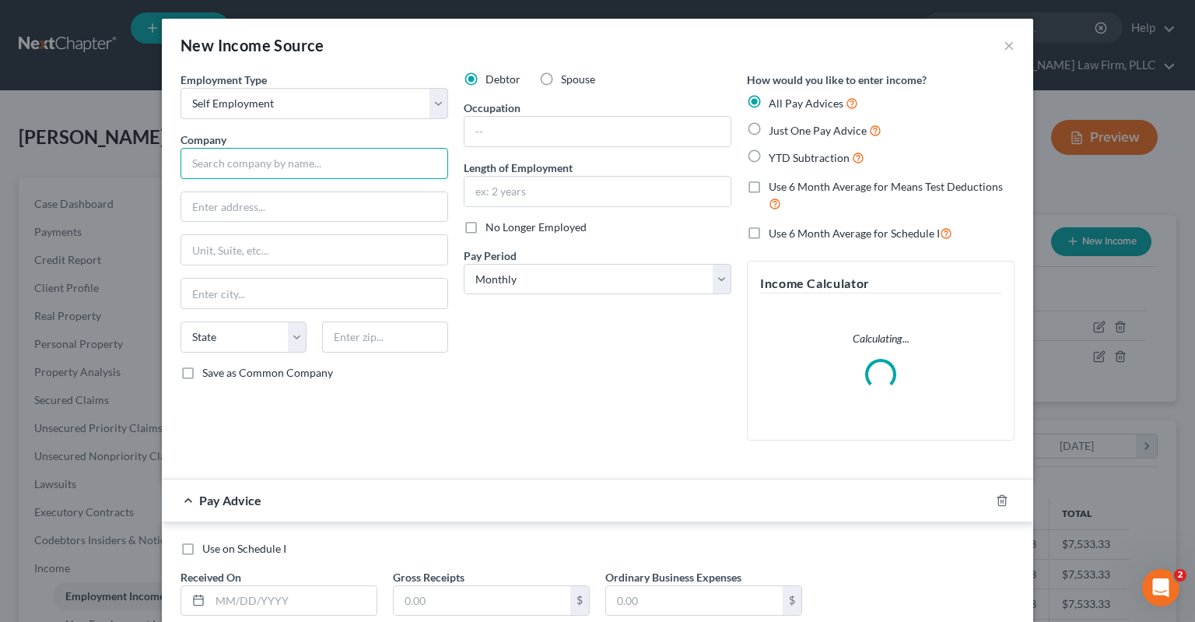
click at [332, 169] on input "text" at bounding box center [315, 163] width 268 height 31
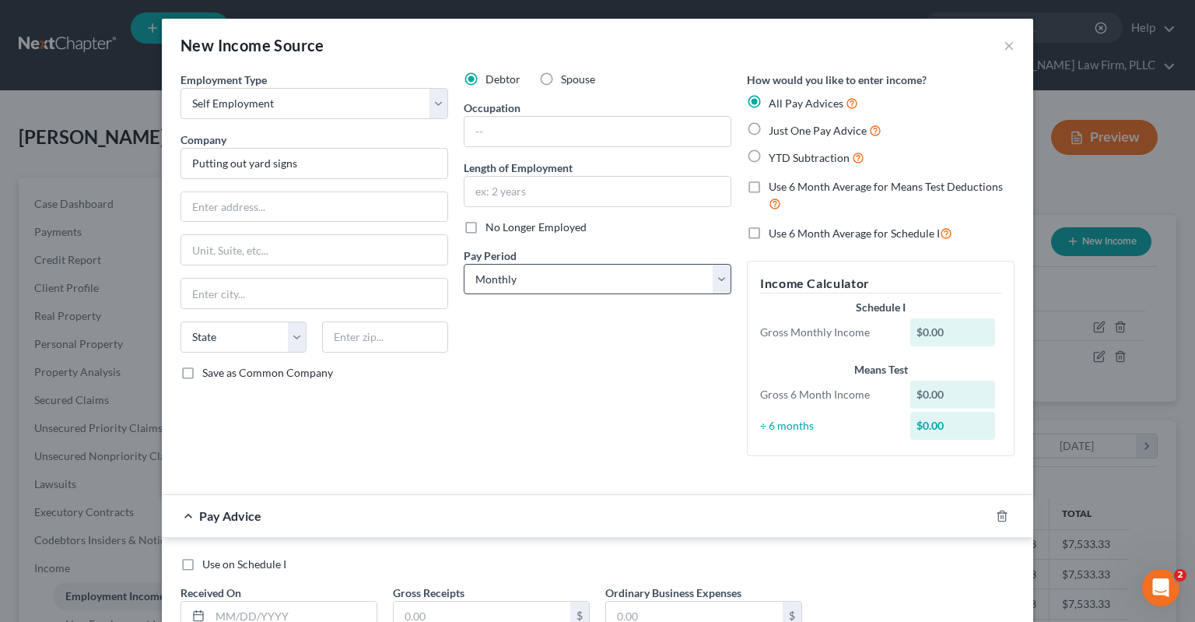
click at [637, 374] on div "Debtor Spouse Occupation Length of Employment No Longer Employed Pay Period * S…" at bounding box center [597, 270] width 283 height 397
click at [785, 139] on div "All Pay Advices Just One Pay Advice YTD Subtraction" at bounding box center [881, 130] width 268 height 72
click at [783, 135] on span "Just One Pay Advice" at bounding box center [818, 130] width 98 height 13
click at [783, 132] on input "Just One Pay Advice" at bounding box center [780, 126] width 10 height 10
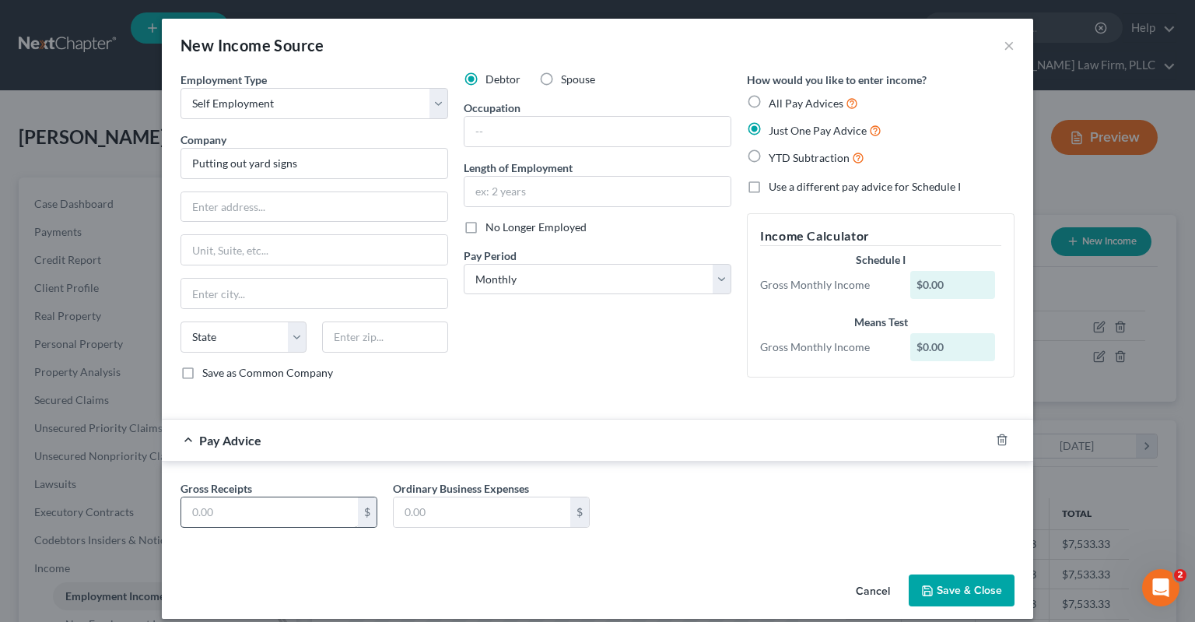
click at [254, 493] on div "Gross Receipts $" at bounding box center [279, 503] width 212 height 47
click at [255, 509] on input "text" at bounding box center [269, 512] width 177 height 30
click at [261, 512] on input "text" at bounding box center [269, 512] width 177 height 30
click at [261, 507] on input "text" at bounding box center [269, 512] width 177 height 30
click at [561, 83] on label "Spouse" at bounding box center [578, 80] width 34 height 16
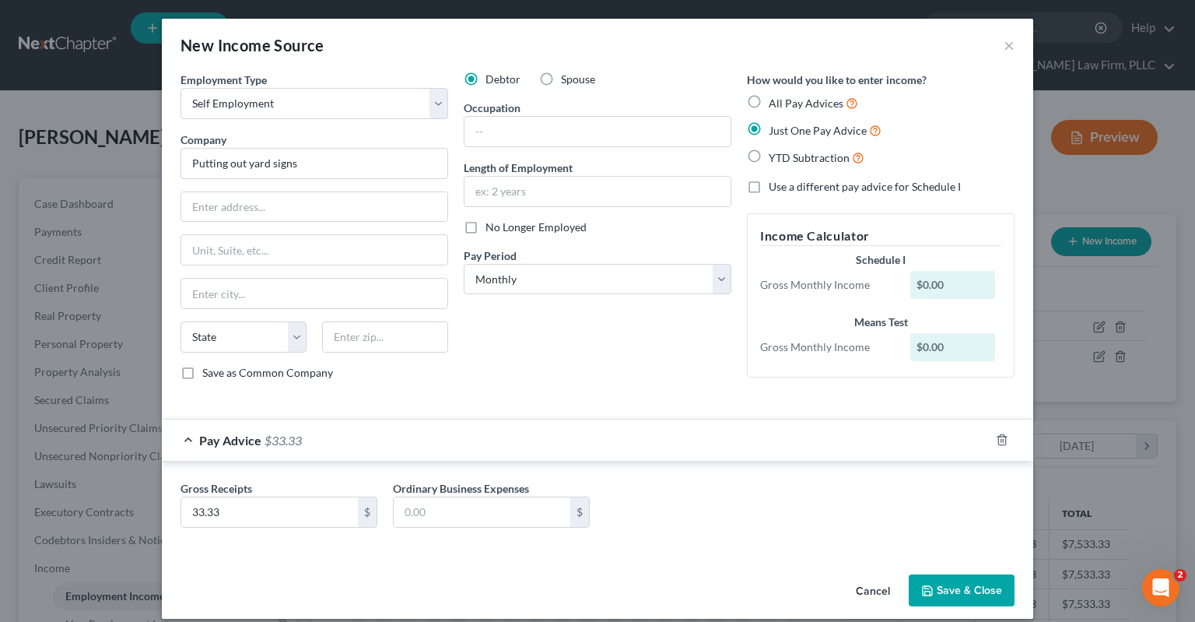
click at [567, 82] on input "Spouse" at bounding box center [572, 77] width 10 height 10
click at [577, 196] on input "text" at bounding box center [598, 192] width 266 height 30
drag, startPoint x: 939, startPoint y: 579, endPoint x: 935, endPoint y: 563, distance: 16.6
click at [941, 581] on button "Save & Close" at bounding box center [962, 590] width 106 height 33
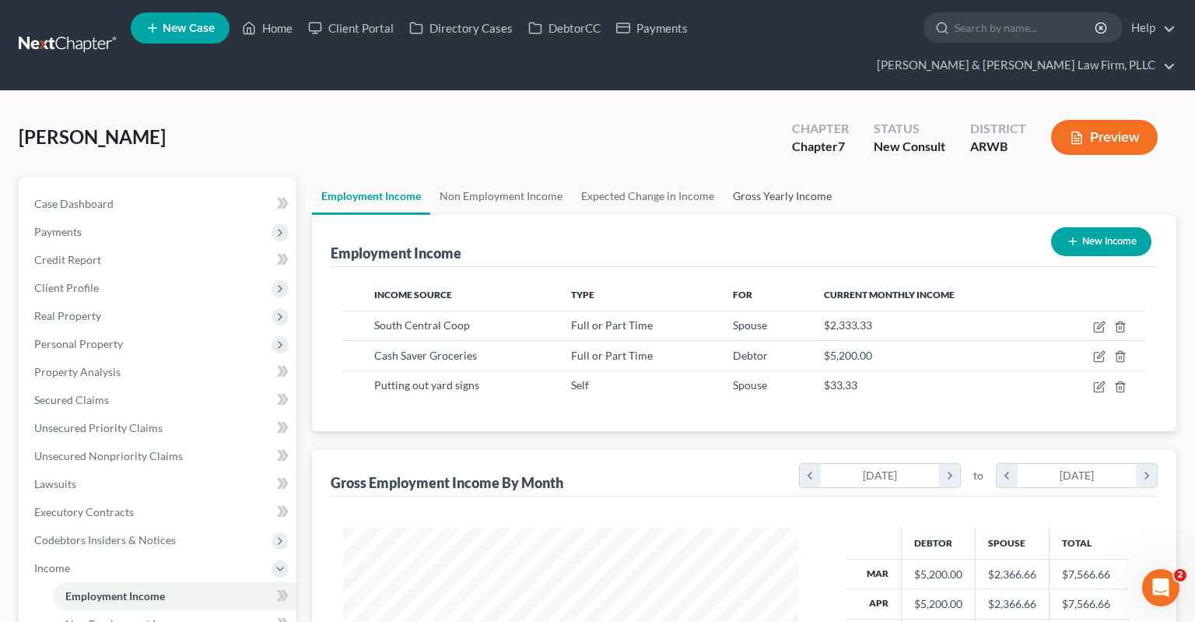
click at [752, 177] on link "Gross Yearly Income" at bounding box center [783, 195] width 118 height 37
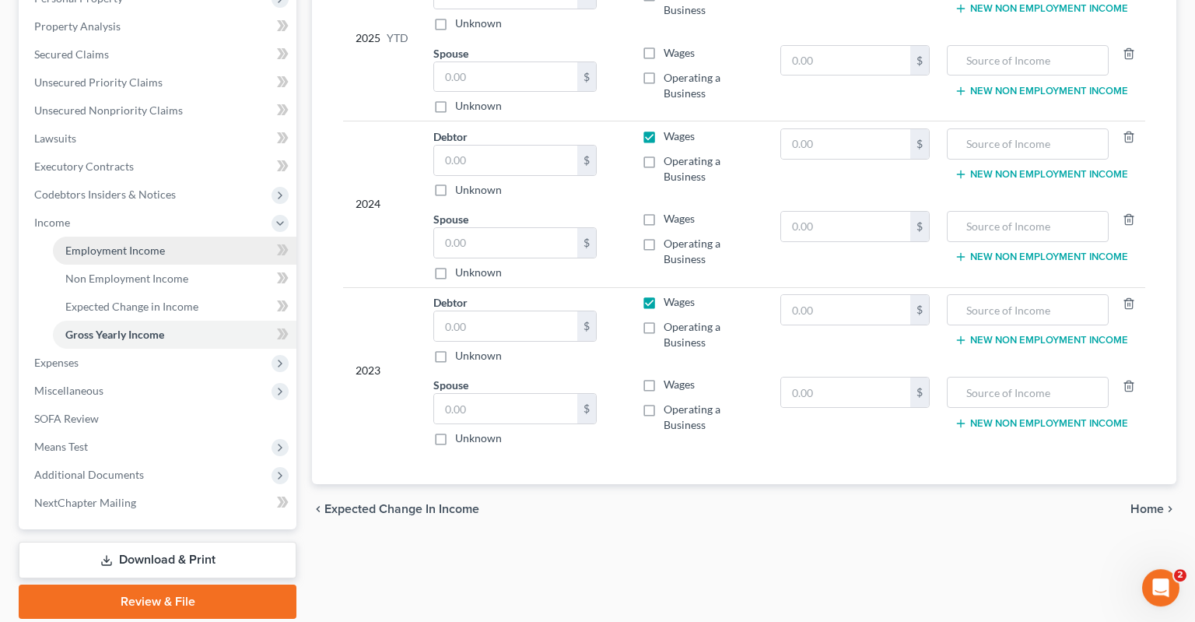
scroll to position [371, 0]
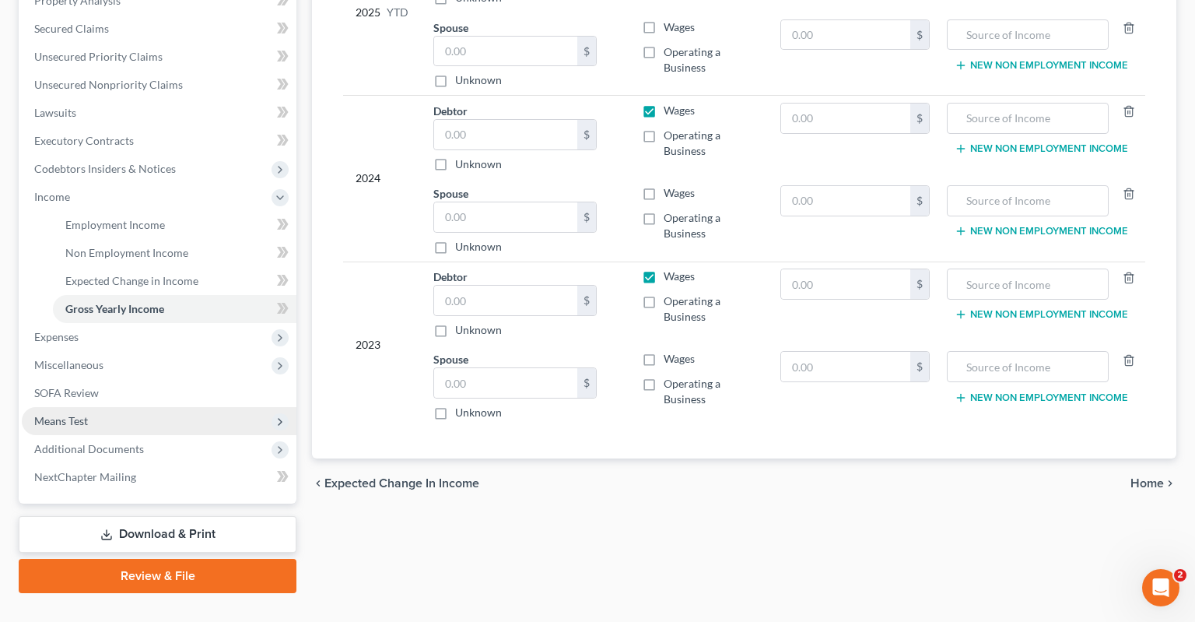
click at [153, 407] on span "Means Test" at bounding box center [159, 421] width 275 height 28
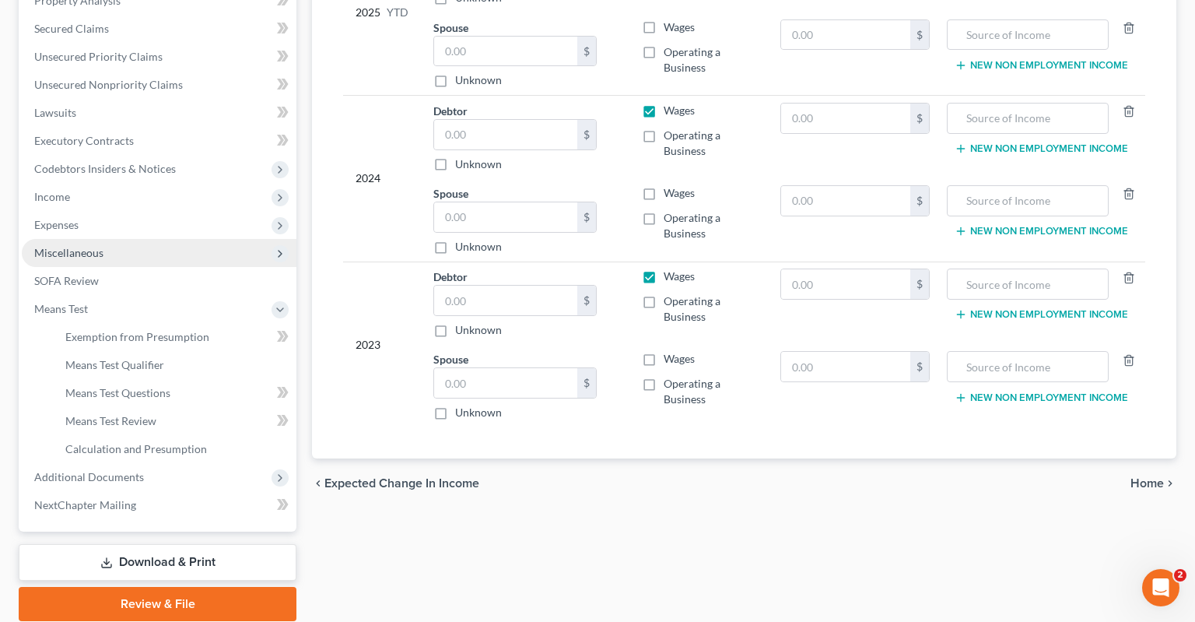
drag, startPoint x: 121, startPoint y: 204, endPoint x: 154, endPoint y: 210, distance: 33.3
click at [123, 211] on span "Expenses" at bounding box center [159, 225] width 275 height 28
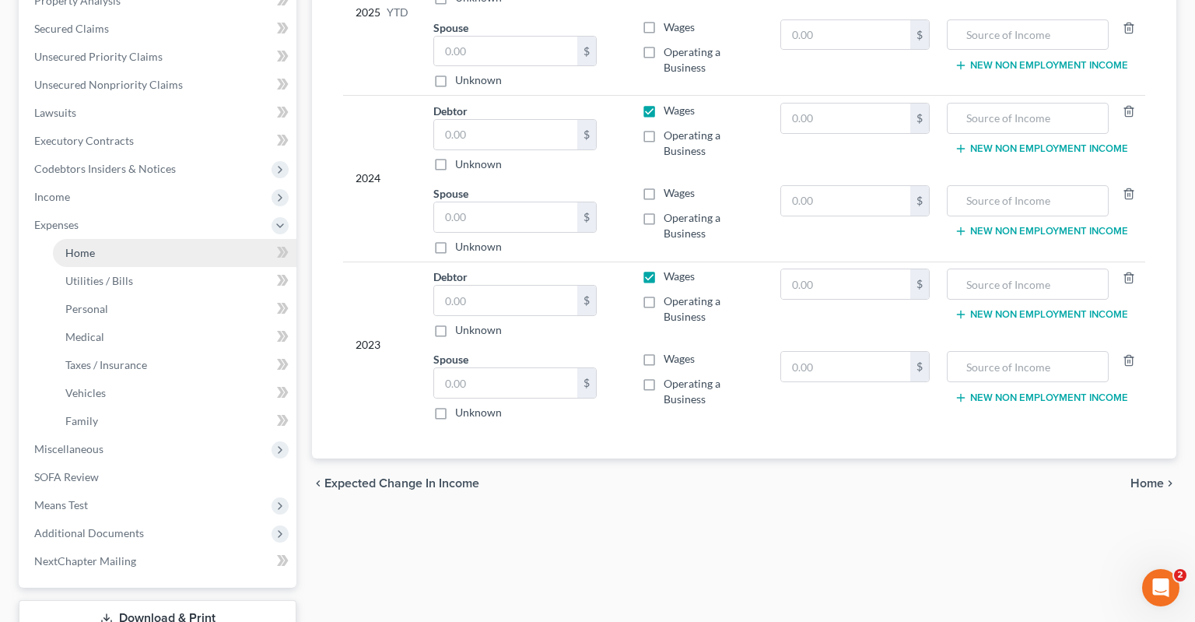
click at [133, 239] on link "Home" at bounding box center [175, 253] width 244 height 28
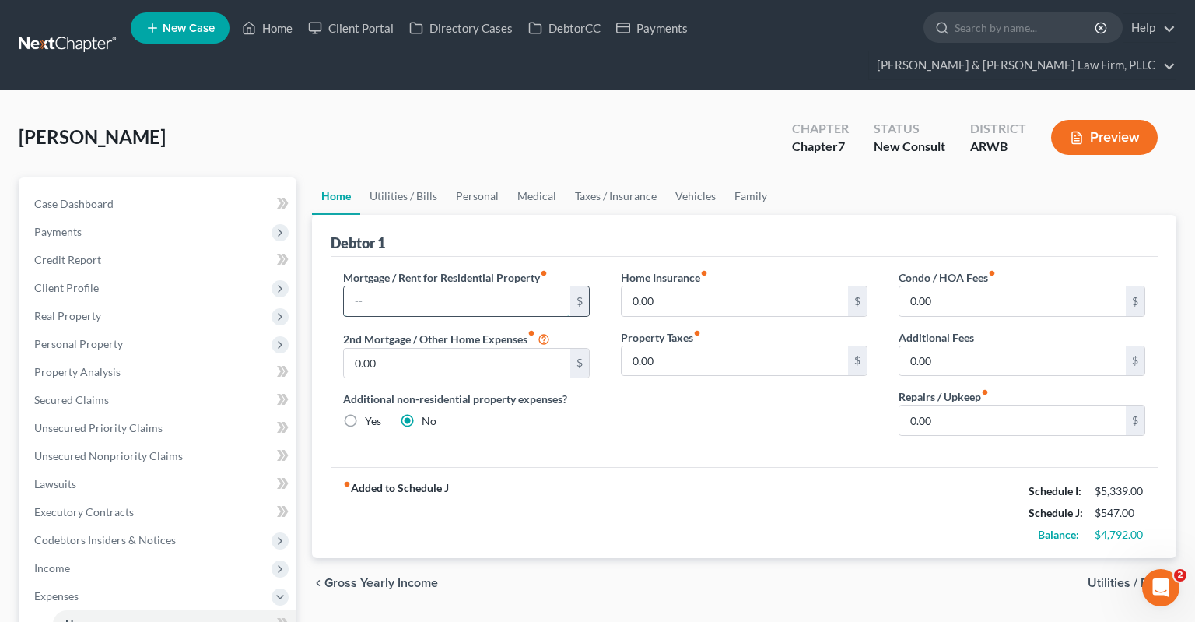
click at [501, 286] on input "text" at bounding box center [457, 301] width 226 height 30
click at [132, 386] on link "Secured Claims" at bounding box center [159, 400] width 275 height 28
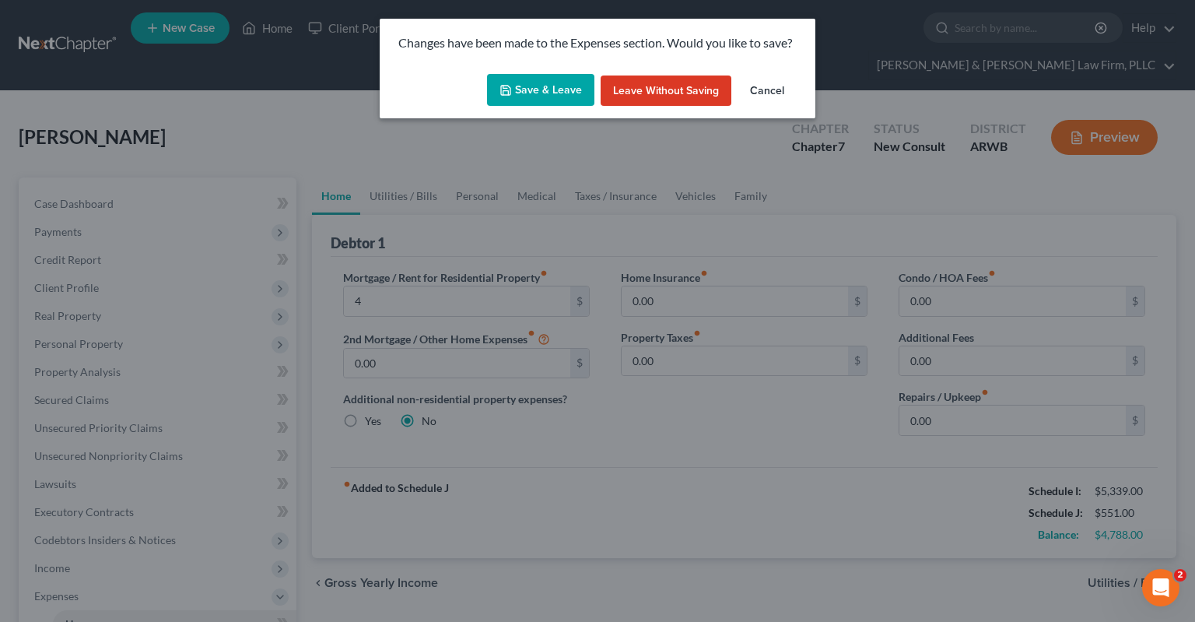
click at [544, 83] on button "Save & Leave" at bounding box center [540, 90] width 107 height 33
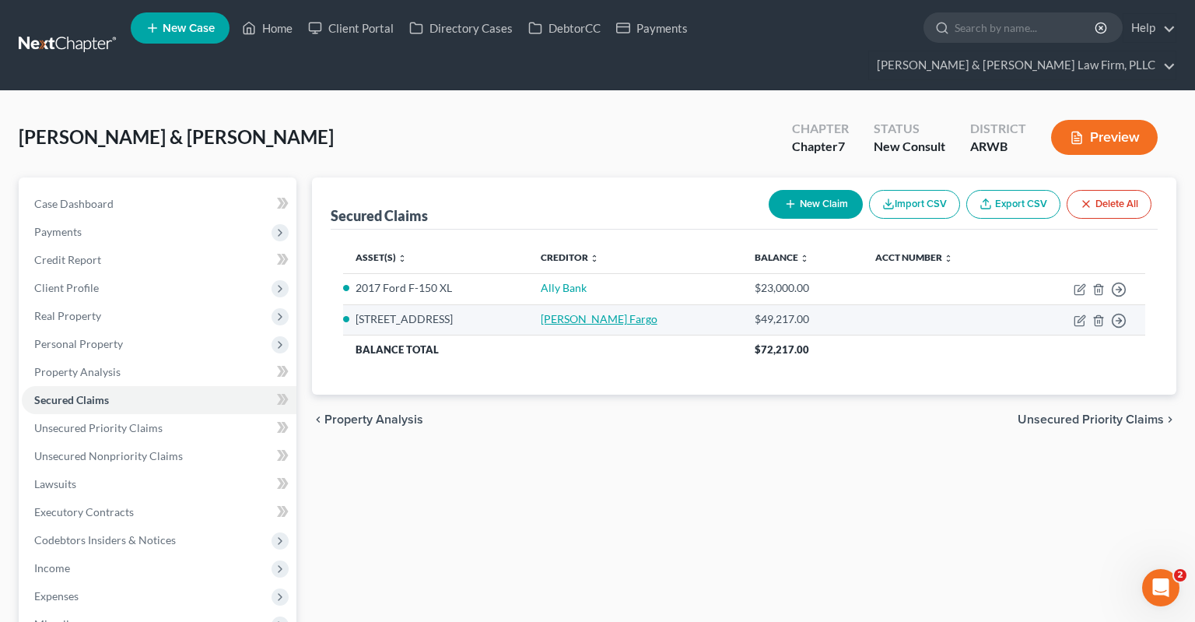
click at [596, 312] on link "[PERSON_NAME] Fargo" at bounding box center [599, 318] width 117 height 13
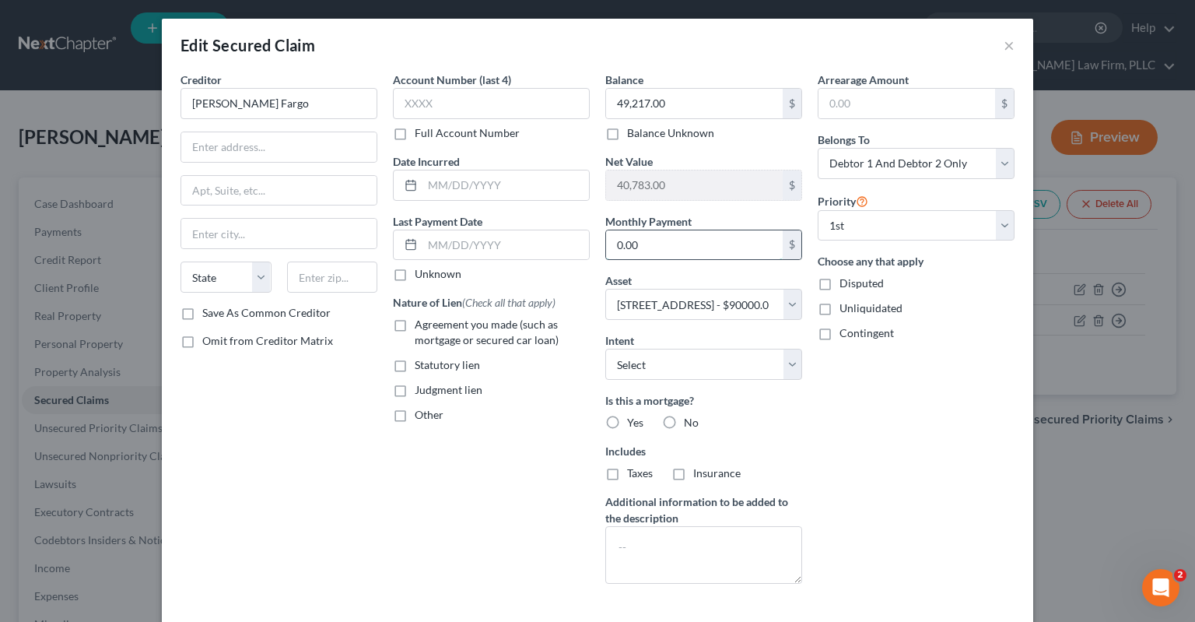
click at [690, 245] on input "0.00" at bounding box center [694, 245] width 177 height 30
drag, startPoint x: 591, startPoint y: 247, endPoint x: 510, endPoint y: 262, distance: 82.3
click at [606, 251] on input "490.26" at bounding box center [694, 245] width 177 height 30
click option "Reaffirm" at bounding box center [0, 0] width 0 height 0
click at [849, 437] on div "Arrearage Amount $ Belongs To * Select Debtor 1 Only Debtor 2 Only Debtor 1 And…" at bounding box center [916, 334] width 212 height 525
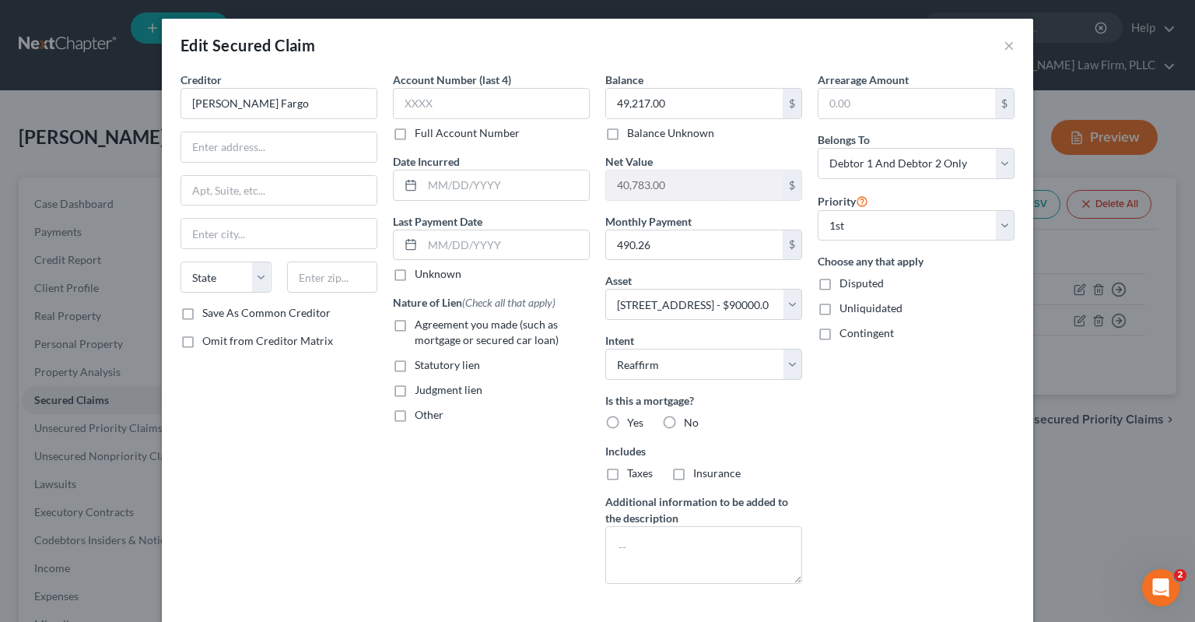
click at [415, 329] on label "Agreement you made (such as mortgage or secured car loan)" at bounding box center [502, 332] width 175 height 31
click at [421, 327] on input "Agreement you made (such as mortgage or secured car loan)" at bounding box center [426, 322] width 10 height 10
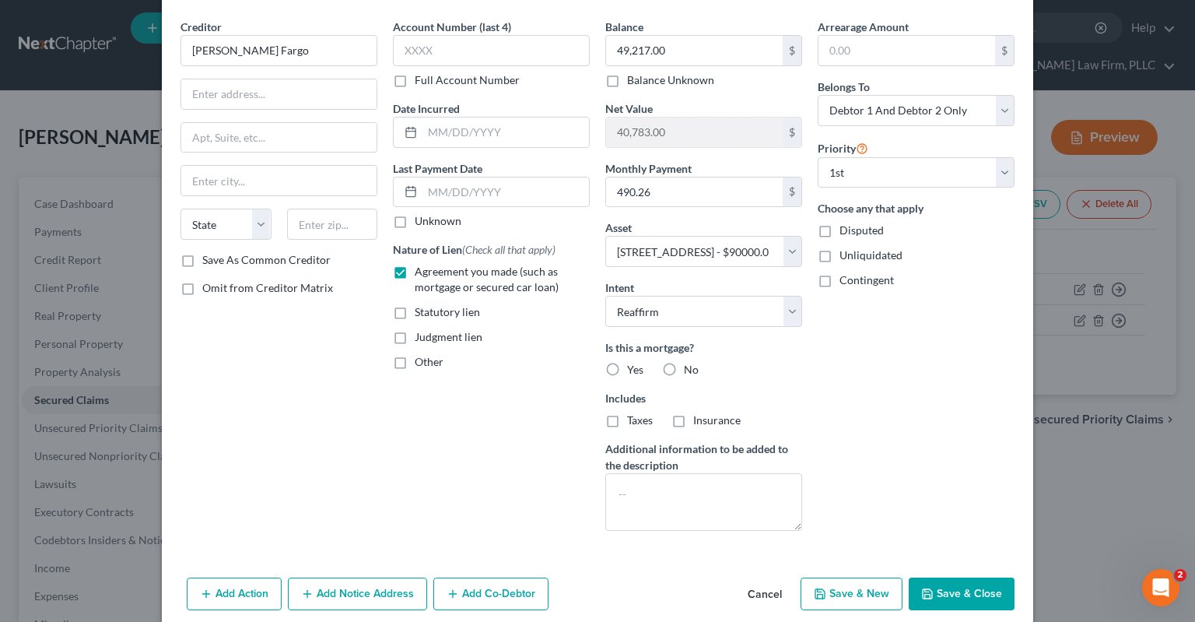
scroll to position [78, 0]
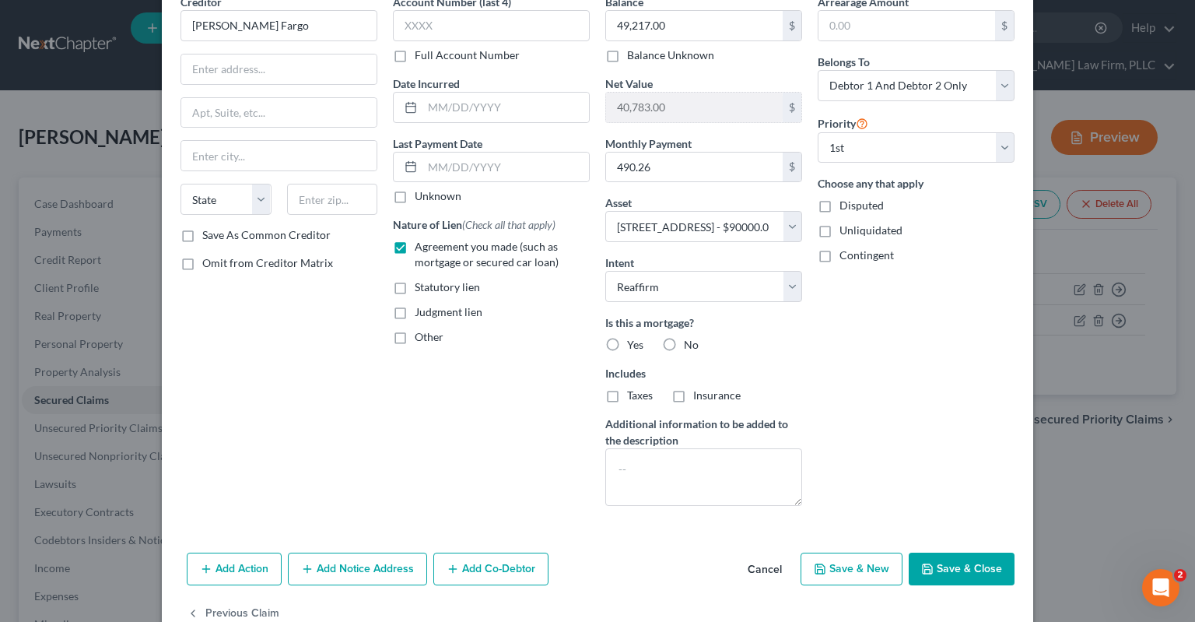
click at [975, 570] on button "Save & Close" at bounding box center [962, 569] width 106 height 33
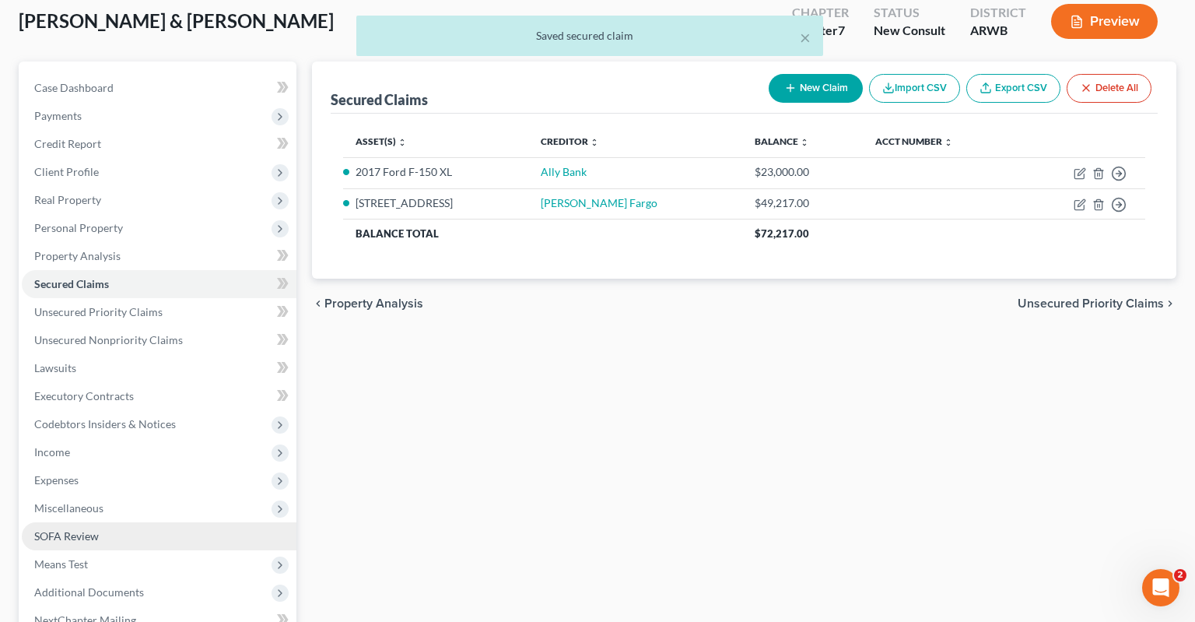
scroll to position [246, 0]
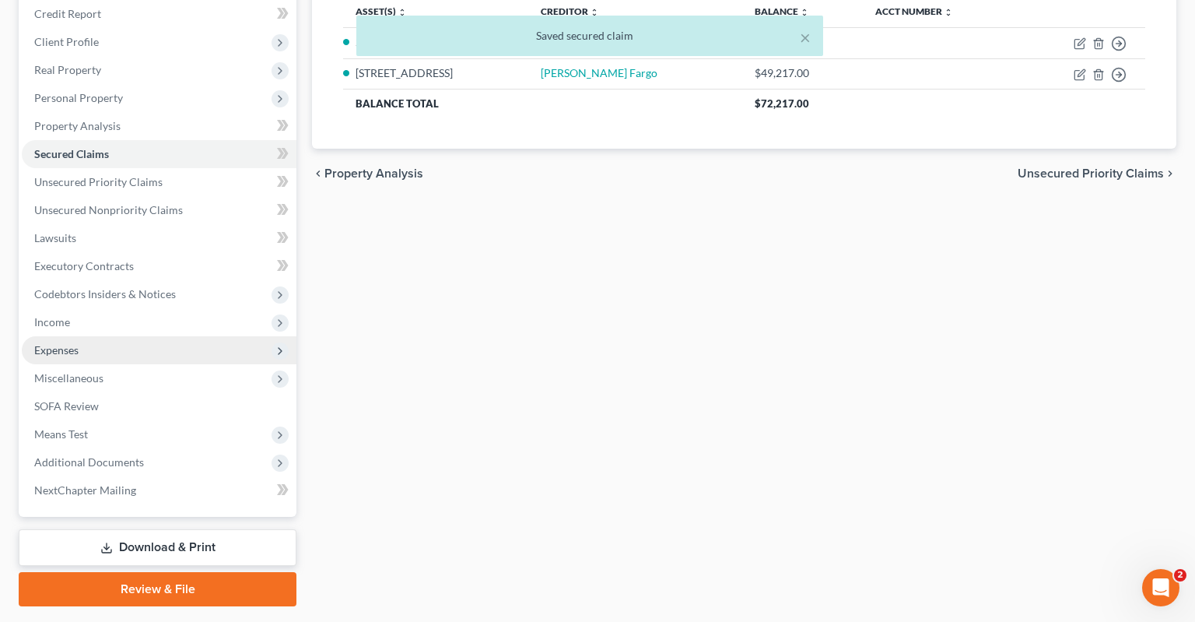
drag, startPoint x: 119, startPoint y: 325, endPoint x: 170, endPoint y: 329, distance: 50.7
click at [121, 336] on span "Expenses" at bounding box center [159, 350] width 275 height 28
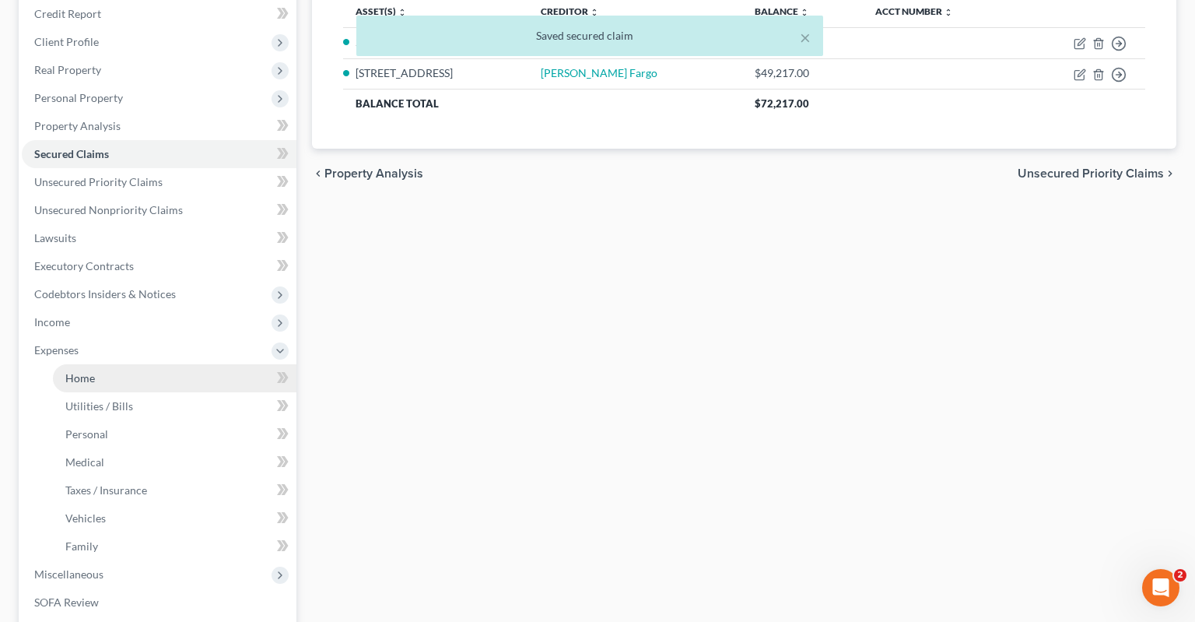
click at [191, 364] on link "Home" at bounding box center [175, 378] width 244 height 28
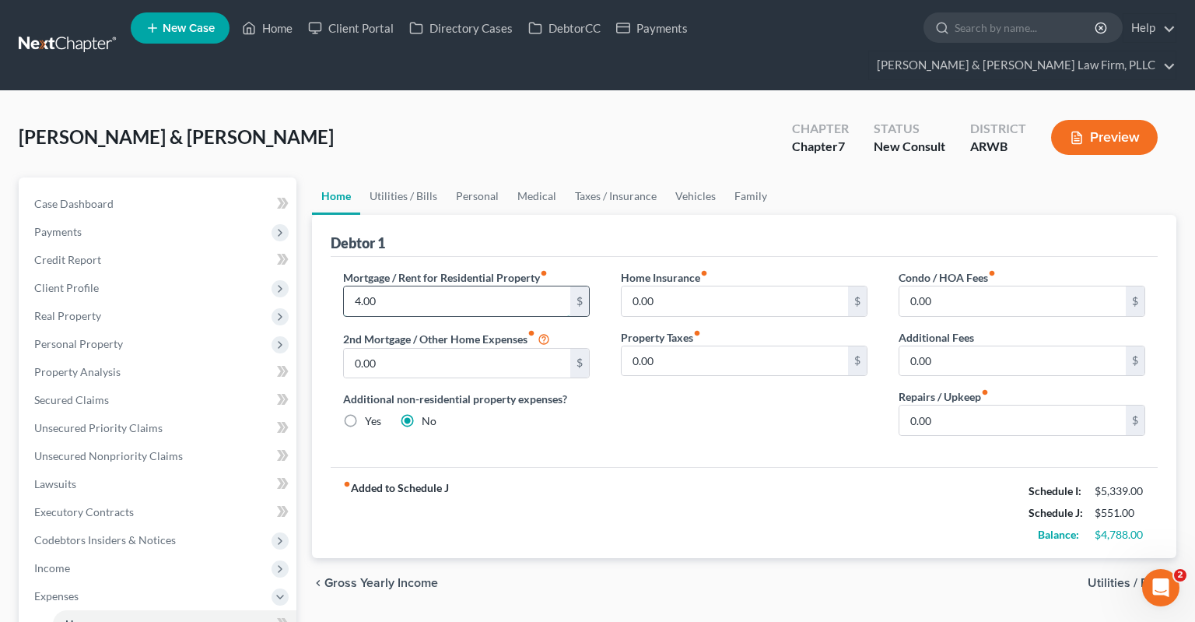
drag, startPoint x: 337, startPoint y: 253, endPoint x: 366, endPoint y: 278, distance: 38.1
click at [344, 286] on input "4.00" at bounding box center [457, 301] width 226 height 30
drag, startPoint x: 350, startPoint y: 279, endPoint x: 358, endPoint y: 280, distance: 7.9
click at [344, 286] on input "4.00" at bounding box center [457, 301] width 226 height 30
drag, startPoint x: 636, startPoint y: 394, endPoint x: 690, endPoint y: 311, distance: 99.1
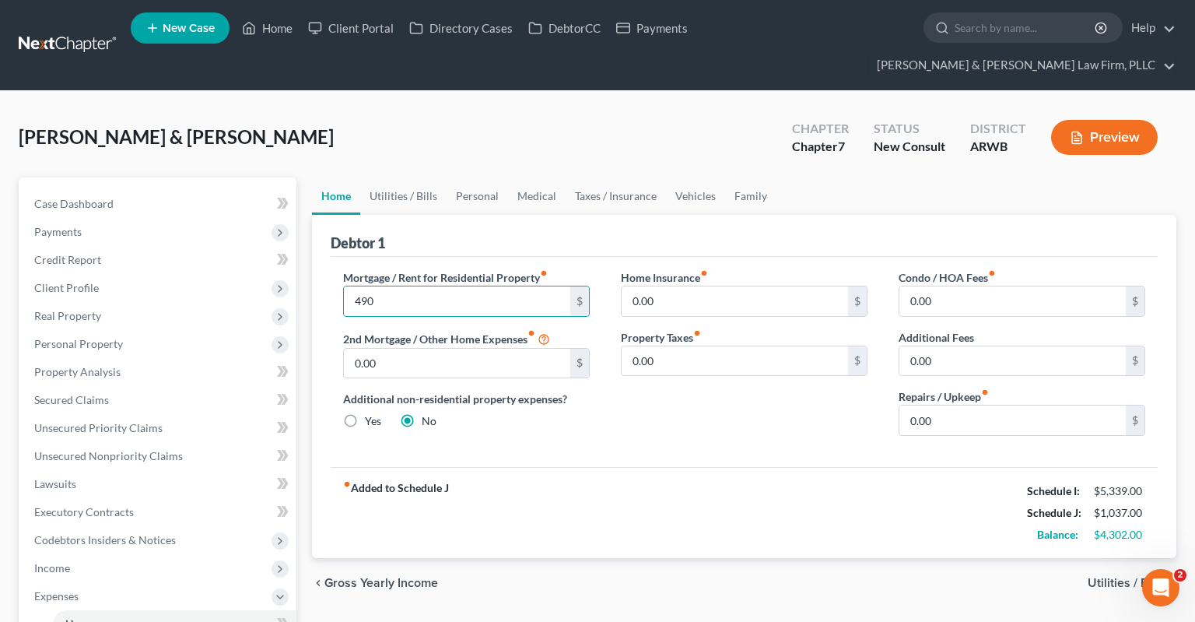
click at [651, 387] on div "Home Insurance fiber_manual_record 0.00 $ Property Taxes fiber_manual_record 0.…" at bounding box center [744, 358] width 278 height 179
click at [957, 405] on input "0.00" at bounding box center [1013, 420] width 226 height 30
click at [938, 405] on input "50" at bounding box center [1013, 420] width 226 height 30
drag, startPoint x: 911, startPoint y: 395, endPoint x: 917, endPoint y: 390, distance: 8.3
click at [892, 388] on div "Condo / HOA Fees fiber_manual_record 0.00 $ Additional Fees 0.00 $ Repairs / Up…" at bounding box center [1022, 358] width 278 height 179
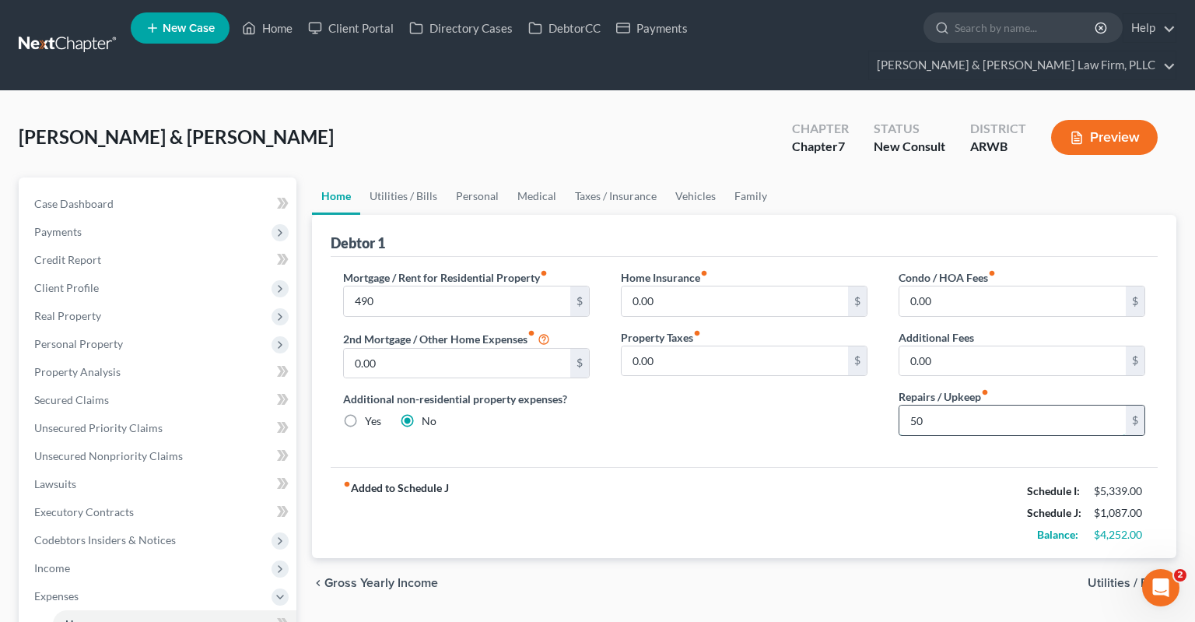
drag, startPoint x: 920, startPoint y: 384, endPoint x: 865, endPoint y: 391, distance: 55.7
click at [900, 405] on input "50" at bounding box center [1013, 420] width 226 height 30
click at [415, 177] on link "Utilities / Bills" at bounding box center [403, 195] width 86 height 37
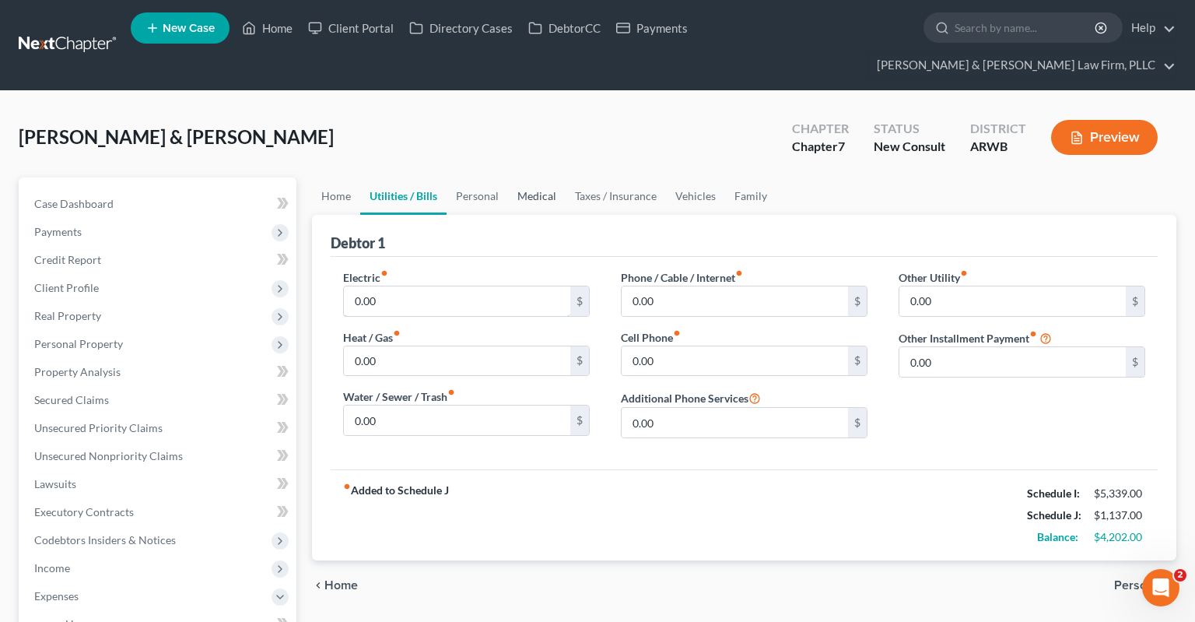
click at [462, 286] on input "0.00" at bounding box center [457, 301] width 226 height 30
click at [493, 346] on input "0.00" at bounding box center [457, 361] width 226 height 30
click at [449, 405] on input "0.00" at bounding box center [457, 420] width 226 height 30
click at [732, 346] on input "0.00" at bounding box center [735, 361] width 226 height 30
click at [714, 286] on input "0.00" at bounding box center [735, 301] width 226 height 30
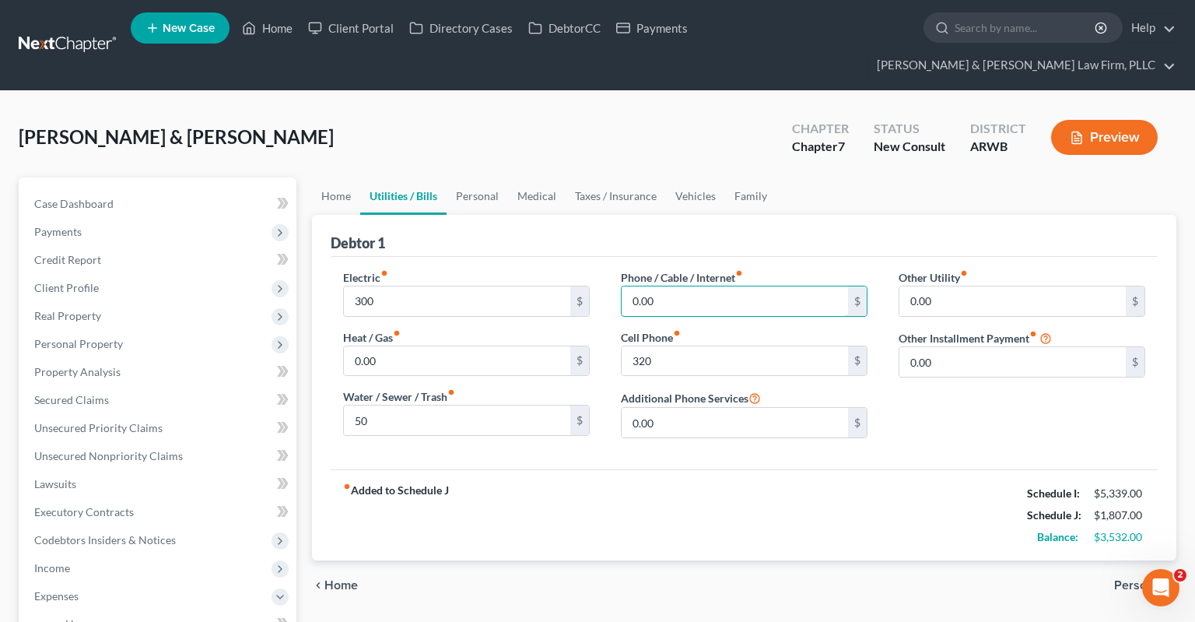
drag, startPoint x: 729, startPoint y: 264, endPoint x: 602, endPoint y: 262, distance: 126.9
click at [622, 286] on input "0.00" at bounding box center [735, 301] width 226 height 30
click at [482, 177] on link "Personal" at bounding box center [477, 195] width 61 height 37
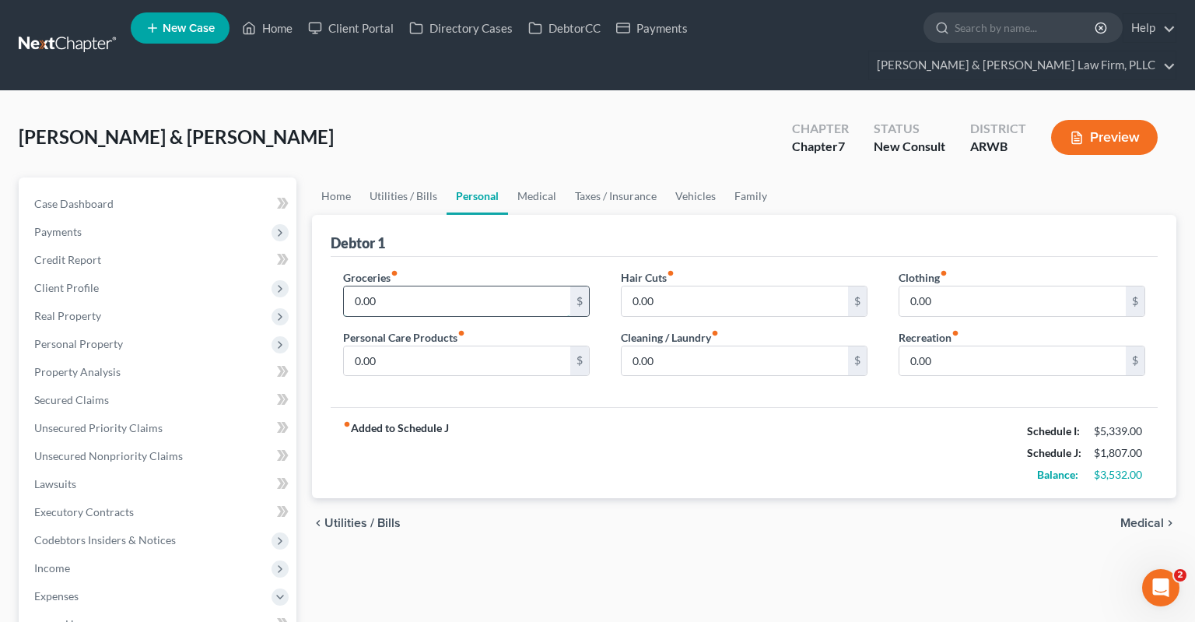
drag, startPoint x: 435, startPoint y: 280, endPoint x: 482, endPoint y: 283, distance: 46.8
click at [435, 286] on input "0.00" at bounding box center [457, 301] width 226 height 30
click at [469, 286] on input "0.00" at bounding box center [457, 301] width 226 height 30
drag, startPoint x: 490, startPoint y: 272, endPoint x: 305, endPoint y: 265, distance: 184.6
click at [344, 286] on input "0.00" at bounding box center [457, 301] width 226 height 30
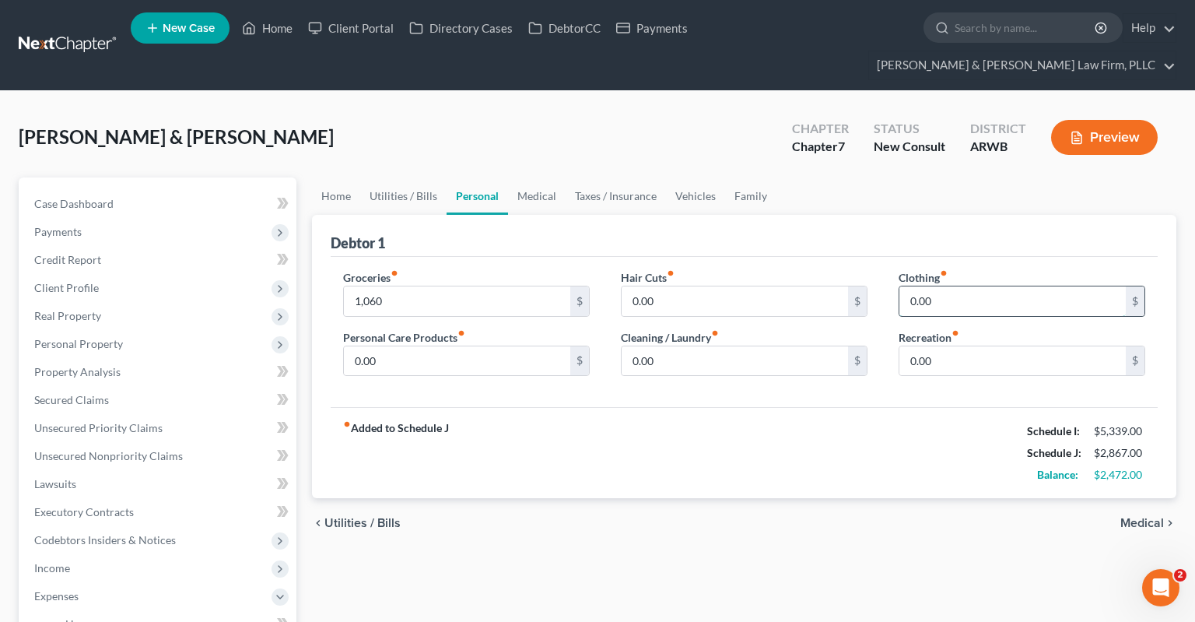
click at [939, 286] on input "0.00" at bounding box center [1013, 301] width 226 height 30
click at [553, 346] on input "0.00" at bounding box center [457, 361] width 226 height 30
click at [972, 346] on input "0.00" at bounding box center [1013, 361] width 226 height 30
click at [535, 177] on link "Medical" at bounding box center [537, 195] width 58 height 37
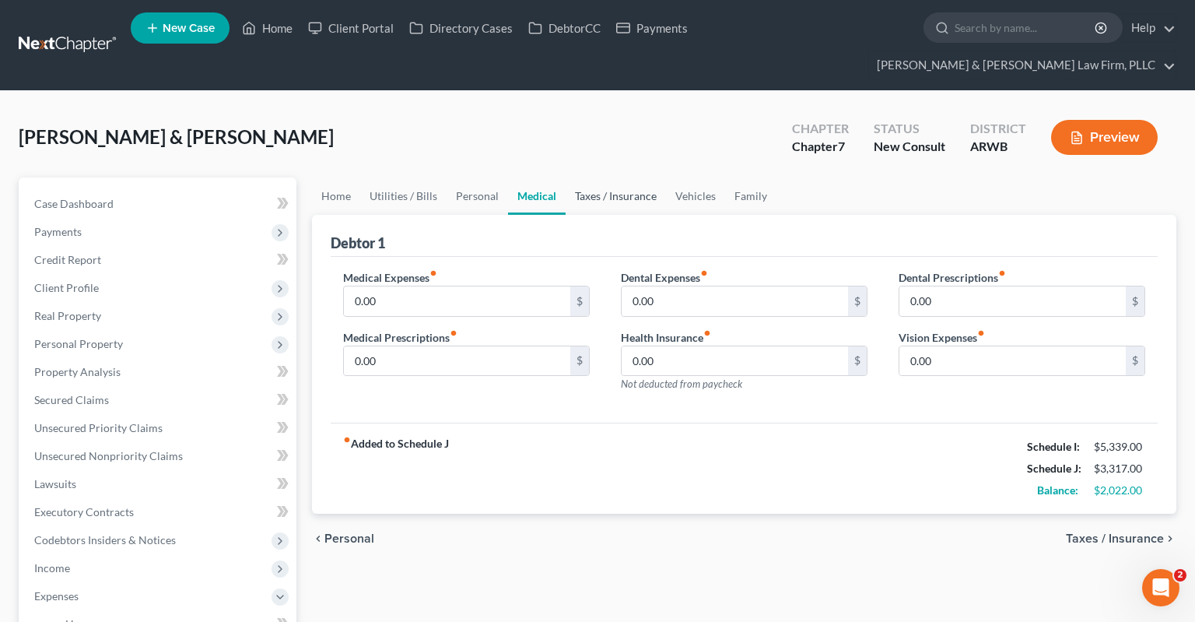
click at [602, 177] on link "Taxes / Insurance" at bounding box center [616, 195] width 100 height 37
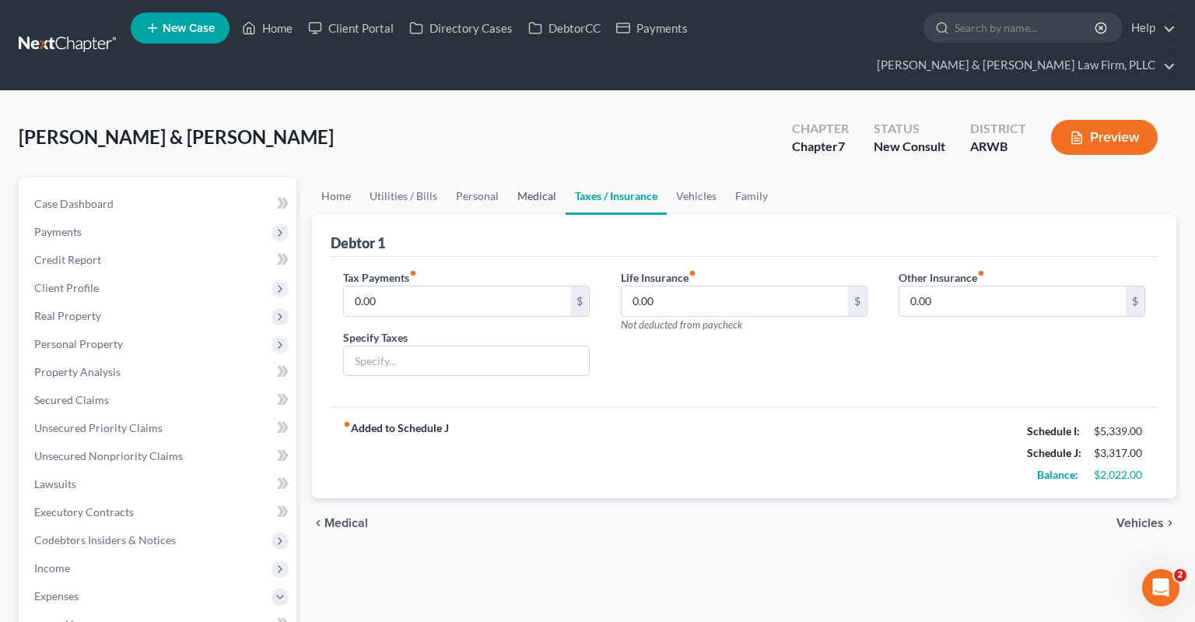
click at [543, 177] on link "Medical" at bounding box center [537, 195] width 58 height 37
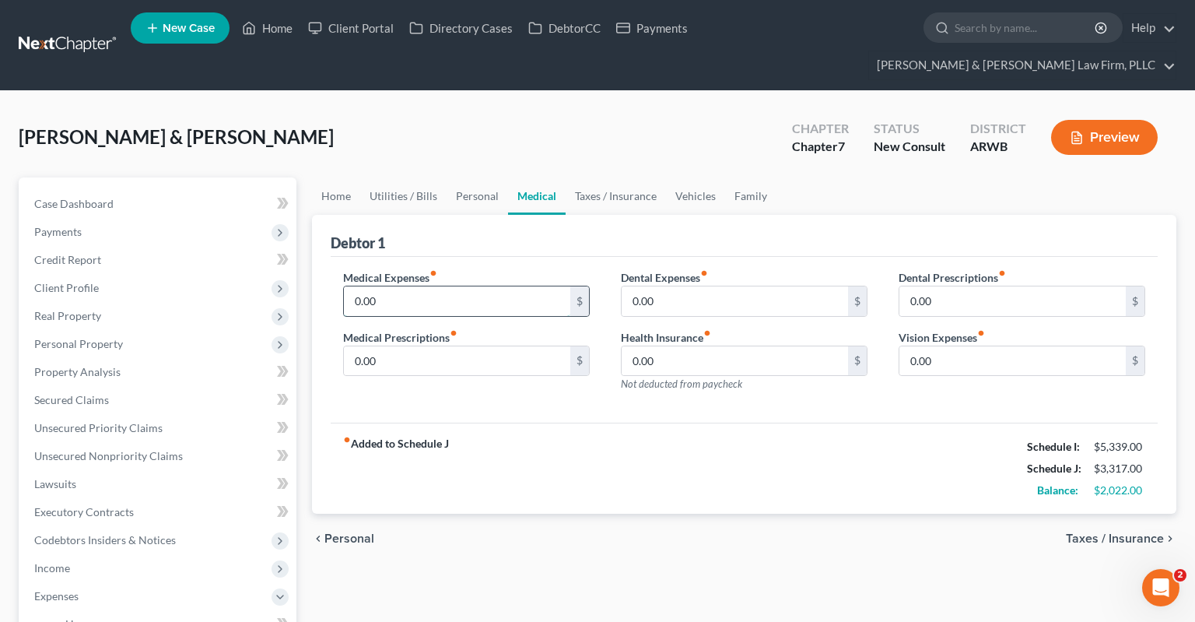
click at [453, 286] on input "0.00" at bounding box center [457, 301] width 226 height 30
drag, startPoint x: 616, startPoint y: 172, endPoint x: 646, endPoint y: 174, distance: 30.4
click at [616, 177] on link "Taxes / Insurance" at bounding box center [616, 195] width 100 height 37
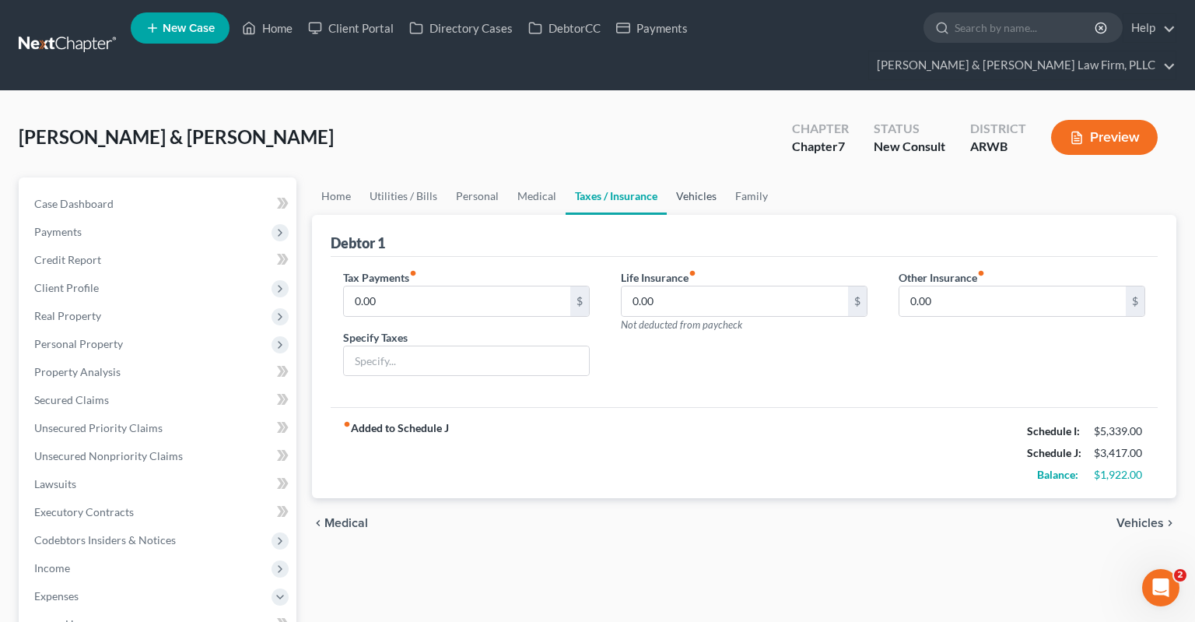
click at [711, 177] on link "Vehicles" at bounding box center [696, 195] width 59 height 37
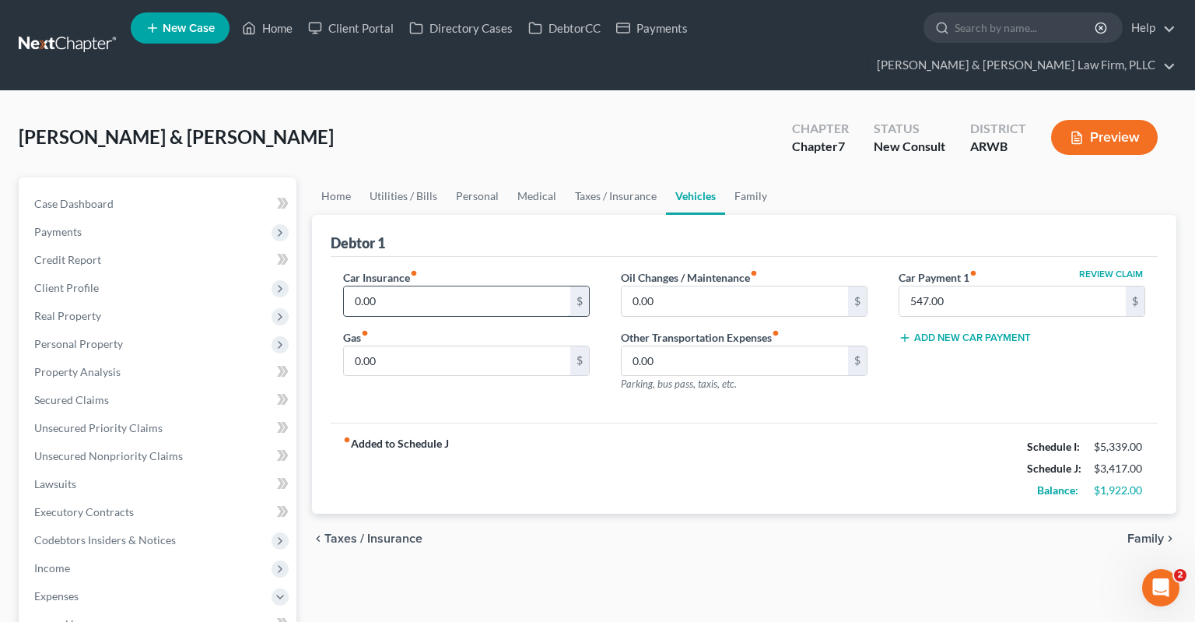
click at [507, 286] on input "0.00" at bounding box center [457, 301] width 226 height 30
click at [518, 346] on input "0.00" at bounding box center [457, 361] width 226 height 30
click at [490, 346] on div "0.00 $" at bounding box center [466, 361] width 247 height 31
drag, startPoint x: 462, startPoint y: 332, endPoint x: 396, endPoint y: 360, distance: 71.8
click at [344, 346] on input "0.00" at bounding box center [457, 361] width 226 height 30
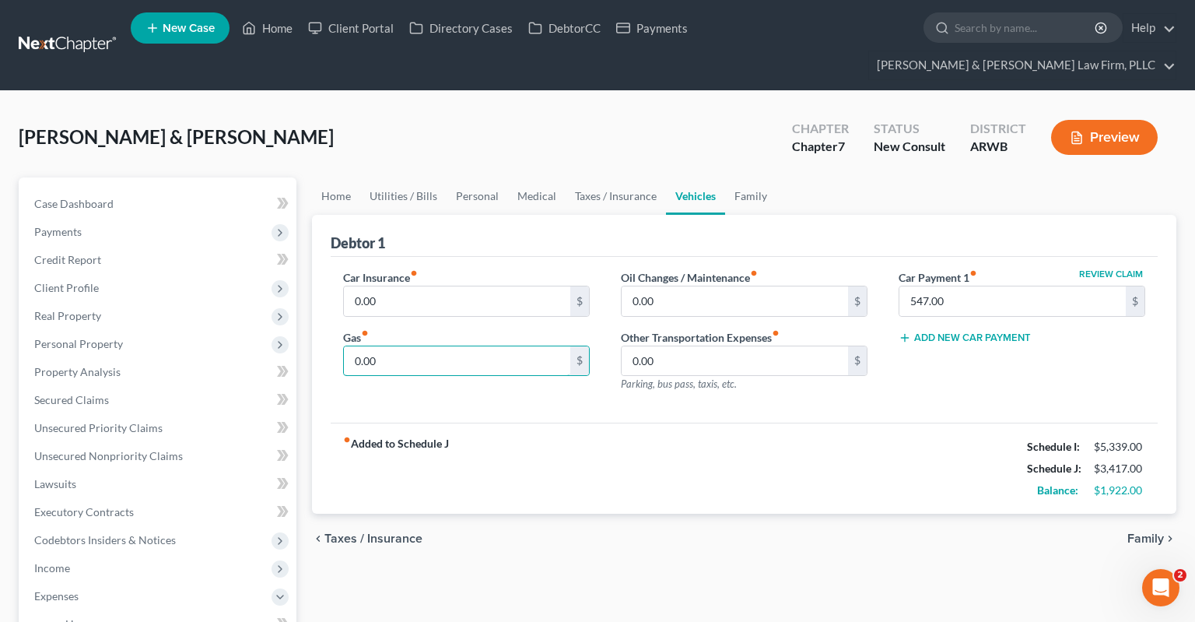
paste input "541.66"
click at [697, 286] on input "0.00" at bounding box center [735, 301] width 226 height 30
drag, startPoint x: 416, startPoint y: 303, endPoint x: 425, endPoint y: 285, distance: 20.2
click at [416, 297] on div "Car Insurance fiber_manual_record 0.00 $ Gas fiber_manual_record 541.66 $" at bounding box center [467, 336] width 278 height 135
drag, startPoint x: 425, startPoint y: 285, endPoint x: 443, endPoint y: 282, distance: 18.2
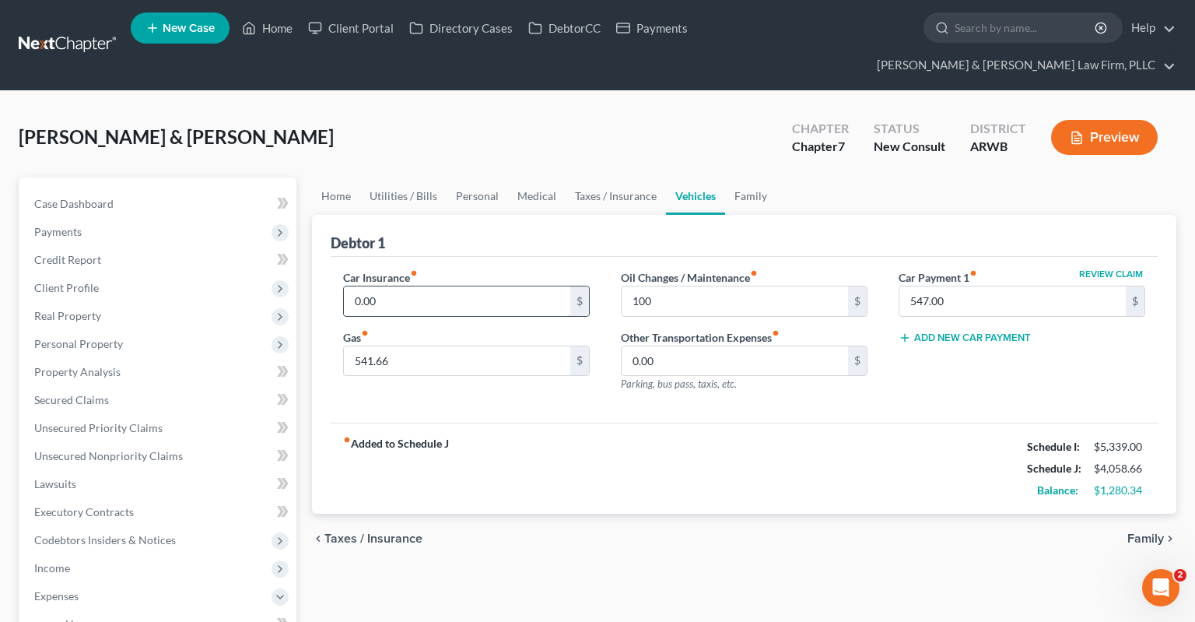
click at [431, 286] on input "0.00" at bounding box center [457, 301] width 226 height 30
click at [408, 269] on label "Car Insurance fiber_manual_record" at bounding box center [380, 277] width 75 height 16
drag, startPoint x: 370, startPoint y: 272, endPoint x: 301, endPoint y: 269, distance: 68.6
click at [344, 286] on input "0.00" at bounding box center [457, 301] width 226 height 30
drag, startPoint x: 337, startPoint y: 278, endPoint x: 347, endPoint y: 282, distance: 10.8
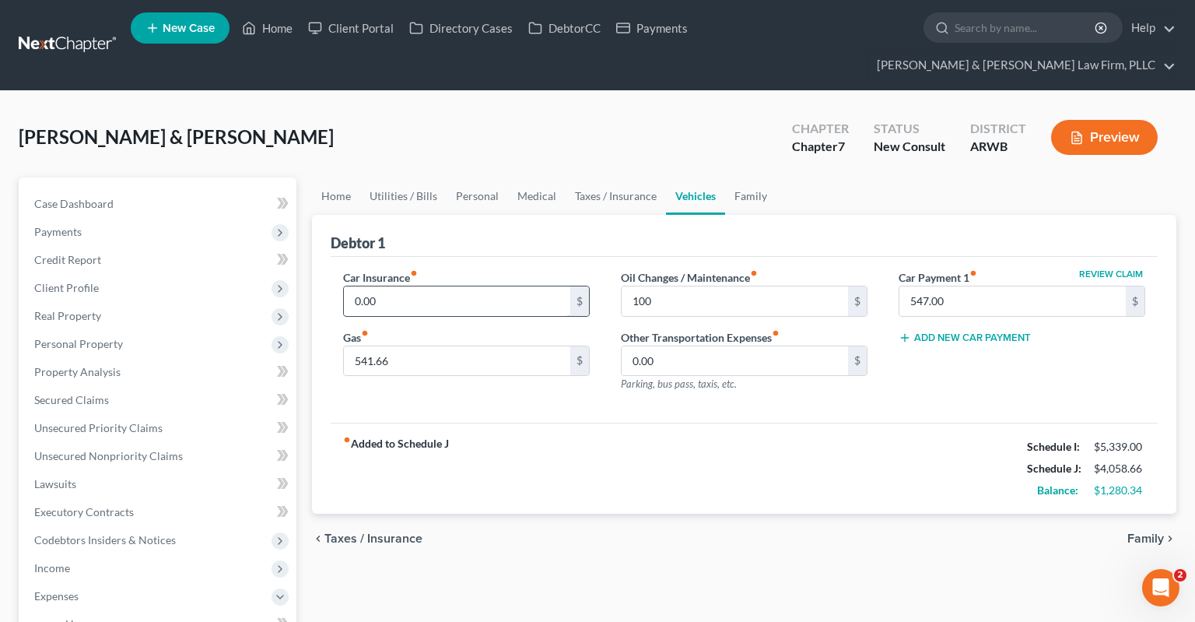
click at [344, 286] on input "0.00" at bounding box center [457, 301] width 226 height 30
click at [765, 423] on div "fiber_manual_record Added to Schedule J Schedule I: $5,339.00 Schedule J: $4,23…" at bounding box center [744, 468] width 827 height 91
click at [735, 177] on link "Family" at bounding box center [750, 195] width 51 height 37
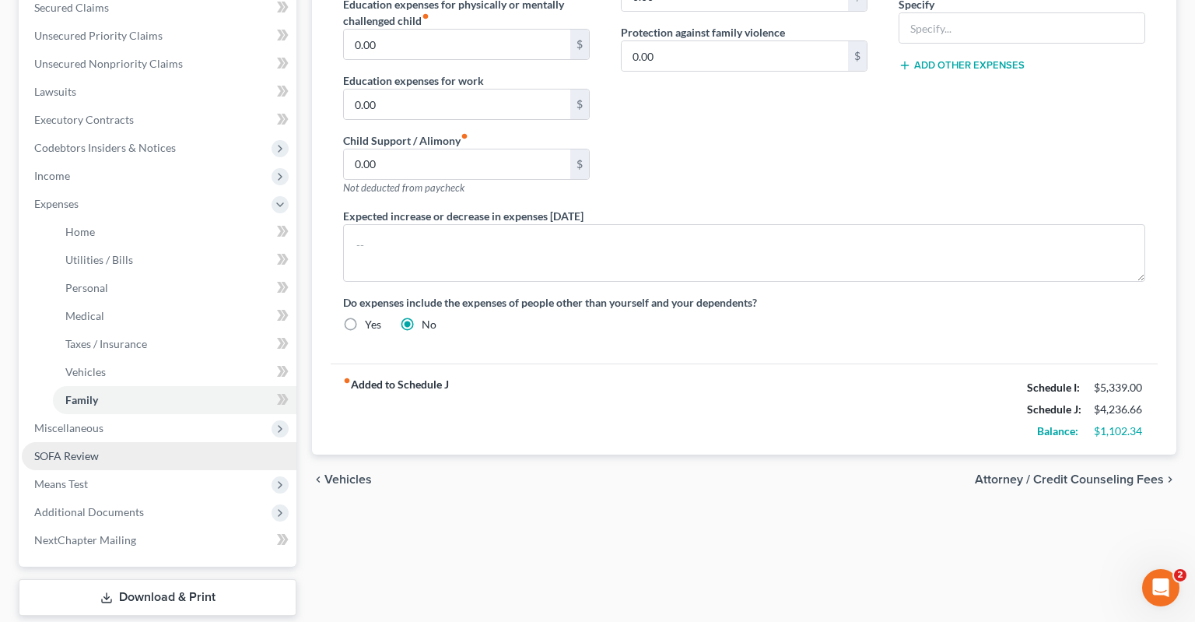
scroll to position [455, 0]
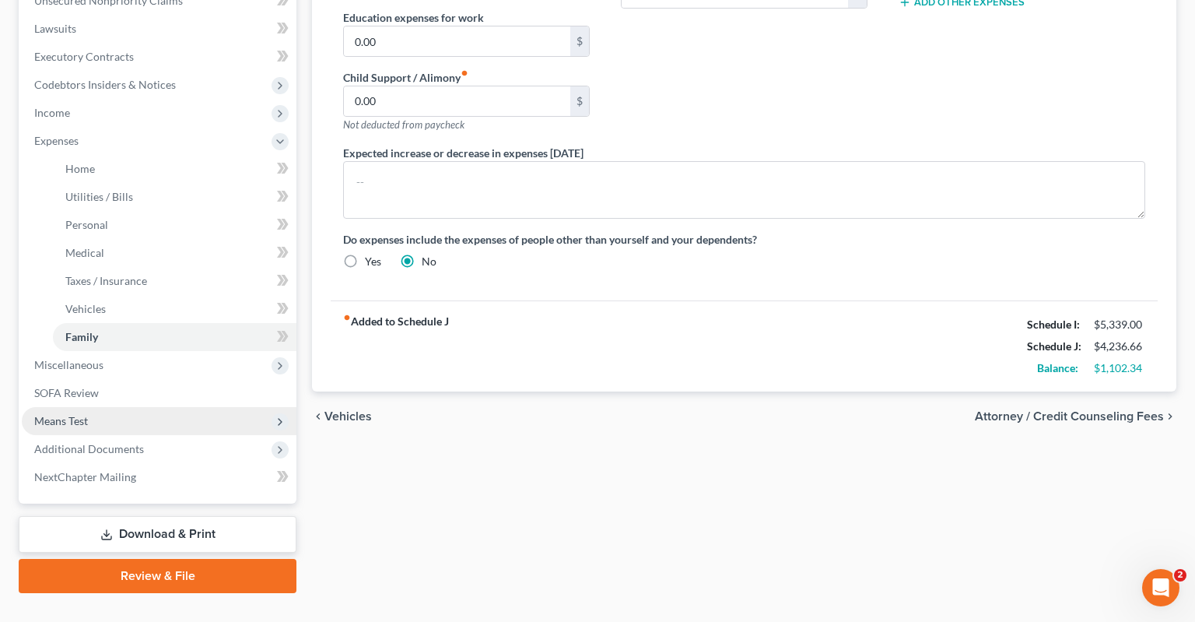
click at [128, 407] on span "Means Test" at bounding box center [159, 421] width 275 height 28
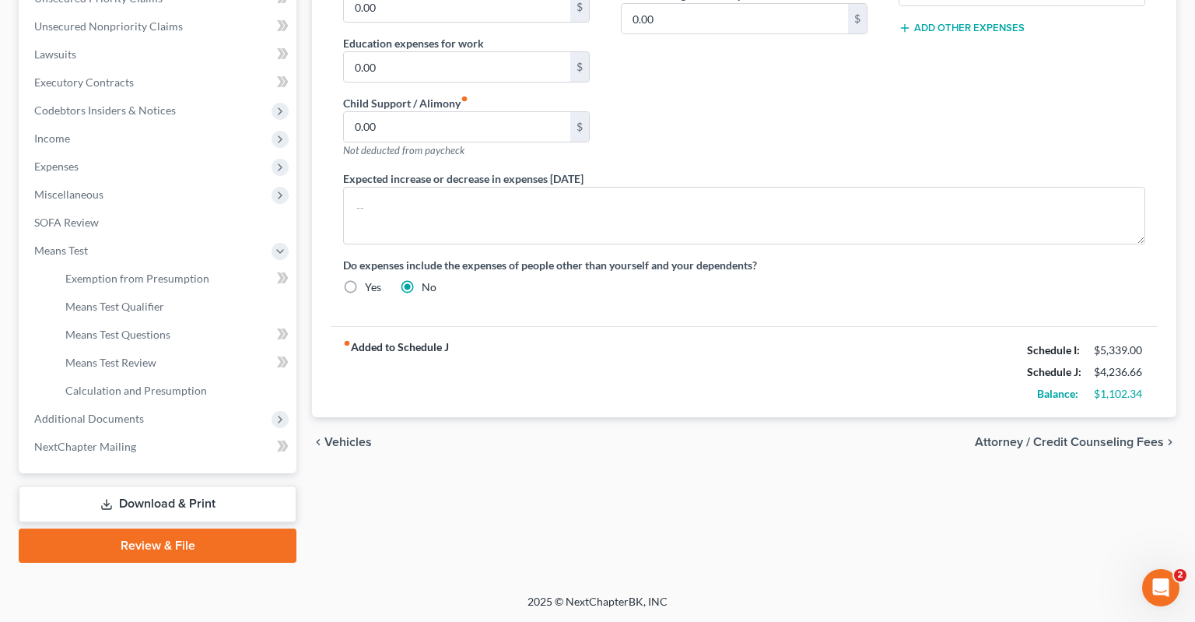
scroll to position [399, 0]
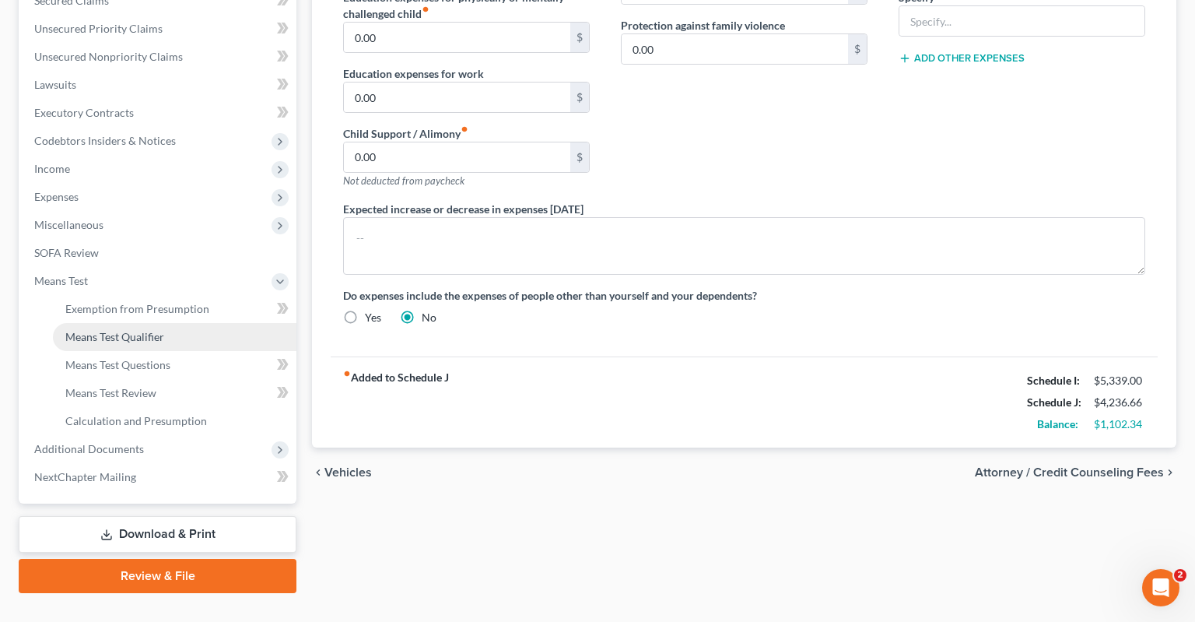
click at [167, 323] on link "Means Test Qualifier" at bounding box center [175, 337] width 244 height 28
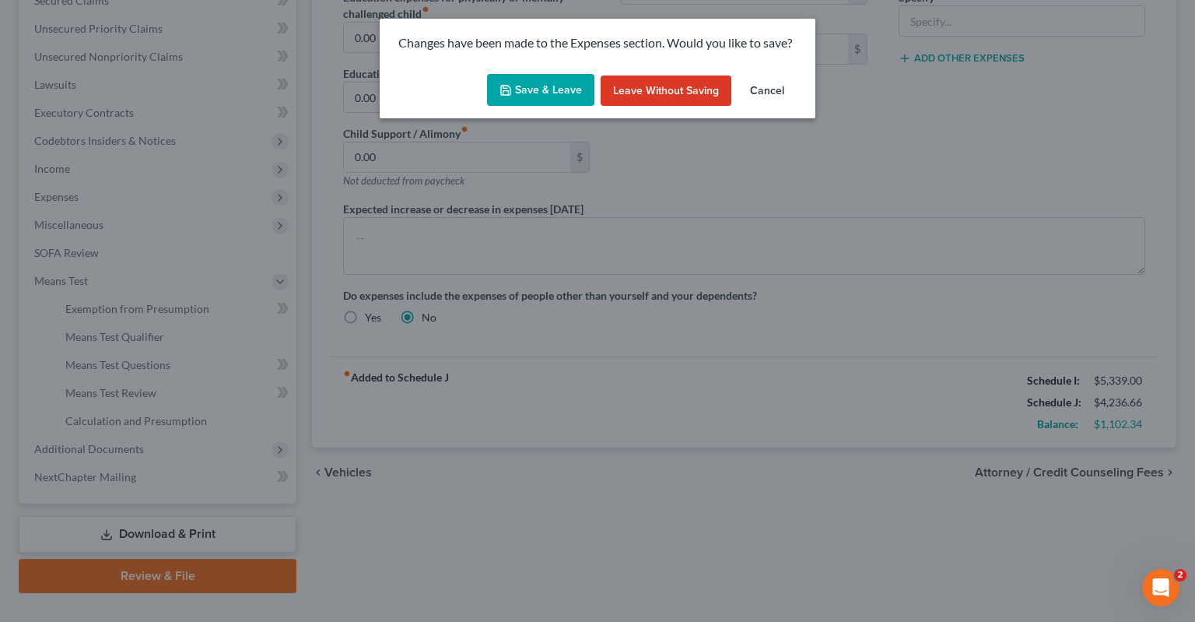
click at [572, 97] on button "Save & Leave" at bounding box center [540, 90] width 107 height 33
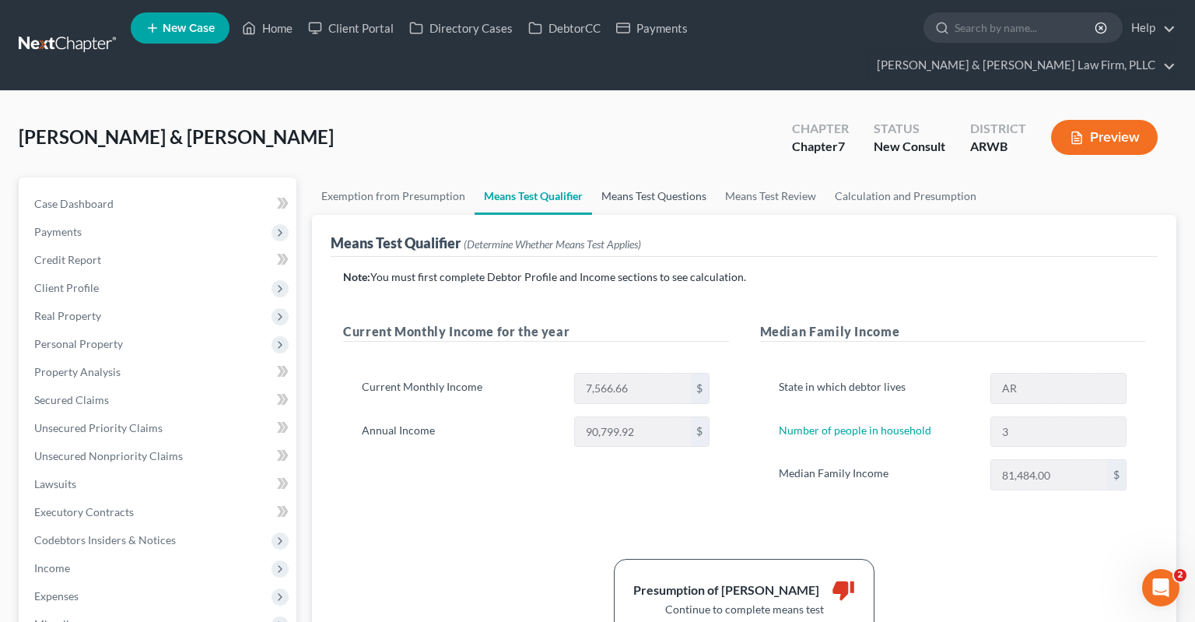
click at [647, 177] on link "Means Test Questions" at bounding box center [654, 195] width 124 height 37
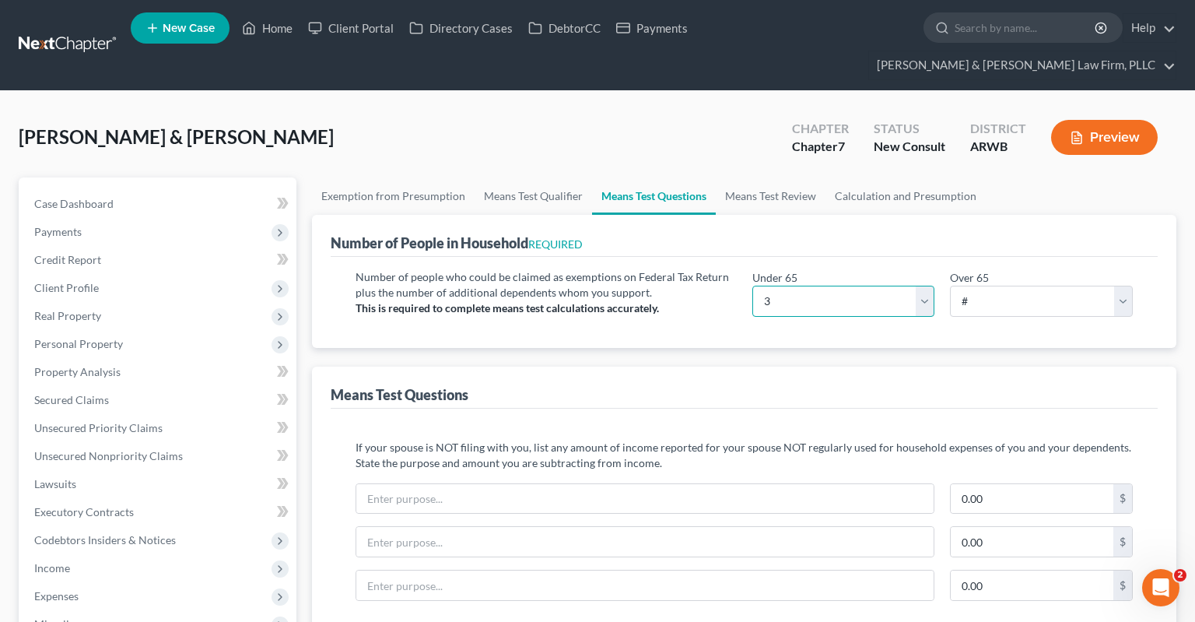
click option "3" at bounding box center [0, 0] width 0 height 0
click at [950, 286] on select "# 0 1 2 3 4 5 6 7 8 9 10" at bounding box center [1041, 301] width 183 height 31
click option "0" at bounding box center [0, 0] width 0 height 0
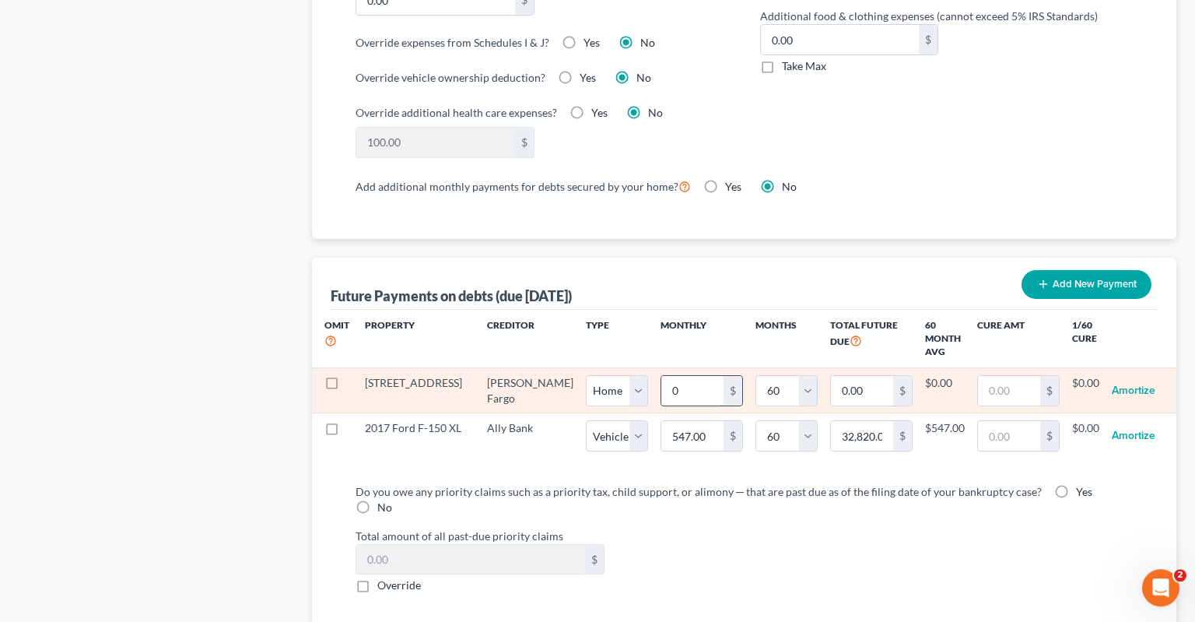
scroll to position [1226, 0]
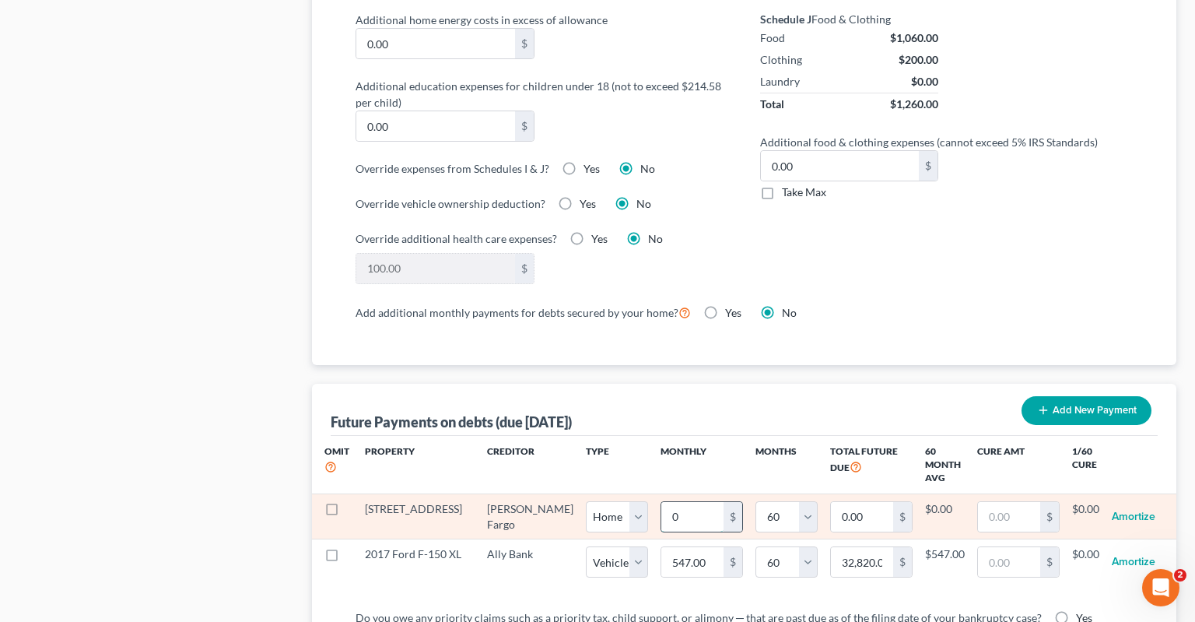
click at [662, 502] on input "0" at bounding box center [693, 517] width 62 height 30
drag, startPoint x: 643, startPoint y: 487, endPoint x: 596, endPoint y: 489, distance: 46.7
click at [662, 502] on input "4.00" at bounding box center [693, 517] width 62 height 30
drag, startPoint x: 543, startPoint y: 486, endPoint x: 622, endPoint y: 488, distance: 78.6
click at [662, 502] on input "4.00" at bounding box center [693, 517] width 62 height 30
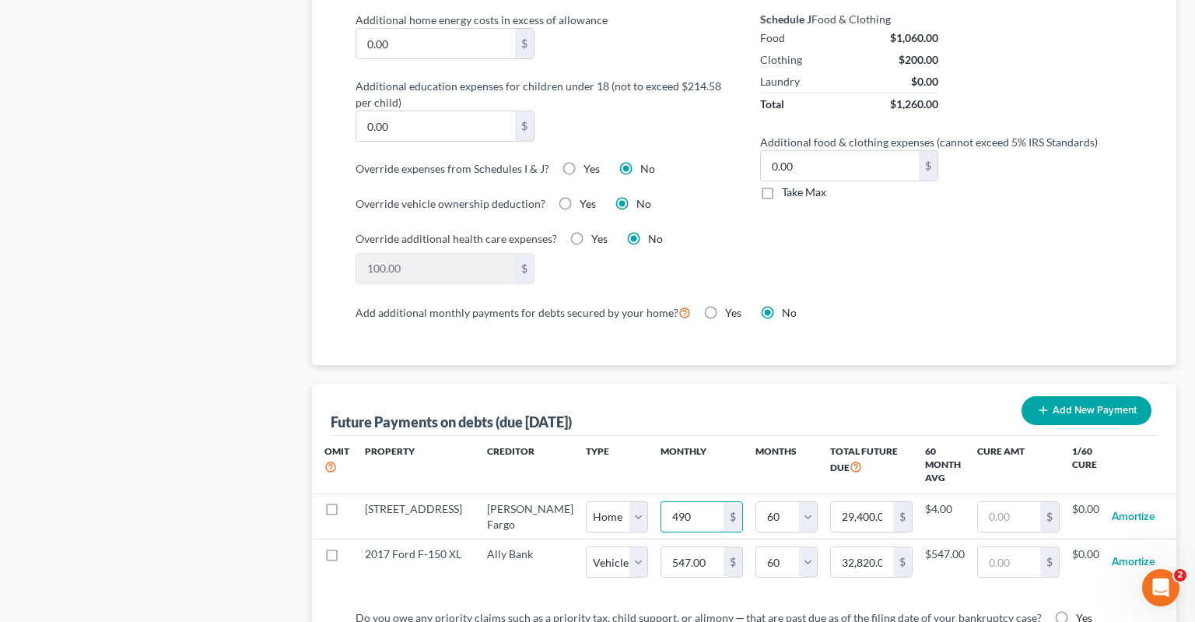
click at [913, 303] on div "Add additional monthly payments for debts secured by your home? Yes No" at bounding box center [744, 312] width 777 height 19
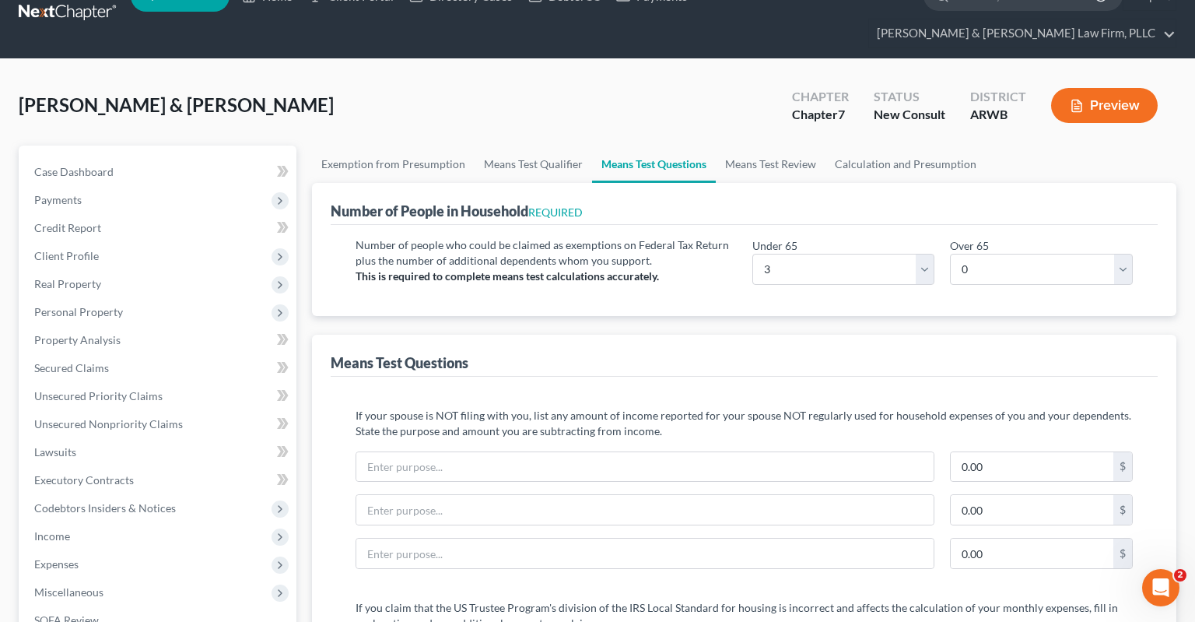
scroll to position [0, 0]
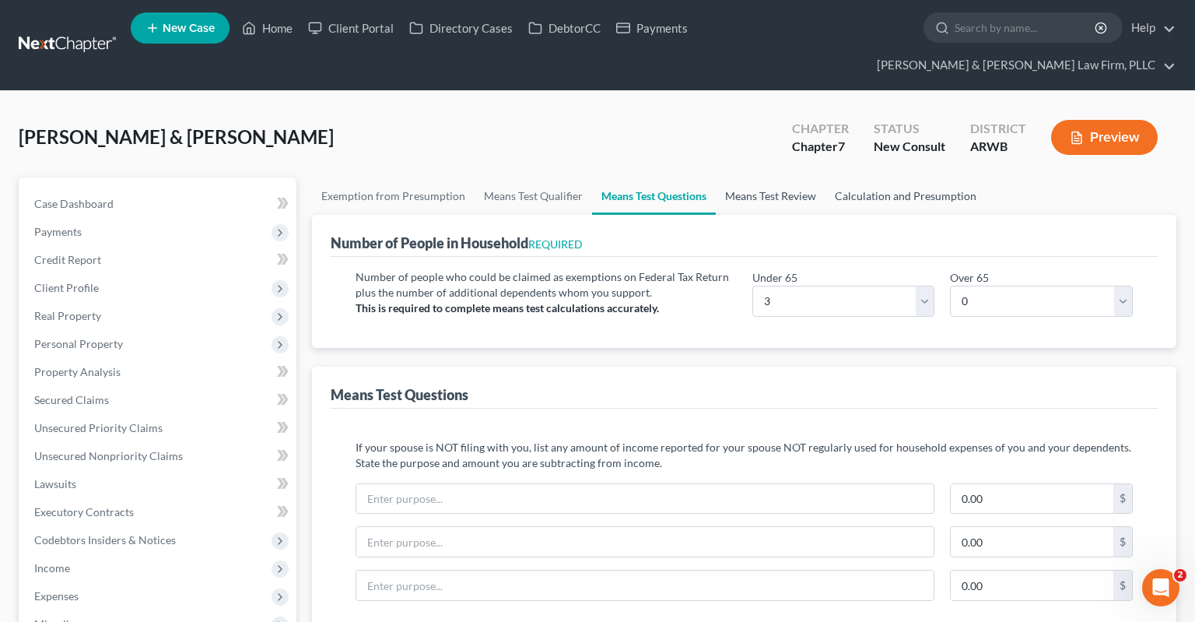
click at [736, 177] on link "Means Test Review" at bounding box center [771, 195] width 110 height 37
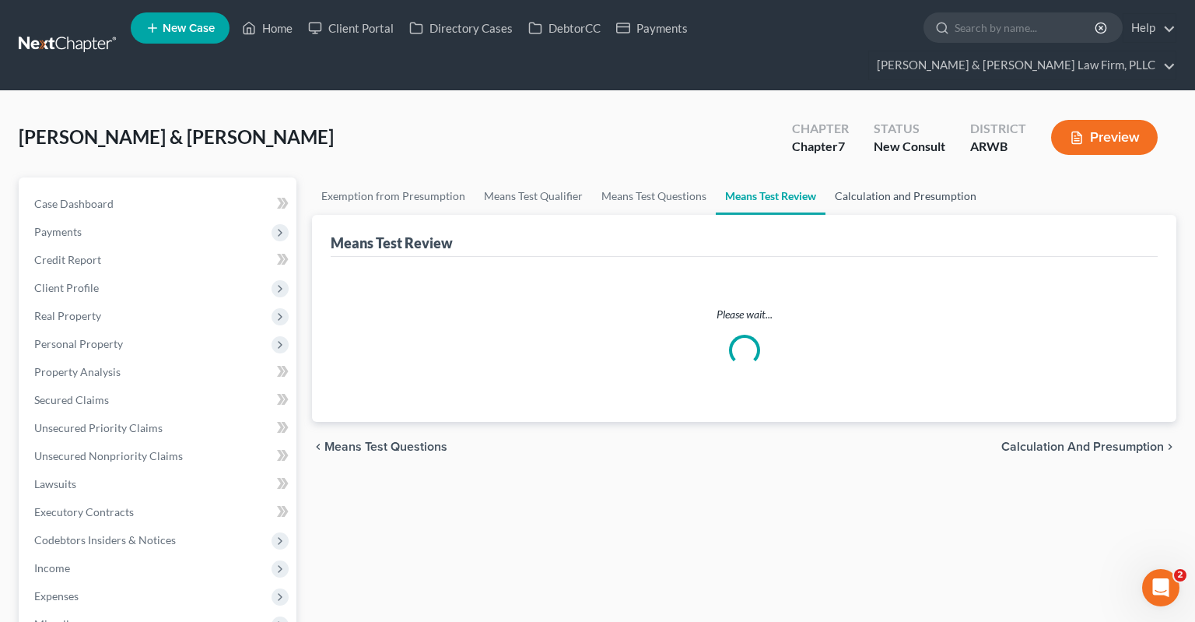
click at [886, 177] on link "Calculation and Presumption" at bounding box center [906, 195] width 160 height 37
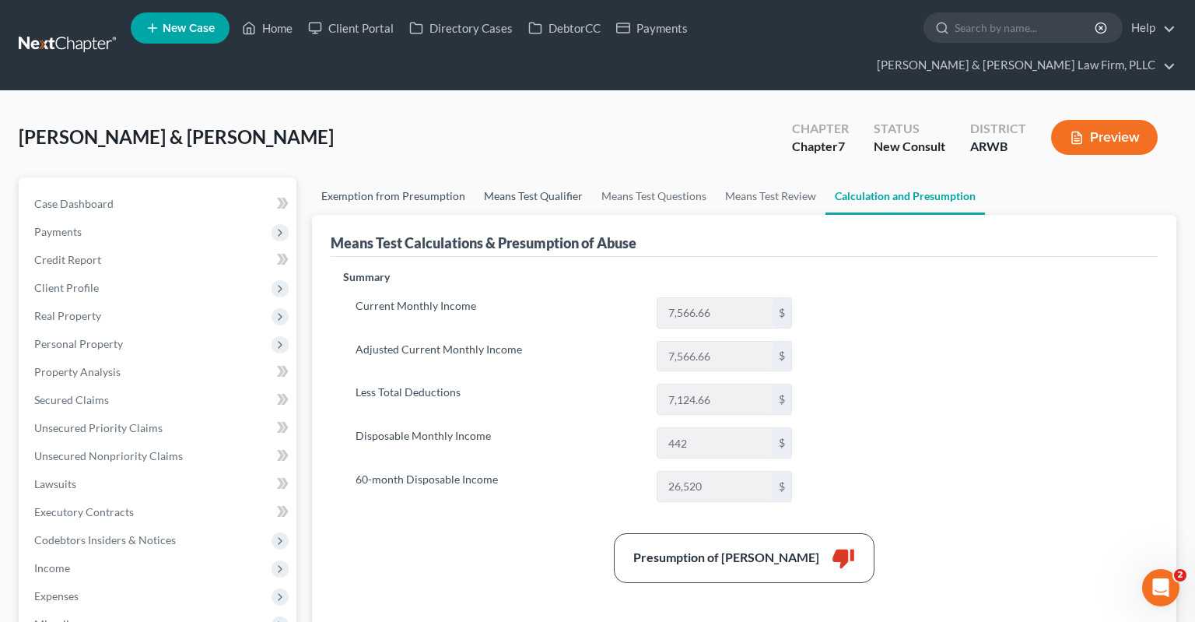
drag, startPoint x: 395, startPoint y: 164, endPoint x: 481, endPoint y: 170, distance: 85.8
click at [400, 177] on link "Exemption from Presumption" at bounding box center [393, 195] width 163 height 37
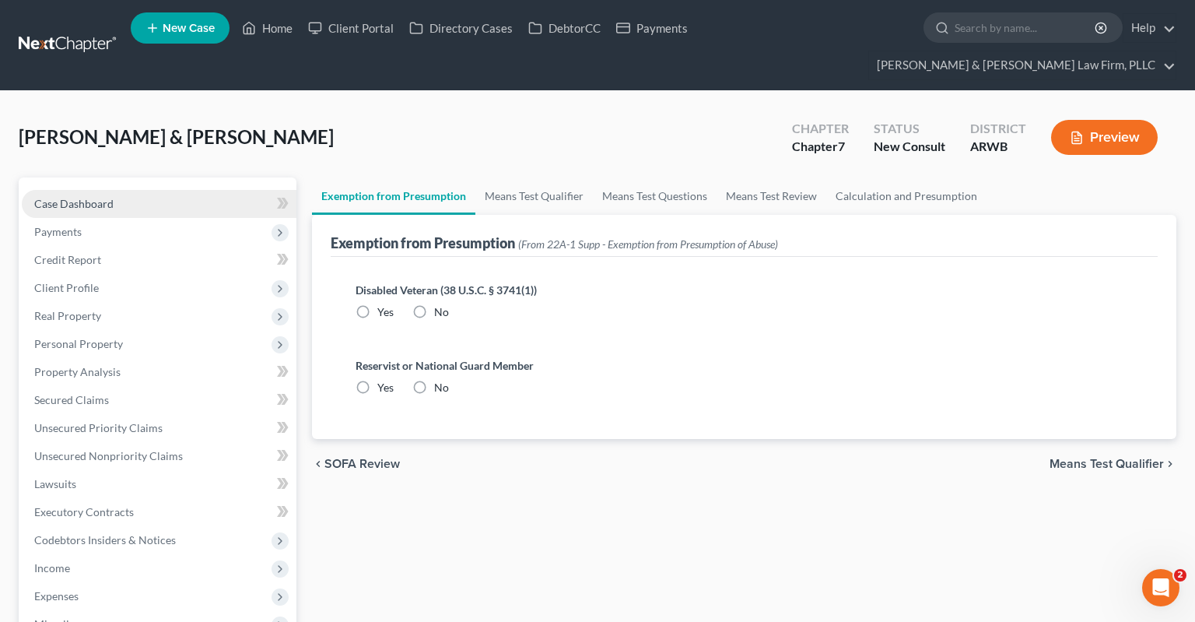
click at [140, 190] on link "Case Dashboard" at bounding box center [159, 204] width 275 height 28
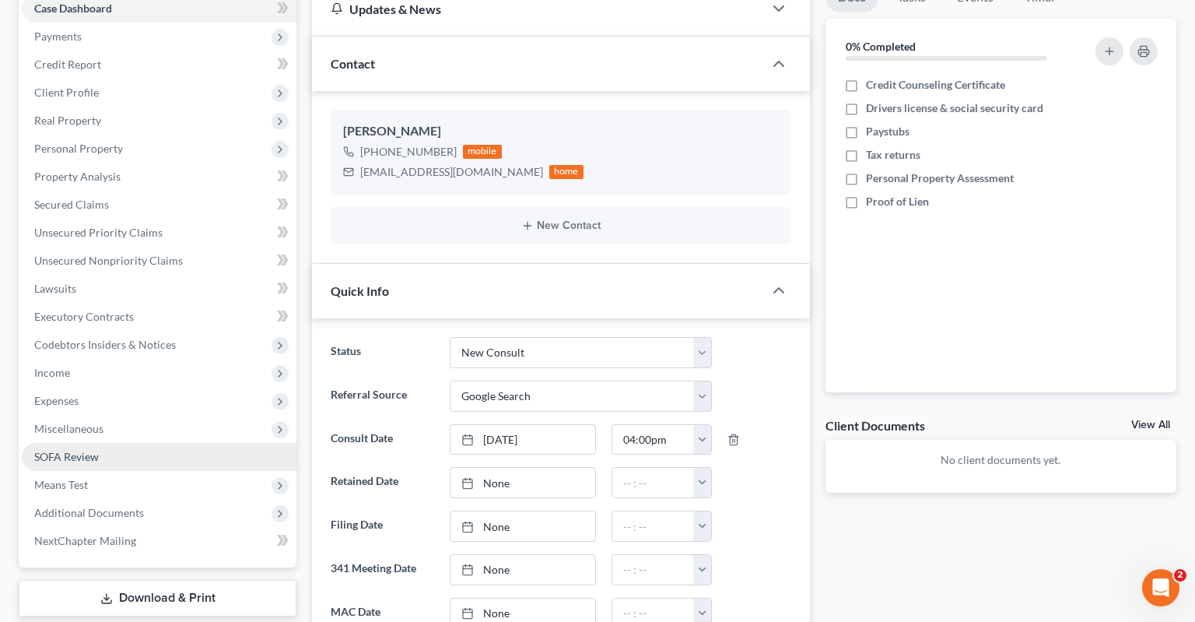
scroll to position [246, 0]
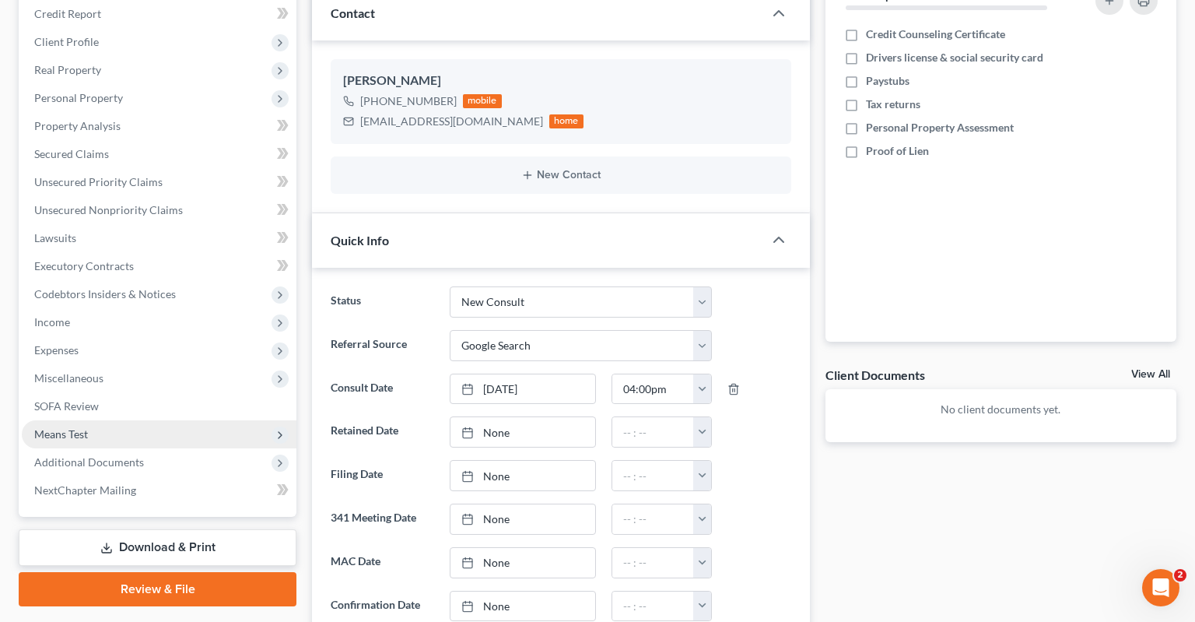
click at [174, 420] on span "Means Test" at bounding box center [159, 434] width 275 height 28
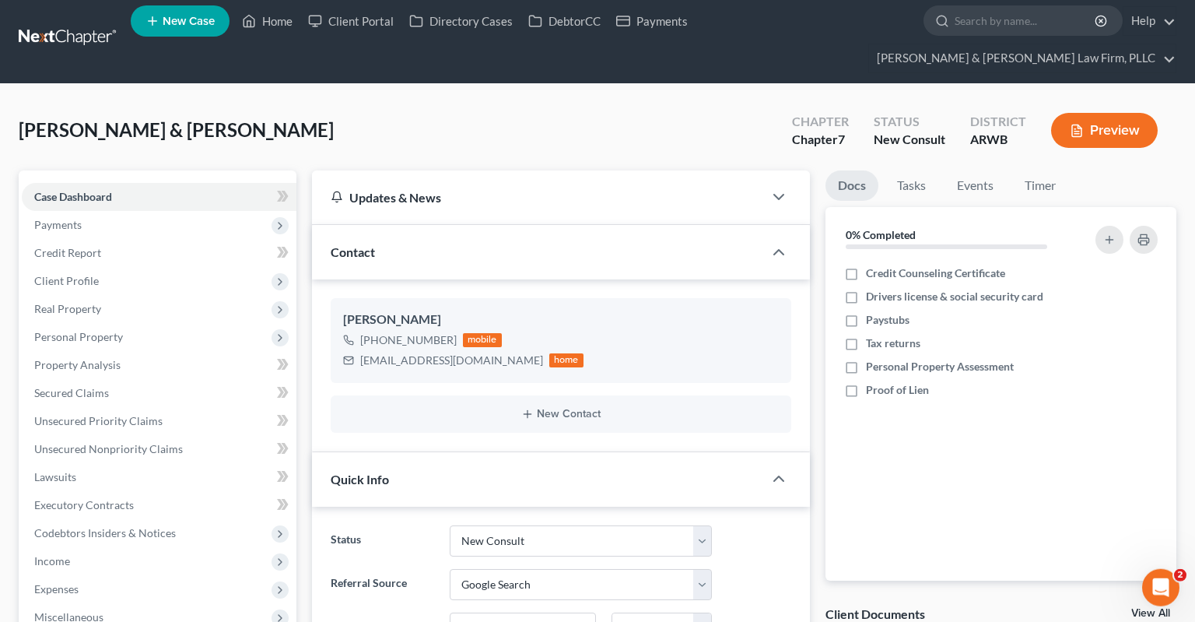
scroll to position [0, 0]
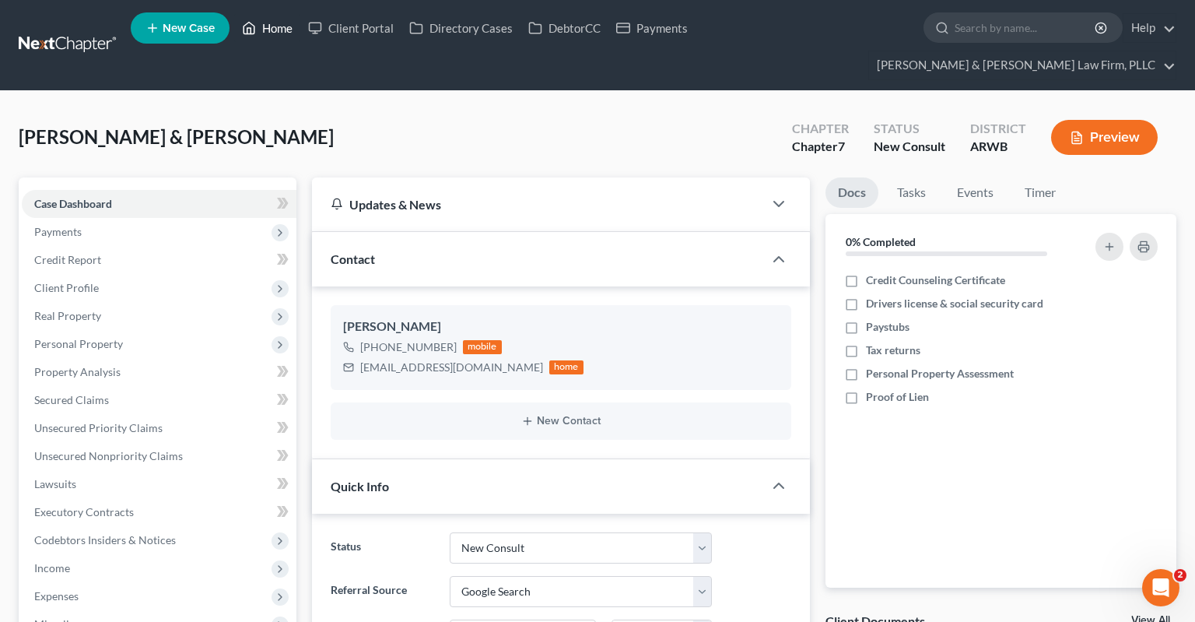
drag, startPoint x: 283, startPoint y: 45, endPoint x: 262, endPoint y: 34, distance: 23.0
click at [282, 42] on link "Home" at bounding box center [267, 28] width 66 height 28
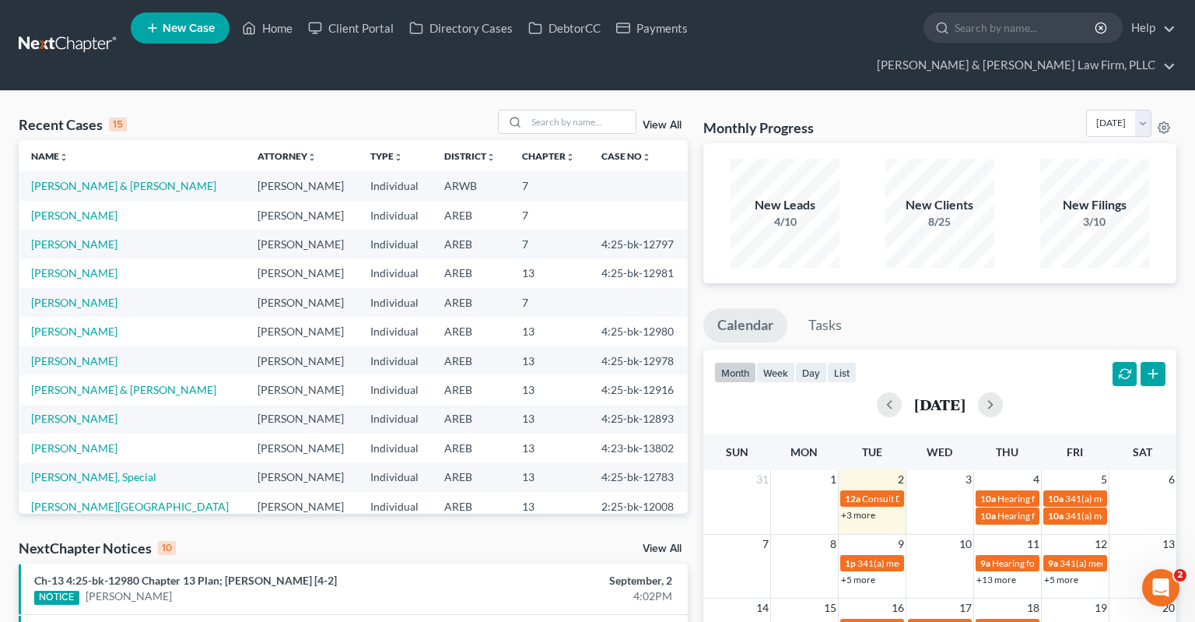
click at [104, 171] on td "[PERSON_NAME] & [PERSON_NAME]" at bounding box center [132, 185] width 226 height 29
click at [107, 179] on link "[PERSON_NAME] & [PERSON_NAME]" at bounding box center [123, 185] width 185 height 13
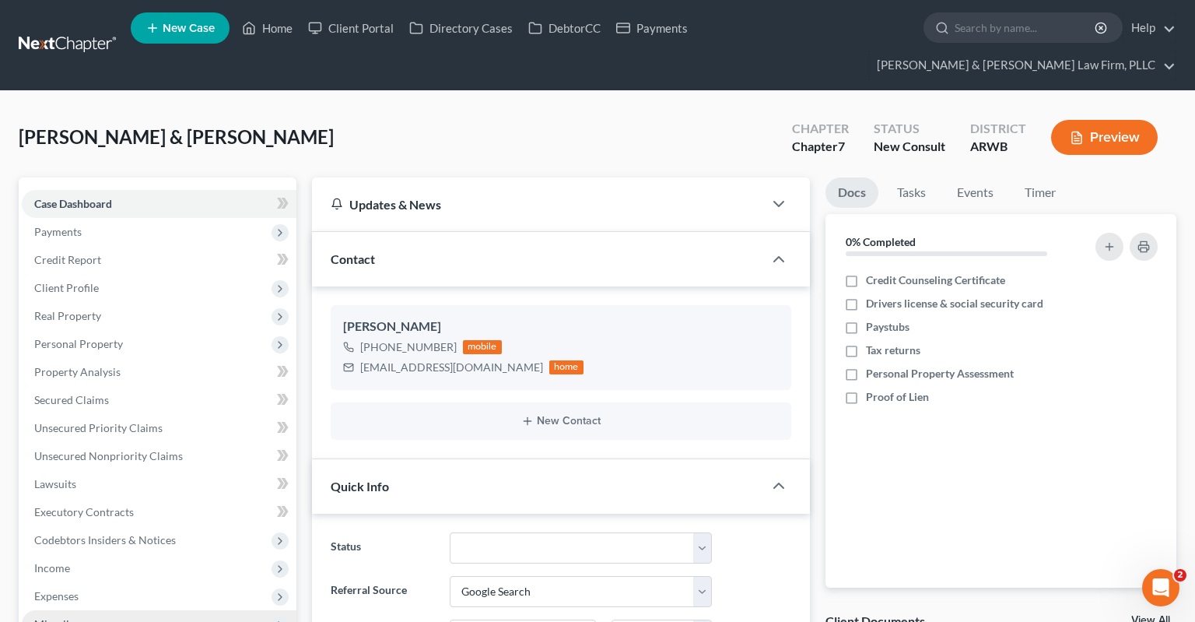
scroll to position [328, 0]
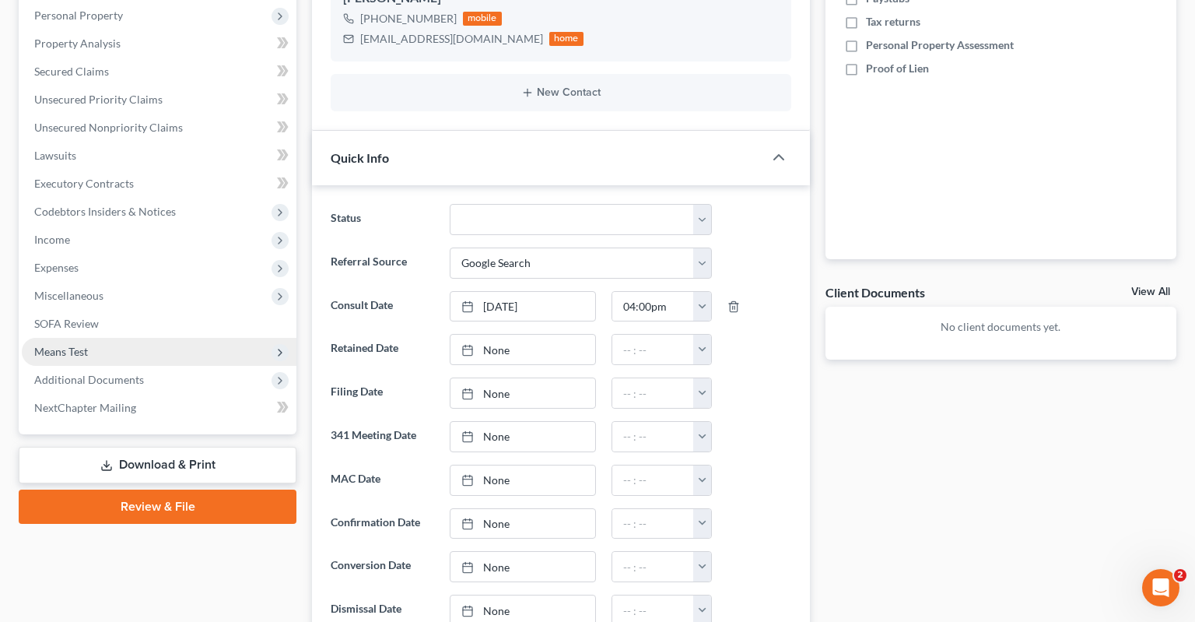
click at [153, 338] on span "Means Test" at bounding box center [159, 352] width 275 height 28
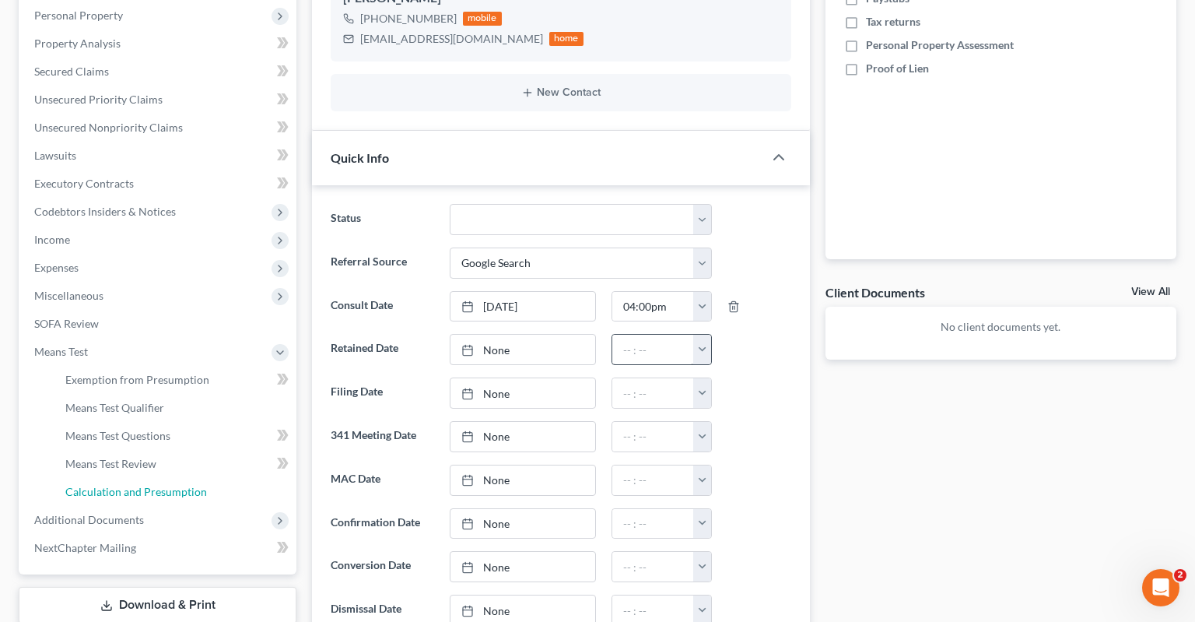
drag, startPoint x: 159, startPoint y: 459, endPoint x: 677, endPoint y: 306, distance: 540.5
click at [160, 485] on span "Calculation and Presumption" at bounding box center [136, 491] width 142 height 13
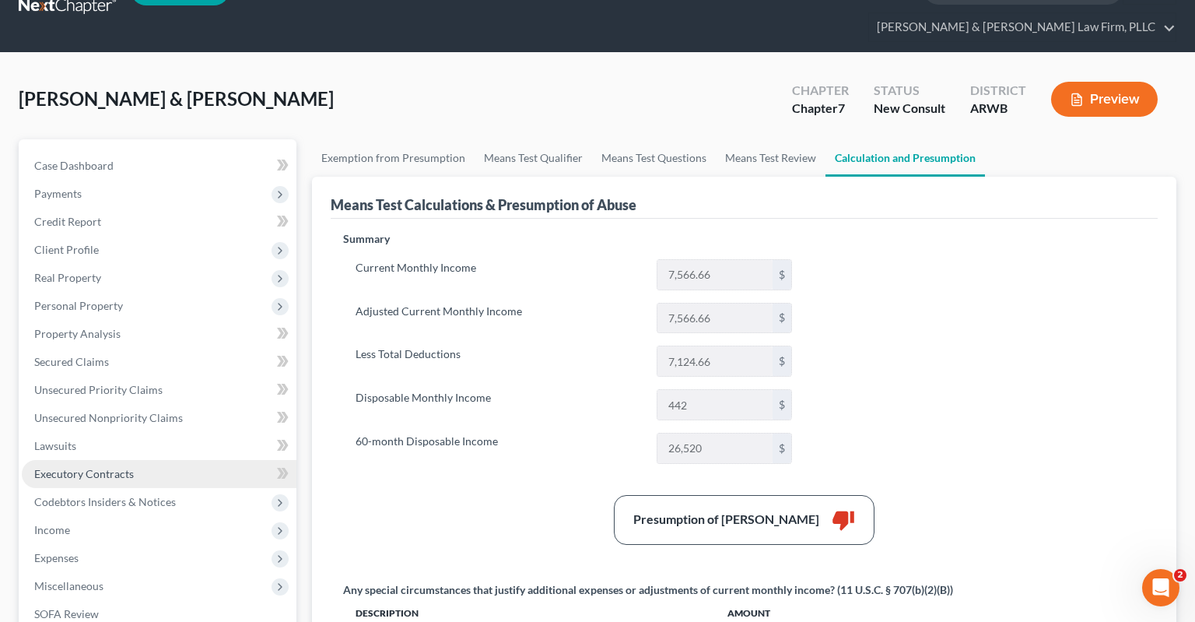
scroll to position [82, 0]
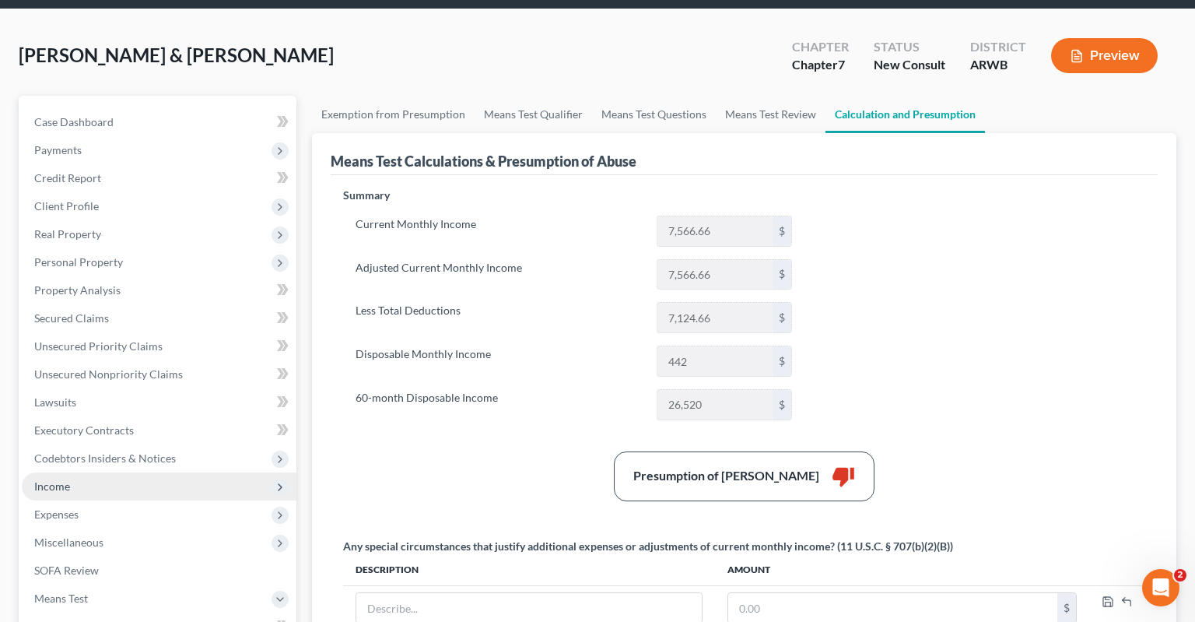
click at [134, 472] on span "Income" at bounding box center [159, 486] width 275 height 28
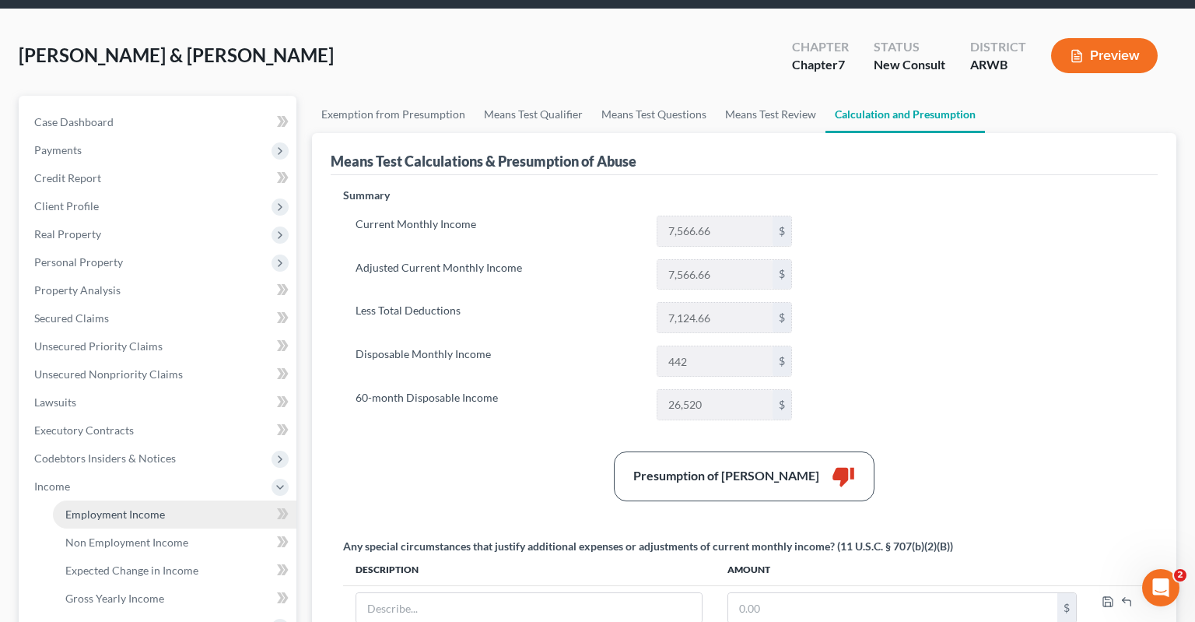
click at [184, 500] on link "Employment Income" at bounding box center [175, 514] width 244 height 28
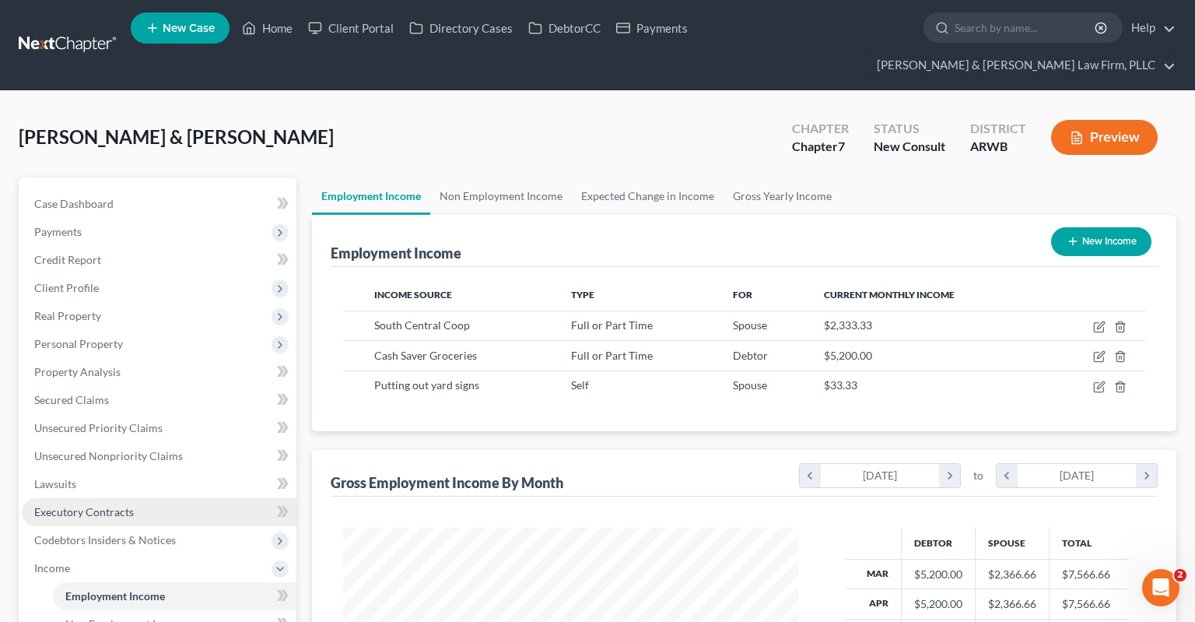
scroll to position [277, 486]
click at [521, 123] on div "[PERSON_NAME] & [PERSON_NAME] Upgraded Chapter Chapter 7 Status New Consult Dis…" at bounding box center [598, 144] width 1158 height 68
click at [504, 119] on div "[PERSON_NAME] & [PERSON_NAME] Upgraded Chapter Chapter 7 Status New Consult Dis…" at bounding box center [598, 144] width 1158 height 68
click at [396, 116] on div "[PERSON_NAME] & [PERSON_NAME] Upgraded Chapter Chapter 7 Status New Consult Dis…" at bounding box center [598, 144] width 1158 height 68
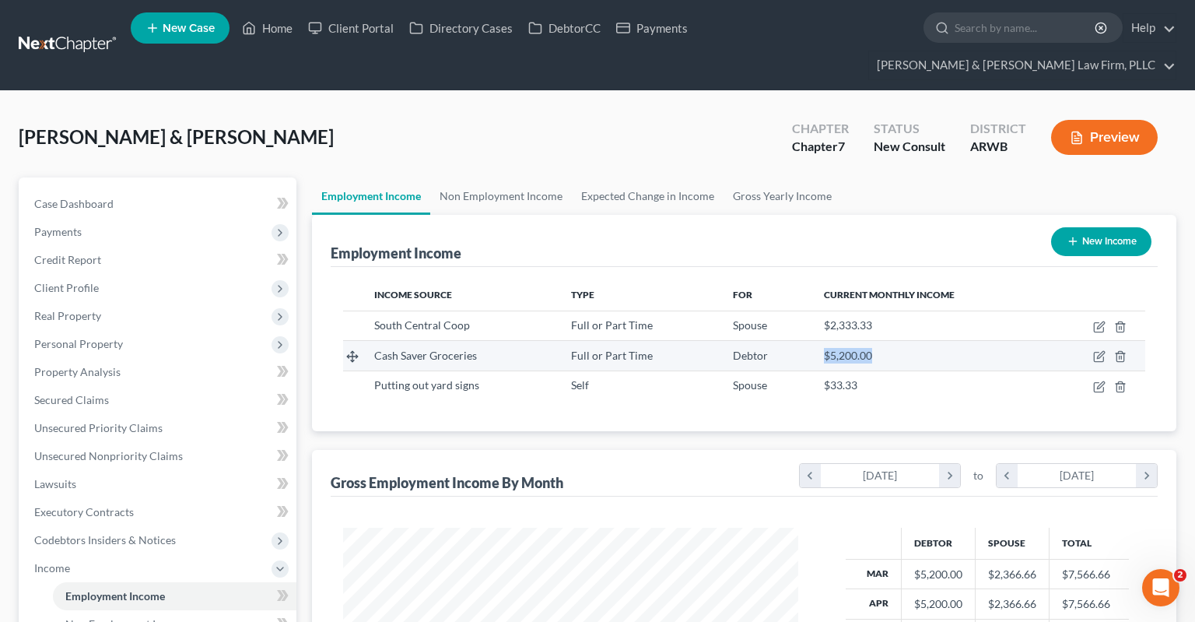
drag, startPoint x: 815, startPoint y: 331, endPoint x: 914, endPoint y: 319, distance: 99.5
click at [914, 341] on td "$5,200.00" at bounding box center [930, 356] width 236 height 30
click at [886, 341] on td "$5,200.00" at bounding box center [930, 356] width 236 height 30
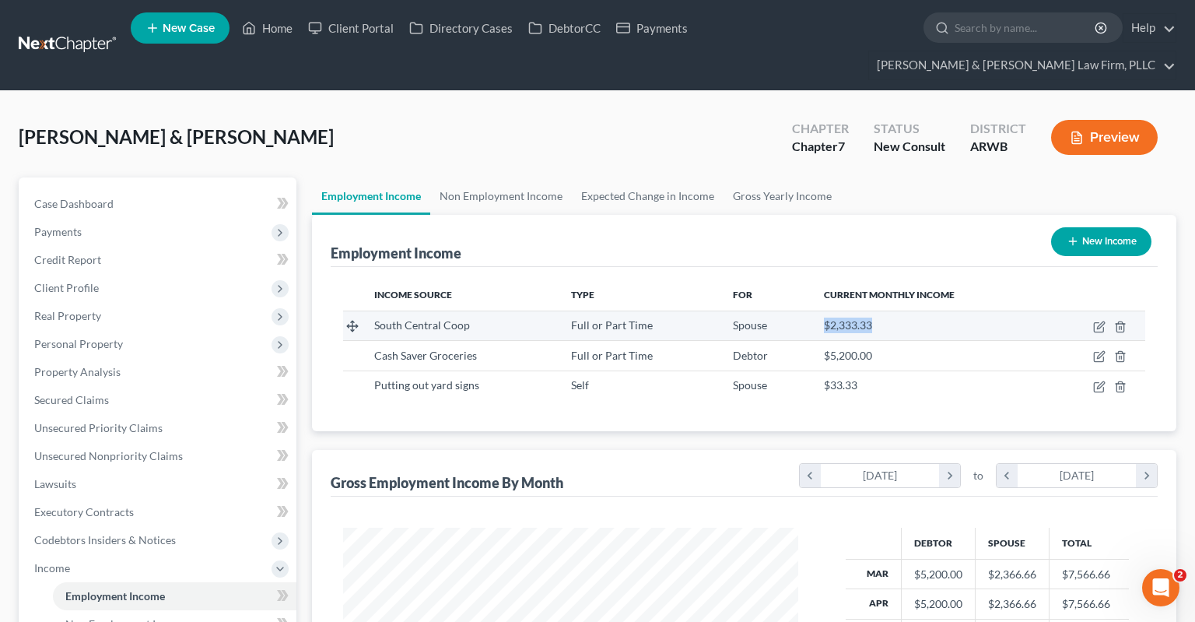
drag, startPoint x: 816, startPoint y: 293, endPoint x: 896, endPoint y: 293, distance: 79.4
click at [896, 311] on td "$2,333.33" at bounding box center [930, 326] width 236 height 30
click at [886, 318] on div "$2,333.33" at bounding box center [929, 326] width 211 height 16
drag, startPoint x: 809, startPoint y: 299, endPoint x: 837, endPoint y: 292, distance: 28.9
click at [810, 311] on tr "South Central Coop Full or Part Time Spouse $2,333.33" at bounding box center [744, 326] width 802 height 30
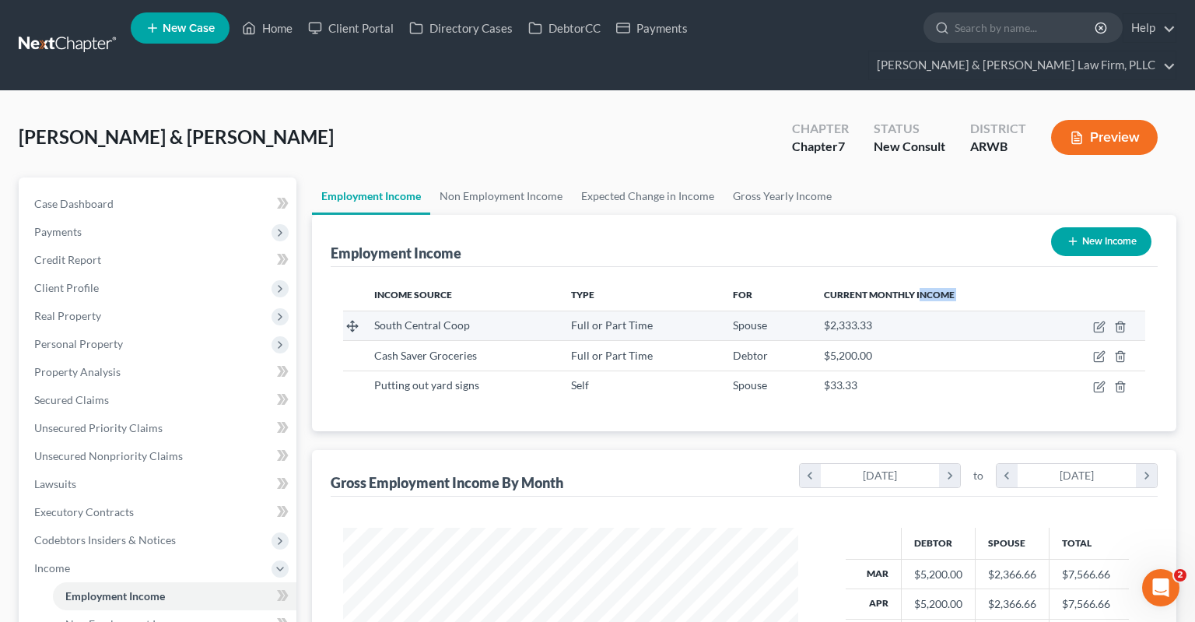
drag, startPoint x: 837, startPoint y: 292, endPoint x: 914, endPoint y: 290, distance: 77.8
click at [932, 281] on table "Income Source Type For Current Monthly Income [GEOGRAPHIC_DATA] Full or Part Ti…" at bounding box center [744, 339] width 802 height 121
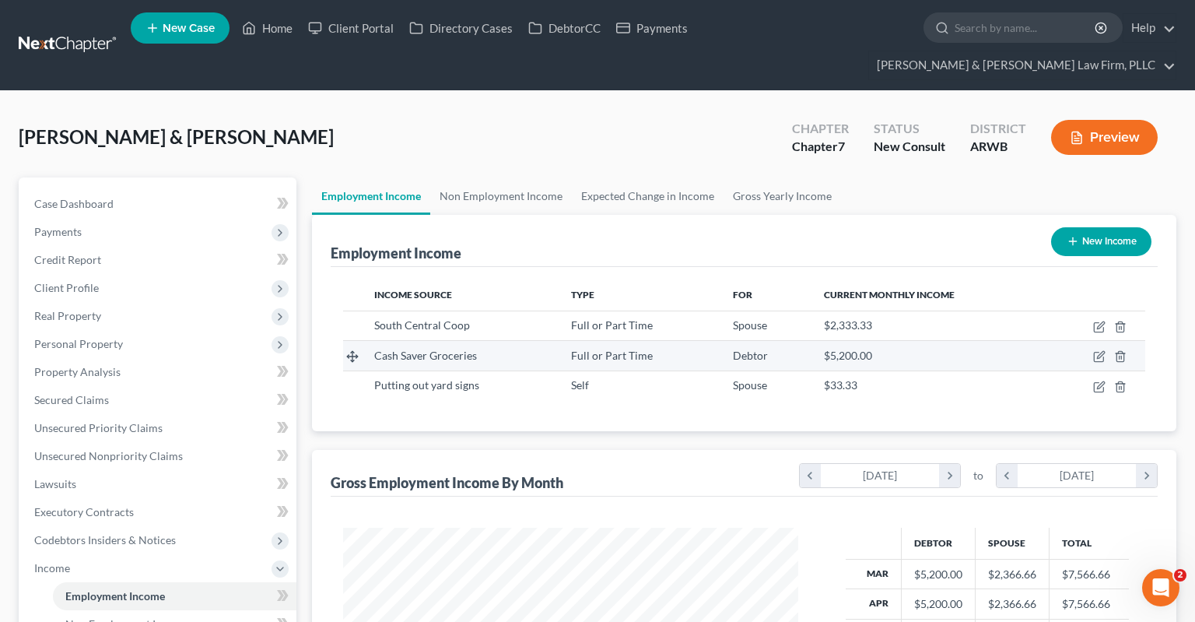
drag, startPoint x: 870, startPoint y: 315, endPoint x: 687, endPoint y: 326, distance: 183.2
click at [869, 341] on td "$5,200.00" at bounding box center [930, 356] width 236 height 30
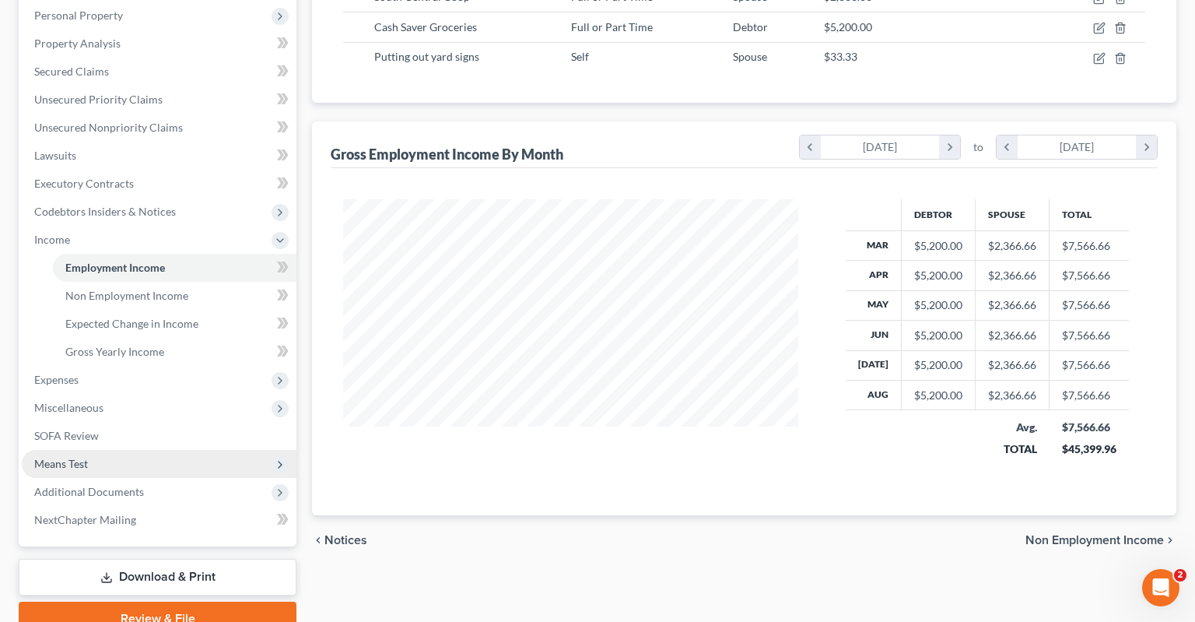
click at [93, 450] on span "Means Test" at bounding box center [159, 464] width 275 height 28
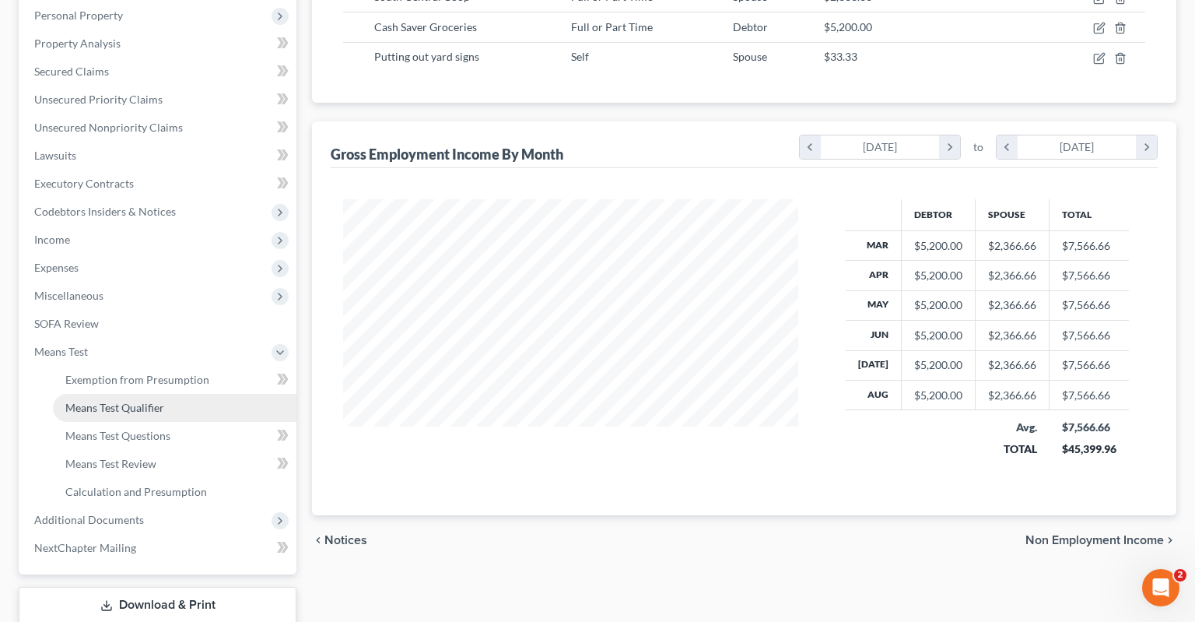
click at [173, 394] on link "Means Test Qualifier" at bounding box center [175, 408] width 244 height 28
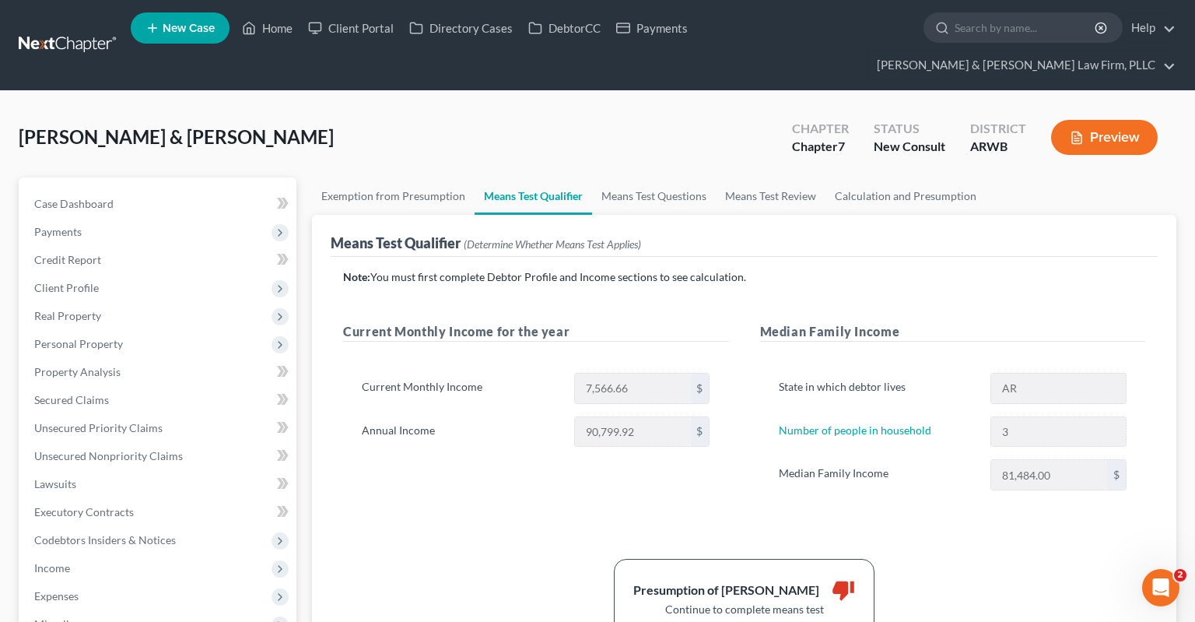
click at [960, 521] on div "Note: You must first complete Debtor Profile and Income sections to see calcula…" at bounding box center [744, 452] width 802 height 367
click at [876, 177] on link "Calculation and Presumption" at bounding box center [906, 195] width 160 height 37
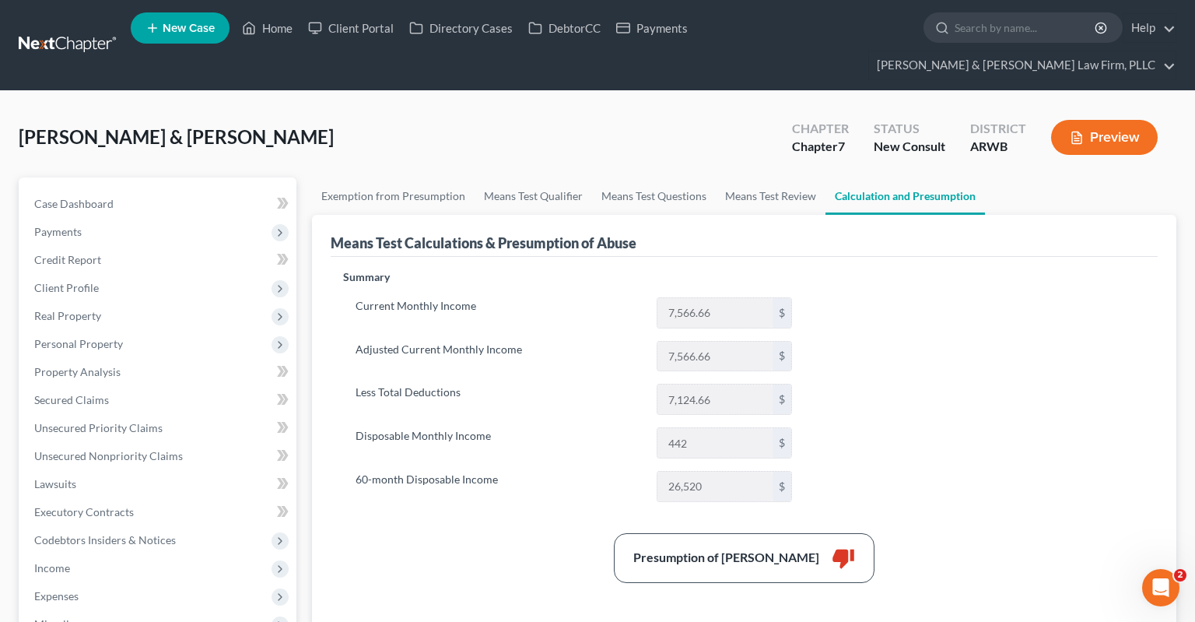
scroll to position [246, 0]
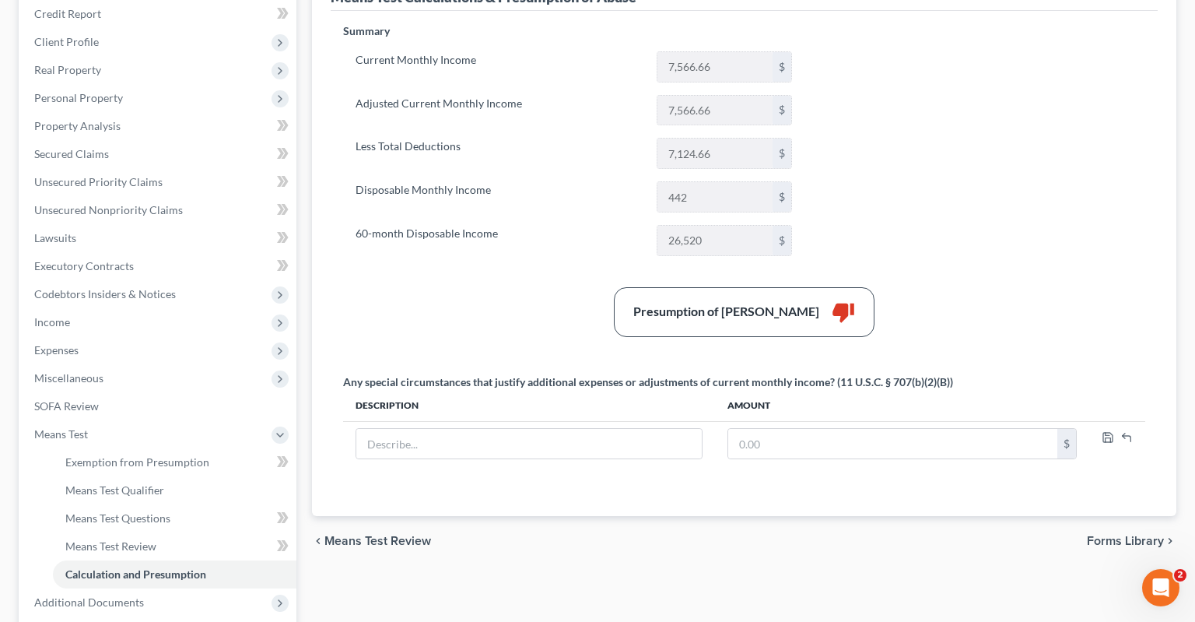
drag, startPoint x: 993, startPoint y: 262, endPoint x: 926, endPoint y: 283, distance: 69.9
click at [991, 287] on div "Presumption of Abuse Arises thumb_down" at bounding box center [744, 312] width 818 height 50
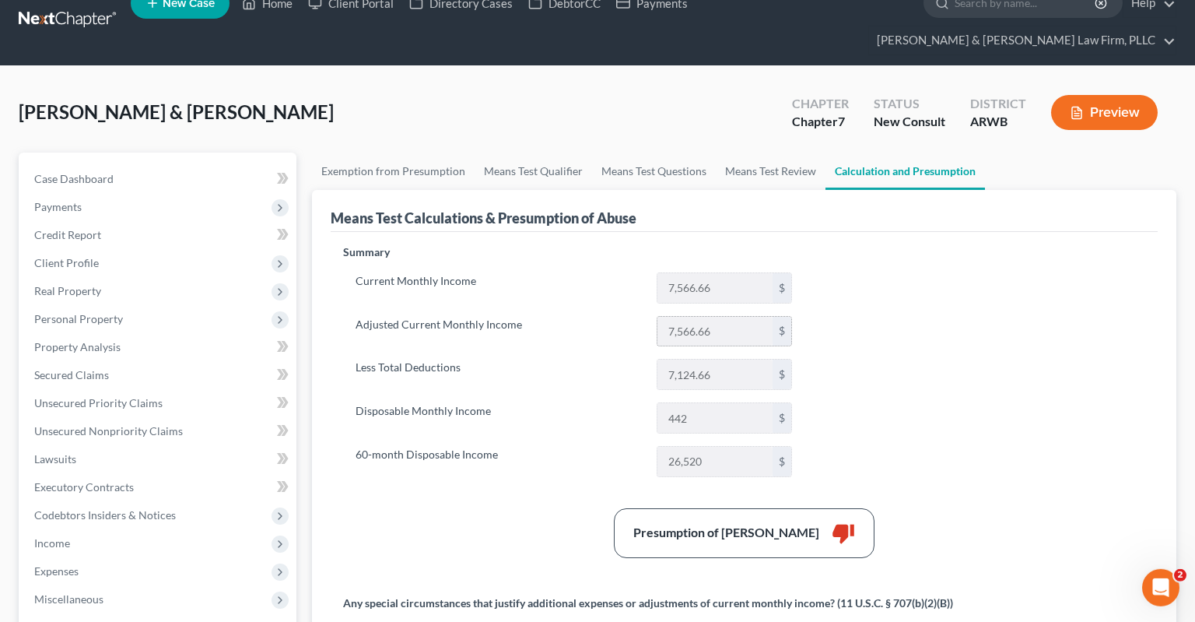
scroll to position [0, 0]
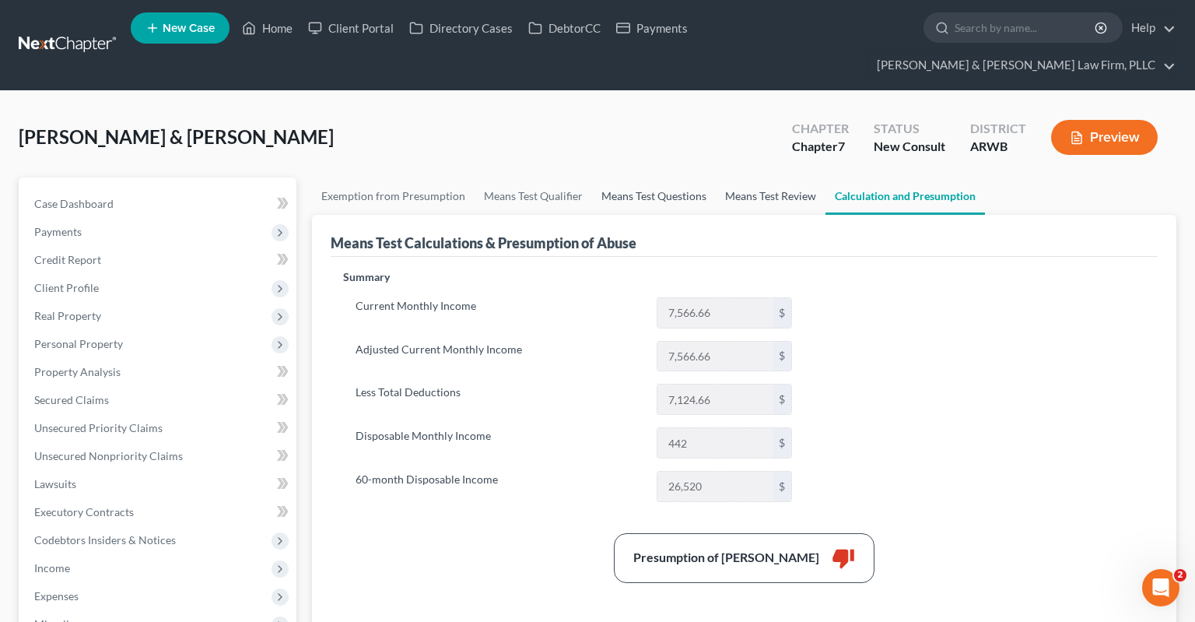
click at [777, 177] on link "Means Test Review" at bounding box center [771, 195] width 110 height 37
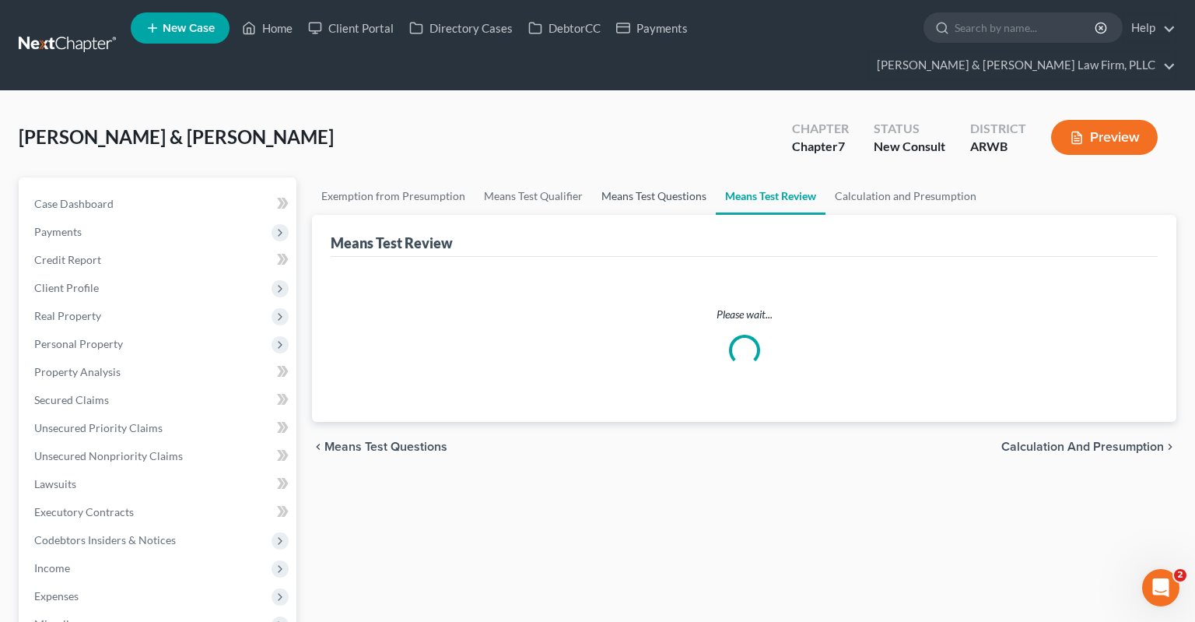
click at [656, 179] on link "Means Test Questions" at bounding box center [654, 195] width 124 height 37
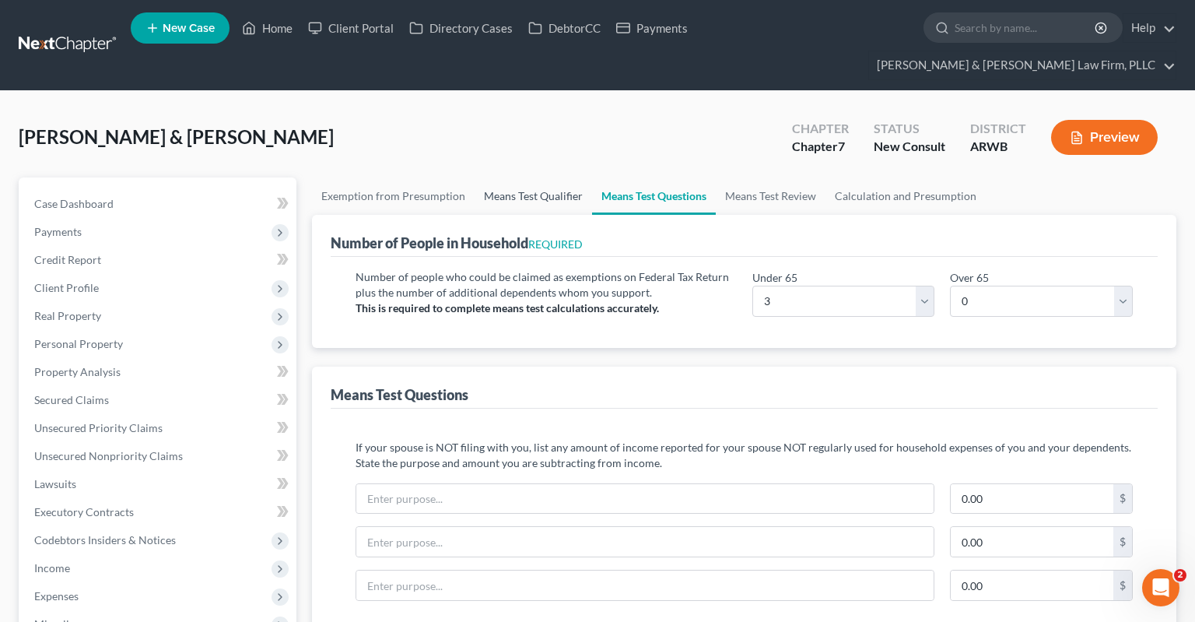
click at [540, 177] on link "Means Test Qualifier" at bounding box center [534, 195] width 118 height 37
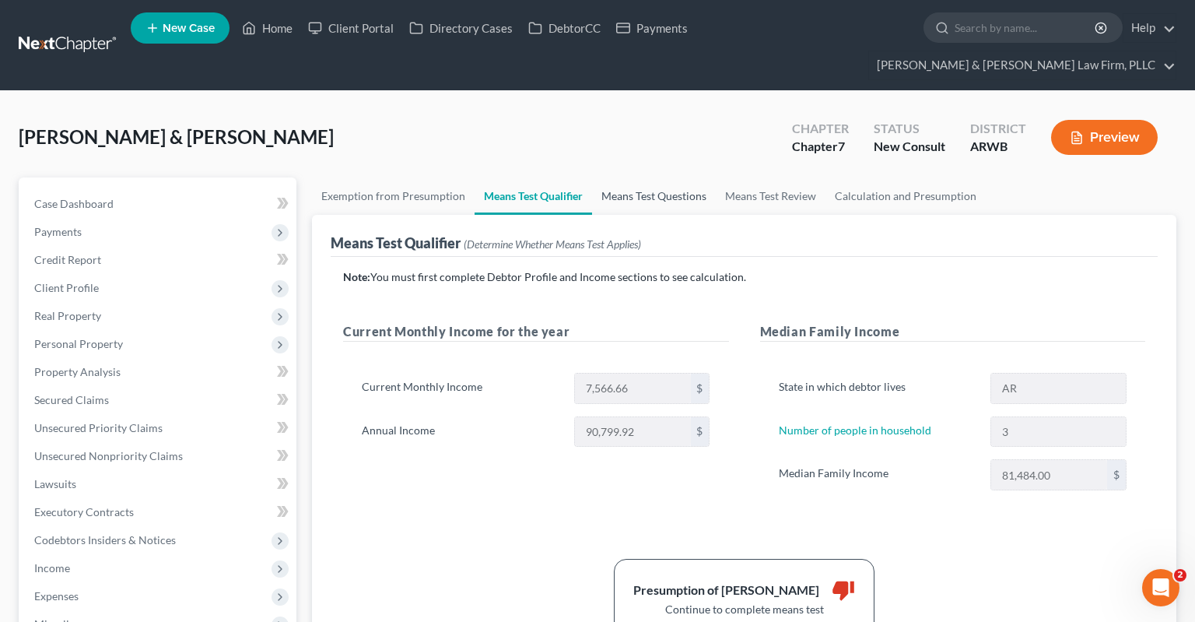
click at [658, 177] on link "Means Test Questions" at bounding box center [654, 195] width 124 height 37
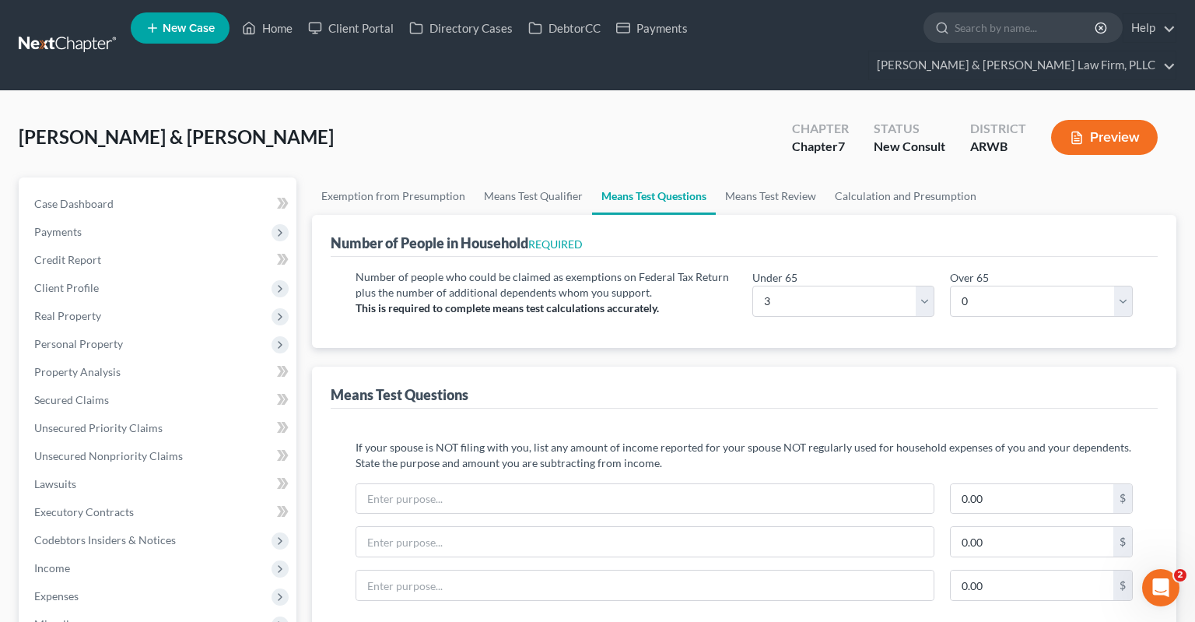
click at [530, 122] on div "[PERSON_NAME] & [PERSON_NAME] Upgraded Chapter Chapter 7 Status New Consult Dis…" at bounding box center [598, 144] width 1158 height 68
click at [141, 358] on link "Property Analysis" at bounding box center [159, 372] width 275 height 28
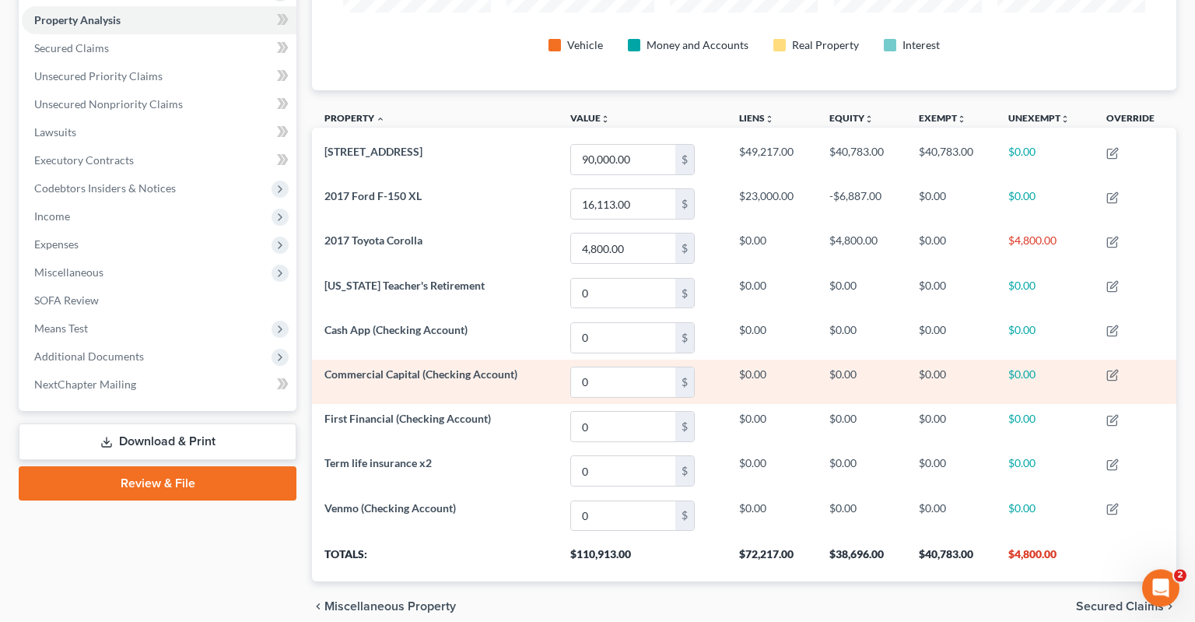
scroll to position [388, 0]
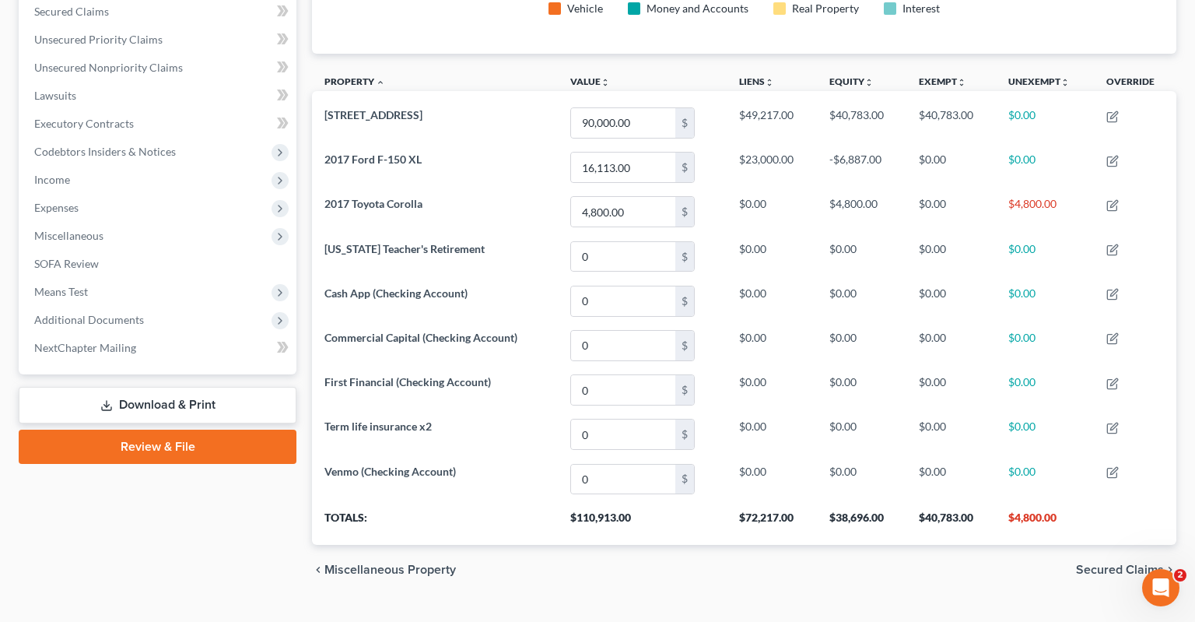
click at [831, 550] on div "chevron_left Miscellaneous Property Secured Claims chevron_right" at bounding box center [744, 570] width 865 height 50
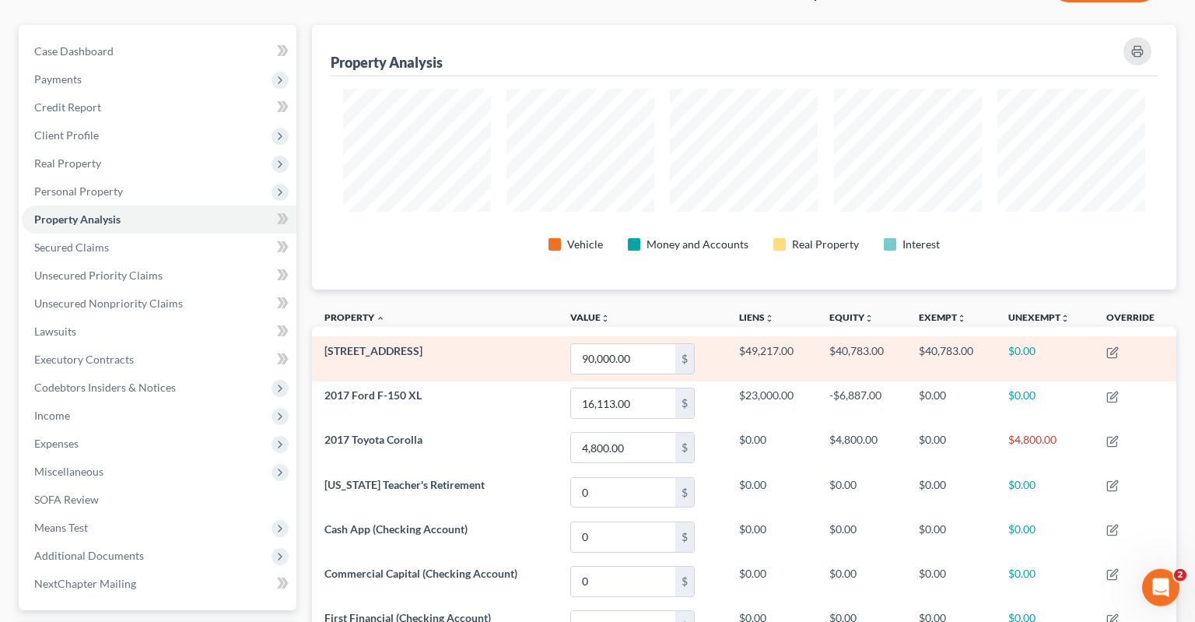
scroll to position [142, 0]
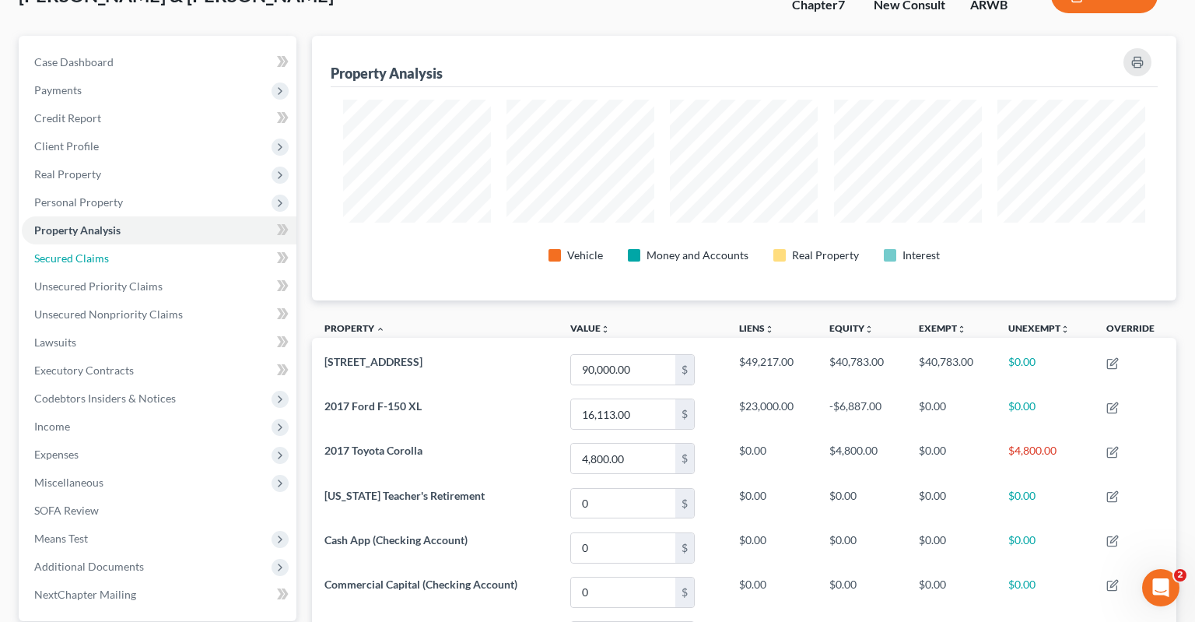
click at [230, 244] on link "Secured Claims" at bounding box center [159, 258] width 275 height 28
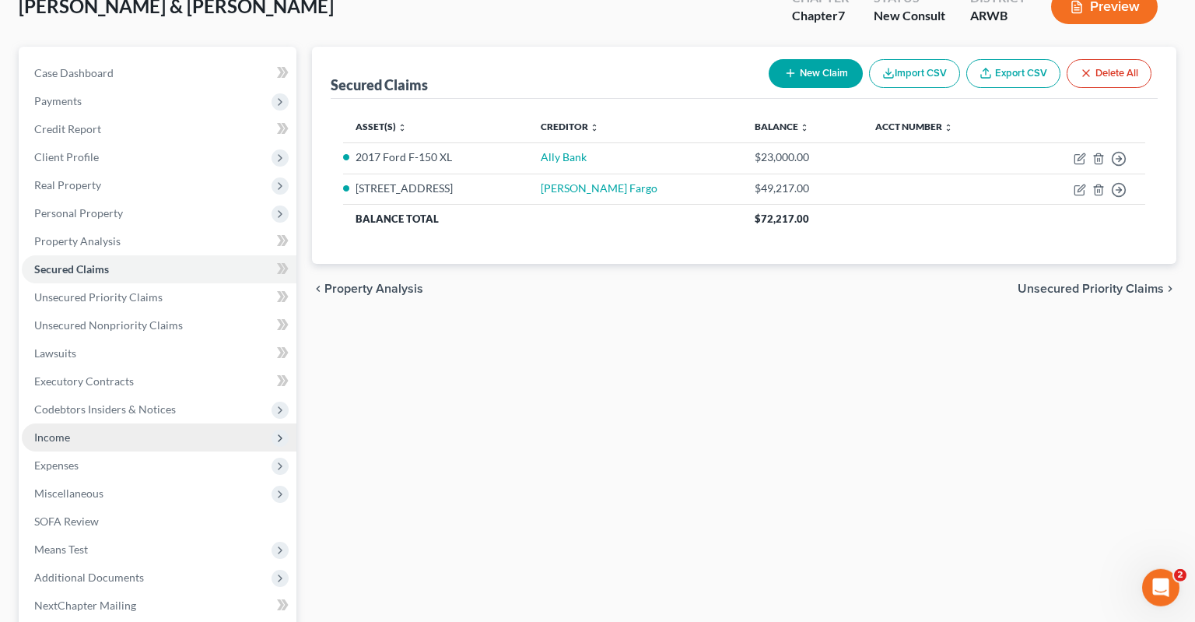
scroll to position [246, 0]
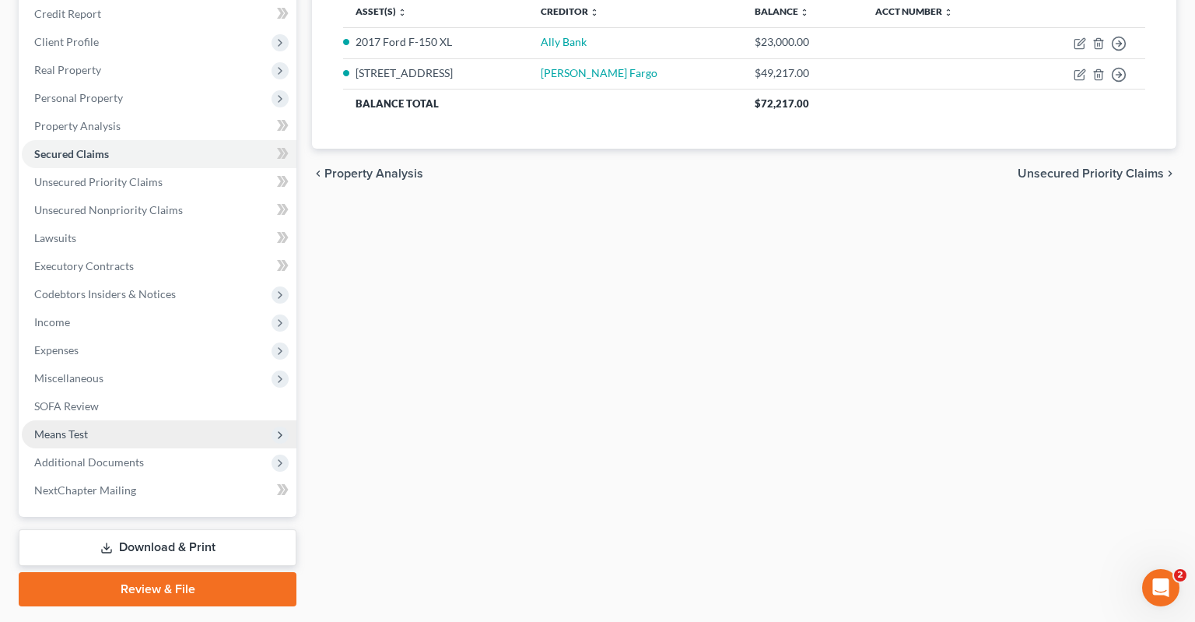
click at [143, 420] on span "Means Test" at bounding box center [159, 434] width 275 height 28
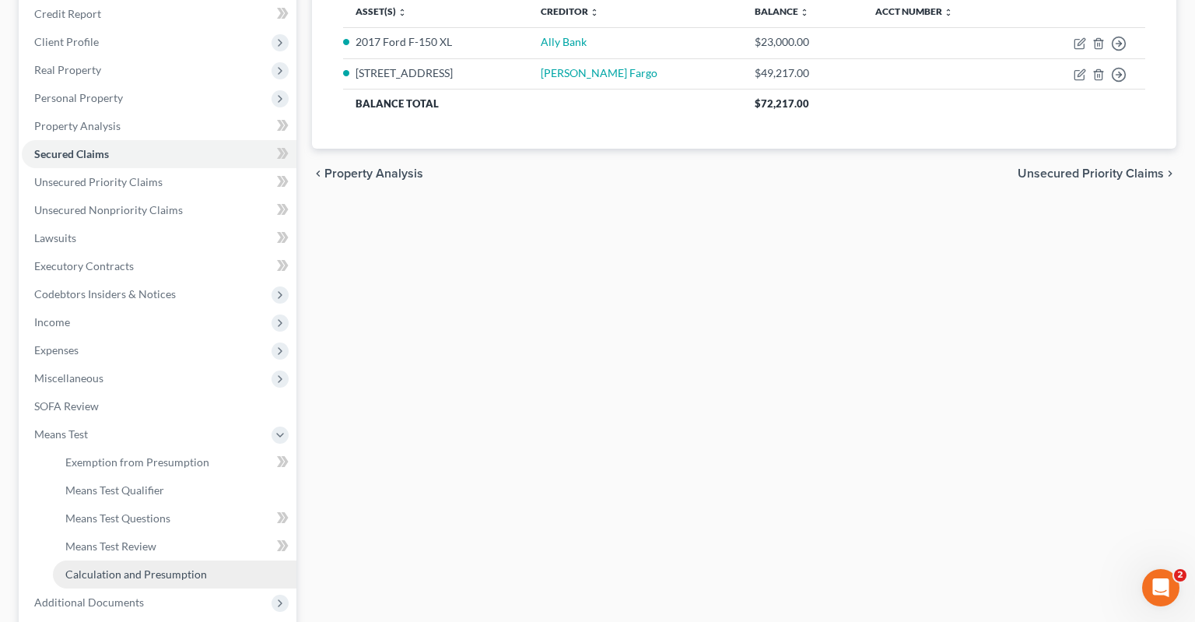
click at [177, 567] on span "Calculation and Presumption" at bounding box center [136, 573] width 142 height 13
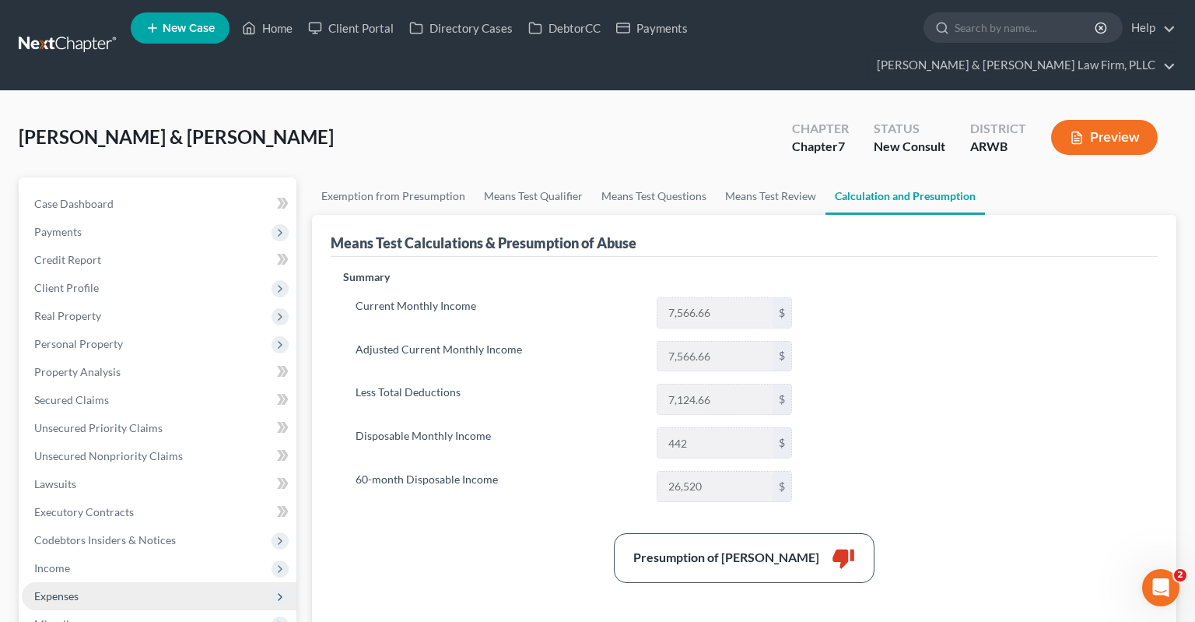
click at [78, 582] on span "Expenses" at bounding box center [159, 596] width 275 height 28
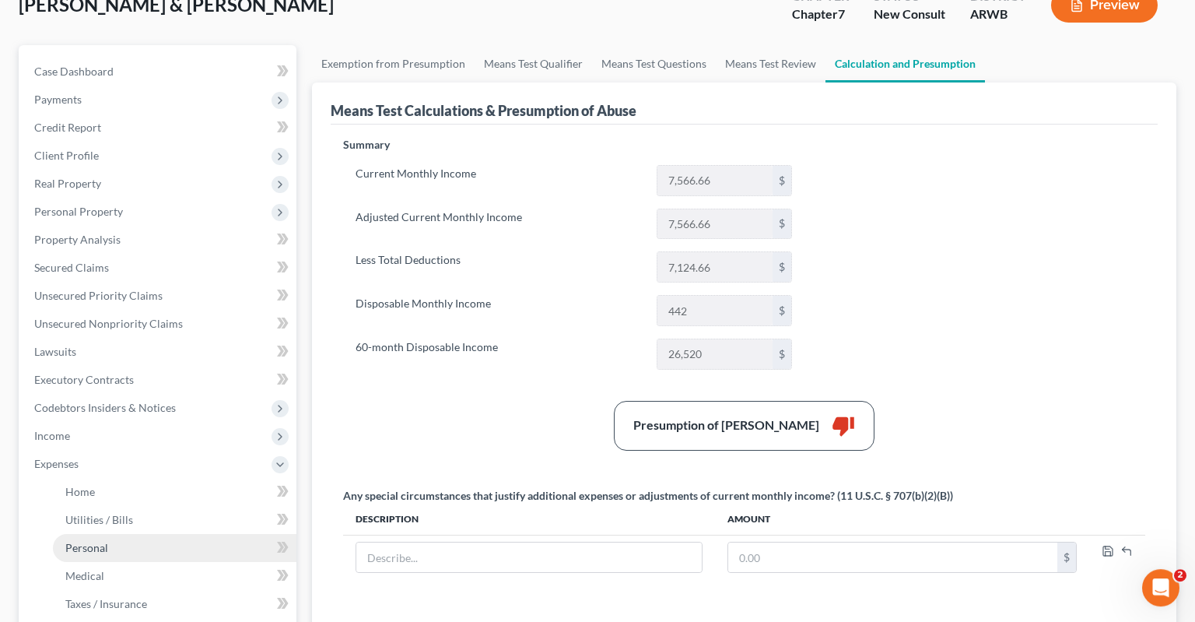
scroll to position [246, 0]
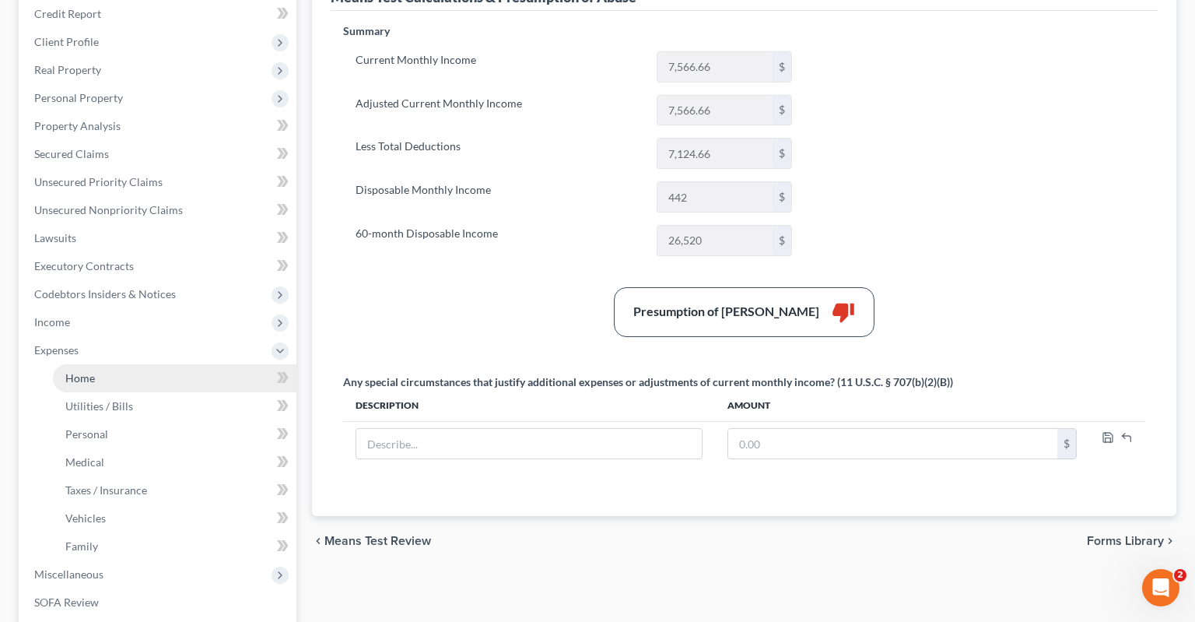
click at [163, 364] on link "Home" at bounding box center [175, 378] width 244 height 28
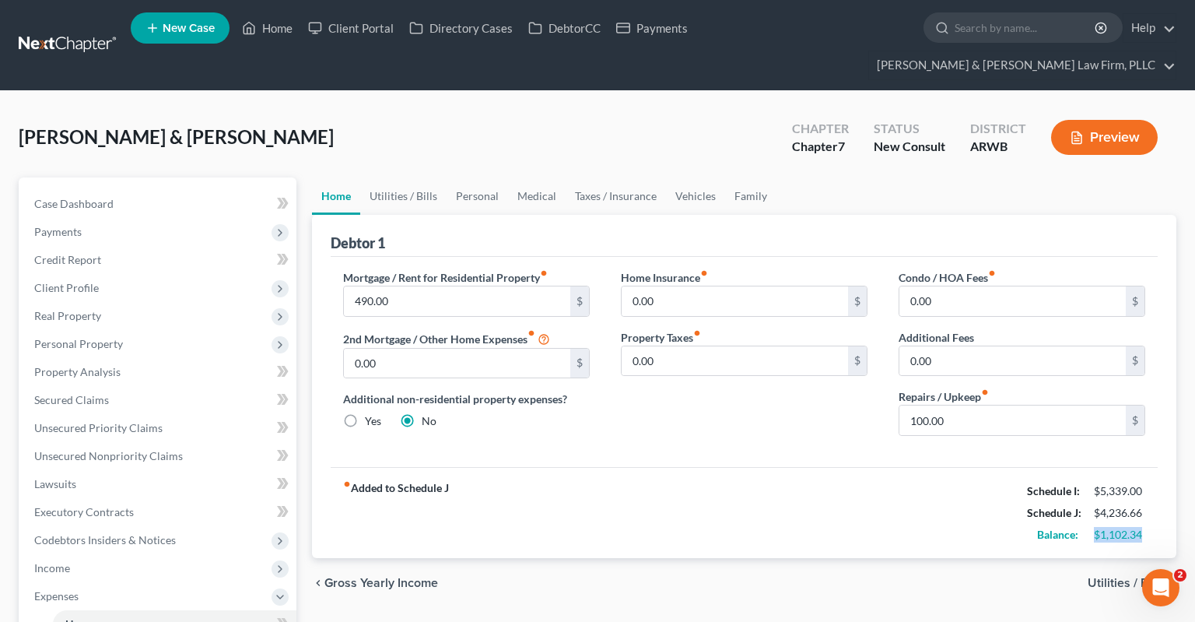
drag, startPoint x: 1113, startPoint y: 503, endPoint x: 1152, endPoint y: 500, distance: 39.0
click at [1152, 527] on div "$1,102.34" at bounding box center [1119, 535] width 67 height 16
click at [1144, 527] on div "$1,102.34" at bounding box center [1119, 535] width 51 height 16
drag, startPoint x: 1144, startPoint y: 506, endPoint x: 1091, endPoint y: 506, distance: 52.9
click at [1091, 527] on div "$1,102.34" at bounding box center [1119, 535] width 67 height 16
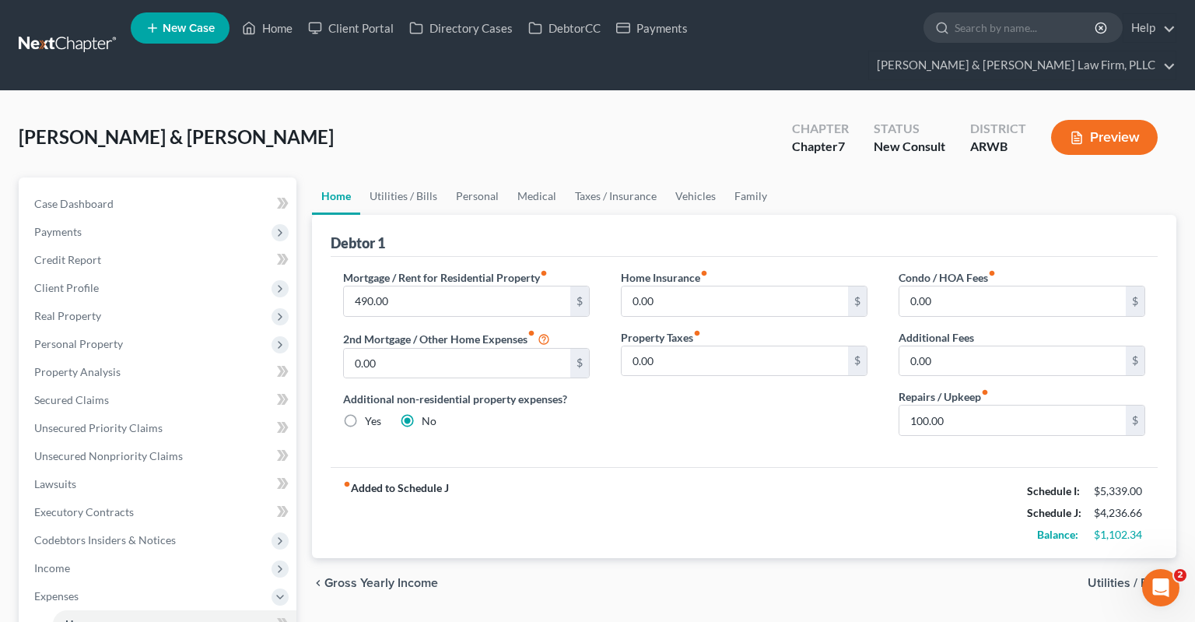
click at [1097, 527] on div "$1,102.34" at bounding box center [1119, 535] width 51 height 16
drag, startPoint x: 1097, startPoint y: 506, endPoint x: 1105, endPoint y: 505, distance: 7.8
click at [1100, 527] on div "$1,102.34" at bounding box center [1119, 535] width 51 height 16
click at [1105, 527] on div "$1,102.34" at bounding box center [1119, 535] width 51 height 16
drag, startPoint x: 1125, startPoint y: 500, endPoint x: 1146, endPoint y: 504, distance: 21.2
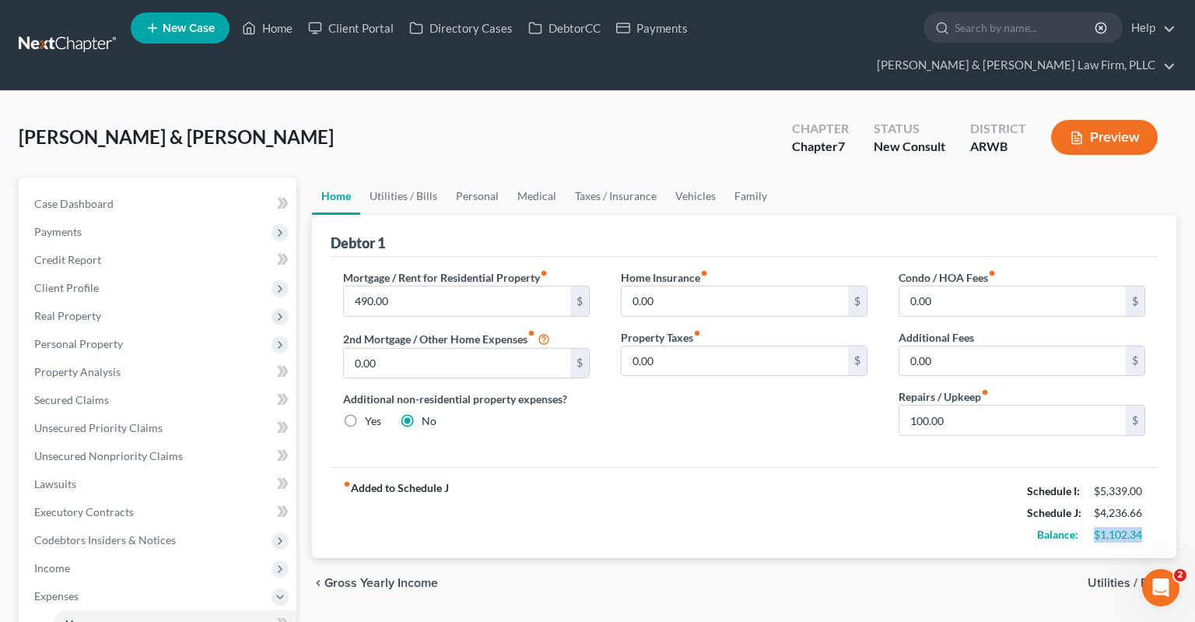
click at [1146, 527] on div "$1,102.34" at bounding box center [1119, 535] width 67 height 16
drag, startPoint x: 1145, startPoint y: 506, endPoint x: 1122, endPoint y: 512, distance: 23.4
click at [1144, 527] on div "$1,102.34" at bounding box center [1119, 535] width 51 height 16
click at [1097, 517] on div "fiber_manual_record Added to Schedule J Schedule I: $5,339.00 Schedule J: $4,23…" at bounding box center [744, 512] width 827 height 91
click at [1013, 562] on div "chevron_left Gross Yearly Income Utilities / Bills chevron_right" at bounding box center [744, 583] width 865 height 50
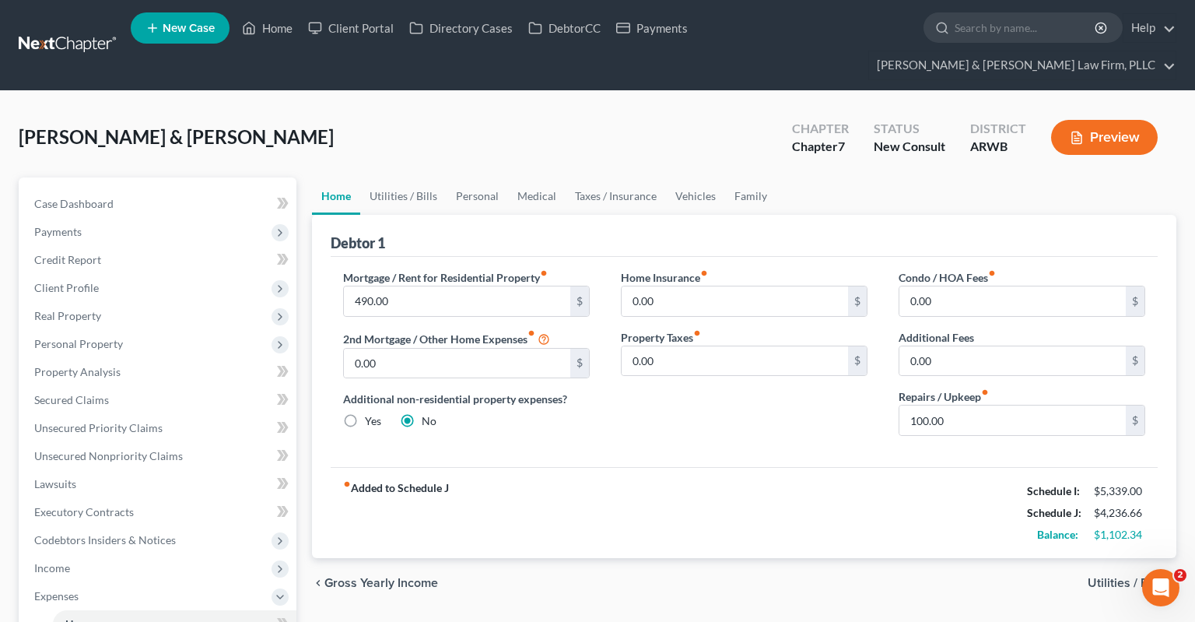
click at [466, 123] on div "[PERSON_NAME] & [PERSON_NAME] Upgraded Chapter Chapter 7 Status New Consult Dis…" at bounding box center [598, 144] width 1158 height 68
click at [177, 190] on link "Case Dashboard" at bounding box center [159, 204] width 275 height 28
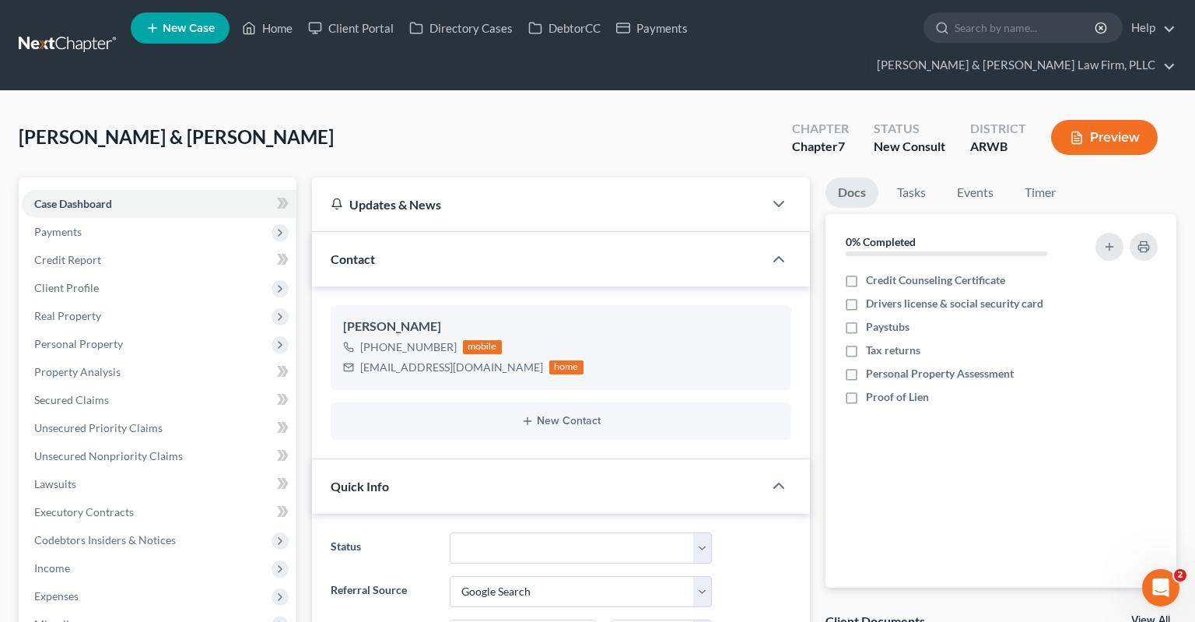
click at [656, 110] on div "[PERSON_NAME] & [PERSON_NAME] Upgraded Chapter Chapter 7 Status New Consult Dis…" at bounding box center [598, 144] width 1158 height 68
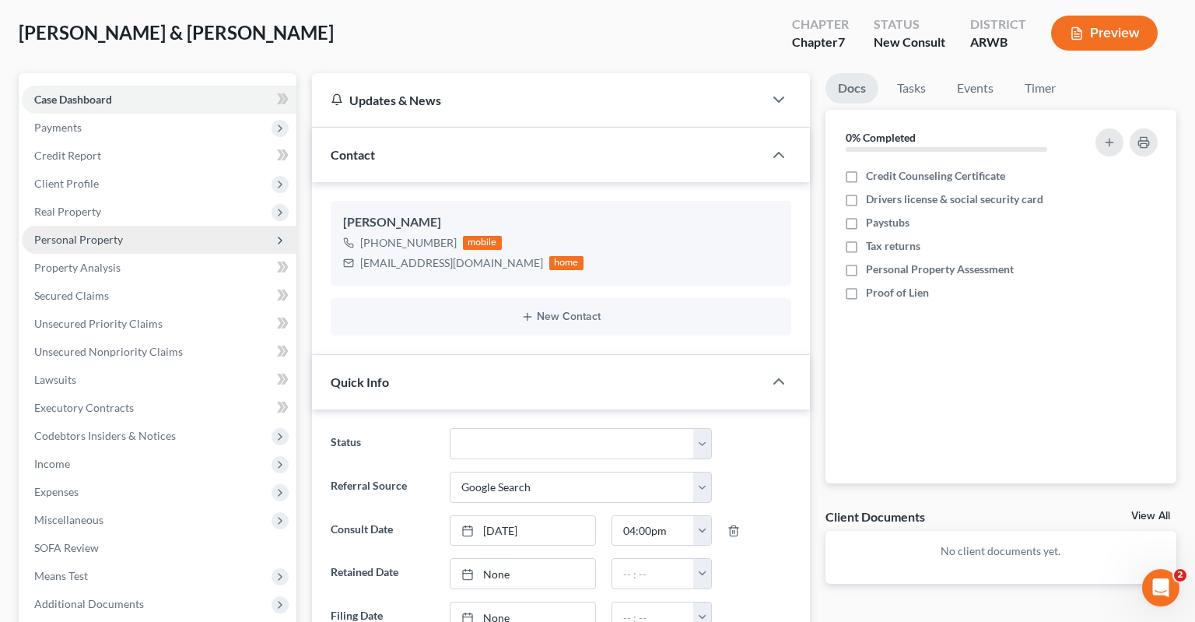
scroll to position [164, 0]
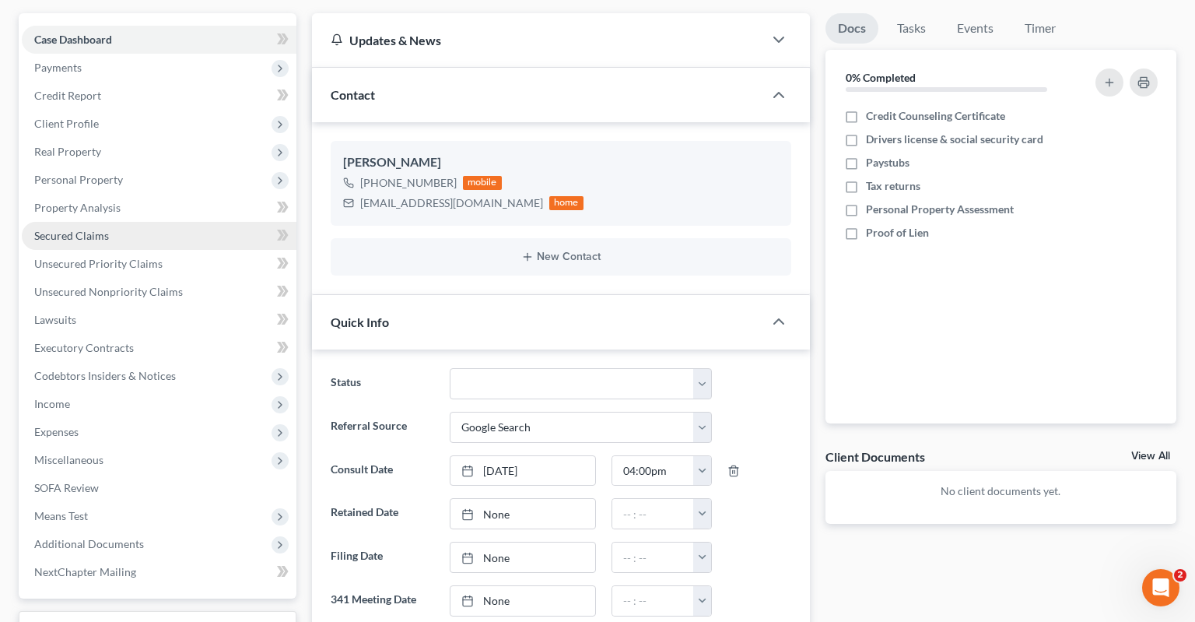
click at [142, 222] on link "Secured Claims" at bounding box center [159, 236] width 275 height 28
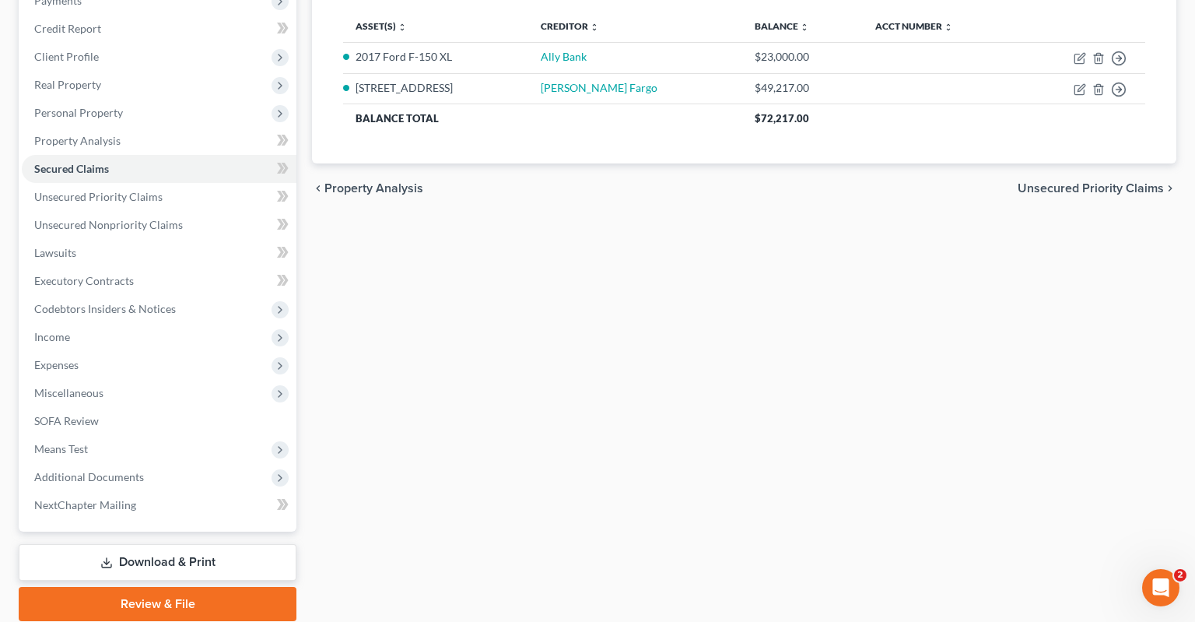
scroll to position [246, 0]
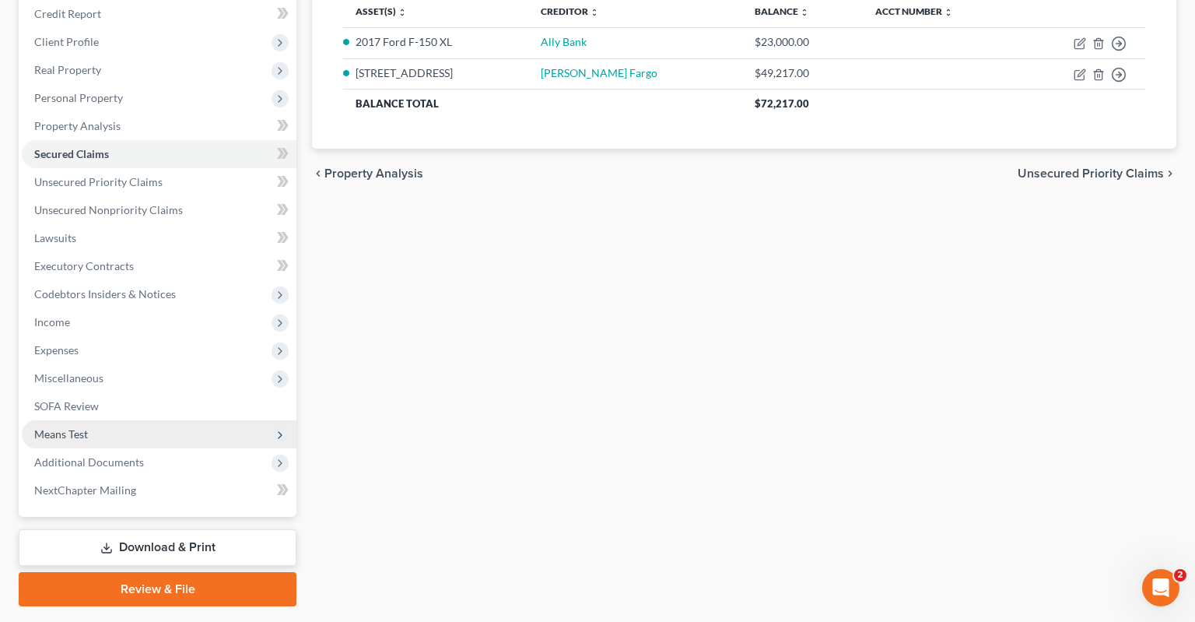
click at [125, 420] on span "Means Test" at bounding box center [159, 434] width 275 height 28
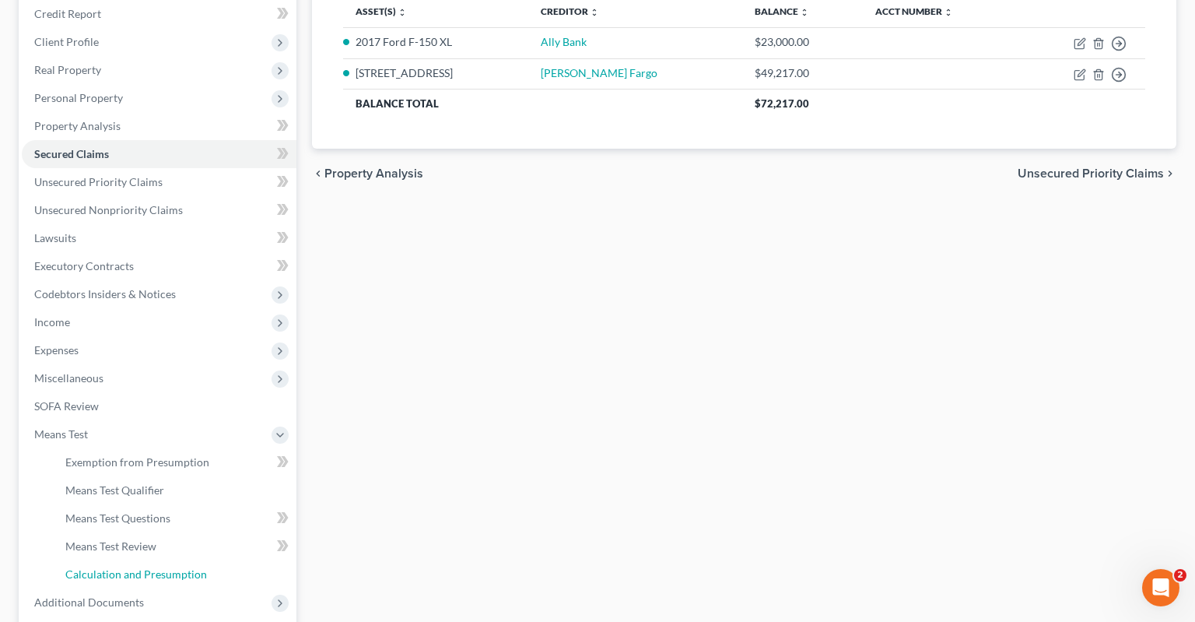
drag, startPoint x: 146, startPoint y: 549, endPoint x: 693, endPoint y: 395, distance: 569.1
click at [148, 567] on span "Calculation and Presumption" at bounding box center [136, 573] width 142 height 13
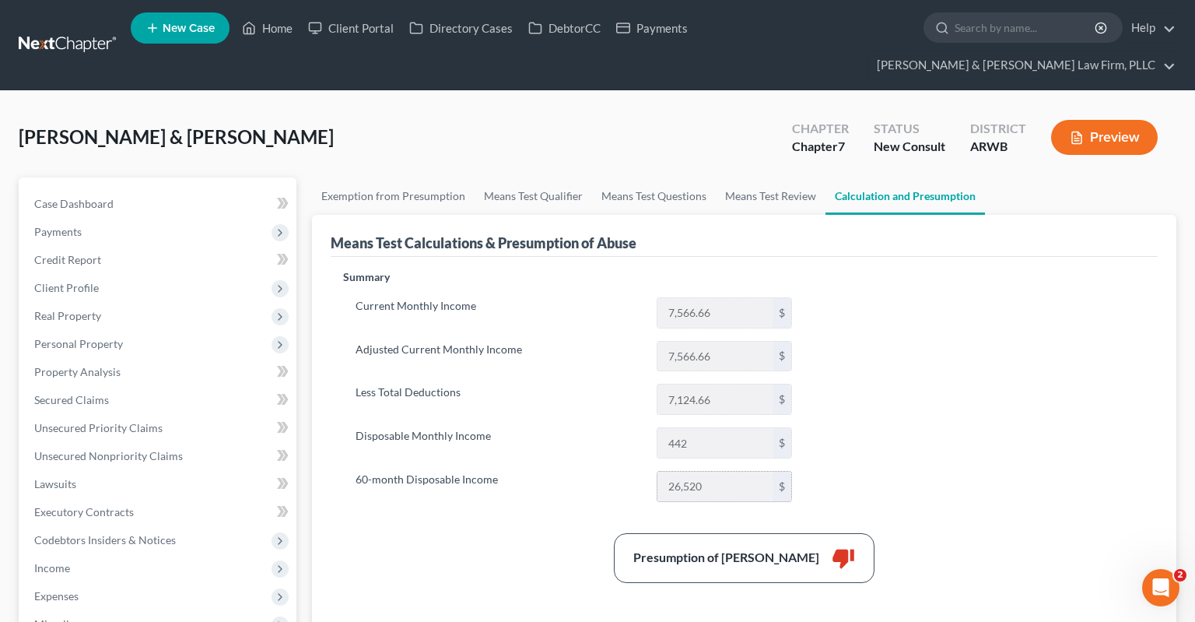
drag, startPoint x: 672, startPoint y: 451, endPoint x: 711, endPoint y: 457, distance: 39.3
click at [711, 472] on input "26,520" at bounding box center [715, 487] width 115 height 30
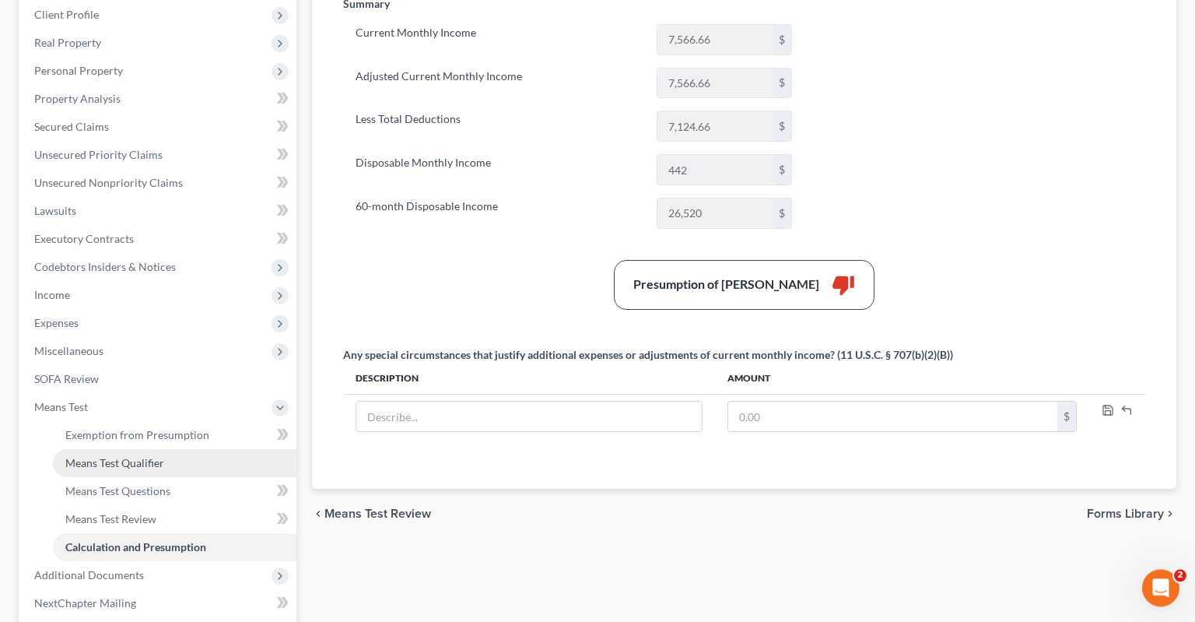
scroll to position [399, 0]
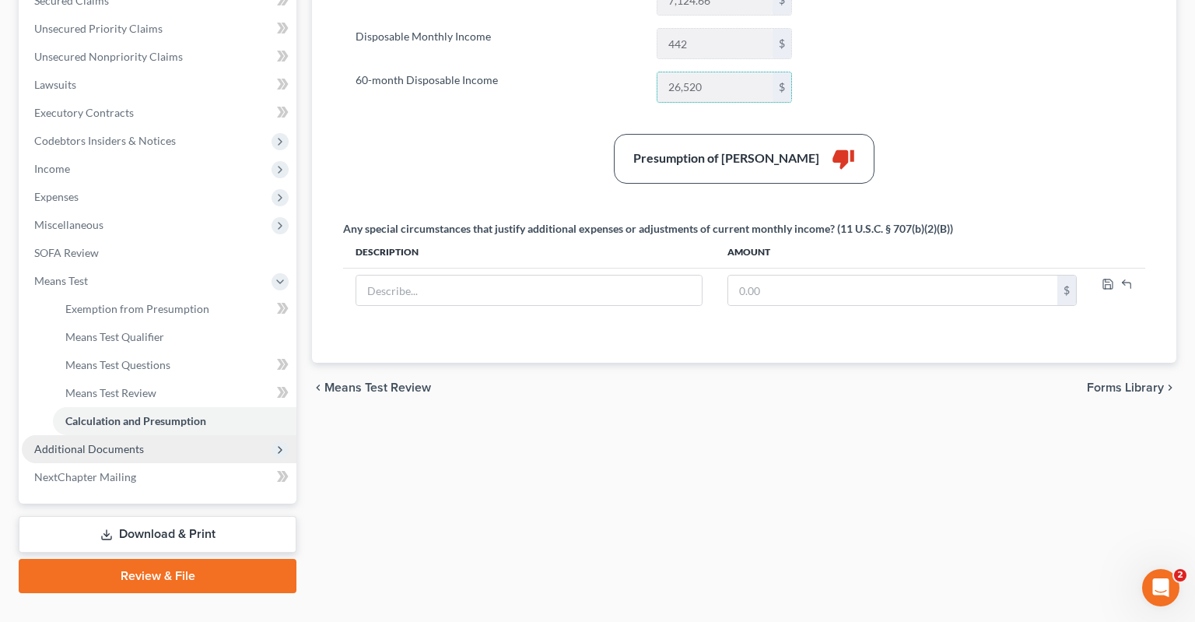
click at [148, 435] on span "Additional Documents" at bounding box center [159, 449] width 275 height 28
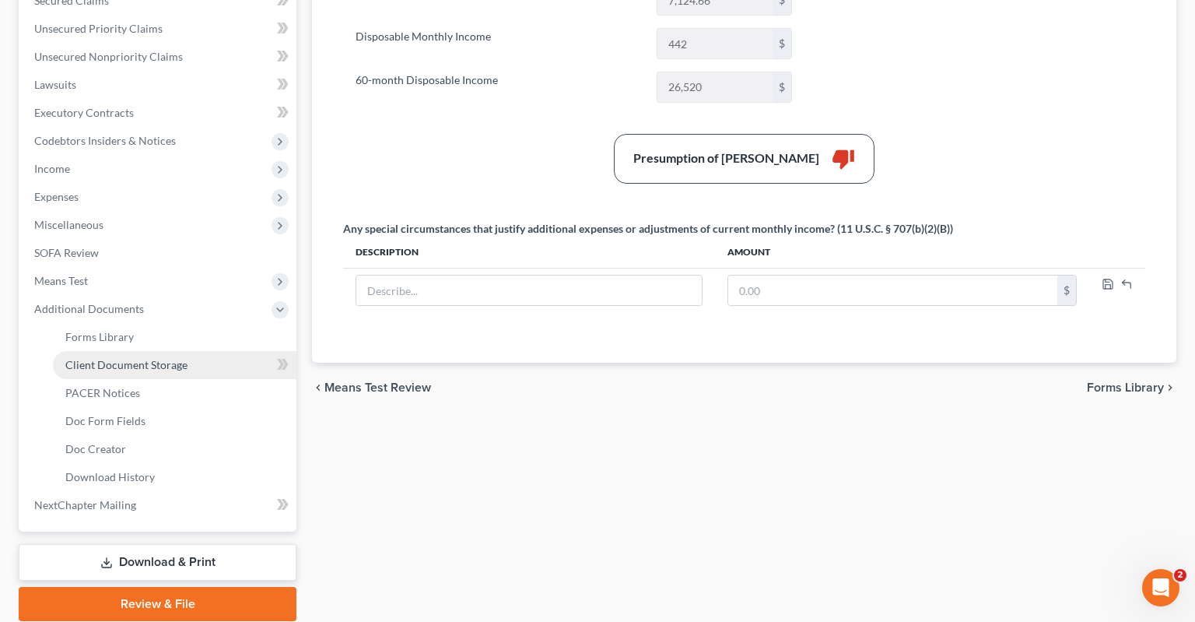
click at [177, 351] on link "Client Document Storage" at bounding box center [175, 365] width 244 height 28
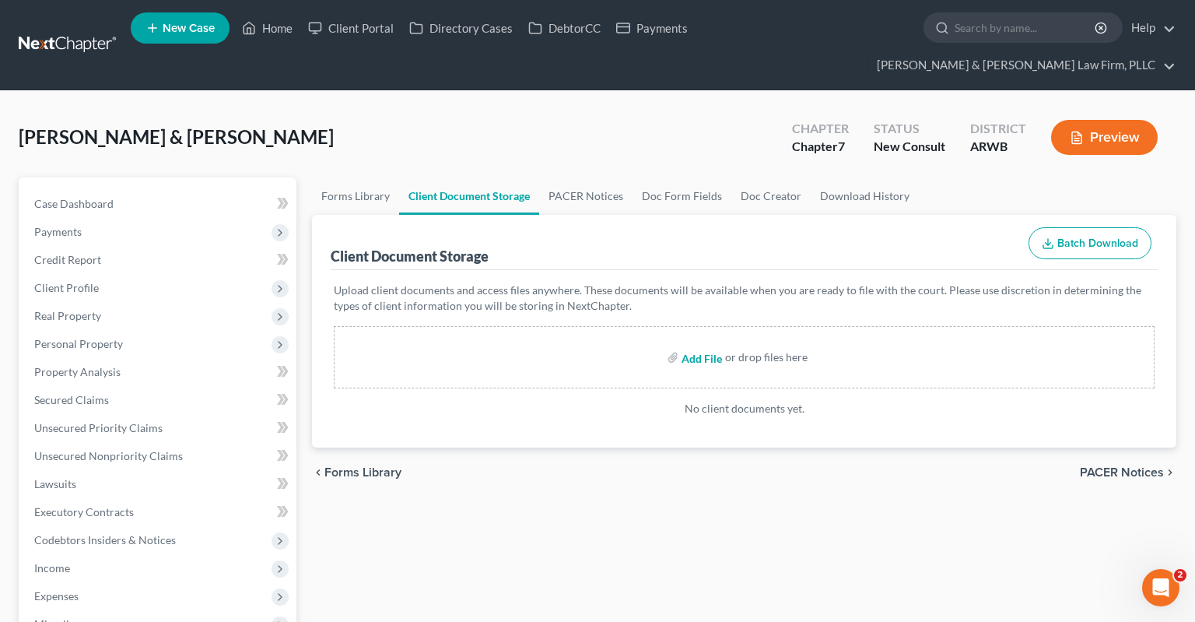
click at [712, 343] on input "file" at bounding box center [700, 357] width 37 height 28
